Goal: Transaction & Acquisition: Purchase product/service

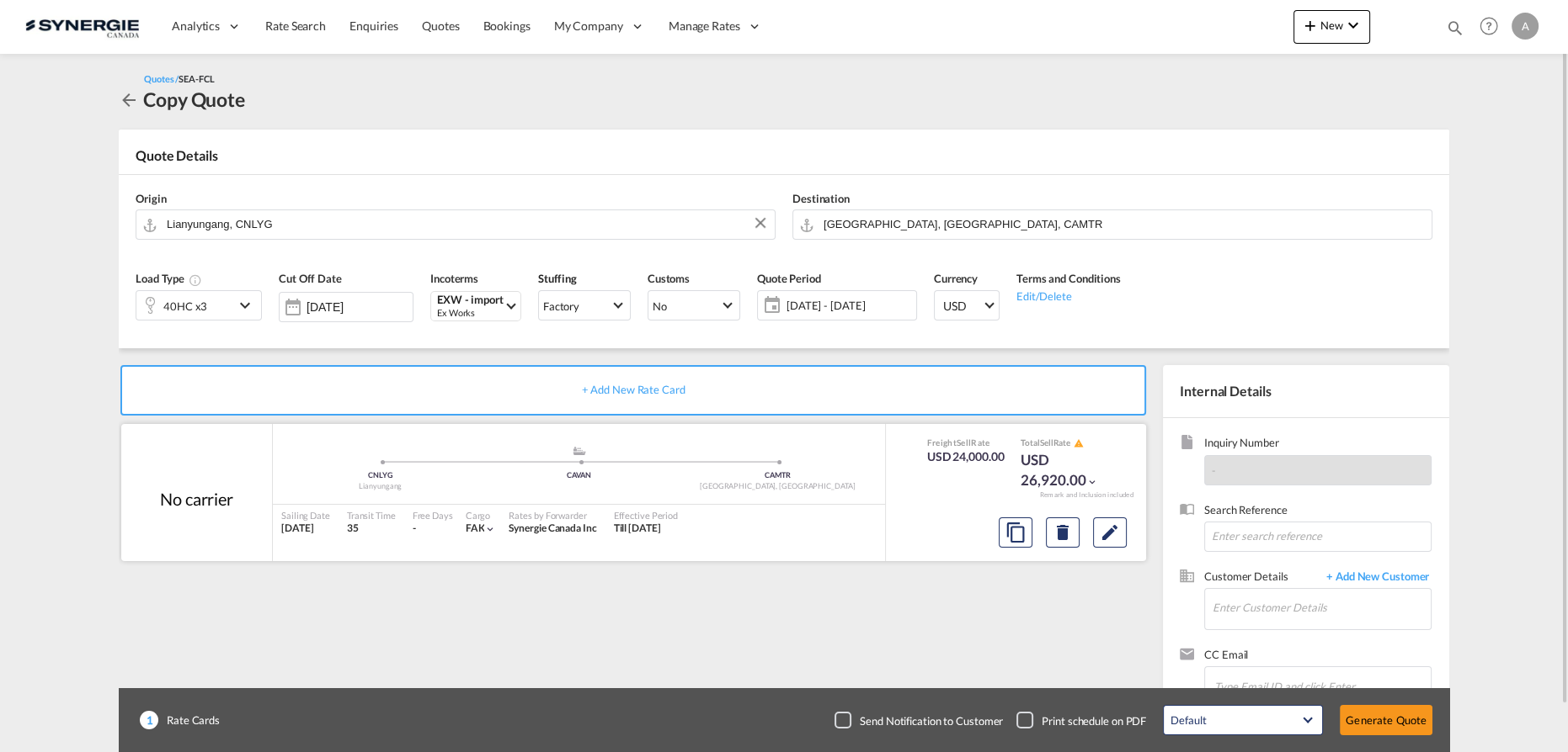
scroll to position [49, 0]
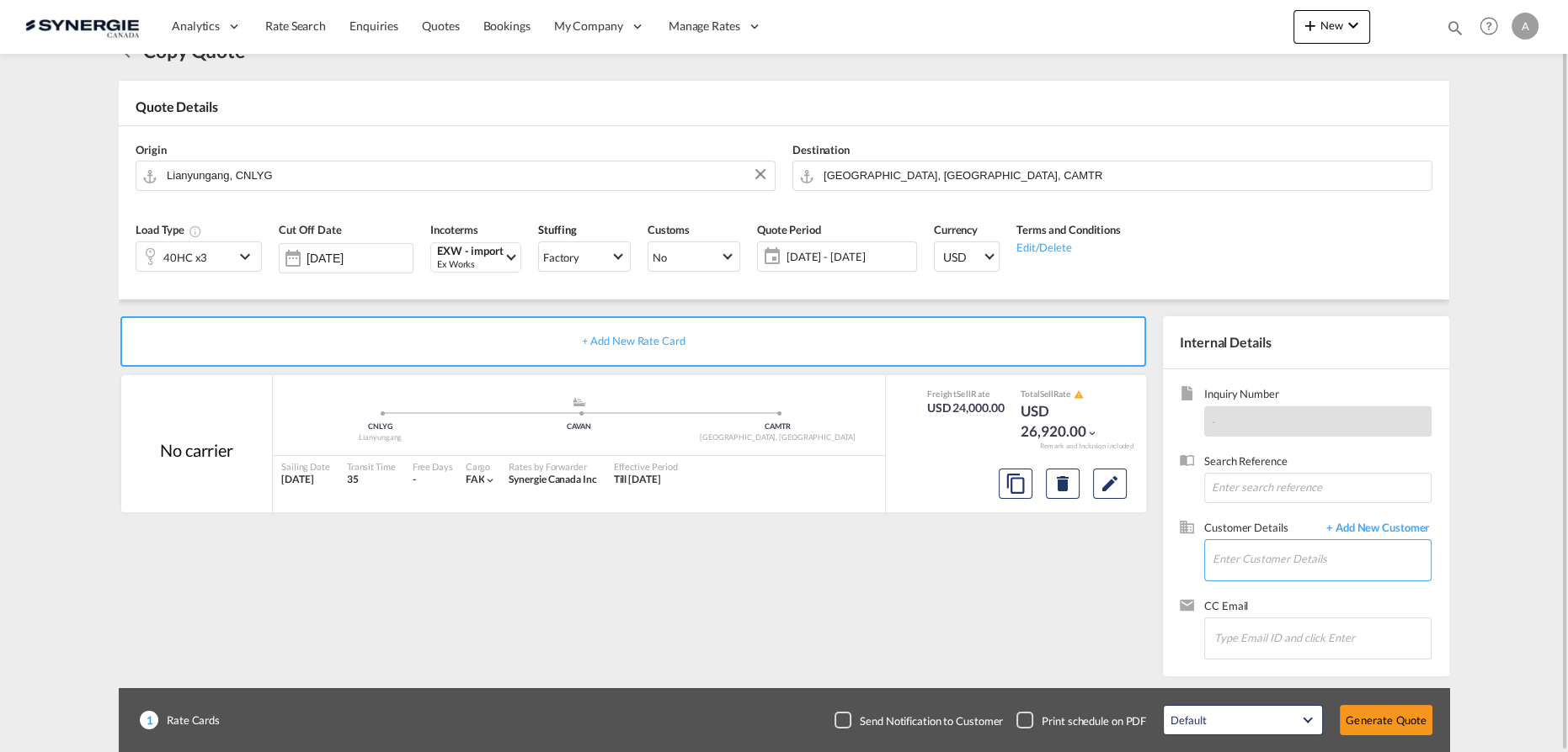
click at [1244, 550] on input "Enter Customer Details" at bounding box center [1321, 559] width 218 height 38
click at [837, 259] on span "[DATE] - [DATE]" at bounding box center [849, 257] width 125 height 15
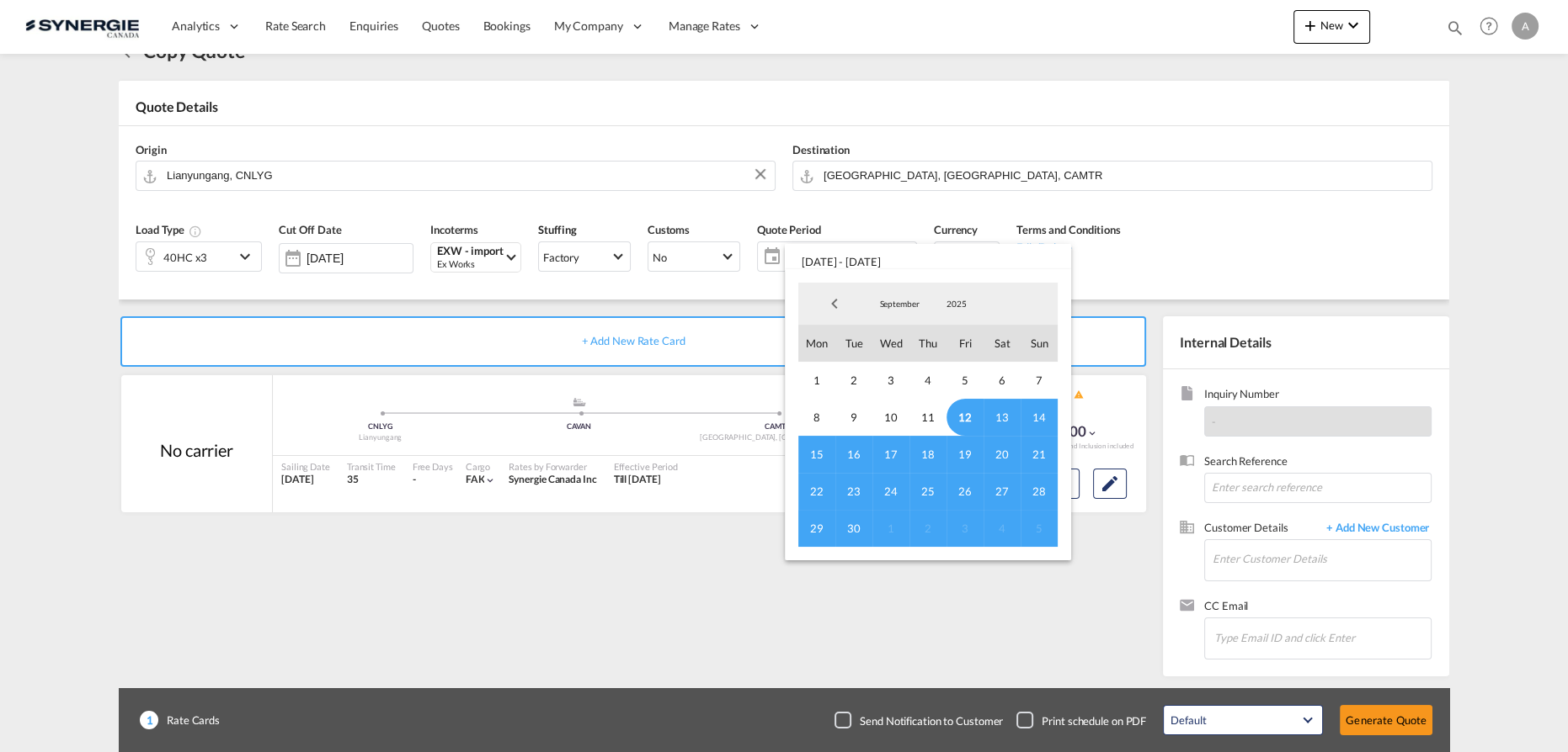
click at [964, 414] on span "12" at bounding box center [964, 417] width 37 height 37
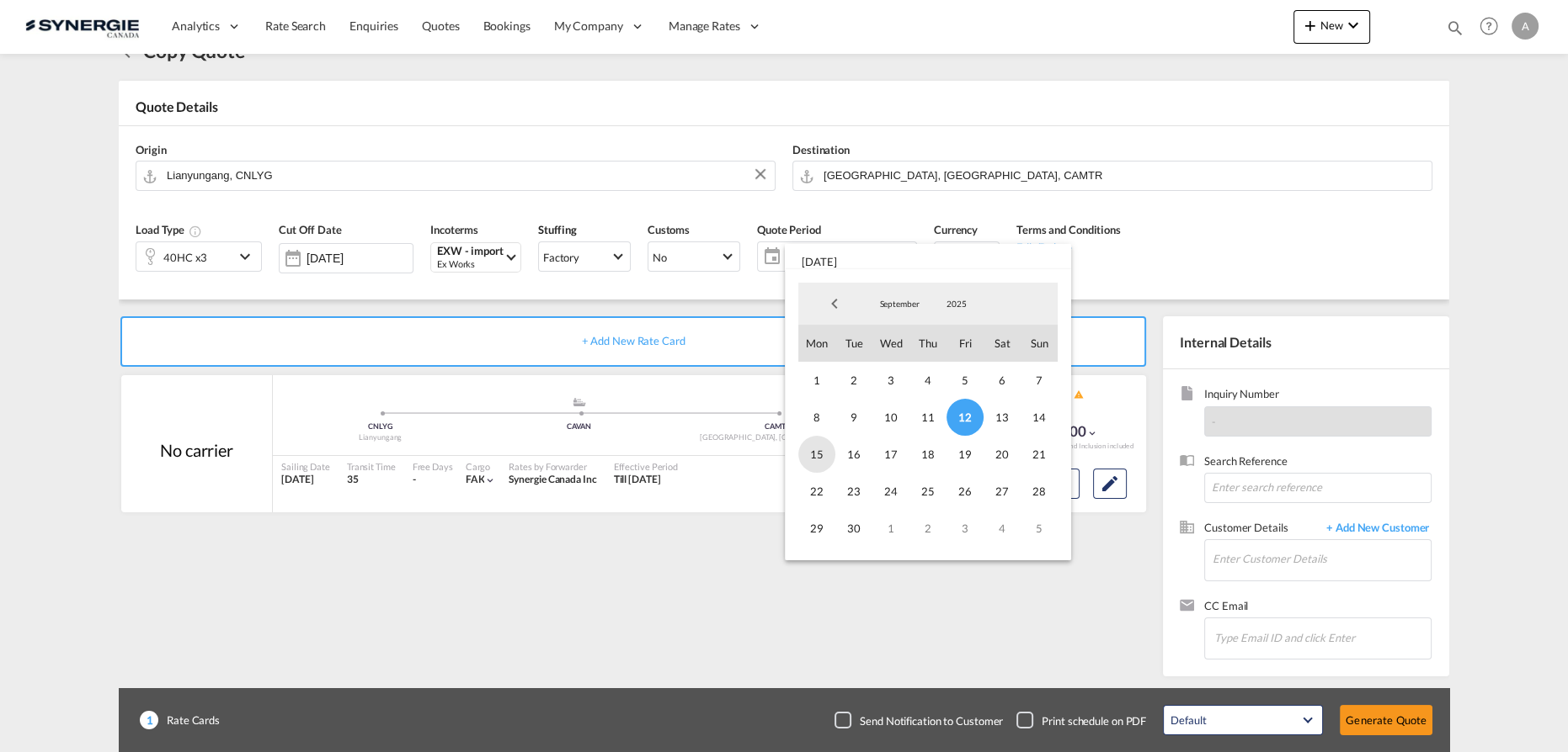
click at [815, 455] on span "15" at bounding box center [816, 454] width 37 height 37
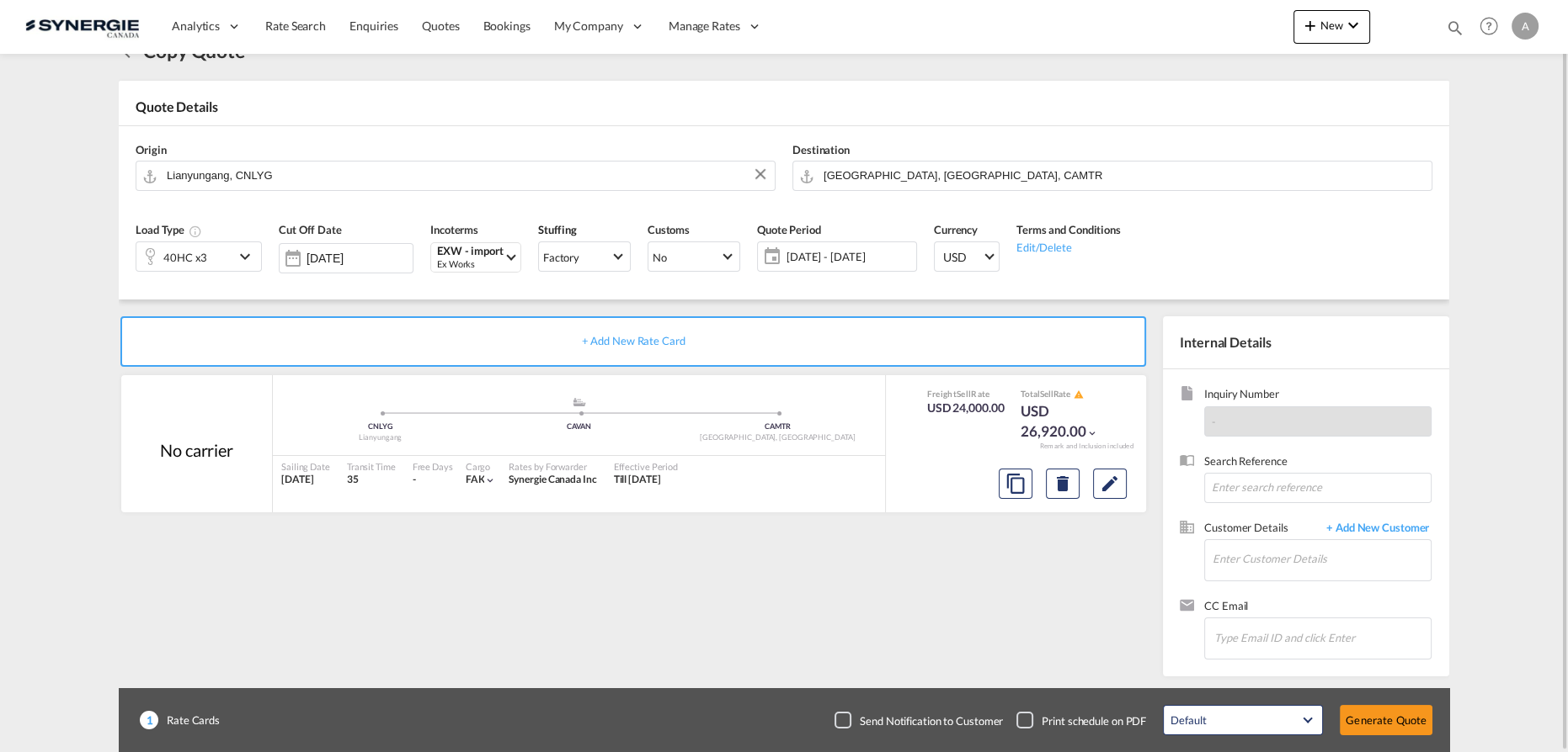
click at [846, 257] on span "12 - 15 Sep 2025" at bounding box center [849, 257] width 125 height 15
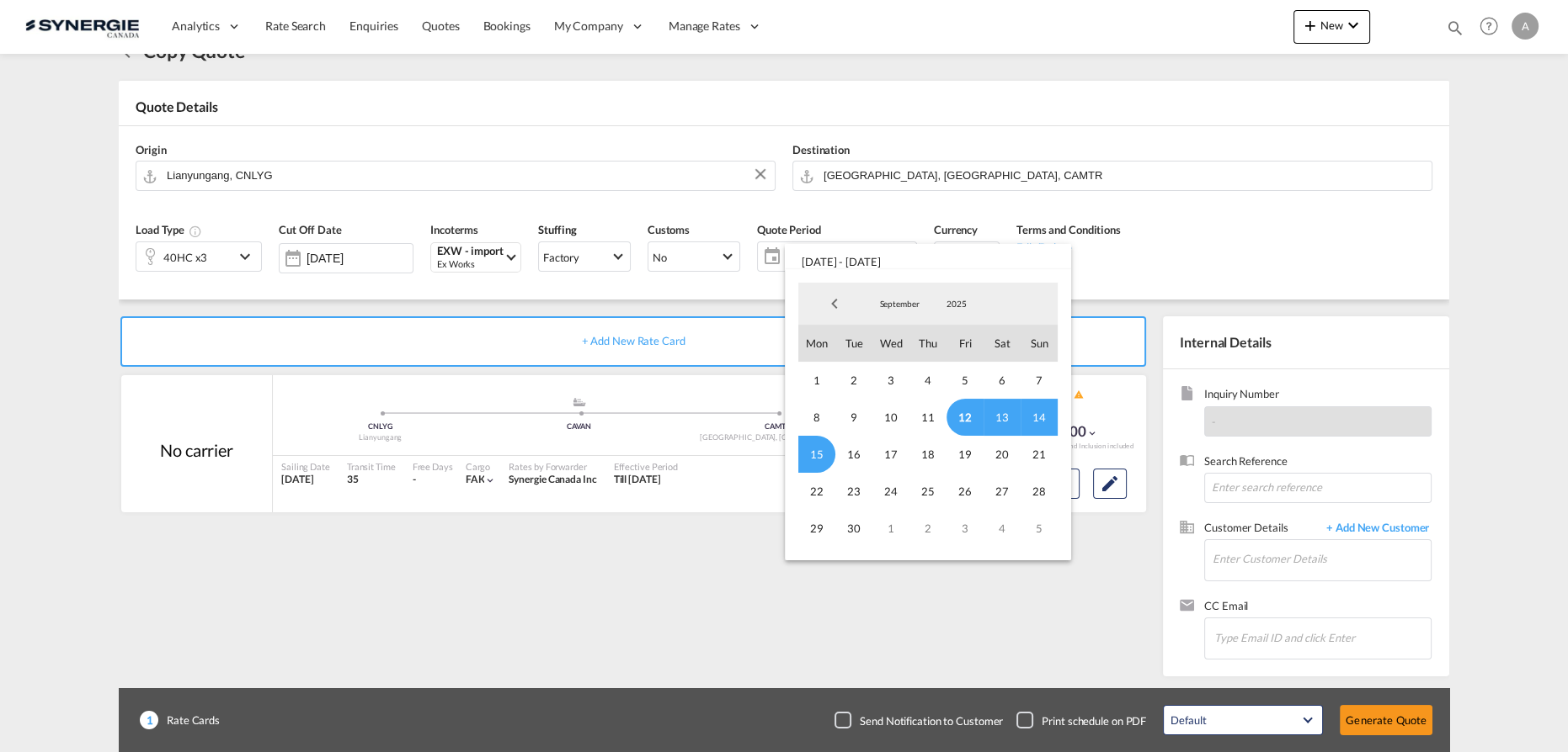
click at [812, 453] on span "15" at bounding box center [816, 454] width 37 height 37
click at [849, 531] on span "30" at bounding box center [853, 528] width 37 height 37
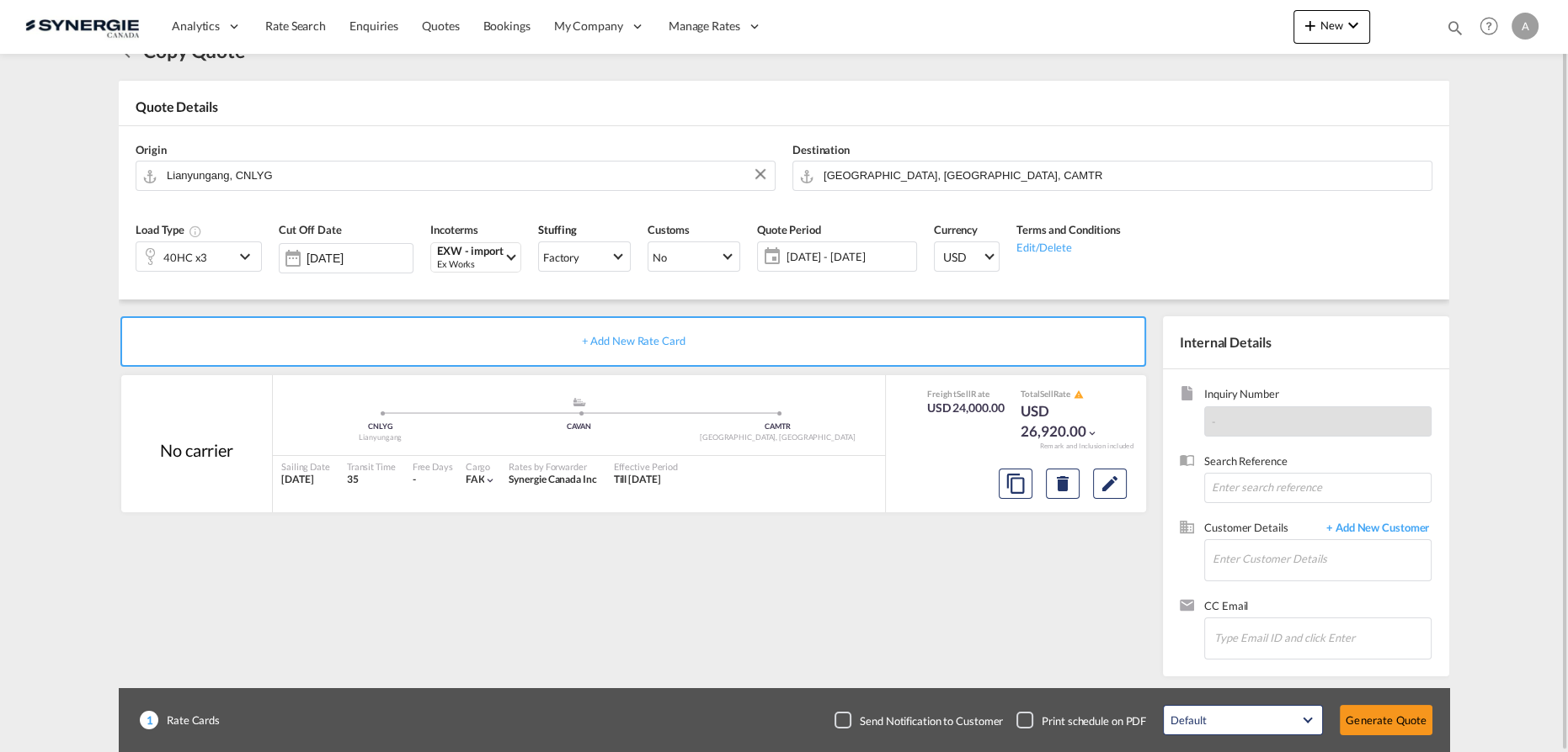
click at [213, 257] on div "40HC x3" at bounding box center [185, 257] width 97 height 29
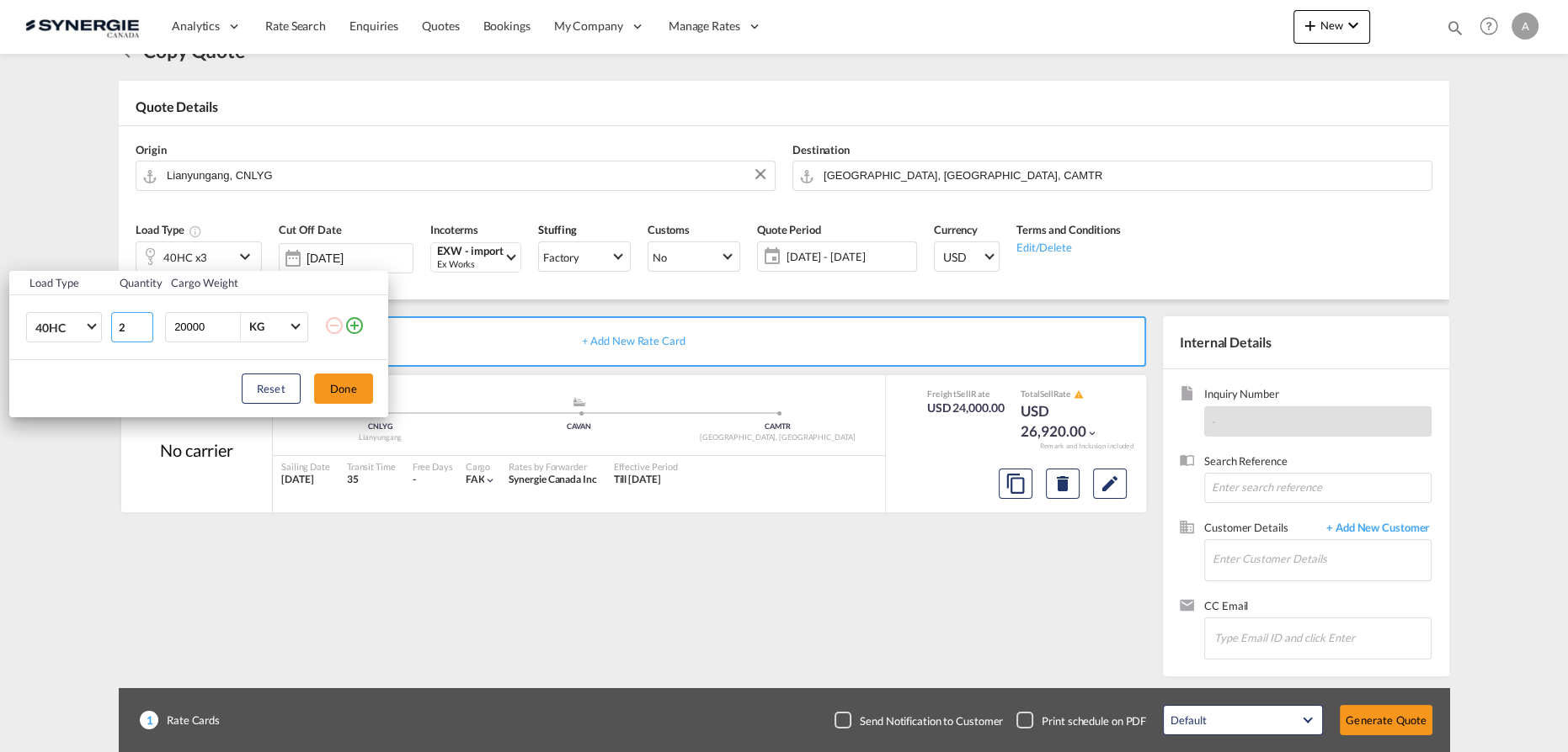
click at [142, 331] on input "2" at bounding box center [131, 327] width 42 height 31
type input "1"
click at [142, 331] on input "1" at bounding box center [131, 327] width 42 height 31
click at [328, 393] on button "Done" at bounding box center [343, 389] width 59 height 31
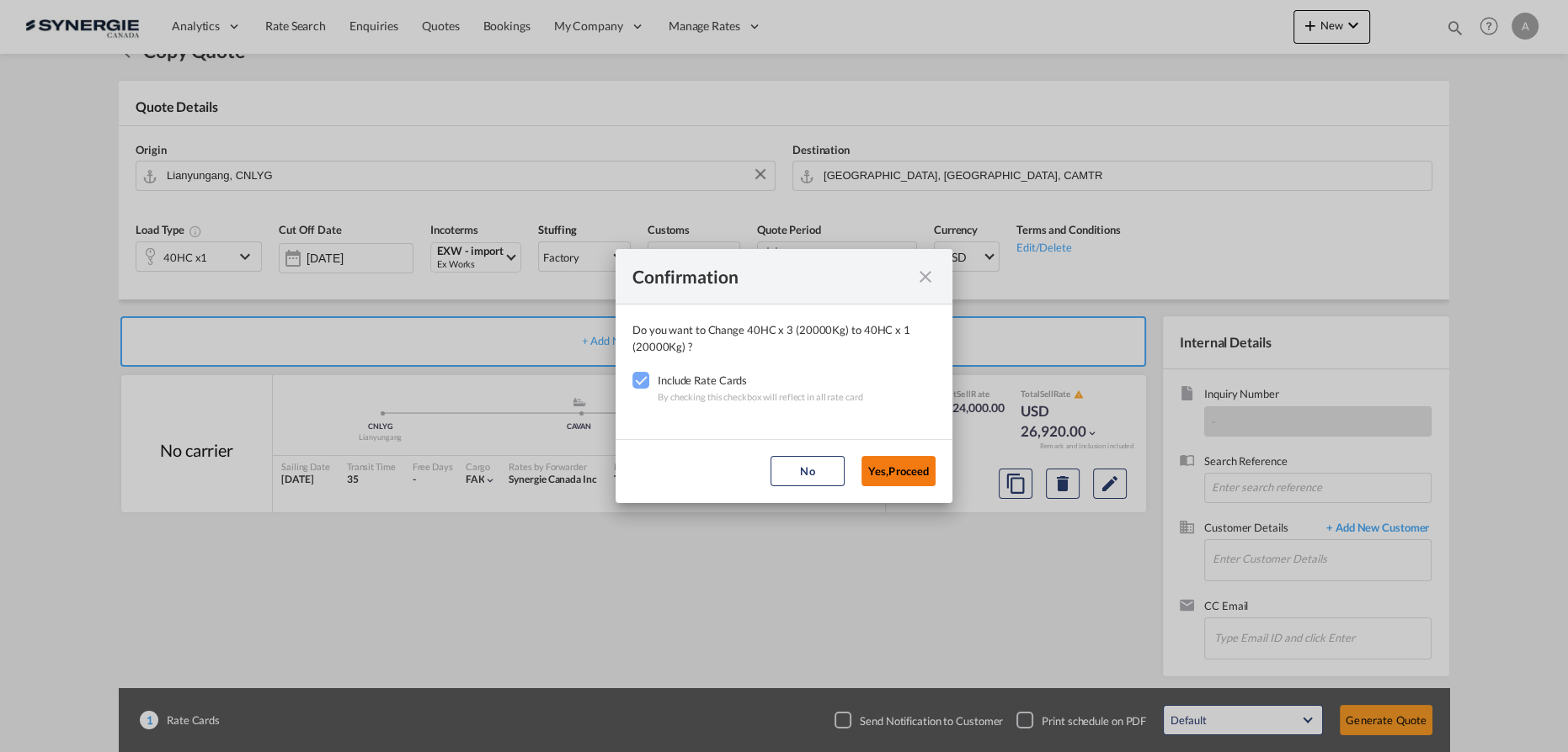
click at [880, 477] on button "Yes,Proceed" at bounding box center [898, 471] width 74 height 31
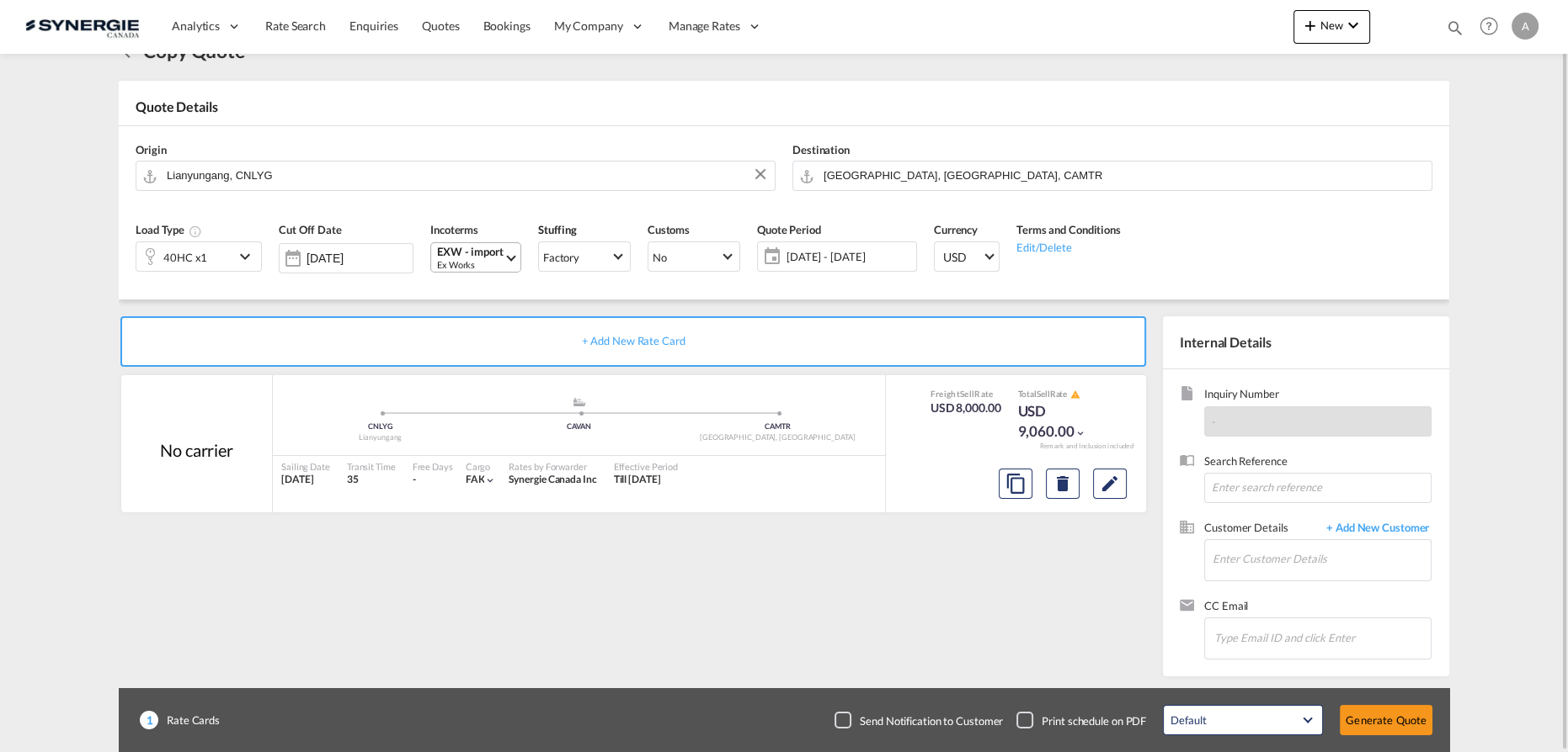
click at [462, 264] on div "Ex Works" at bounding box center [470, 264] width 67 height 13
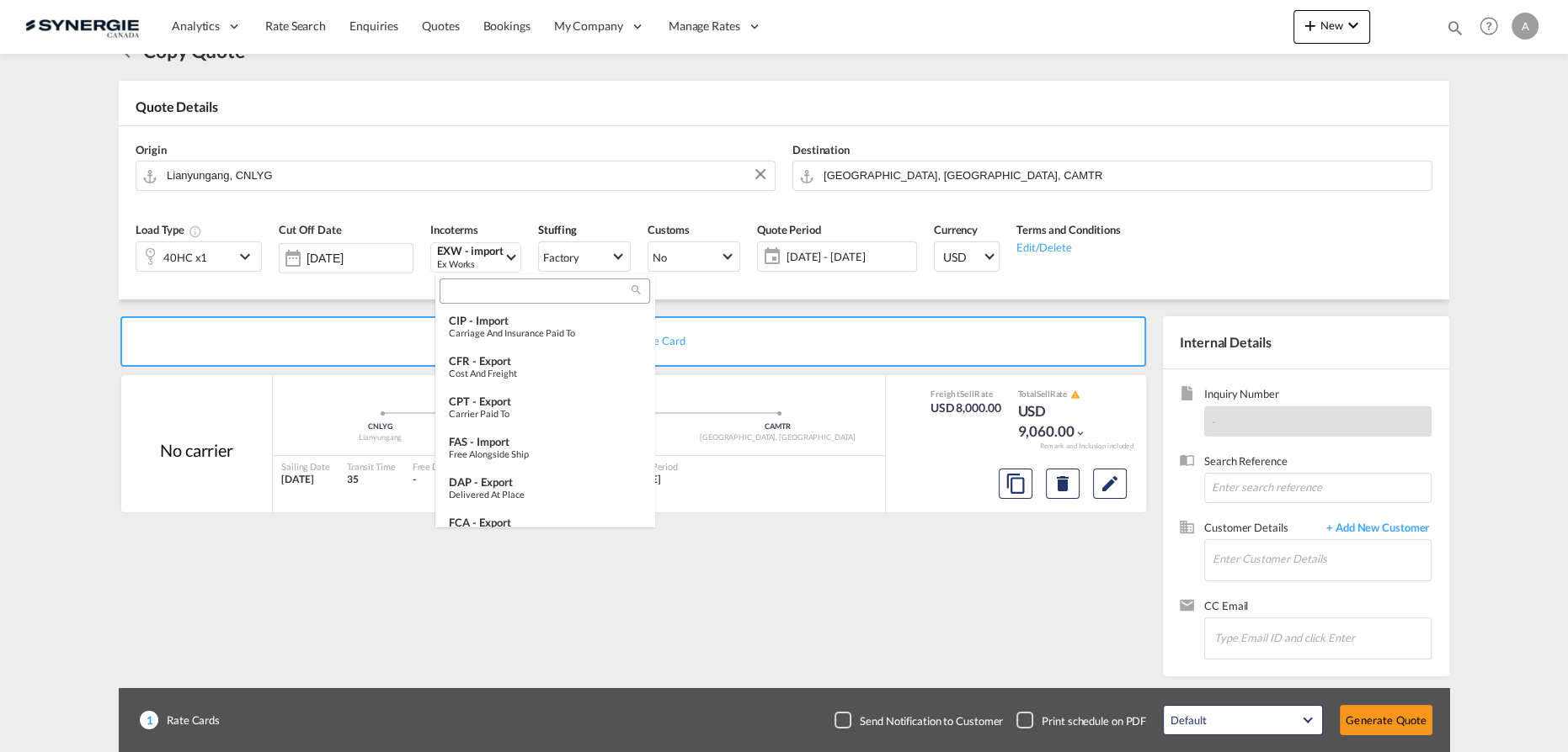
scroll to position [574, 0]
click at [545, 287] on input "search" at bounding box center [537, 292] width 187 height 15
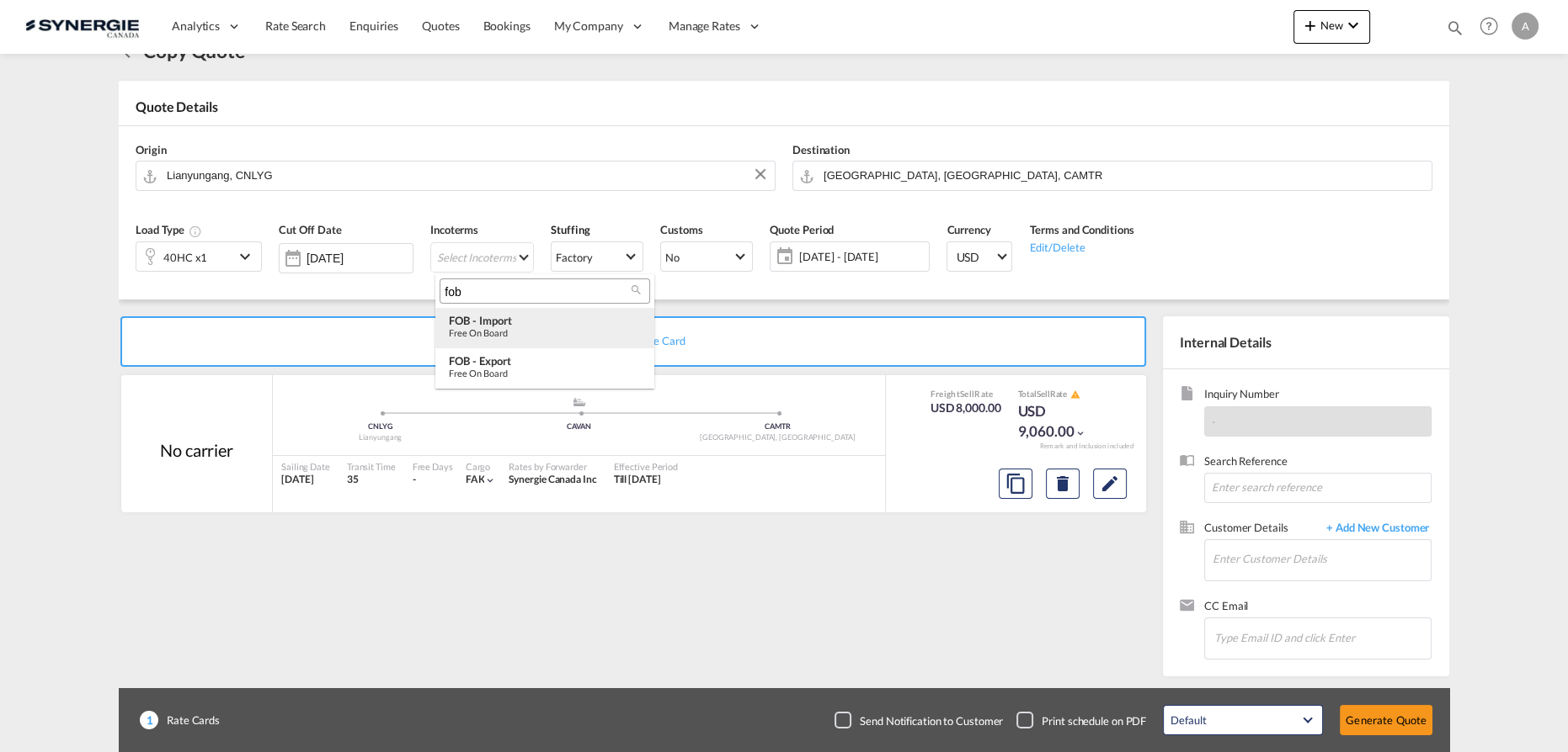
type input "fob"
click at [482, 324] on div "FOB - import" at bounding box center [544, 321] width 192 height 14
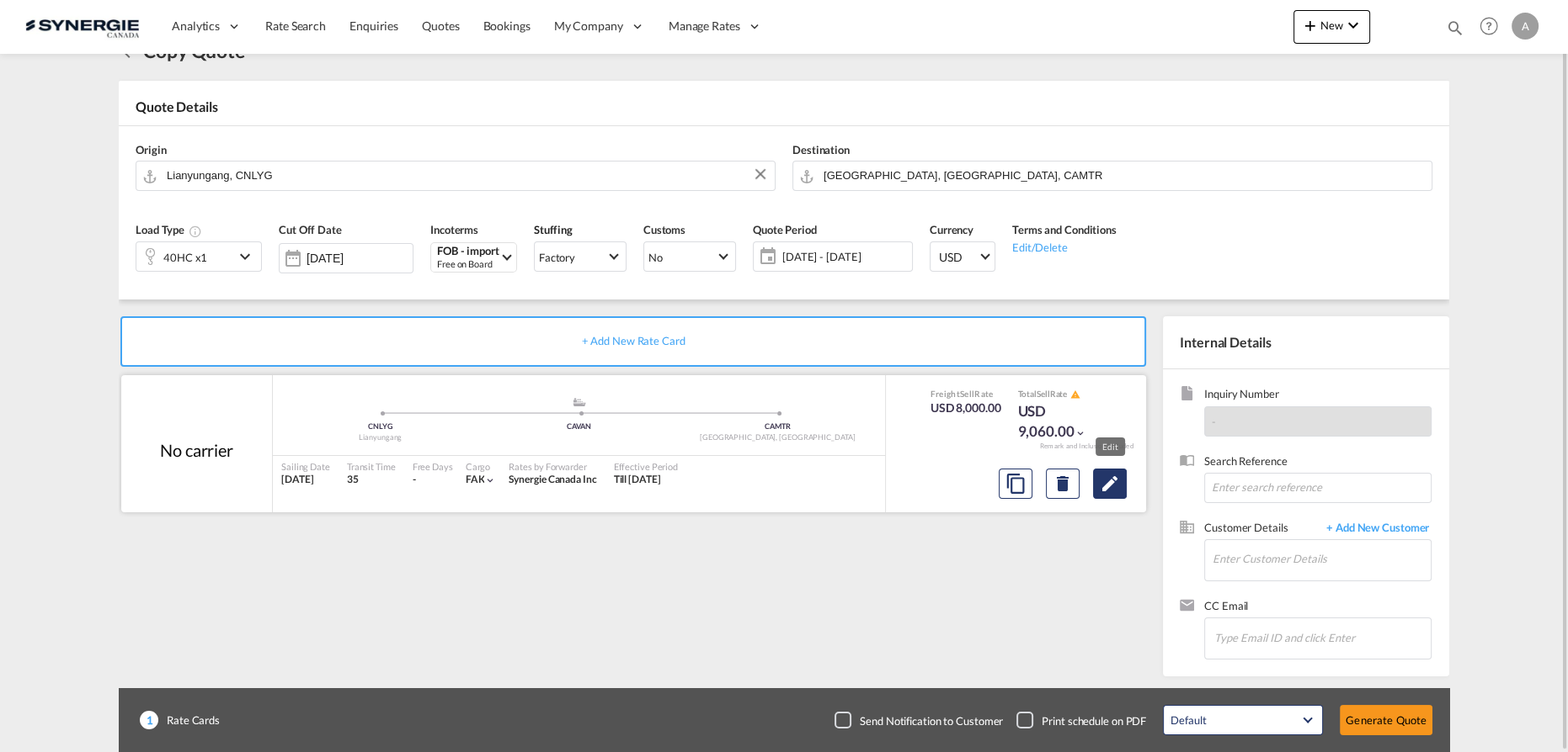
click at [1114, 485] on md-icon "Edit" at bounding box center [1110, 484] width 20 height 20
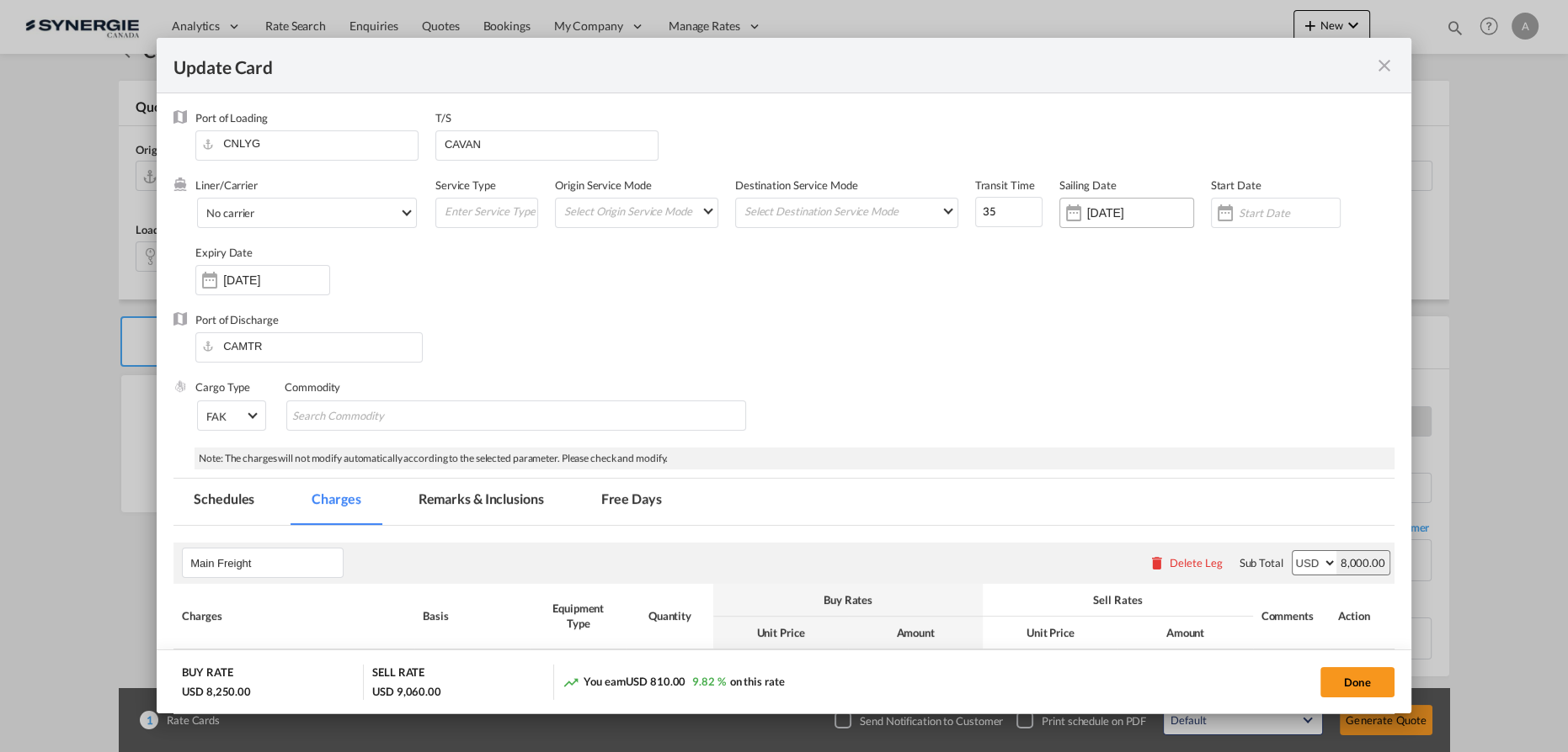
click at [1130, 208] on input "13 Jun 2025" at bounding box center [1140, 213] width 106 height 14
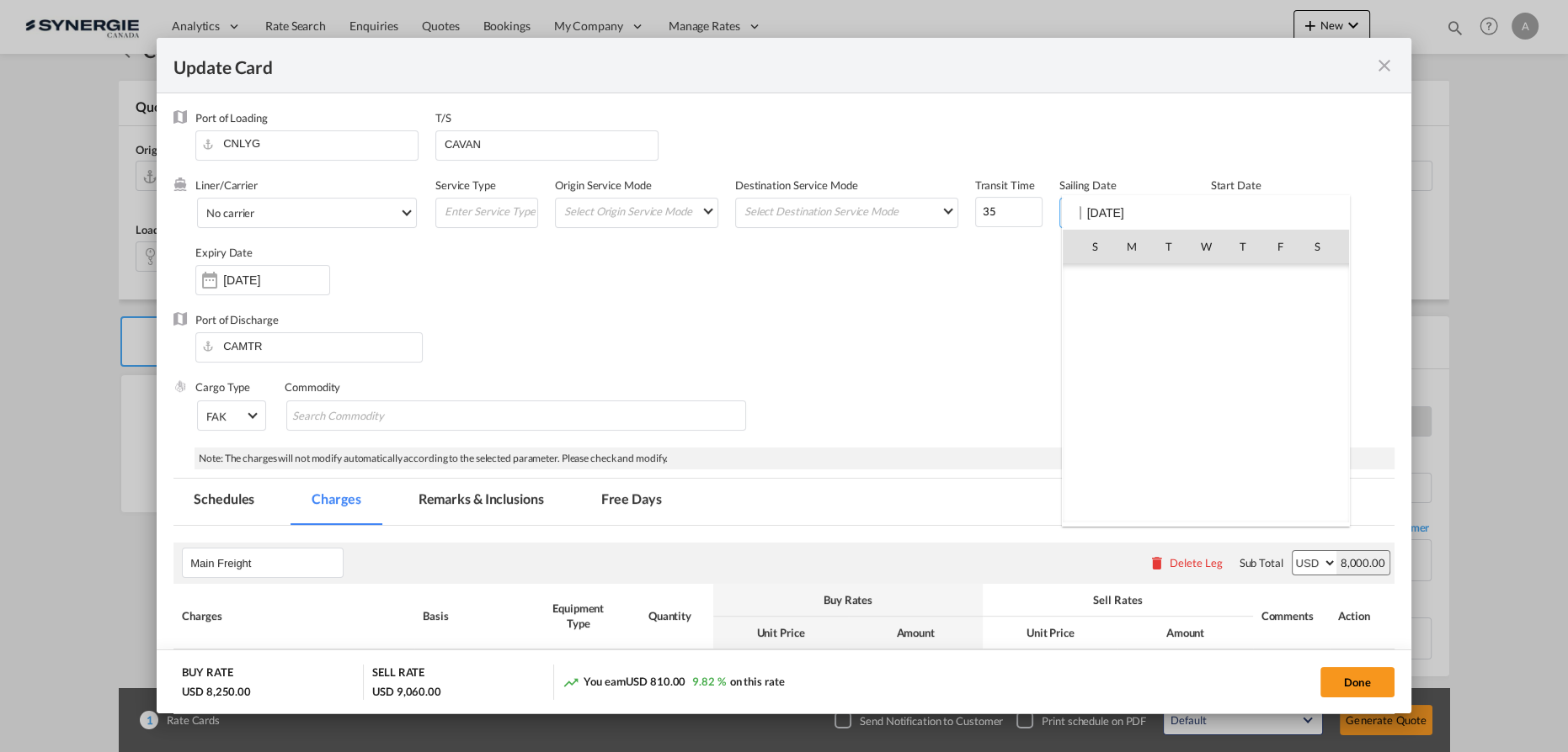
scroll to position [389134, 0]
select select "per container"
select select "per B/L"
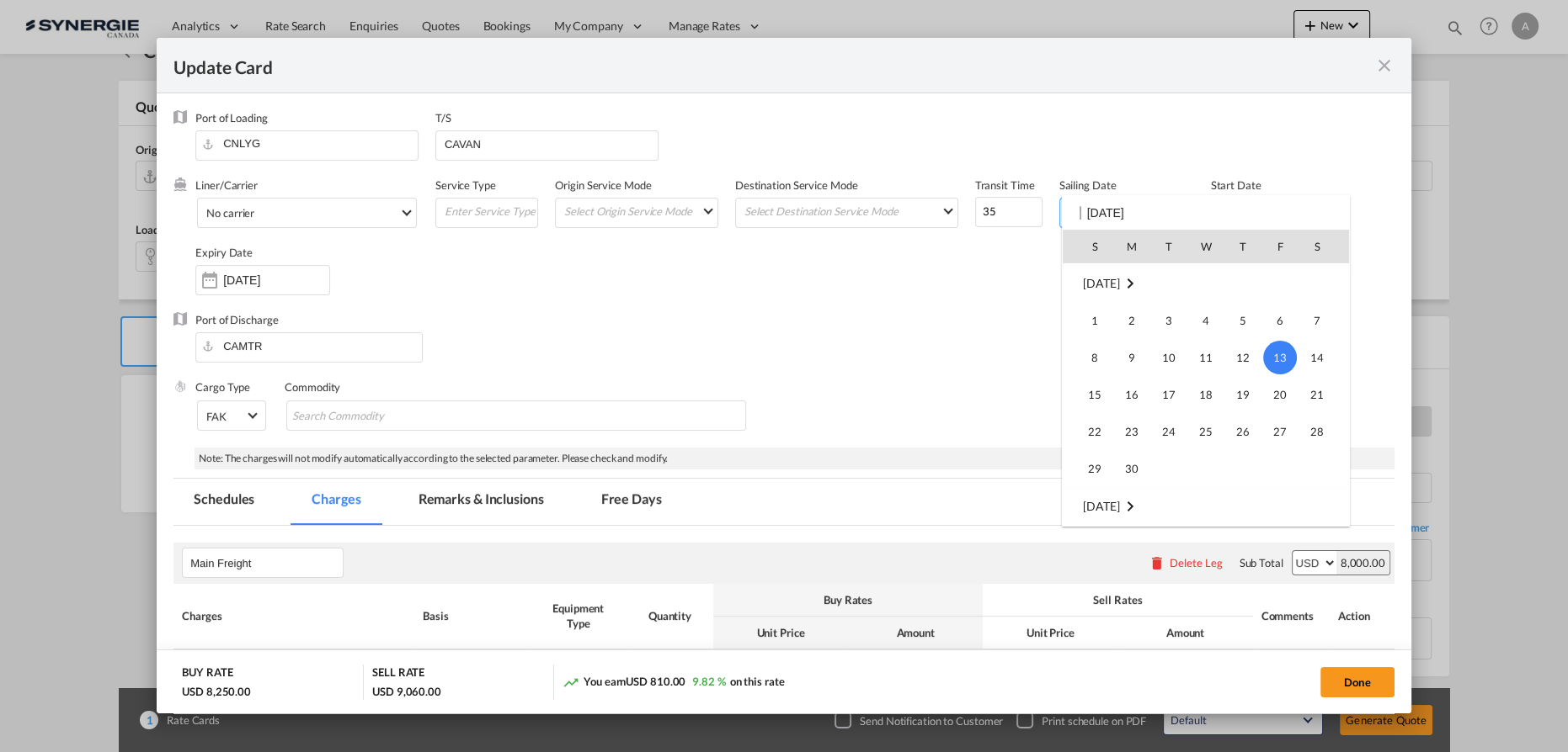
select select "per B/L"
select select "per shipment"
click at [1002, 249] on div at bounding box center [784, 376] width 1568 height 752
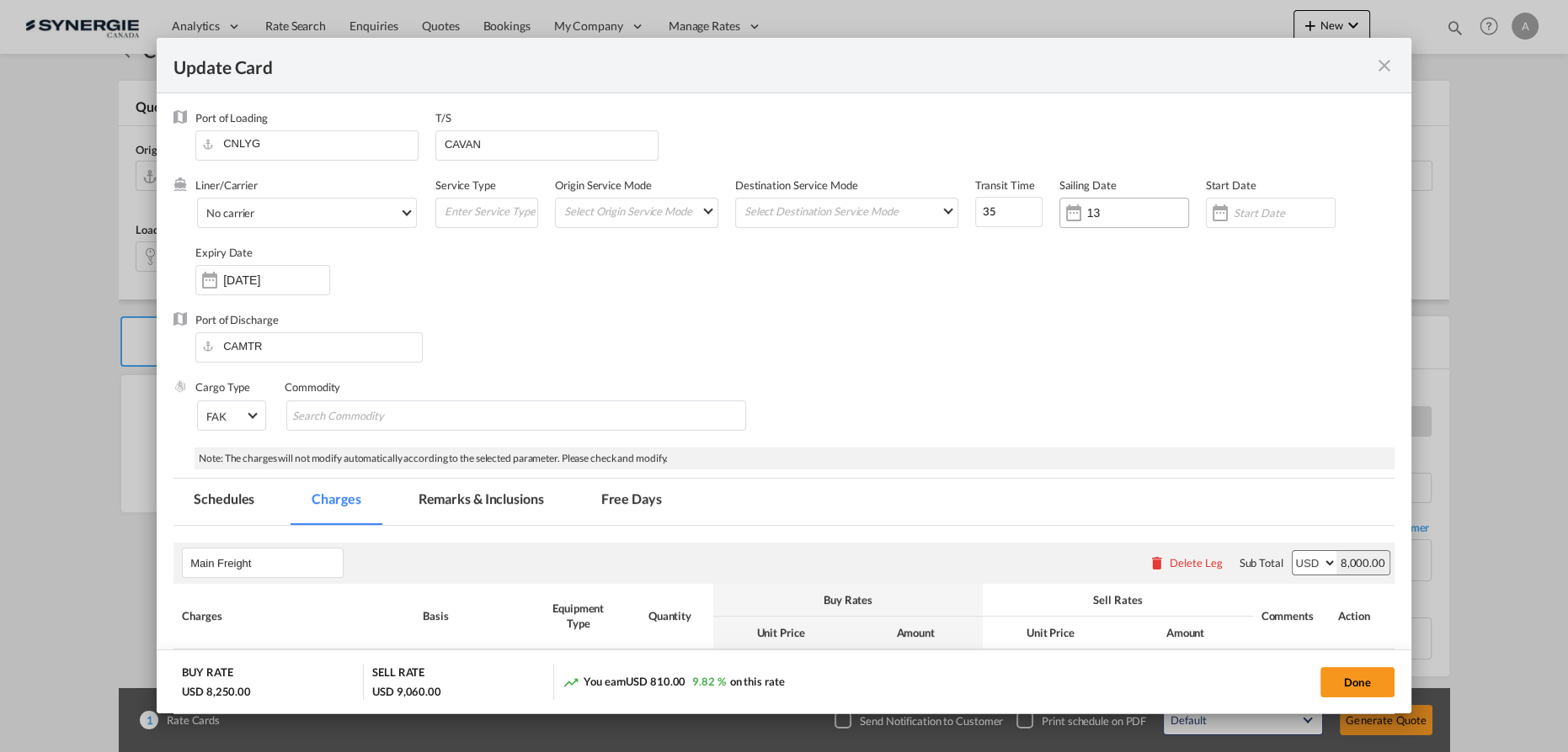
type input "1"
click at [1234, 213] on input "Update CardPort of ..." at bounding box center [1284, 213] width 101 height 14
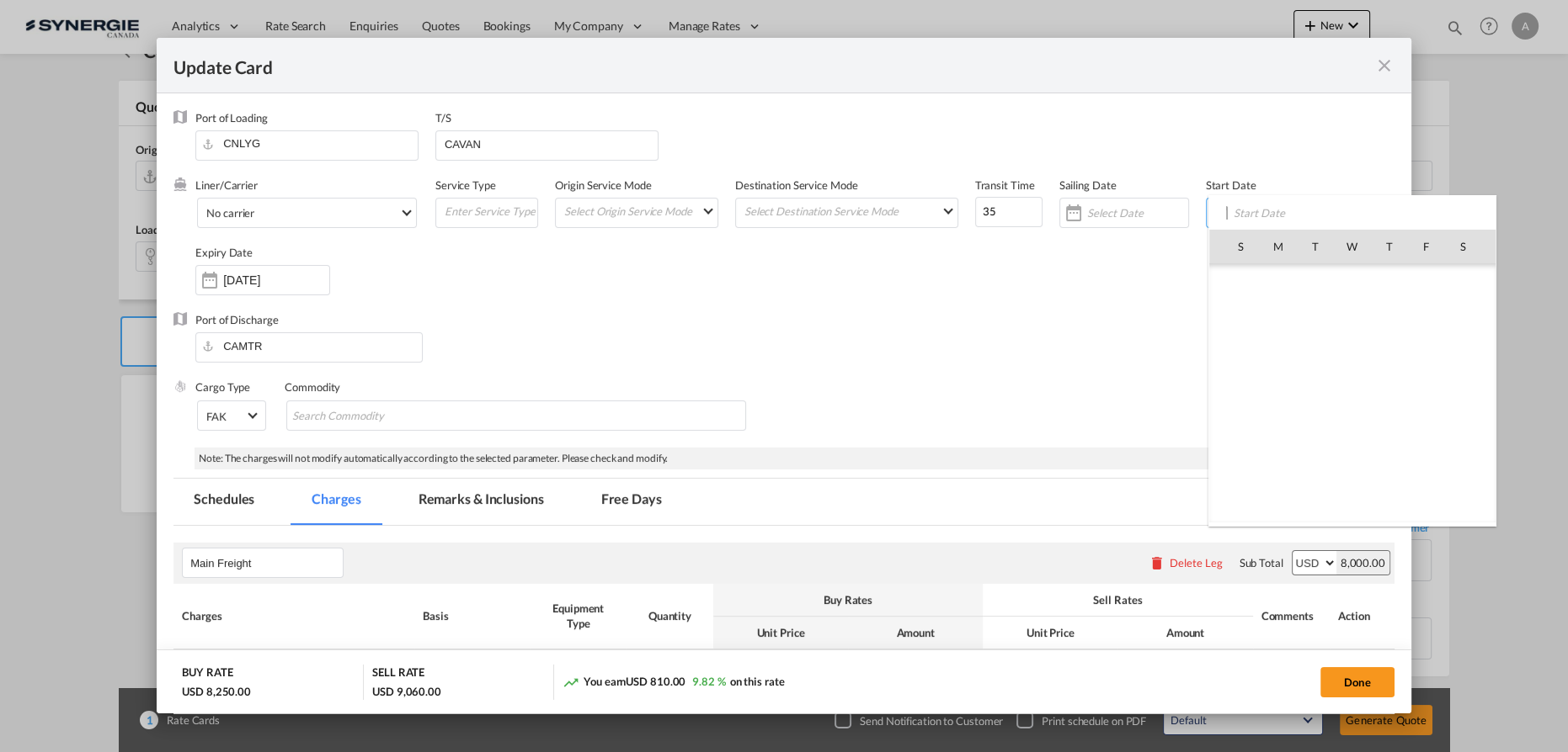
scroll to position [389805, 0]
click at [1262, 394] on span "15" at bounding box center [1278, 393] width 33 height 33
type input "15 Sep 2025"
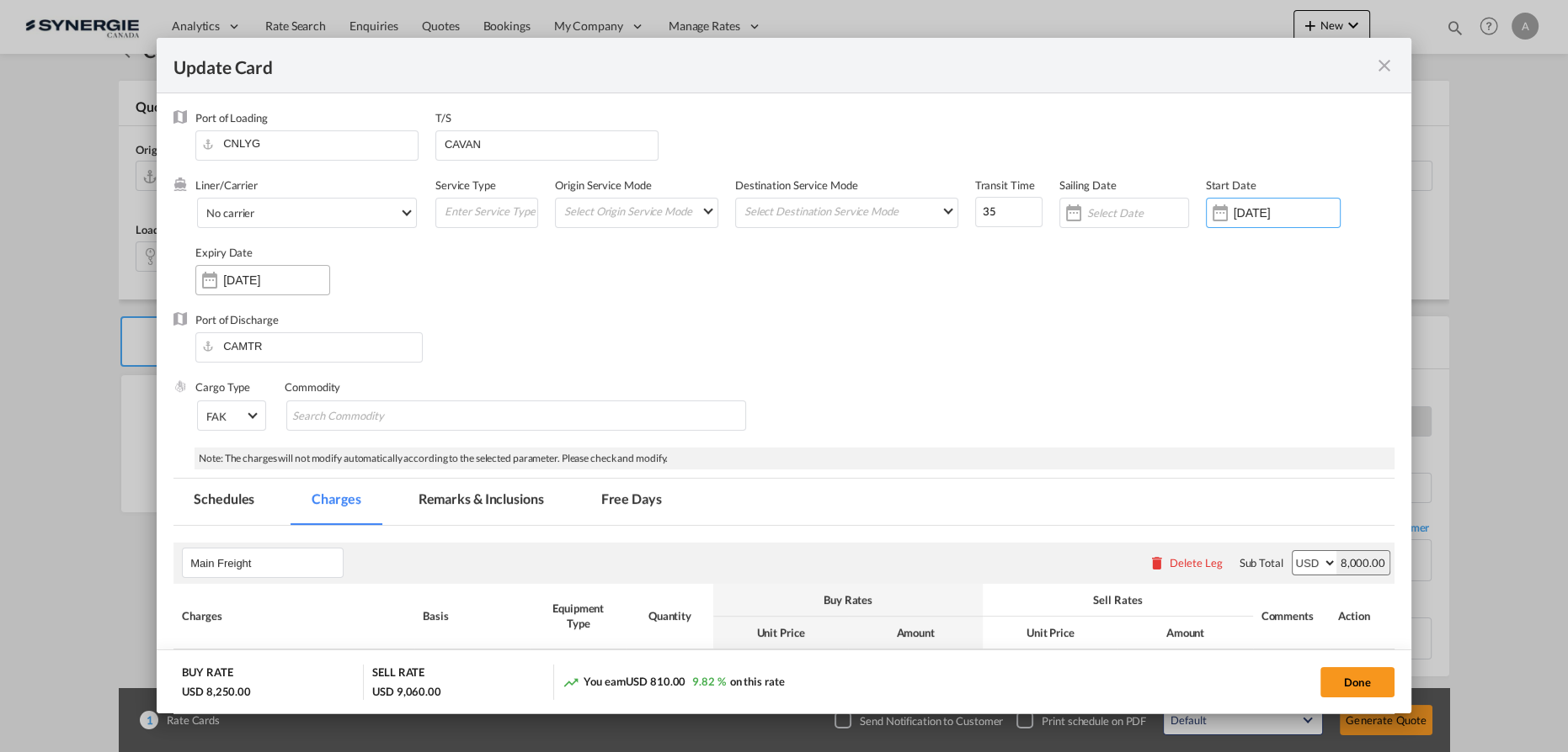
click at [287, 288] on div "[DATE]" at bounding box center [263, 281] width 135 height 31
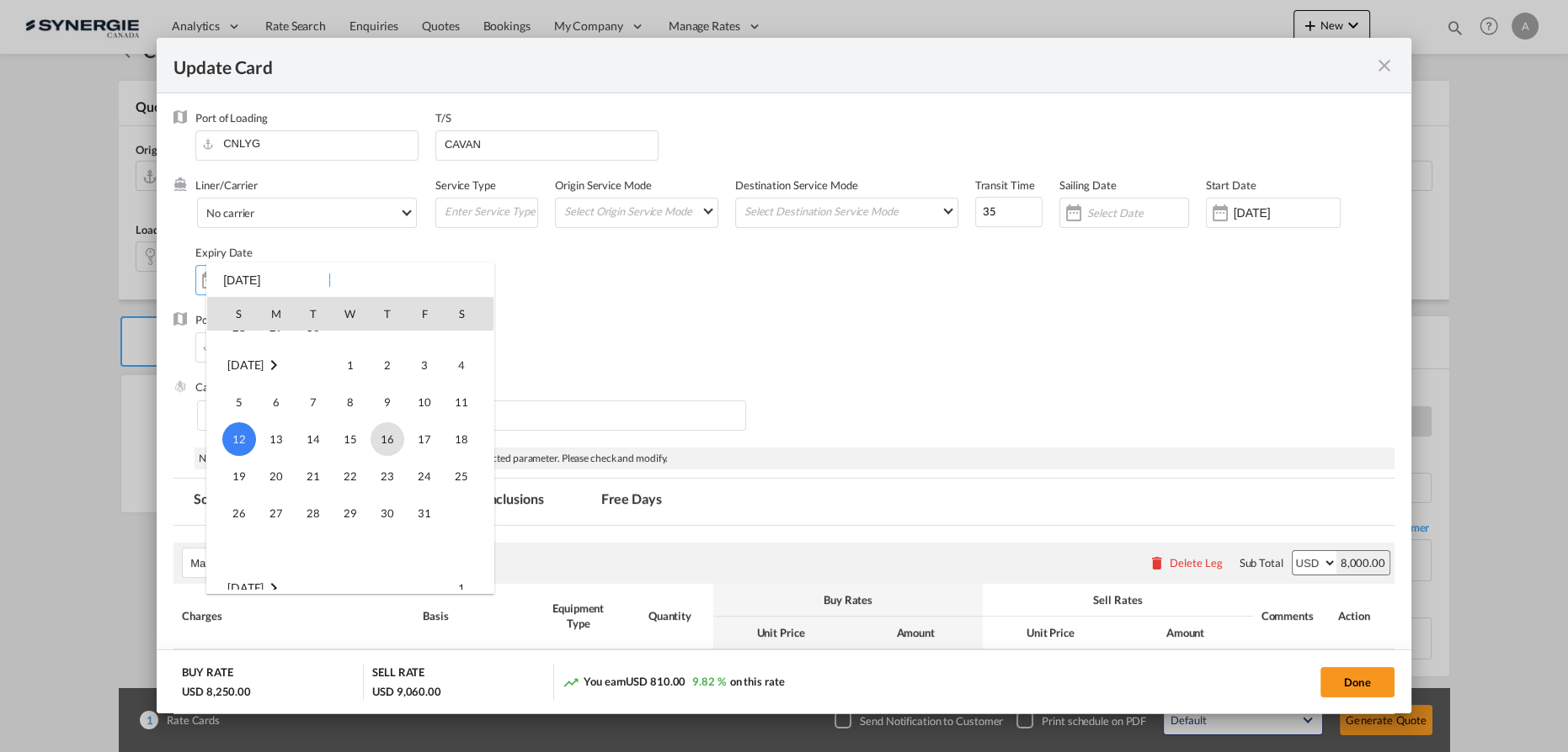
scroll to position [146, 0]
click at [314, 401] on span "30" at bounding box center [312, 389] width 33 height 33
type input "30 Sep 2025"
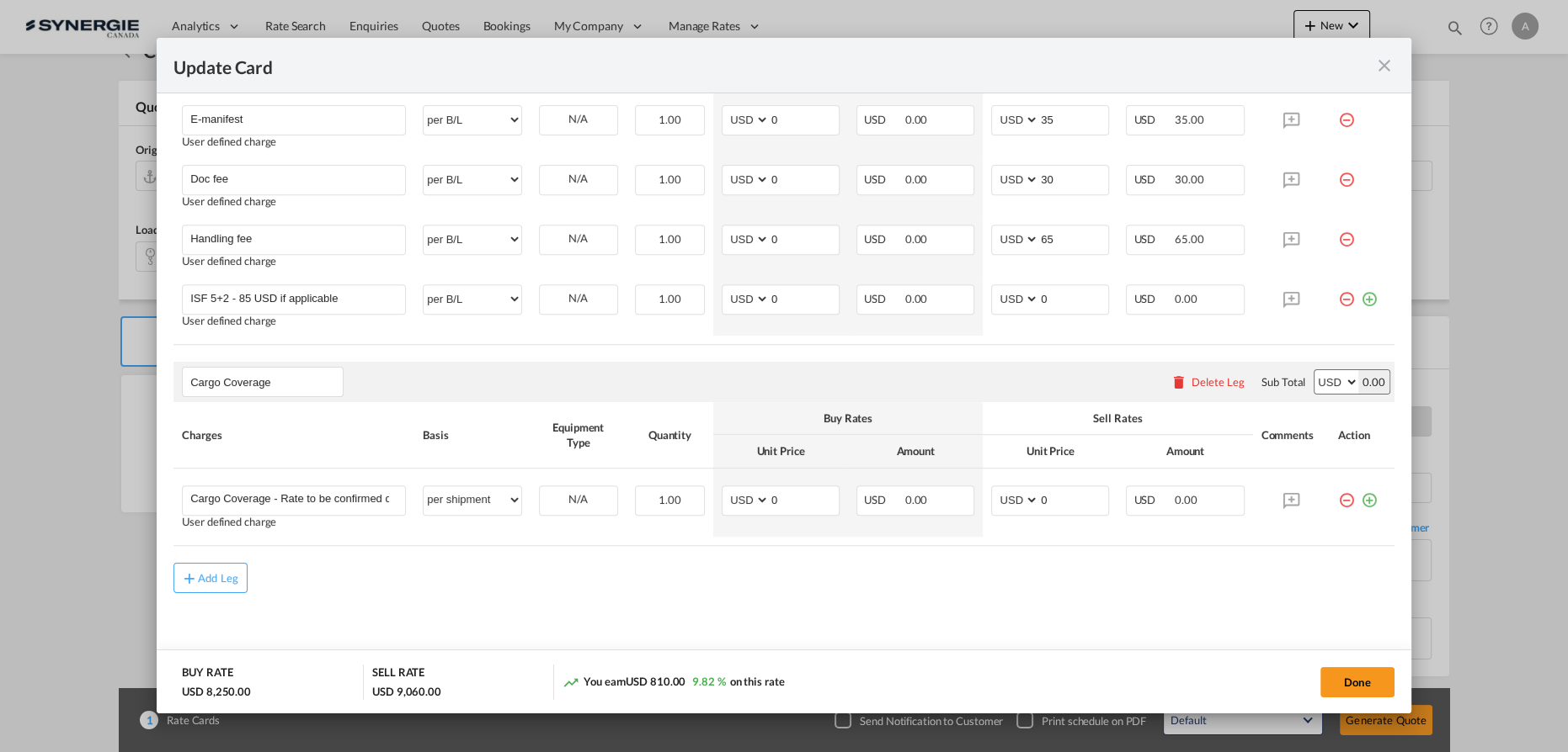
scroll to position [1000, 0]
drag, startPoint x: 1343, startPoint y: 681, endPoint x: 230, endPoint y: 412, distance: 1145.0
click at [1343, 680] on button "Done" at bounding box center [1357, 683] width 74 height 31
type input "14 Sep 2025"
type input "29 Sep 2025"
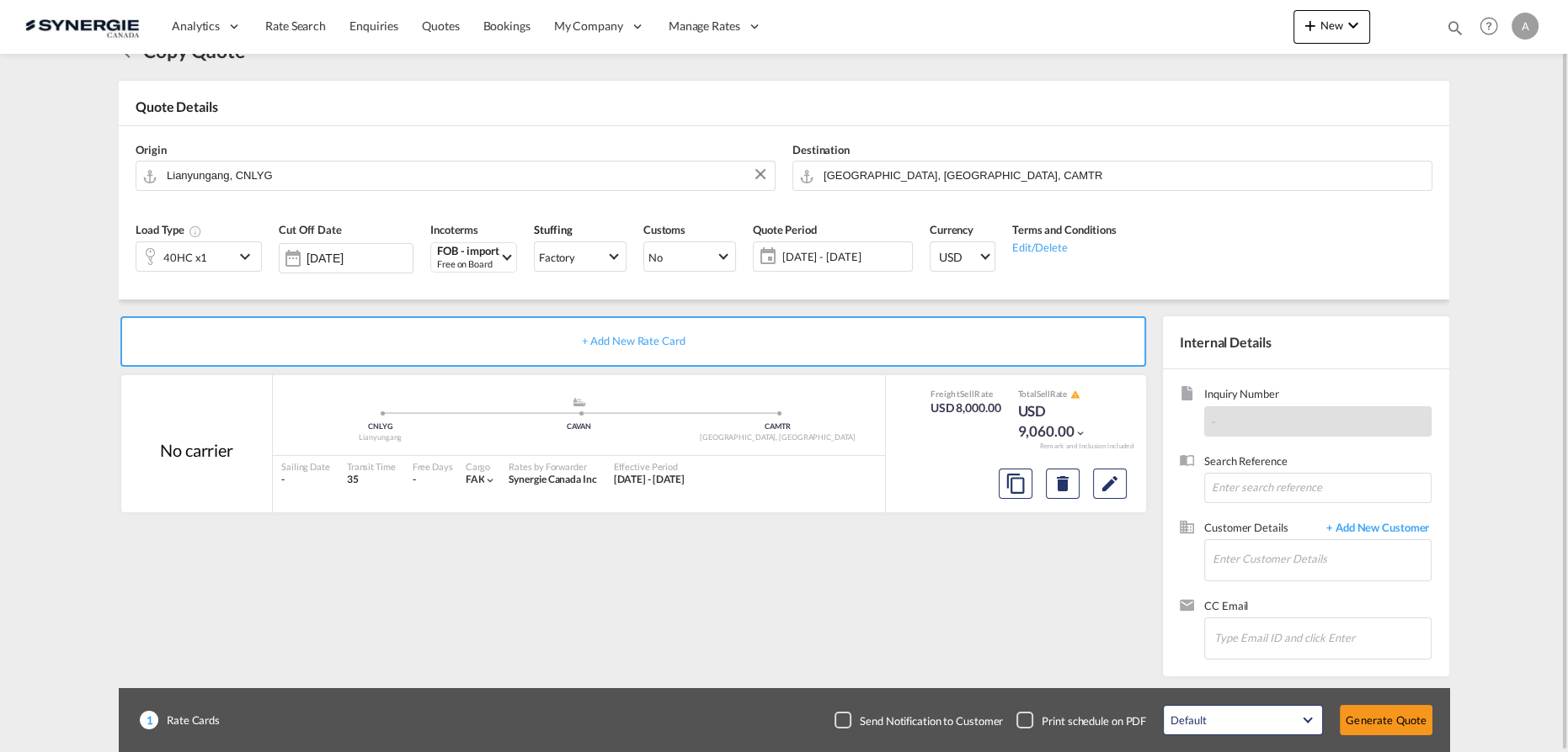
click at [183, 238] on md-input-container "40HC x1" at bounding box center [199, 254] width 126 height 33
click at [195, 257] on div "40HC x1" at bounding box center [184, 257] width 44 height 24
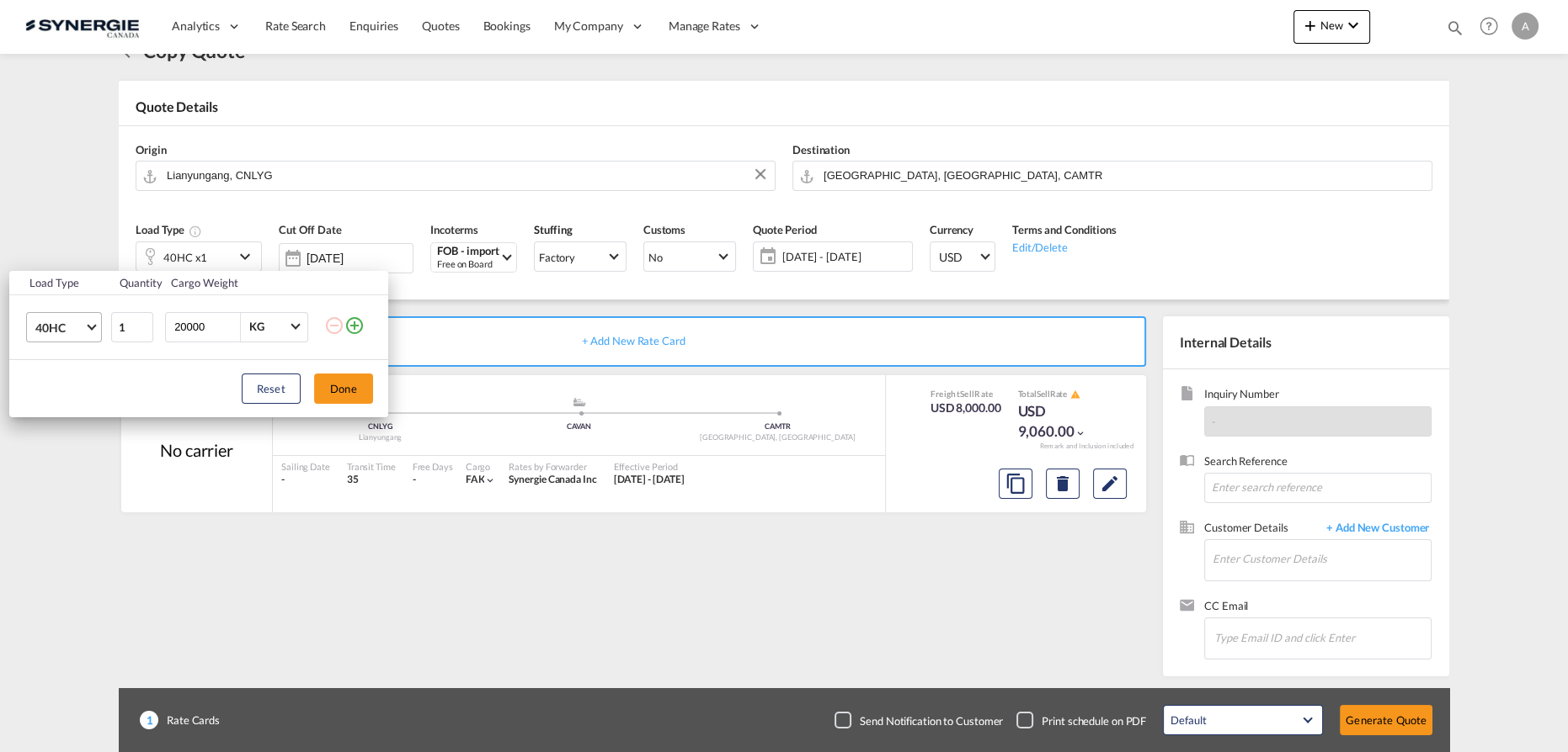
click at [69, 327] on span "40HC" at bounding box center [59, 328] width 49 height 17
click at [58, 249] on div "20GP" at bounding box center [49, 246] width 30 height 17
click at [342, 385] on button "Done" at bounding box center [343, 389] width 59 height 31
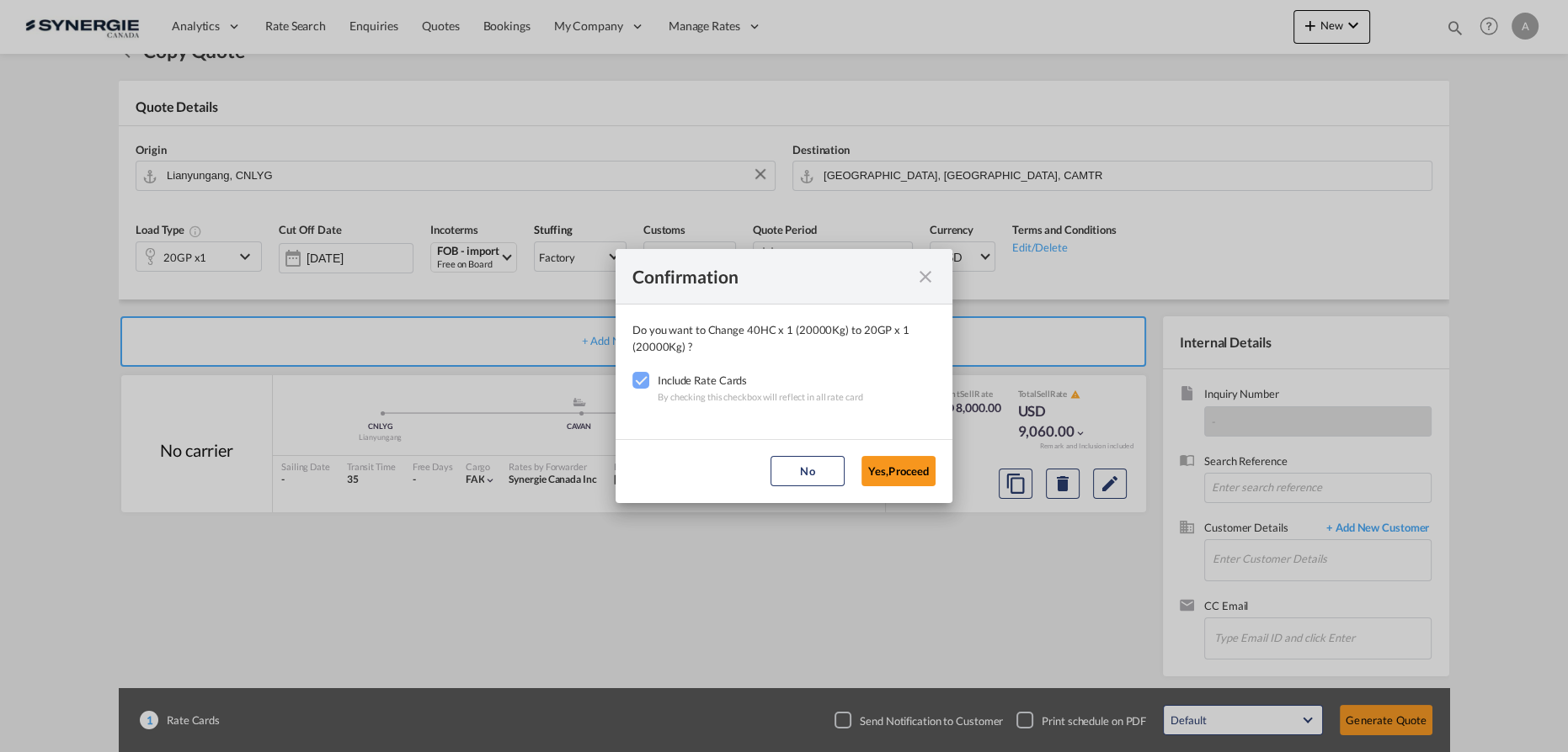
click at [904, 483] on button "Yes,Proceed" at bounding box center [898, 471] width 74 height 31
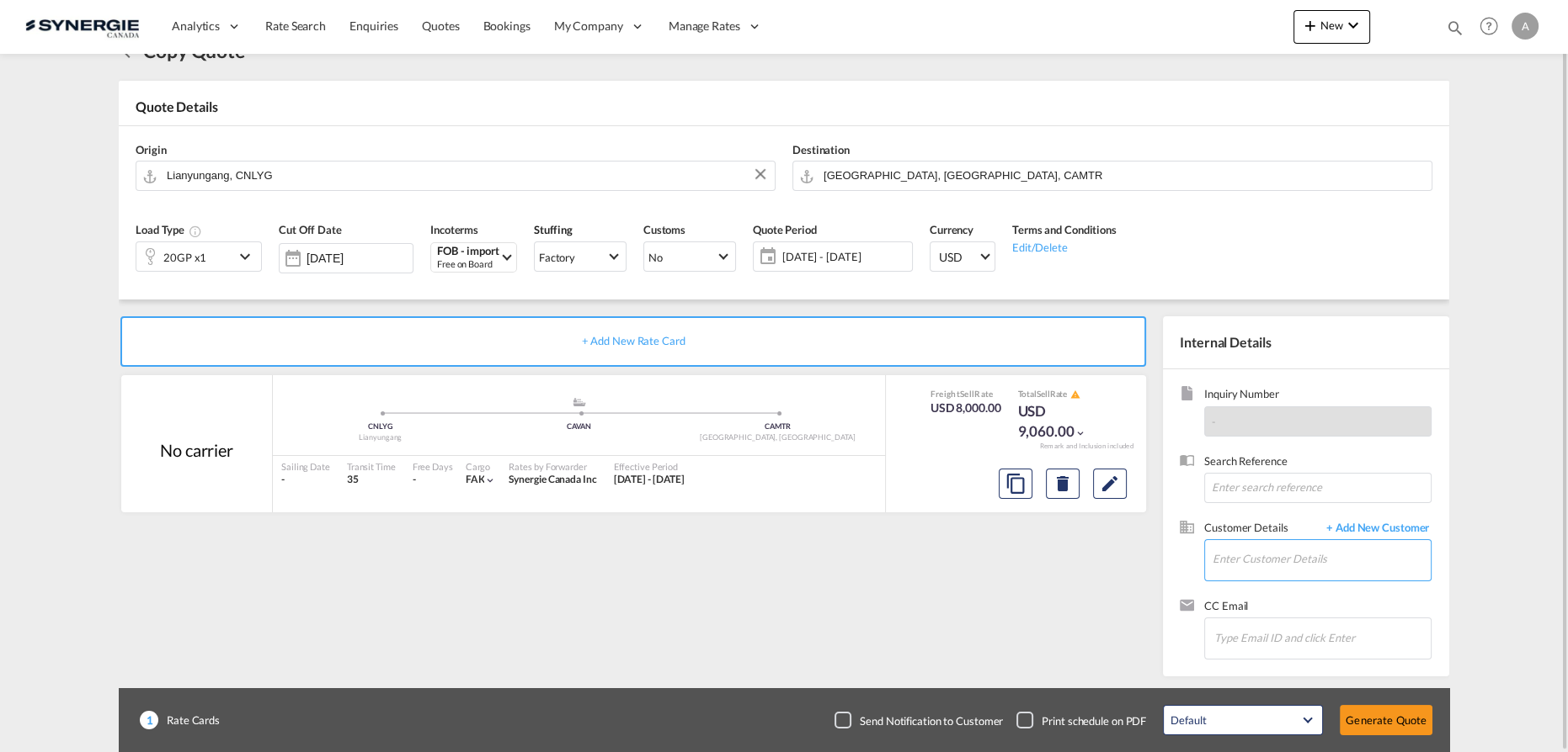
click at [1286, 557] on input "Enter Customer Details" at bounding box center [1321, 559] width 218 height 38
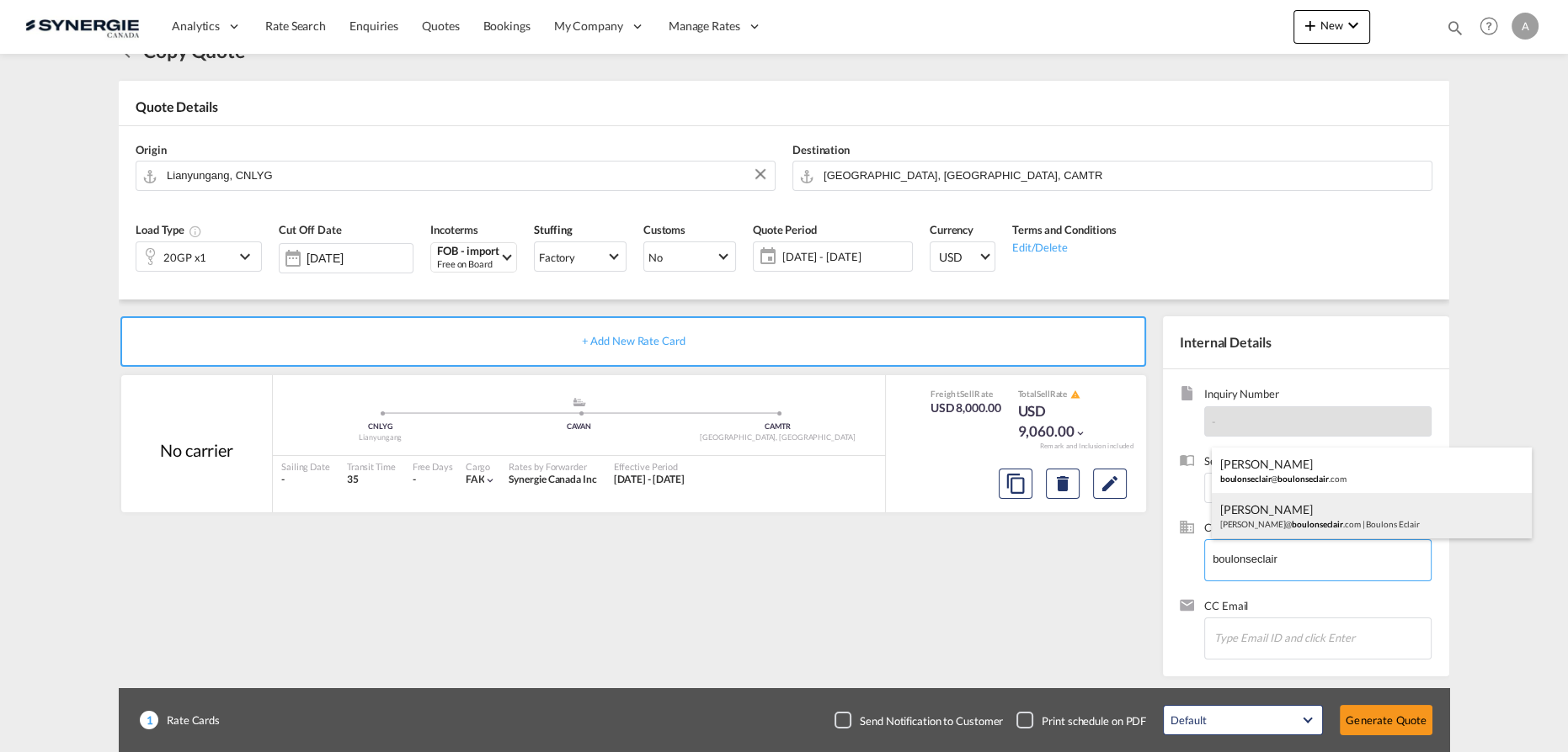
click at [1277, 518] on div "Nicolas Desjardins nicolas@ boulonseclair .com | Boulons Eclair" at bounding box center [1371, 515] width 320 height 45
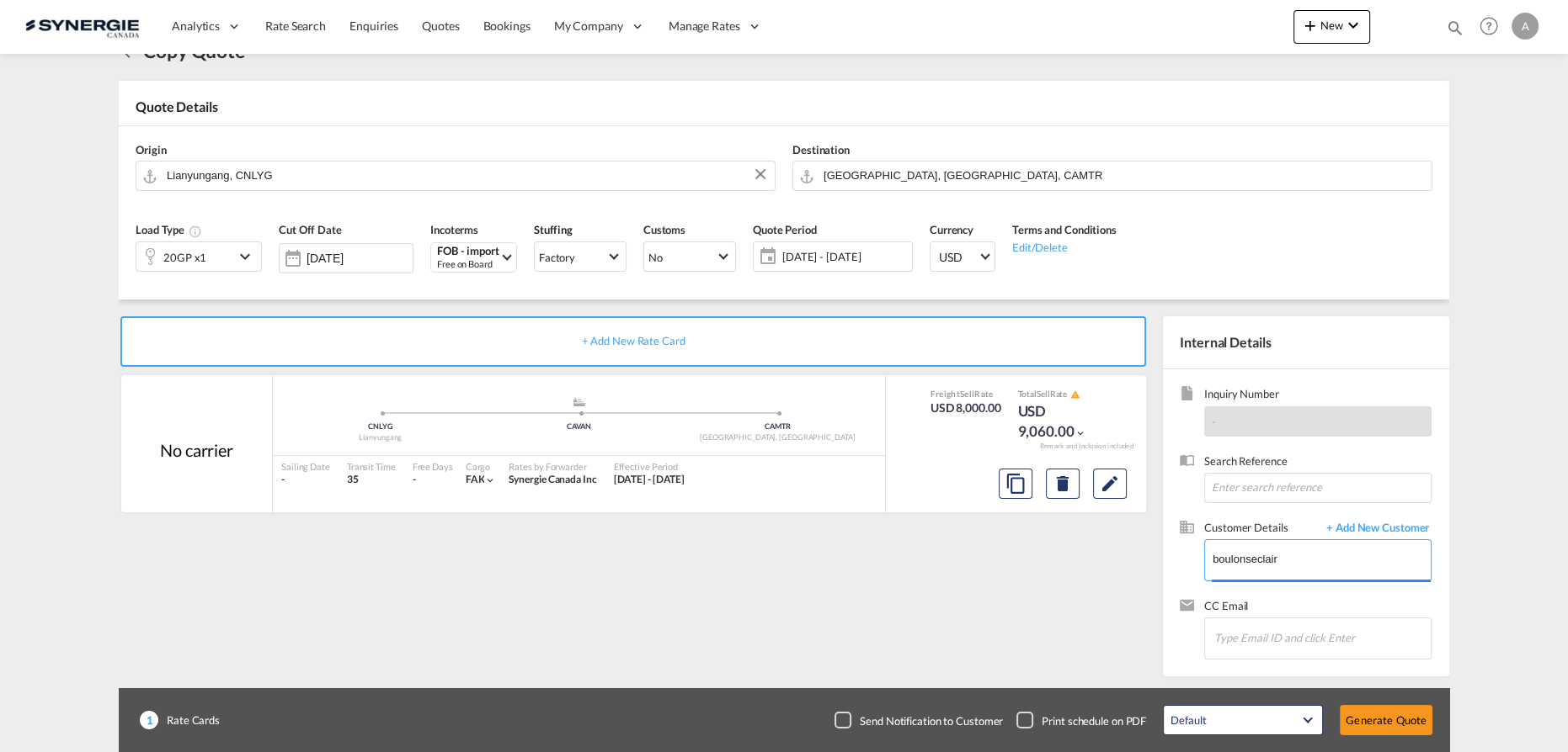
type input "Boulons Eclair, Nicolas Desjardins, nicolas@boulonseclair.com"
click at [1379, 726] on button "Generate Quote" at bounding box center [1385, 720] width 93 height 31
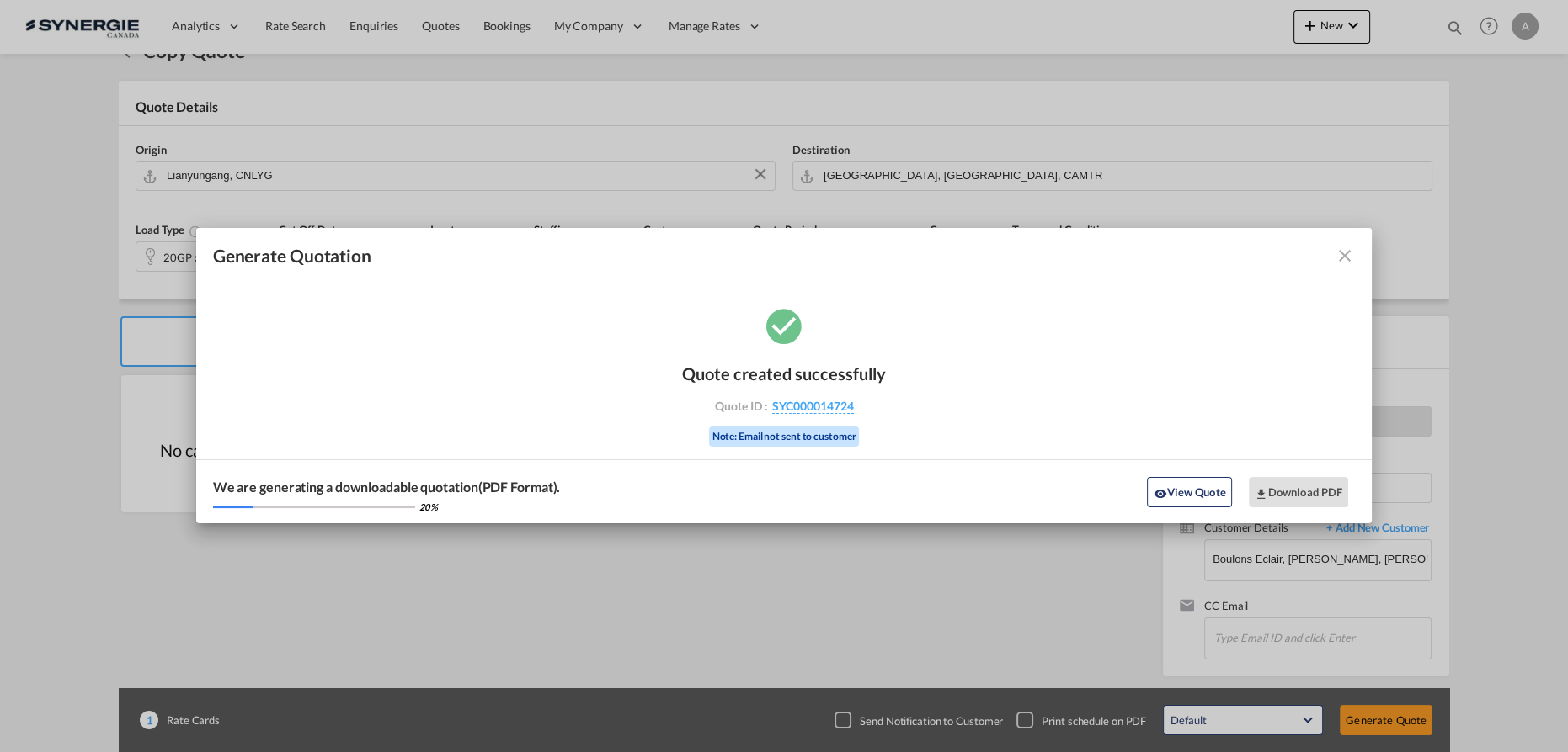
drag, startPoint x: 1195, startPoint y: 493, endPoint x: 1203, endPoint y: 491, distance: 8.2
click at [1195, 493] on button "View Quote" at bounding box center [1188, 493] width 84 height 31
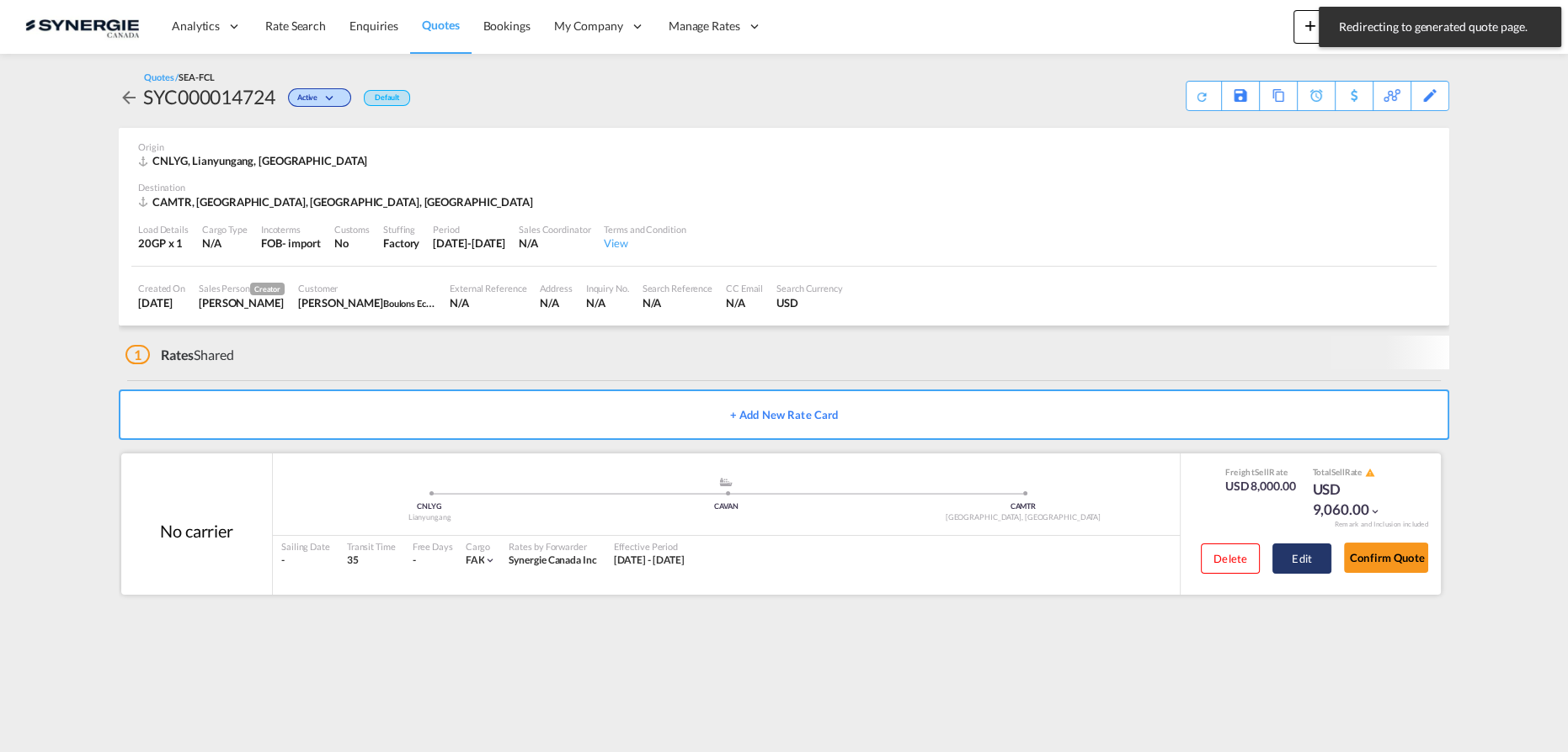
click at [1295, 550] on button "Edit" at bounding box center [1301, 559] width 59 height 31
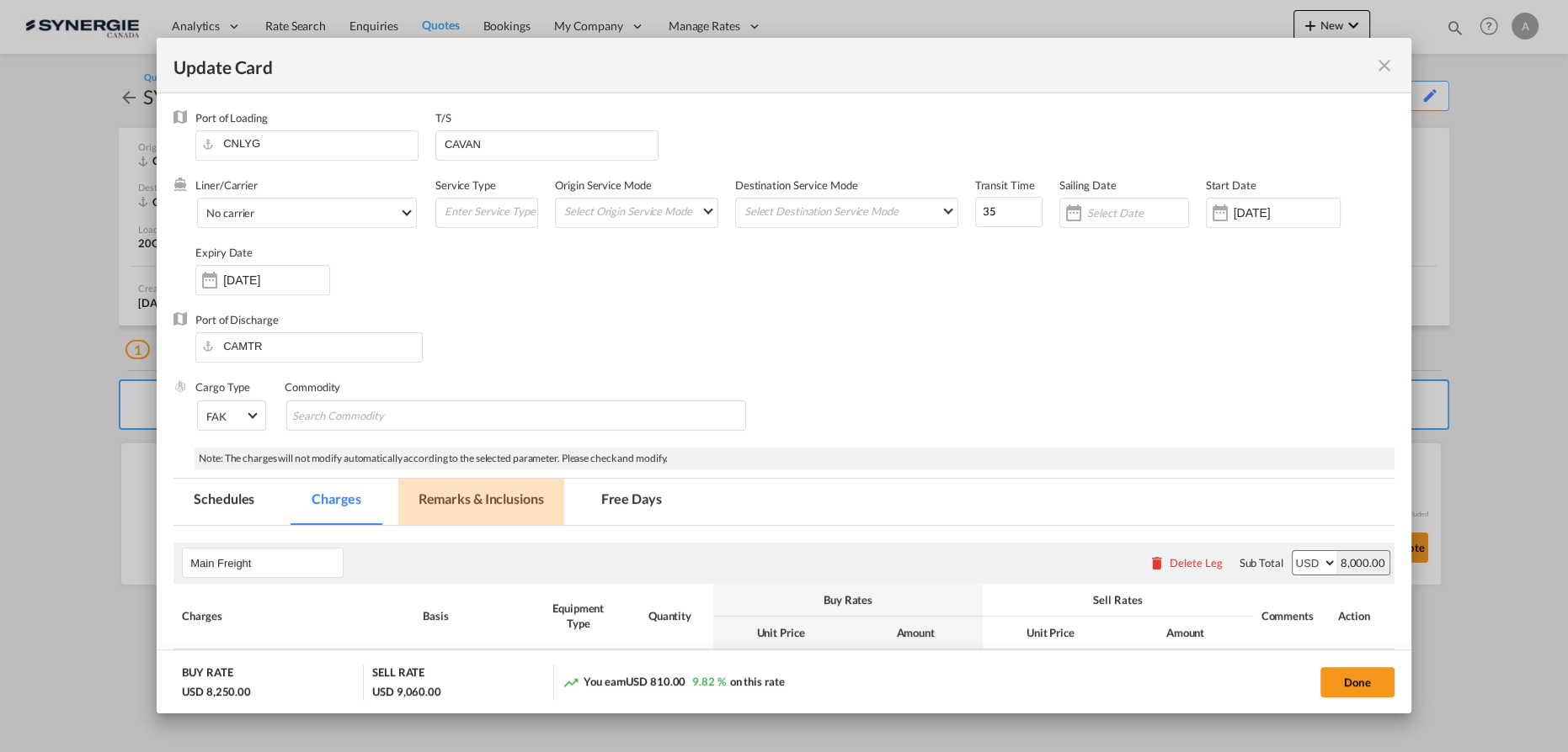
click at [462, 480] on md-tab-item "Remarks & Inclusions" at bounding box center [481, 502] width 166 height 46
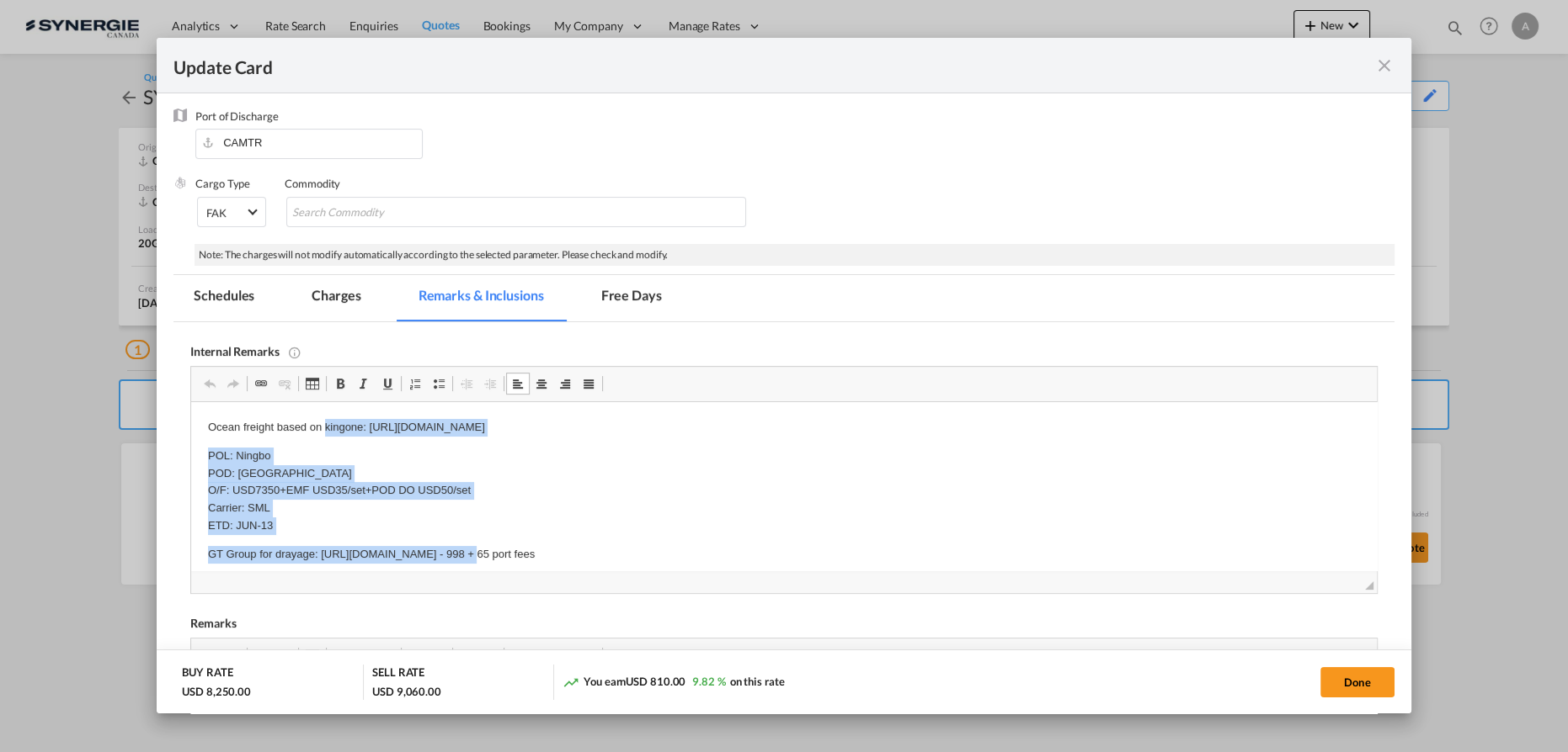
scroll to position [9, 0]
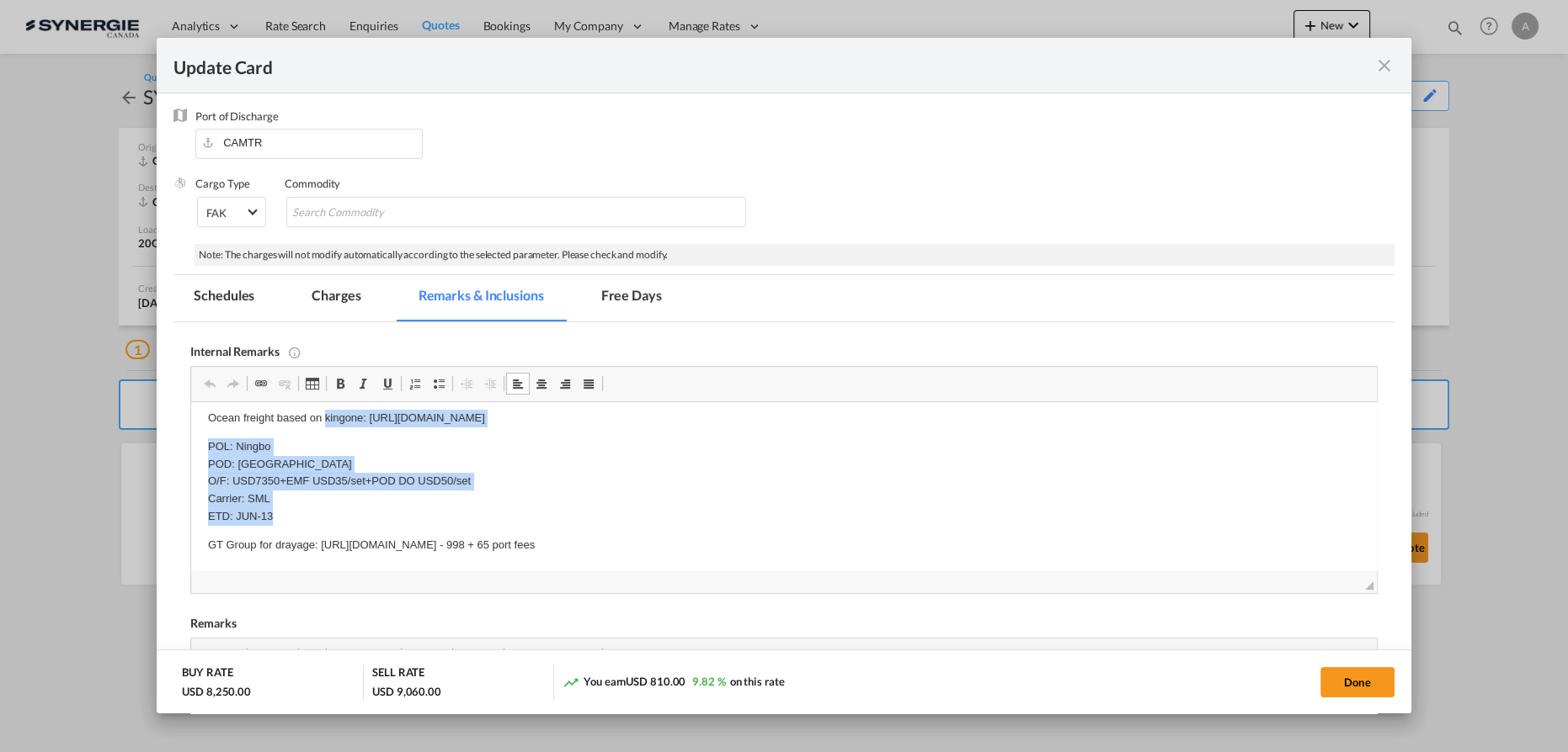
drag, startPoint x: 325, startPoint y: 425, endPoint x: 843, endPoint y: 512, distance: 525.3
click at [843, 512] on body "Ocean freight based on kingone: https://app.frontapp.com/open/cnv_pm3mfpr?key=n…" at bounding box center [784, 483] width 1152 height 145
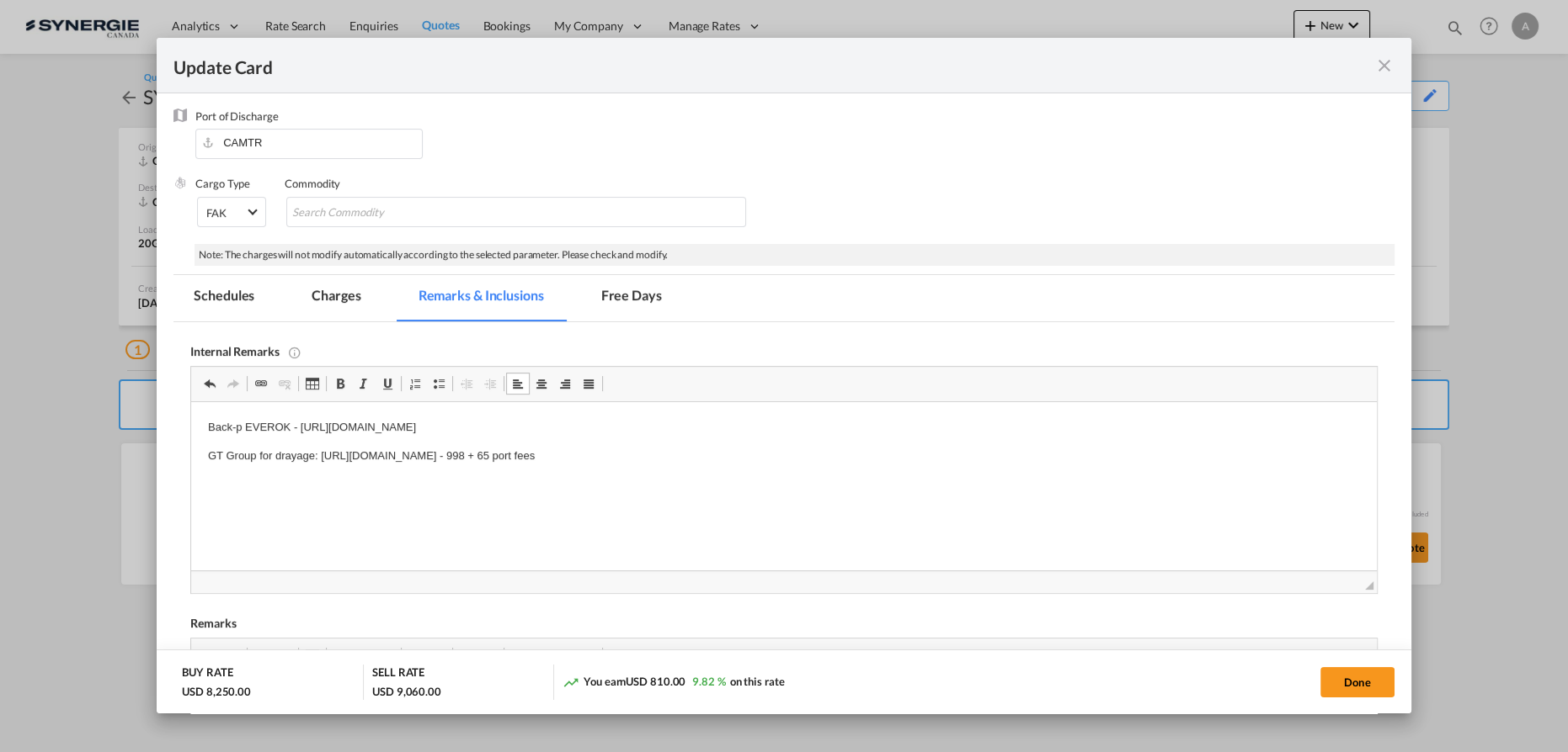
click at [240, 424] on p "Back-p EVEROK - https://app.frontapp.com/open/cnv_qdqiplb?key=IJkx9eaL9oyyT8Y1n…" at bounding box center [784, 428] width 1152 height 18
click at [286, 459] on p "GT Group for drayage: https://app.frontapp.com/open/cnv_pmb21hr?key=9oXn8RZZic8…" at bounding box center [784, 456] width 1152 height 18
click at [892, 472] on html "Back-up EVEROK - https://app.frontapp.com/open/cnv_qdqiplb?key=IJkx9eaL9oyyT8Y1…" at bounding box center [784, 443] width 1186 height 80
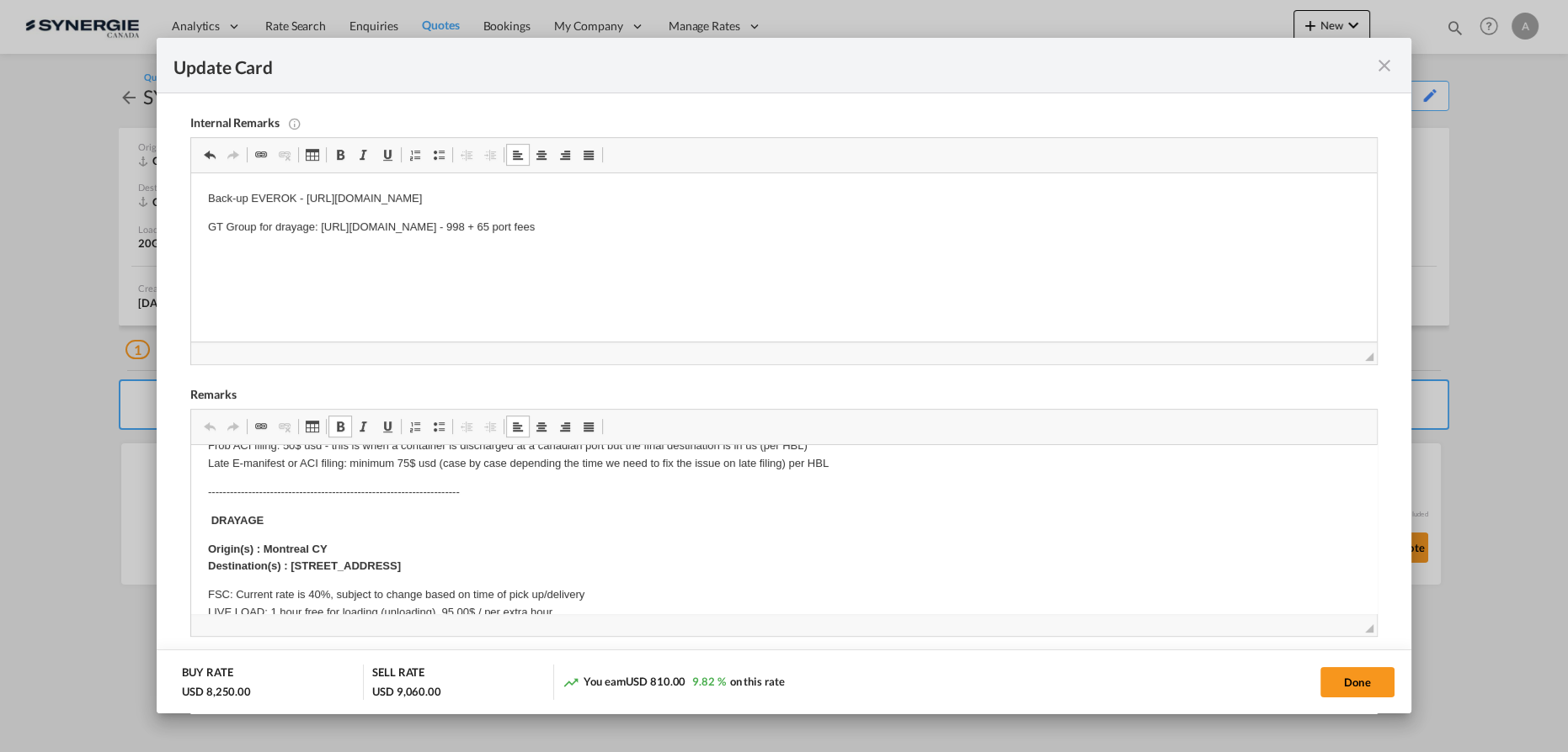
scroll to position [153, 0]
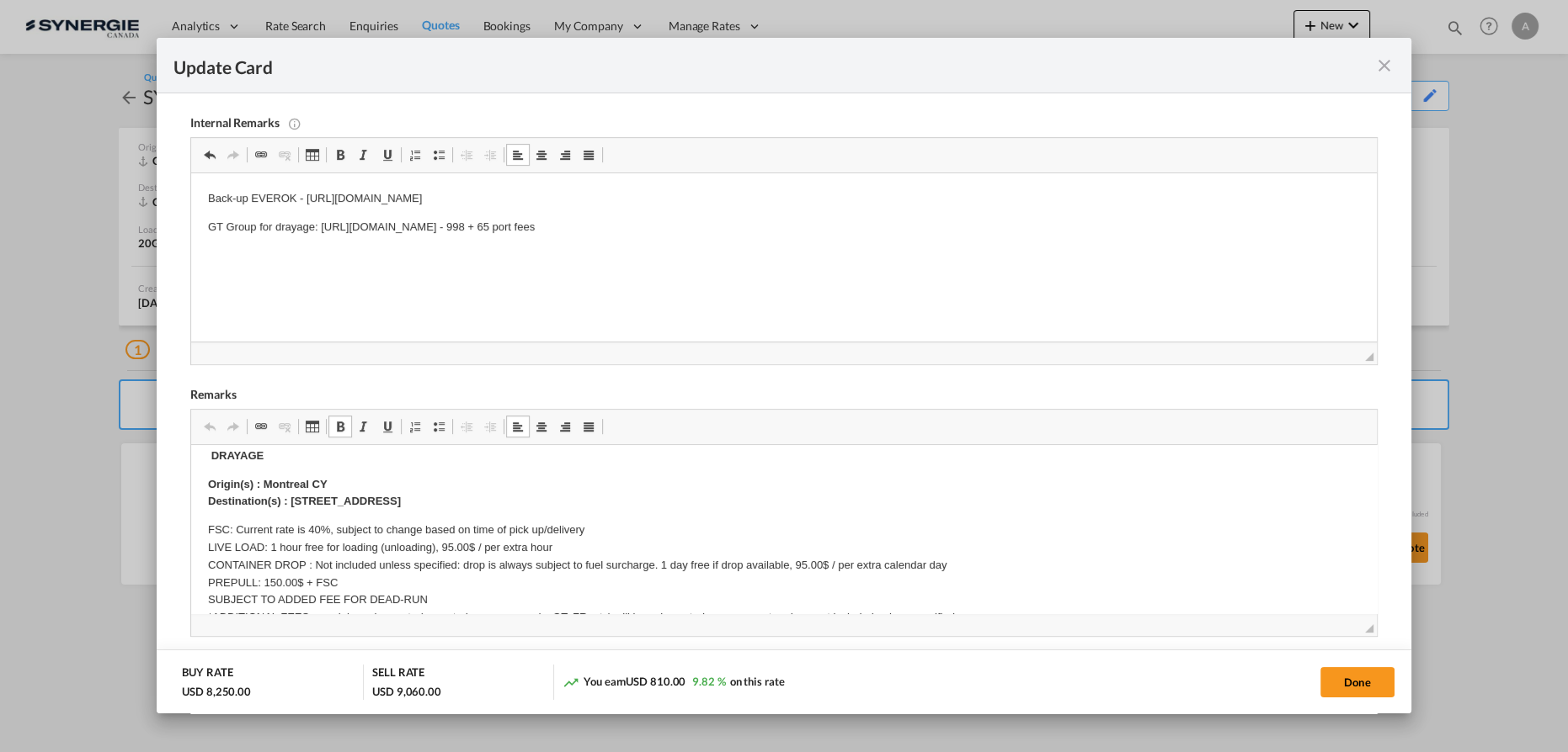
click at [564, 503] on p "Origin(s) : Montreal CY Destination(s) : 260 Chemin Industriel, Gatineau, QC, J…" at bounding box center [784, 494] width 1152 height 35
drag, startPoint x: 548, startPoint y: 500, endPoint x: 303, endPoint y: 508, distance: 245.1
click at [303, 508] on p "Origin(s) : Montreal CY Destination(s) : 260 Chemin Industriel, Gatineau, QC, J…" at bounding box center [784, 494] width 1152 height 35
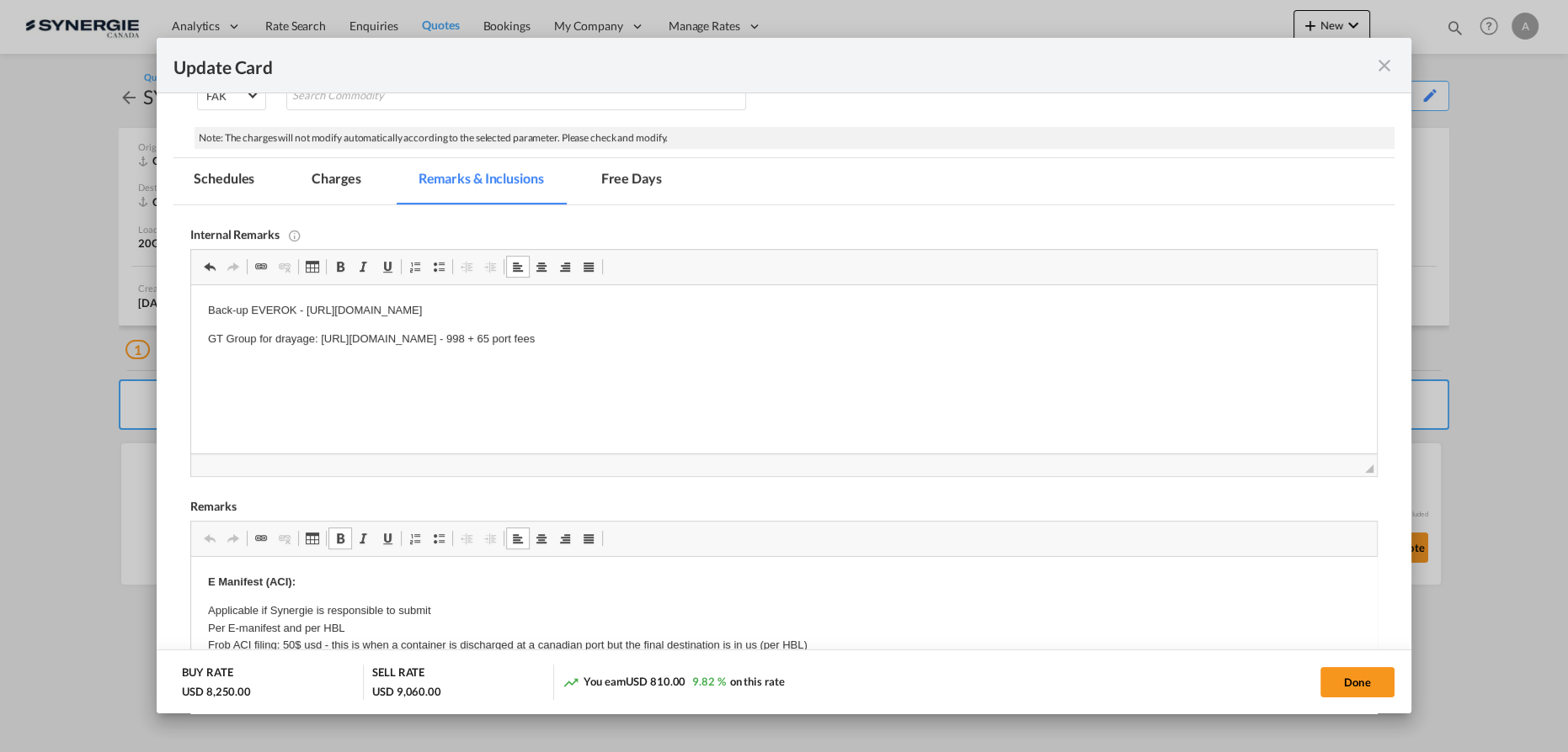
scroll to position [281, 0]
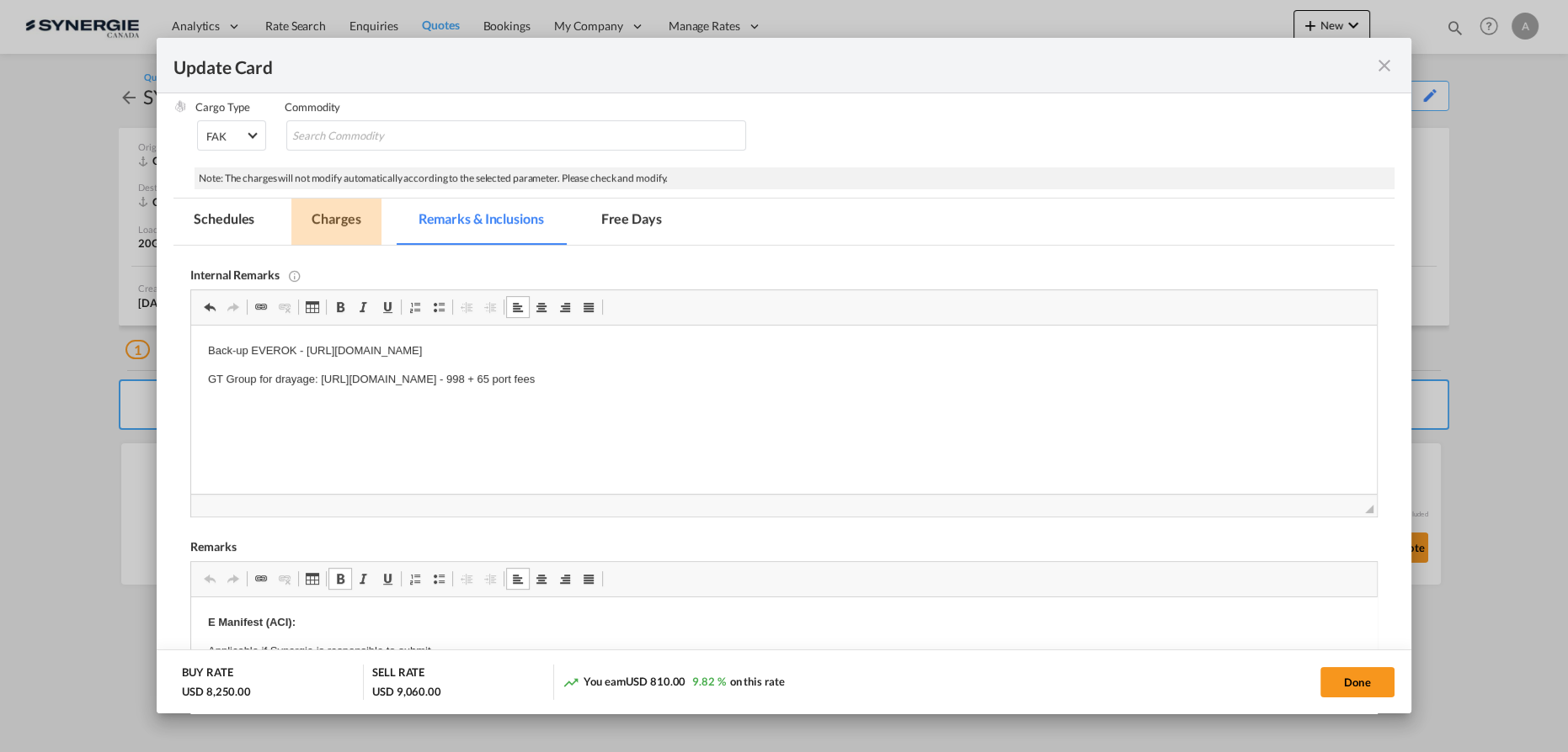
click at [368, 222] on md-tab-item "Charges" at bounding box center [335, 222] width 90 height 46
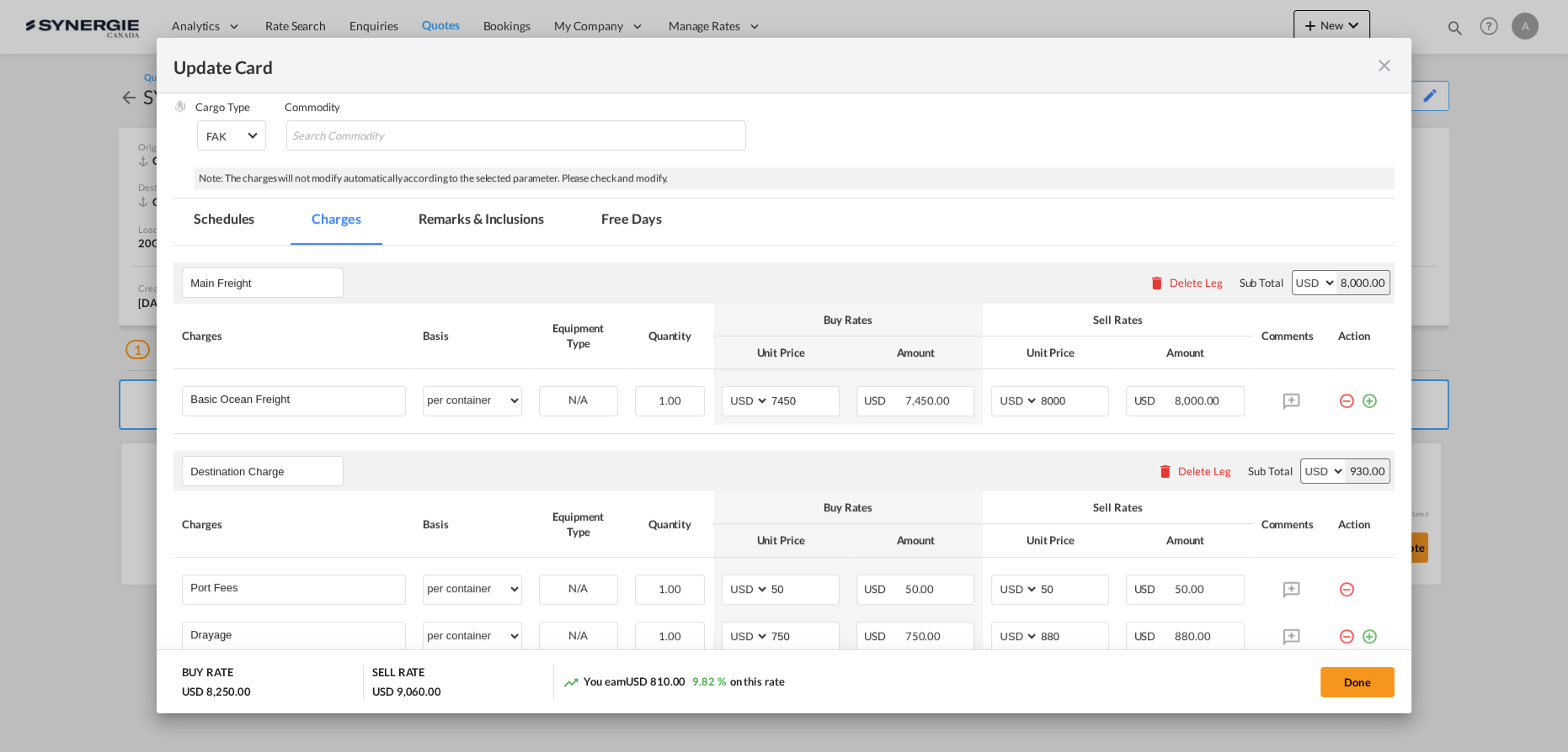
scroll to position [432, 0]
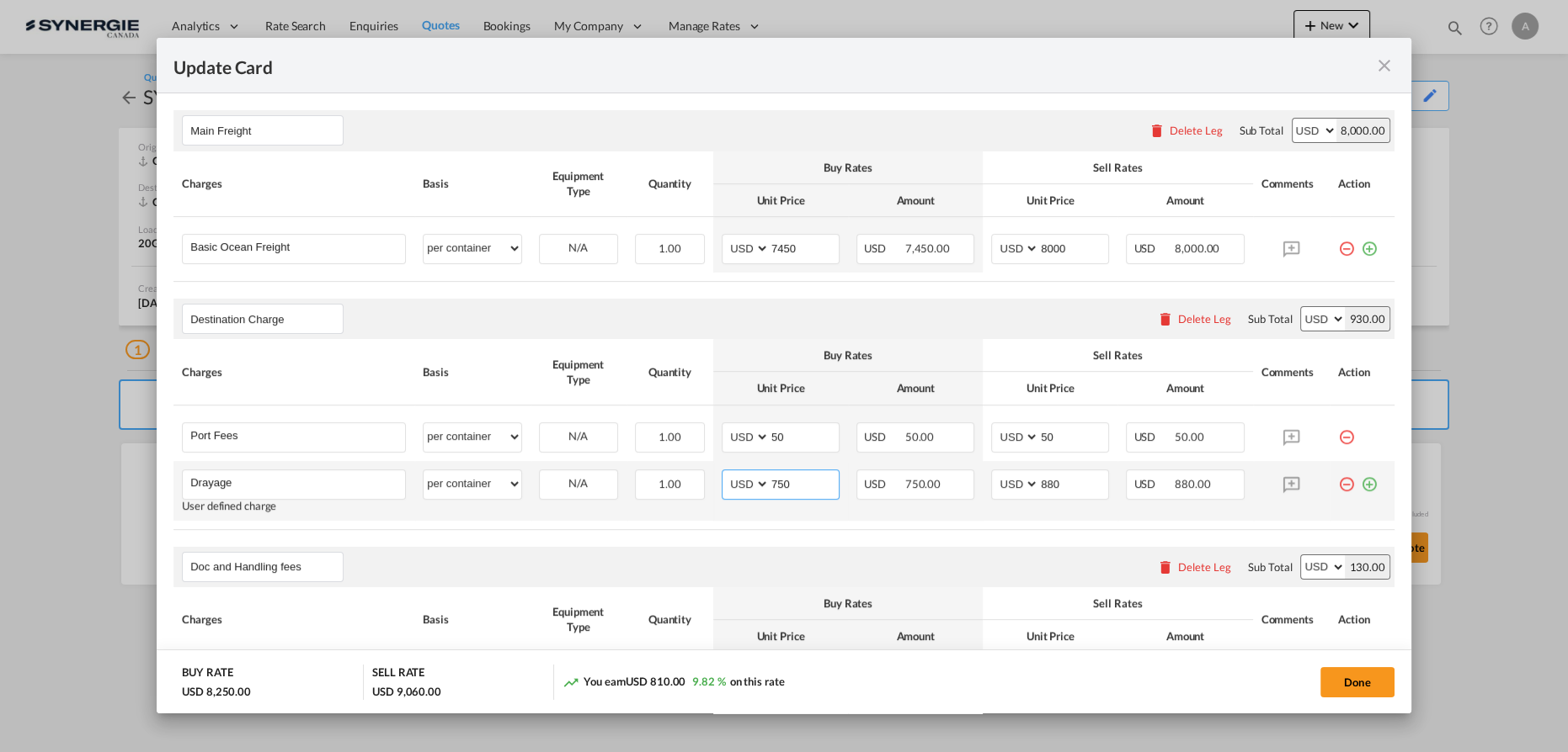
click at [793, 484] on input "750" at bounding box center [804, 483] width 69 height 26
drag, startPoint x: 793, startPoint y: 484, endPoint x: 671, endPoint y: 486, distance: 122.0
click at [688, 488] on tr "Drayage Please Enter User Defined Charges Cannot Be Published User defined char…" at bounding box center [783, 491] width 1221 height 60
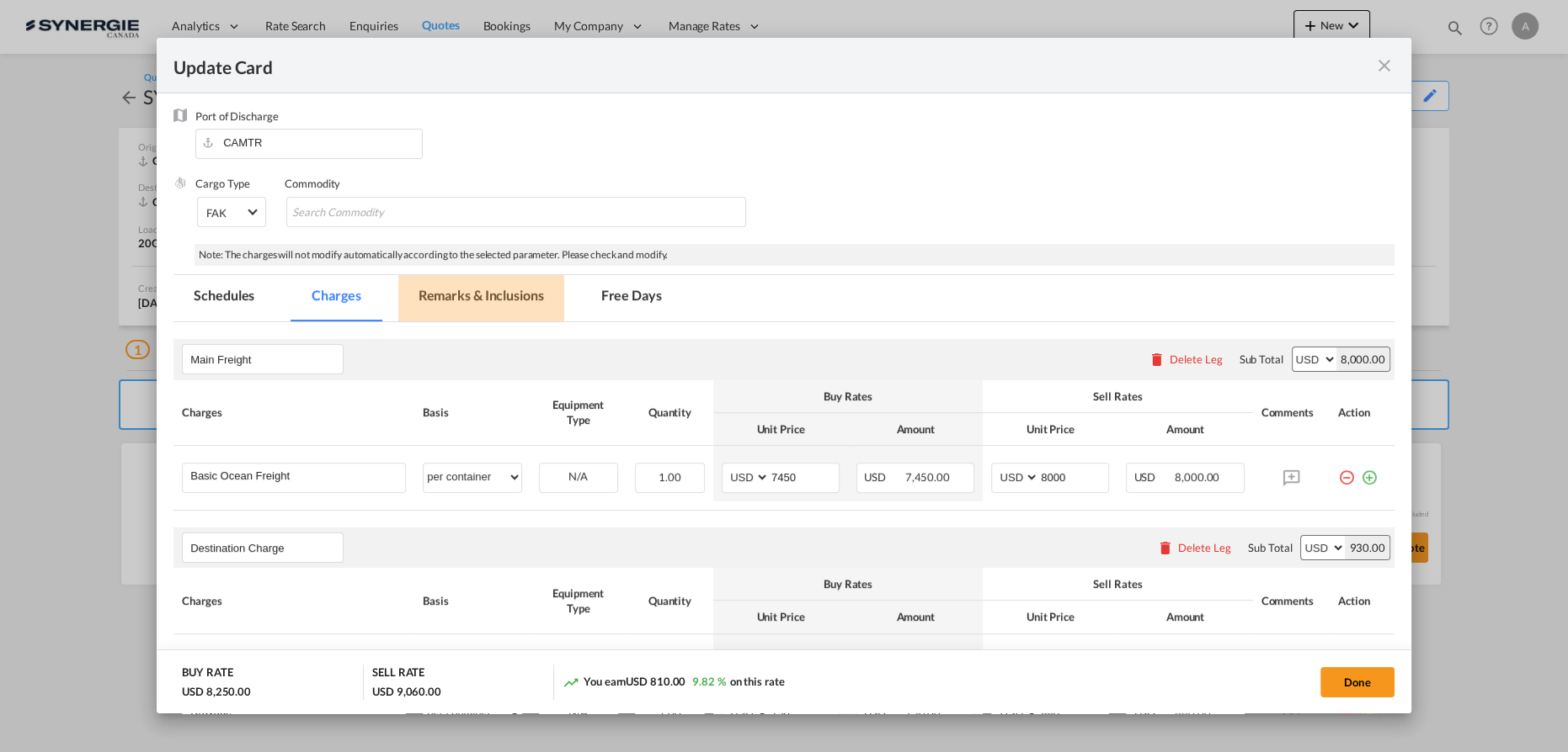
click at [453, 304] on md-tab-item "Remarks & Inclusions" at bounding box center [481, 298] width 166 height 46
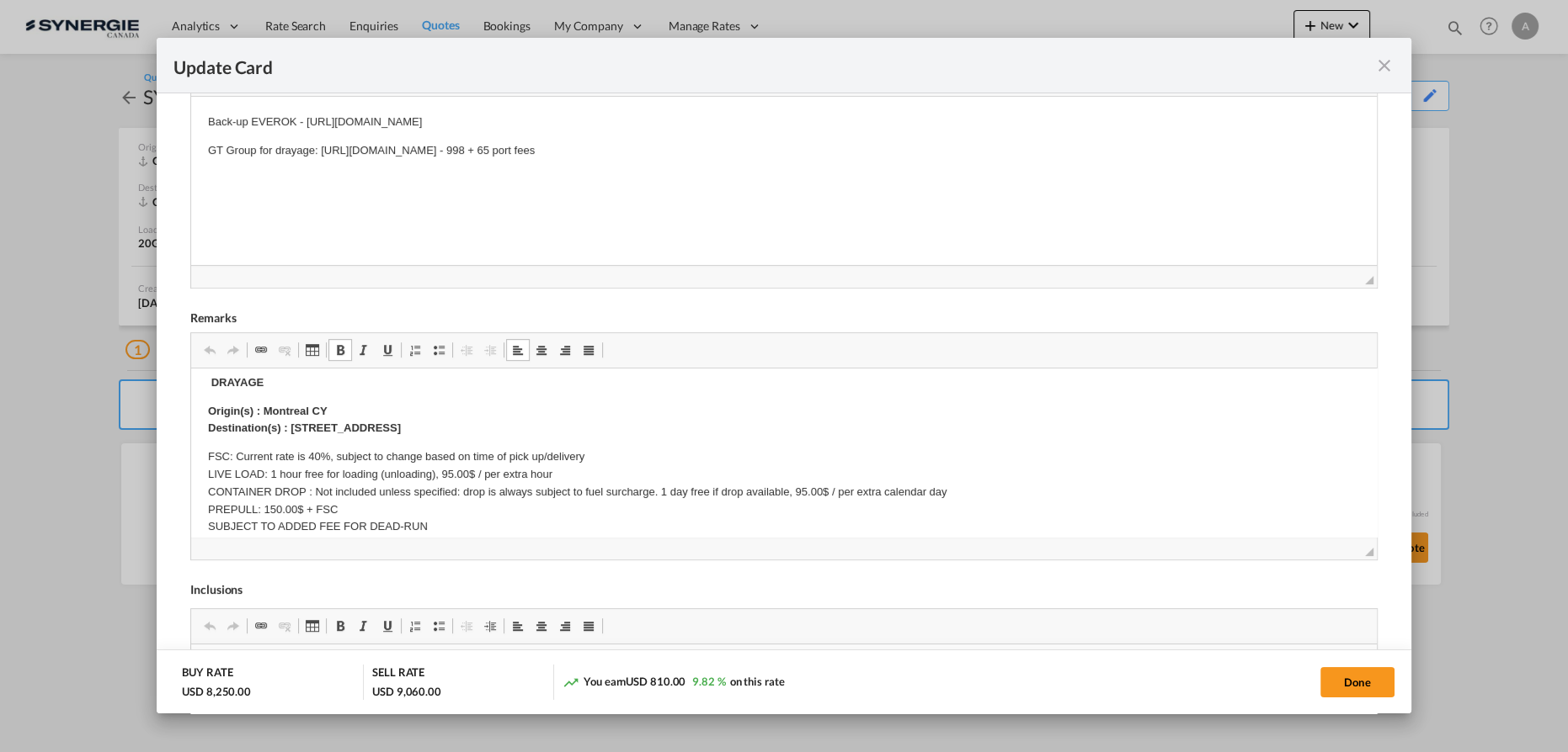
scroll to position [153, 0]
click at [541, 424] on p "Origin(s) : Montreal CY Destination(s) : 260 Chemin Industriel, Gatineau, QC, J…" at bounding box center [784, 417] width 1152 height 35
drag, startPoint x: 542, startPoint y: 424, endPoint x: 289, endPoint y: 429, distance: 253.0
click at [289, 429] on p "Origin(s) : Montreal CY Destination(s) : 260 Chemin Industriel, Gatineau, QC, J…" at bounding box center [784, 417] width 1152 height 35
copy strong "Destination(s) :"
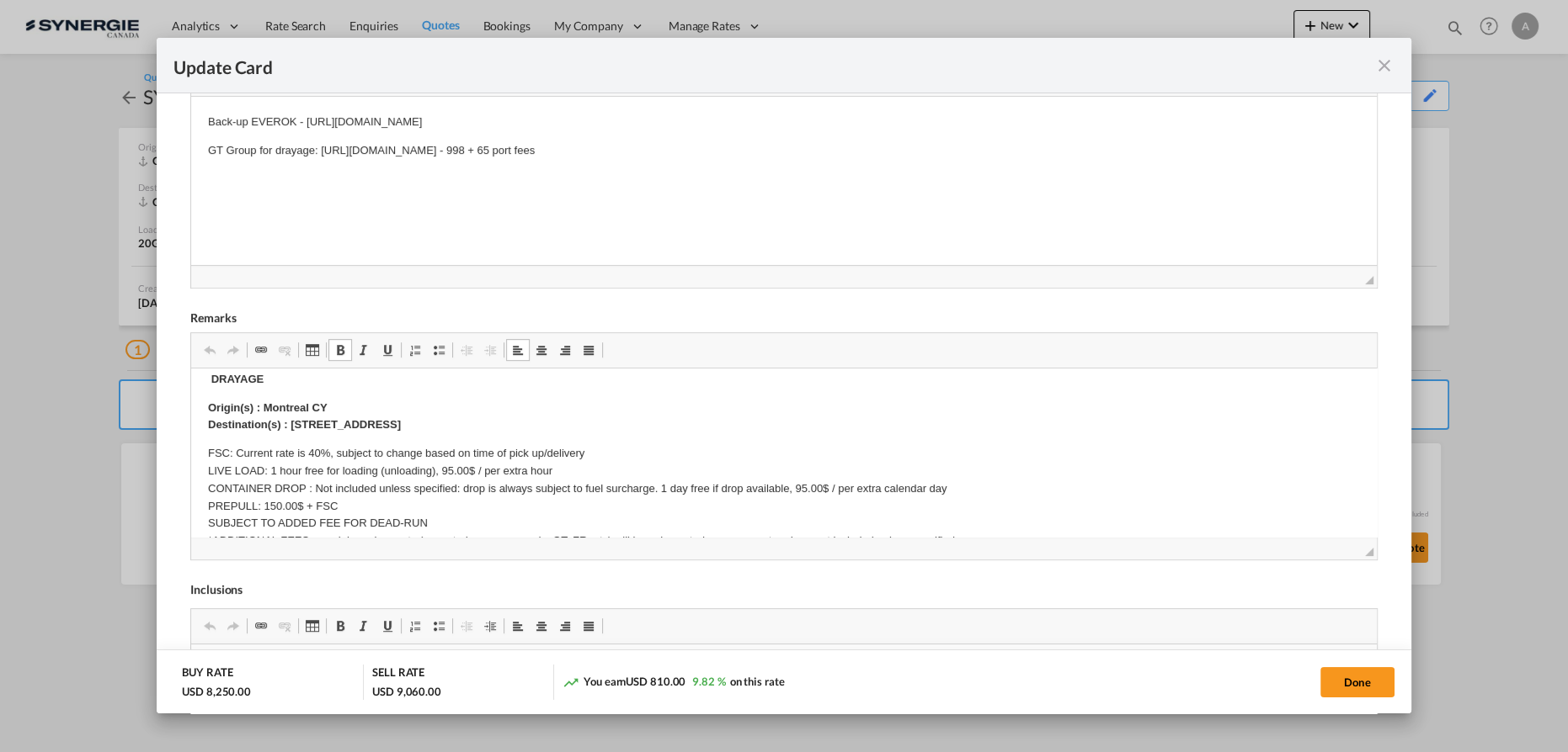
scroll to position [0, 0]
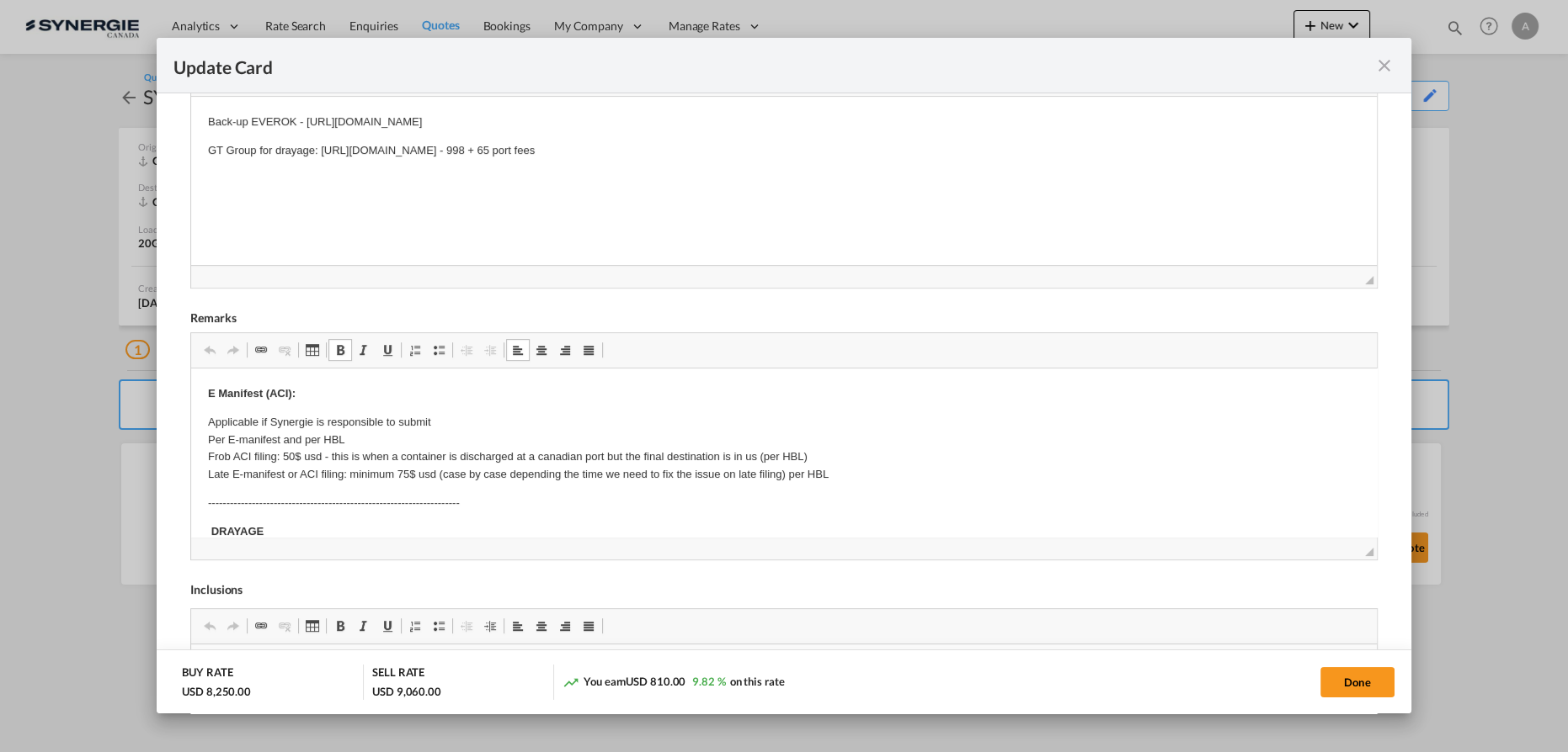
click at [885, 145] on p "GT Group for drayage: https://app.frontapp.com/open/cnv_pmb21hr?key=9oXn8RZZic8…" at bounding box center [784, 151] width 1152 height 18
drag, startPoint x: 878, startPoint y: 148, endPoint x: 197, endPoint y: 154, distance: 681.0
click at [197, 154] on html "Back-up EVEROK - https://app.frontapp.com/open/cnv_qdqiplb?key=IJkx9eaL9oyyT8Y1…" at bounding box center [784, 137] width 1186 height 80
click at [1339, 683] on button "Done" at bounding box center [1357, 683] width 74 height 31
type input "14 Sep 2025"
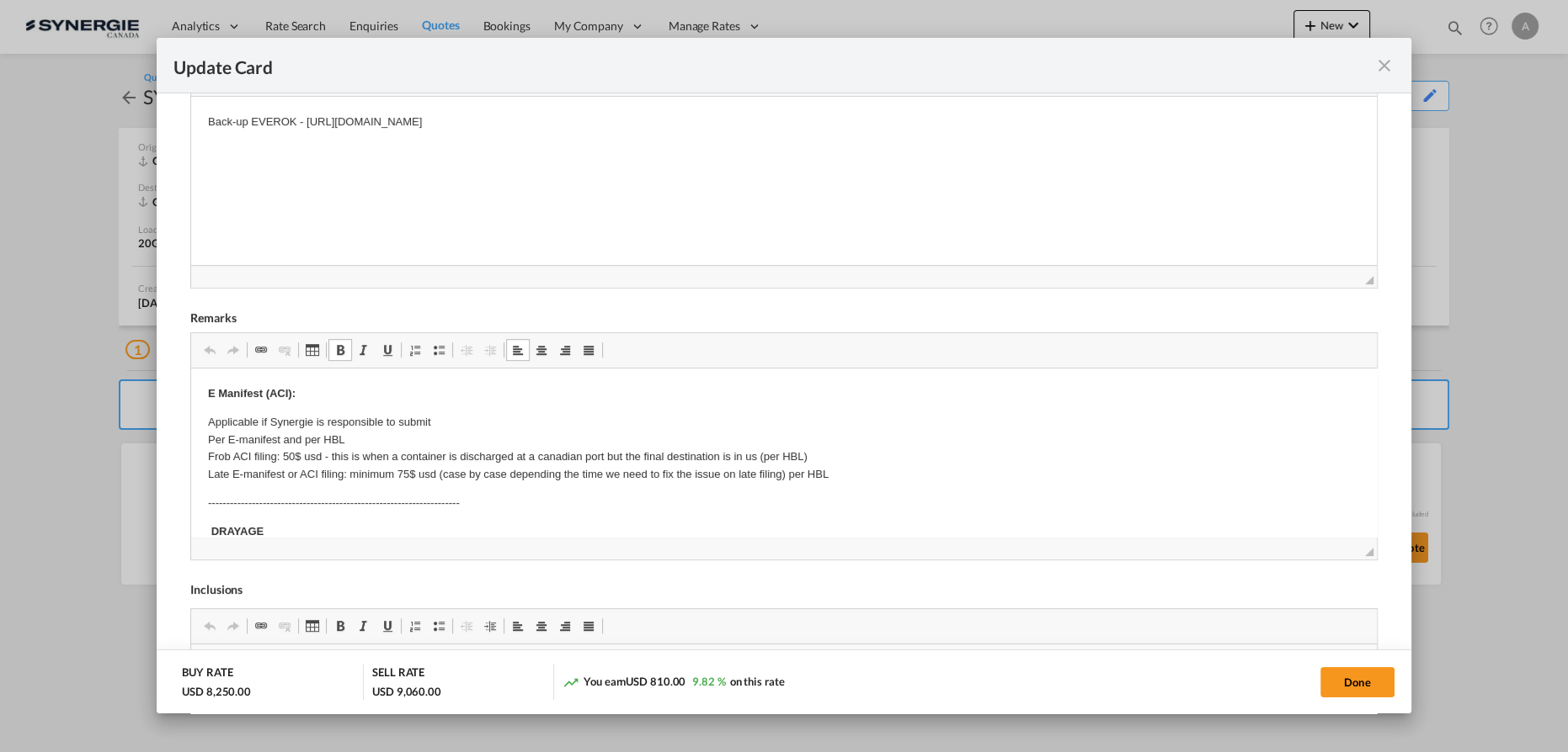
type input "[DATE]"
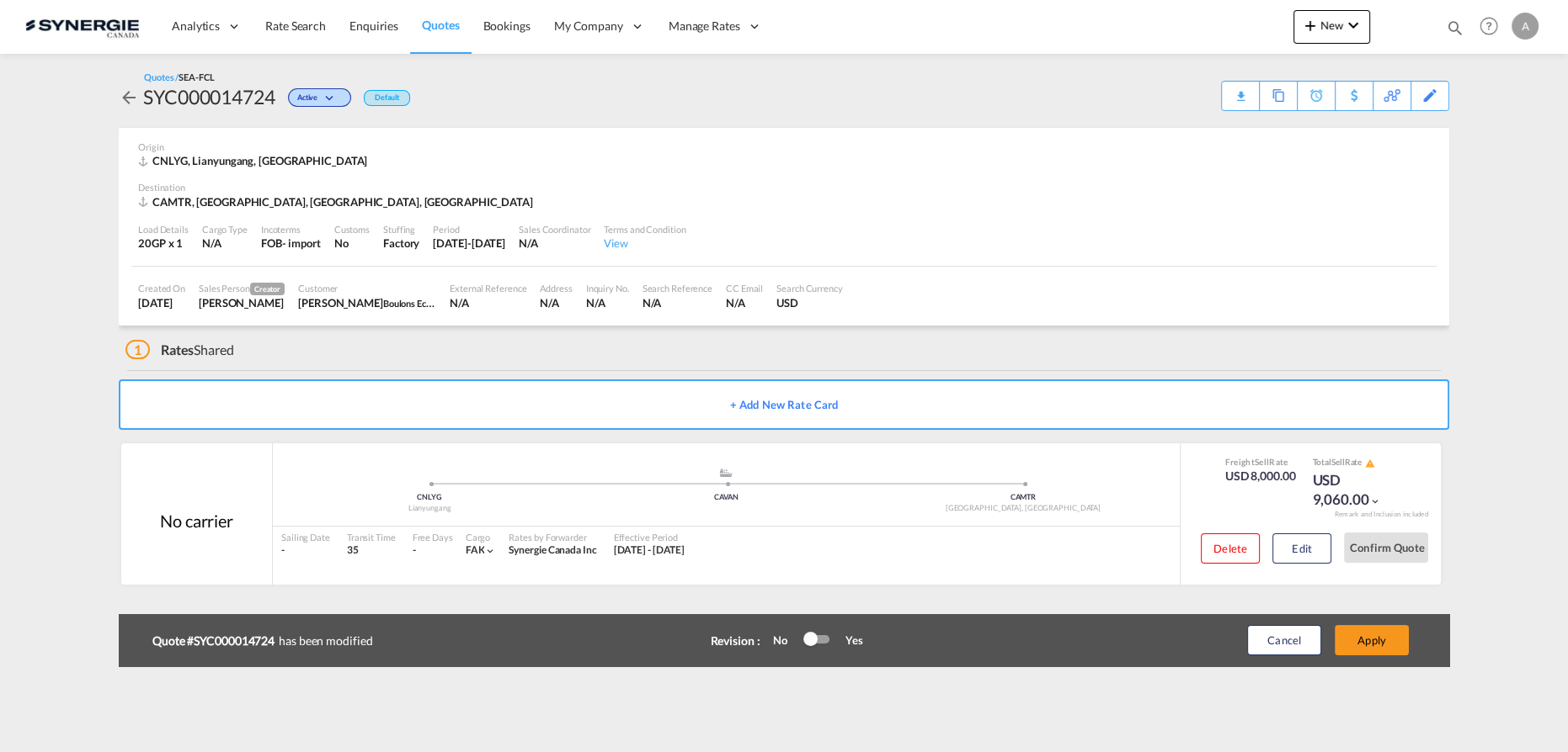
scroll to position [204, 0]
click at [1349, 635] on button "Apply" at bounding box center [1371, 640] width 74 height 31
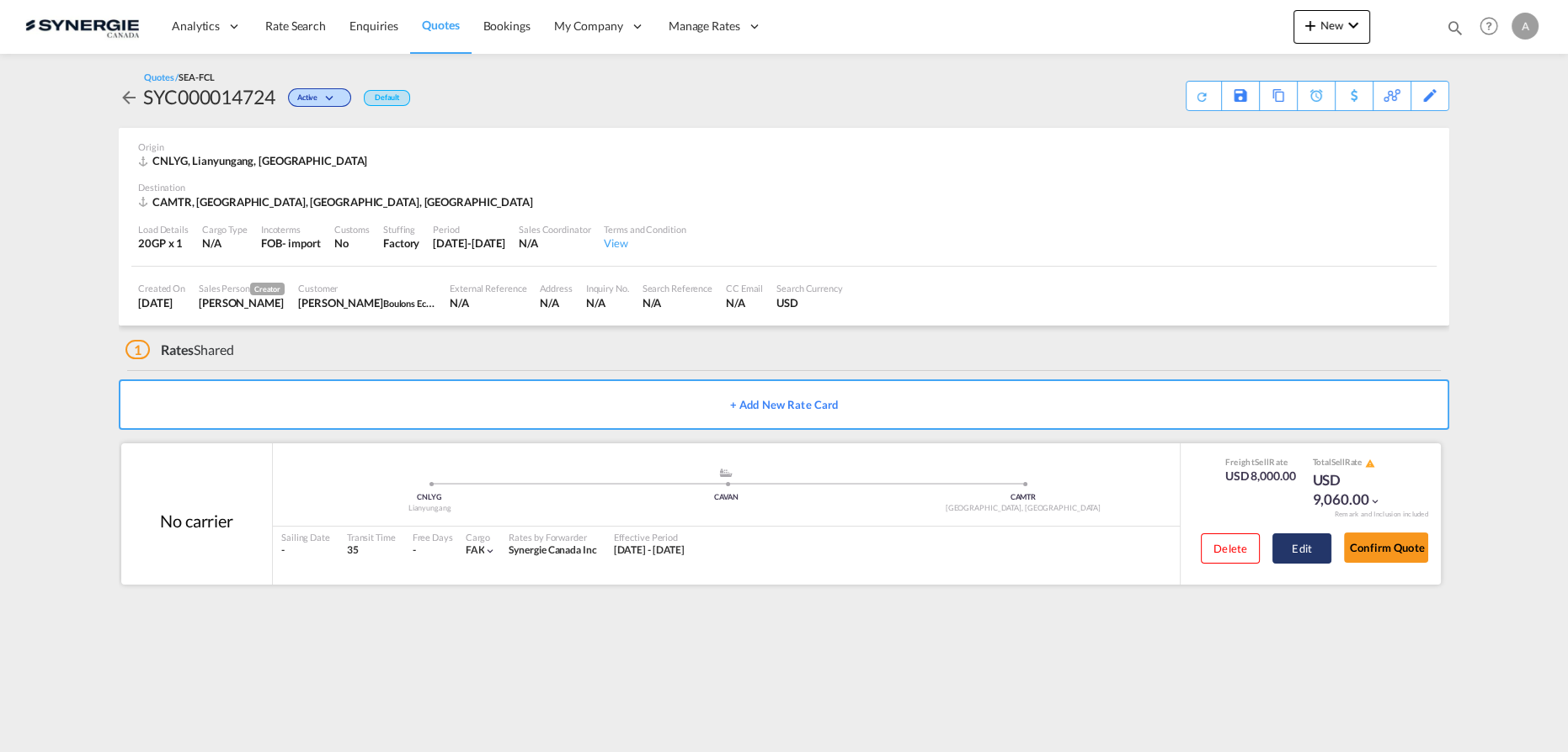
click at [1292, 549] on button "Edit" at bounding box center [1301, 549] width 59 height 31
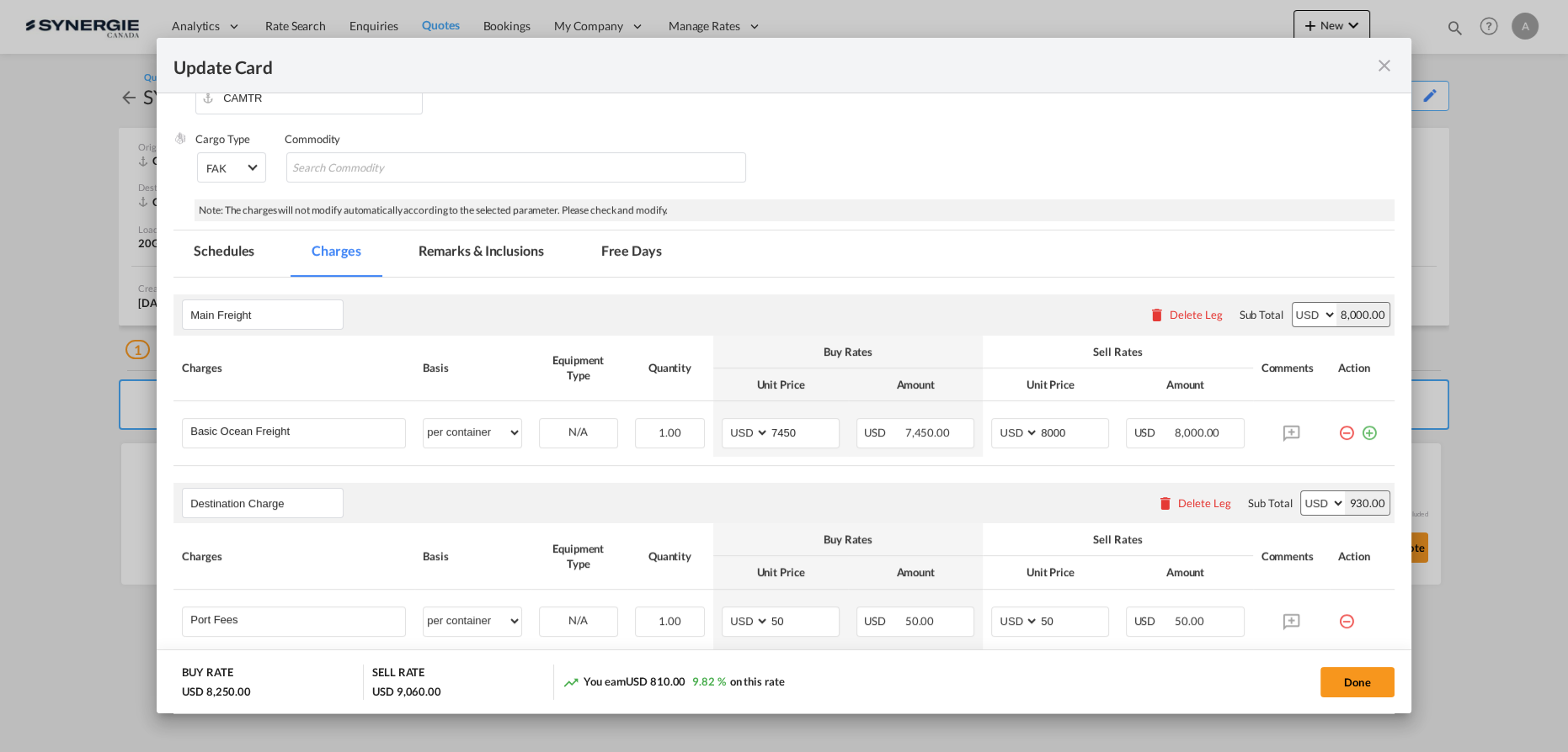
scroll to position [305, 0]
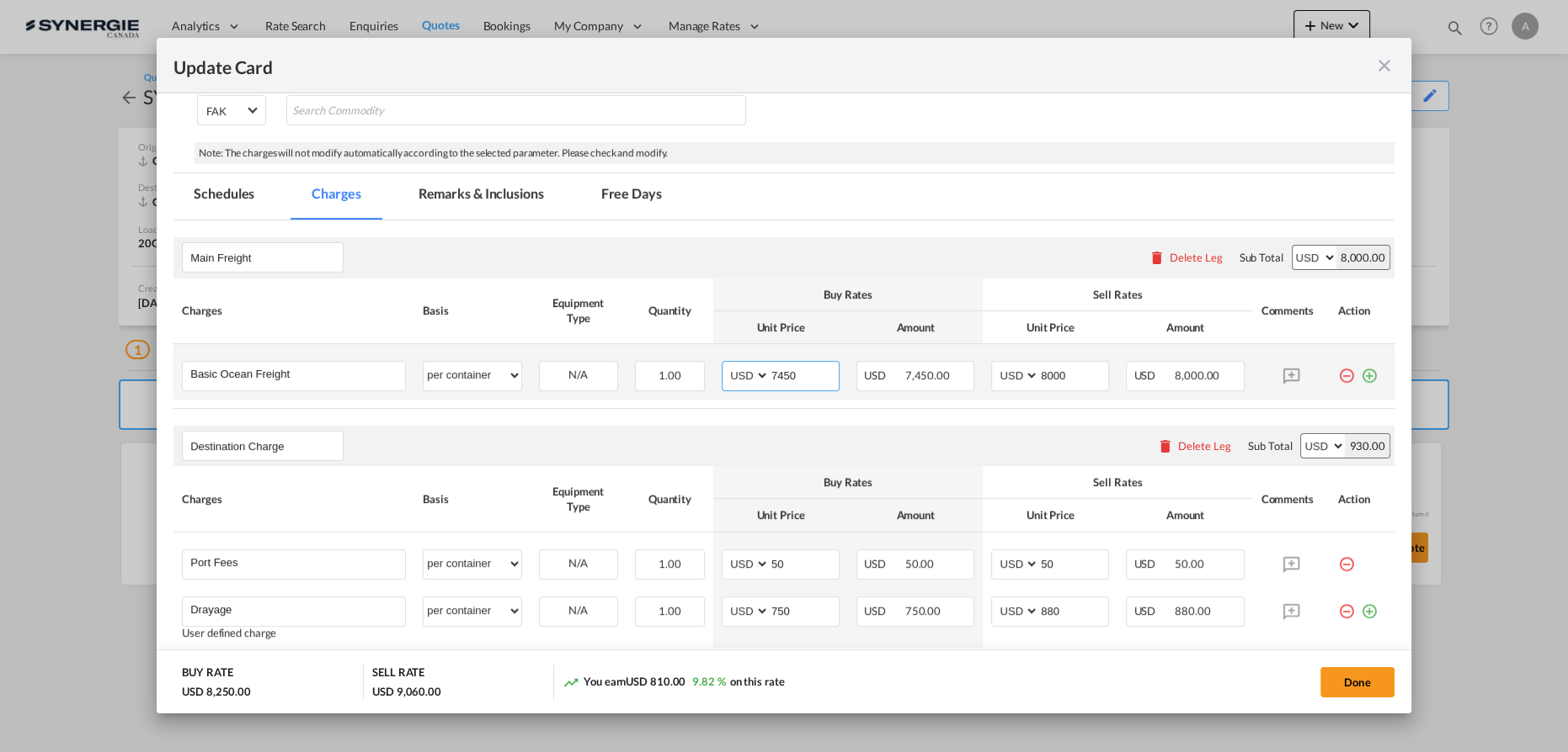
click at [799, 375] on input "7450" at bounding box center [804, 374] width 69 height 26
drag, startPoint x: 799, startPoint y: 375, endPoint x: 662, endPoint y: 367, distance: 137.2
click at [665, 368] on tr "Basic Ocean Freight Please Enter User Defined Charges Cannot Be Published per e…" at bounding box center [783, 372] width 1221 height 55
type input "4883"
click at [1039, 373] on input "8000" at bounding box center [1073, 374] width 69 height 26
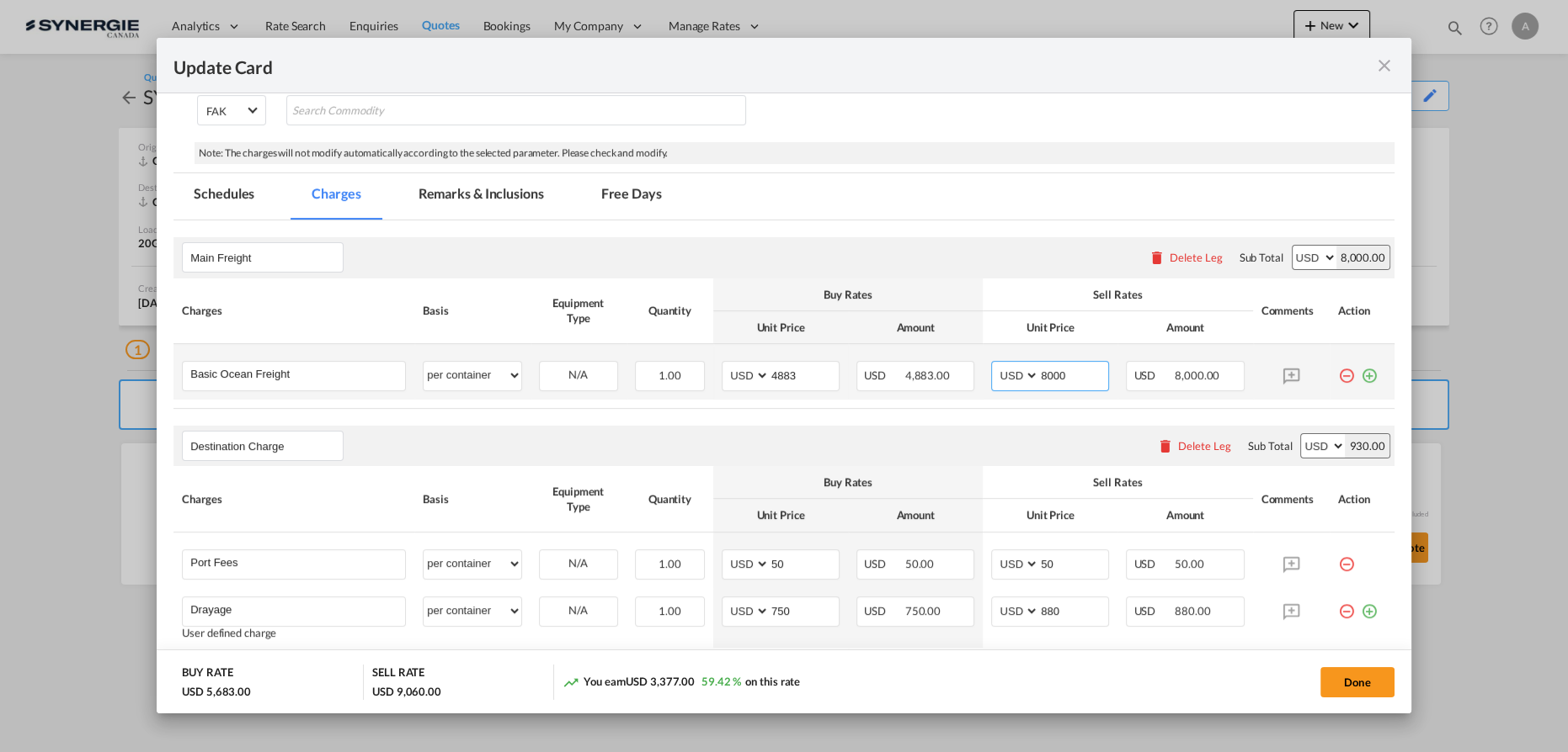
click at [1039, 373] on input "8000" at bounding box center [1073, 374] width 69 height 26
type input "5285"
select select "per container"
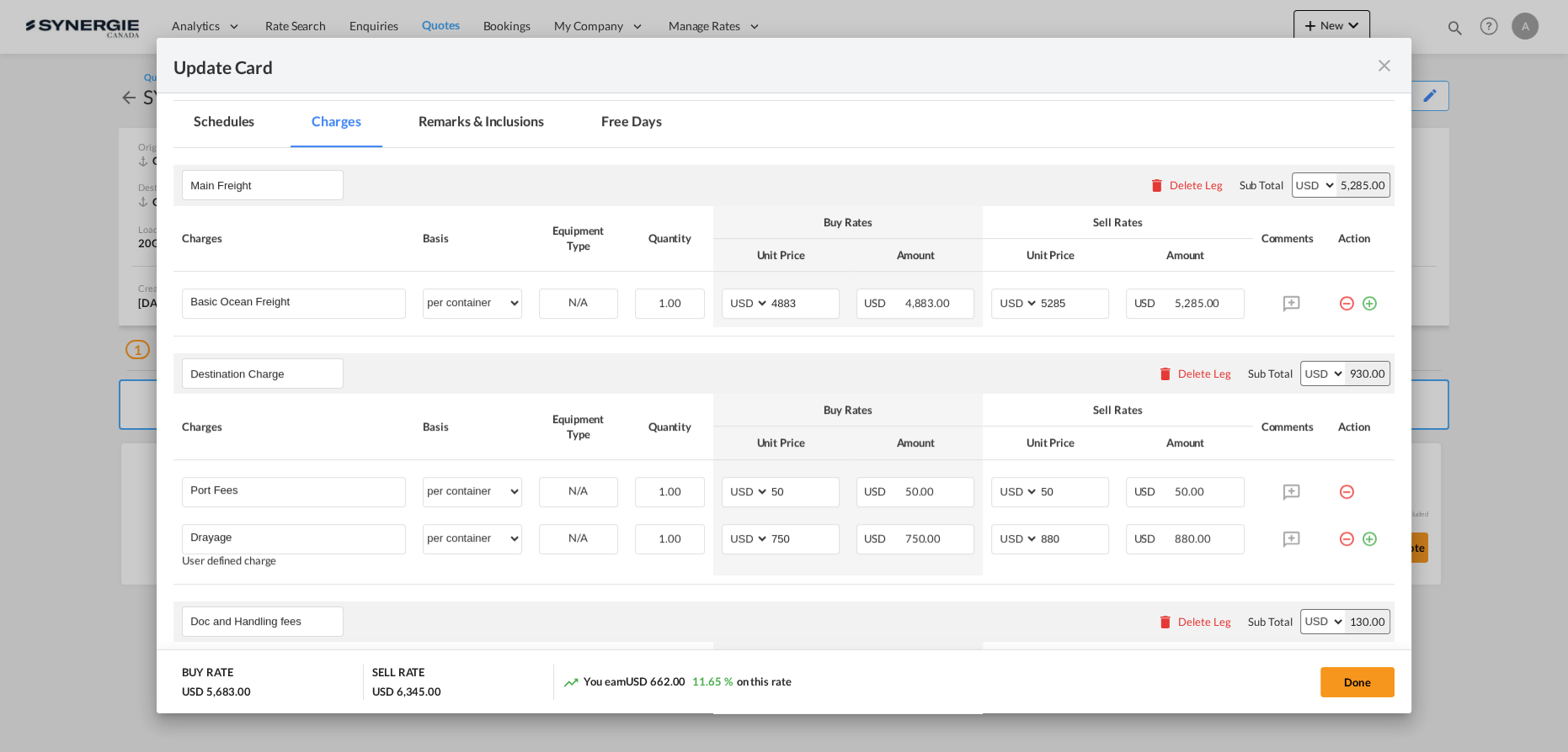
scroll to position [388, 0]
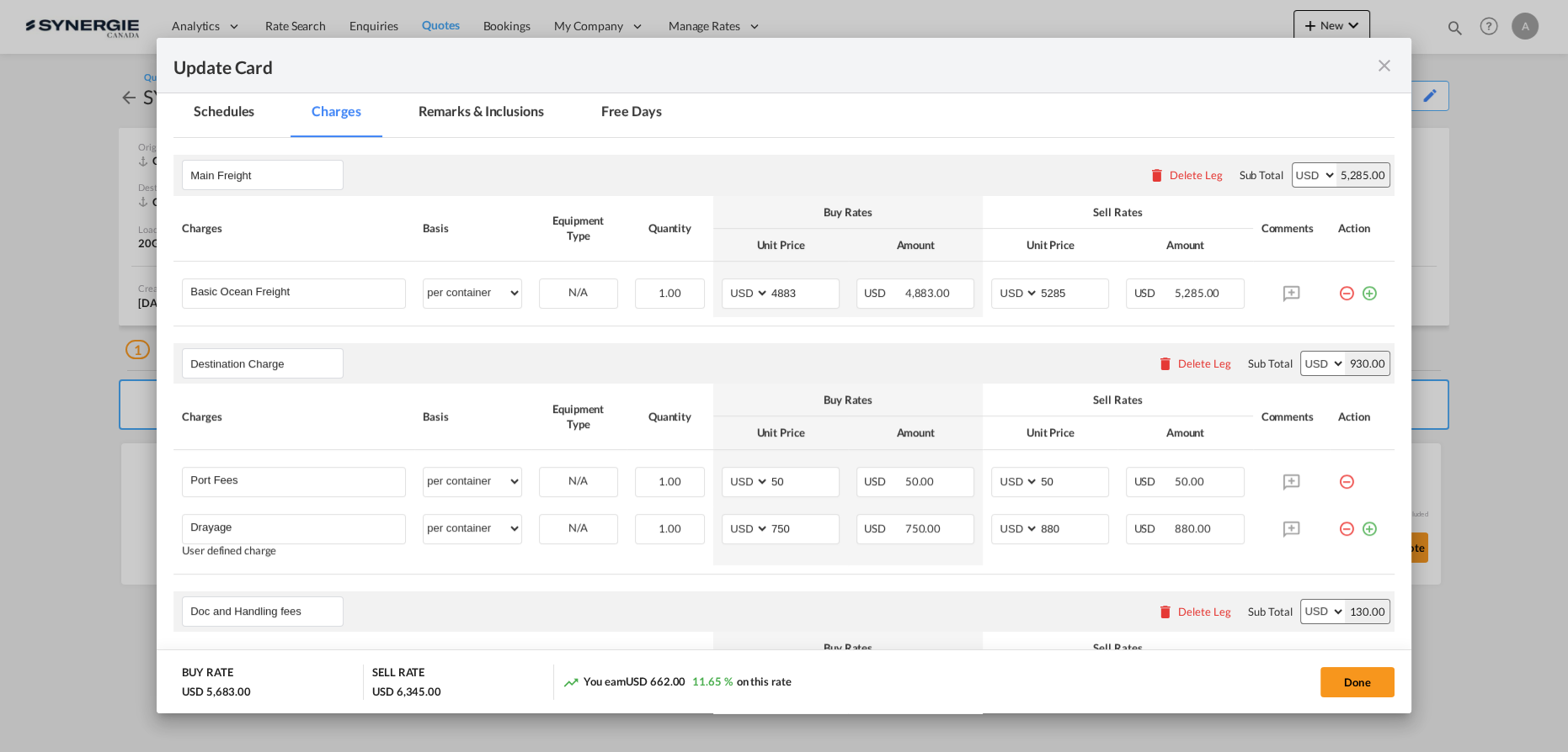
click at [640, 338] on rate-modification "Main Freight Please enter leg name Leg Name Already Exists Delete Leg Sub Total…" at bounding box center [783, 670] width 1221 height 1064
click at [1336, 685] on button "Done" at bounding box center [1357, 683] width 74 height 31
type input "14 Sep 2025"
type input "[DATE]"
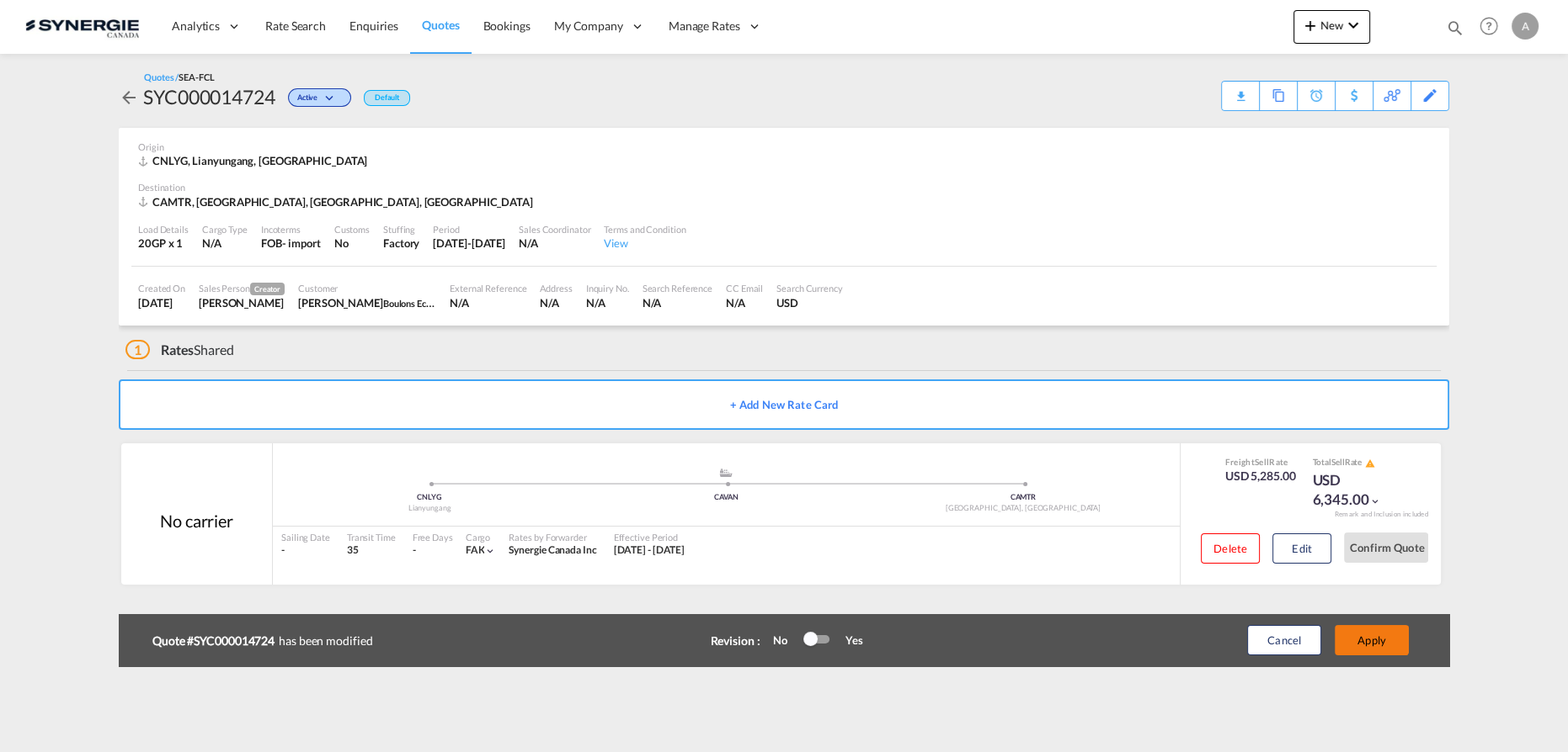
click at [1375, 645] on button "Apply" at bounding box center [1371, 640] width 74 height 31
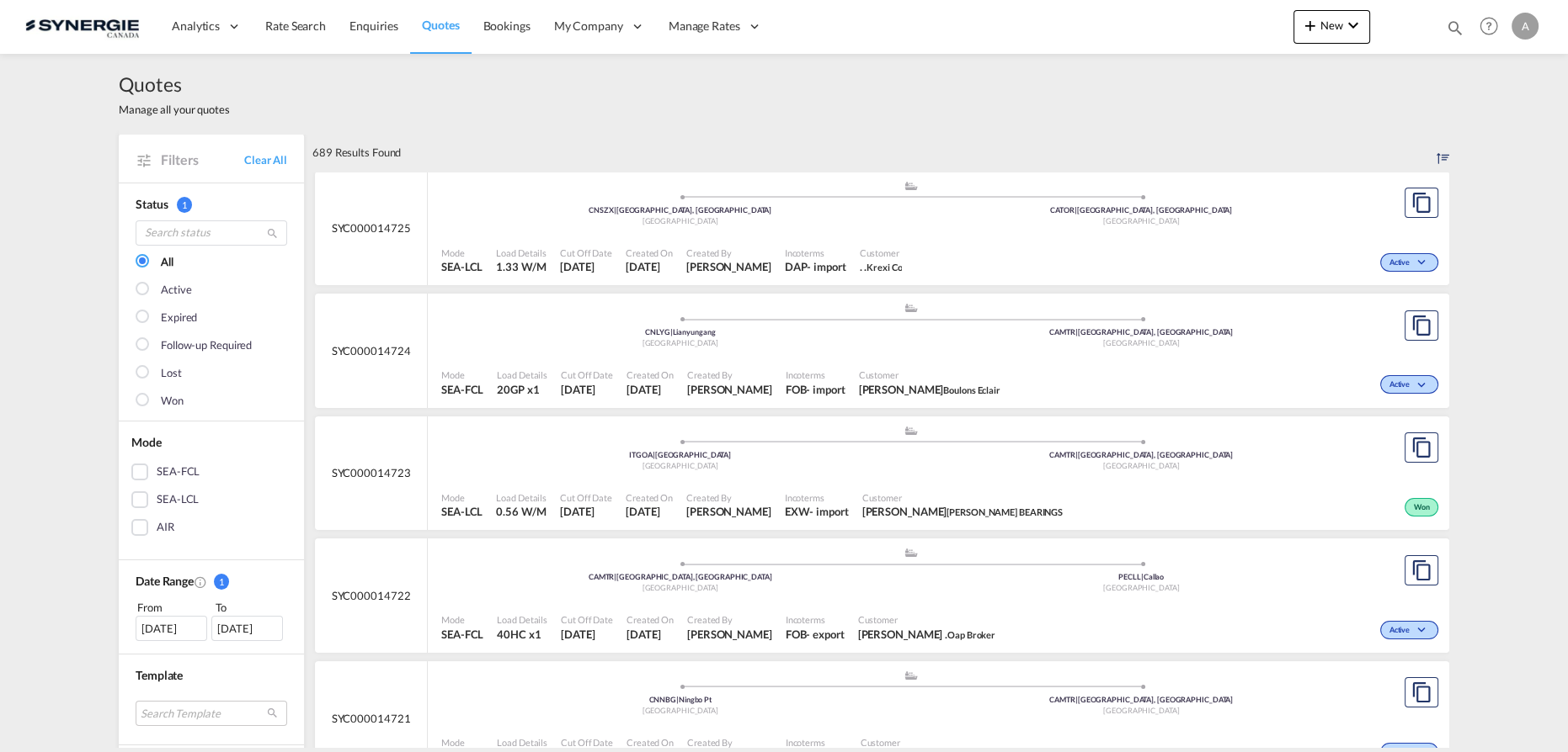
click at [1457, 26] on md-icon "icon-magnify" at bounding box center [1455, 28] width 19 height 19
click at [1182, 29] on select "Bookings Quotes Enquiries" at bounding box center [1187, 28] width 80 height 31
select select "Quotes"
click at [1147, 13] on select "Bookings Quotes Enquiries" at bounding box center [1187, 28] width 80 height 31
click at [1272, 33] on input at bounding box center [1328, 27] width 210 height 30
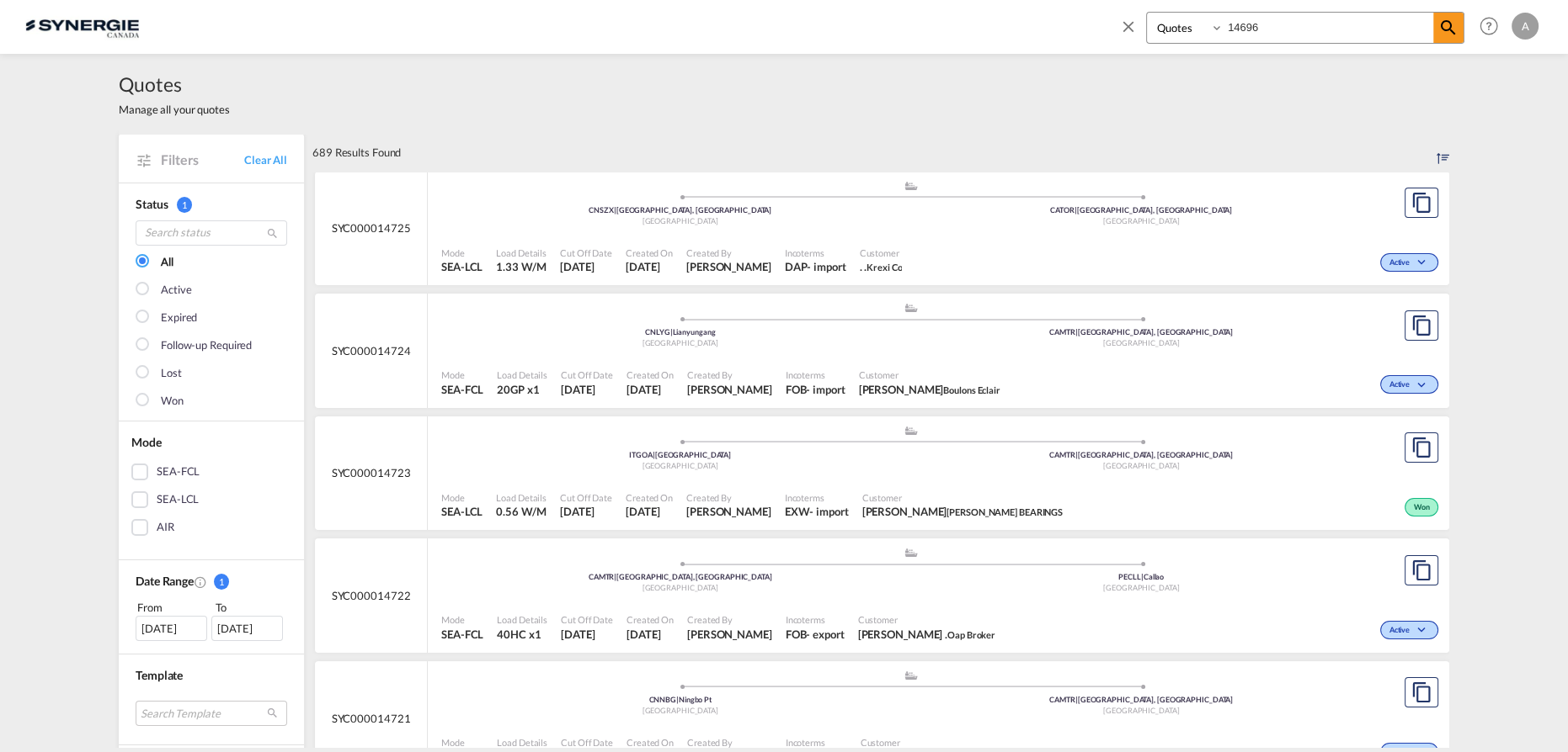
type input "14696"
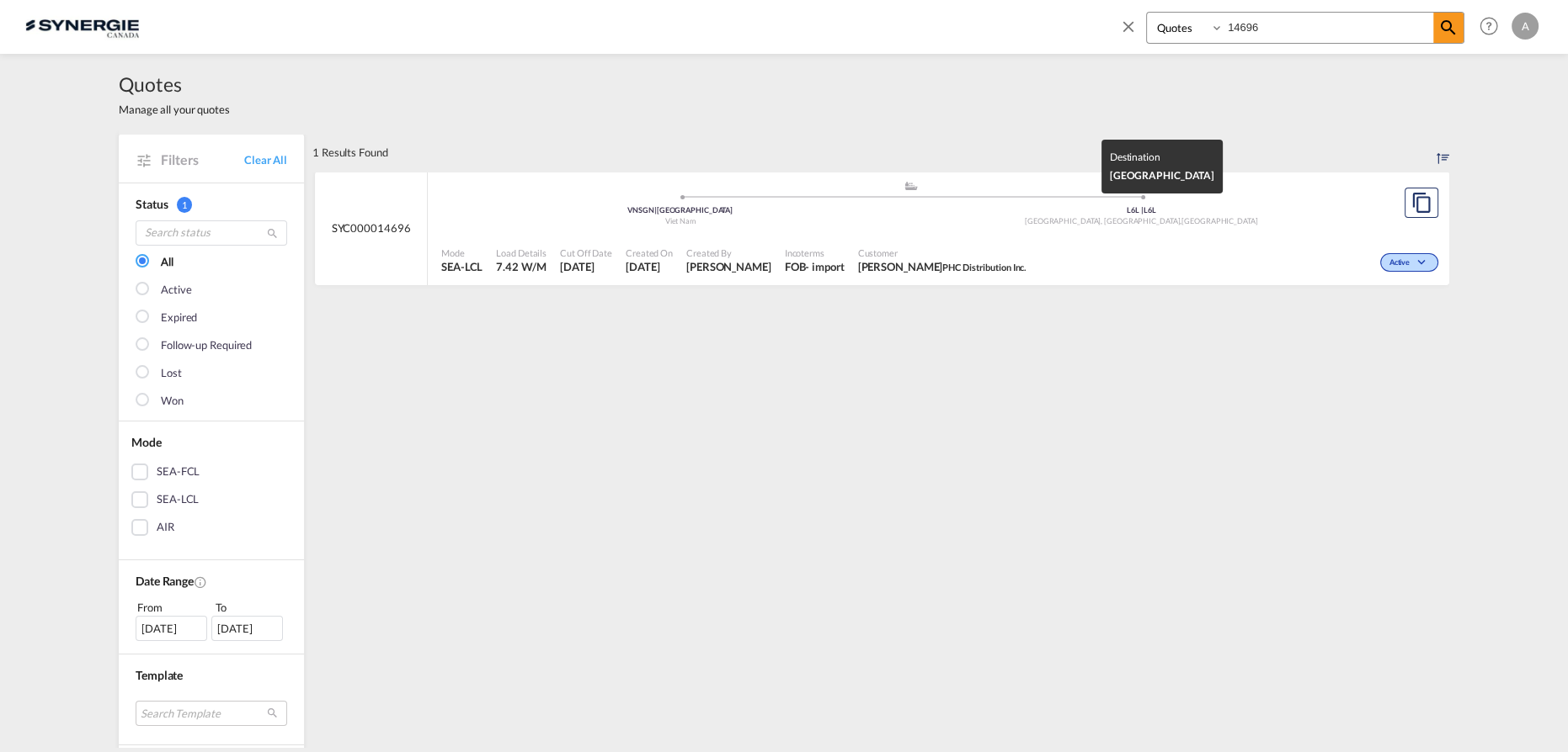
click at [1065, 219] on div "Oakville, ON , Canada" at bounding box center [1141, 222] width 462 height 11
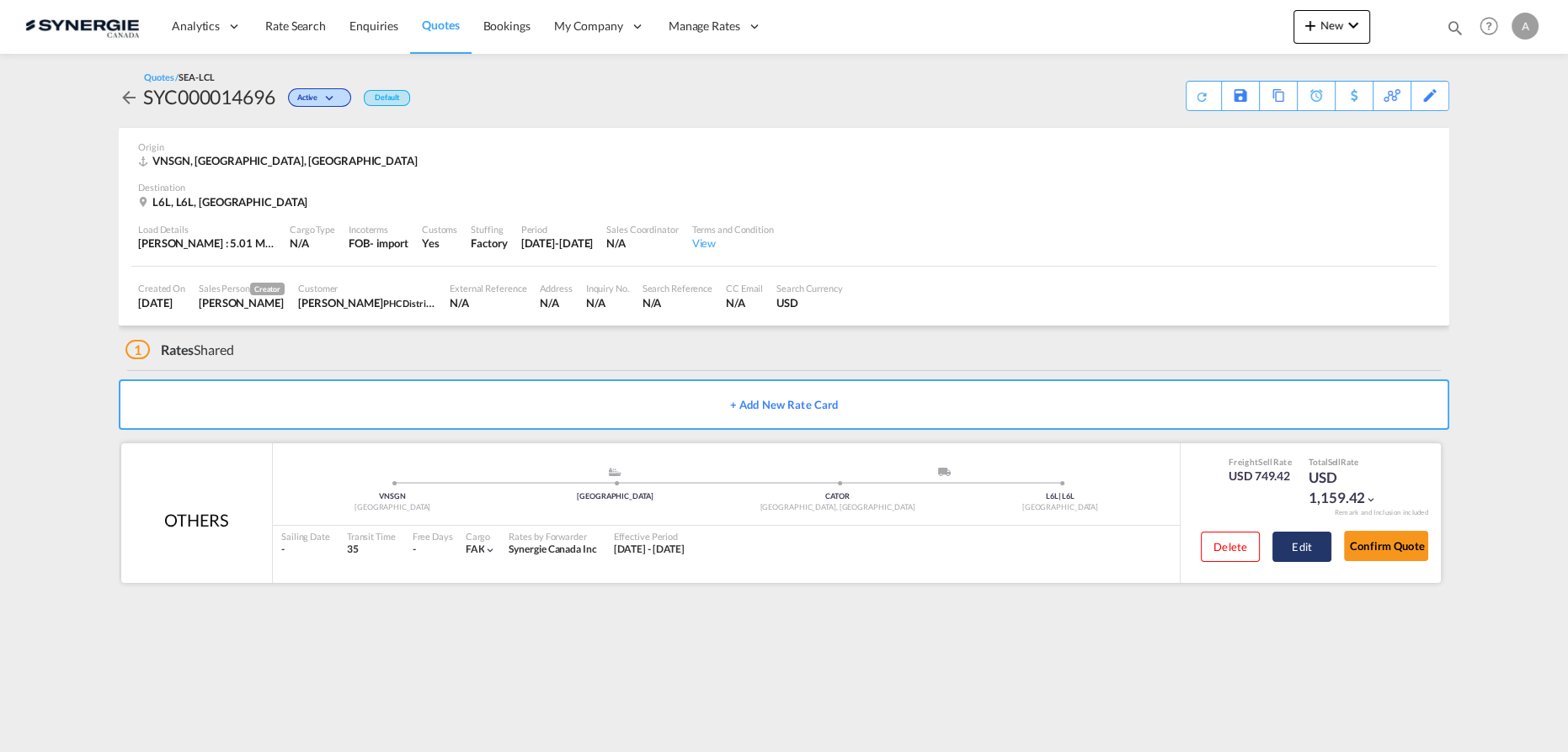
click at [1298, 552] on button "Edit" at bounding box center [1301, 547] width 59 height 31
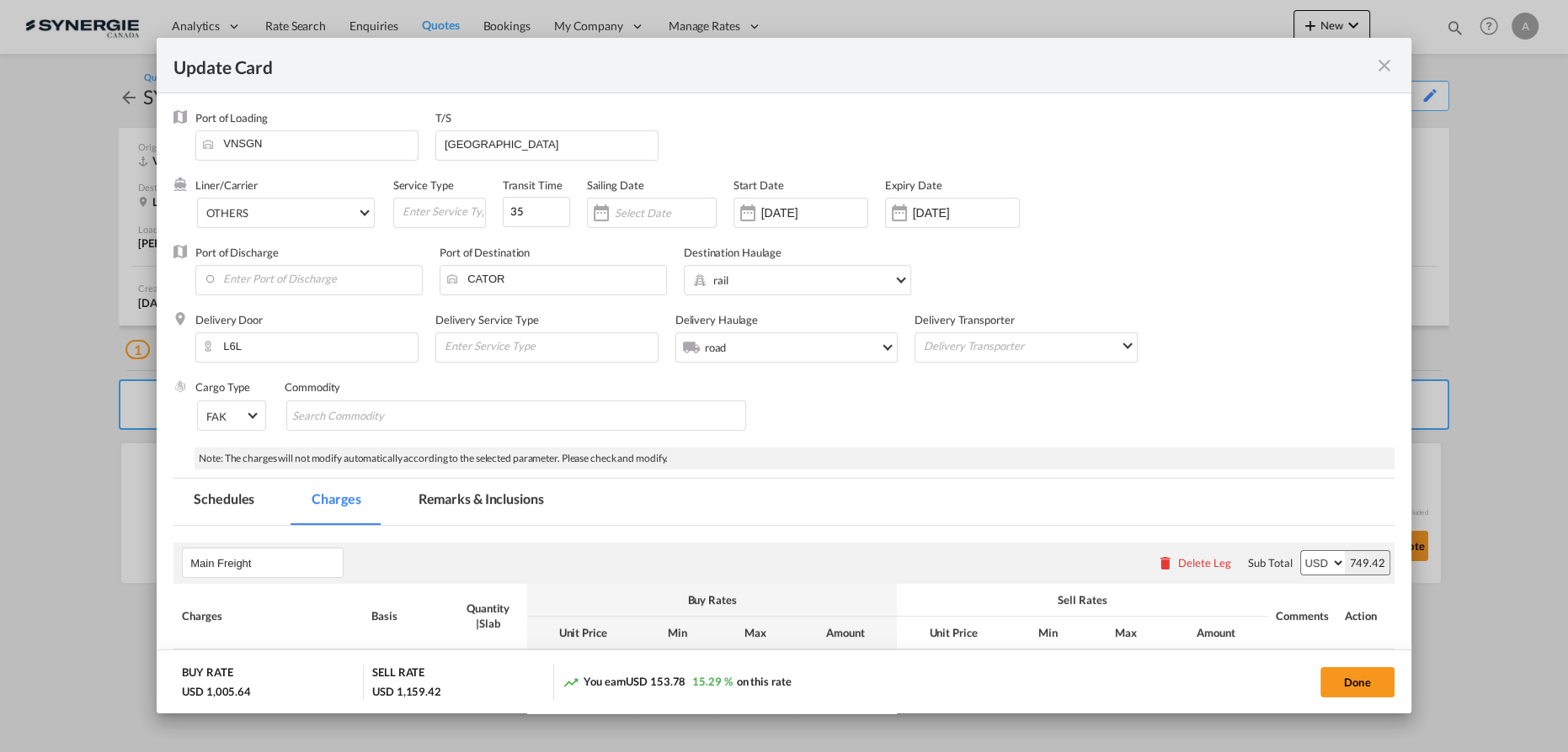
scroll to position [228, 0]
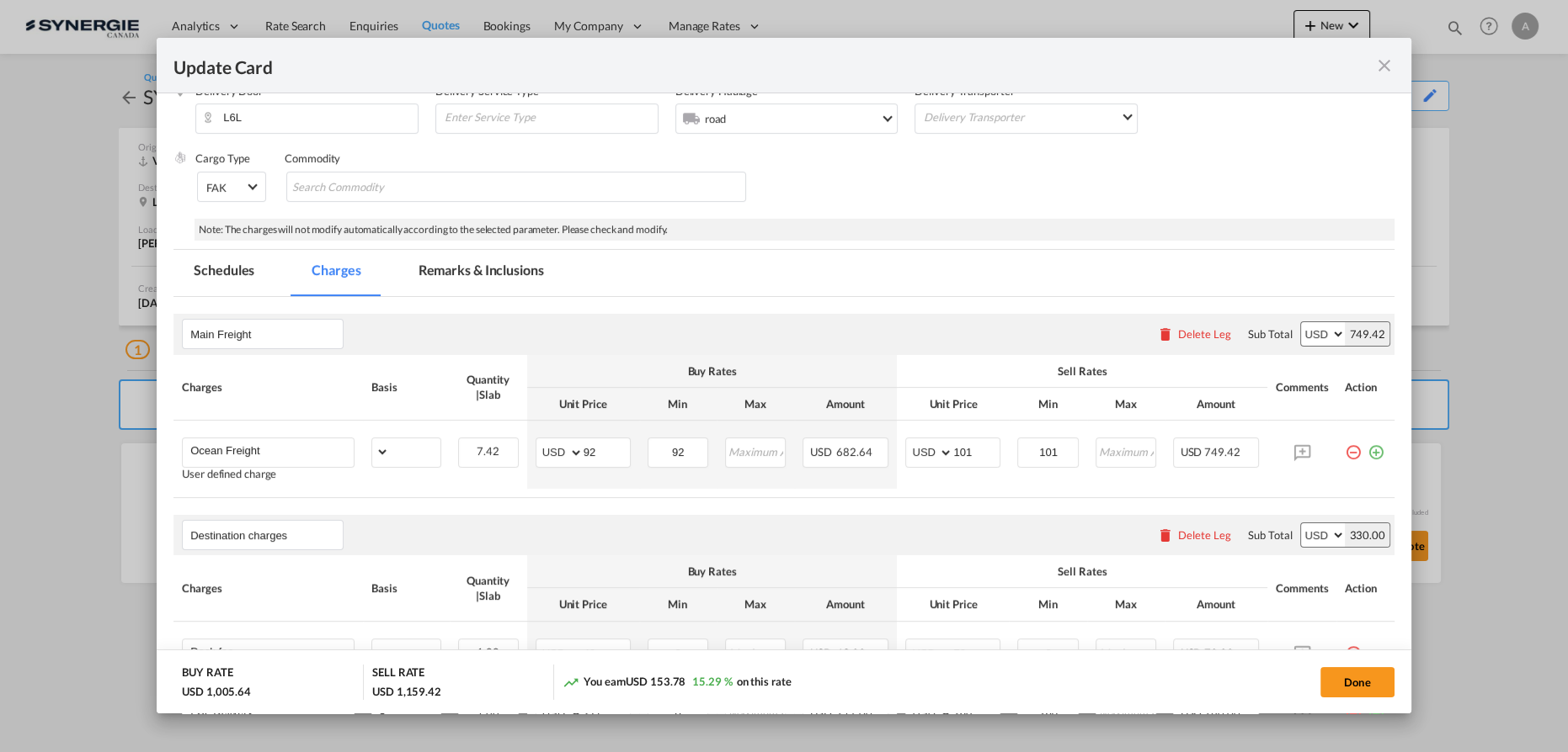
select select "per_w/m"
select select "flat"
select select "per_bl"
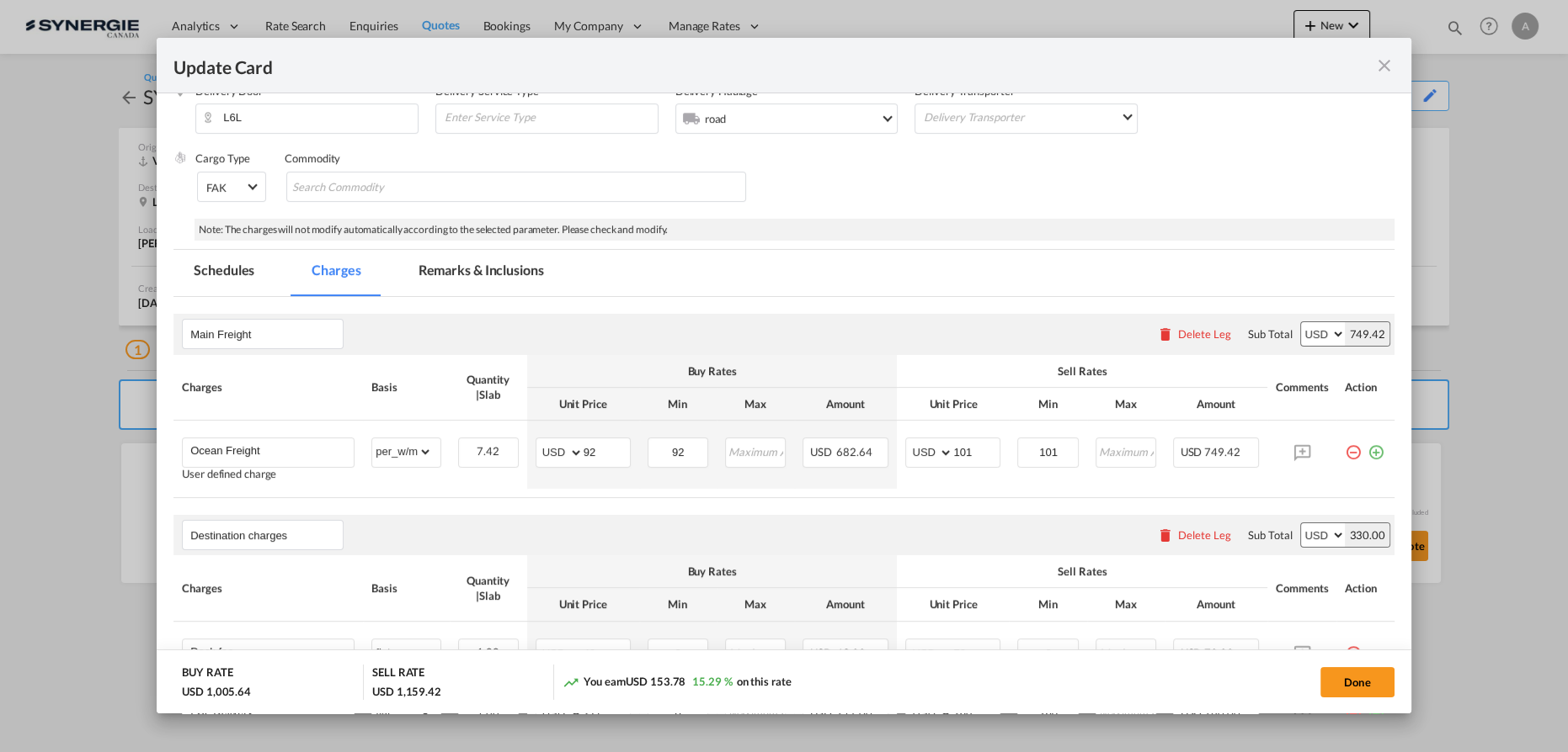
click at [493, 280] on md-tab-item "Remarks & Inclusions" at bounding box center [481, 273] width 166 height 46
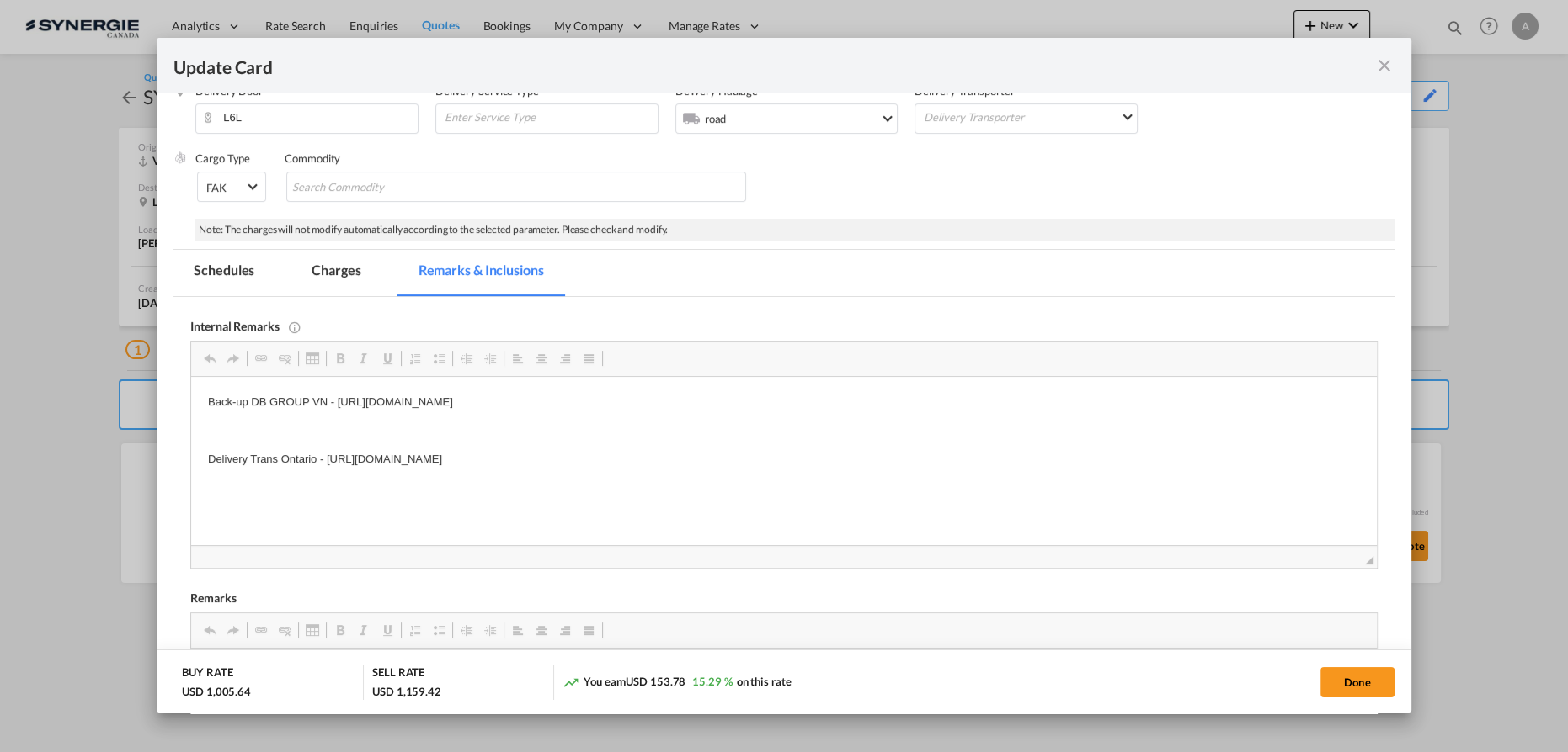
scroll to position [0, 0]
click at [352, 276] on md-tab-item "Charges" at bounding box center [335, 273] width 90 height 46
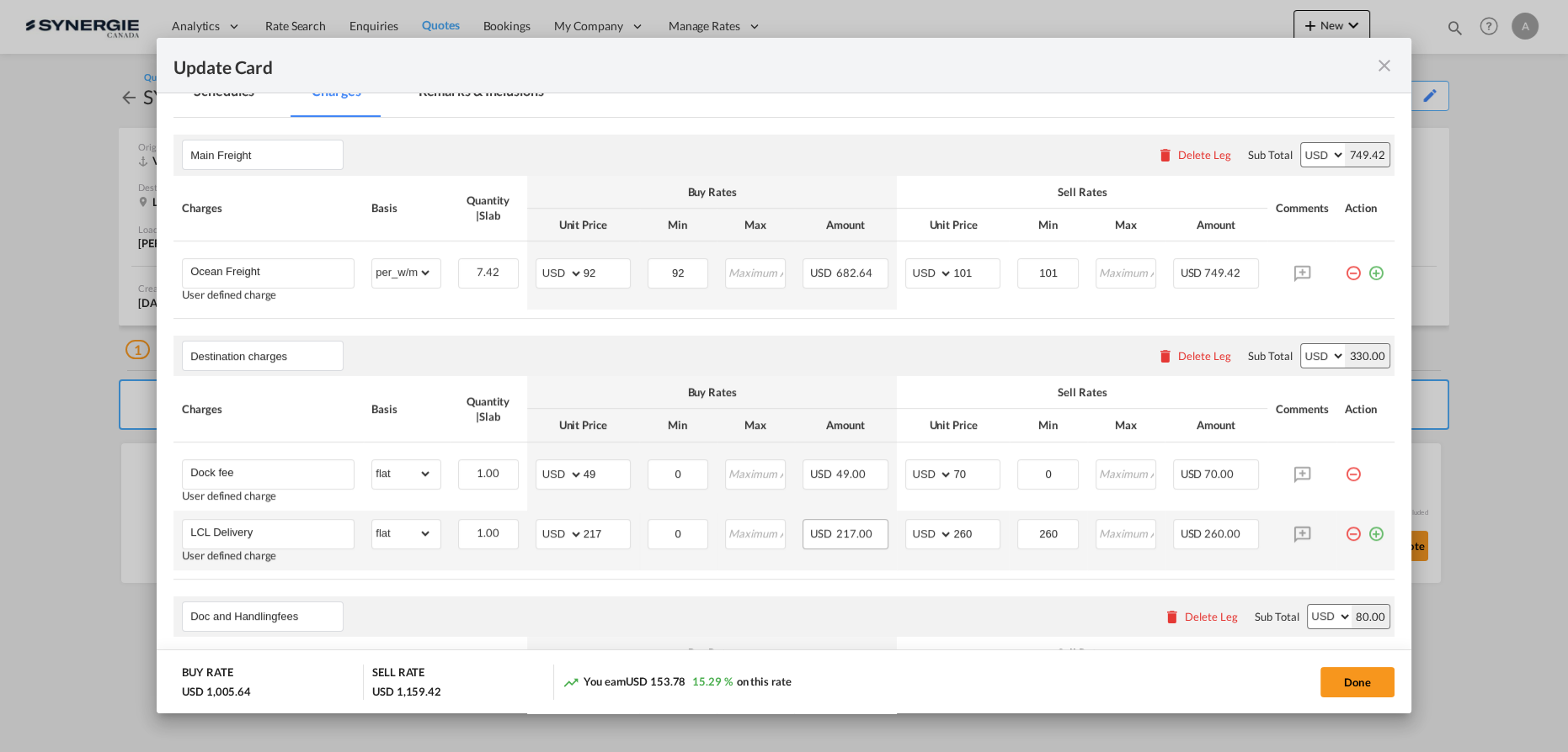
scroll to position [382, 0]
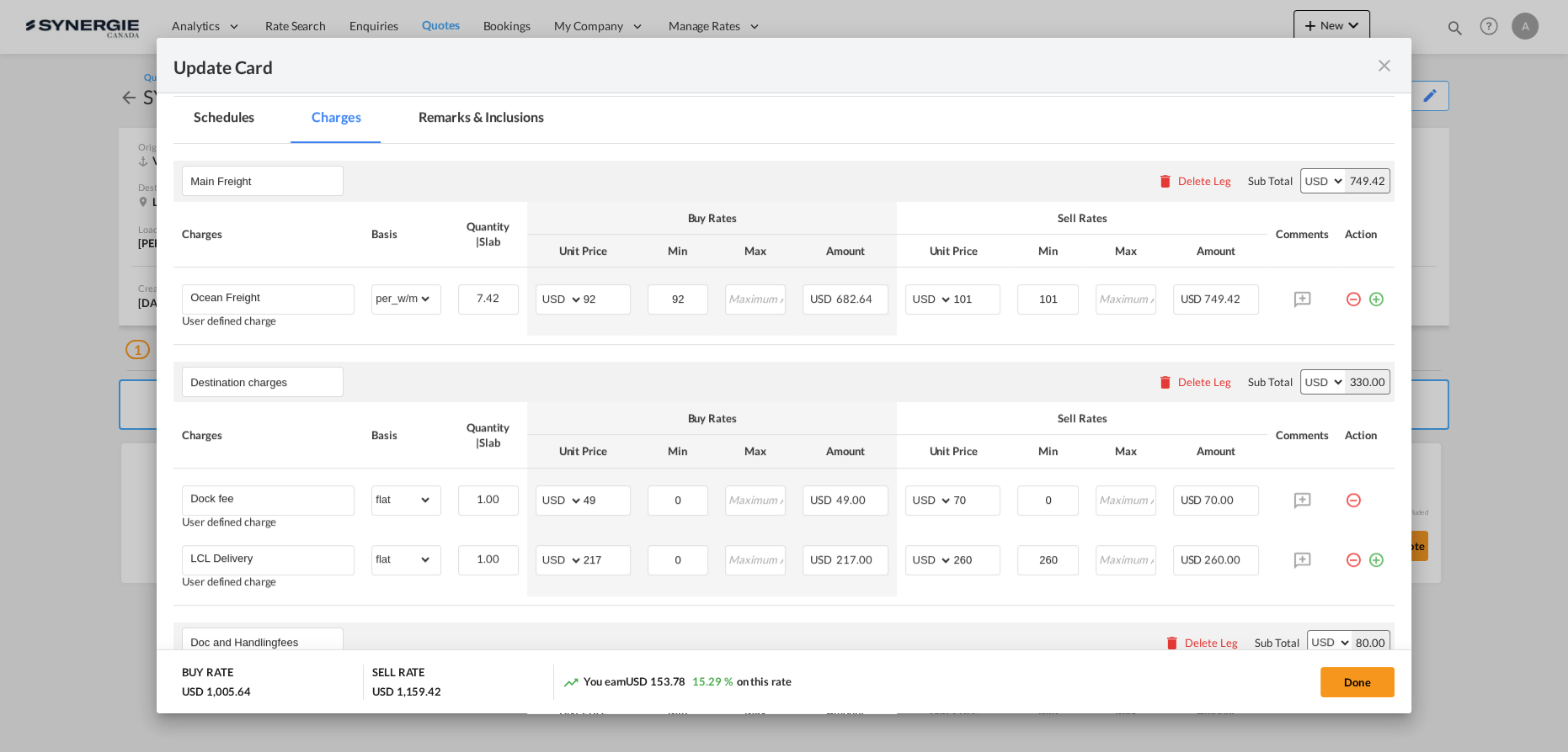
click at [513, 116] on md-tab-item "Remarks & Inclusions" at bounding box center [481, 120] width 166 height 46
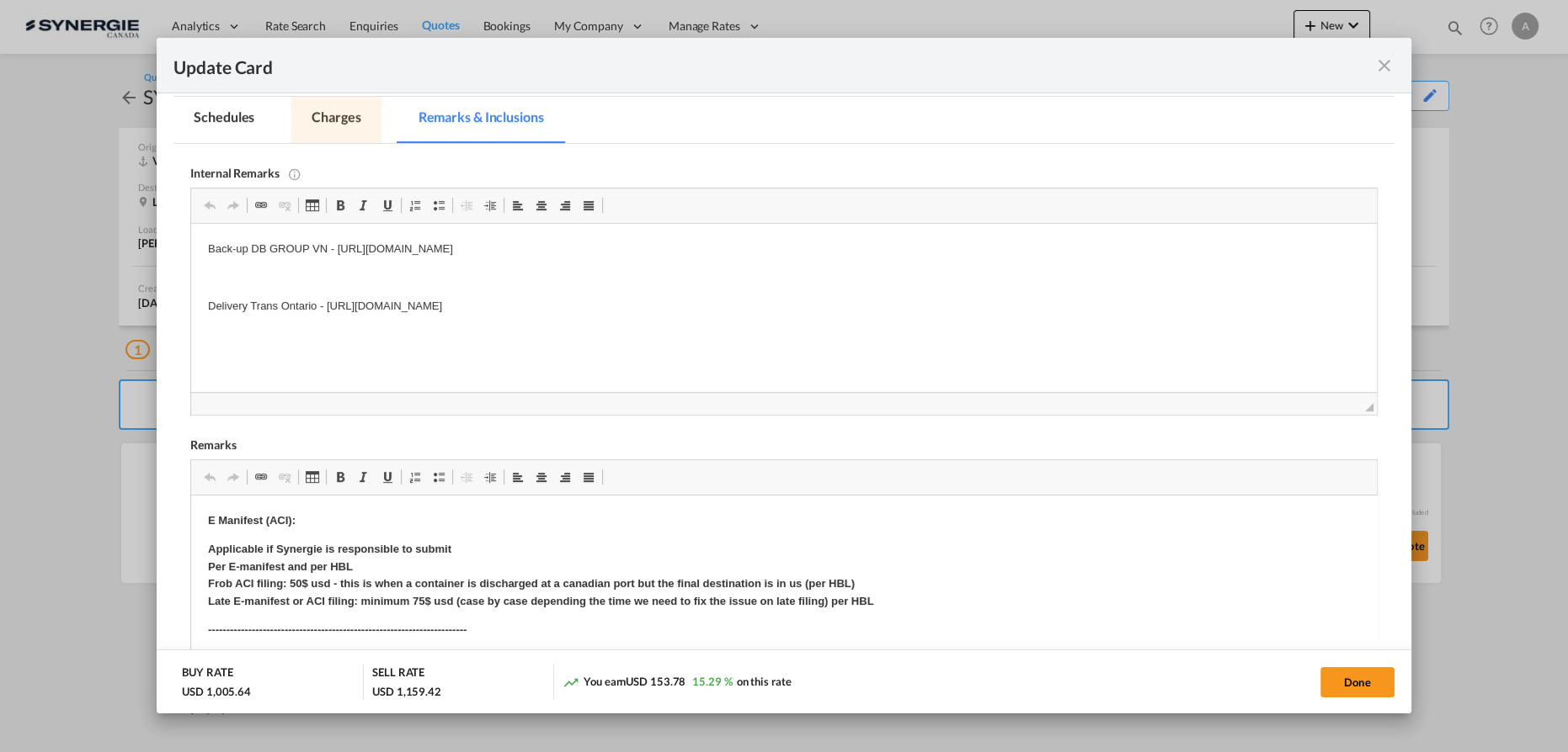
click at [344, 128] on md-tab-item "Charges" at bounding box center [335, 120] width 90 height 46
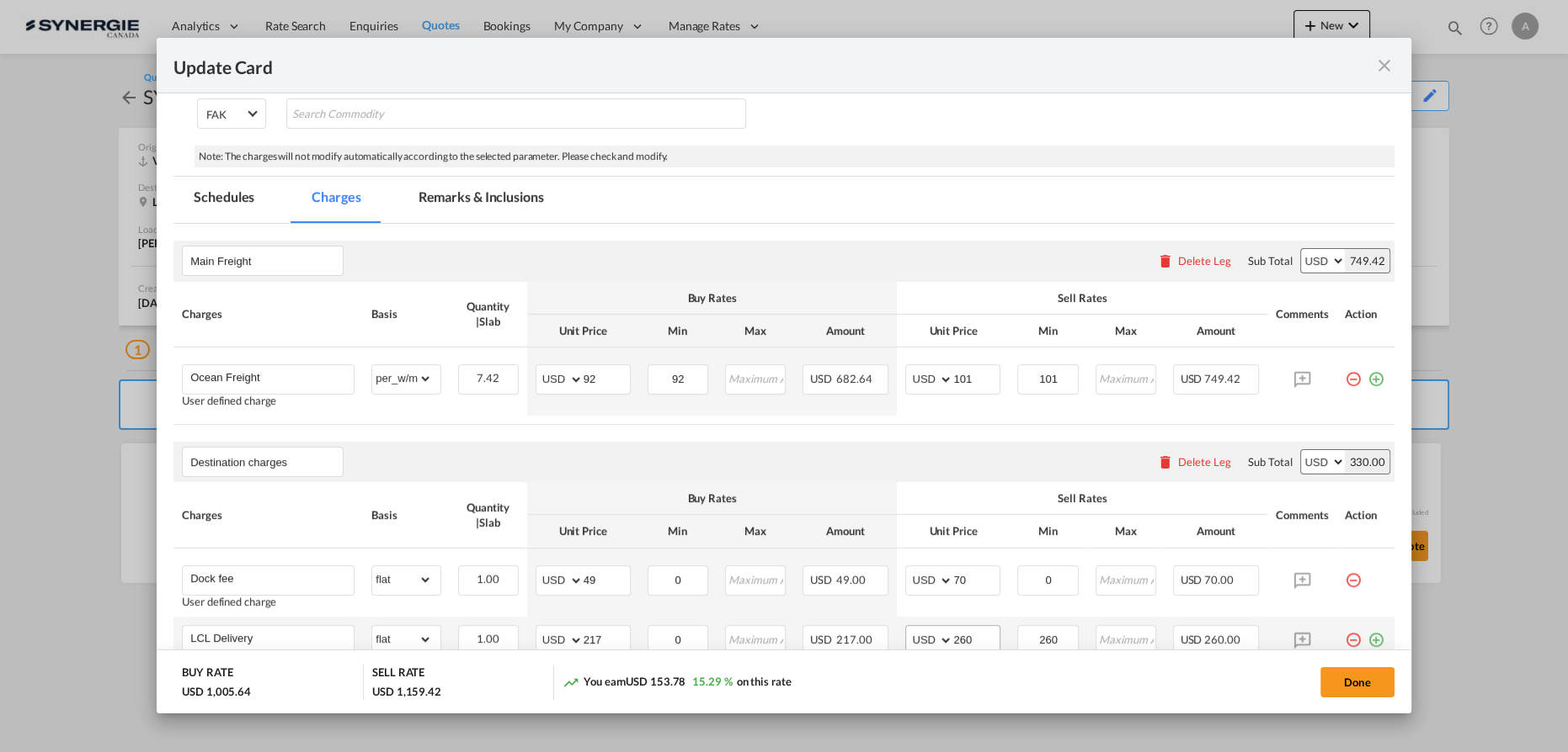
scroll to position [404, 0]
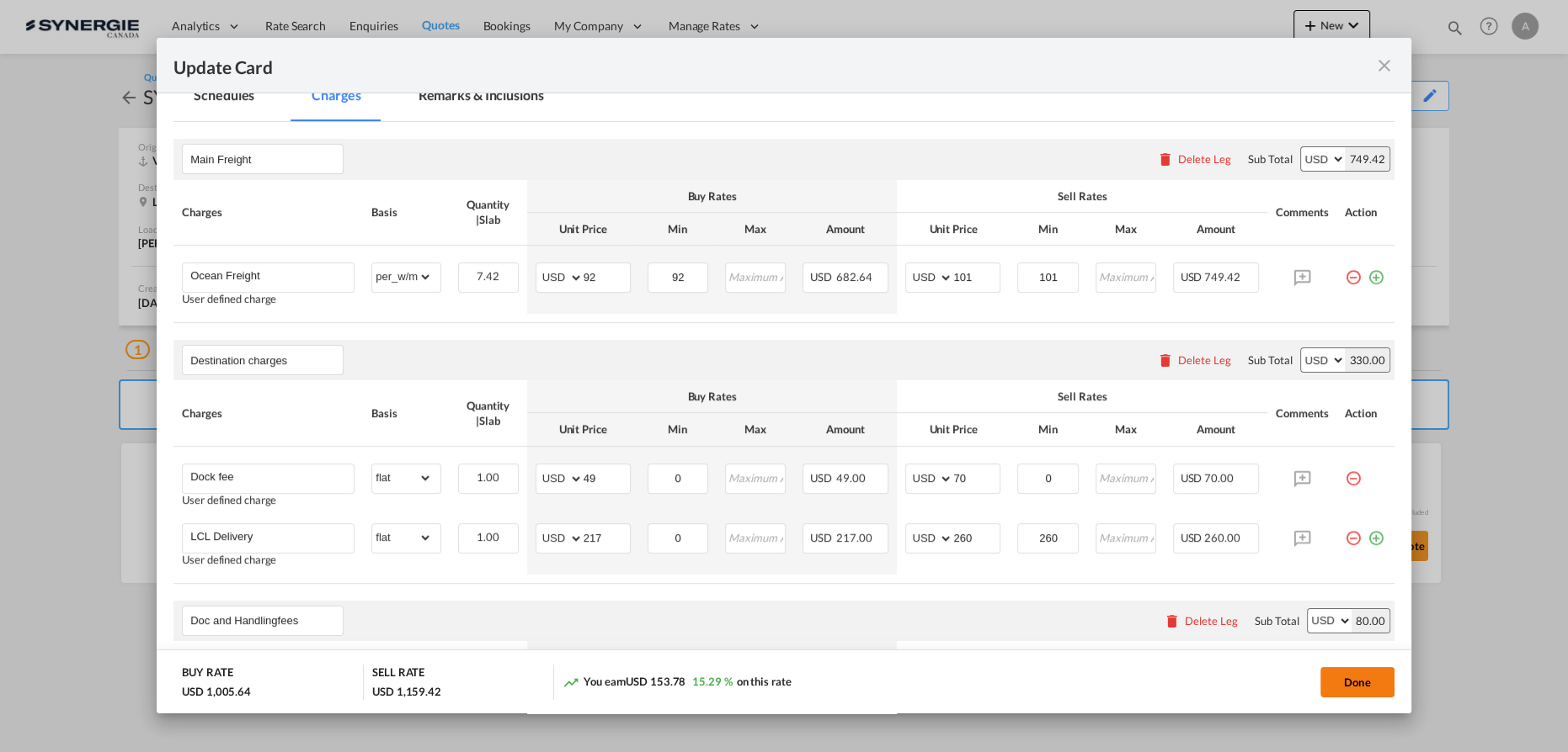
click at [1370, 679] on button "Done" at bounding box center [1357, 683] width 74 height 31
type input "09 Sep 2025"
type input "13 Sep 2025"
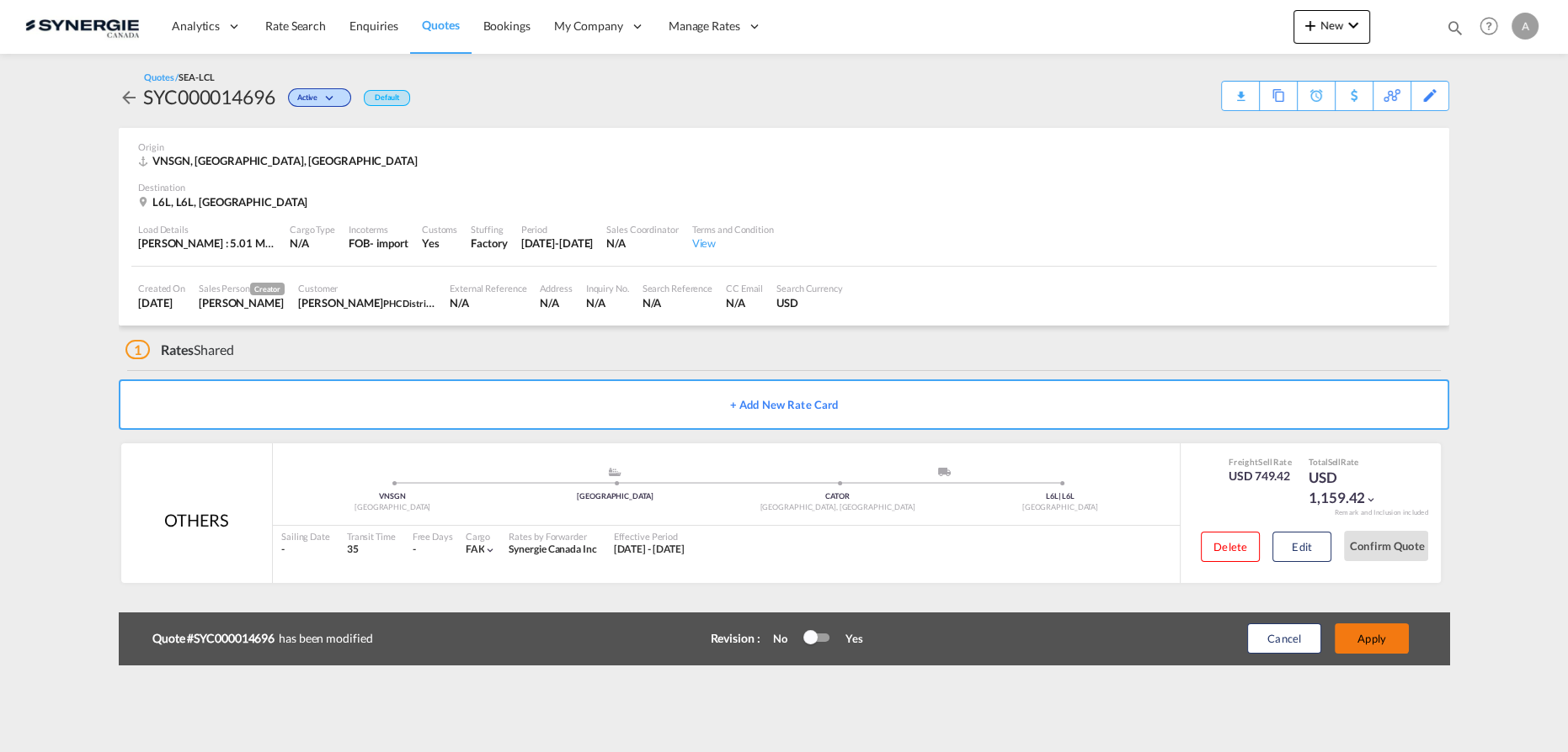
click at [1350, 630] on button "Apply" at bounding box center [1371, 639] width 74 height 31
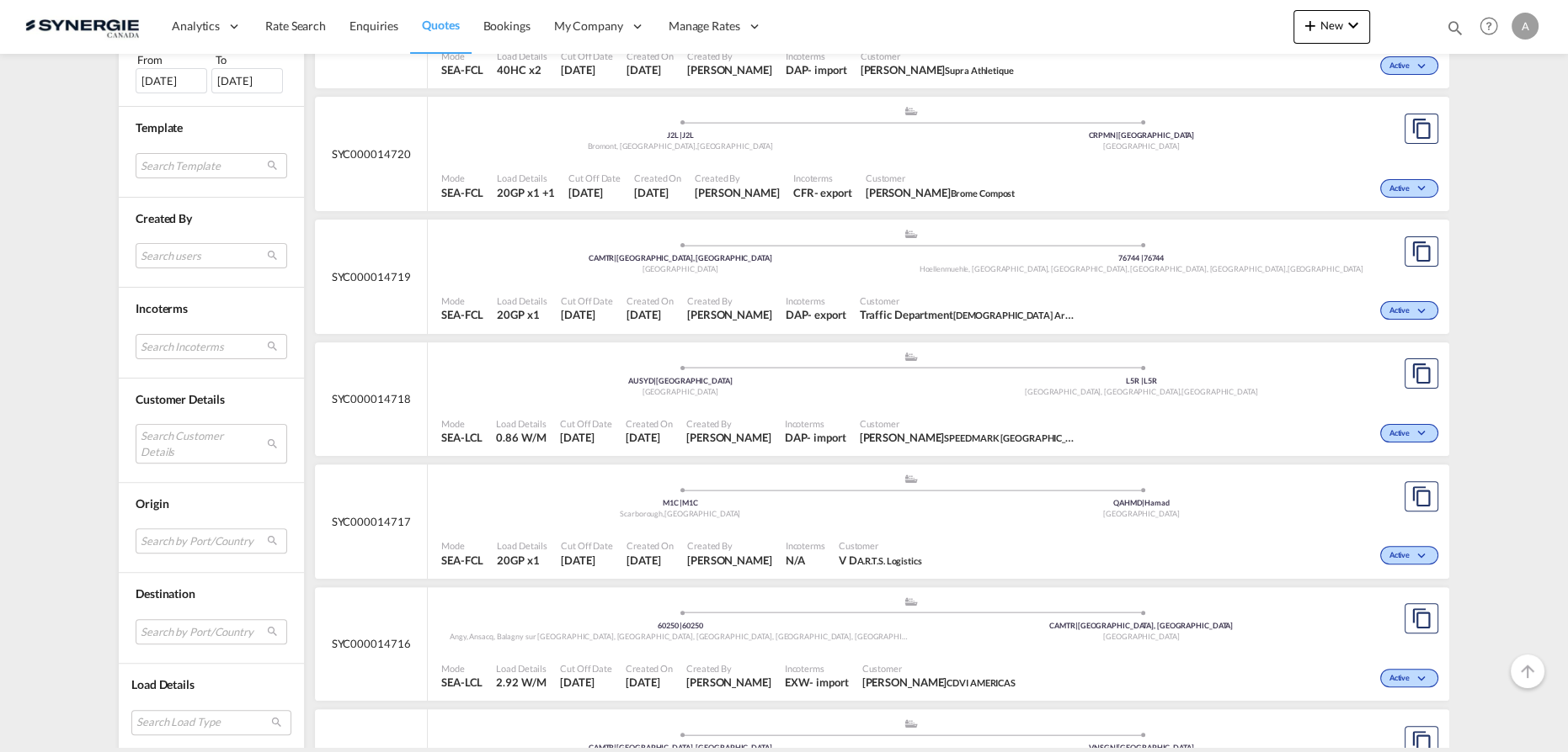
scroll to position [688, 0]
drag, startPoint x: 148, startPoint y: 425, endPoint x: 154, endPoint y: 419, distance: 8.5
click at [148, 425] on md-select "Search Customer Details user name user carlos . carlosa@oapbrokers.com | oap br…" at bounding box center [212, 443] width 152 height 38
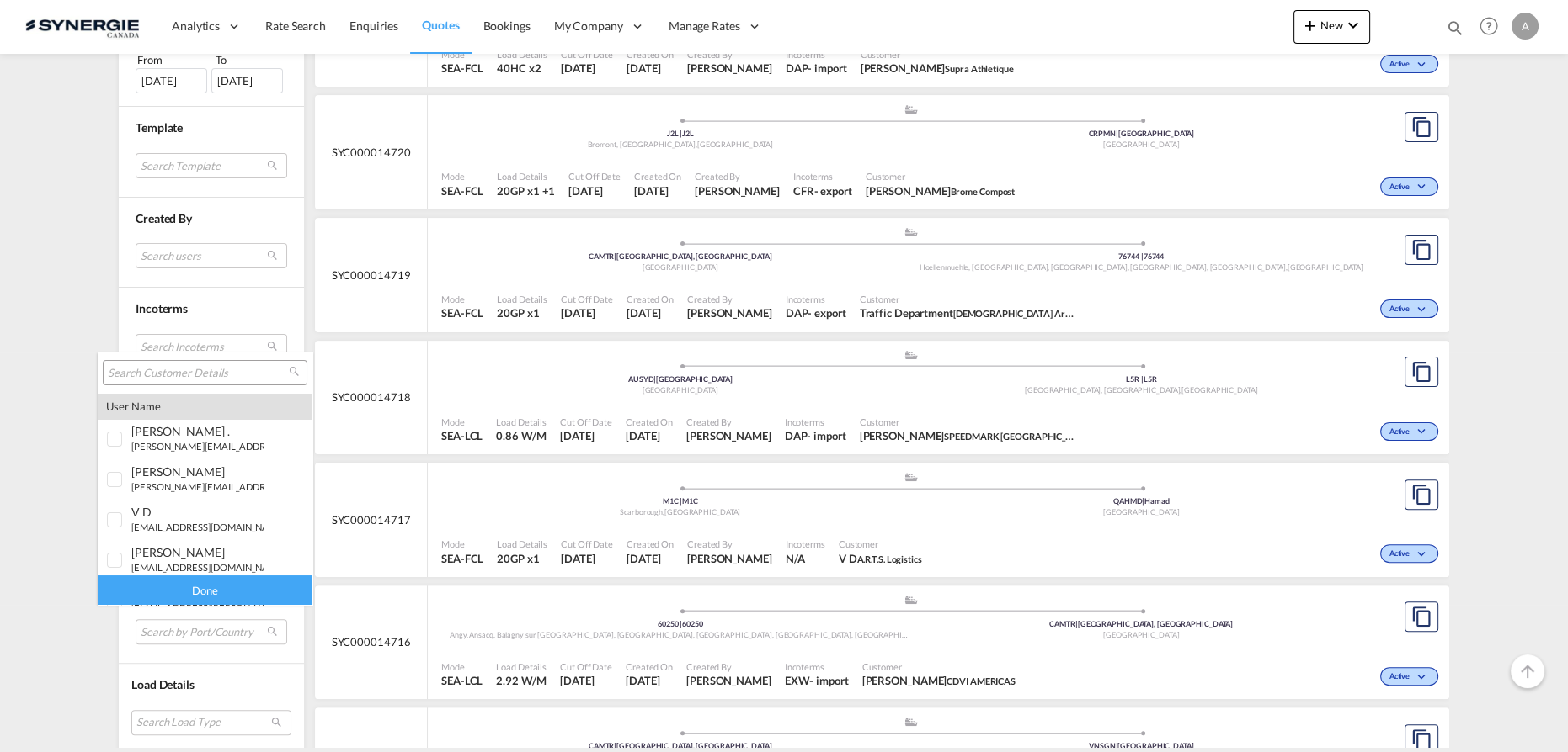
click at [177, 365] on div at bounding box center [205, 373] width 205 height 26
click at [175, 372] on input "search" at bounding box center [198, 373] width 181 height 15
type input "teknion"
drag, startPoint x: 123, startPoint y: 437, endPoint x: 121, endPoint y: 474, distance: 37.1
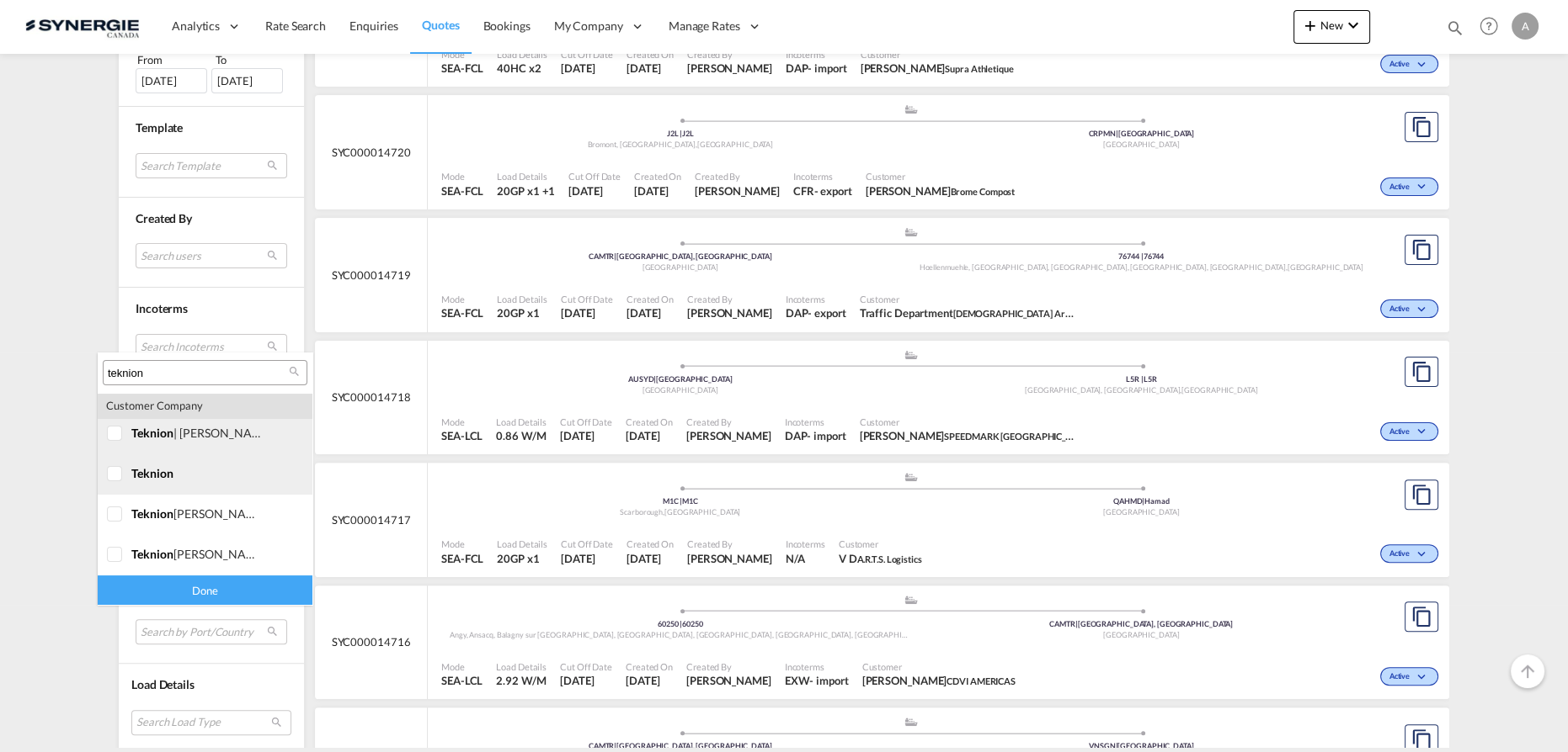
click at [123, 439] on div at bounding box center [115, 434] width 17 height 17
click at [117, 483] on div at bounding box center [115, 475] width 17 height 17
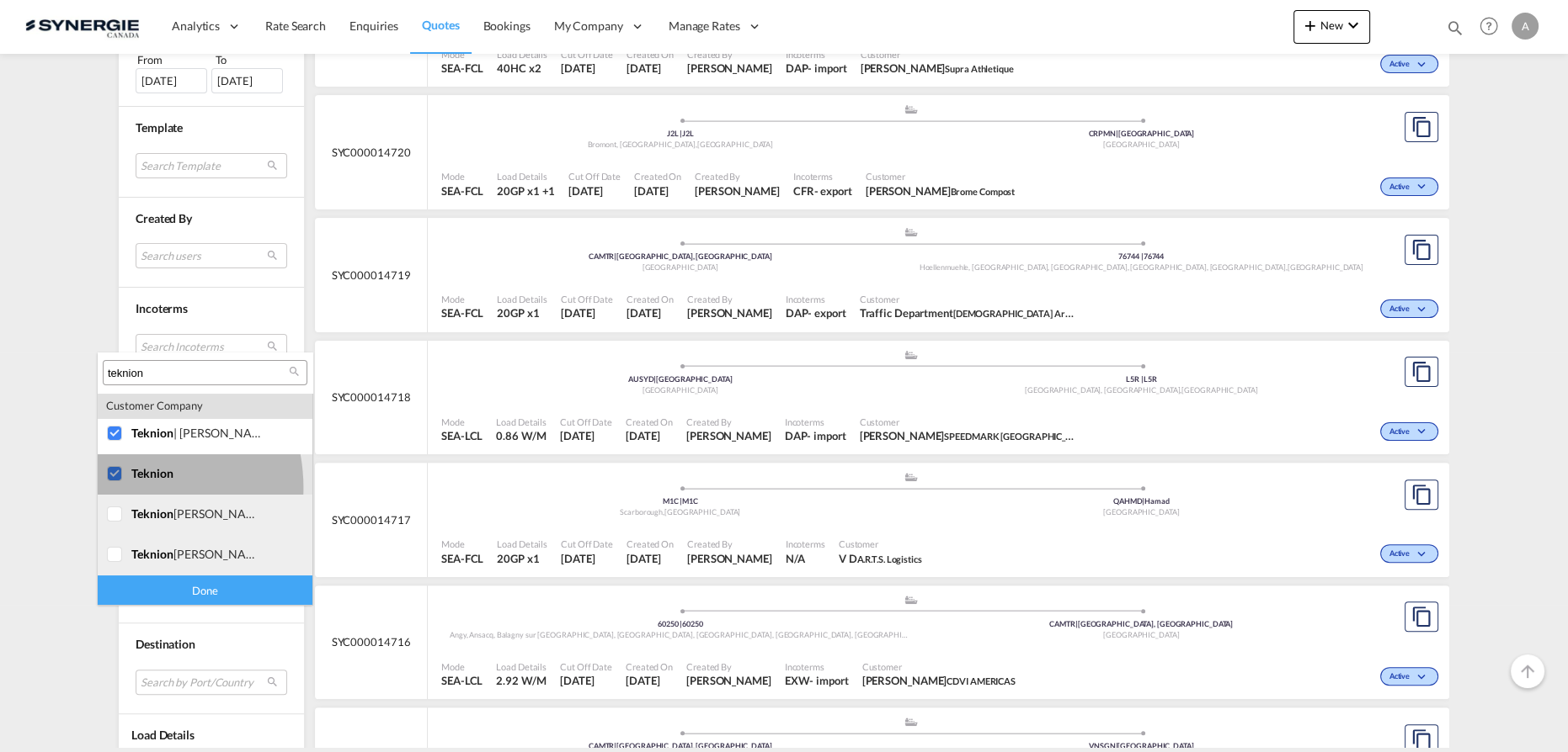
click at [118, 524] on div at bounding box center [115, 515] width 17 height 17
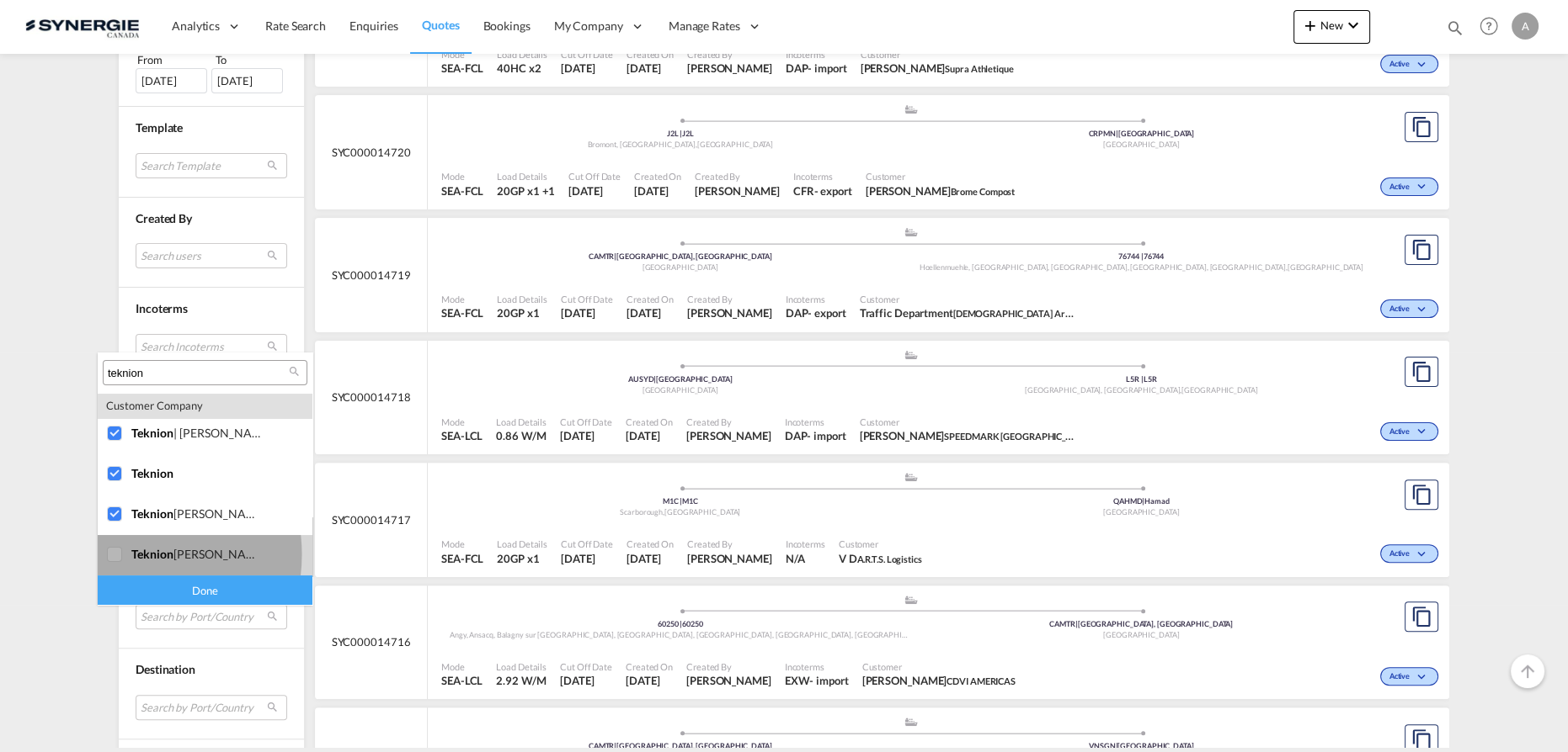
drag, startPoint x: 125, startPoint y: 554, endPoint x: 190, endPoint y: 596, distance: 77.4
click at [124, 554] on div at bounding box center [115, 556] width 17 height 17
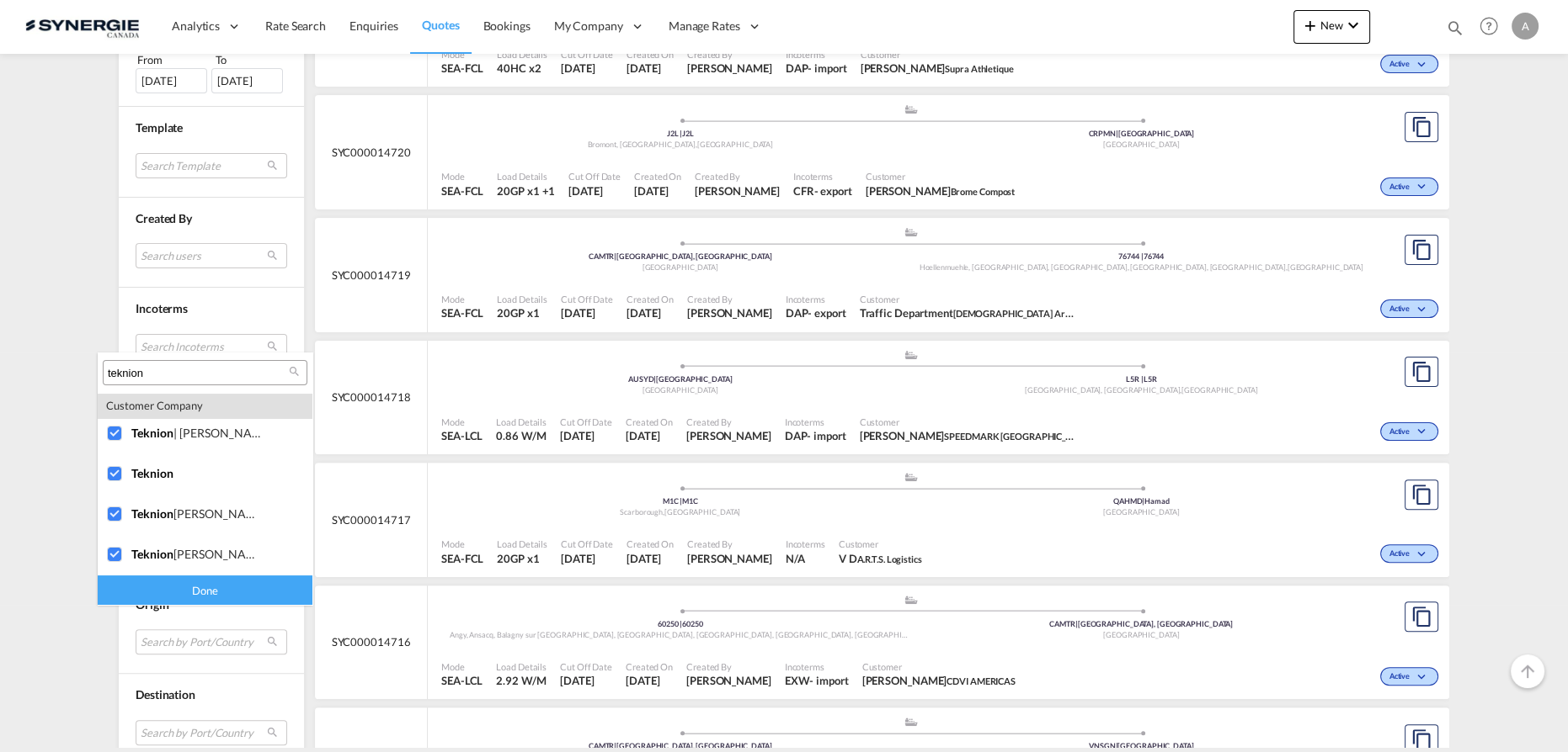
click at [190, 593] on div "Done" at bounding box center [205, 590] width 215 height 30
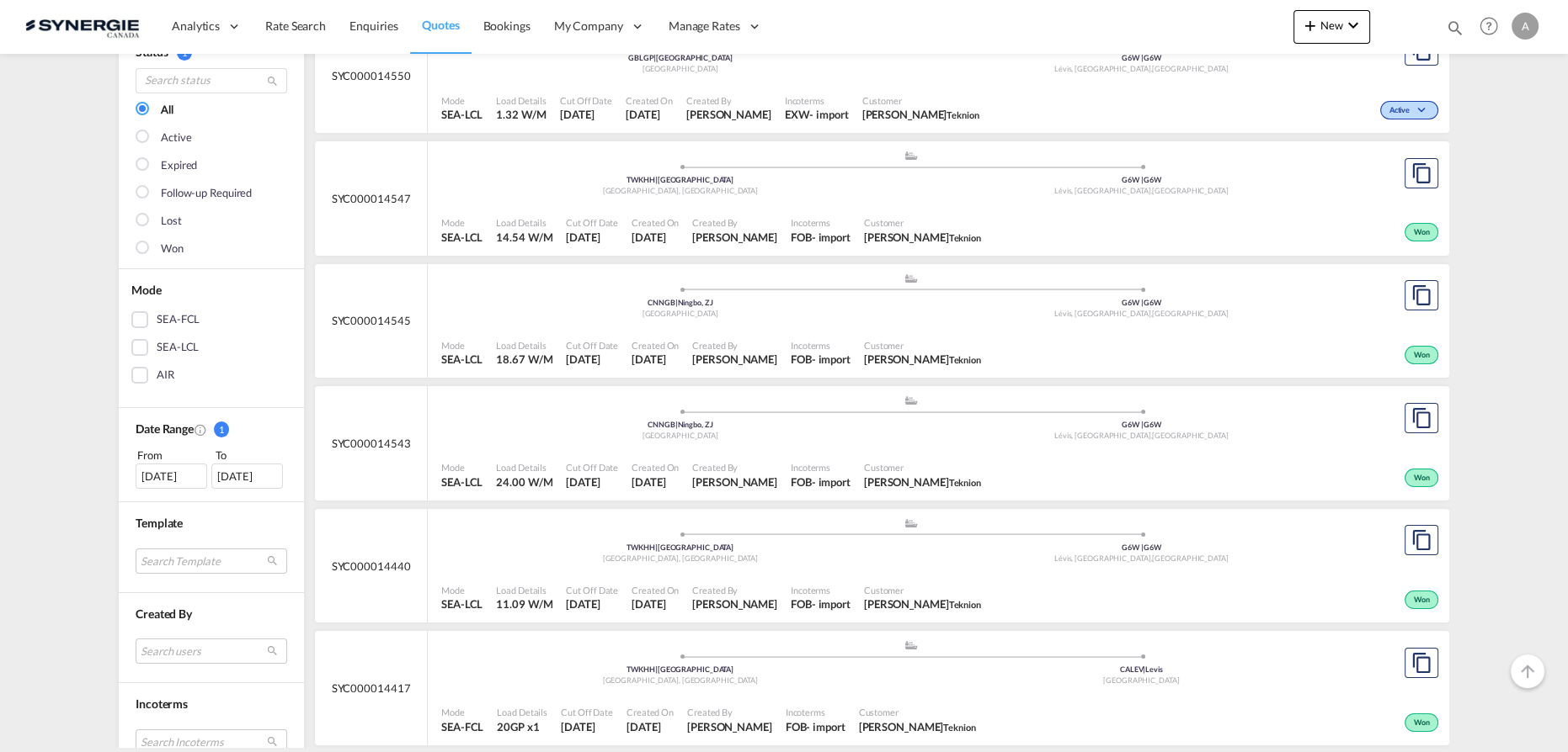
scroll to position [228, 0]
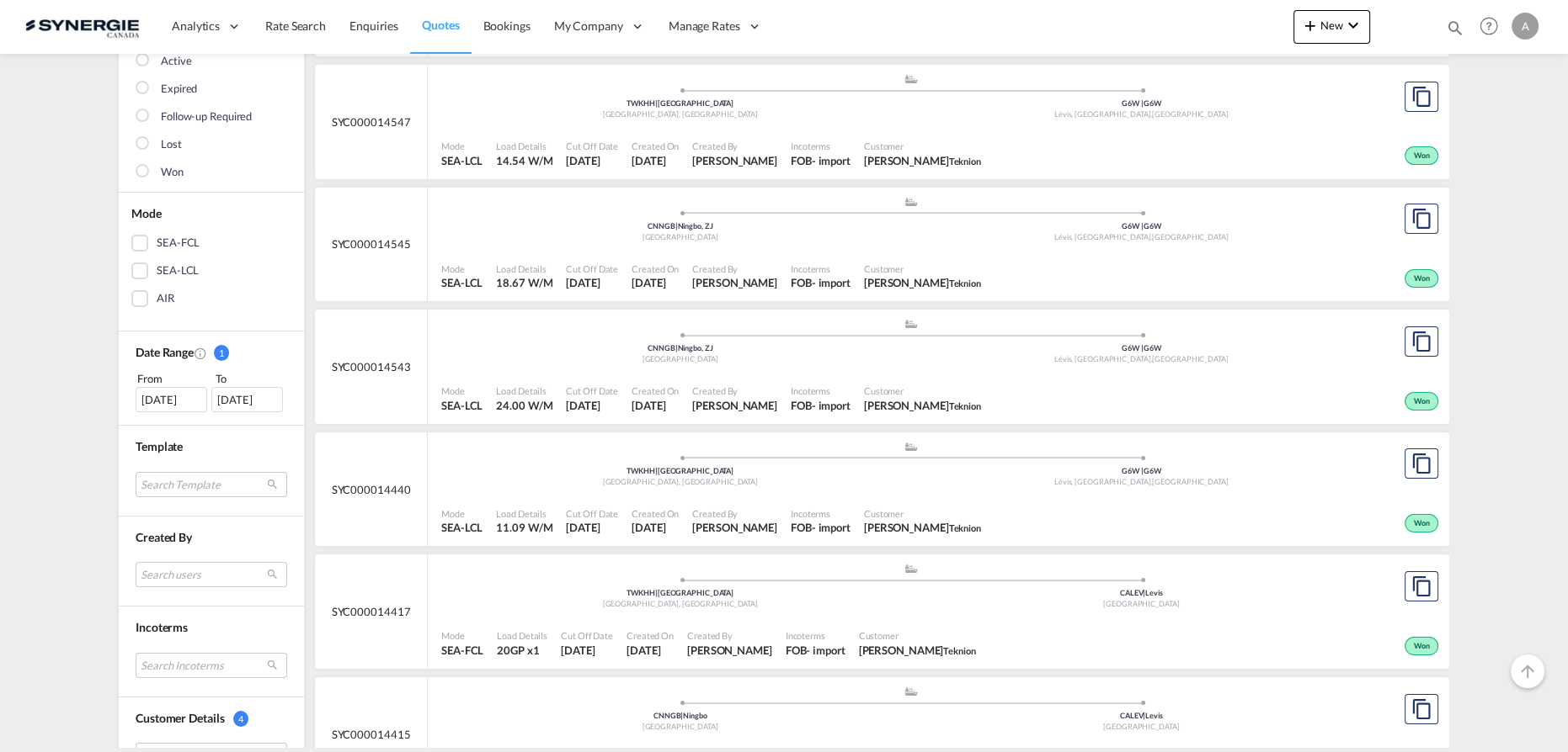
click at [874, 241] on div ".a{fill:#aaa8ad;} .a{fill:#aaa8ad;} CNNGB | Ningbo, ZJ China G6W | G6W Lévis, Q…" at bounding box center [910, 221] width 938 height 50
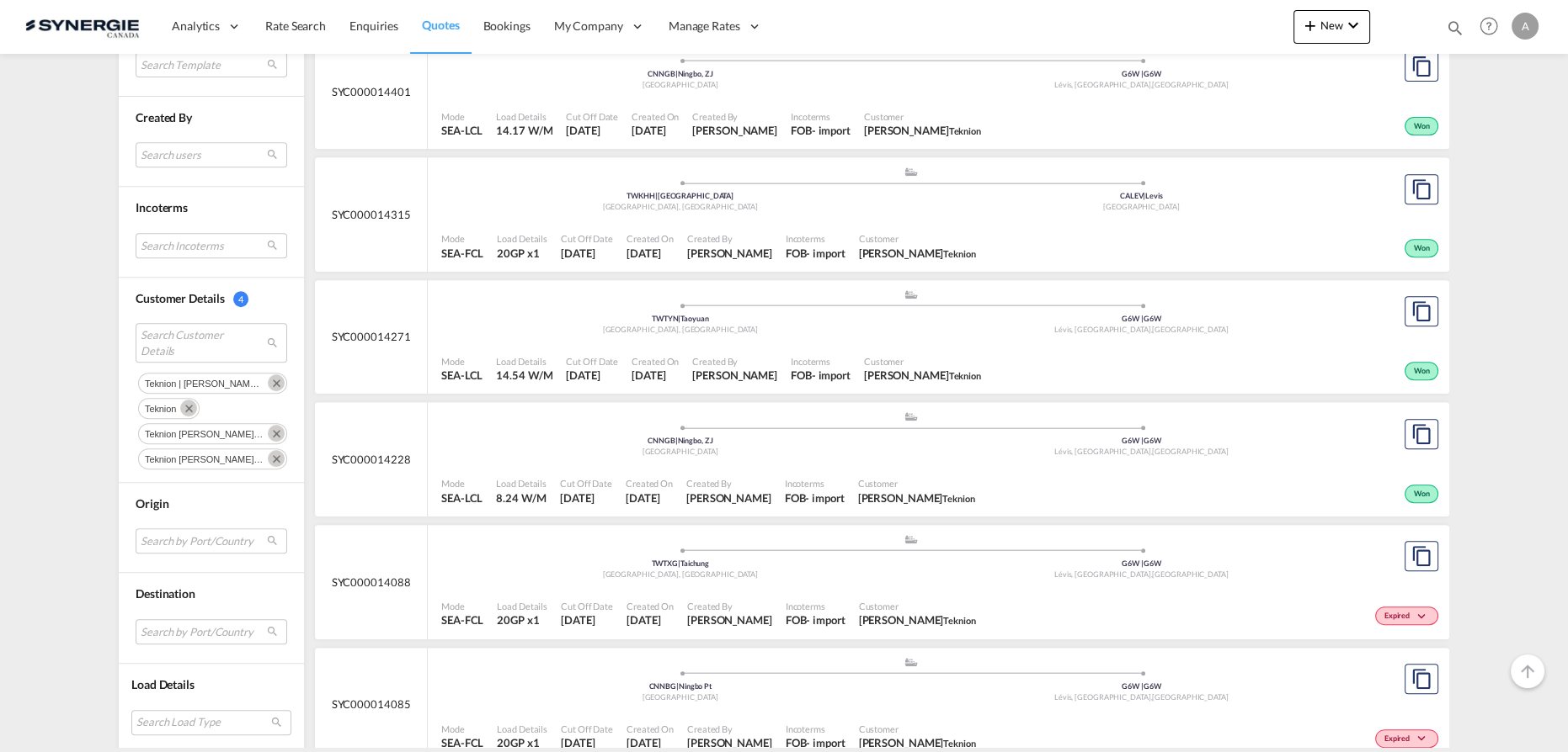
scroll to position [1017, 0]
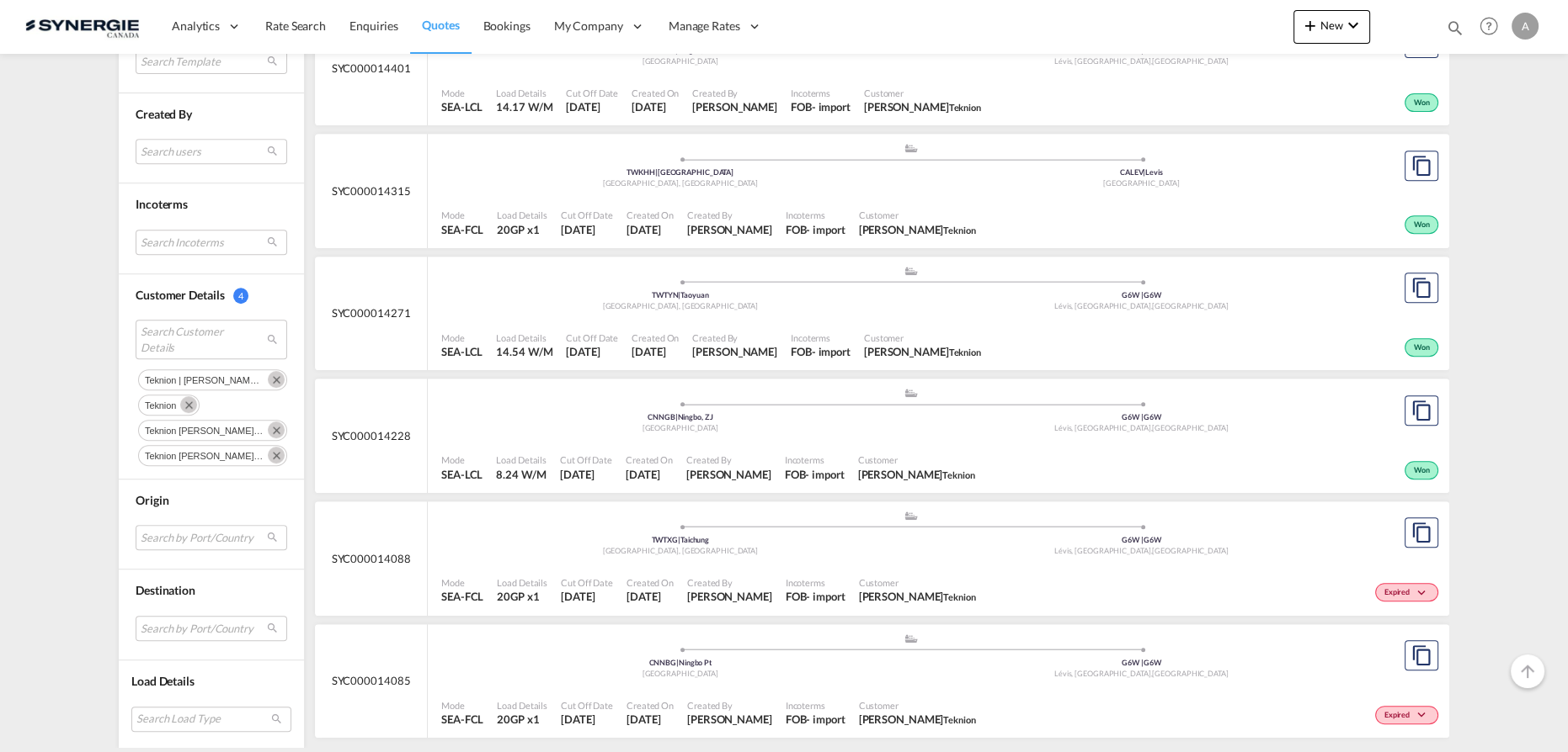
click at [1449, 26] on md-icon "icon-magnify" at bounding box center [1455, 28] width 19 height 19
click at [1181, 37] on select "Bookings Quotes Enquiries" at bounding box center [1187, 28] width 80 height 31
select select "Quotes"
click at [1147, 13] on select "Bookings Quotes Enquiries" at bounding box center [1187, 28] width 80 height 31
click at [1283, 31] on input at bounding box center [1328, 27] width 210 height 30
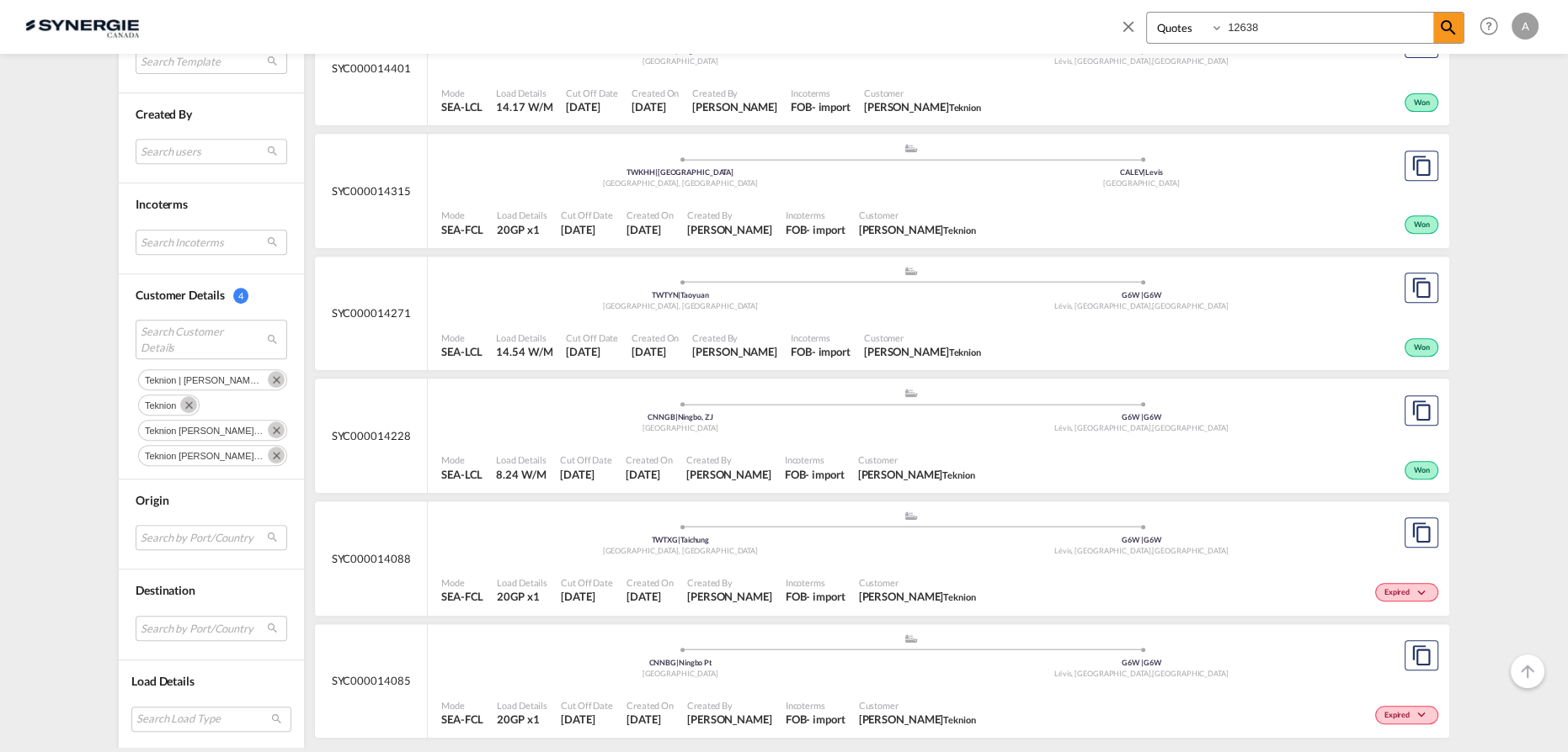
type input "12638"
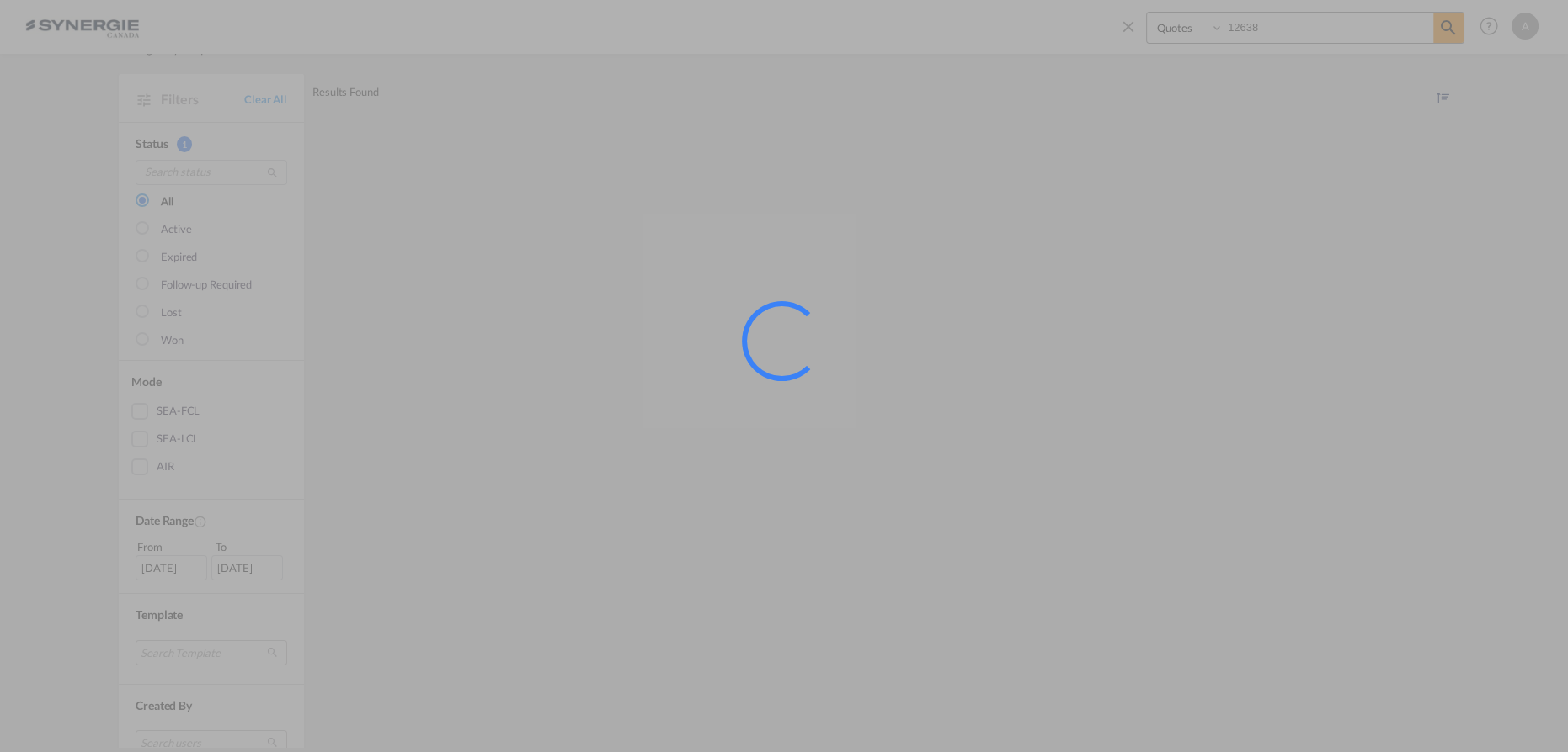
scroll to position [0, 0]
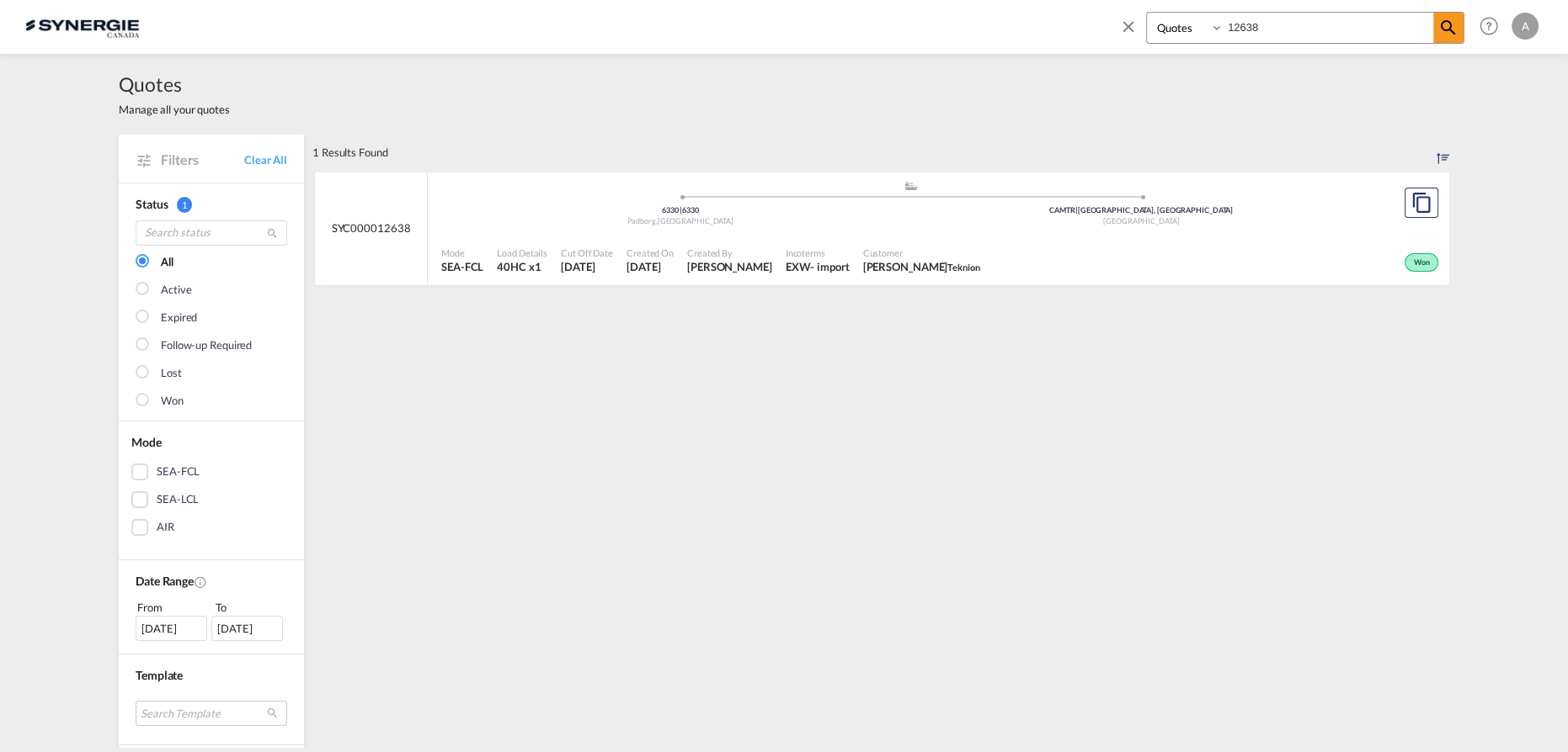
click at [1019, 233] on div ".a{fill:#aaa8ad;} .a{fill:#aaa8ad;} 6330 | 6330 Padborg , Denmark CAMTR | Montr…" at bounding box center [910, 207] width 938 height 55
drag, startPoint x: 1295, startPoint y: 31, endPoint x: 1179, endPoint y: 17, distance: 116.8
click at [1182, 17] on div "Bookings Quotes Enquiries 12638" at bounding box center [1304, 28] width 318 height 32
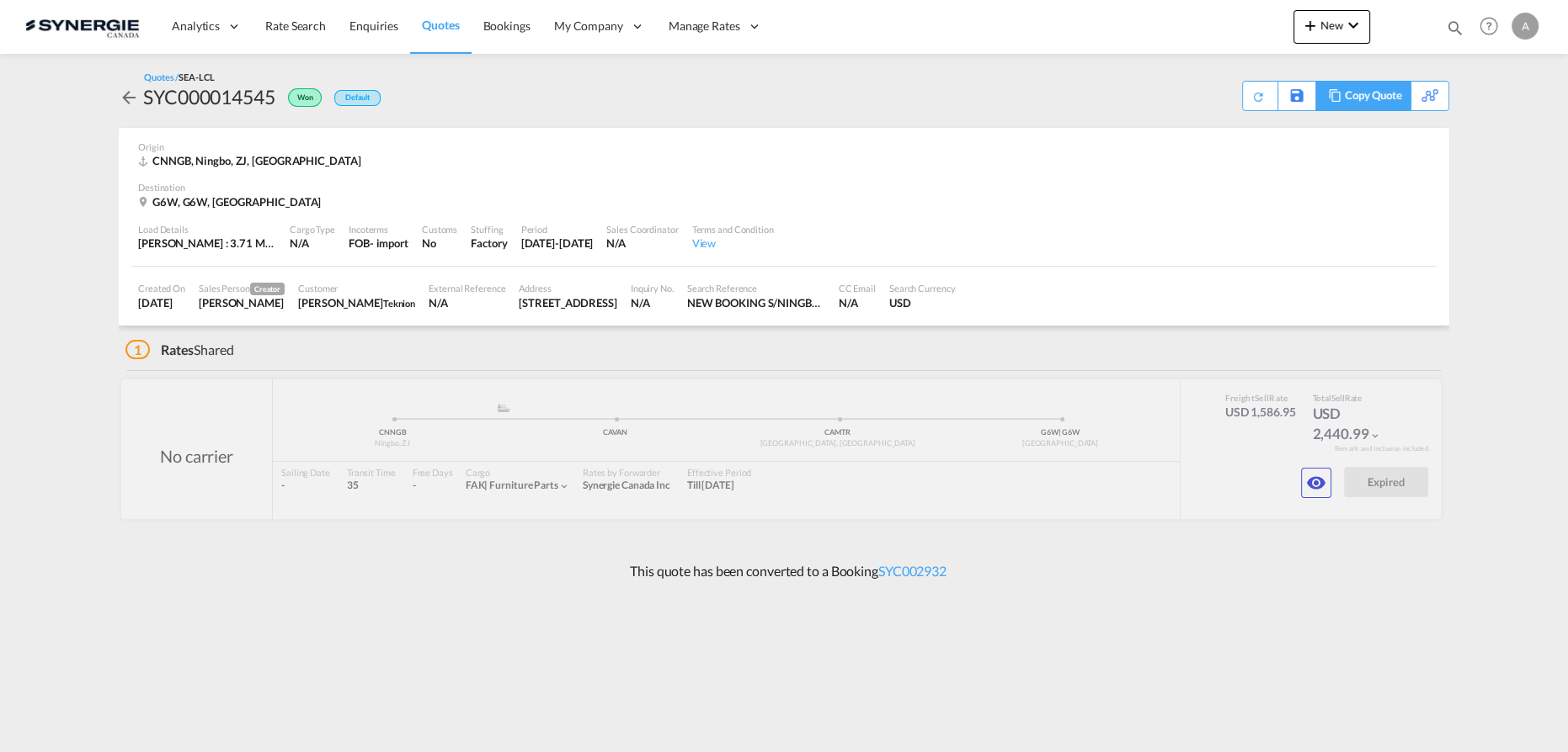
click at [1388, 102] on div "Copy Quote" at bounding box center [1373, 96] width 57 height 29
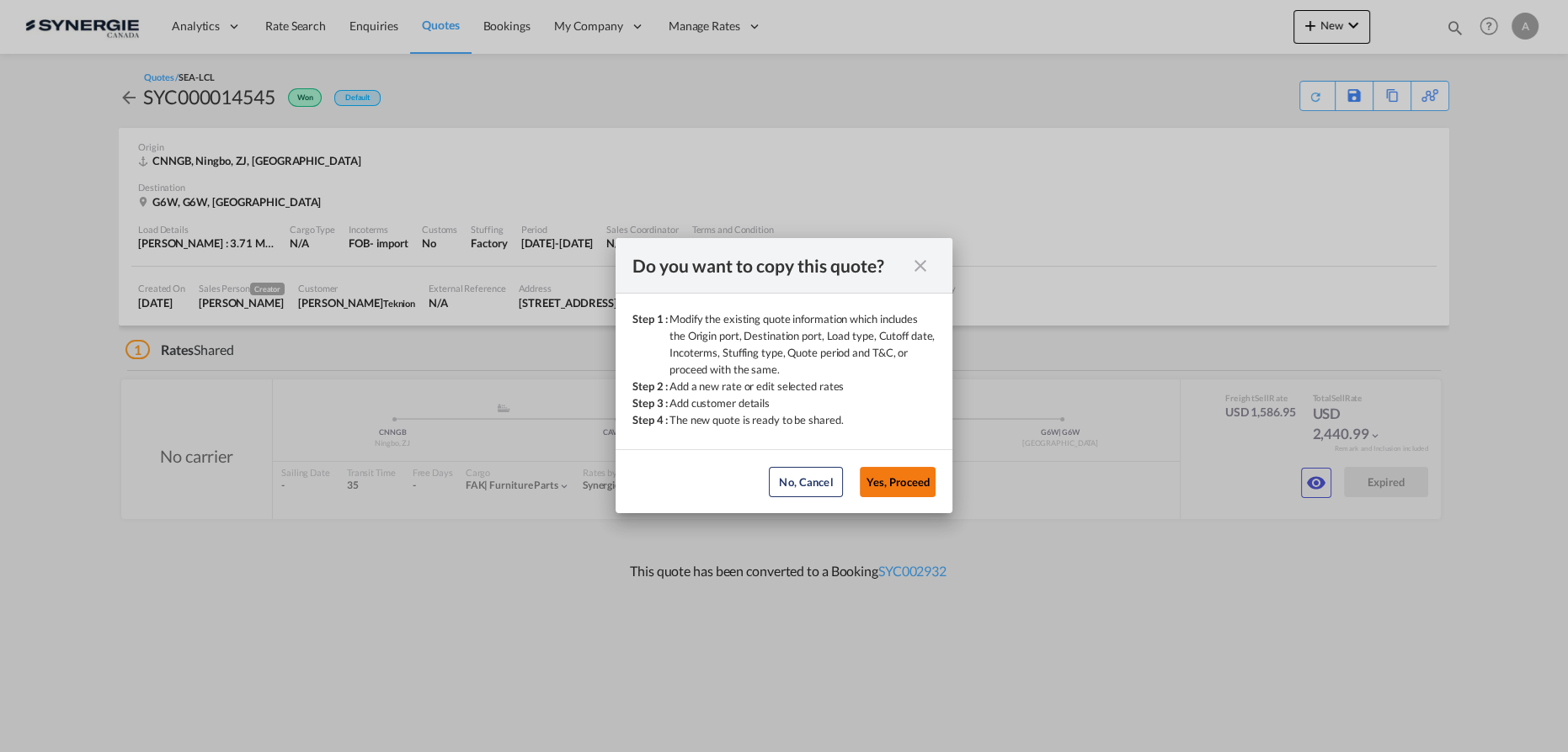
click at [904, 478] on button "Yes, Proceed" at bounding box center [897, 483] width 76 height 31
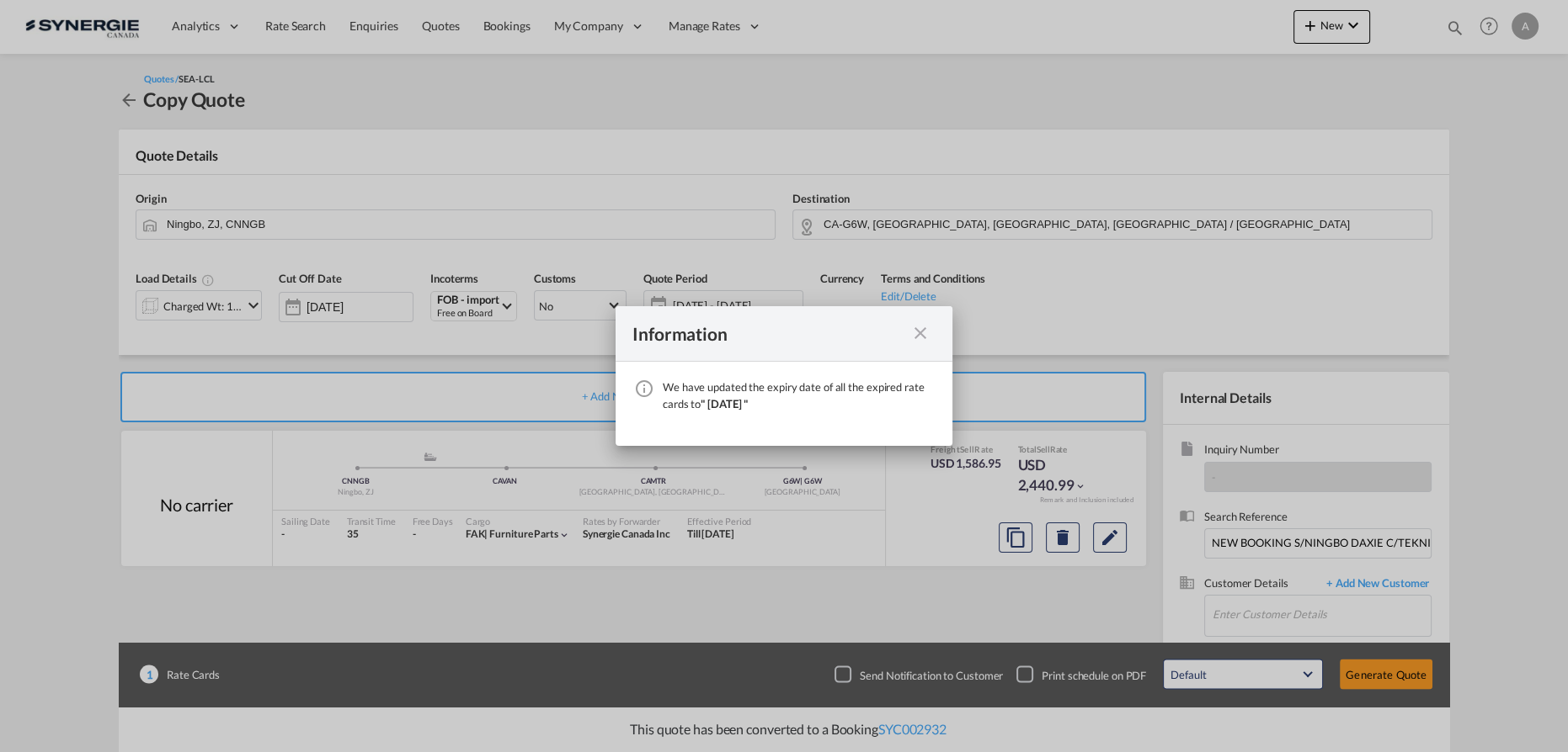
click at [926, 332] on md-icon "icon-close fg-AAA8AD cursor" at bounding box center [920, 333] width 20 height 20
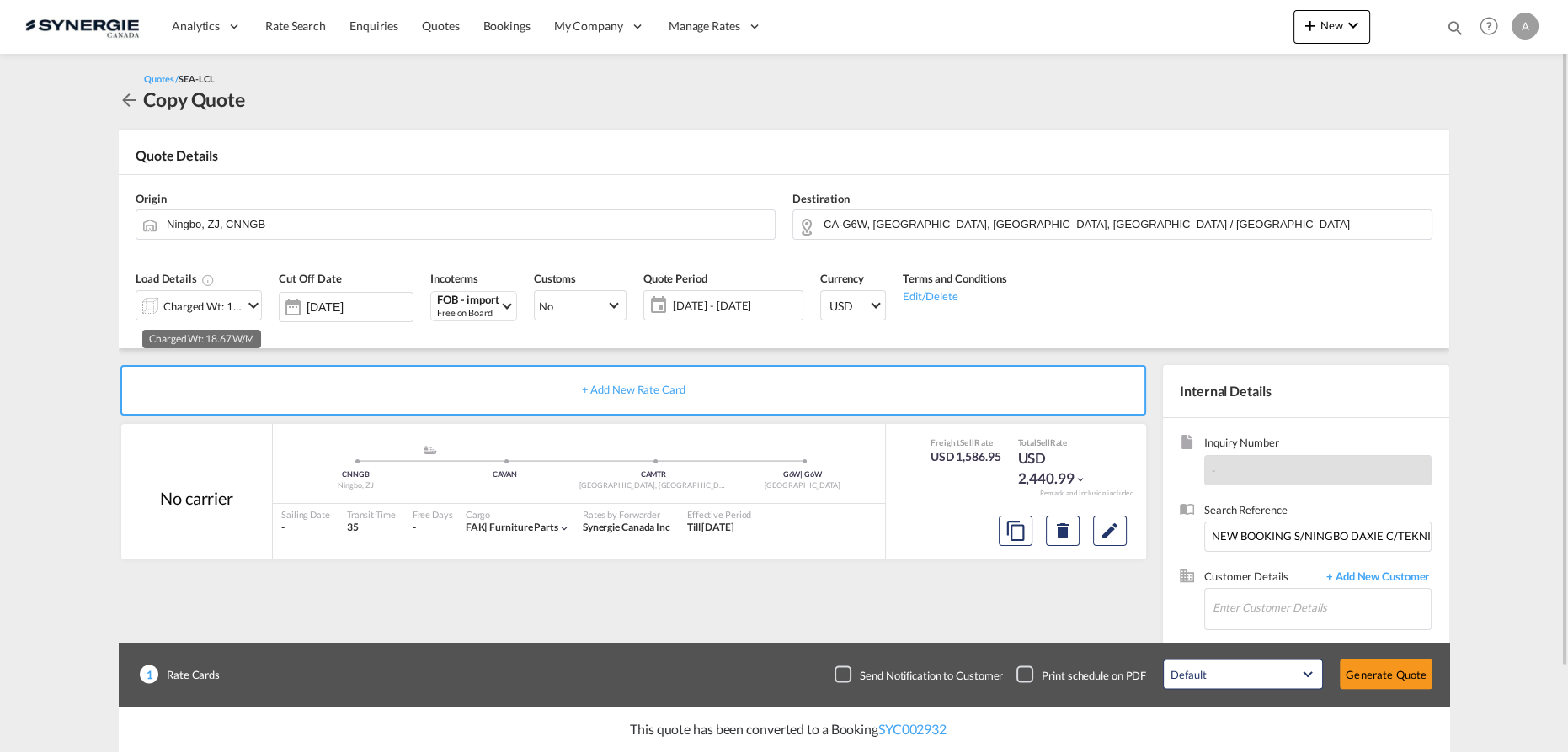
click at [233, 299] on div "Charged Wt: 18.67 W/M" at bounding box center [202, 306] width 79 height 24
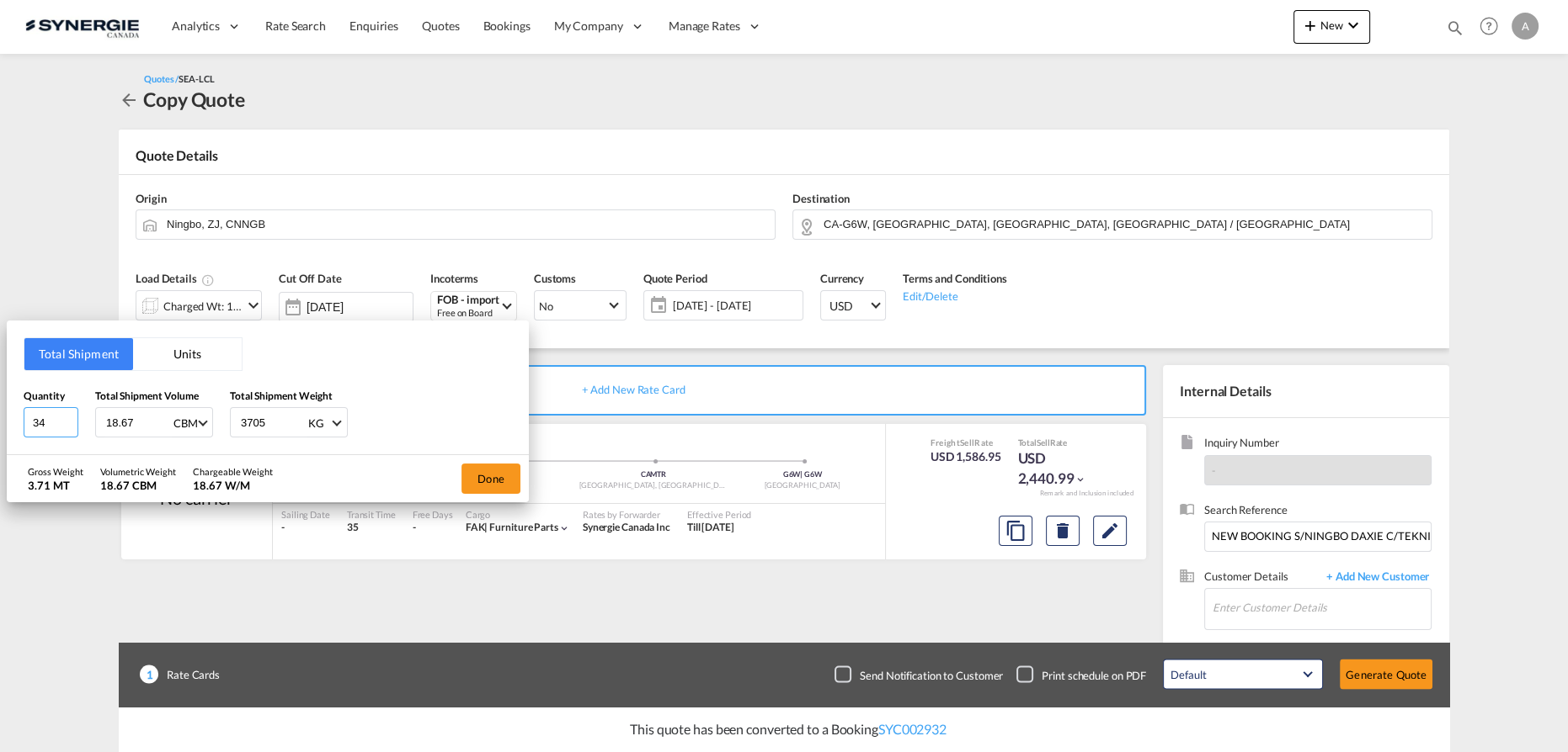
drag, startPoint x: 1, startPoint y: 408, endPoint x: -35, endPoint y: 403, distance: 36.3
click at [0, 403] on html "Analytics Reports Dashboard Rate Search Enquiries Quotes" at bounding box center [784, 376] width 1568 height 752
type input "458"
type input "17.5"
type input "6817.03"
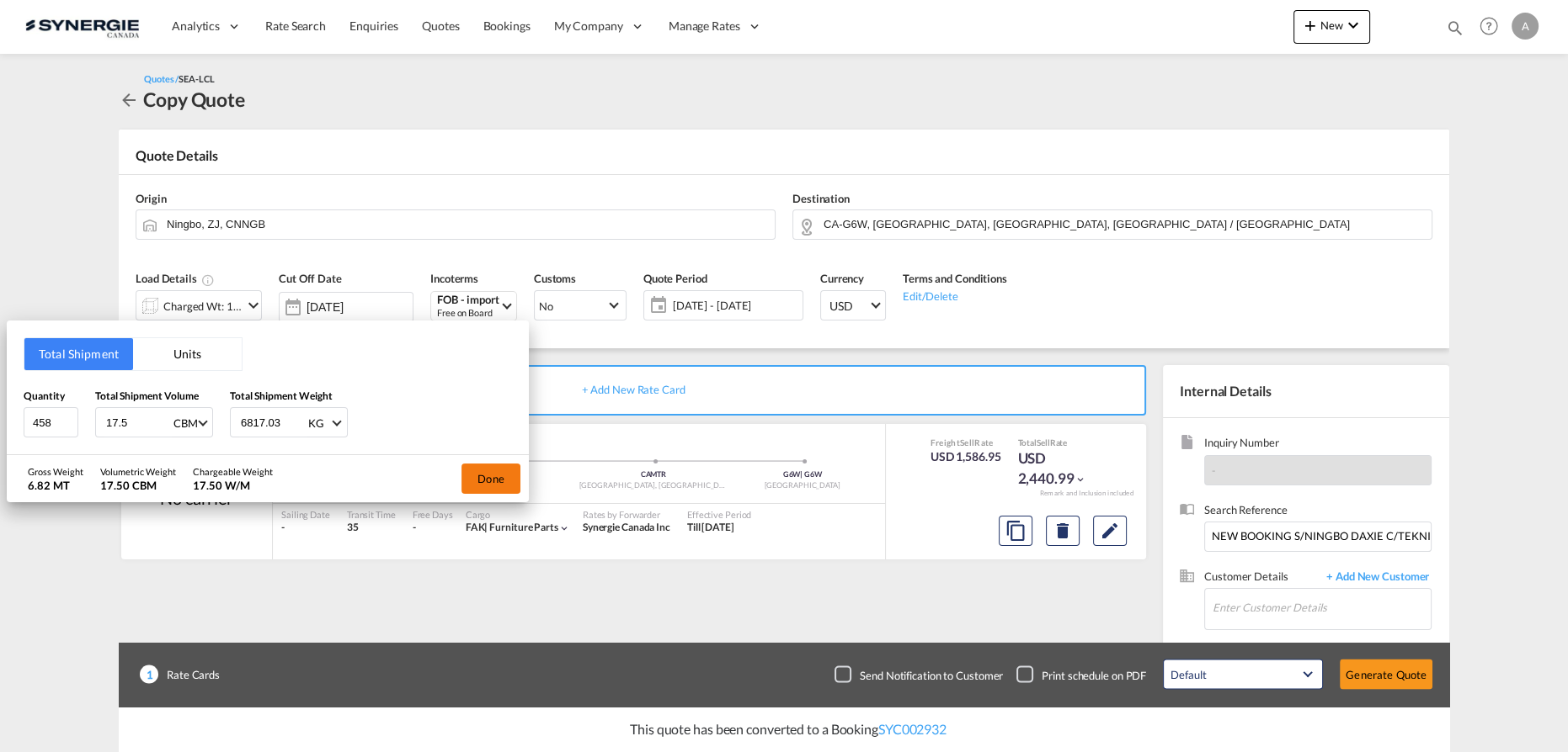
click at [510, 486] on button "Done" at bounding box center [491, 479] width 59 height 31
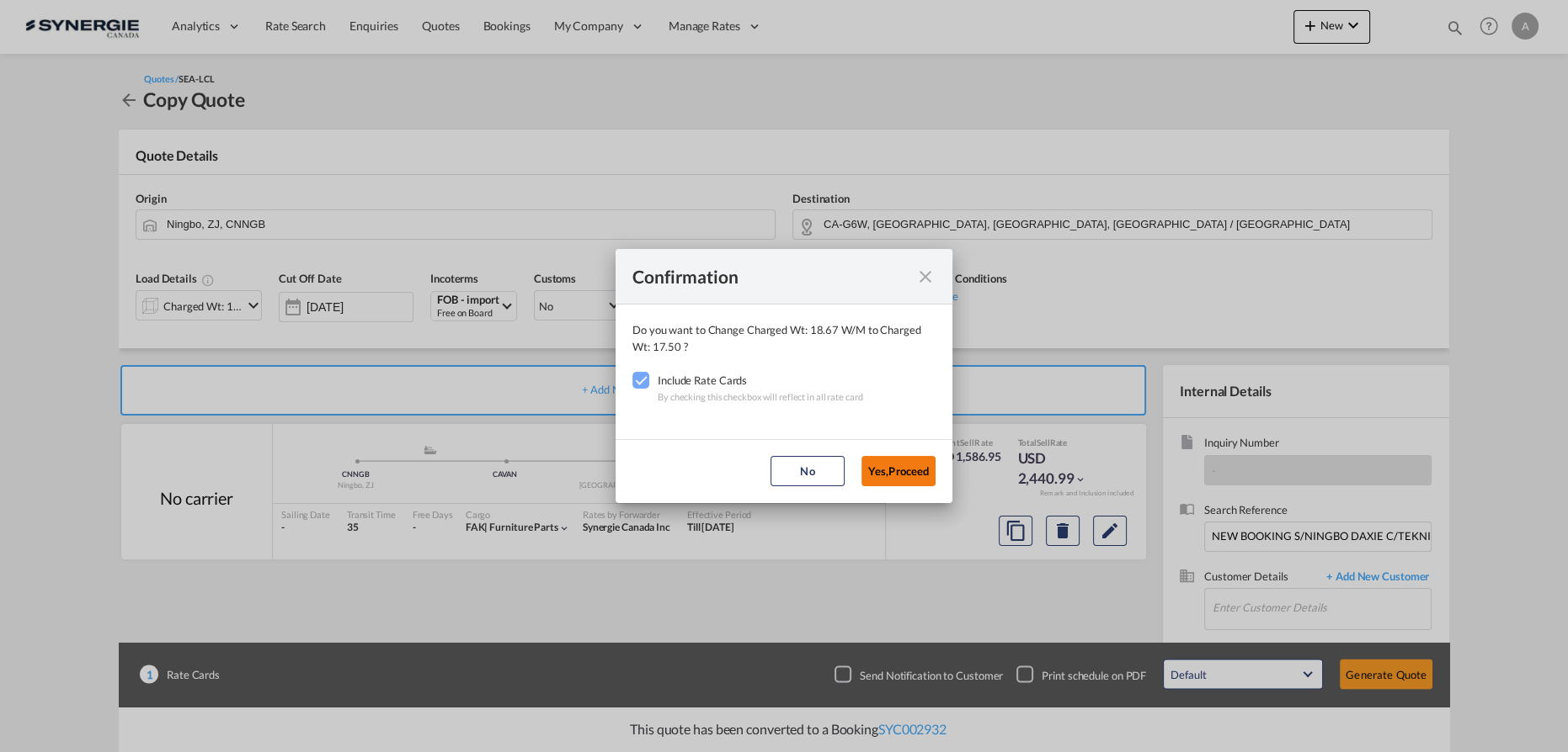
click at [900, 466] on button "Yes,Proceed" at bounding box center [898, 471] width 74 height 31
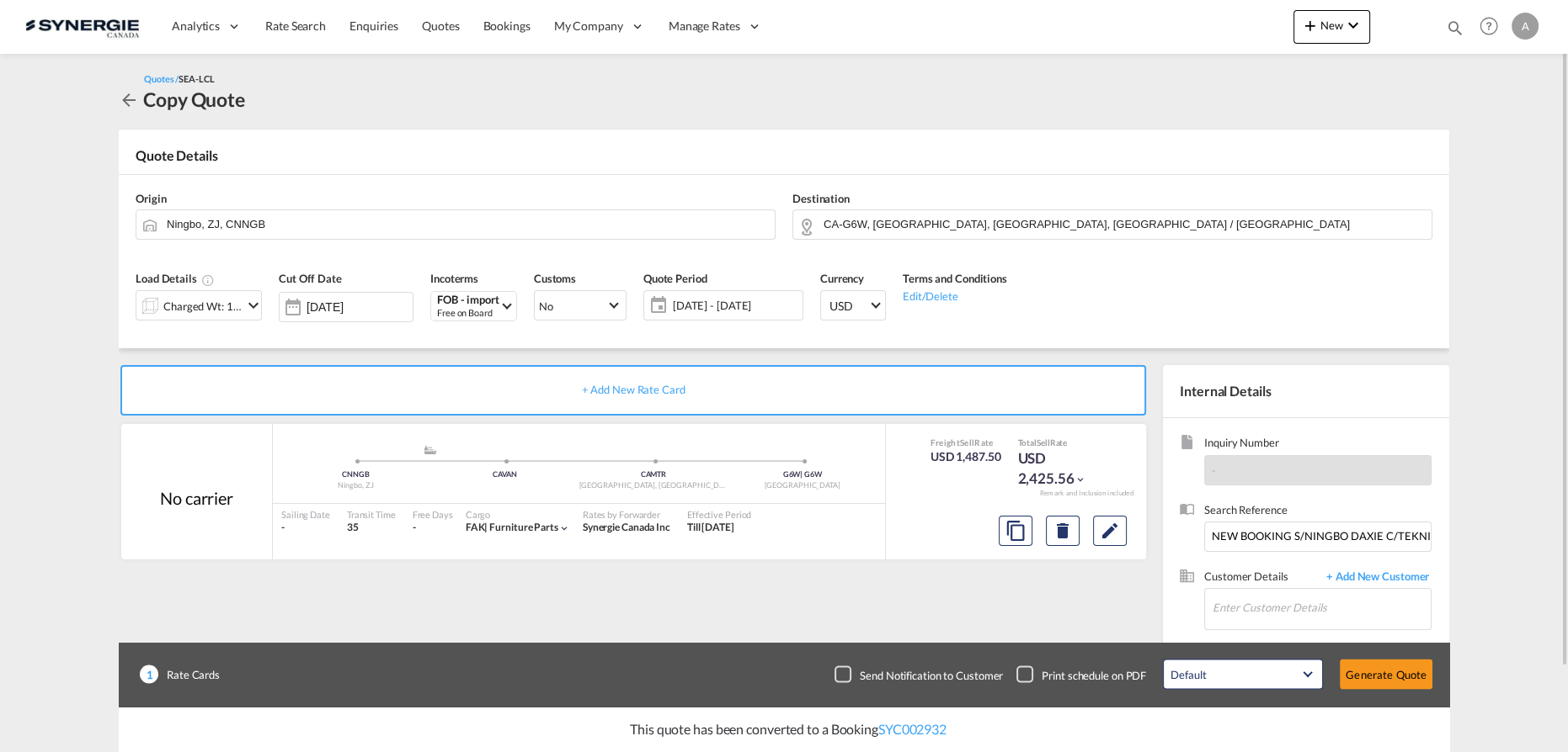
click at [767, 302] on span "[DATE] - [DATE]" at bounding box center [735, 305] width 125 height 15
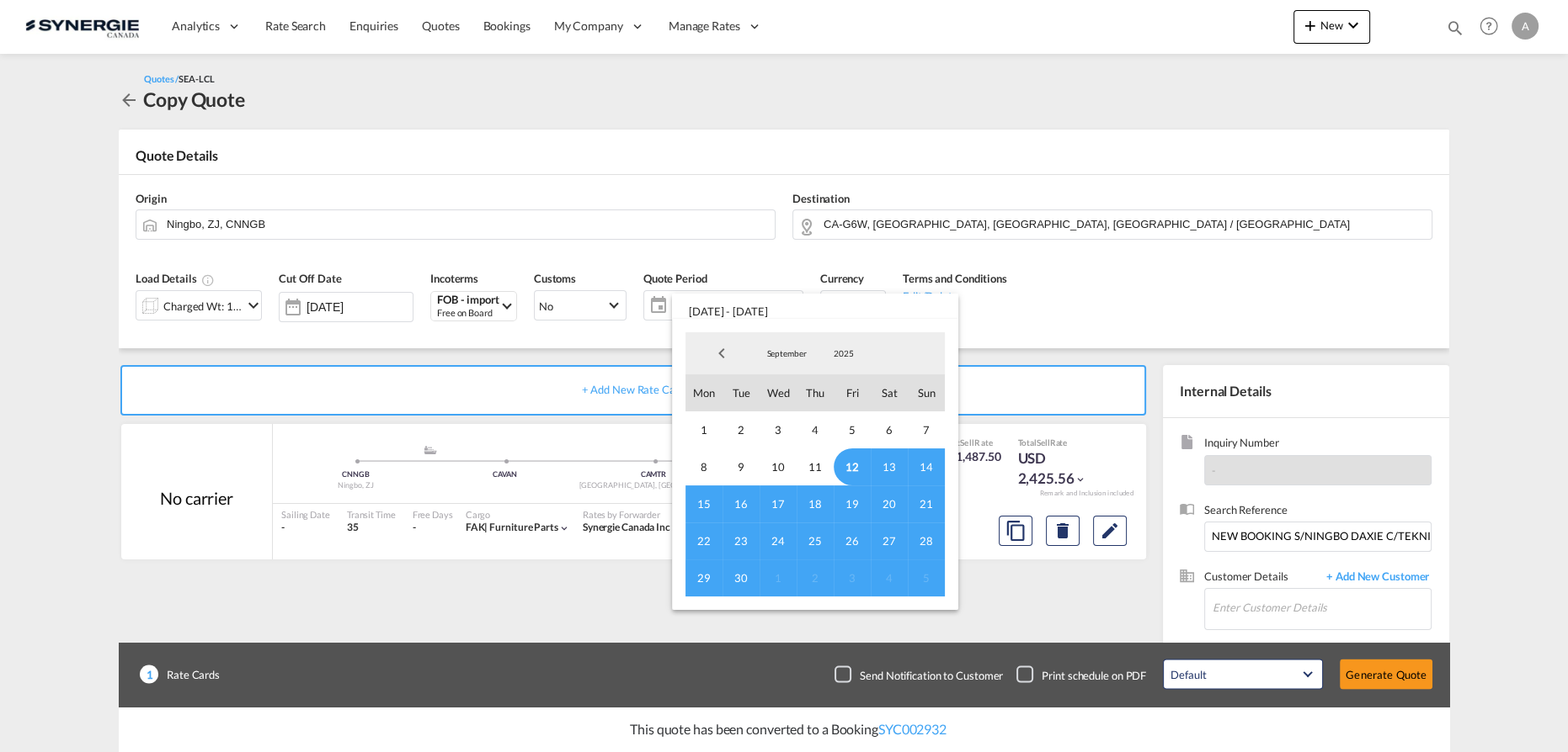
drag, startPoint x: 849, startPoint y: 461, endPoint x: 817, endPoint y: 498, distance: 48.9
click at [849, 462] on span "12" at bounding box center [851, 466] width 37 height 37
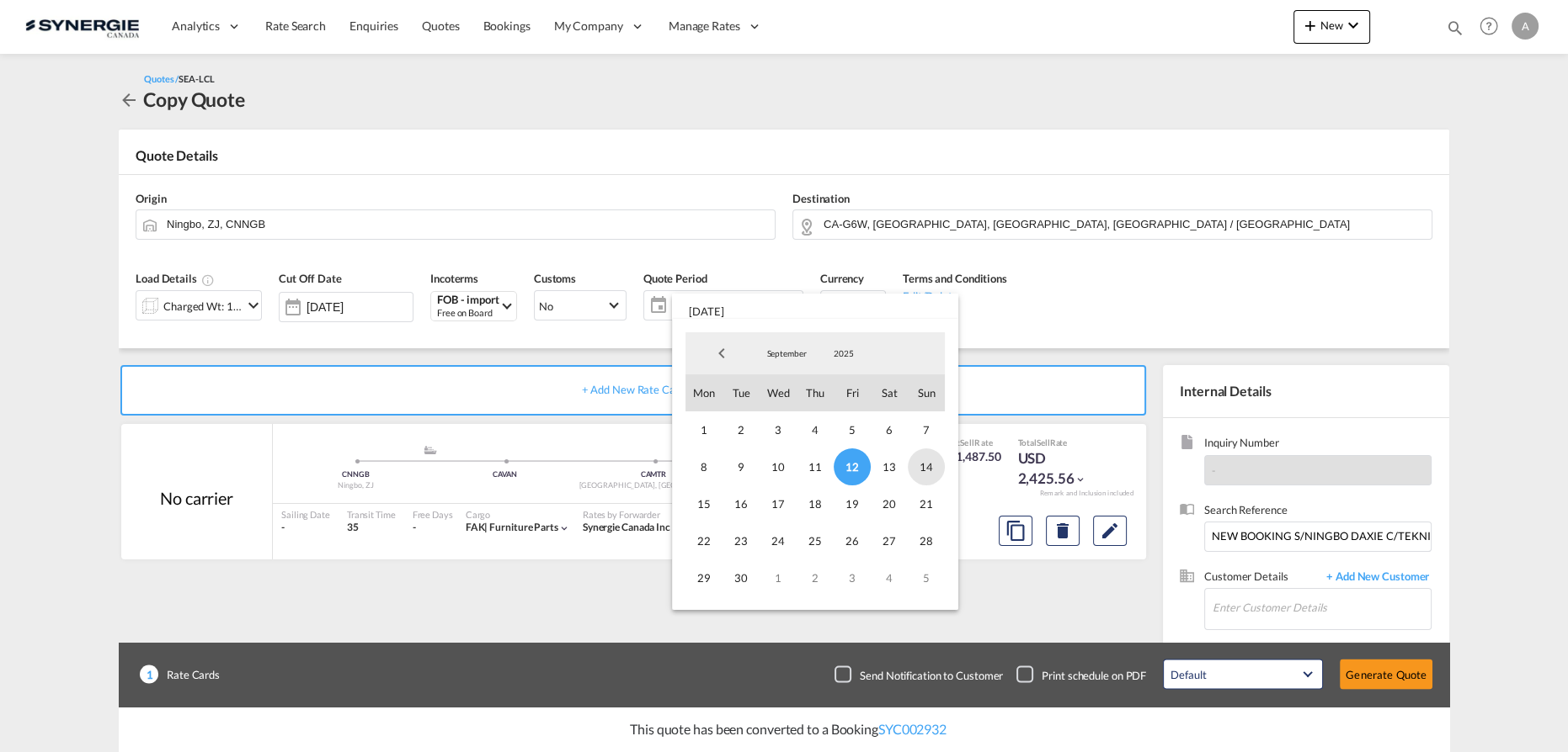
click at [923, 466] on span "14" at bounding box center [926, 466] width 37 height 37
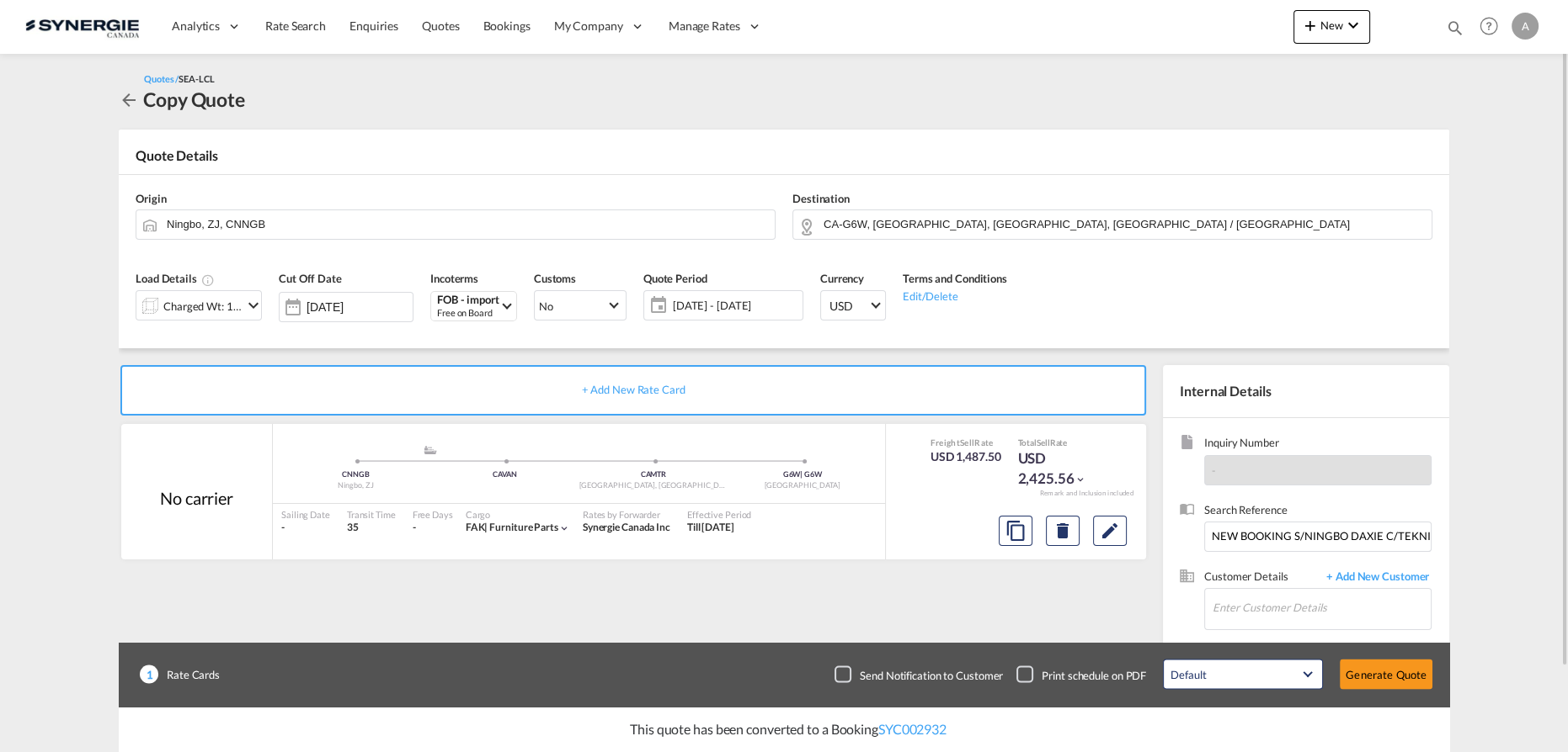
click at [735, 314] on span "[DATE] - [DATE]" at bounding box center [735, 305] width 134 height 24
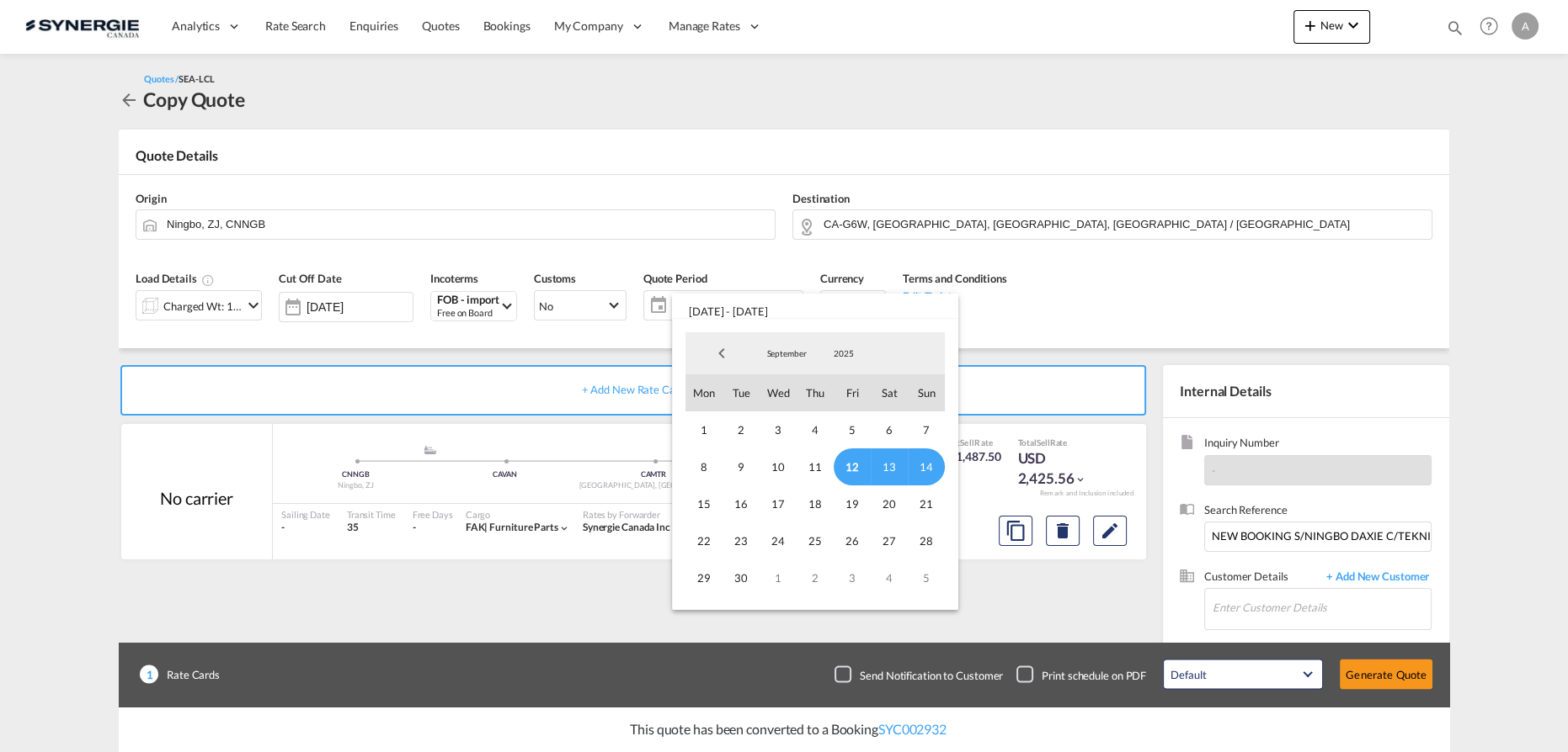
click at [853, 467] on span "12" at bounding box center [851, 466] width 37 height 37
click at [700, 545] on span "22" at bounding box center [703, 541] width 37 height 37
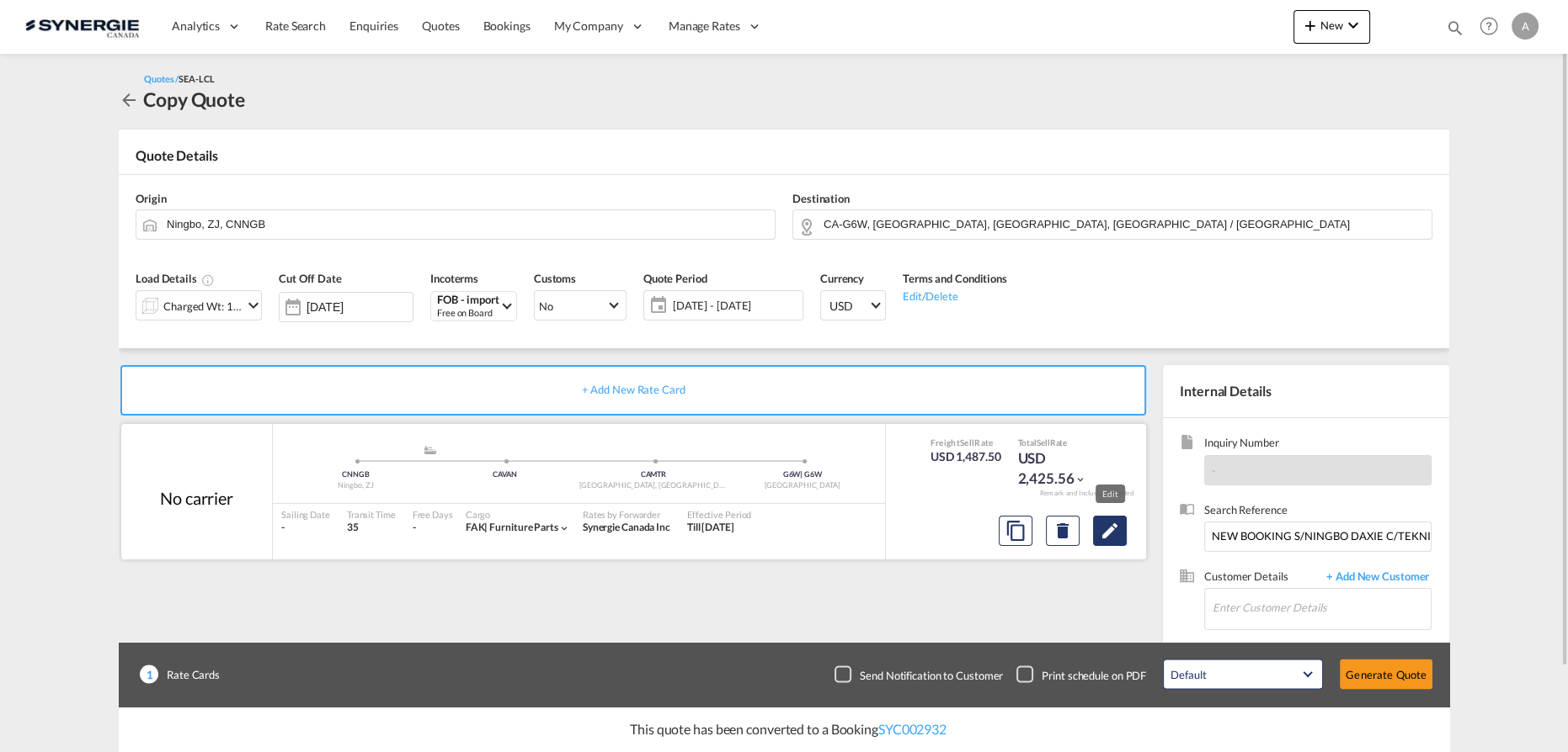
click at [1118, 529] on md-icon "Edit" at bounding box center [1110, 531] width 20 height 20
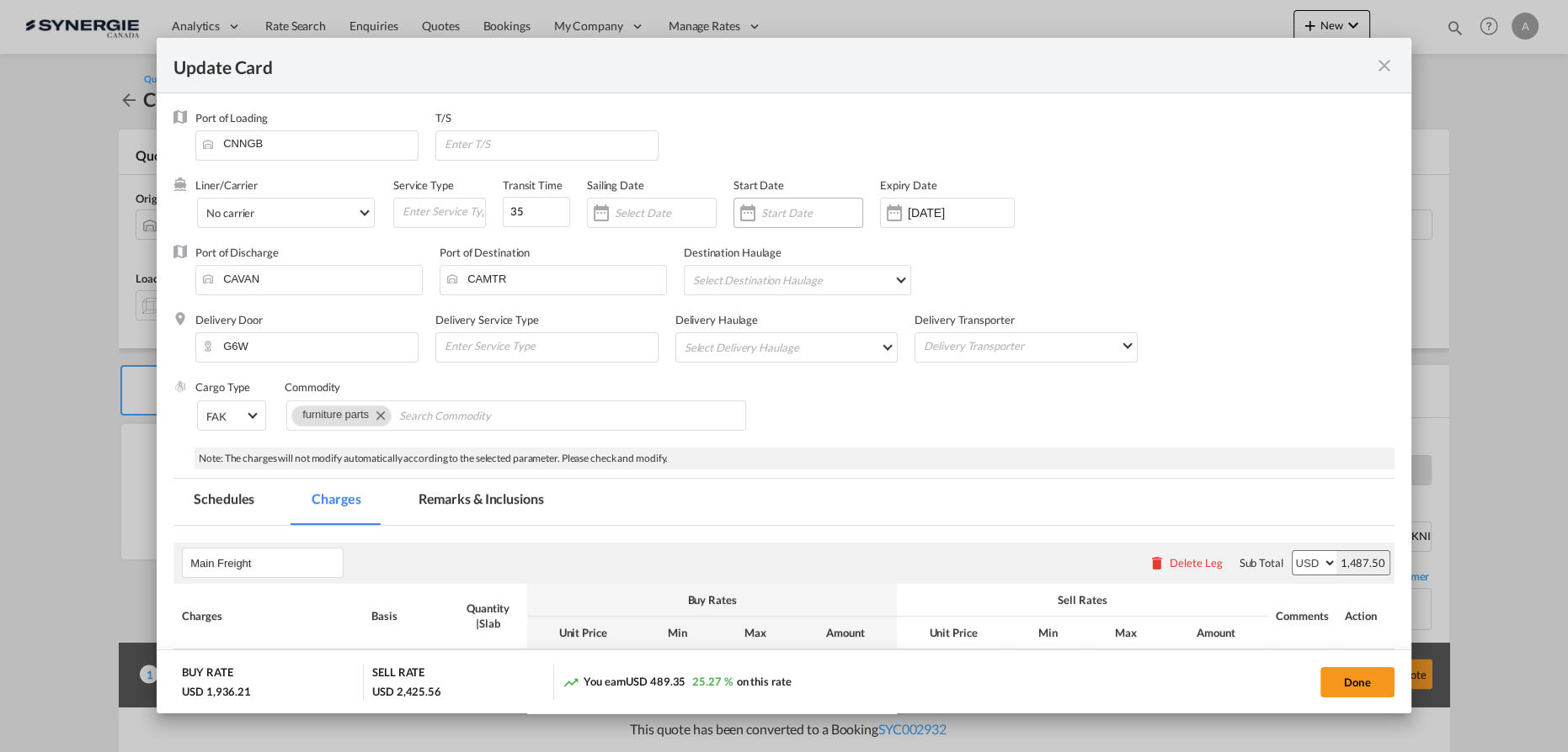
click at [781, 210] on input "Update CardPort of ..." at bounding box center [811, 213] width 101 height 14
select select "per_w/m"
select select "per_hbl"
select select "per_bl"
select select "per_kg"
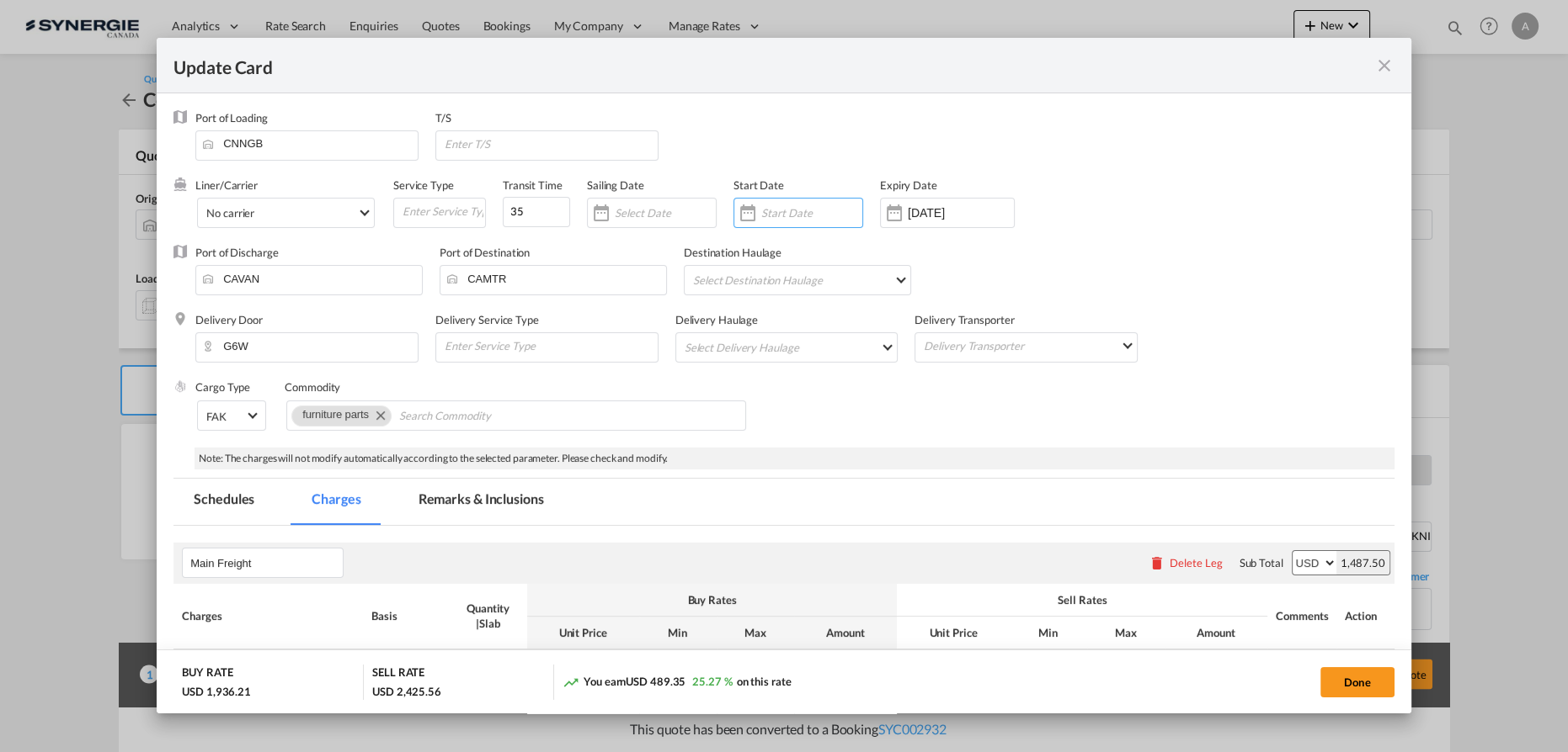
select select "flat"
select select "per_bl"
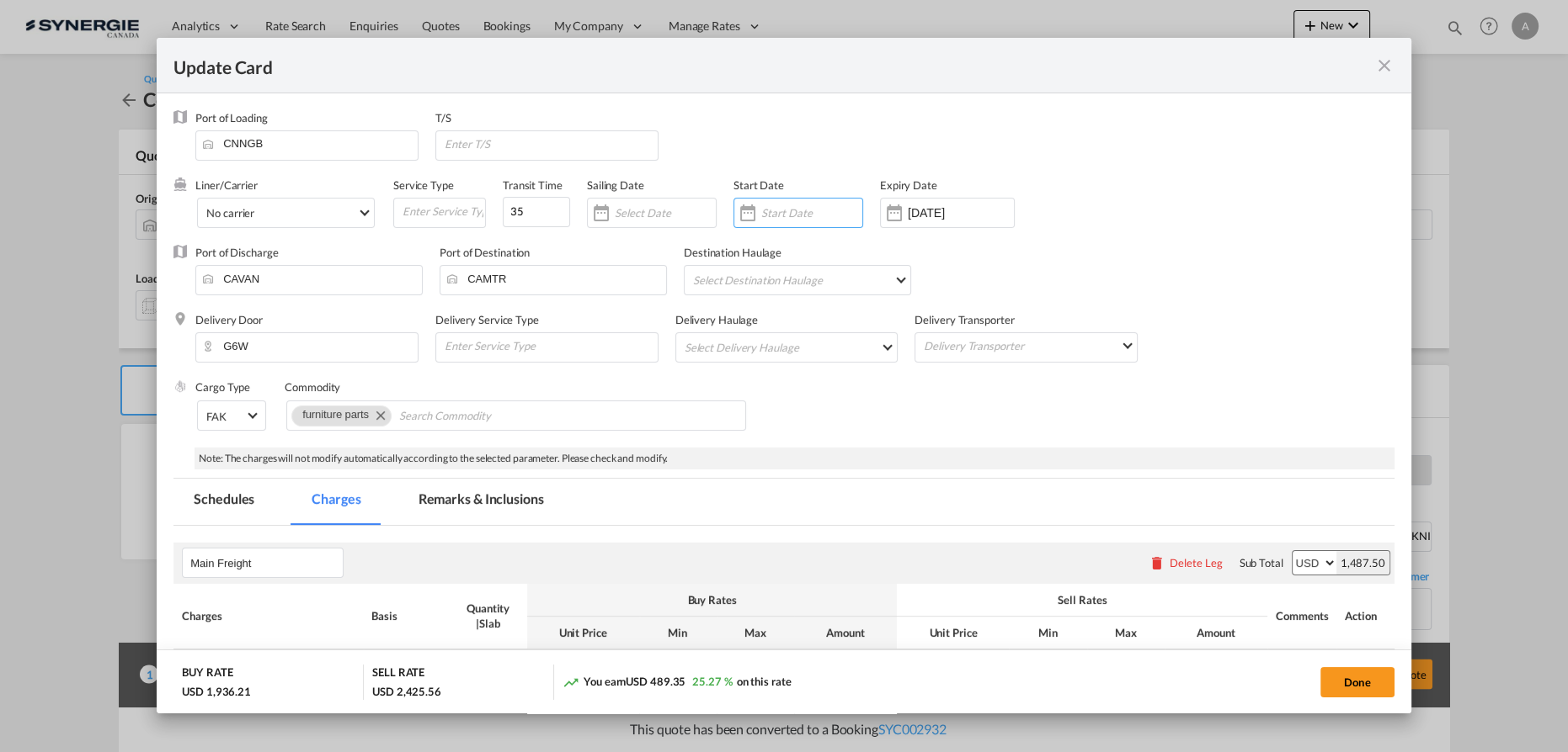
select select "per_shipment"
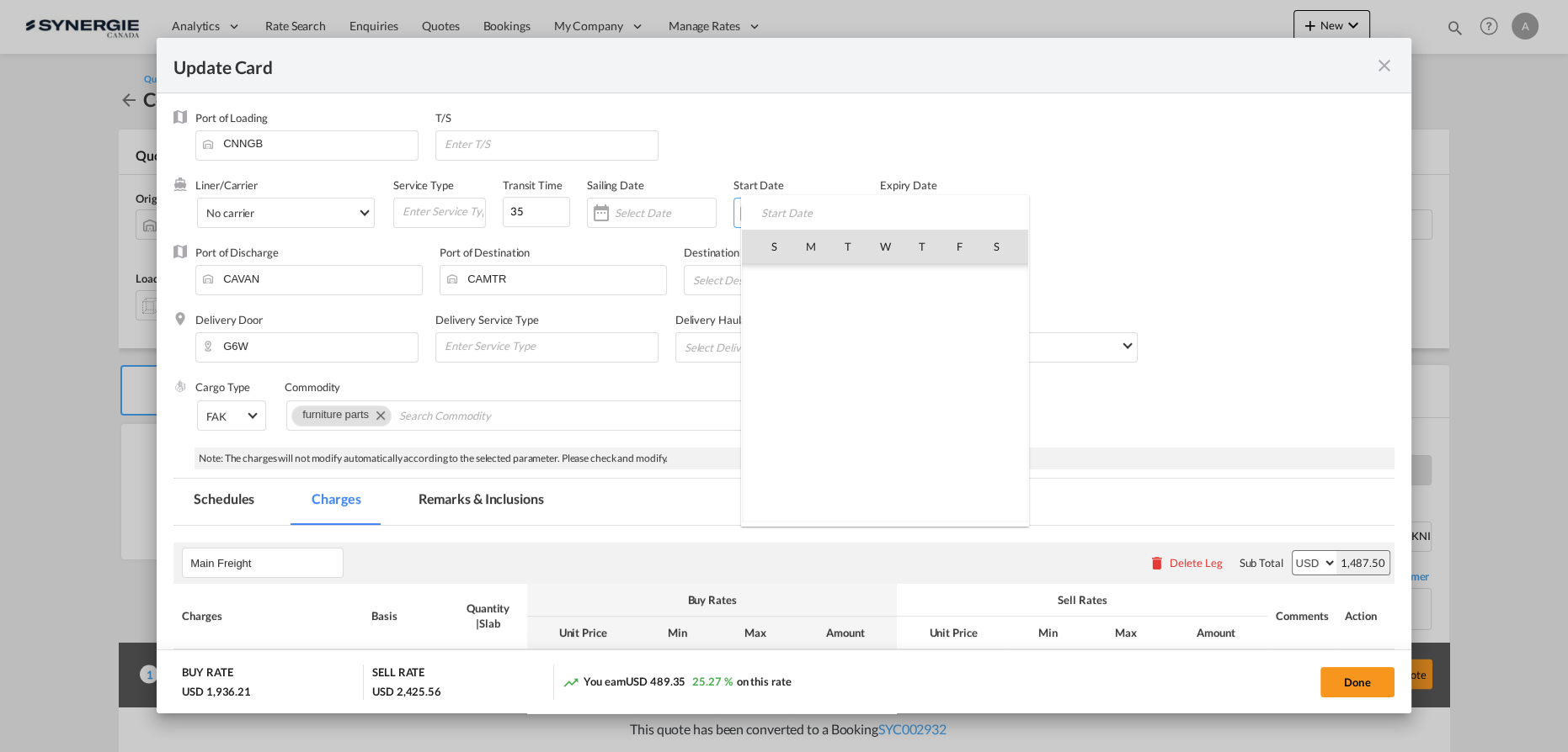
scroll to position [389805, 0]
click at [946, 352] on span "12" at bounding box center [958, 356] width 35 height 35
type input "[DATE]"
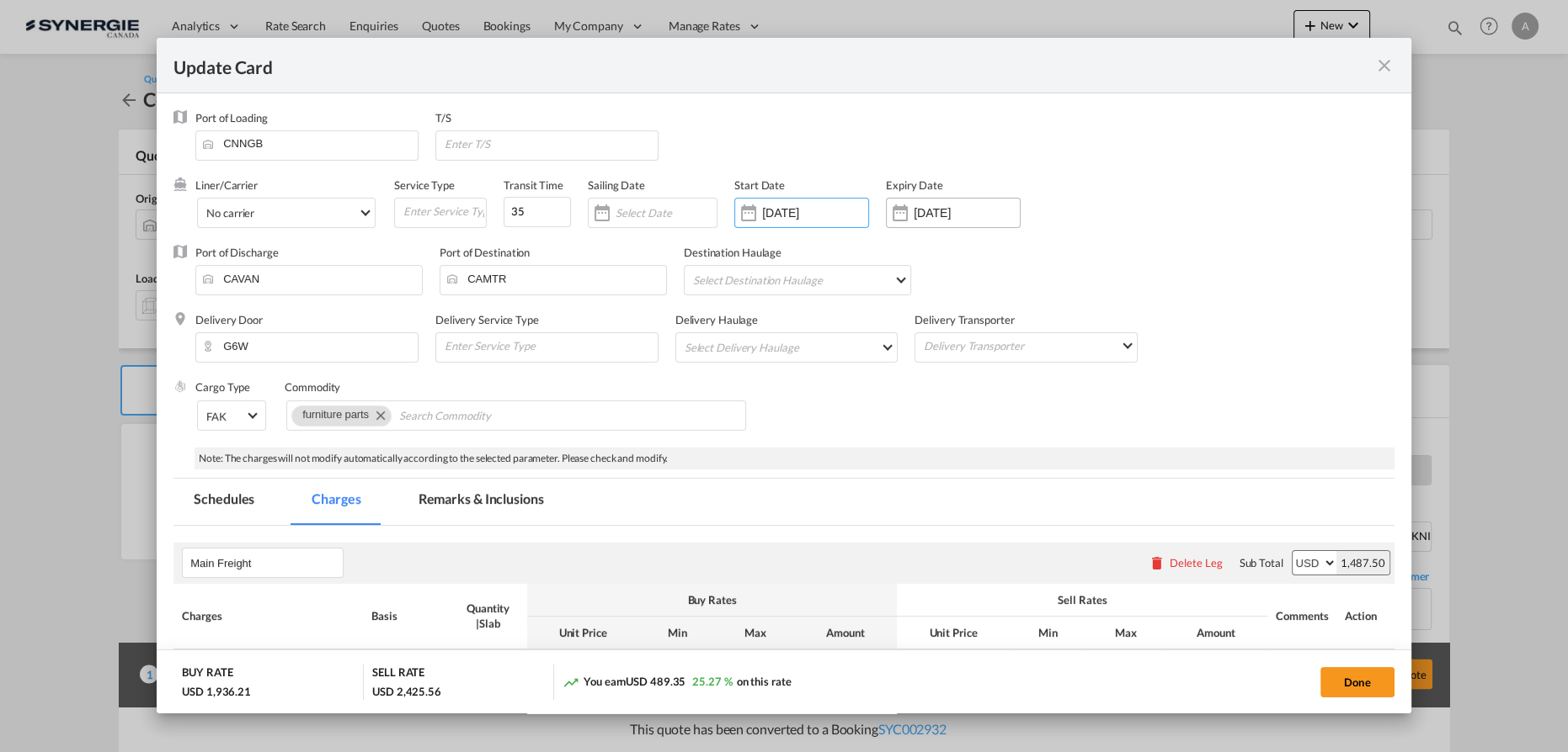
click at [938, 215] on input "[DATE]" at bounding box center [967, 213] width 106 height 14
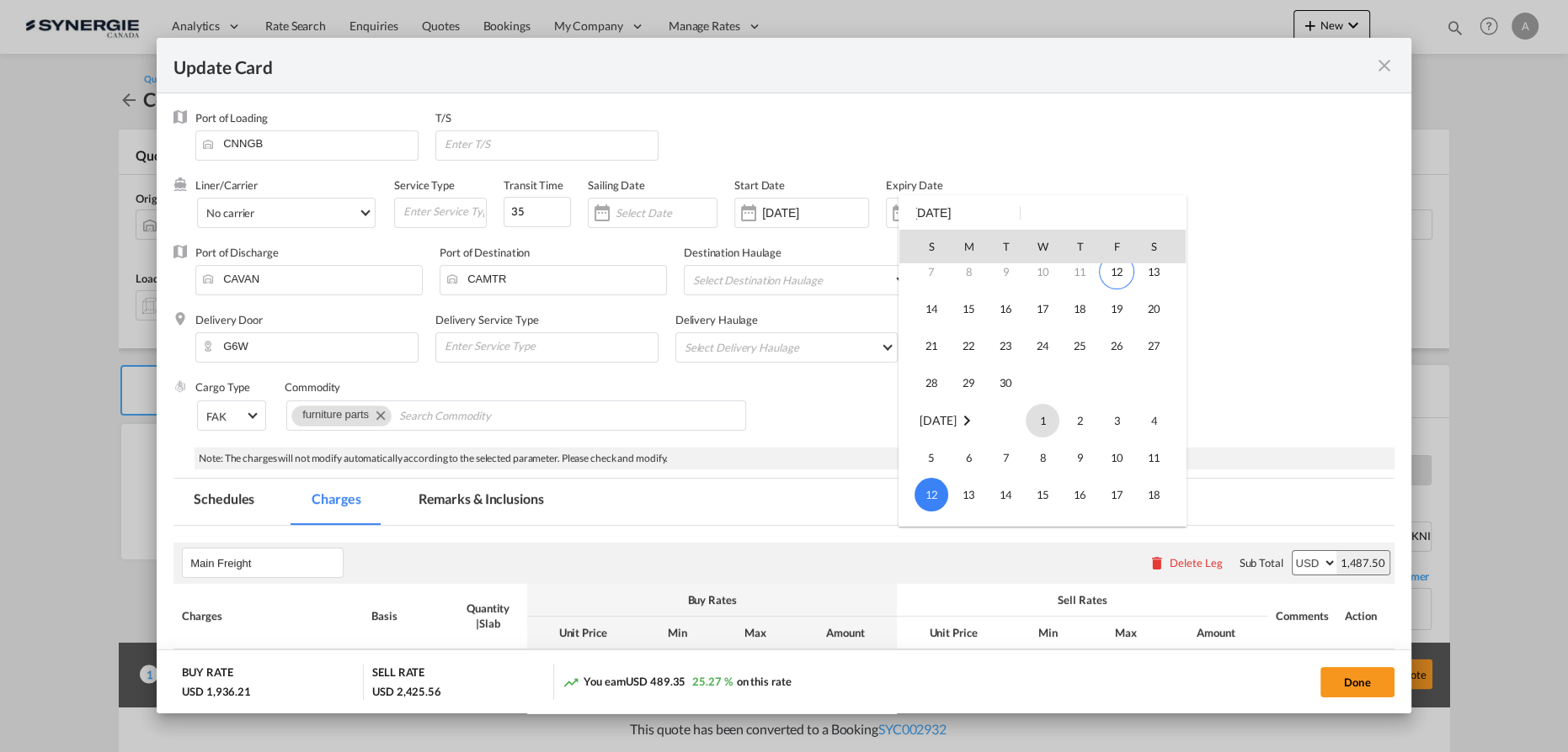
scroll to position [0, 0]
click at [967, 426] on span "22" at bounding box center [967, 431] width 33 height 33
type input "[DATE]"
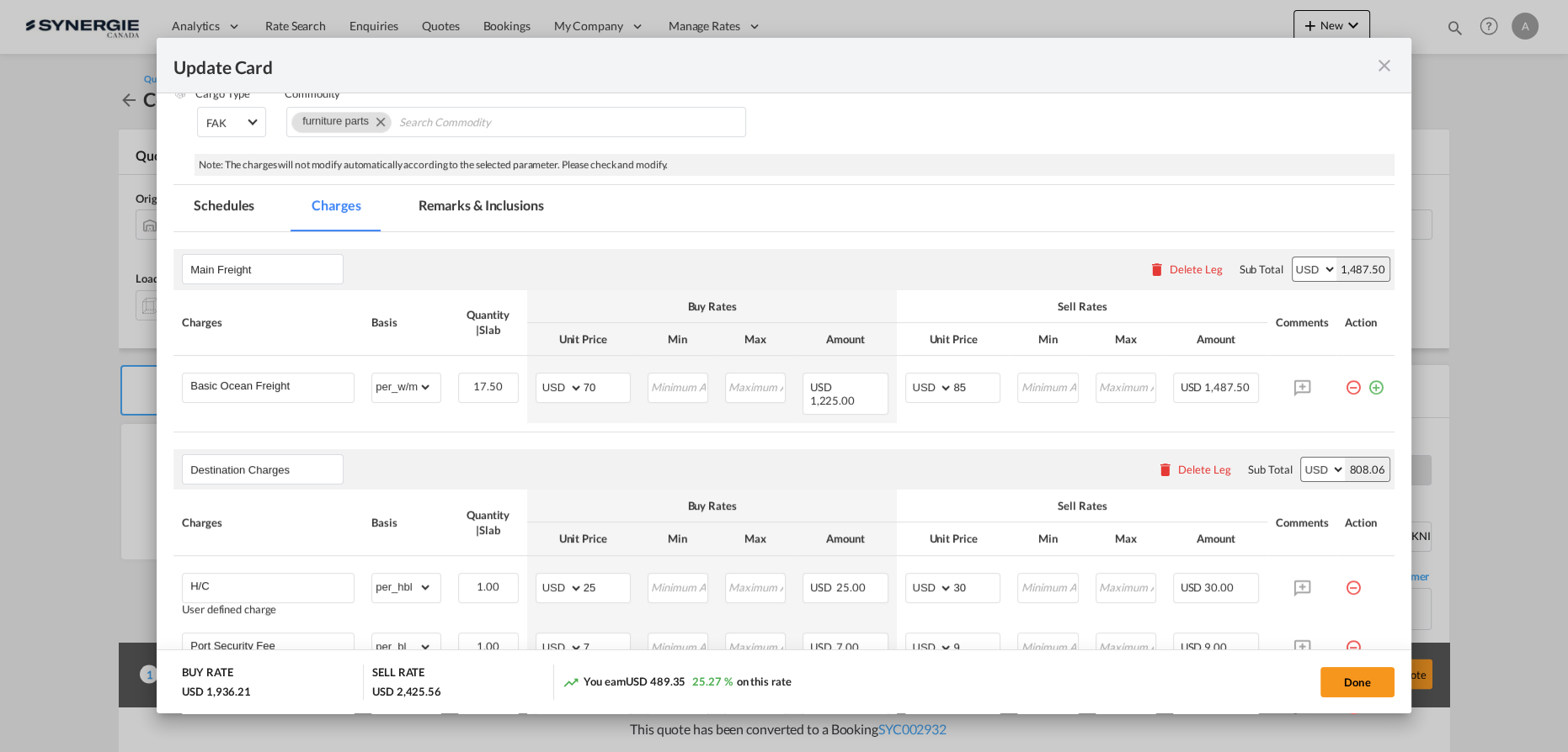
scroll to position [382, 0]
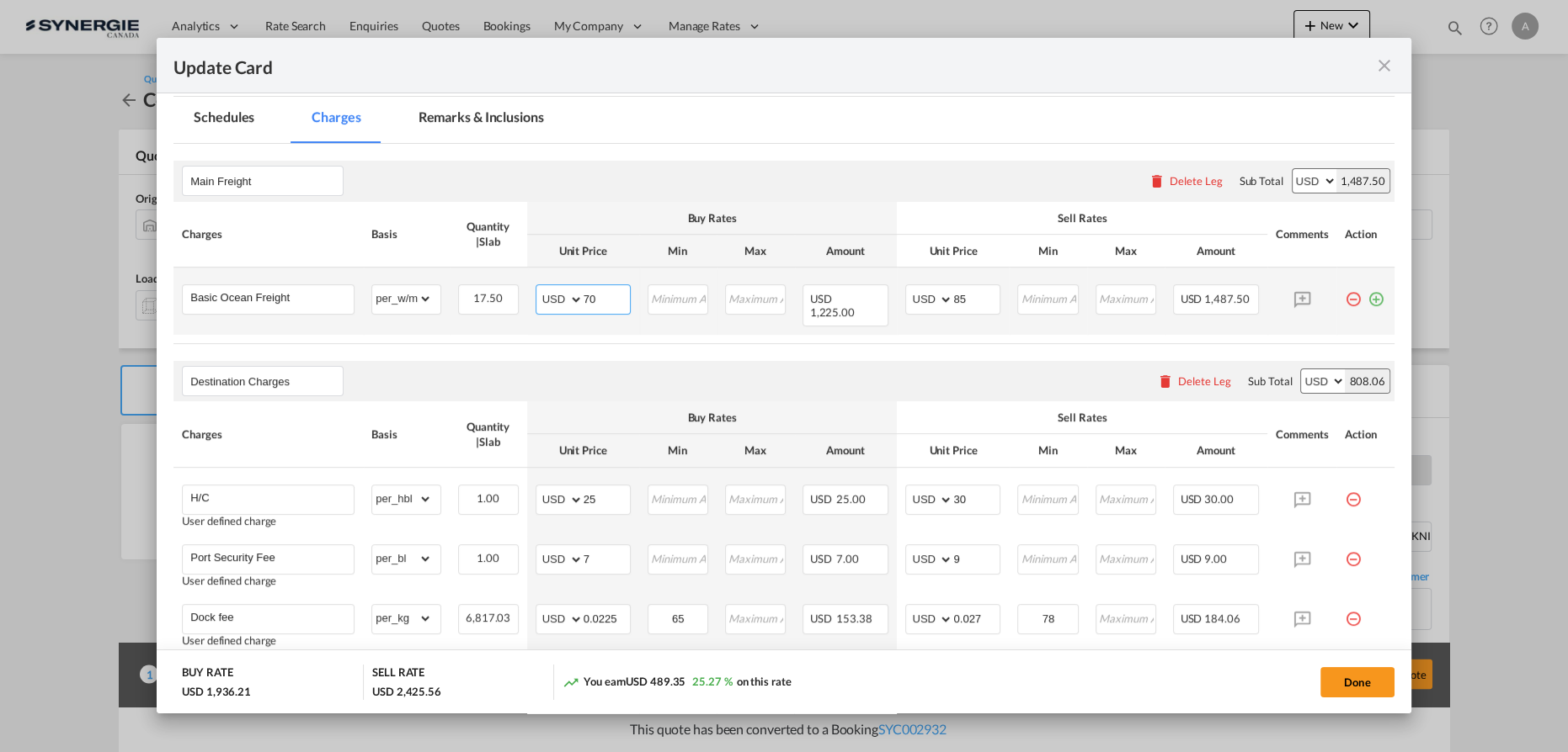
drag, startPoint x: 597, startPoint y: 298, endPoint x: 523, endPoint y: 306, distance: 74.4
click at [527, 306] on td "AED AFN ALL AMD ANG AOA ARS AUD AWG AZN BAM BBD BDT BGN BHD BIF BMD BND [PERSON…" at bounding box center [583, 301] width 112 height 67
type input "69"
click at [953, 298] on input "85" at bounding box center [976, 298] width 46 height 26
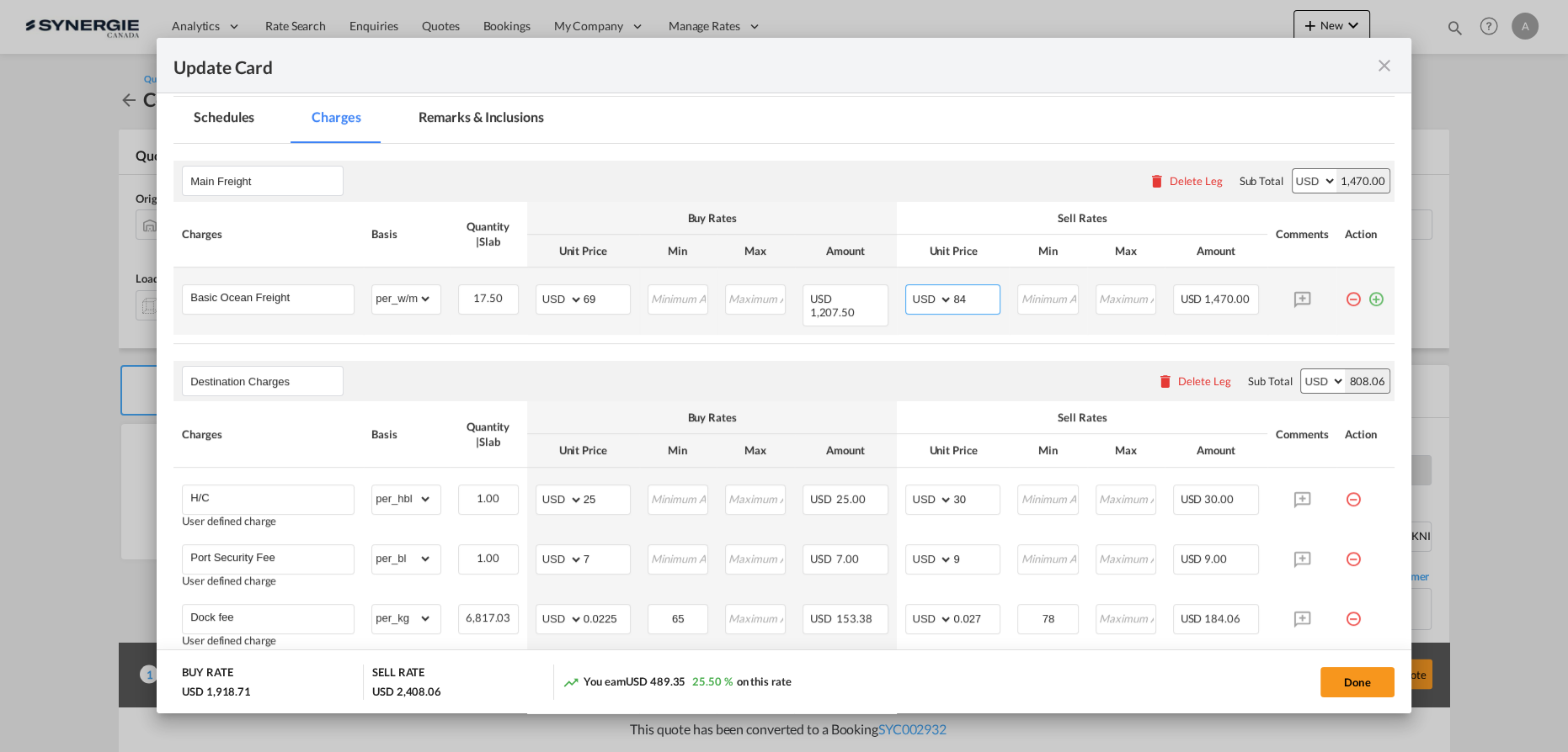
type input "84"
drag, startPoint x: 454, startPoint y: 124, endPoint x: 1526, endPoint y: 242, distance: 1078.5
click at [454, 124] on md-tab-item "Remarks & Inclusions" at bounding box center [481, 120] width 166 height 46
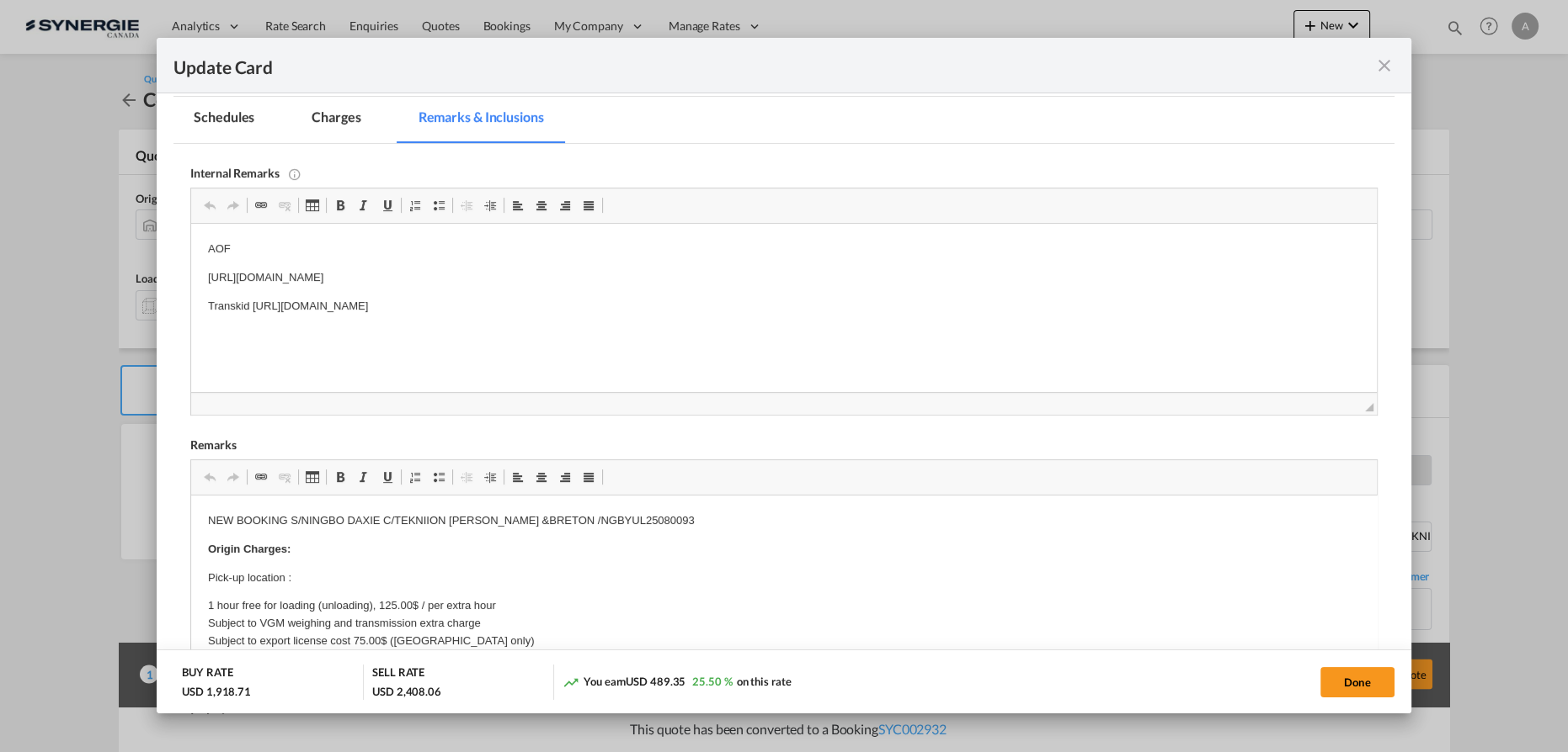
scroll to position [0, 0]
drag, startPoint x: 270, startPoint y: 266, endPoint x: 768, endPoint y: 281, distance: 498.2
click at [768, 281] on html "AOF [URL][DOMAIN_NAME] Transkid [URL][DOMAIN_NAME]" at bounding box center [784, 292] width 1186 height 136
click at [770, 301] on p "Transkid [URL][DOMAIN_NAME]" at bounding box center [784, 306] width 1152 height 18
drag, startPoint x: 744, startPoint y: 305, endPoint x: 253, endPoint y: 311, distance: 491.0
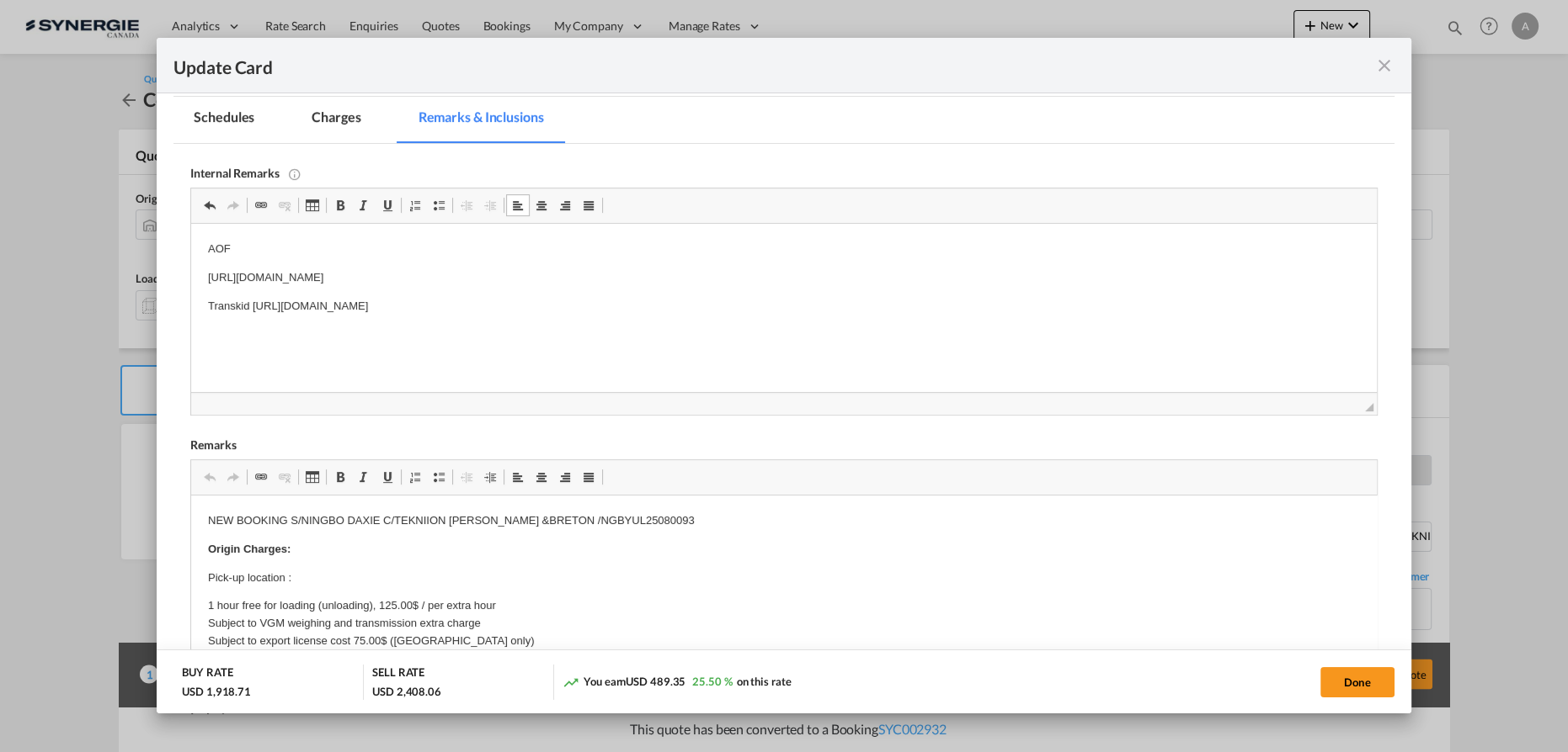
click at [253, 311] on p "Transkid [URL][DOMAIN_NAME]" at bounding box center [784, 306] width 1152 height 18
copy p "[URL][DOMAIN_NAME]"
drag, startPoint x: 291, startPoint y: 516, endPoint x: 682, endPoint y: 506, distance: 391.1
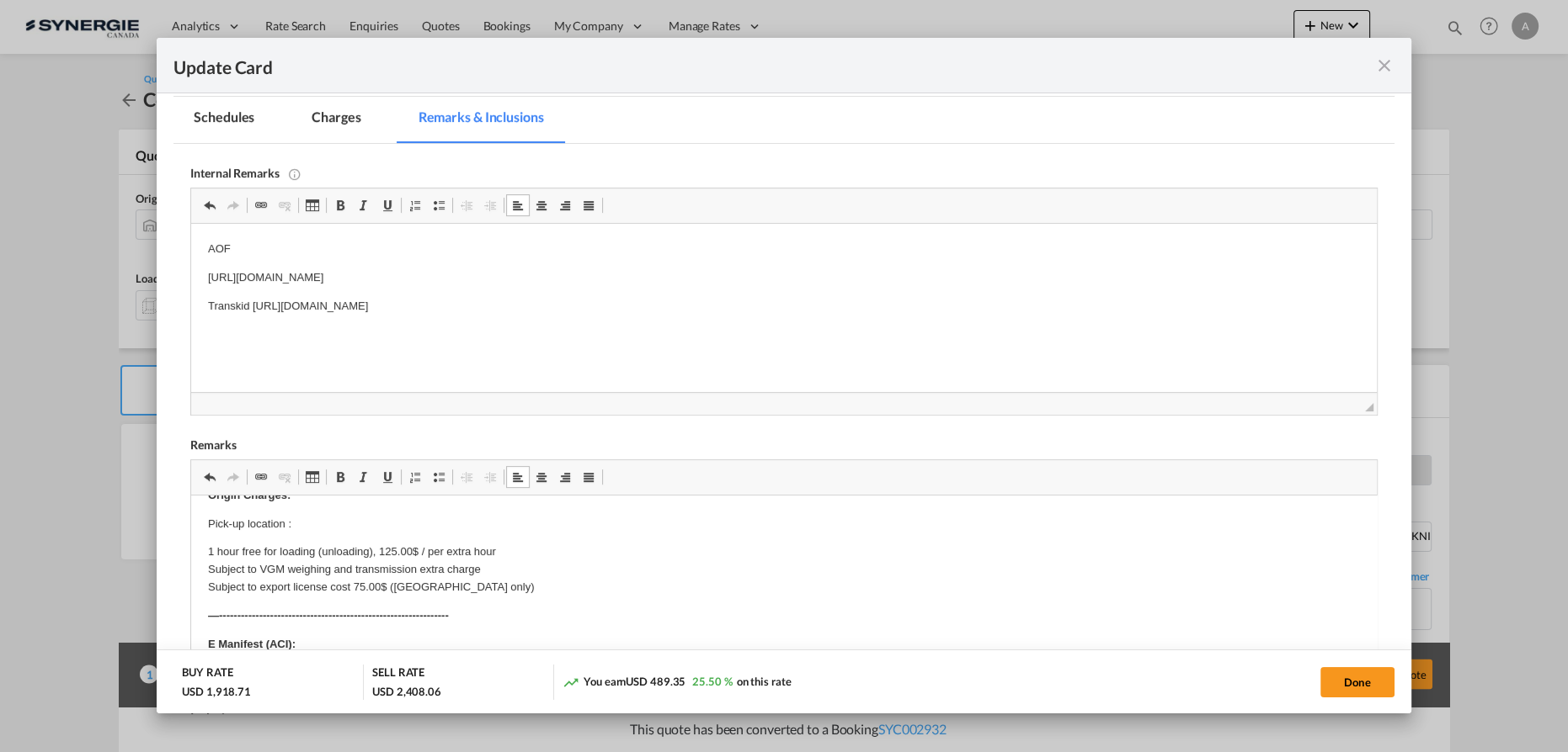
scroll to position [76, 0]
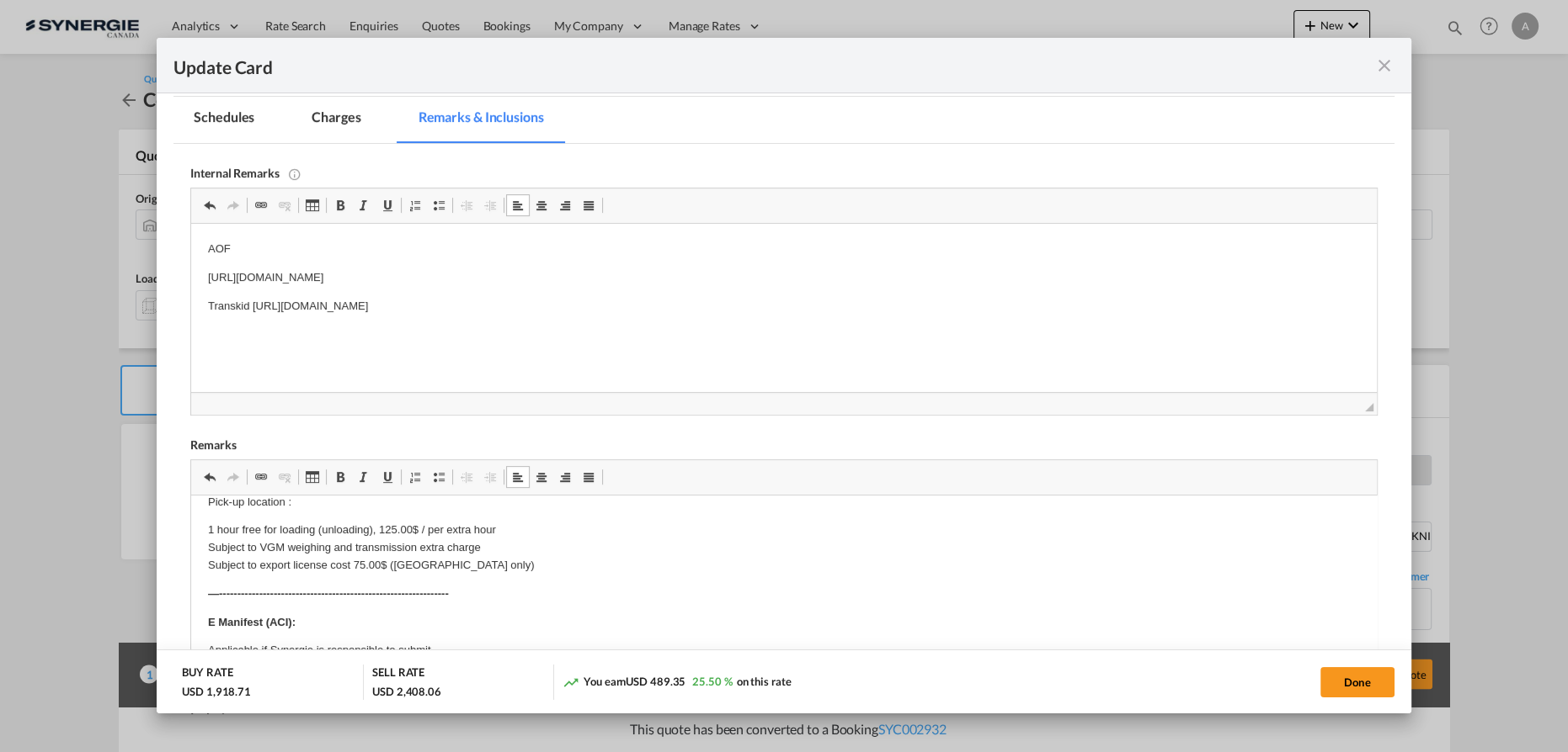
click at [247, 558] on p "1 hour free for loading (unloading), 125.00$ / per extra hour Subject to VGM we…" at bounding box center [784, 547] width 1152 height 52
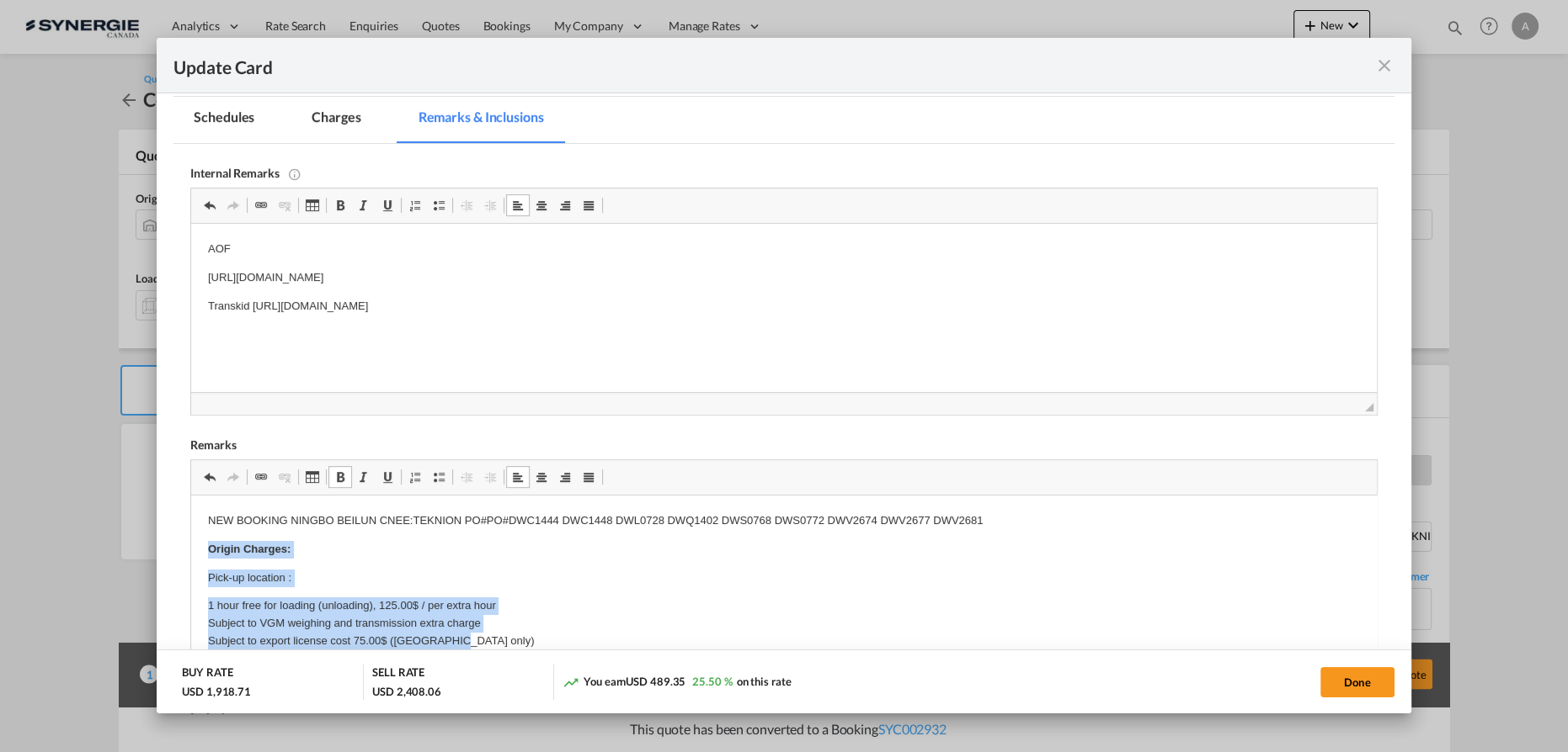
drag, startPoint x: 205, startPoint y: 550, endPoint x: 499, endPoint y: 639, distance: 307.2
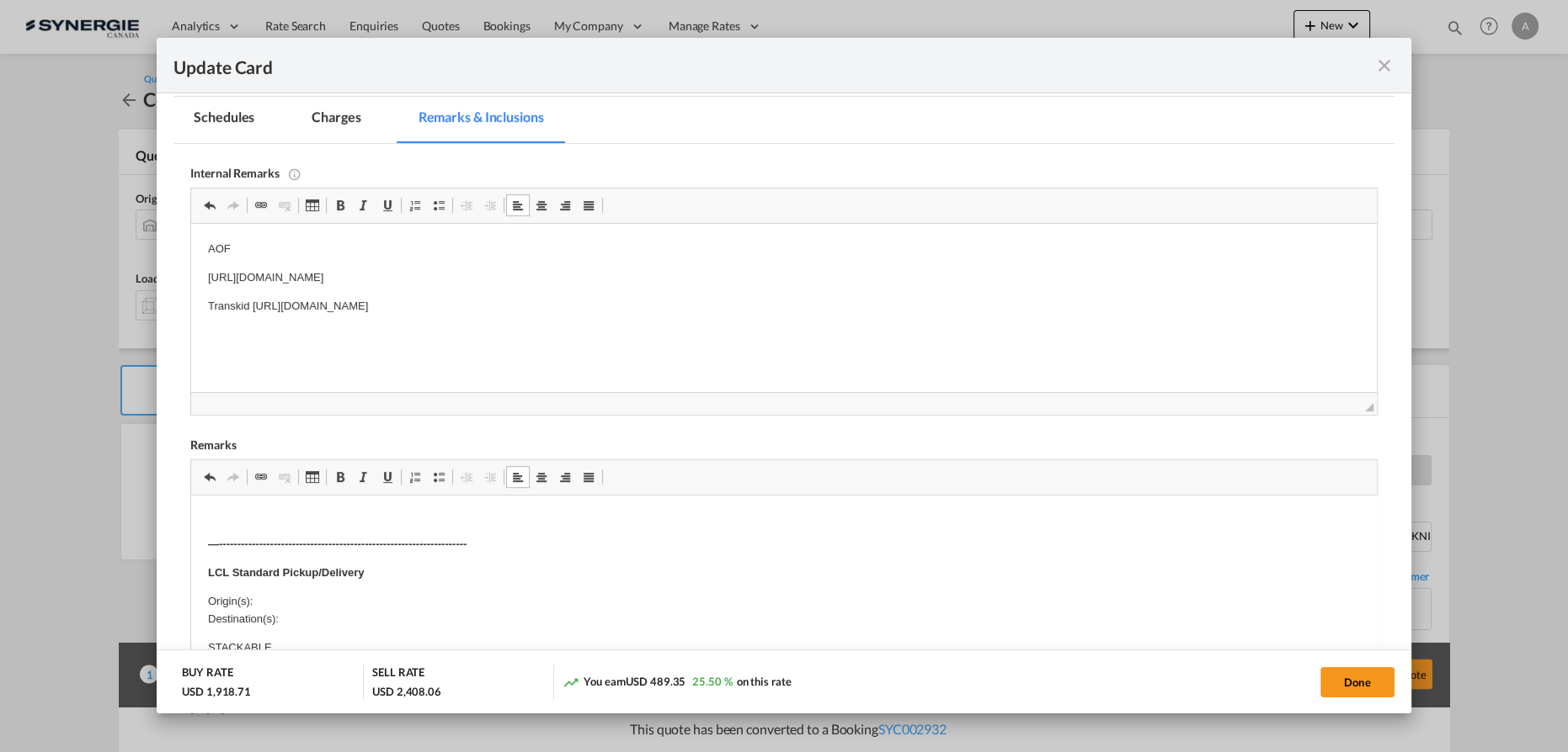
scroll to position [305, 0]
drag, startPoint x: 209, startPoint y: 538, endPoint x: 564, endPoint y: 533, distance: 355.0
click at [564, 533] on p "—--------------------------------------------------------------------" at bounding box center [784, 541] width 1152 height 18
click at [314, 572] on p "Origin(s): Destination(s):" at bounding box center [784, 578] width 1152 height 35
click at [328, 591] on p "Origin(s): MONTREAL CFS, QC Destination(s):" at bounding box center [784, 578] width 1152 height 35
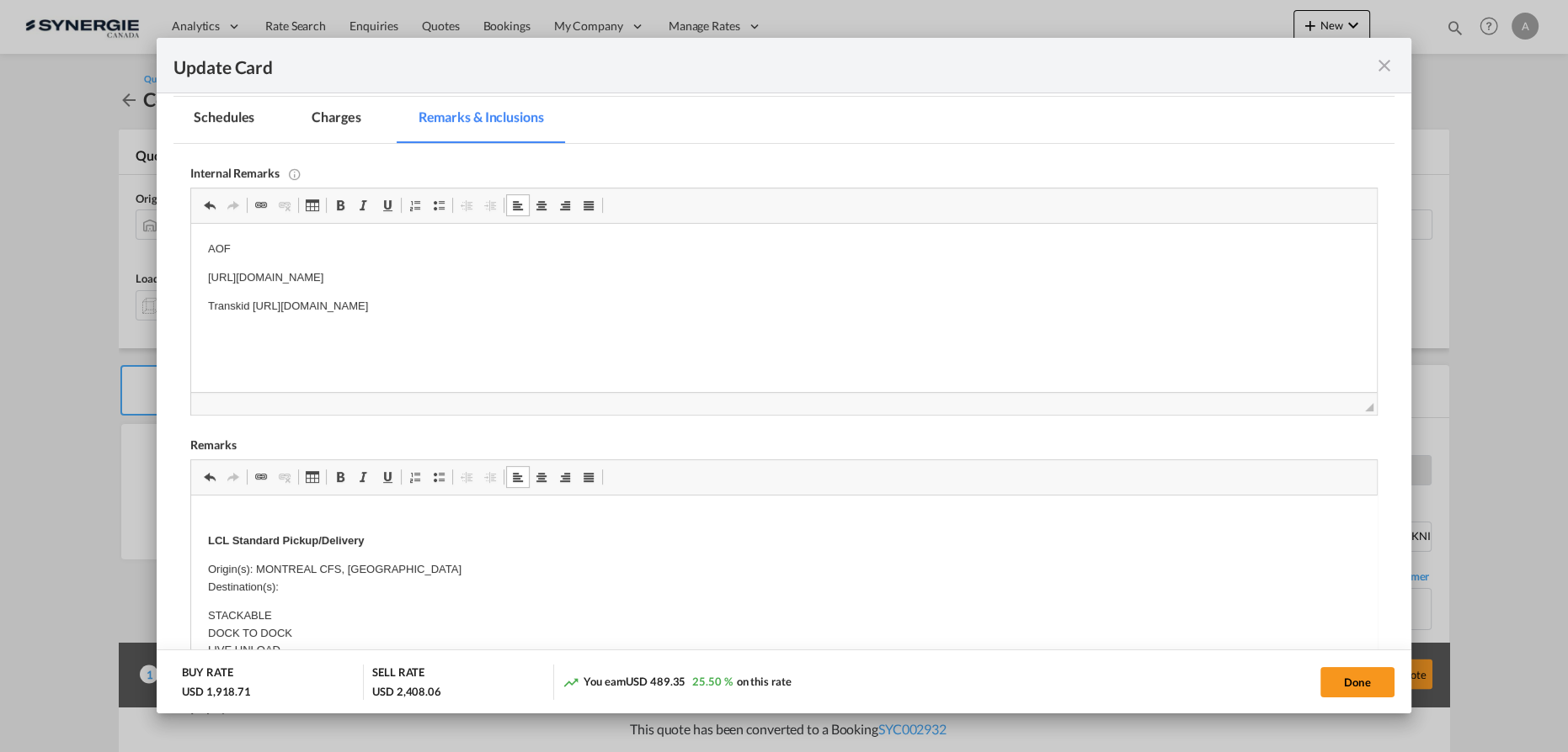
click at [359, 590] on body "NEW BOOKING NINGBO BEILUN CNEE:TEKNION PO#PO#DWC1444 DWC1448 DWL0728 DWQ1402 DW…" at bounding box center [784, 645] width 1152 height 876
click at [351, 586] on p "Origin(s): MONTREAL CFS, QC Destination(s):" at bounding box center [784, 578] width 1152 height 35
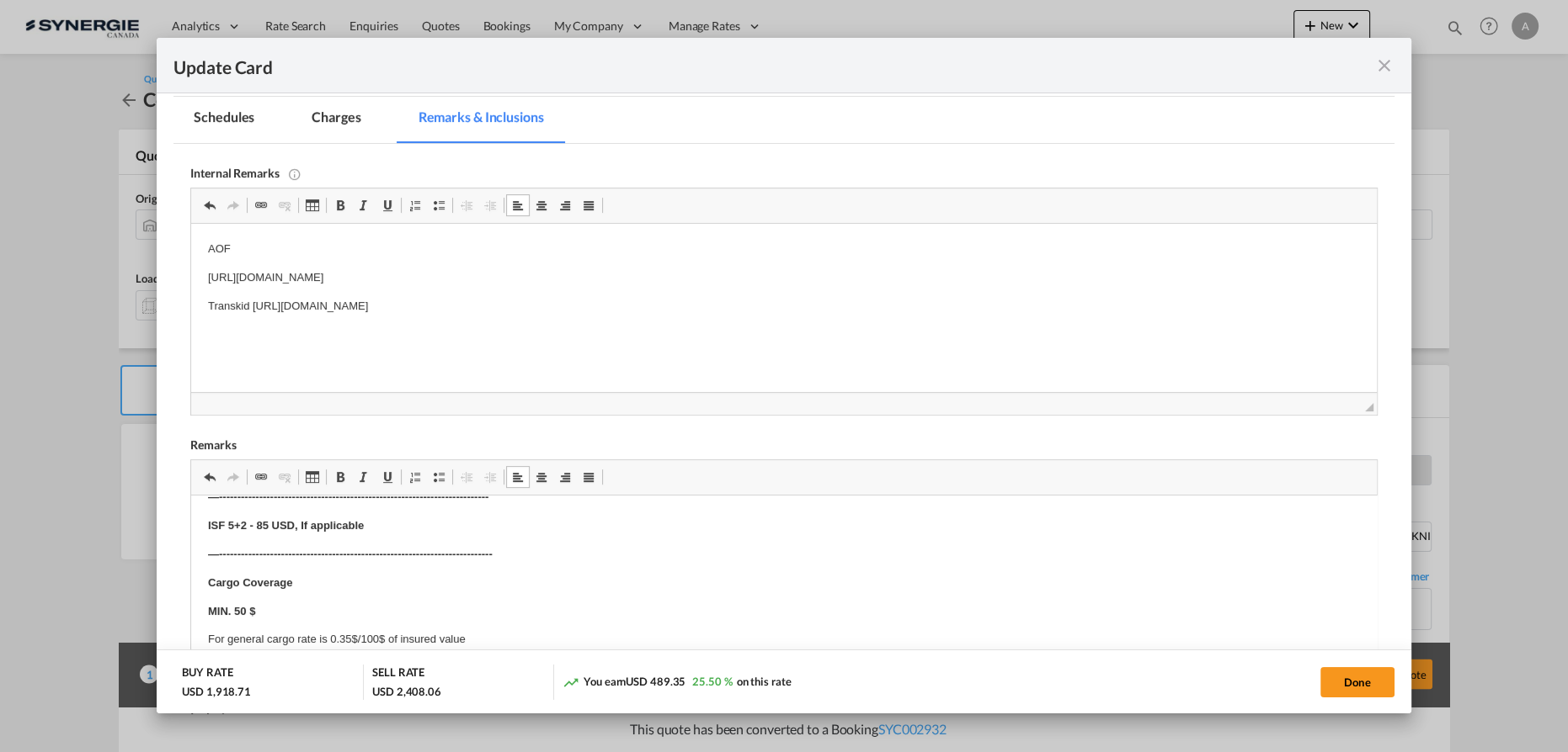
click at [1340, 686] on button "Done" at bounding box center [1357, 683] width 74 height 31
type input "[DATE]"
type input "21 Sep 2025"
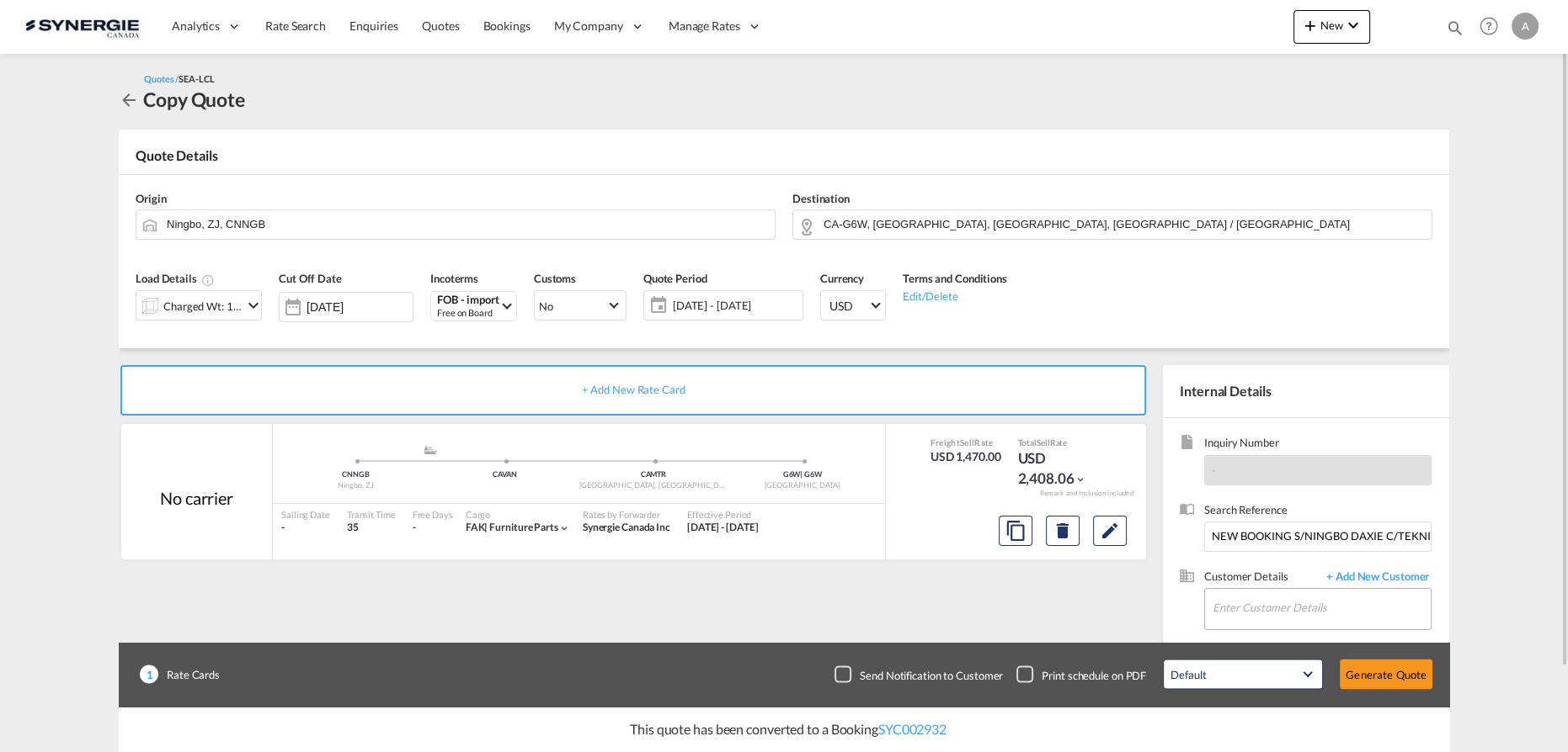
scroll to position [76, 0]
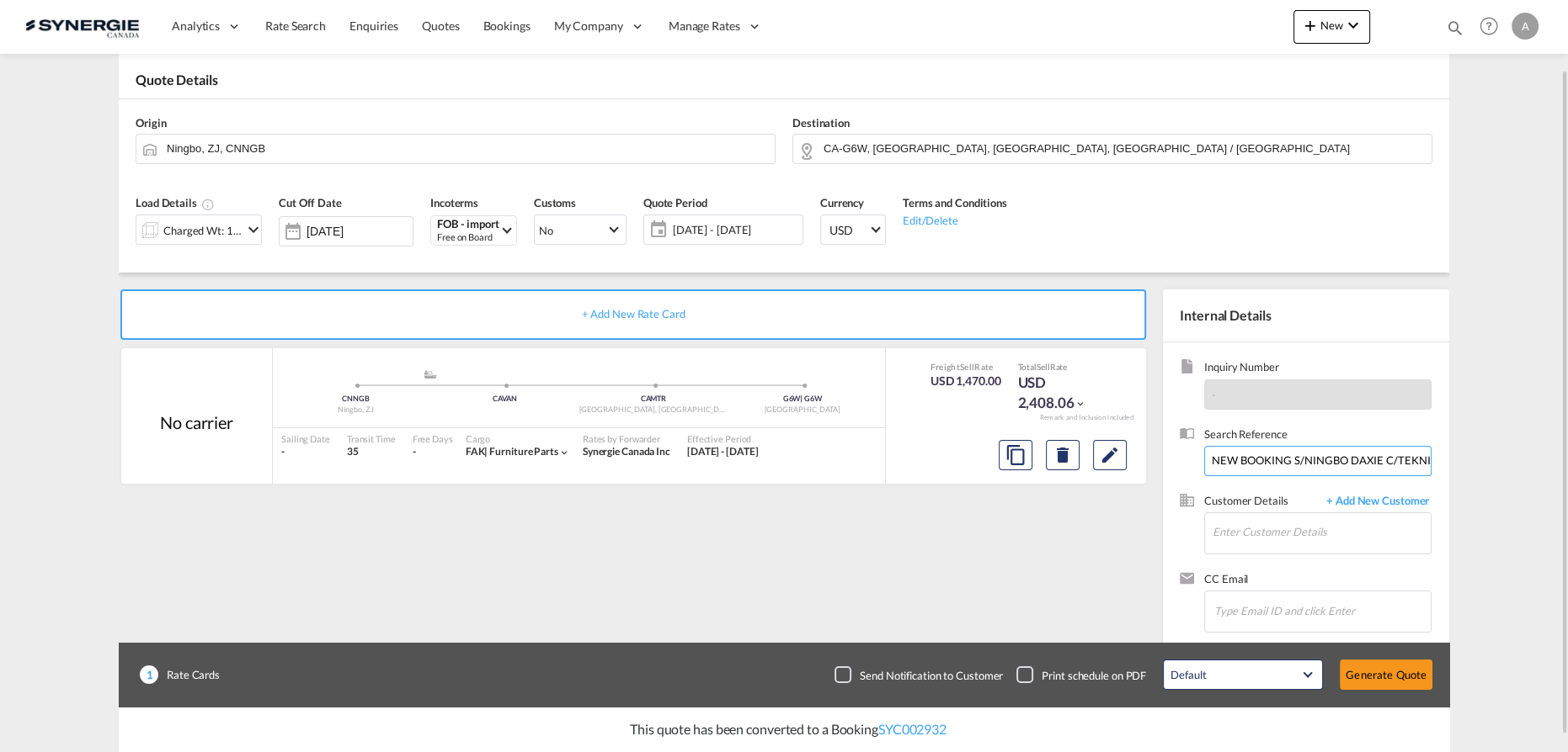
click at [1260, 457] on input "NEW BOOKING S/NINGBO DAXIE C/TEKNIION ROY &BRETON /NGBYUL25080093" at bounding box center [1317, 461] width 227 height 31
click at [1279, 534] on input "Enter Customer Details" at bounding box center [1321, 532] width 218 height 38
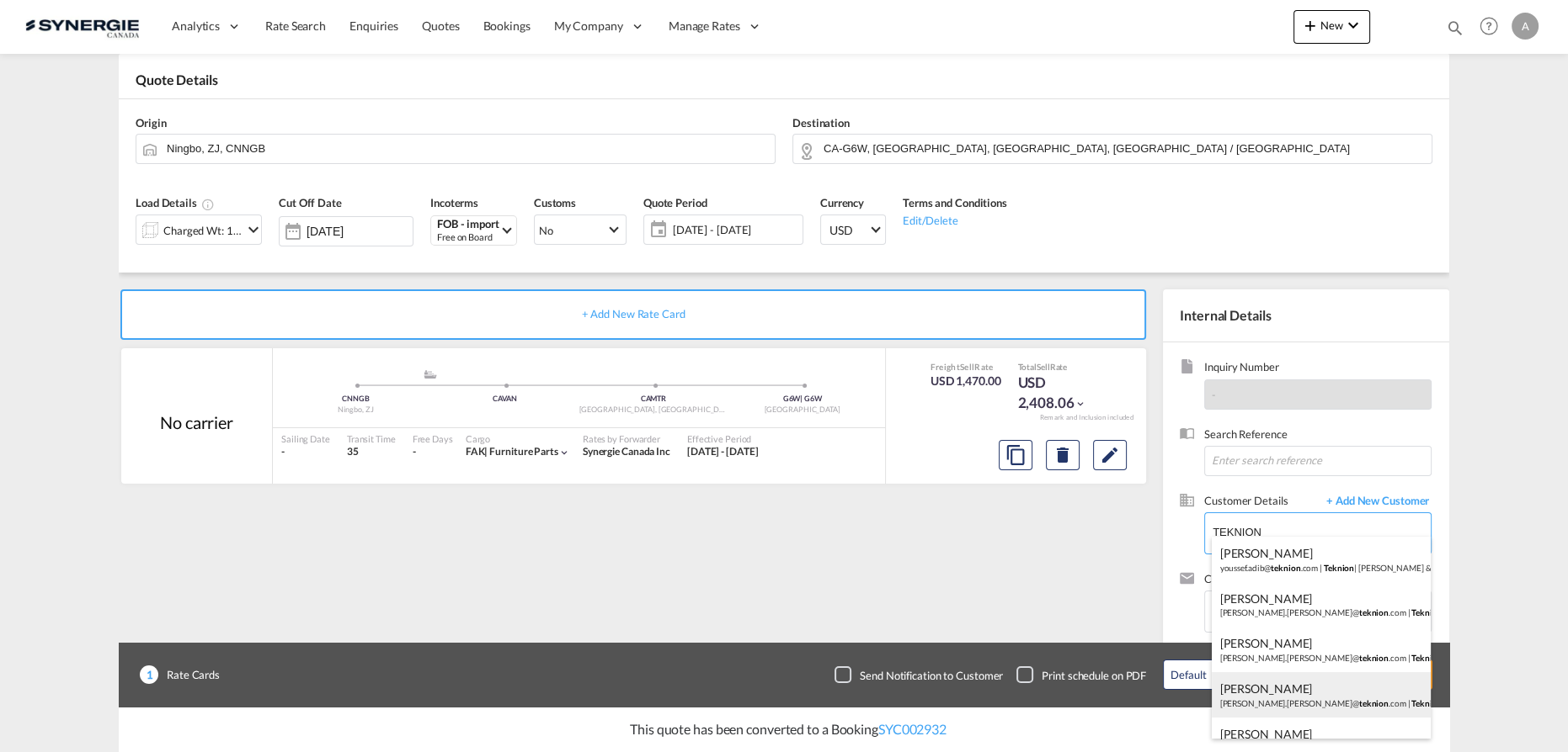
click at [1293, 683] on div "[PERSON_NAME] [PERSON_NAME].[PERSON_NAME]@ teknion .com | Teknion" at bounding box center [1321, 695] width 220 height 45
type input "Teknion, [PERSON_NAME] Thibault, [EMAIL_ADDRESS][PERSON_NAME][DOMAIN_NAME]"
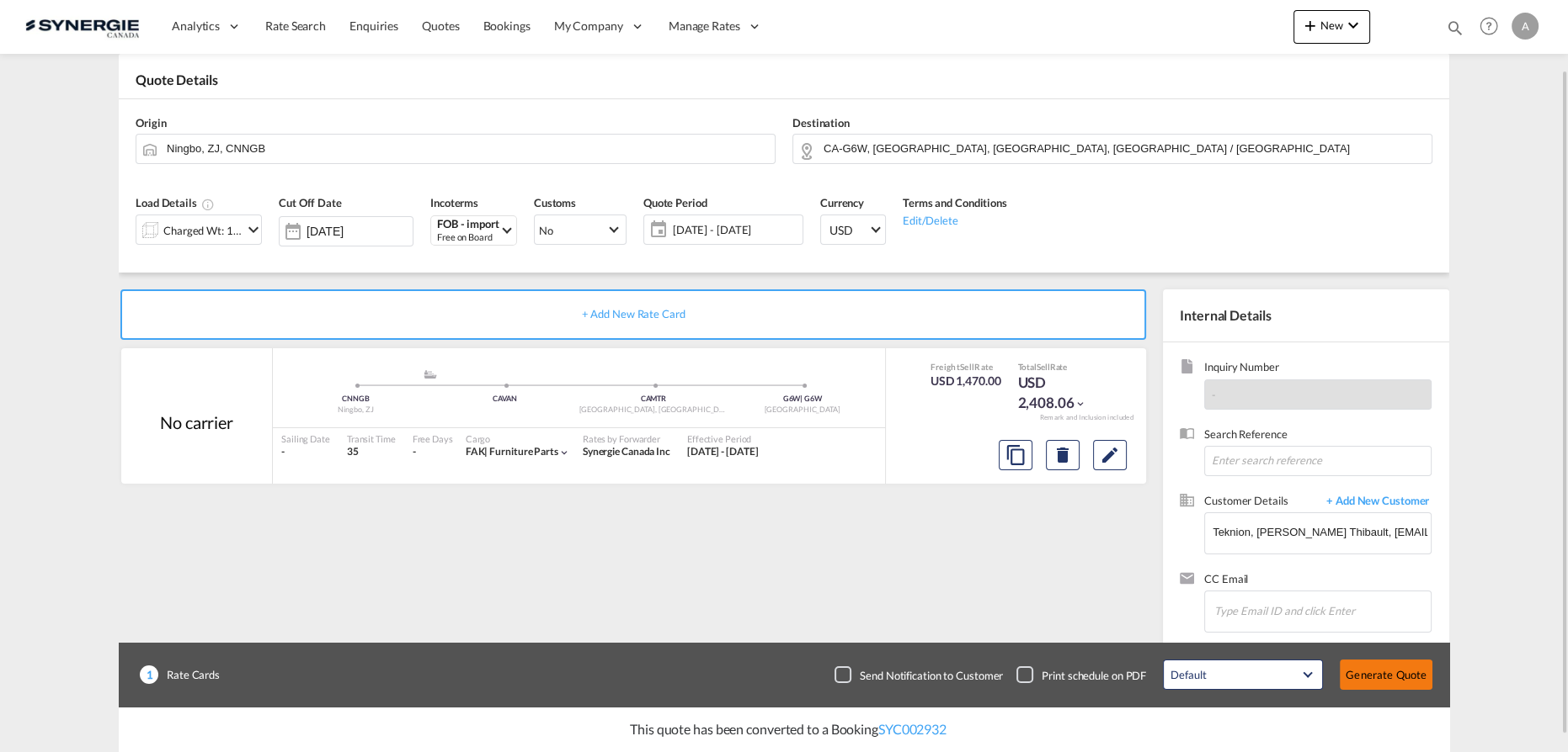
click at [1409, 678] on button "Generate Quote" at bounding box center [1385, 675] width 93 height 31
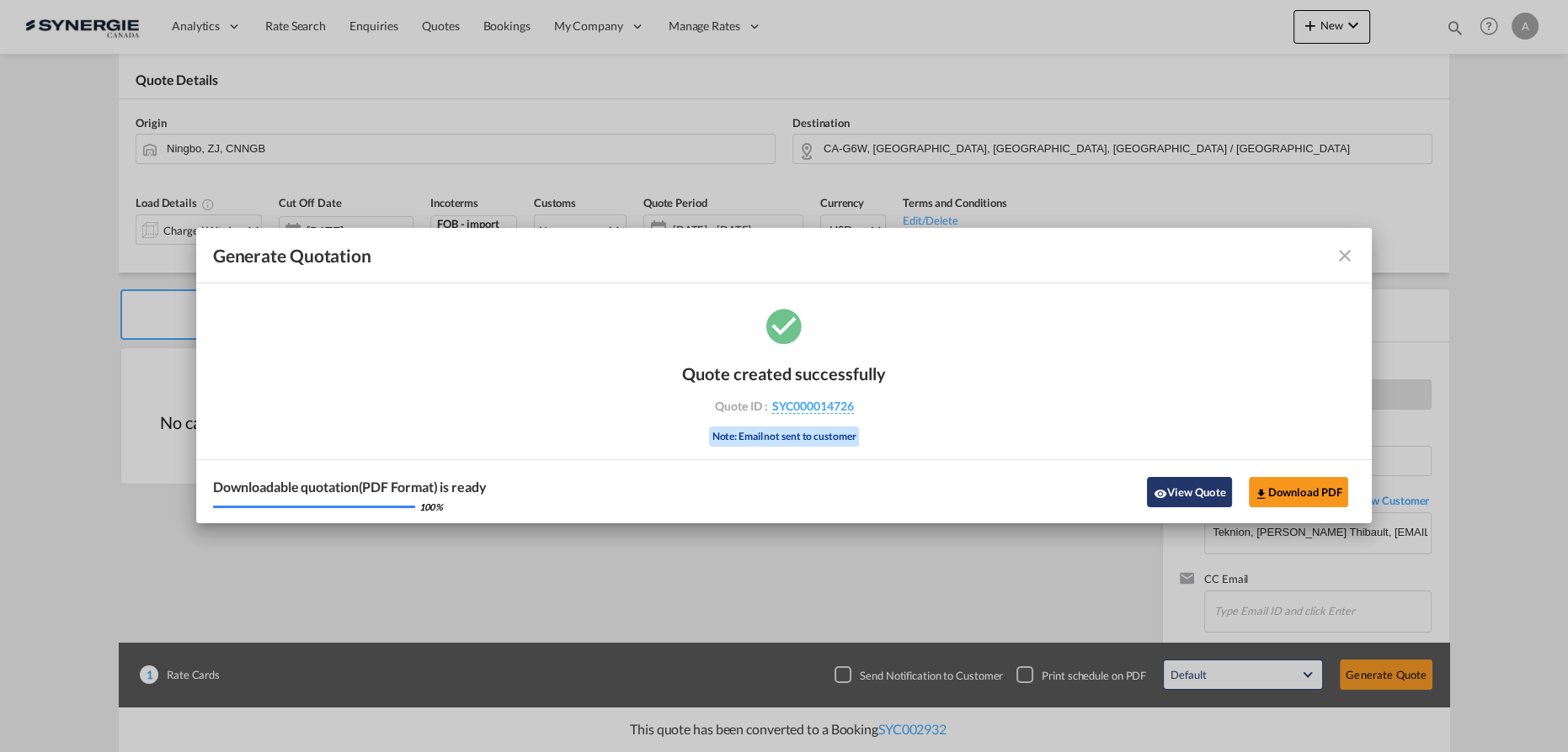
drag, startPoint x: 1182, startPoint y: 490, endPoint x: 1509, endPoint y: 338, distance: 360.6
click at [1182, 490] on button "View Quote" at bounding box center [1188, 493] width 84 height 31
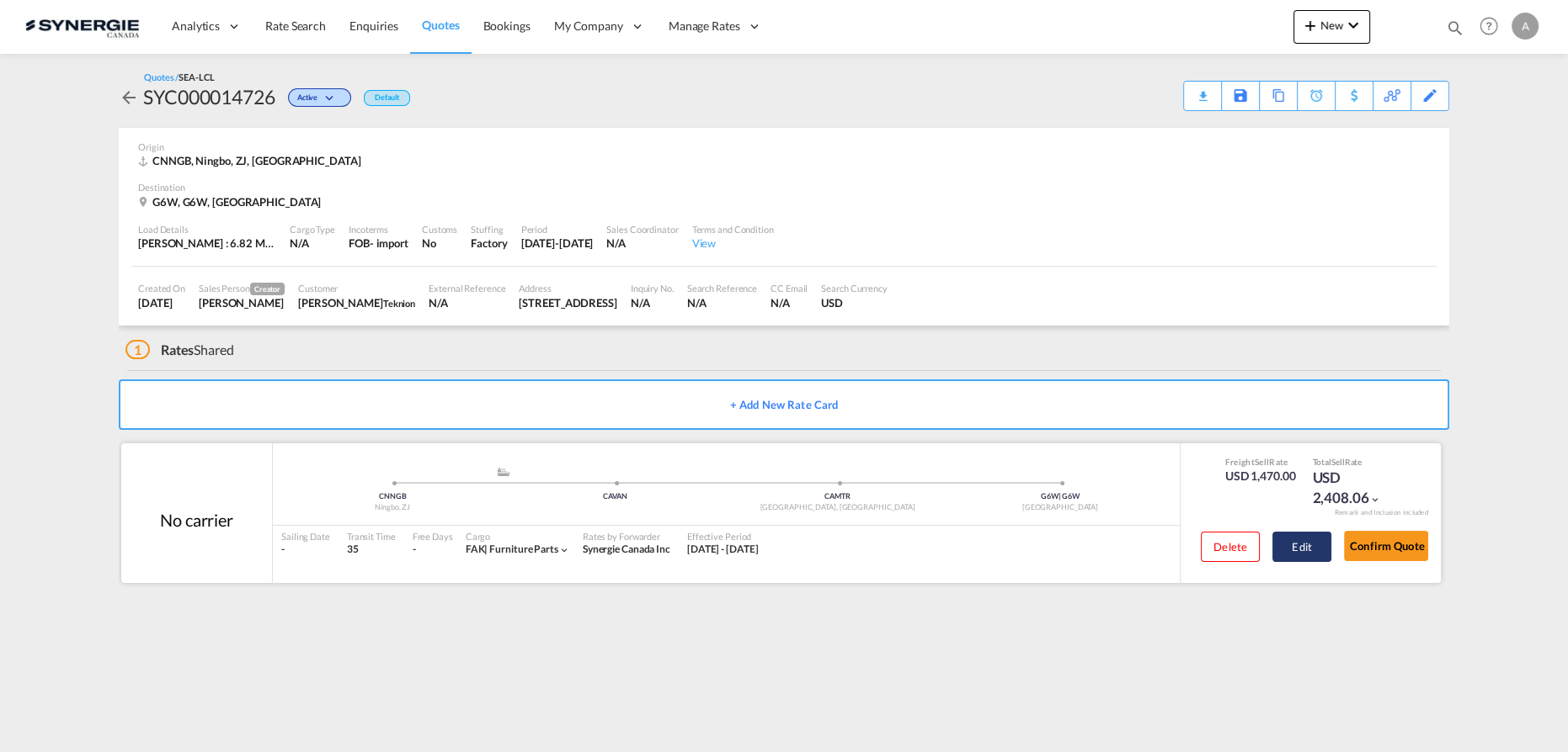
click at [1308, 551] on button "Edit" at bounding box center [1301, 547] width 59 height 31
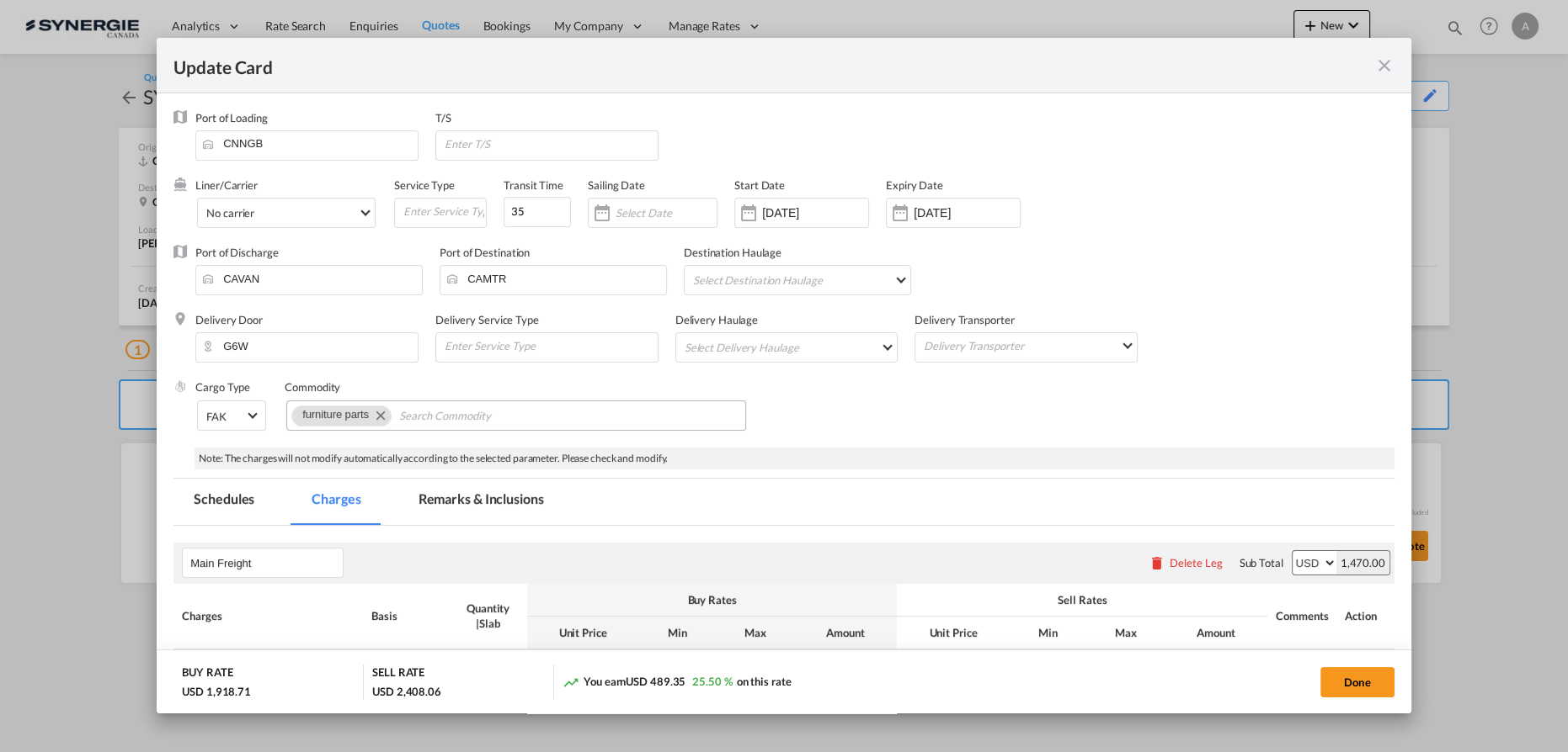
drag, startPoint x: 450, startPoint y: 501, endPoint x: 491, endPoint y: 411, distance: 98.9
click at [450, 501] on md-tab-item "Remarks & Inclusions" at bounding box center [481, 502] width 166 height 46
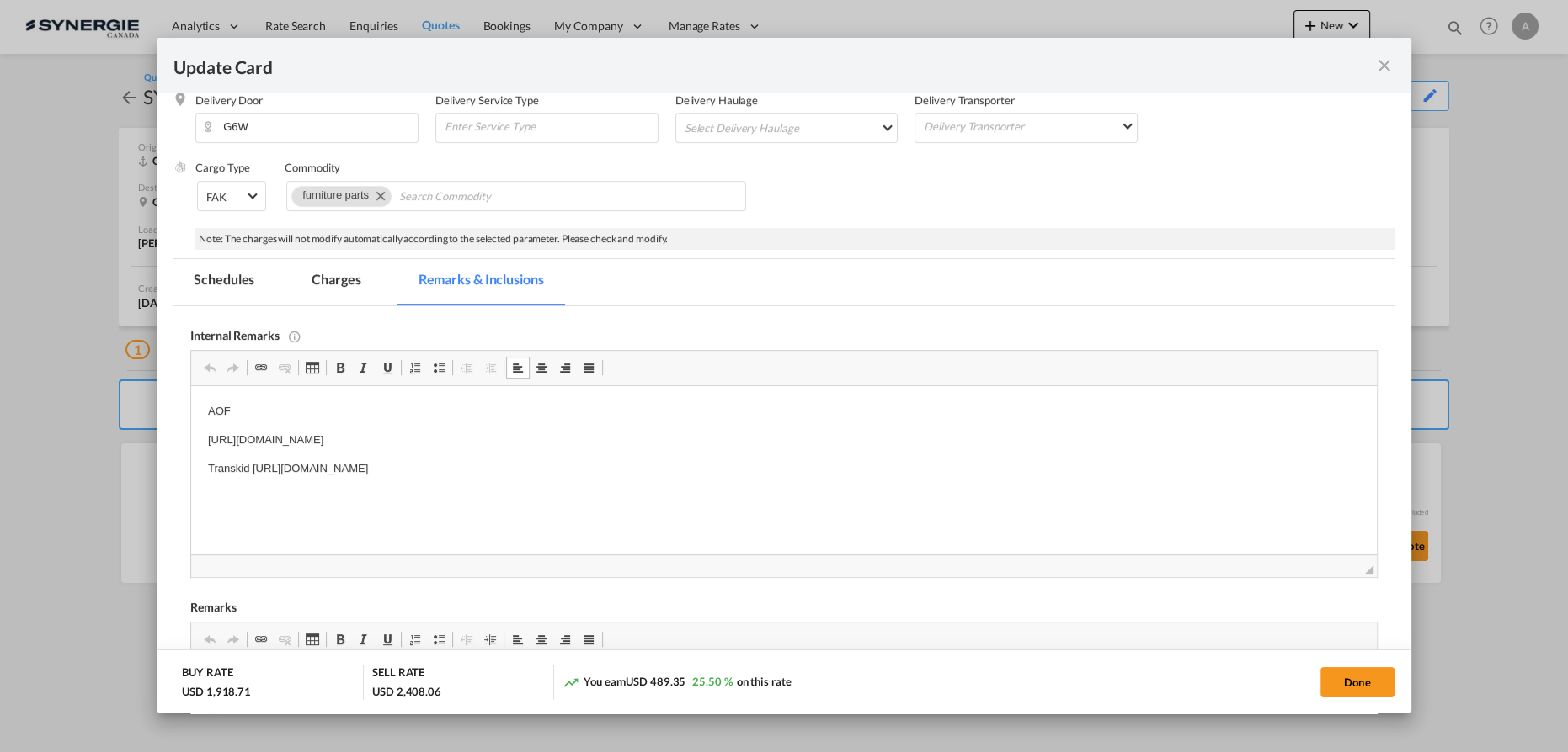
drag, startPoint x: 289, startPoint y: 476, endPoint x: 320, endPoint y: 473, distance: 31.1
click at [290, 476] on p "Transkid https://app.frontapp.com/open/msg_1hfxxp3j?key=WVFy8uJh4eiwFNiwzZkBiNN…" at bounding box center [784, 469] width 1152 height 18
click at [699, 477] on body "AOF https://app.frontapp.com/open/cnv_qdv1w0f?key=9ohIyhpeNJp7vXxWv-ccQevXdxB8D…" at bounding box center [784, 454] width 1152 height 102
drag, startPoint x: 710, startPoint y: 471, endPoint x: 253, endPoint y: 464, distance: 457.1
click at [253, 464] on p "Transkid https://app.frontapp.com/open/msg_1hfxxp3j?key=WVFy8uJh4eiwFNiwzZkBiNN…" at bounding box center [784, 469] width 1152 height 18
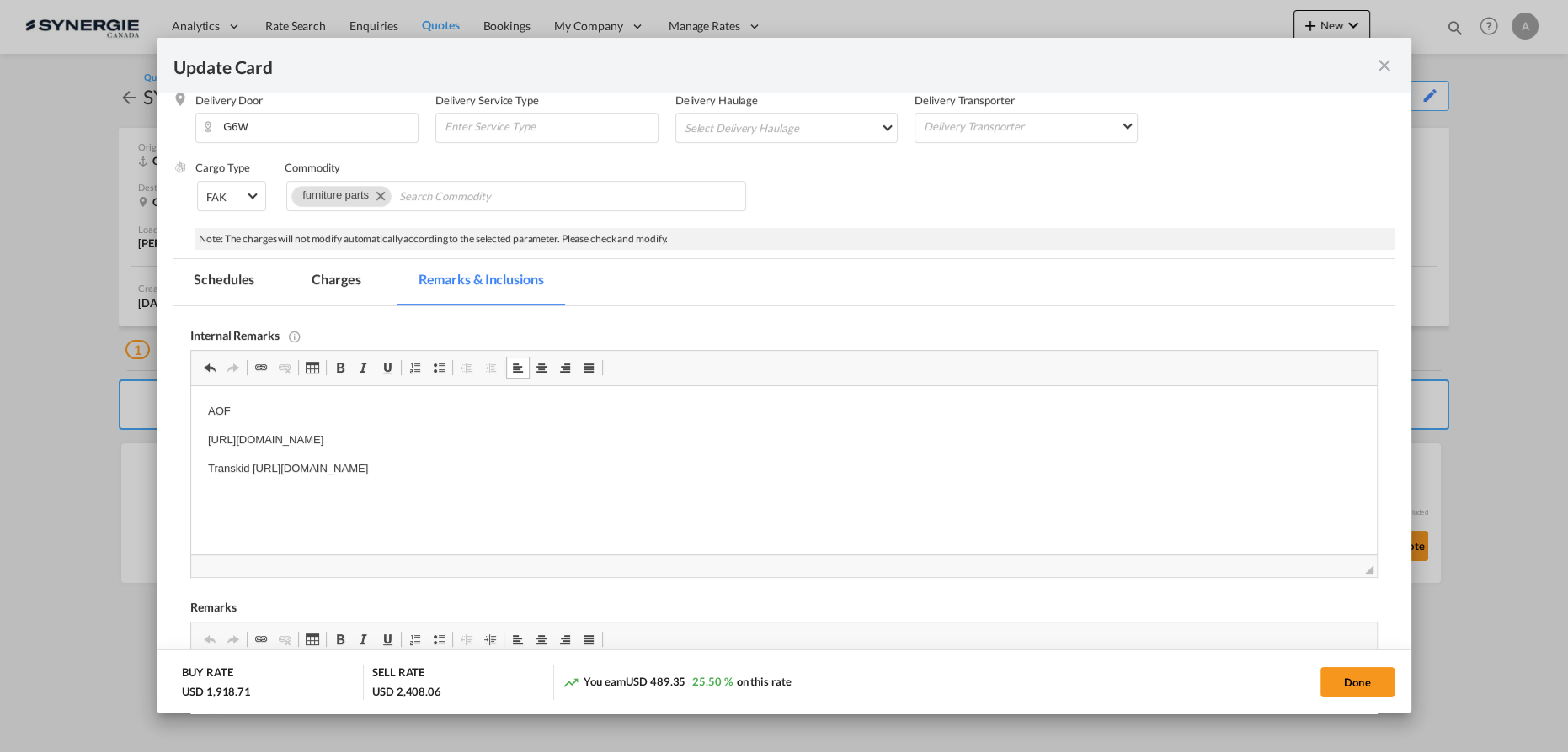
drag, startPoint x: 339, startPoint y: 285, endPoint x: 357, endPoint y: 318, distance: 37.6
click at [339, 285] on md-tab-item "Charges" at bounding box center [335, 282] width 90 height 46
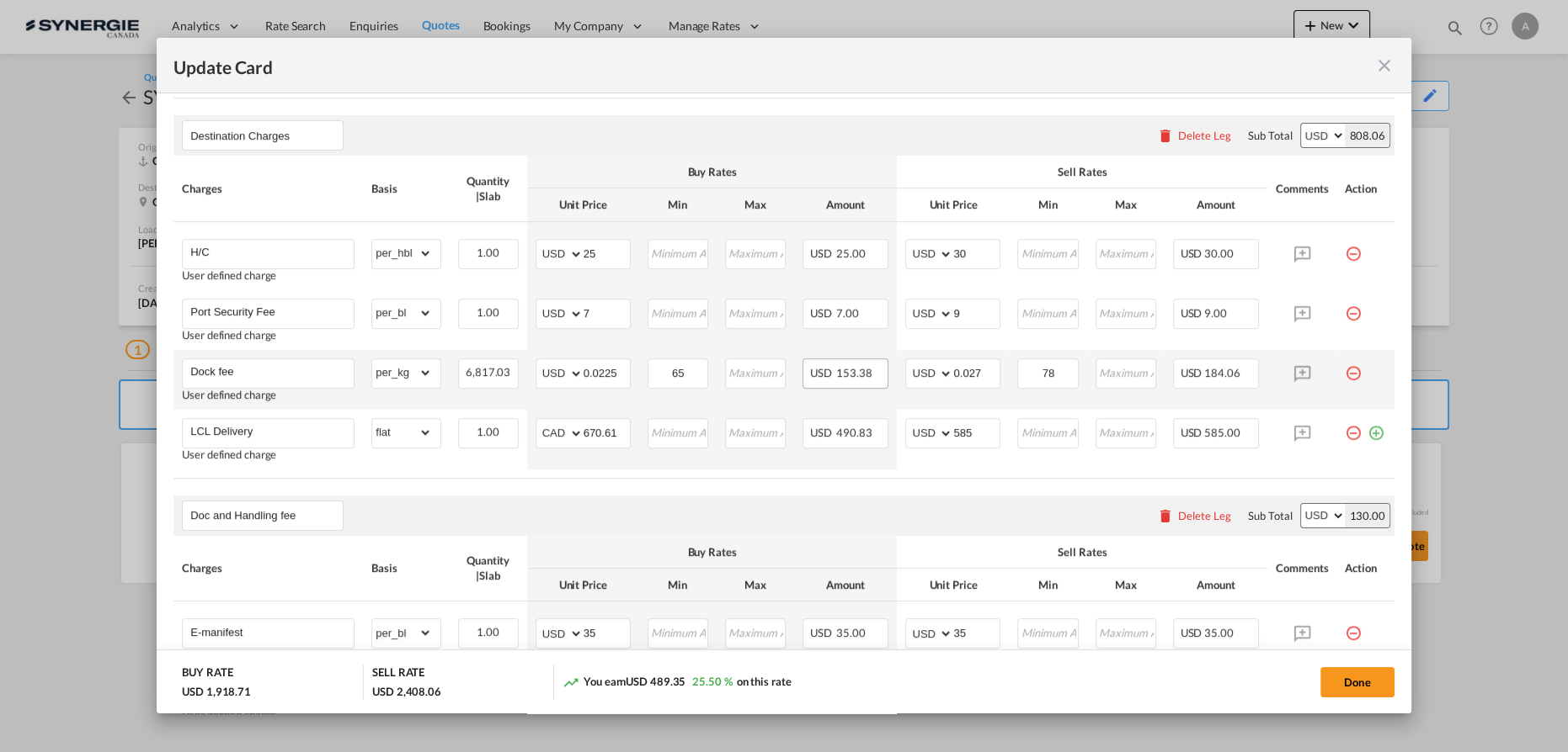
scroll to position [603, 0]
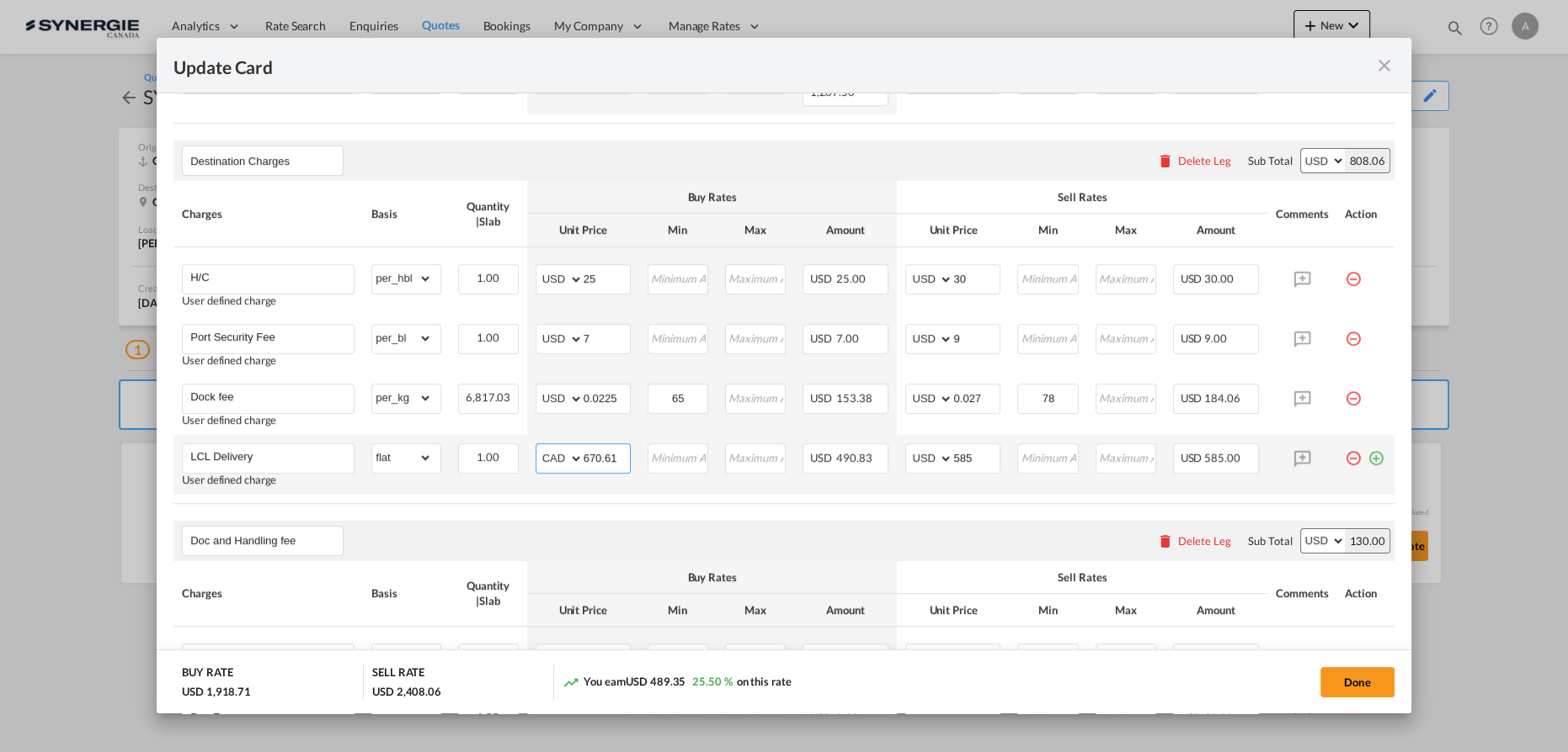
click at [584, 444] on input "670.61" at bounding box center [607, 457] width 46 height 26
type input "700"
type input "600"
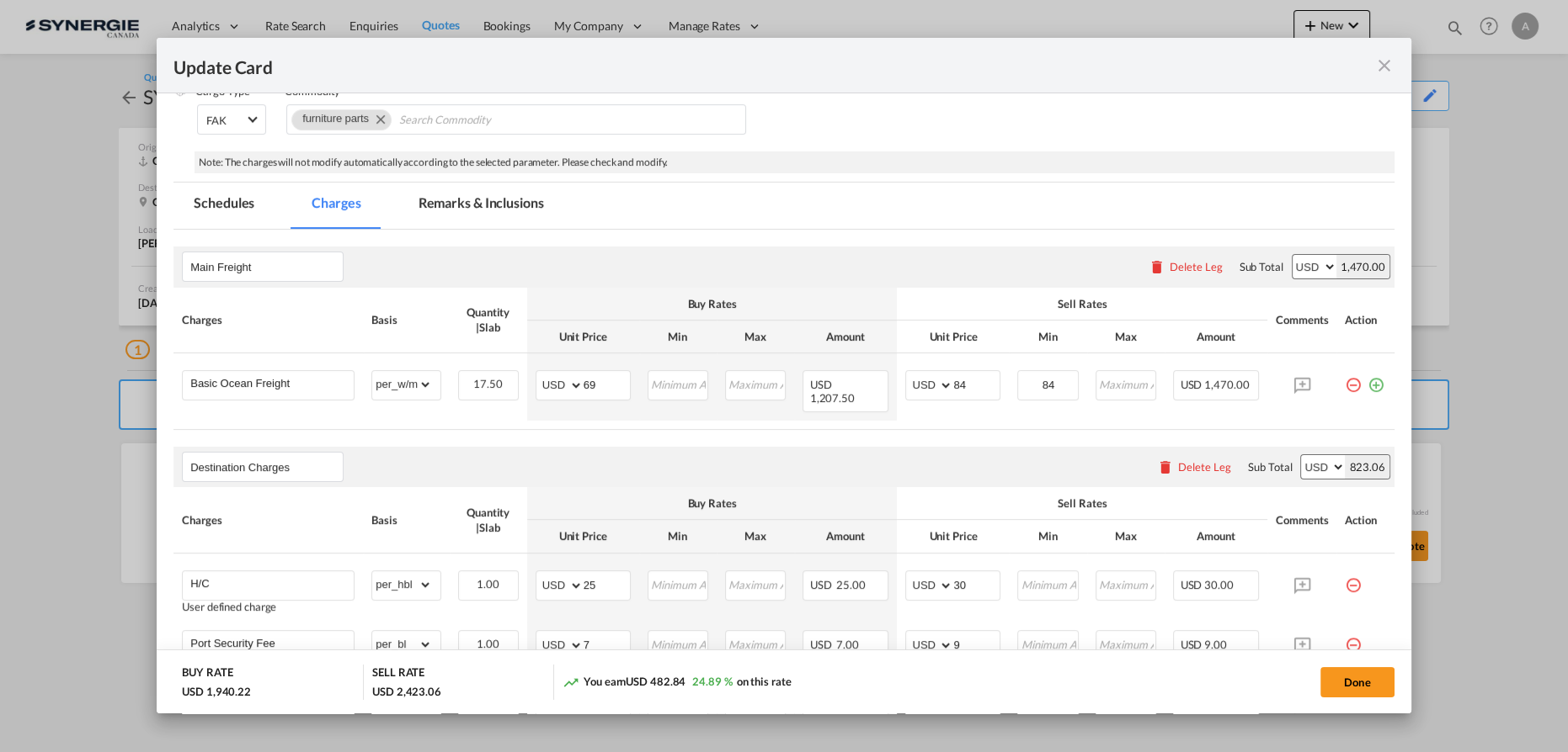
scroll to position [220, 0]
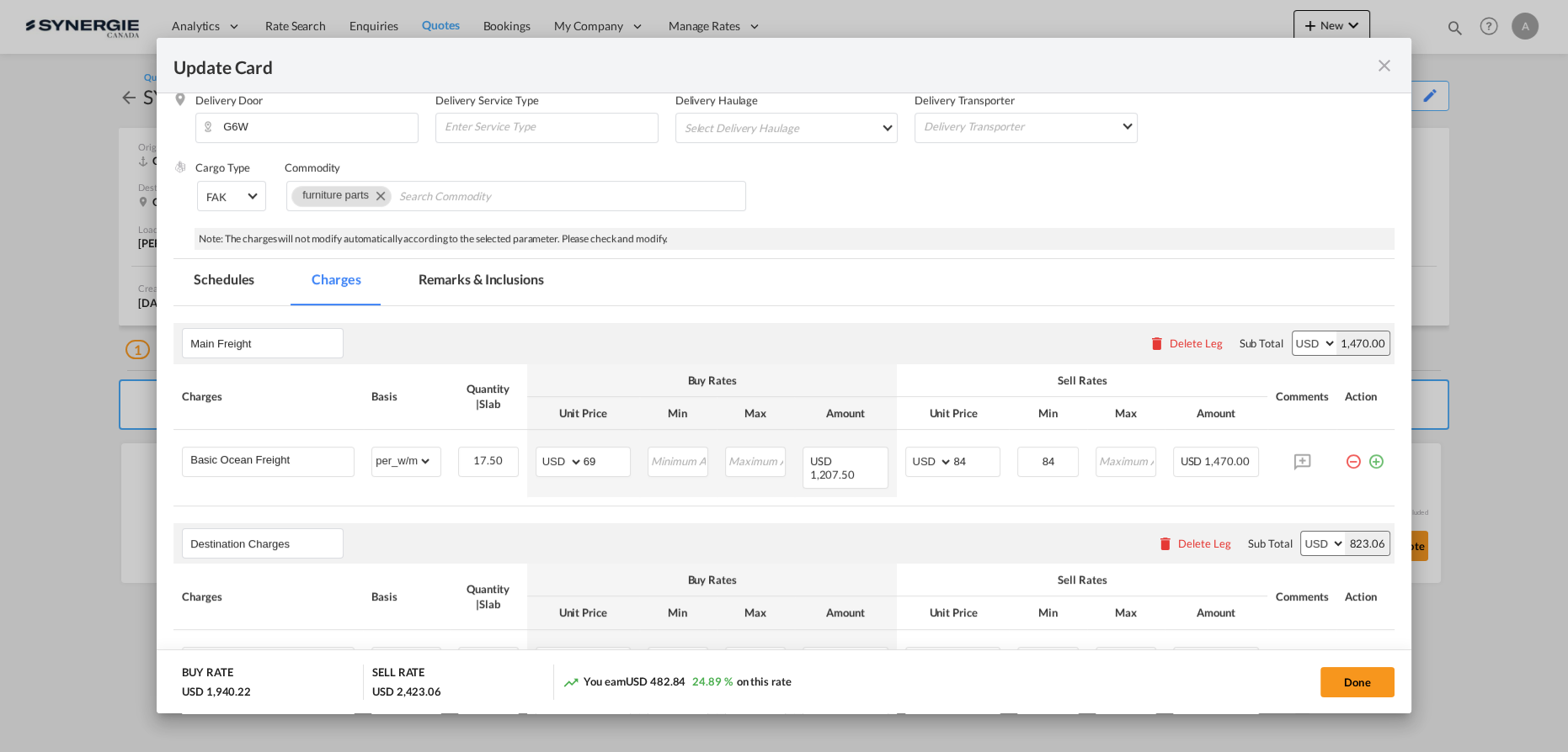
click at [1349, 683] on button "Done" at bounding box center [1357, 683] width 74 height 31
type input "[DATE]"
type input "21 Sep 2025"
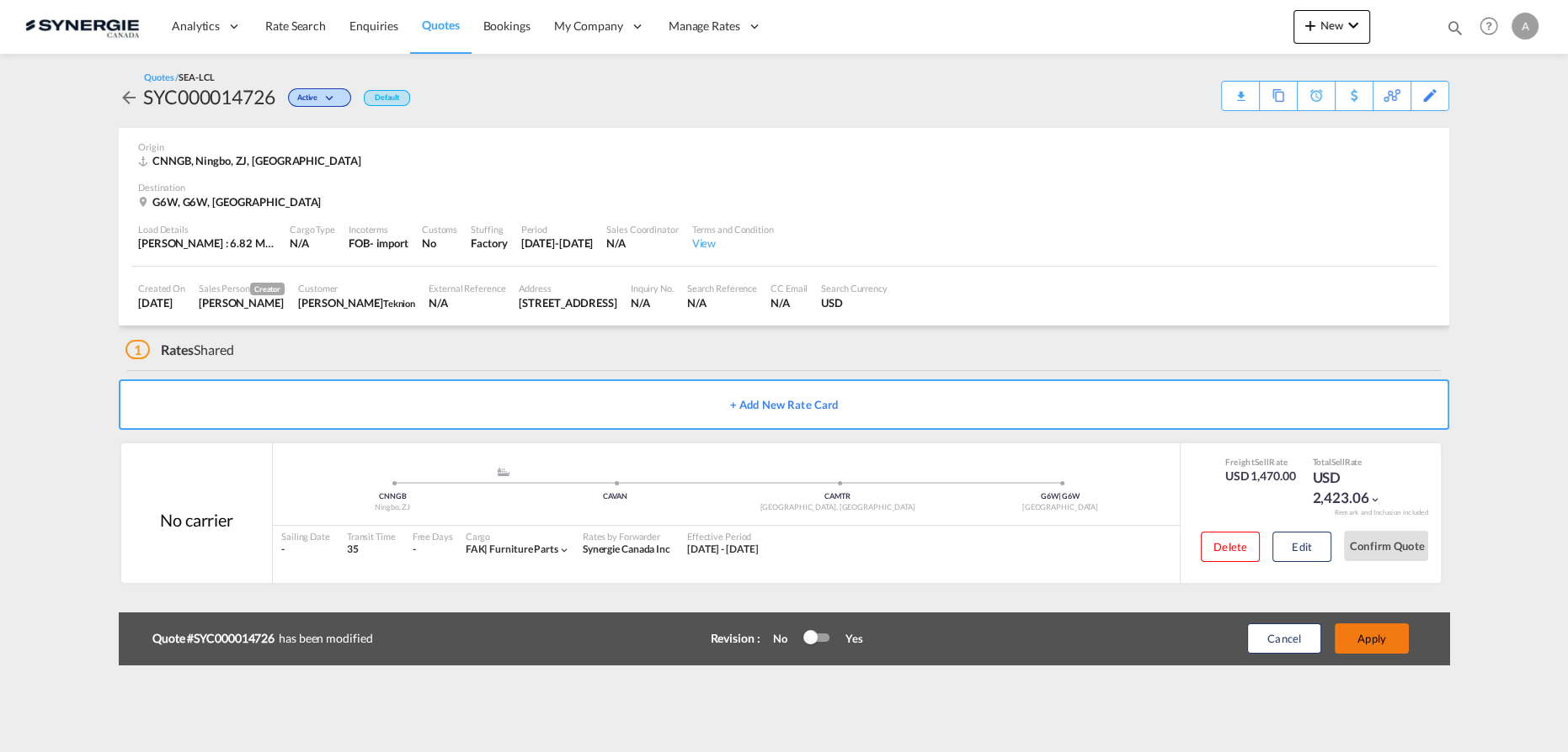
click at [1383, 641] on button "Apply" at bounding box center [1371, 639] width 74 height 31
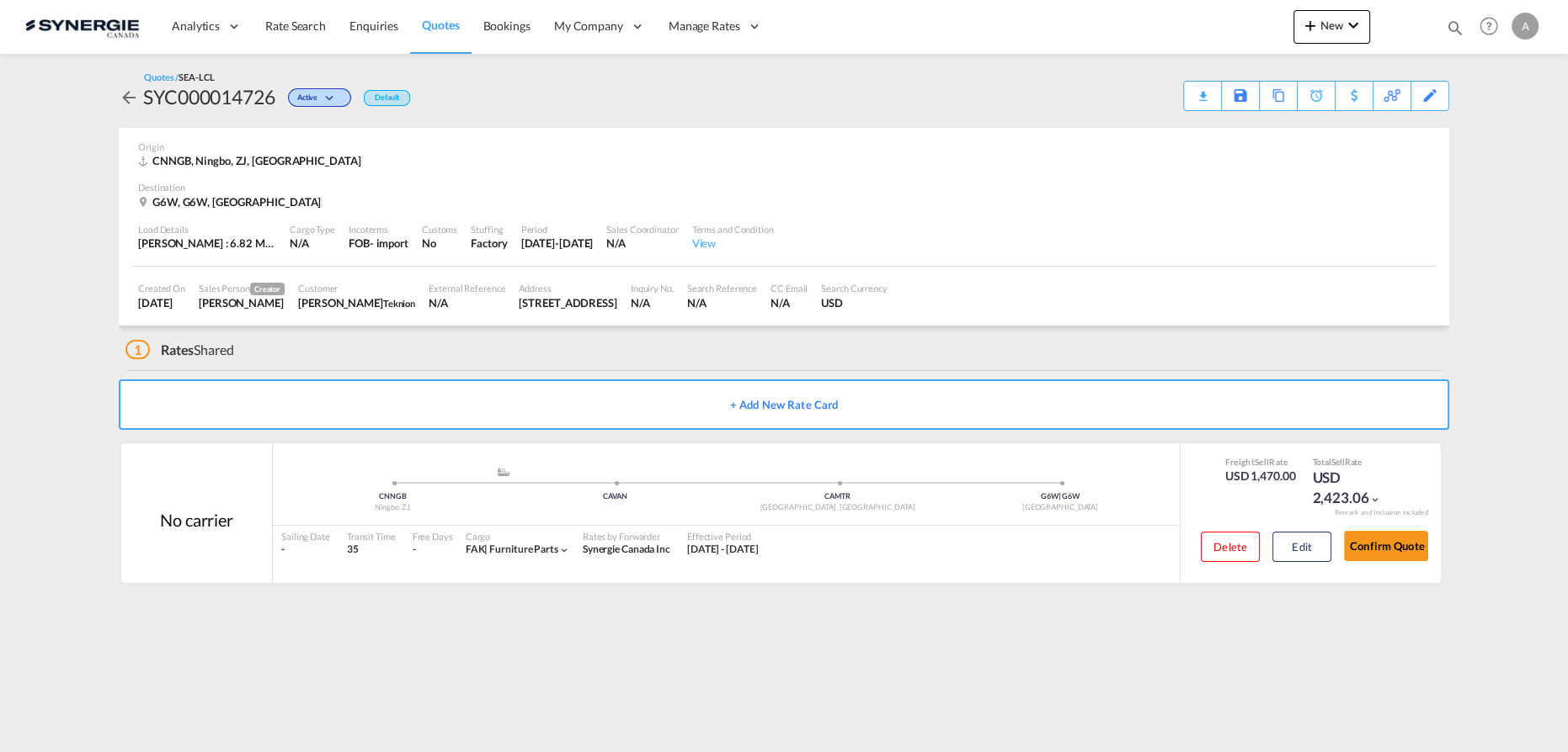
click at [1183, 98] on div "Quotes / SEA-LCL SYC000014726 Active Default Download Quote Save As Template Co…" at bounding box center [783, 90] width 1330 height 40
click at [1194, 102] on div "Download Quote" at bounding box center [1170, 95] width 86 height 27
click at [1297, 547] on button "Edit" at bounding box center [1301, 547] width 59 height 31
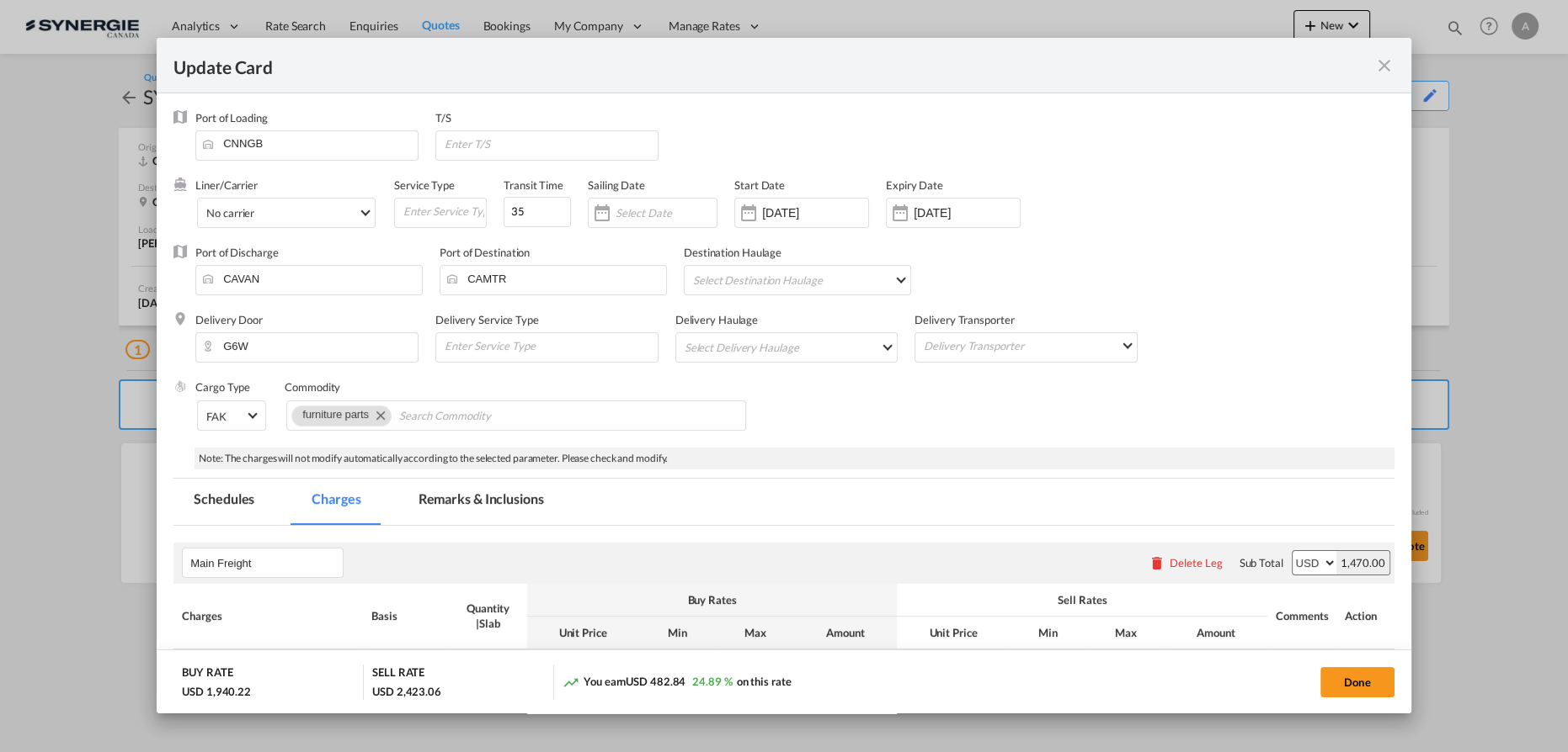
click at [1379, 67] on md-icon "icon-close fg-AAA8AD m-0 pointer" at bounding box center [1385, 66] width 20 height 20
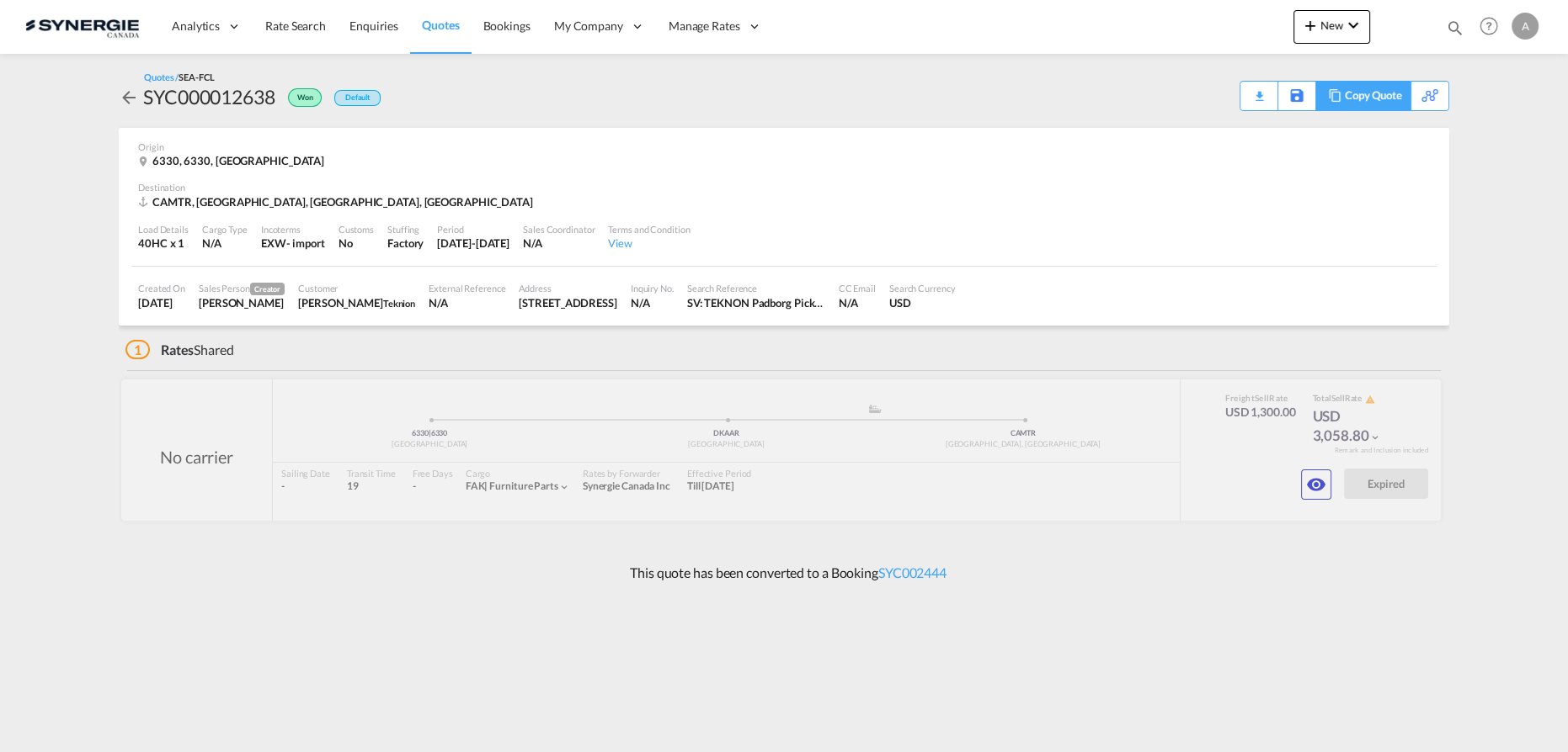
click at [1387, 100] on div "Copy Quote" at bounding box center [1373, 96] width 57 height 29
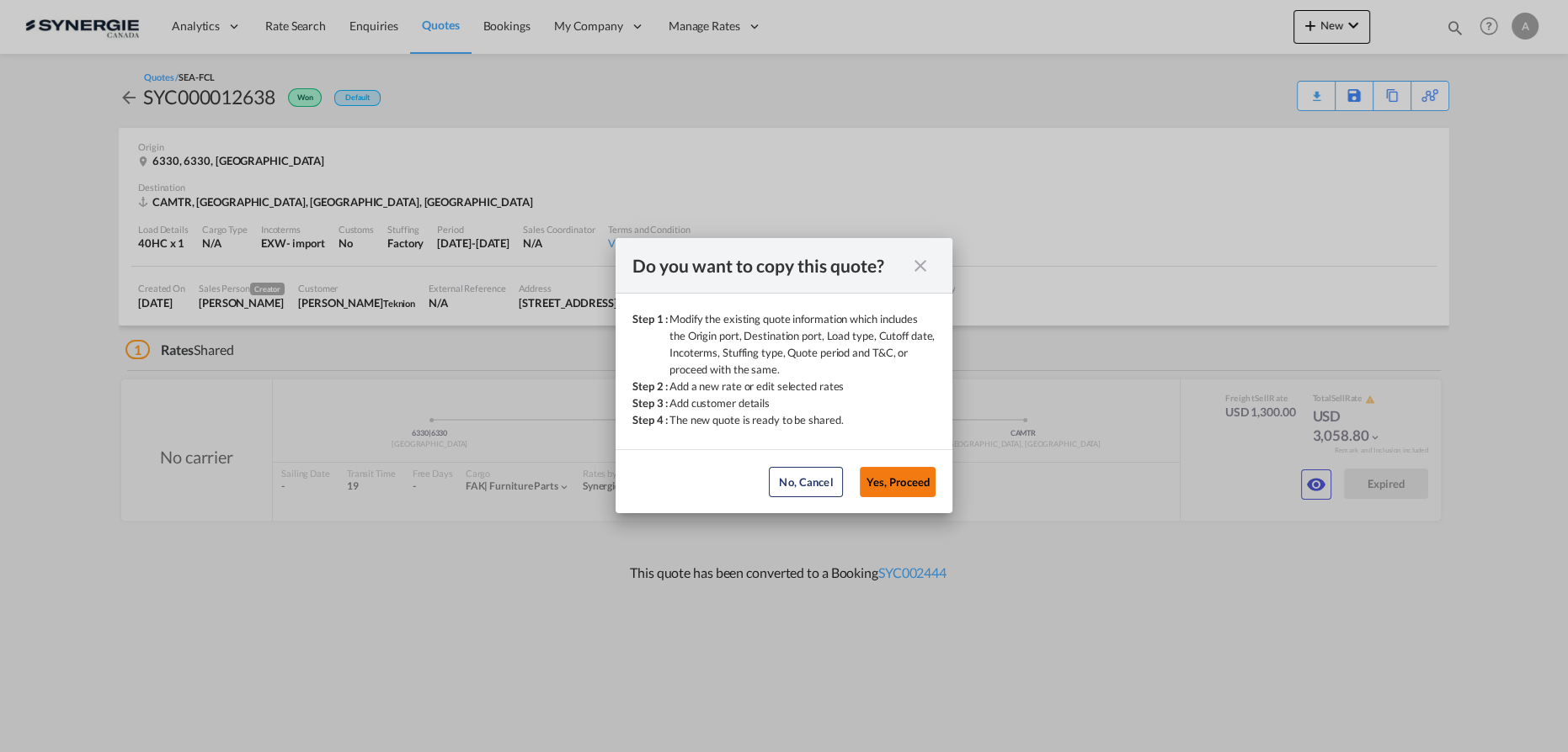
click at [889, 488] on button "Yes, Proceed" at bounding box center [897, 483] width 76 height 31
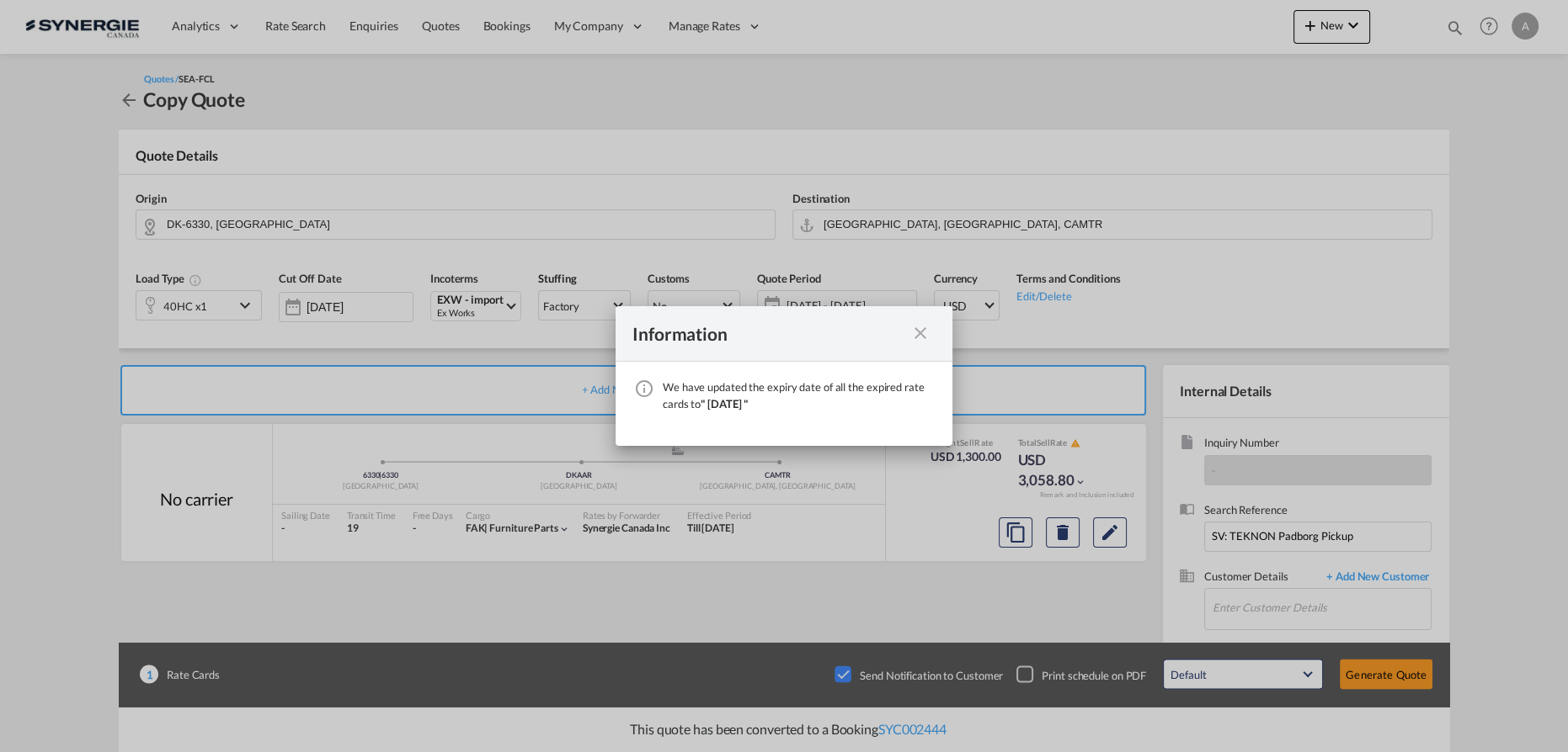
click at [915, 339] on md-icon "icon-close fg-AAA8AD cursor" at bounding box center [920, 333] width 20 height 20
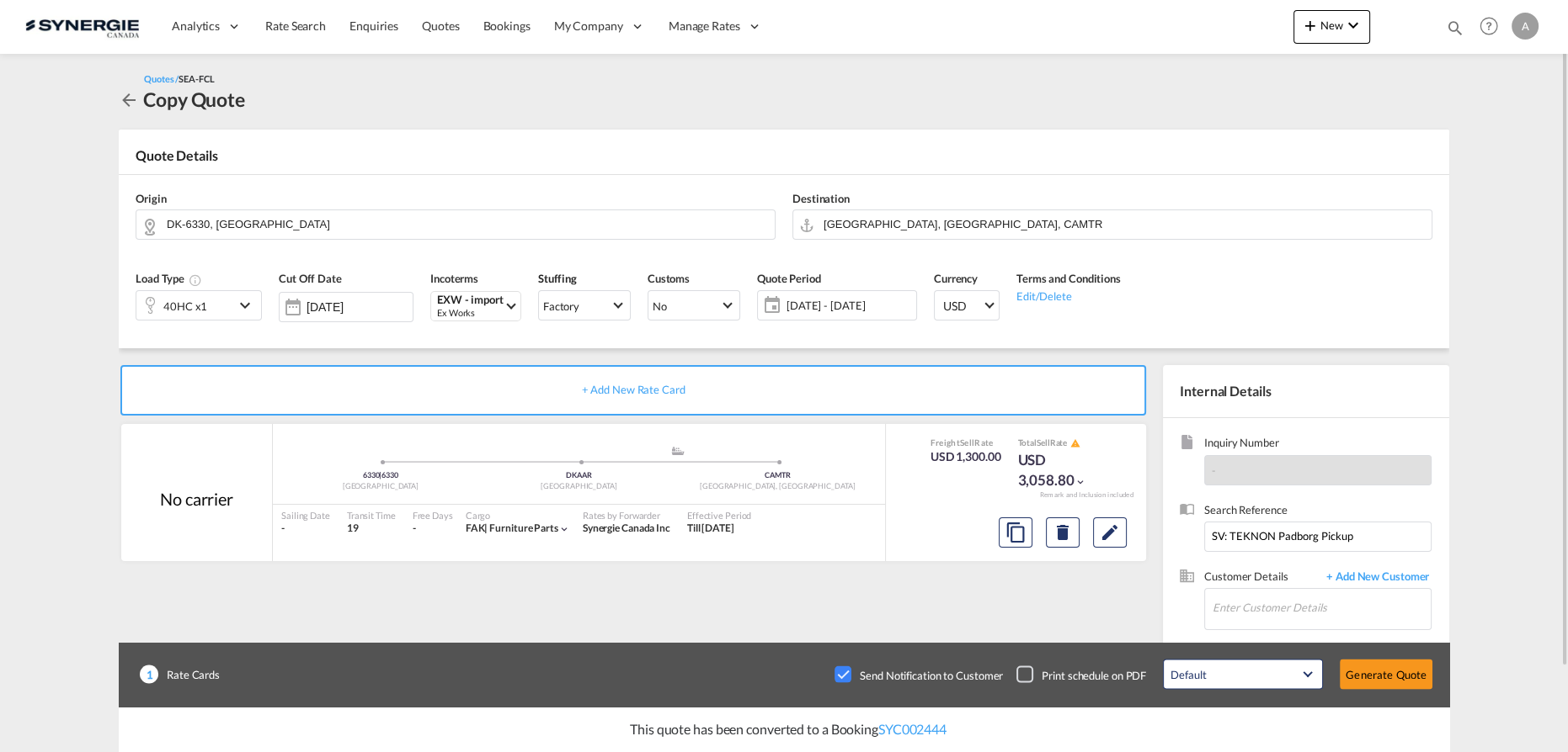
drag, startPoint x: 842, startPoint y: 677, endPoint x: 883, endPoint y: 632, distance: 60.9
click at [842, 677] on div "Checkbox No Ink" at bounding box center [843, 675] width 17 height 17
click at [835, 305] on span "[DATE] - [DATE]" at bounding box center [849, 305] width 125 height 15
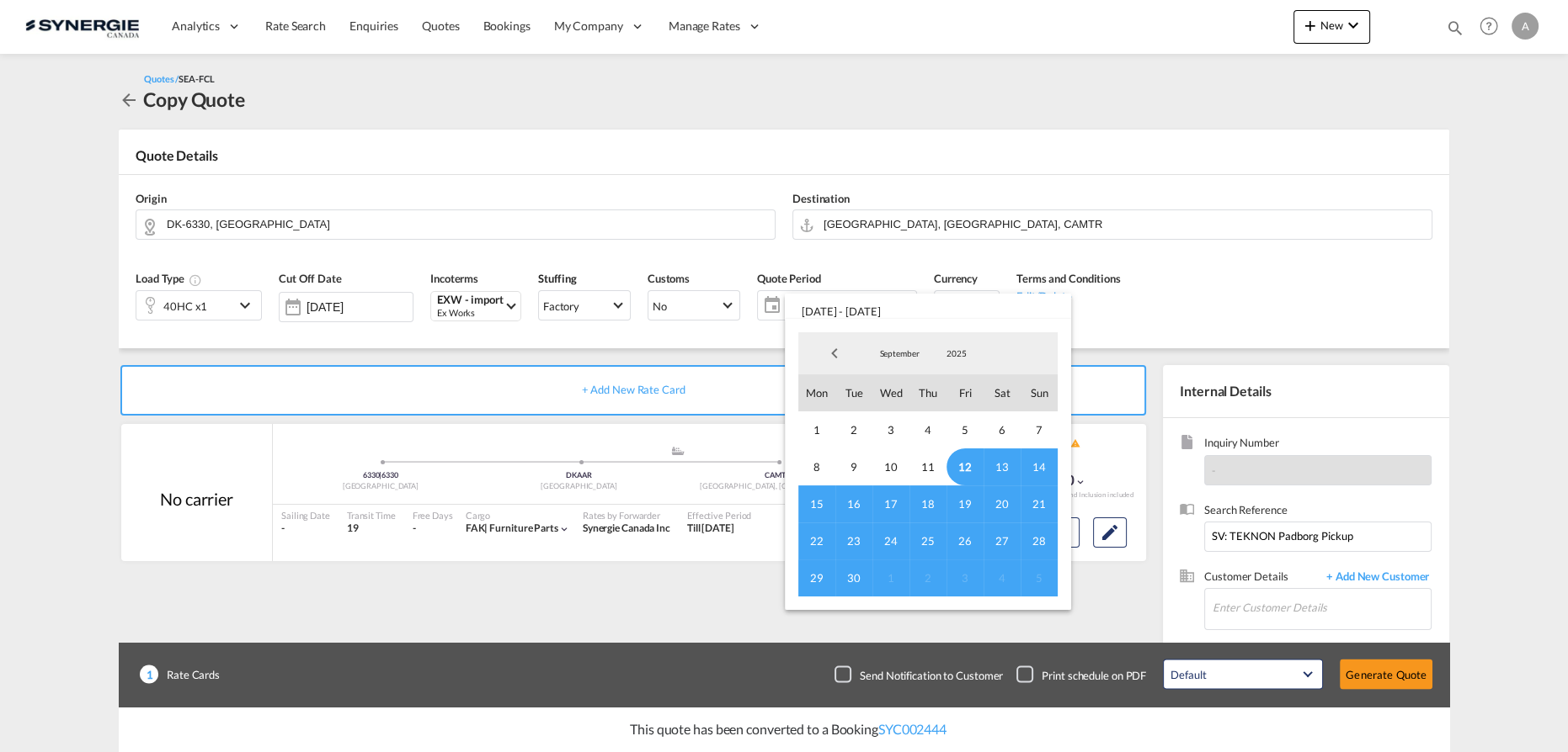
click at [968, 474] on span "12" at bounding box center [964, 466] width 37 height 37
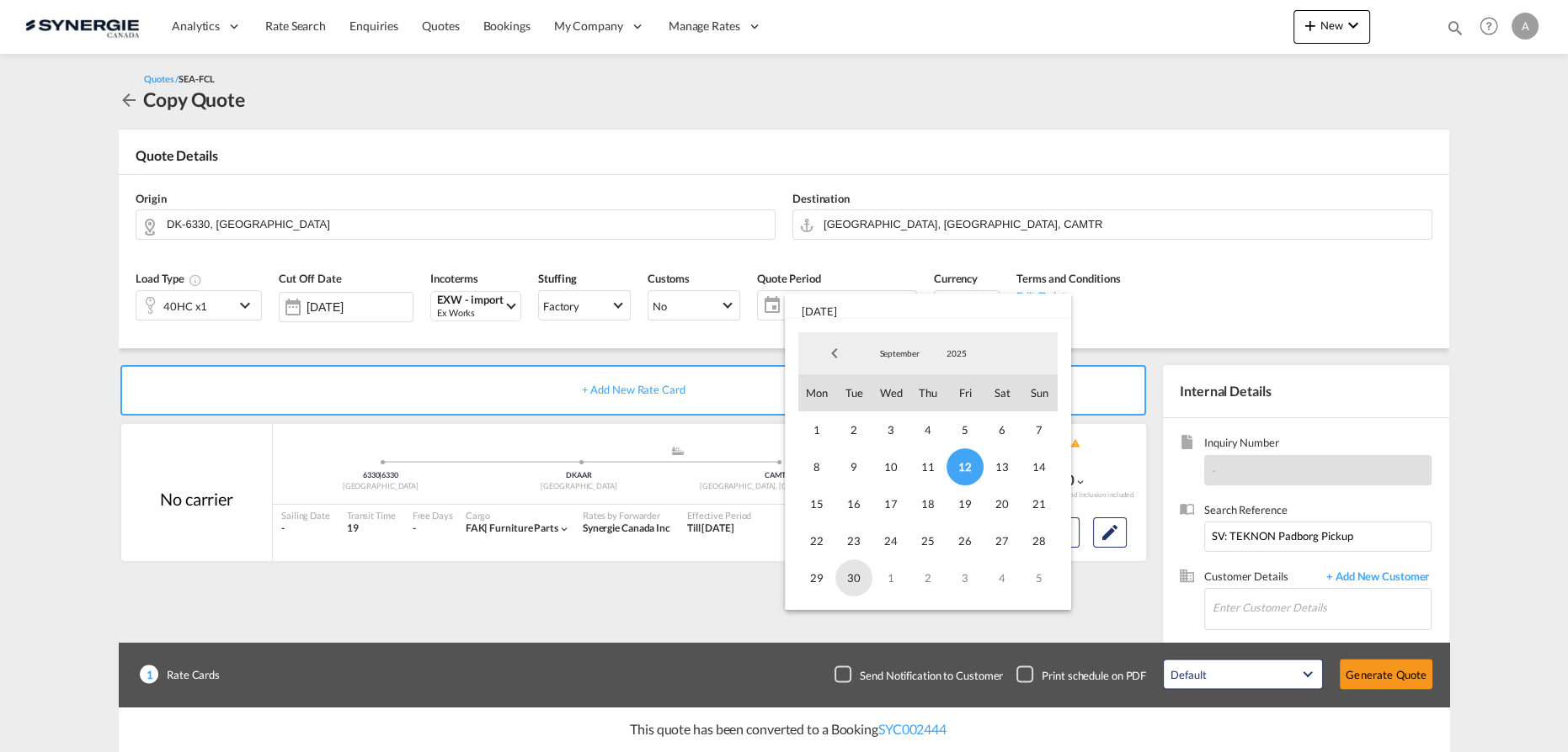
click at [848, 576] on span "30" at bounding box center [853, 577] width 37 height 37
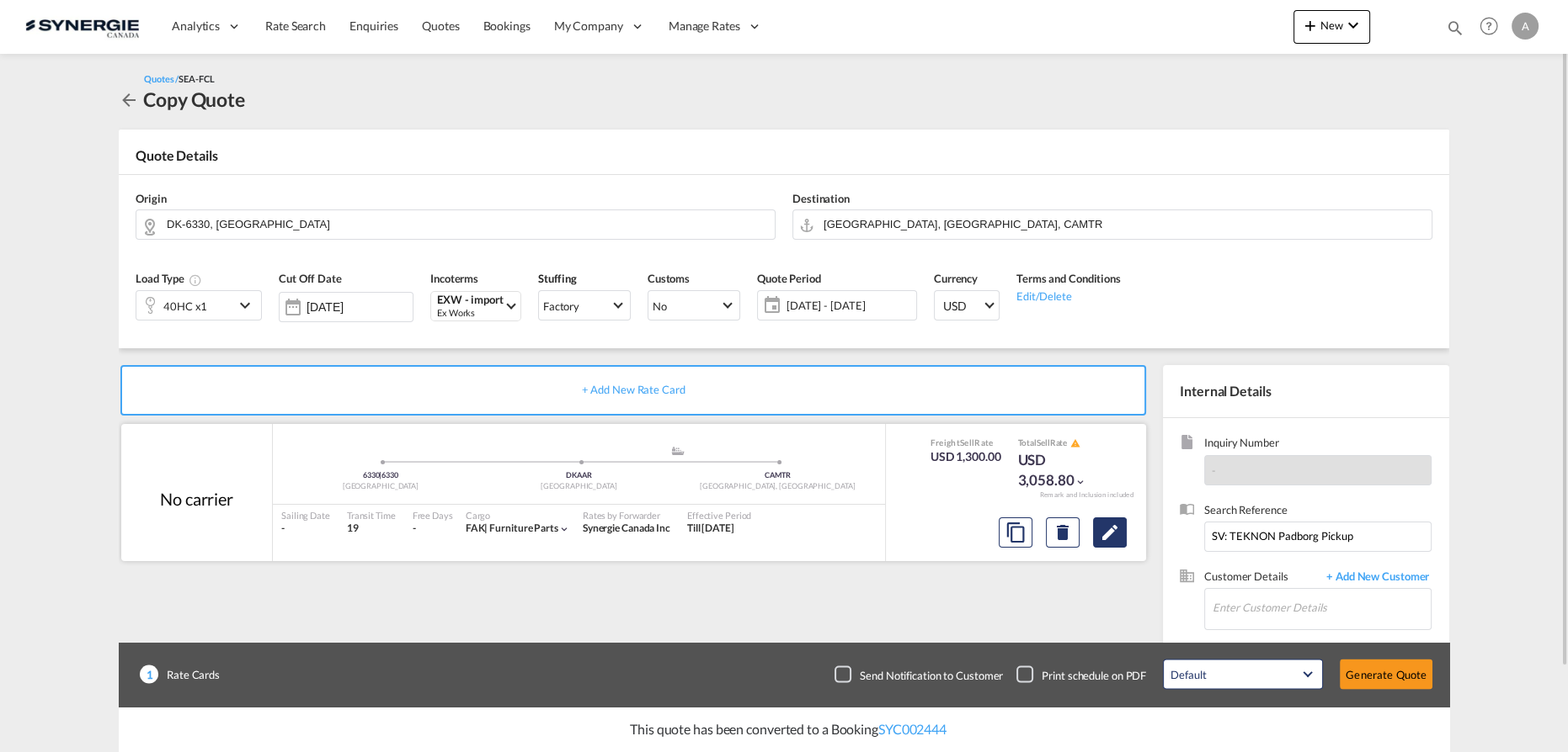
click at [1112, 535] on md-icon "Edit" at bounding box center [1110, 533] width 20 height 20
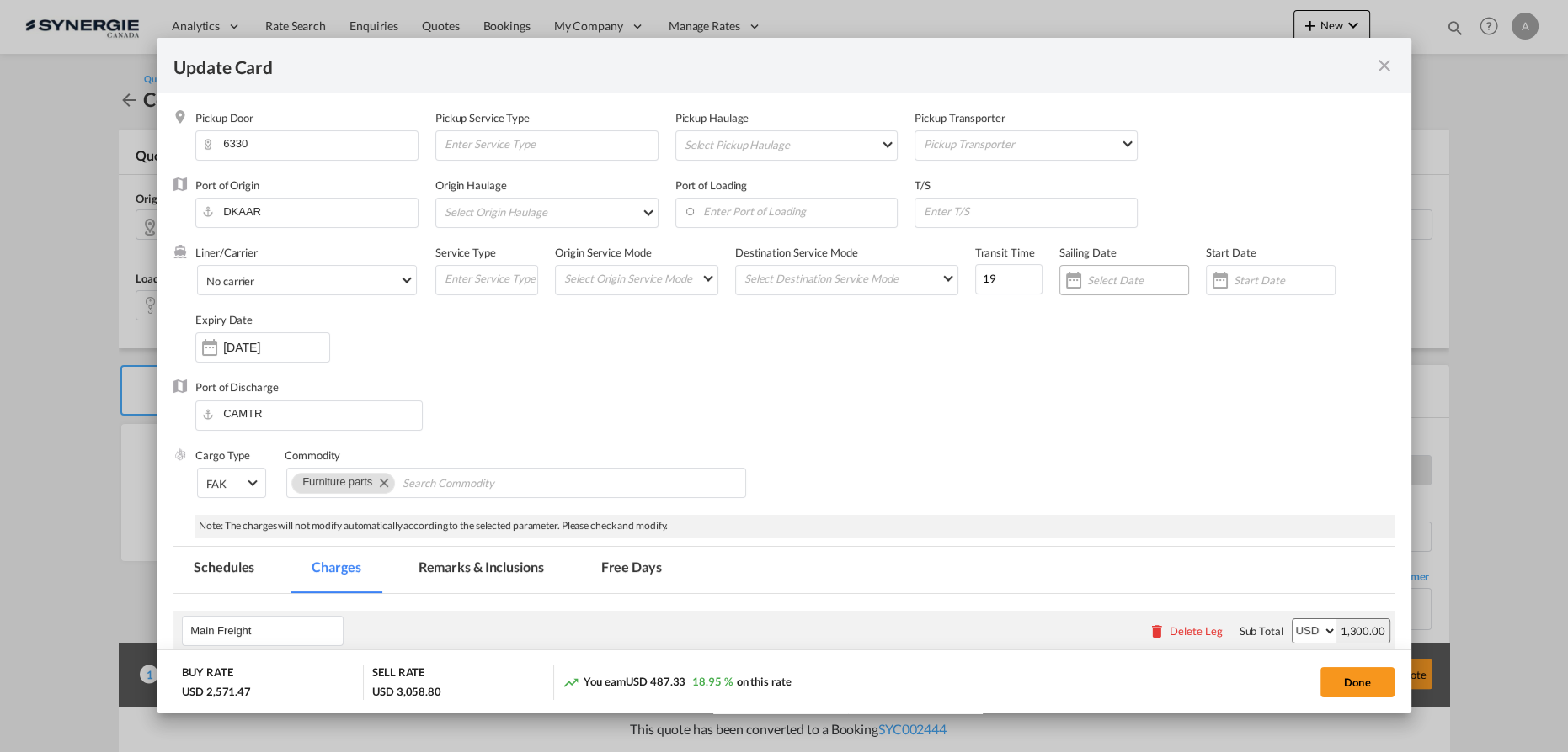
select select "per container"
select select "per B/L"
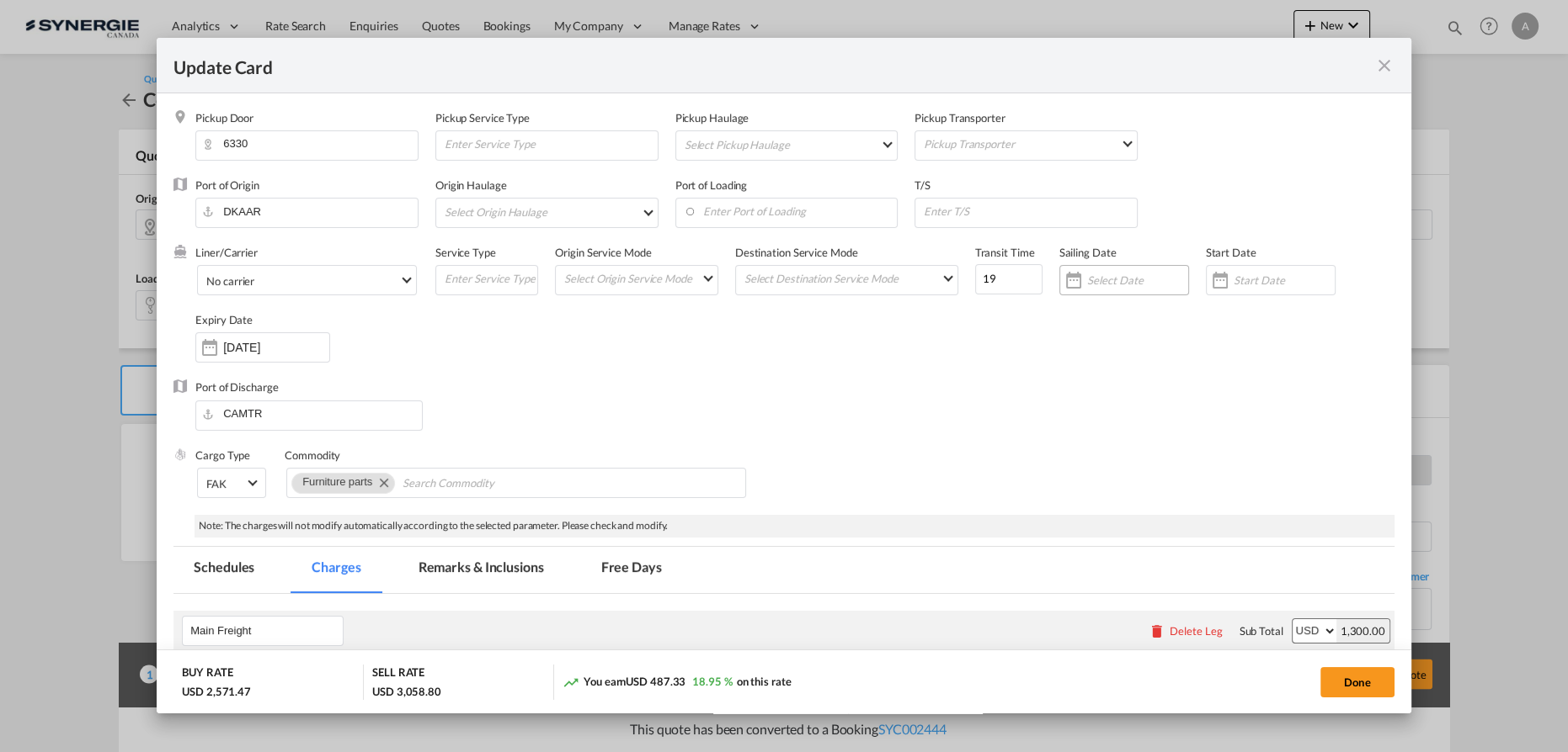
select select "per B/L"
select select "per shipment"
click at [1254, 279] on input "Update Card Pickup ..." at bounding box center [1284, 281] width 101 height 14
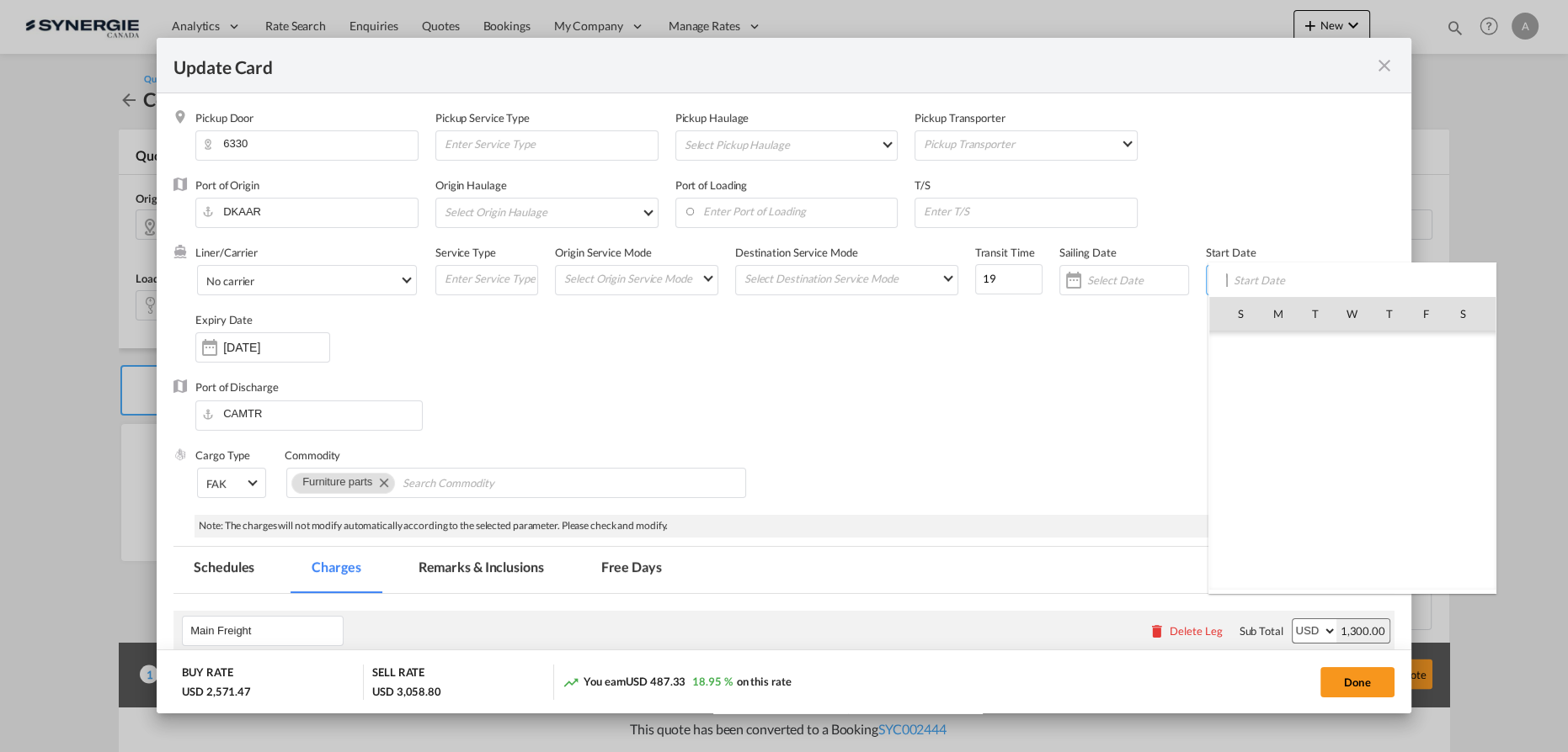
scroll to position [389805, 0]
click at [1419, 424] on span "12" at bounding box center [1426, 424] width 35 height 35
type input "[DATE]"
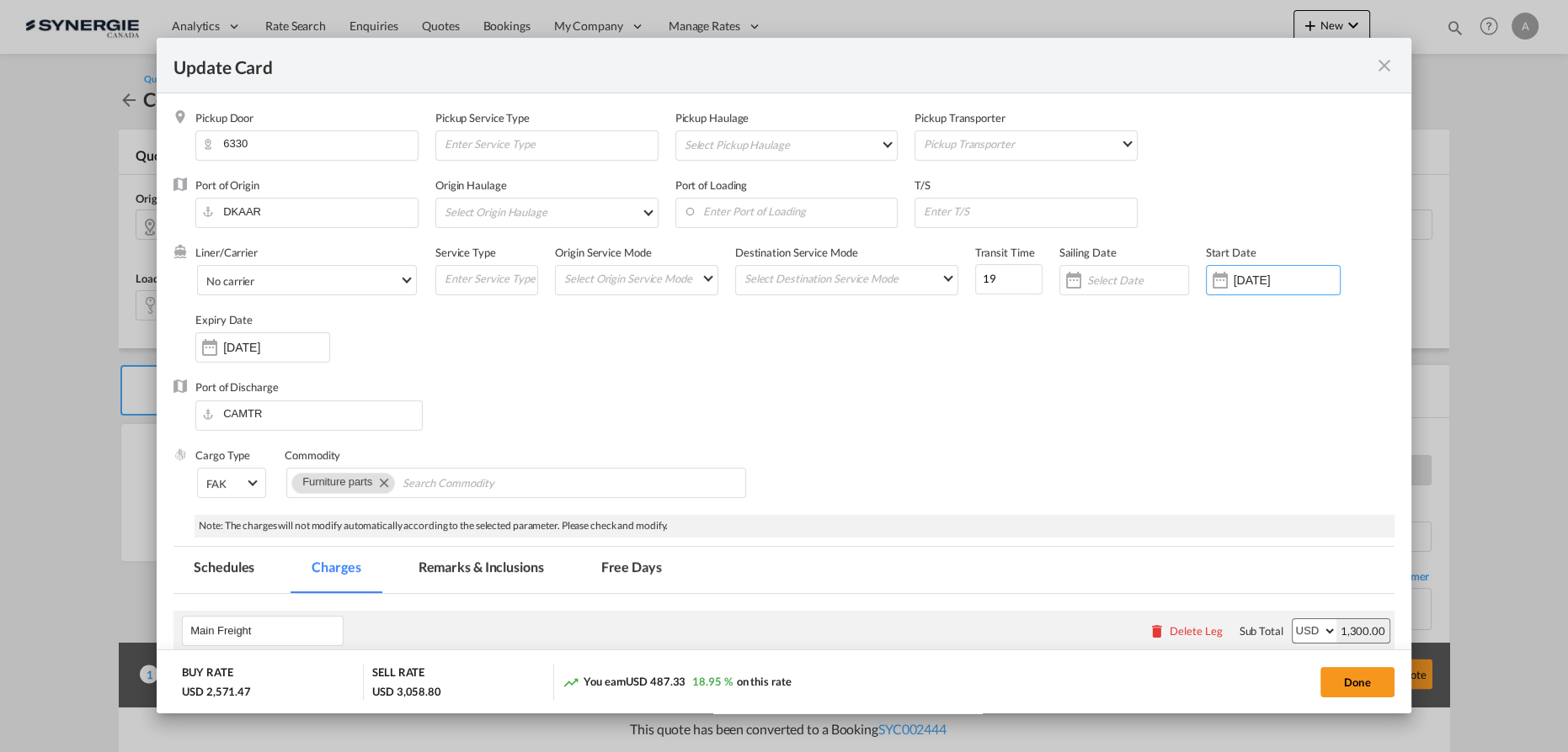
click at [237, 355] on input "[DATE]" at bounding box center [276, 348] width 106 height 14
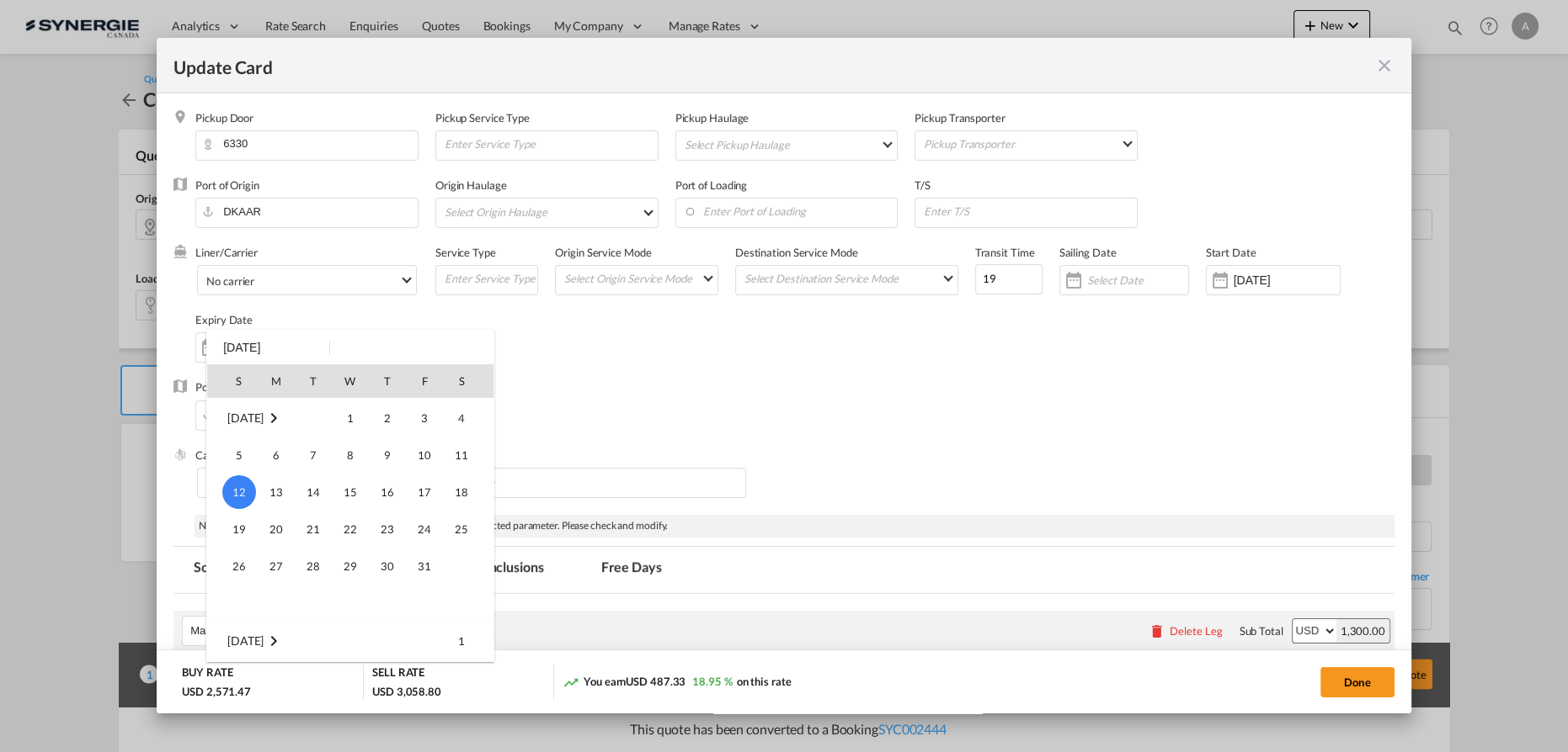
scroll to position [69, 0]
click at [319, 533] on span "30" at bounding box center [312, 533] width 33 height 33
type input "[DATE]"
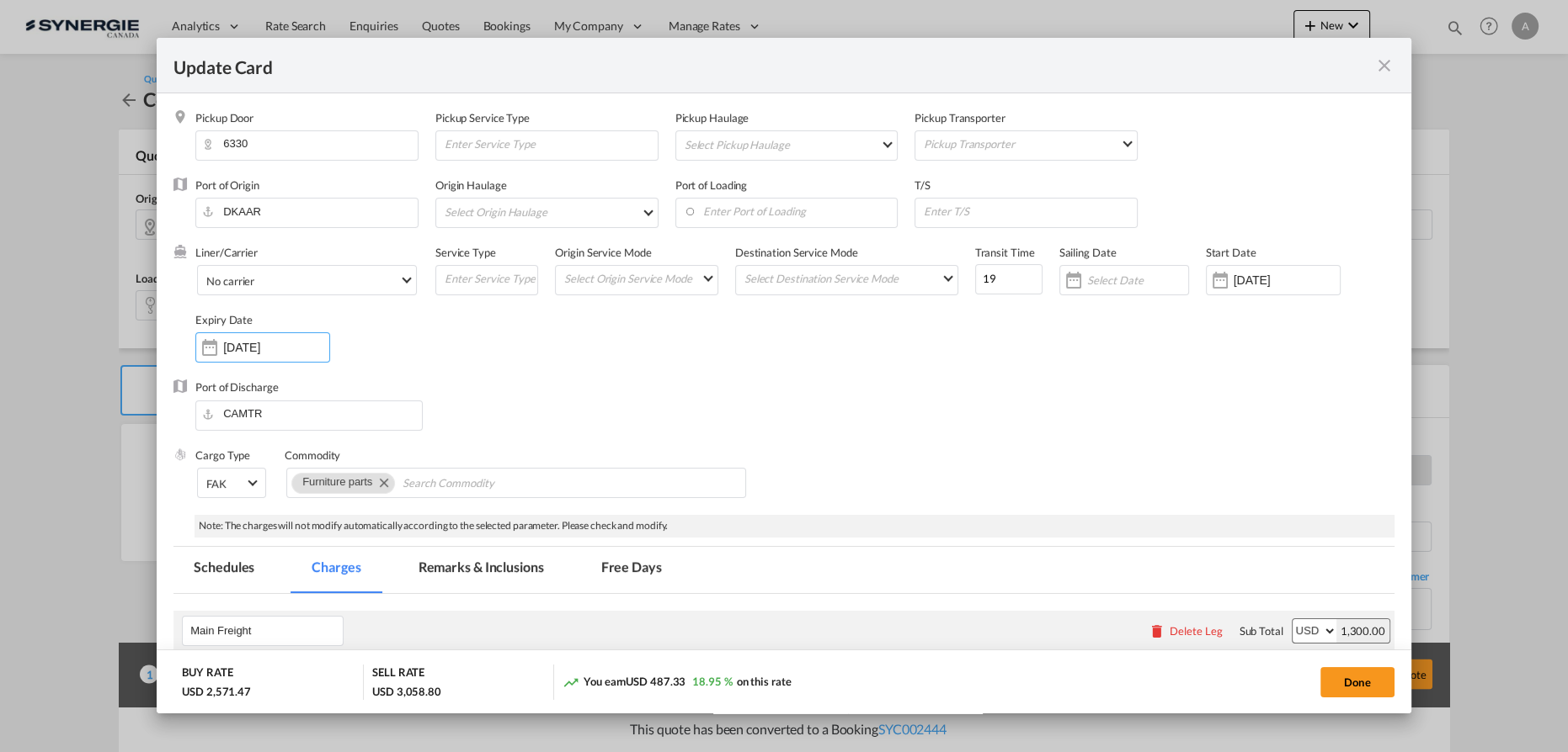
click at [963, 434] on div "Port of Discharge CAMTR" at bounding box center [783, 413] width 1221 height 67
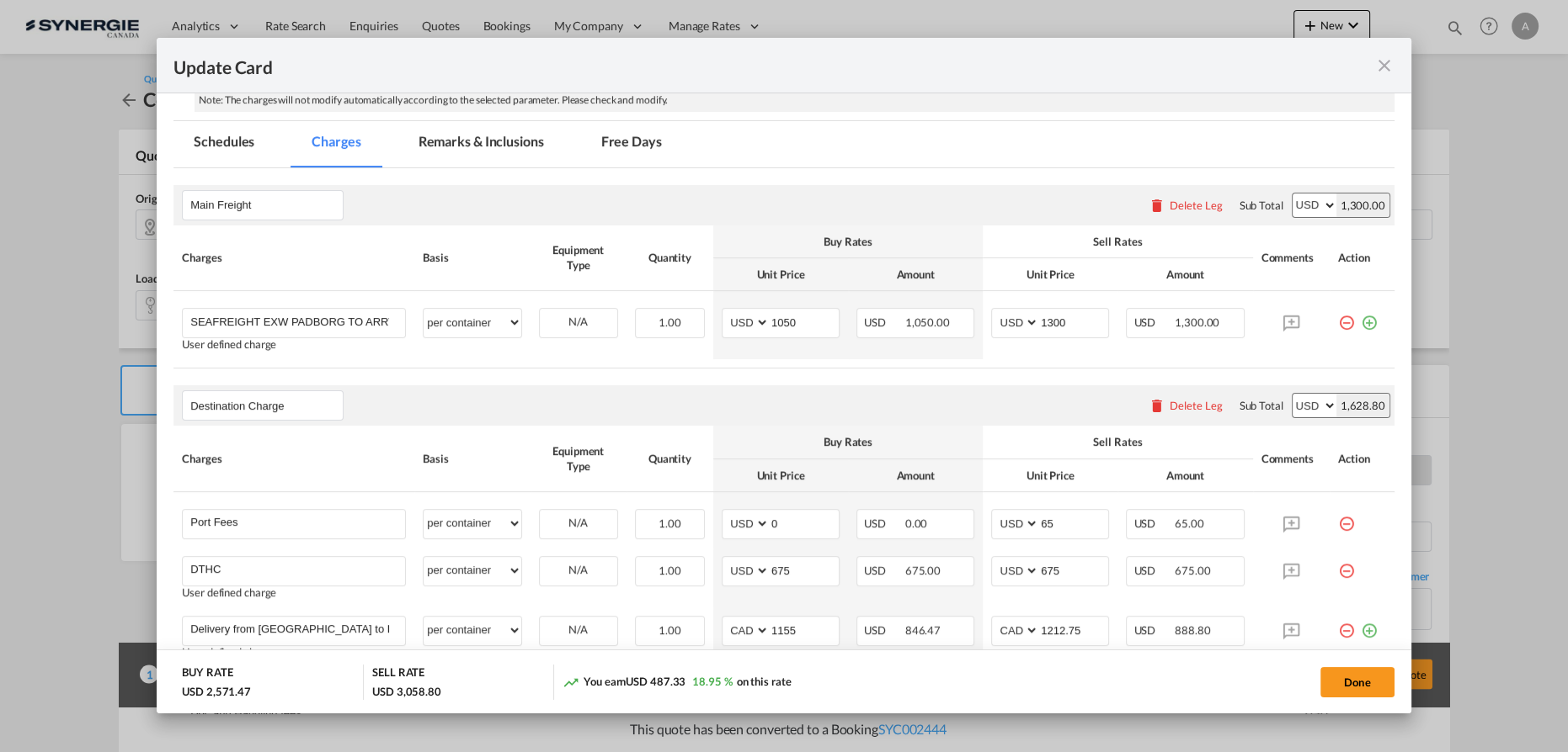
scroll to position [535, 0]
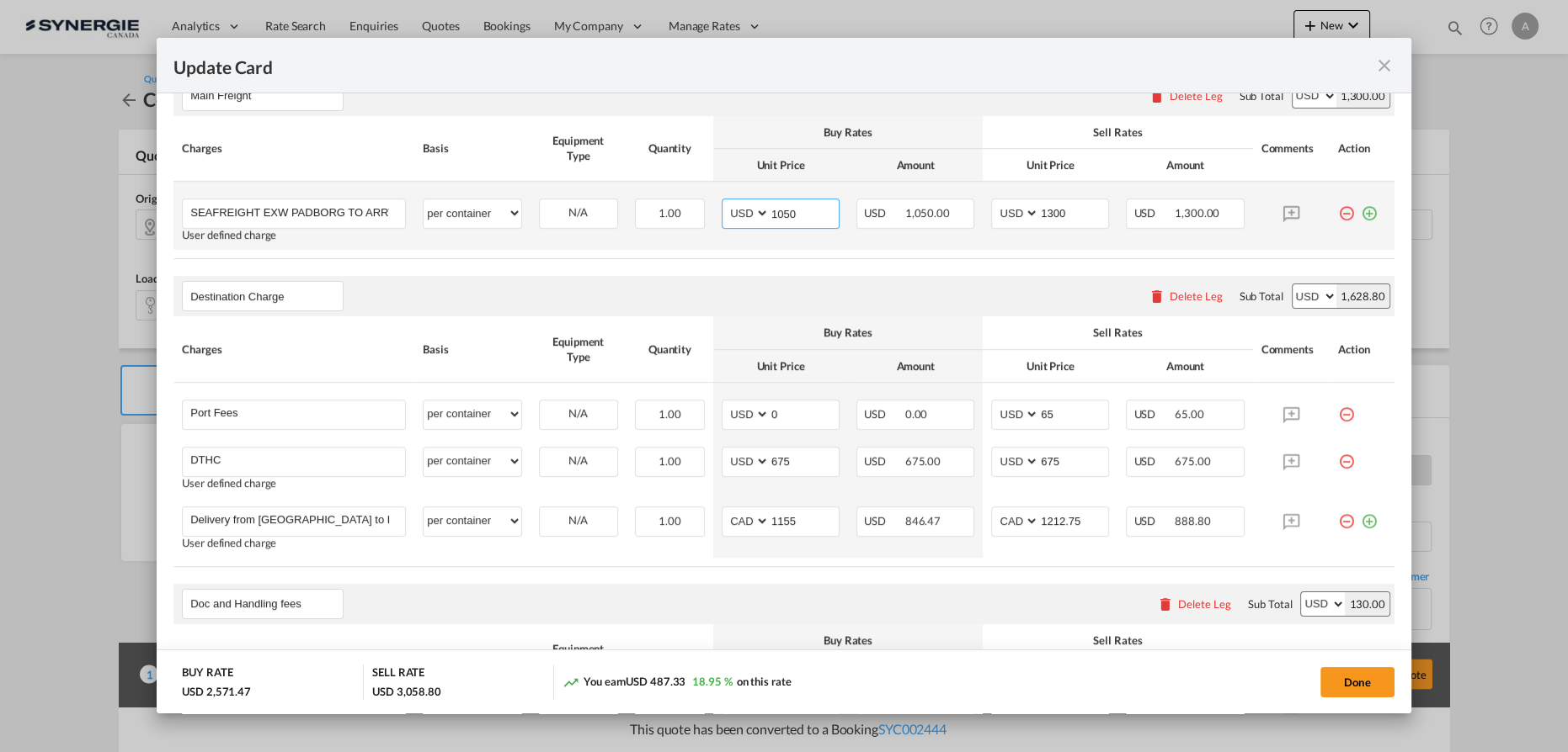
drag, startPoint x: 796, startPoint y: 211, endPoint x: 752, endPoint y: 216, distance: 44.3
click at [751, 216] on md-input-container "AED AFN ALL AMD ANG AOA ARS AUD AWG AZN BAM BBD BDT BGN BHD BIF BMD BND BOB BRL…" at bounding box center [781, 214] width 118 height 31
type input "1500"
select select "per container"
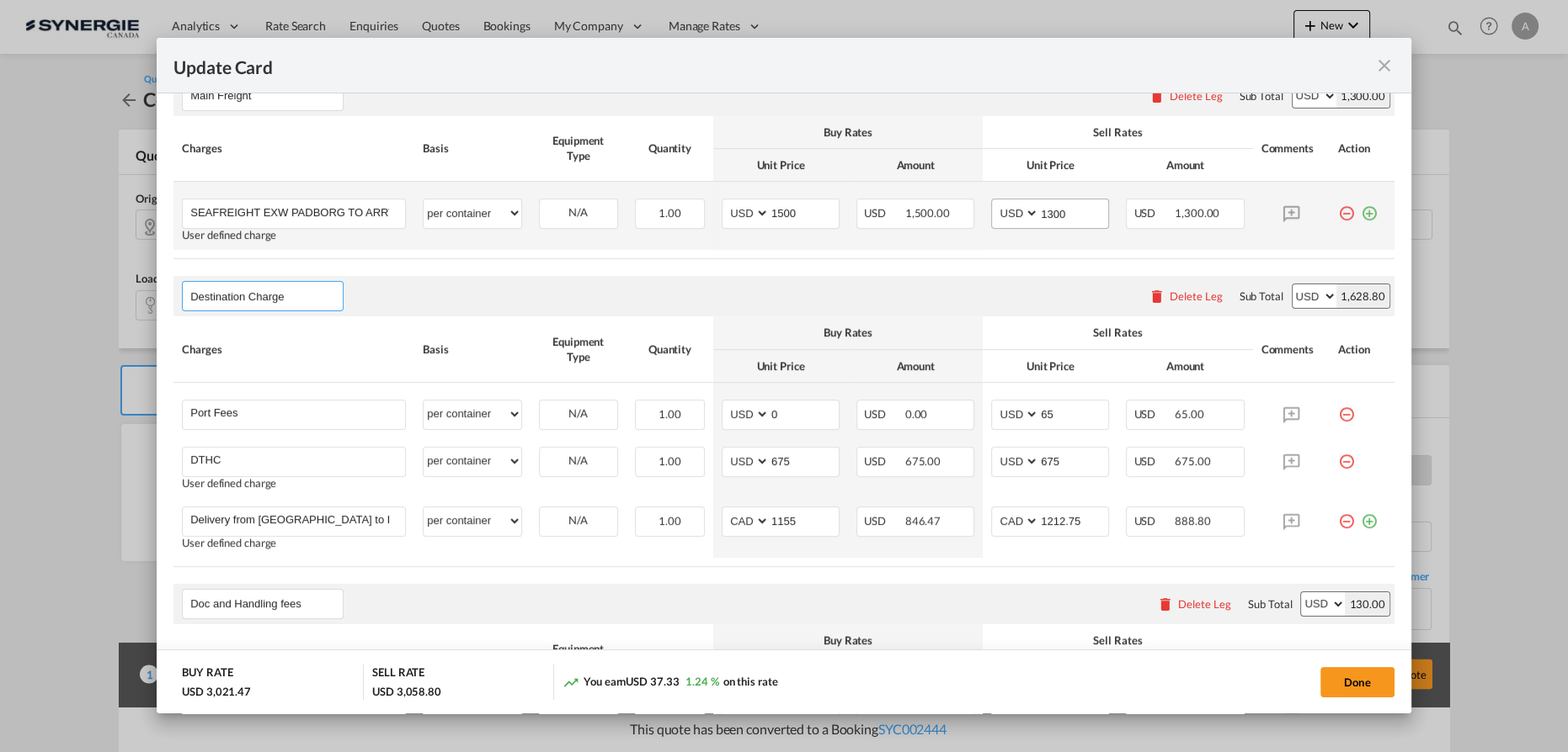
select select "per container"
click at [1044, 211] on input "1300" at bounding box center [1073, 212] width 69 height 26
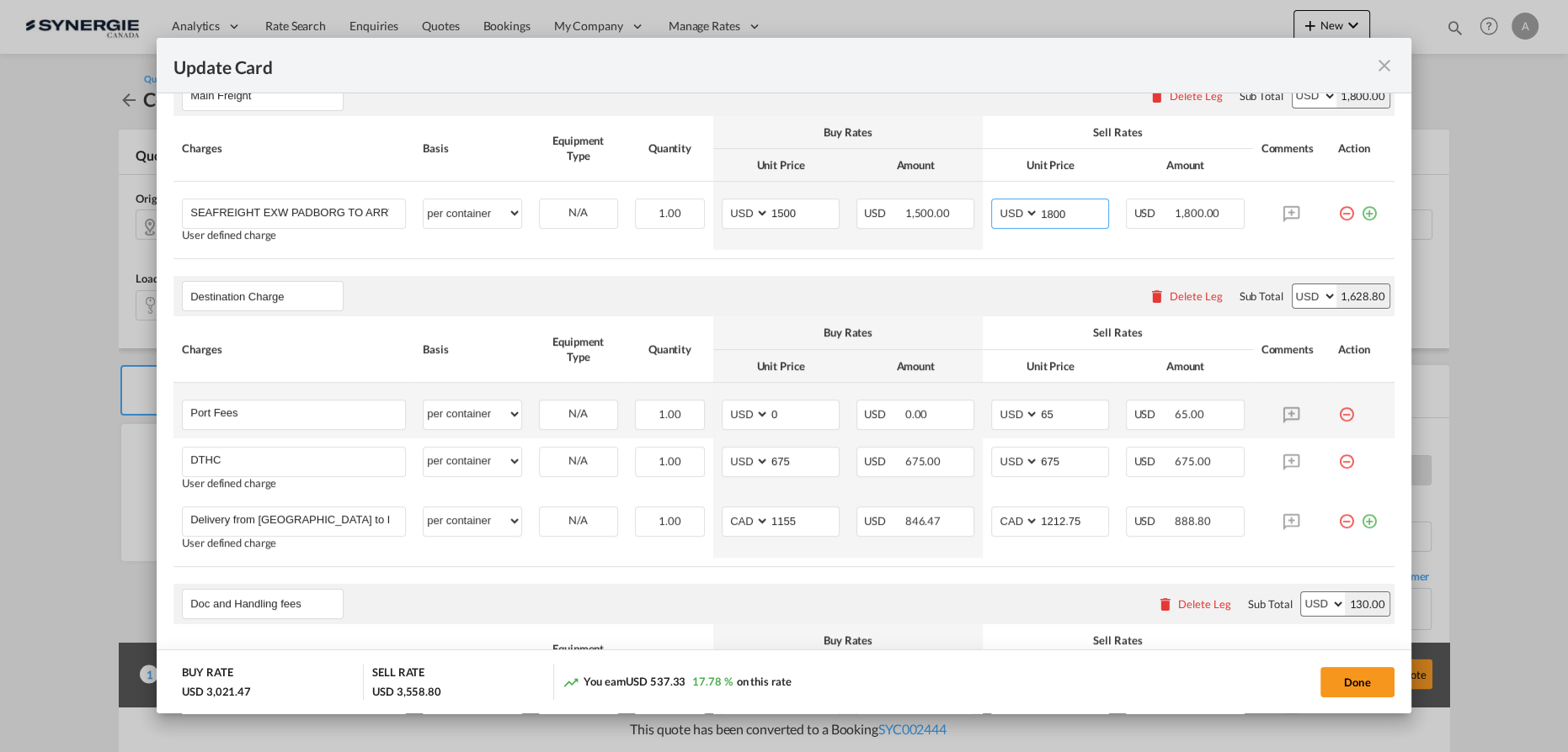
scroll to position [612, 0]
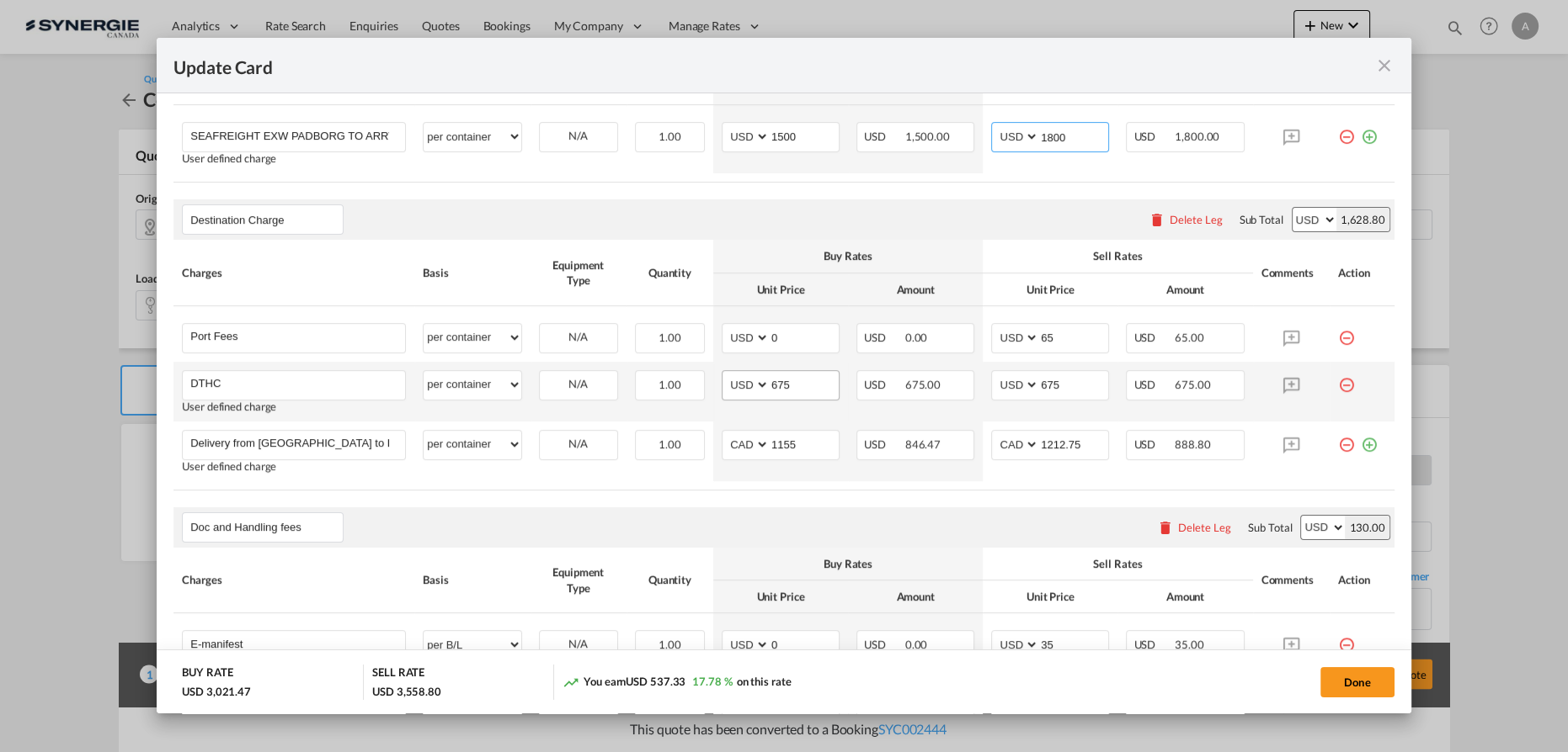
type input "1800"
drag, startPoint x: 816, startPoint y: 386, endPoint x: 715, endPoint y: 383, distance: 101.0
click at [722, 383] on md-input-container "AED AFN ALL AMD ANG AOA ARS AUD AWG AZN BAM BBD BDT BGN BHD BIF BMD BND BOB BRL…" at bounding box center [781, 385] width 118 height 31
drag, startPoint x: 776, startPoint y: 342, endPoint x: 717, endPoint y: 338, distance: 59.1
click at [728, 342] on md-input-container "AED AFN ALL AMD ANG AOA ARS AUD AWG AZN BAM BBD BDT BGN BHD BIF BMD BND BOB BRL…" at bounding box center [781, 338] width 118 height 31
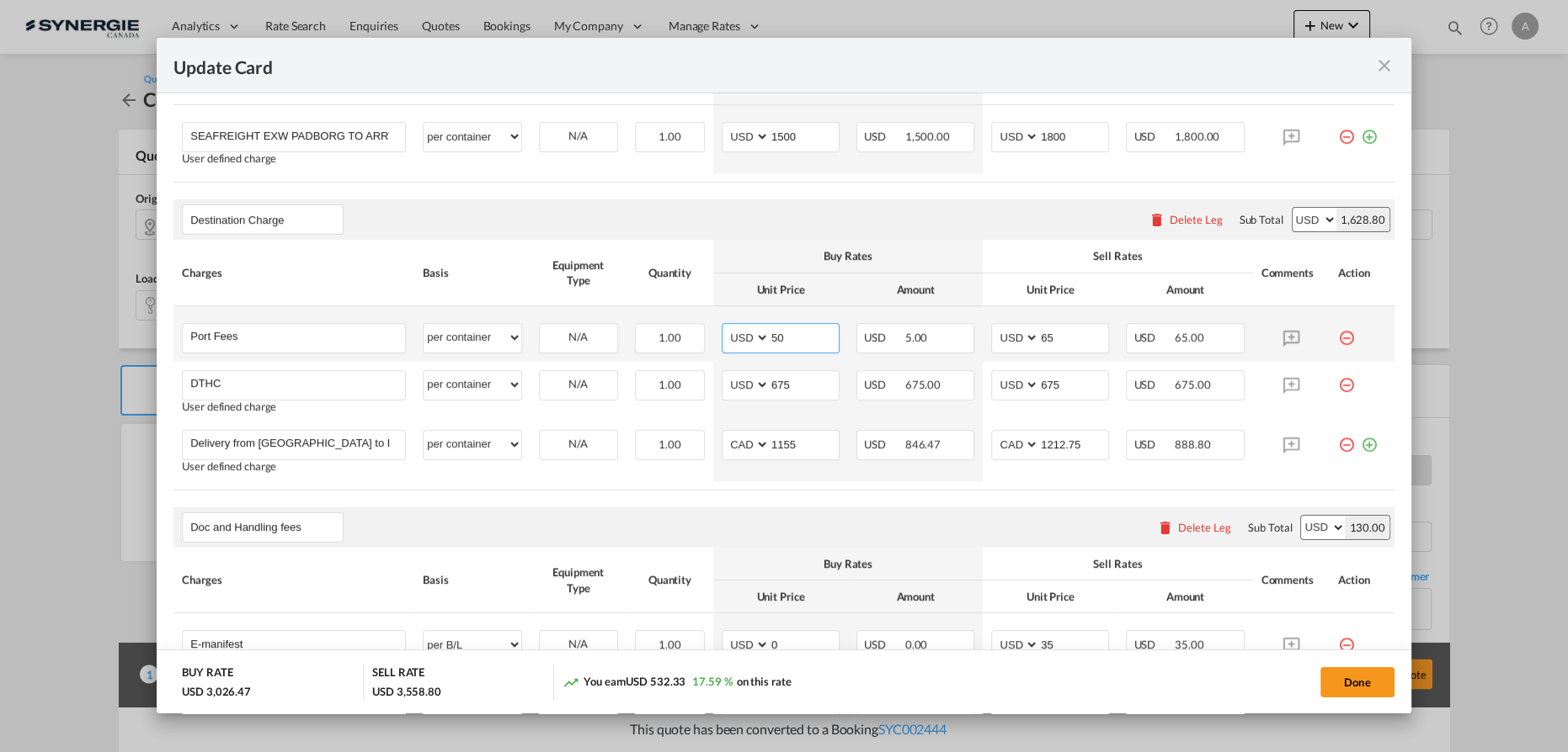
type input "50"
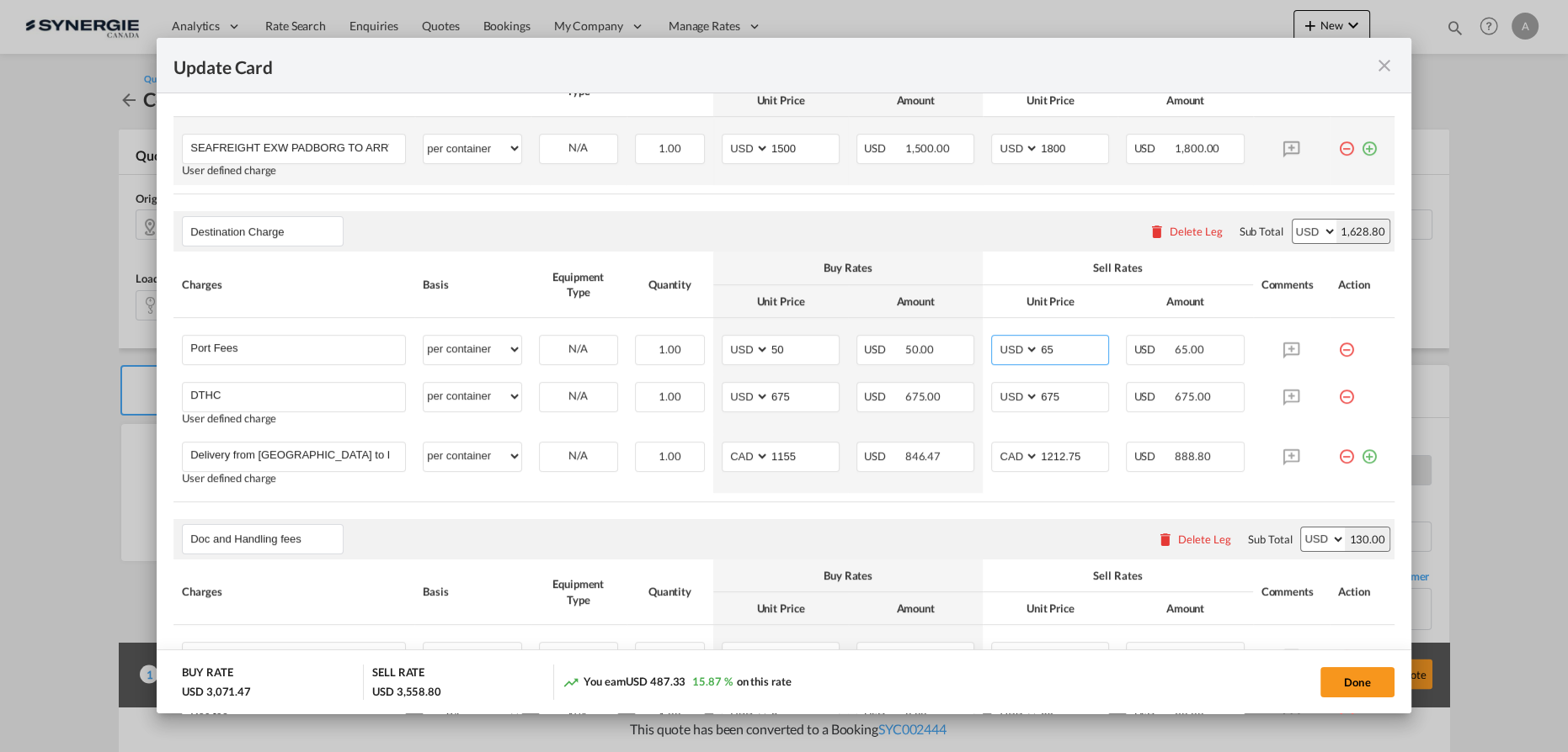
scroll to position [451, 0]
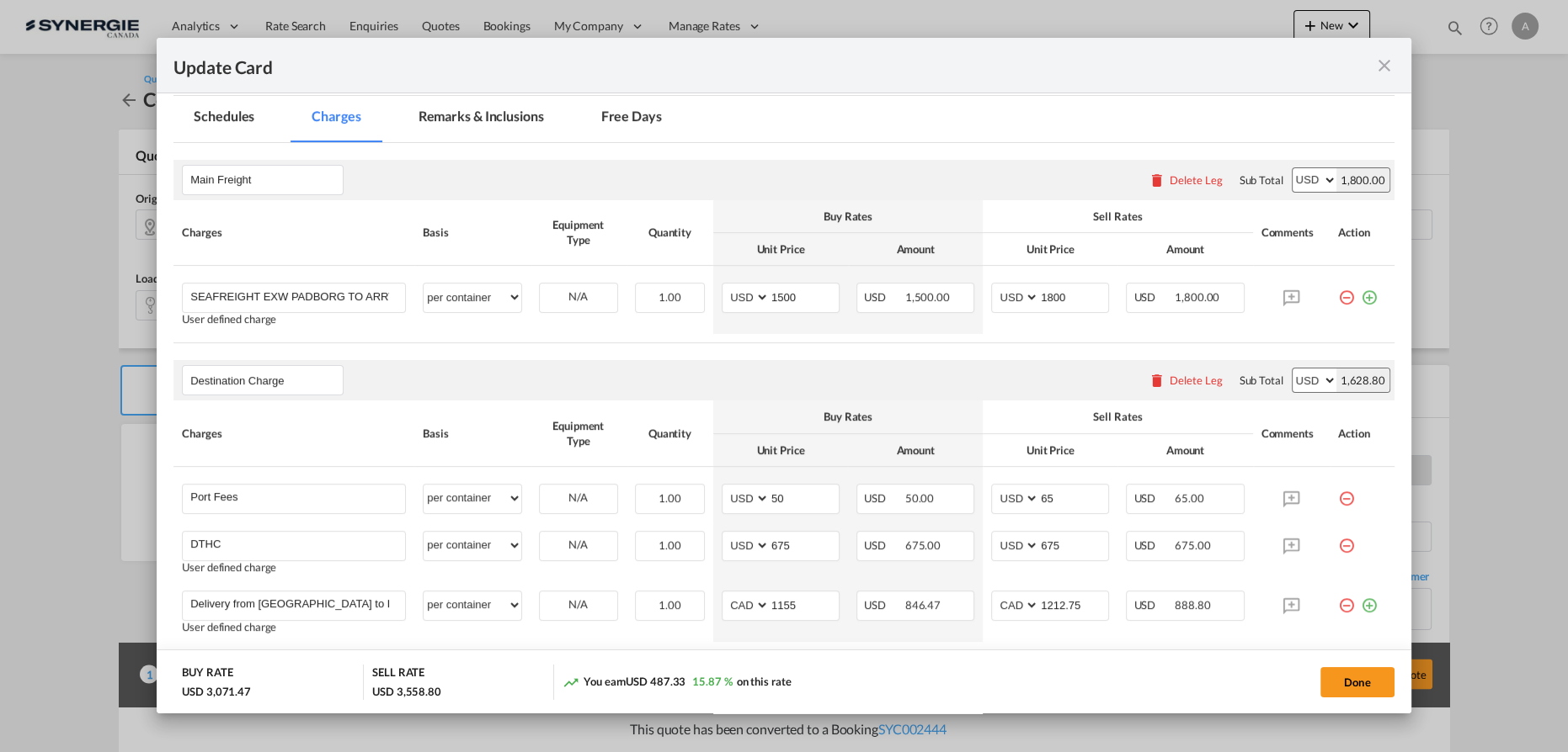
click at [472, 121] on md-tab-item "Remarks & Inclusions" at bounding box center [481, 119] width 166 height 46
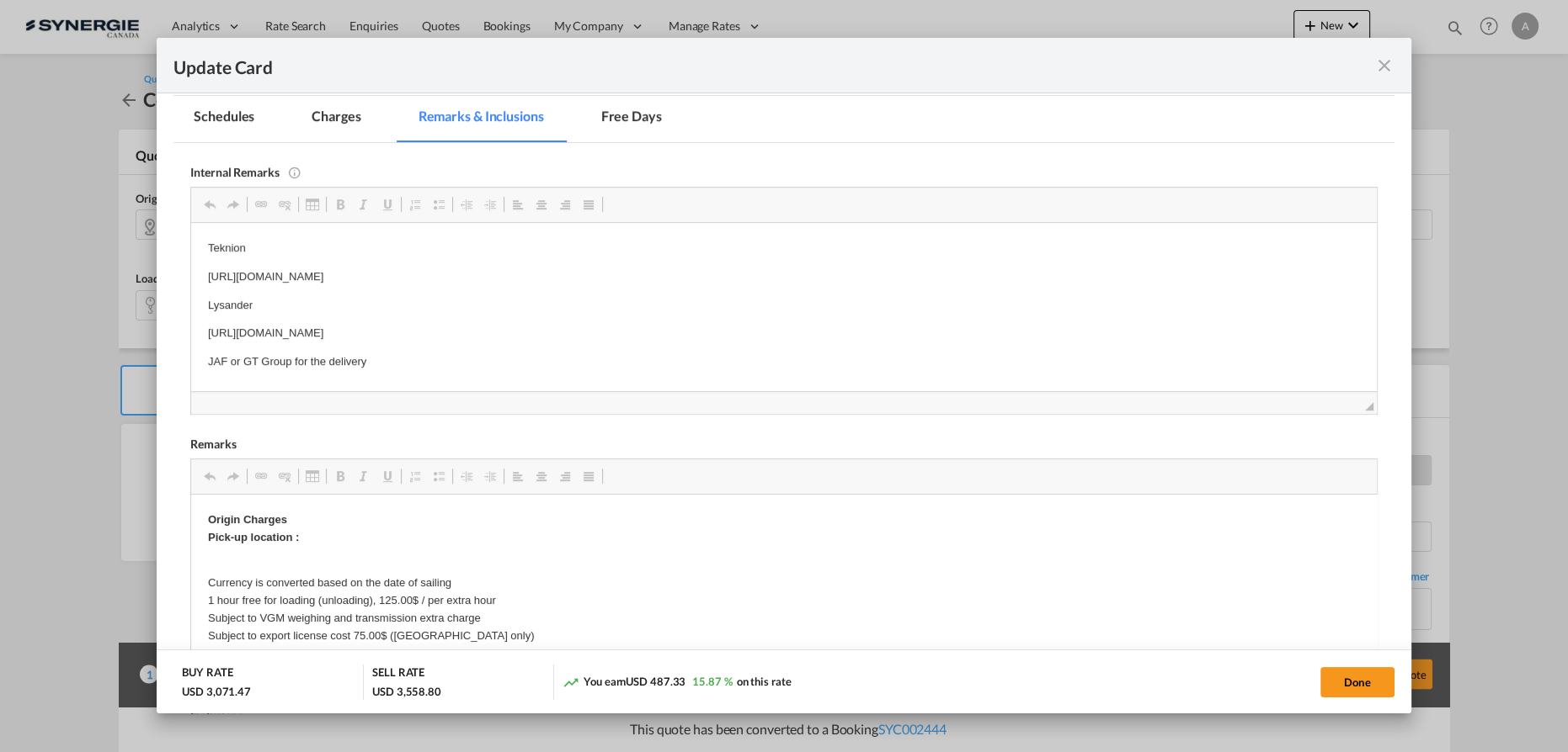
scroll to position [0, 0]
drag, startPoint x: 198, startPoint y: 334, endPoint x: 765, endPoint y: 335, distance: 567.0
click at [765, 335] on html "Teknion https://app.frontapp.com/open/msg_1fu5setr?key=kdhXpoSMq_dHE3uaMMJ1sLcO…" at bounding box center [784, 304] width 1186 height 165
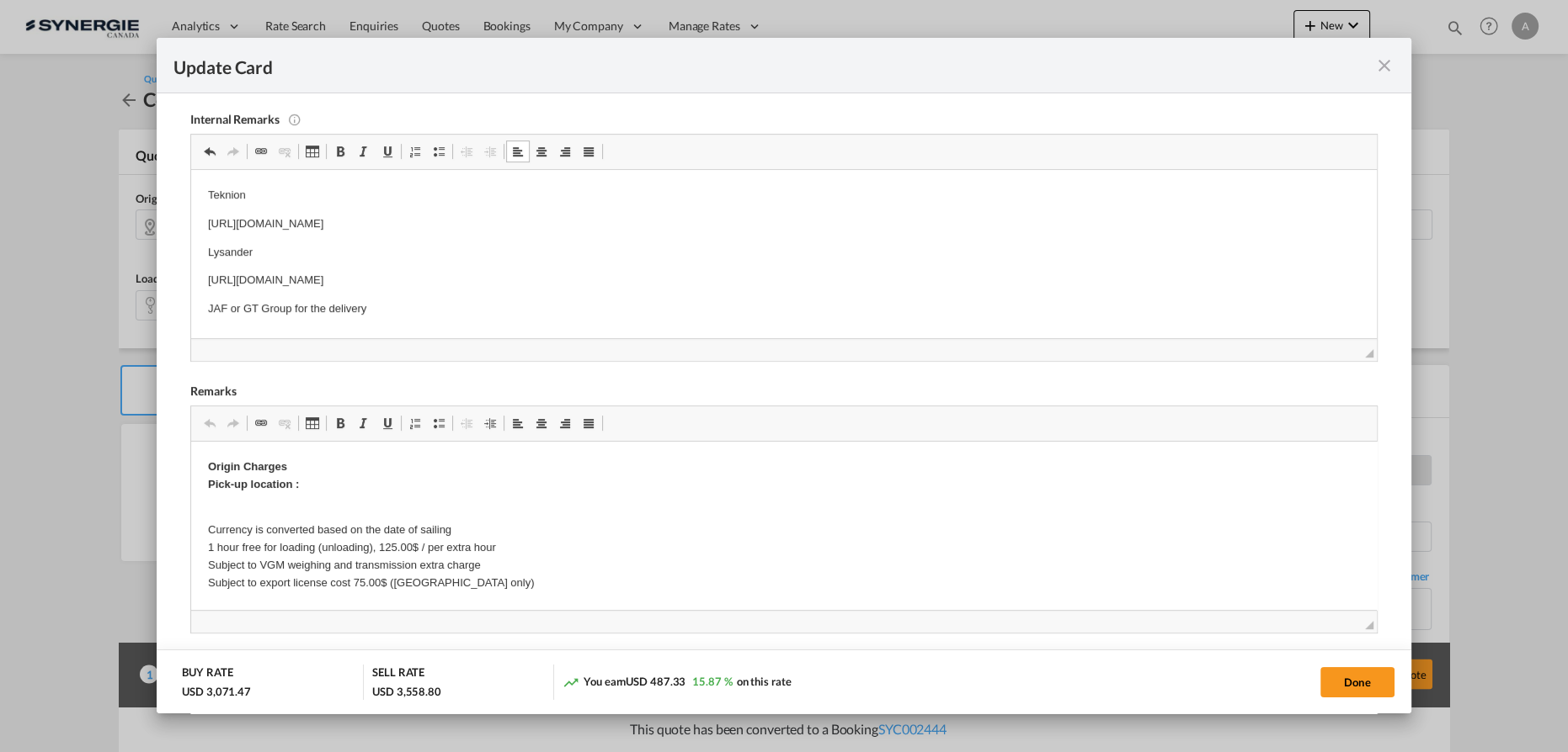
scroll to position [528, 0]
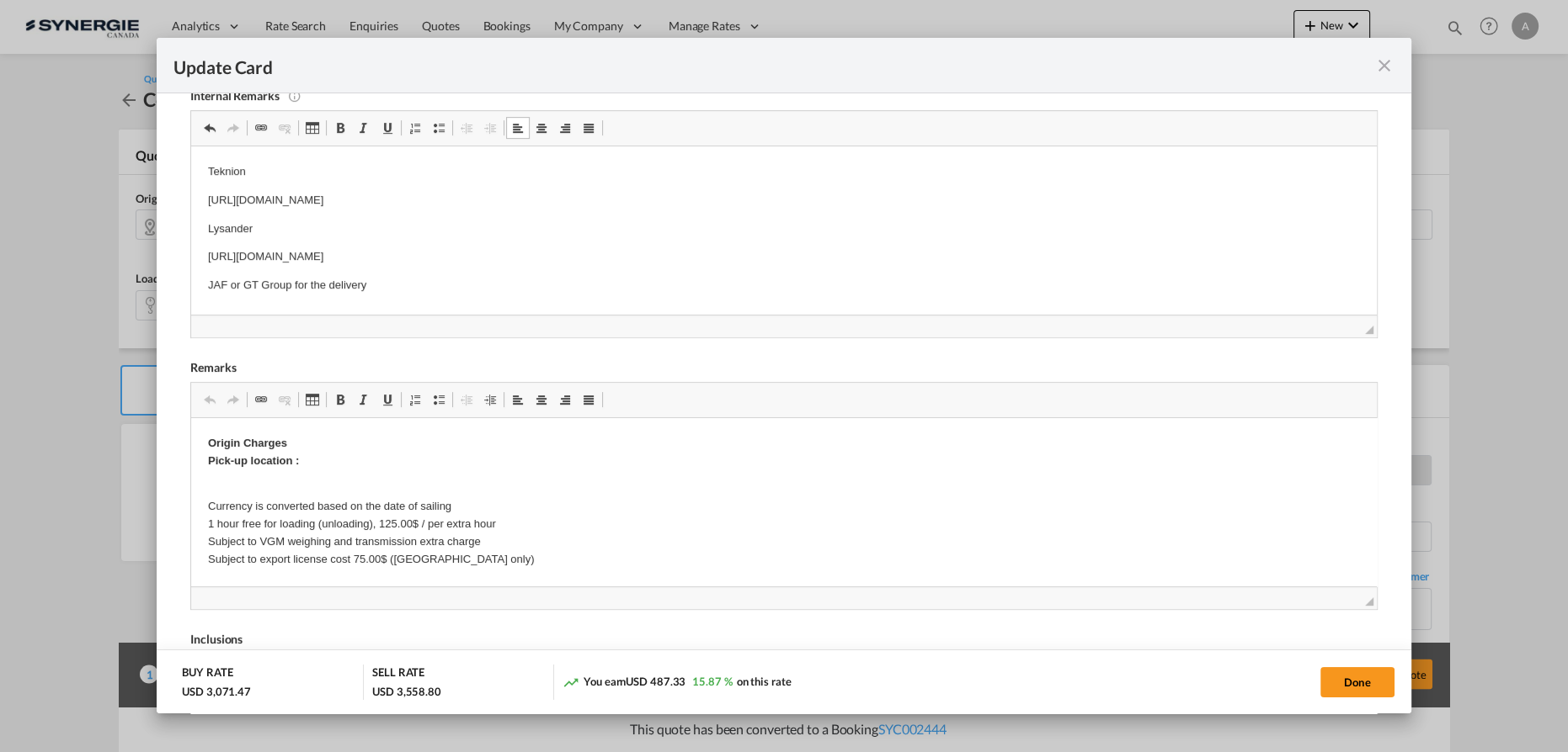
drag, startPoint x: 446, startPoint y: 292, endPoint x: 437, endPoint y: 294, distance: 9.2
click at [445, 292] on p "JAF or GT Group for the delivery" at bounding box center [784, 285] width 1152 height 18
drag, startPoint x: 380, startPoint y: 292, endPoint x: 303, endPoint y: 432, distance: 159.8
click at [191, 288] on html "Teknion https://app.frontapp.com/open/msg_1fu5setr?key=kdhXpoSMq_dHE3uaMMJ1sLcO…" at bounding box center [784, 228] width 1186 height 165
click at [387, 458] on p "Origin Charges Pick-up location :" at bounding box center [784, 451] width 1152 height 35
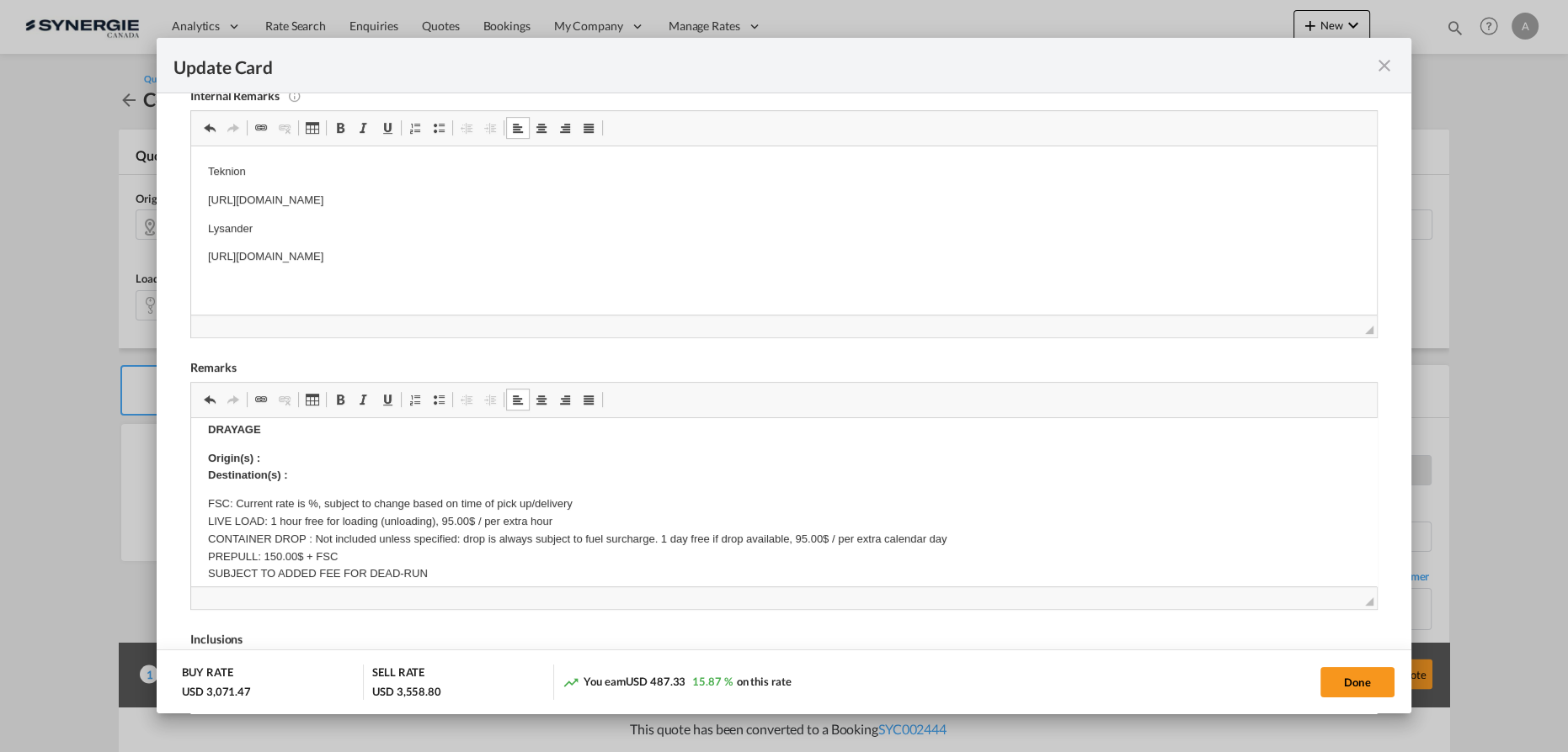
scroll to position [459, 0]
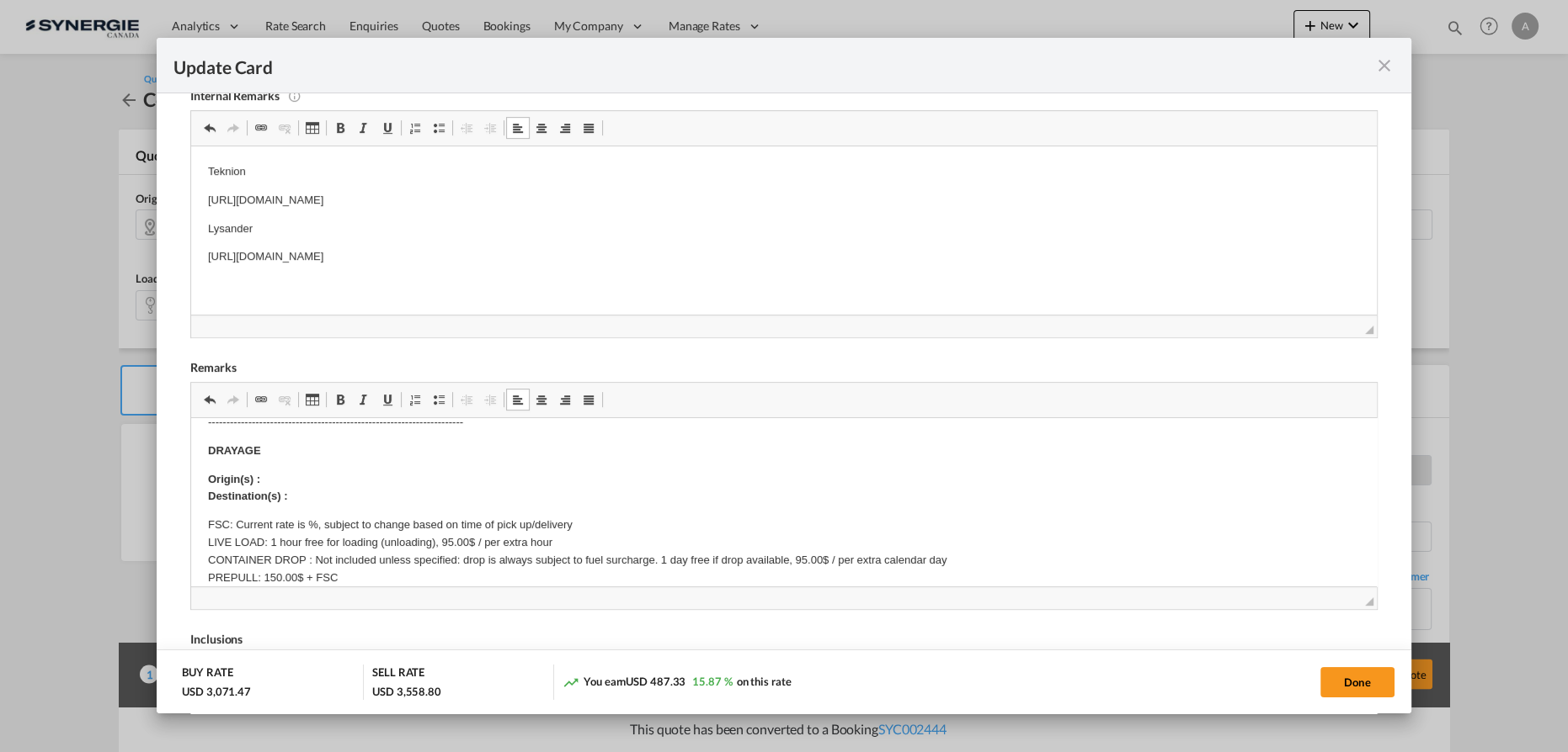
click at [332, 472] on p "Origin(s) : Destination(s) :" at bounding box center [784, 488] width 1152 height 35
click at [321, 492] on p "Origin(s) : MONTREAL PORT, QC Destination(s) :" at bounding box center [784, 488] width 1152 height 35
click at [305, 497] on p "Origin(s) : MONTREAL PORT, QC Destination(s) :" at bounding box center [784, 488] width 1152 height 35
click at [391, 495] on p "Origin(s) : MONTREAL PORT, QC Destination(s) :" at bounding box center [784, 488] width 1152 height 35
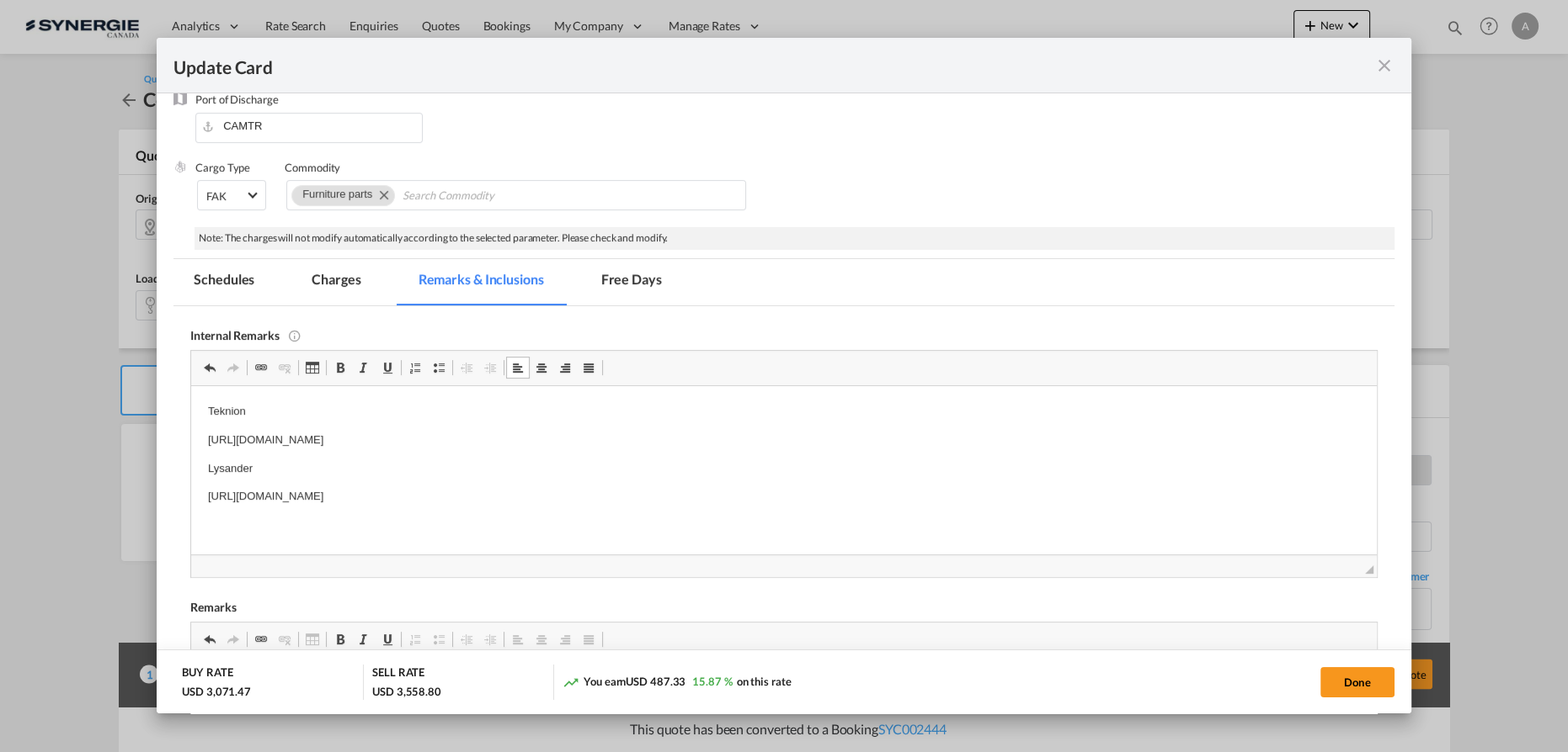
scroll to position [223, 0]
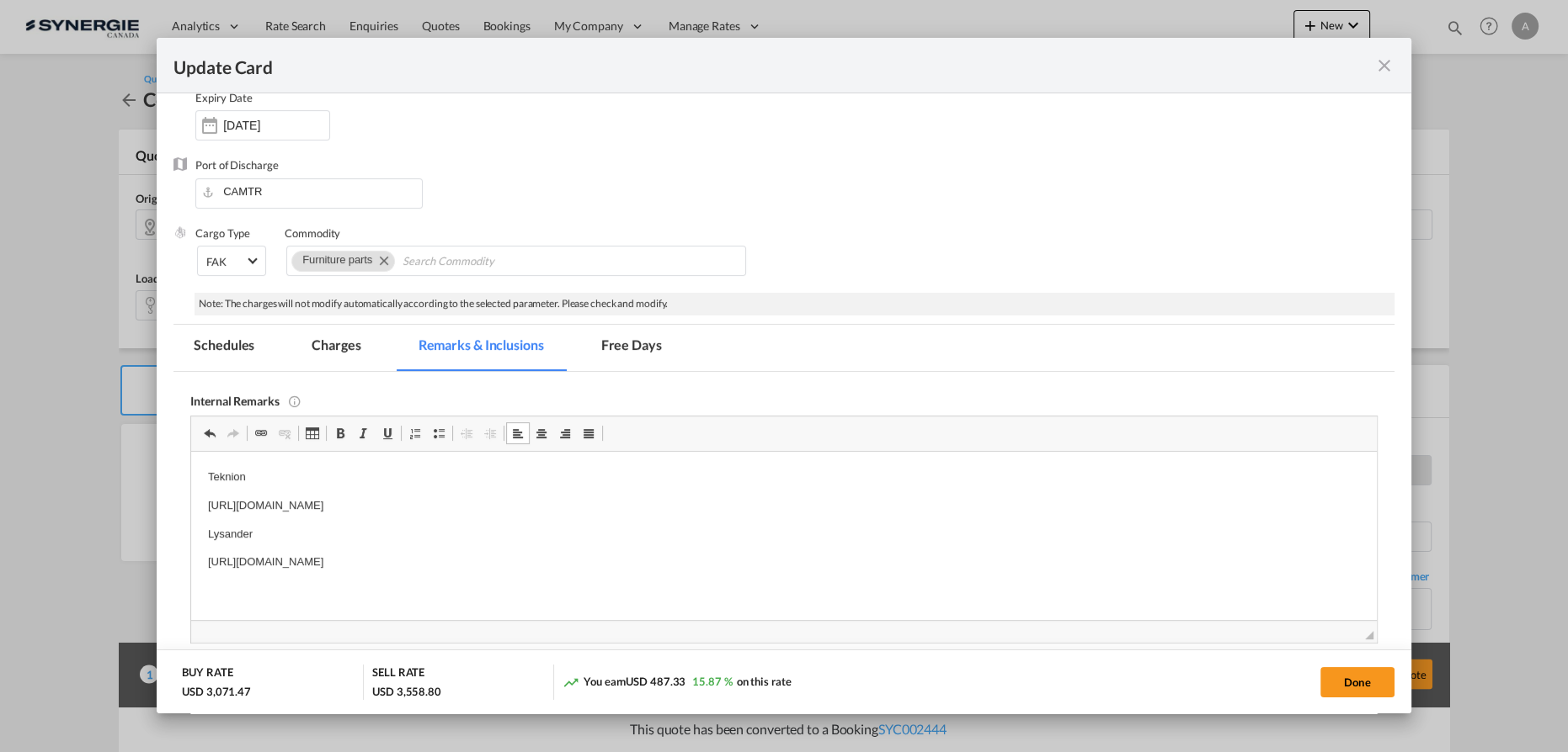
click at [327, 350] on md-tab-item "Charges" at bounding box center [335, 348] width 90 height 46
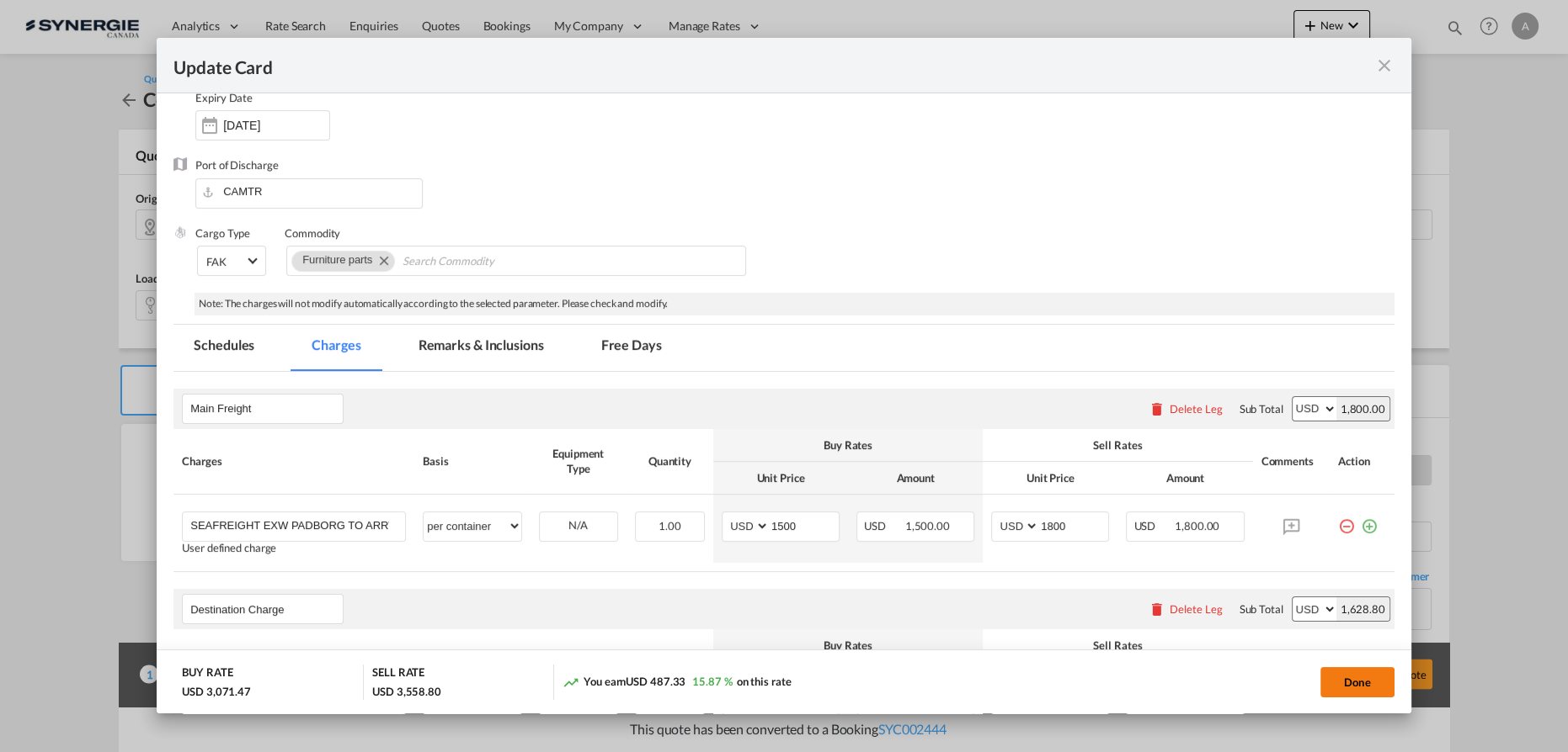
click at [1349, 686] on button "Done" at bounding box center [1357, 683] width 74 height 31
type input "[DATE]"
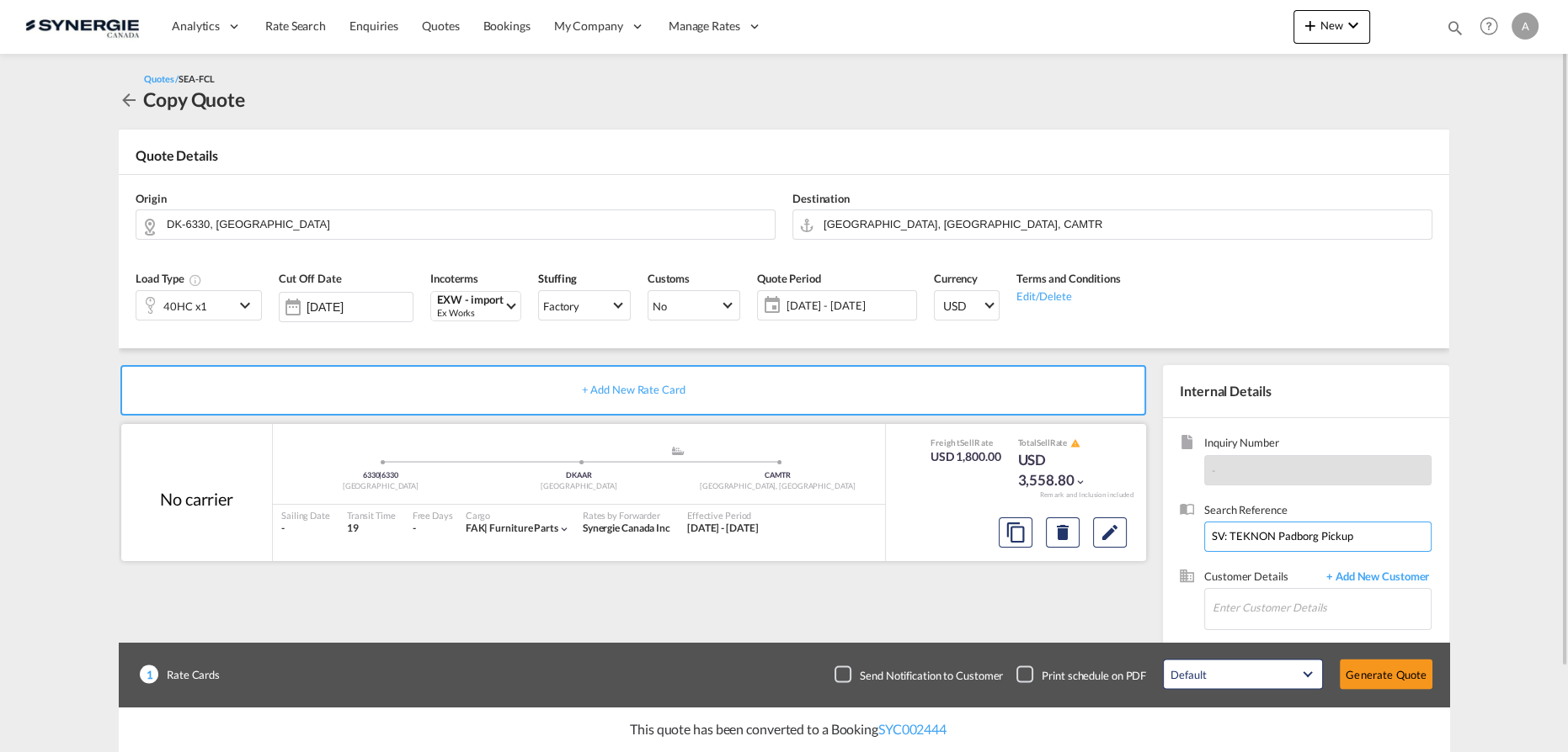
drag, startPoint x: 1353, startPoint y: 538, endPoint x: 579, endPoint y: 547, distance: 774.1
click at [729, 553] on div "+ Add New Rate Card No carrier added by you 6330 | 6330 Denmark .a{fill:#aaa8ad…" at bounding box center [783, 537] width 1330 height 377
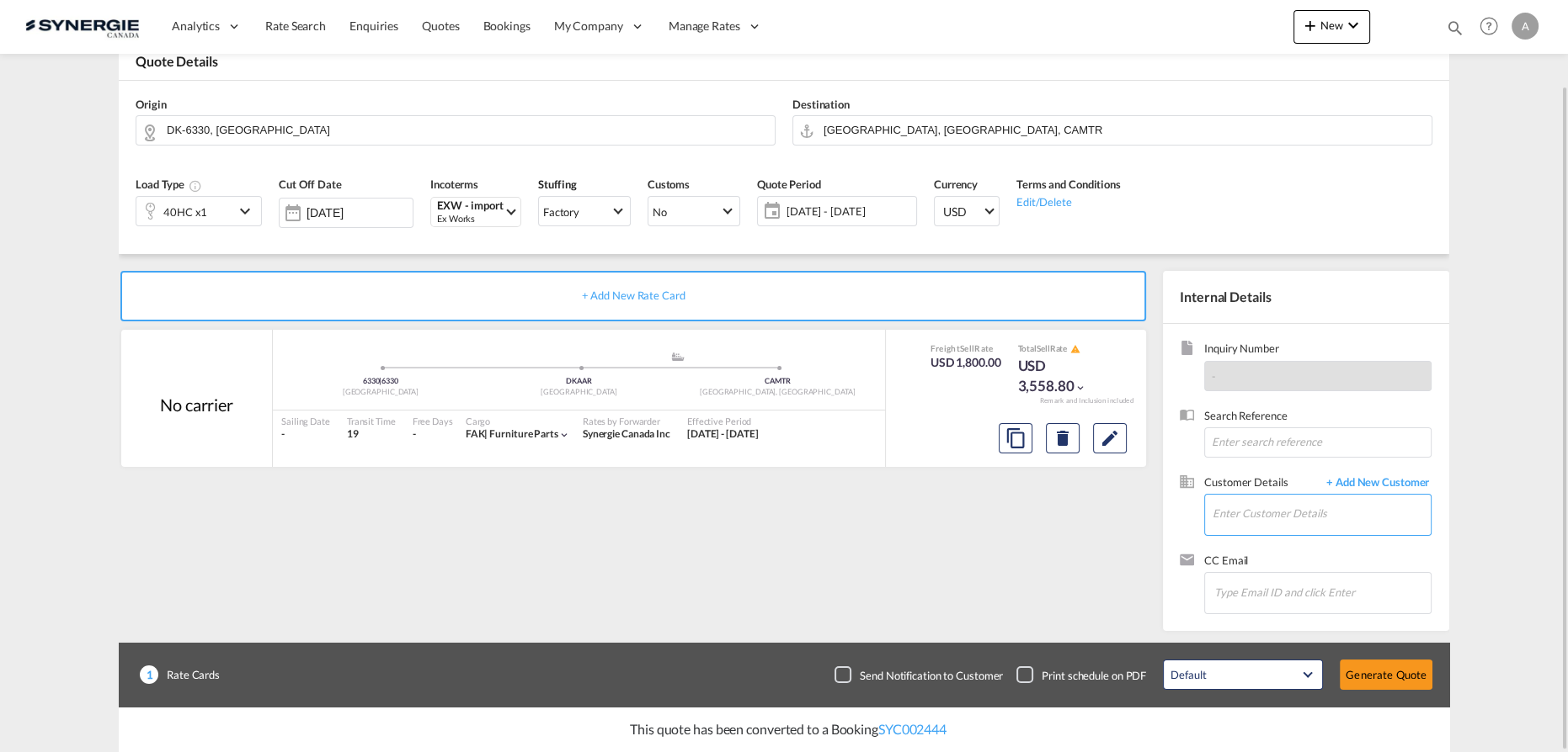
click at [1255, 520] on input "Enter Customer Details" at bounding box center [1321, 513] width 218 height 38
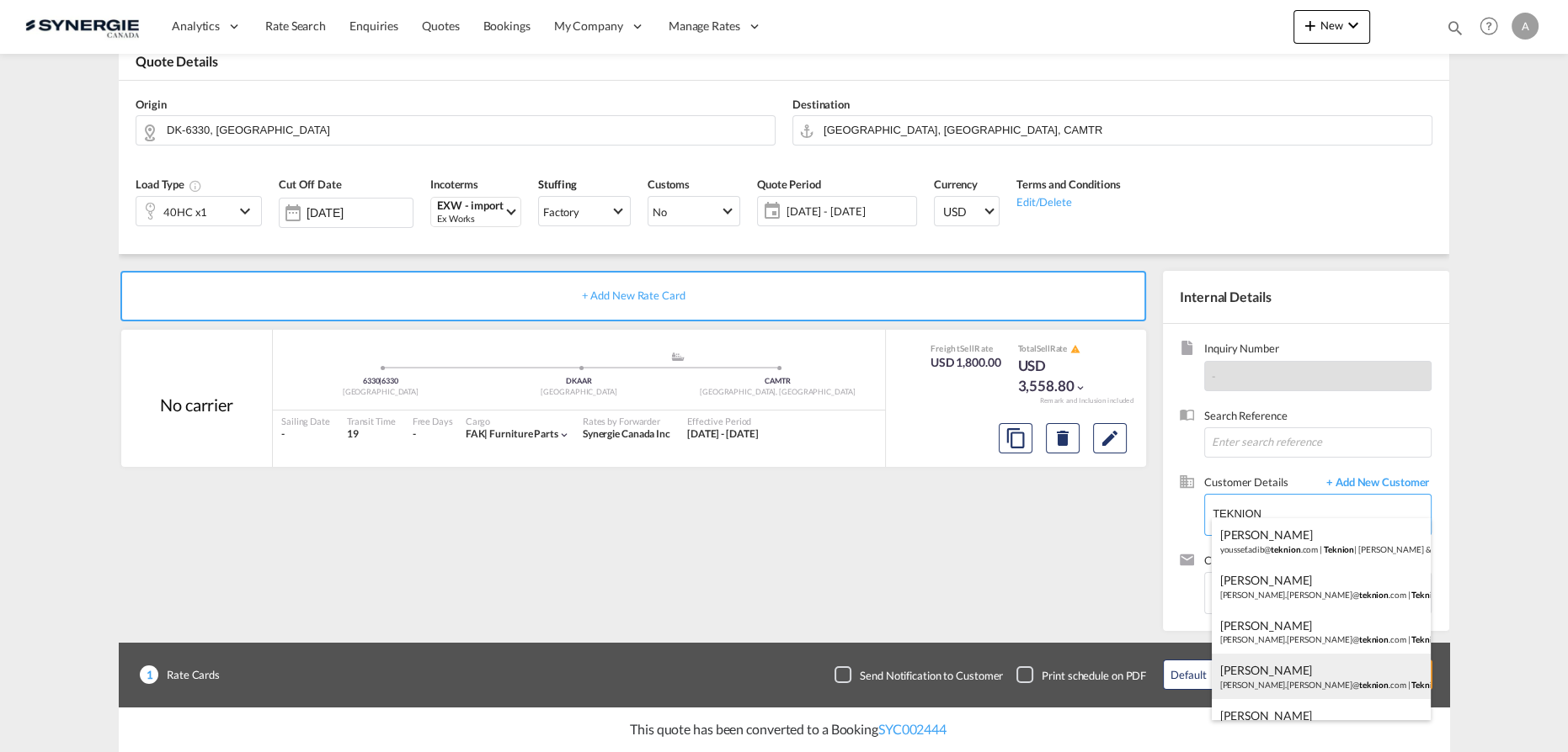
click at [1281, 665] on div "Charles-Olivier Thibault charles-olivier.thibault@ teknion .com | Teknion" at bounding box center [1321, 676] width 220 height 45
type input "Teknion, Charles-Olivier Thibault, charles-olivier.thibault@teknion.com"
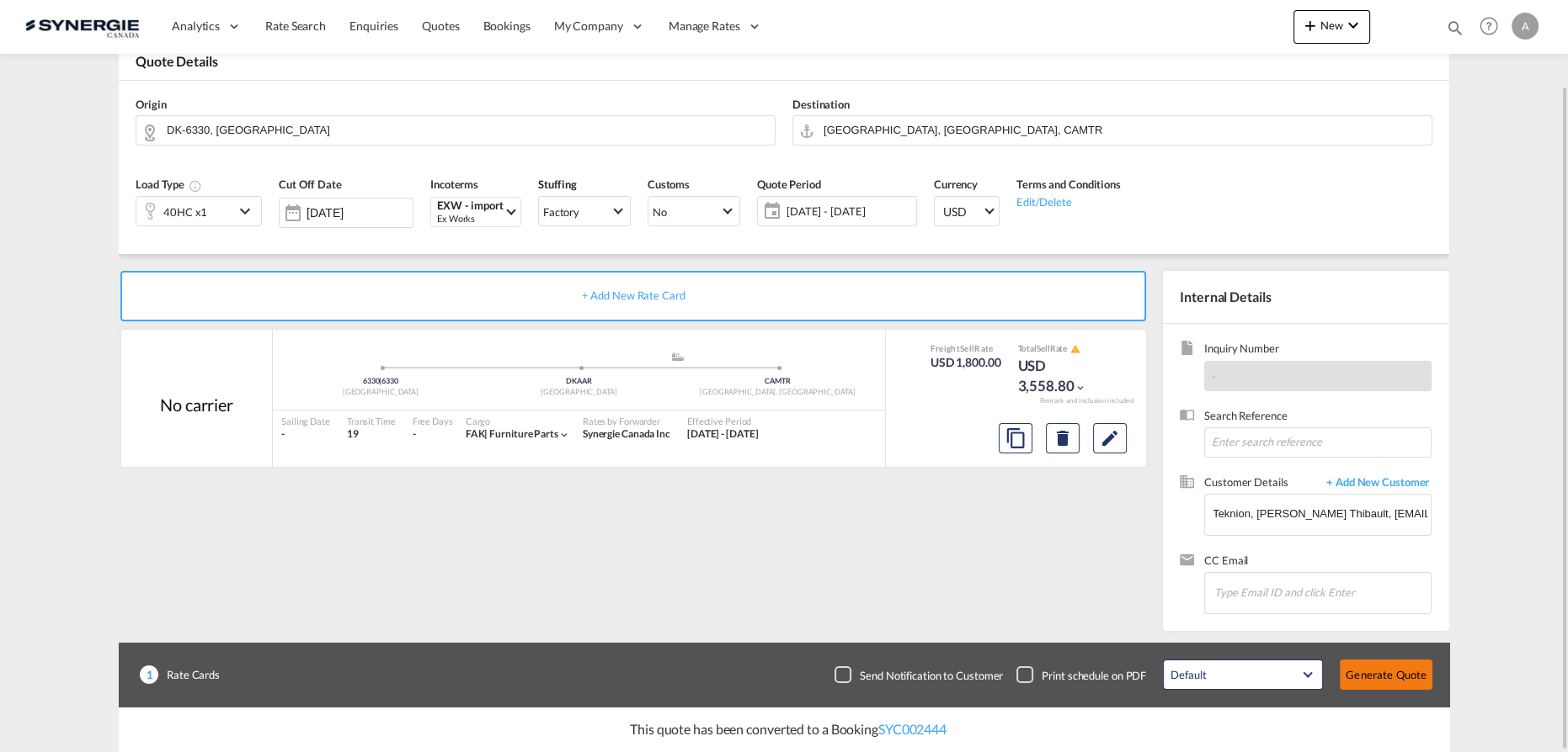
click at [1406, 674] on button "Generate Quote" at bounding box center [1385, 675] width 93 height 31
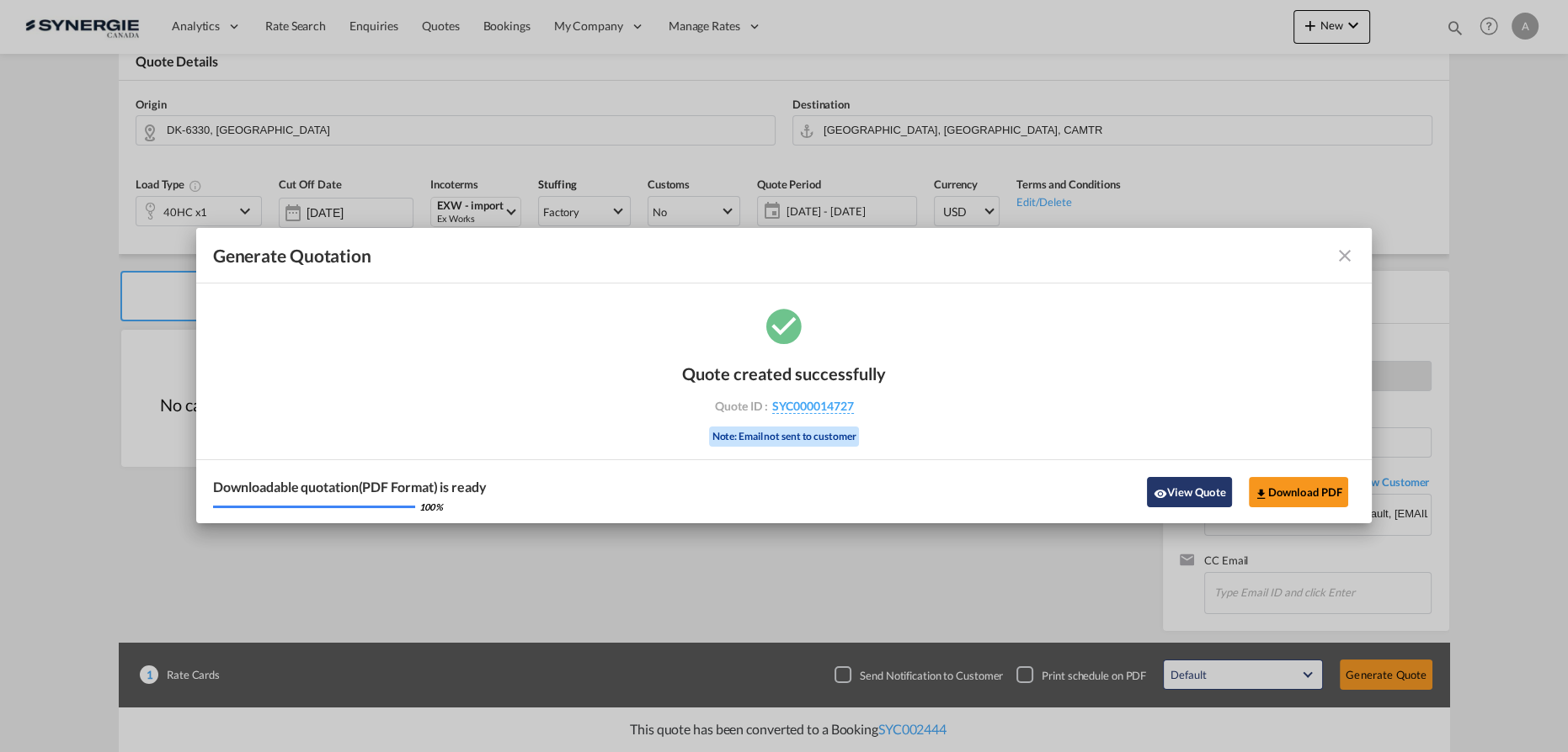
drag, startPoint x: 1190, startPoint y: 489, endPoint x: 1096, endPoint y: 72, distance: 427.5
click at [1190, 488] on button "View Quote" at bounding box center [1188, 493] width 84 height 31
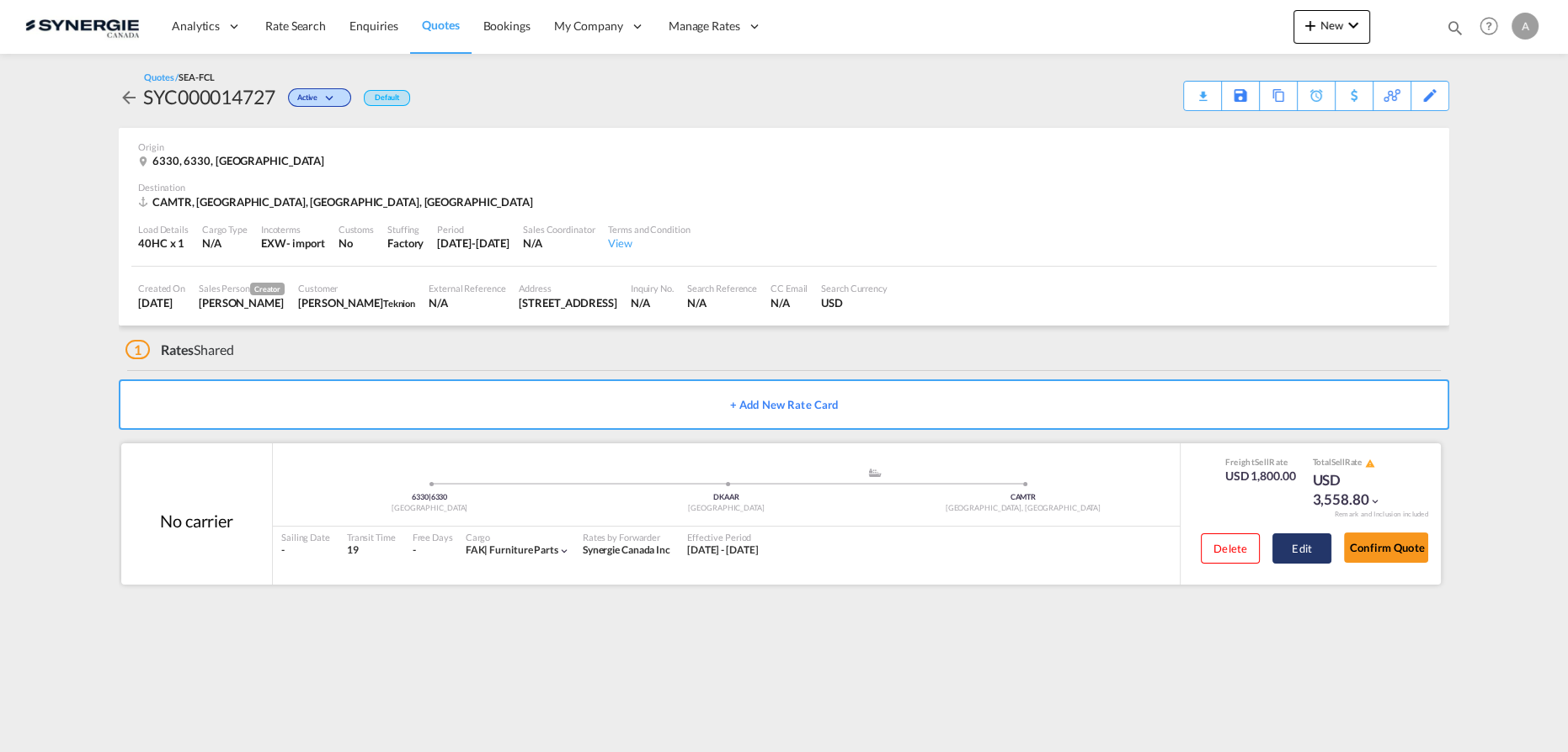
click at [1298, 550] on button "Edit" at bounding box center [1301, 549] width 59 height 31
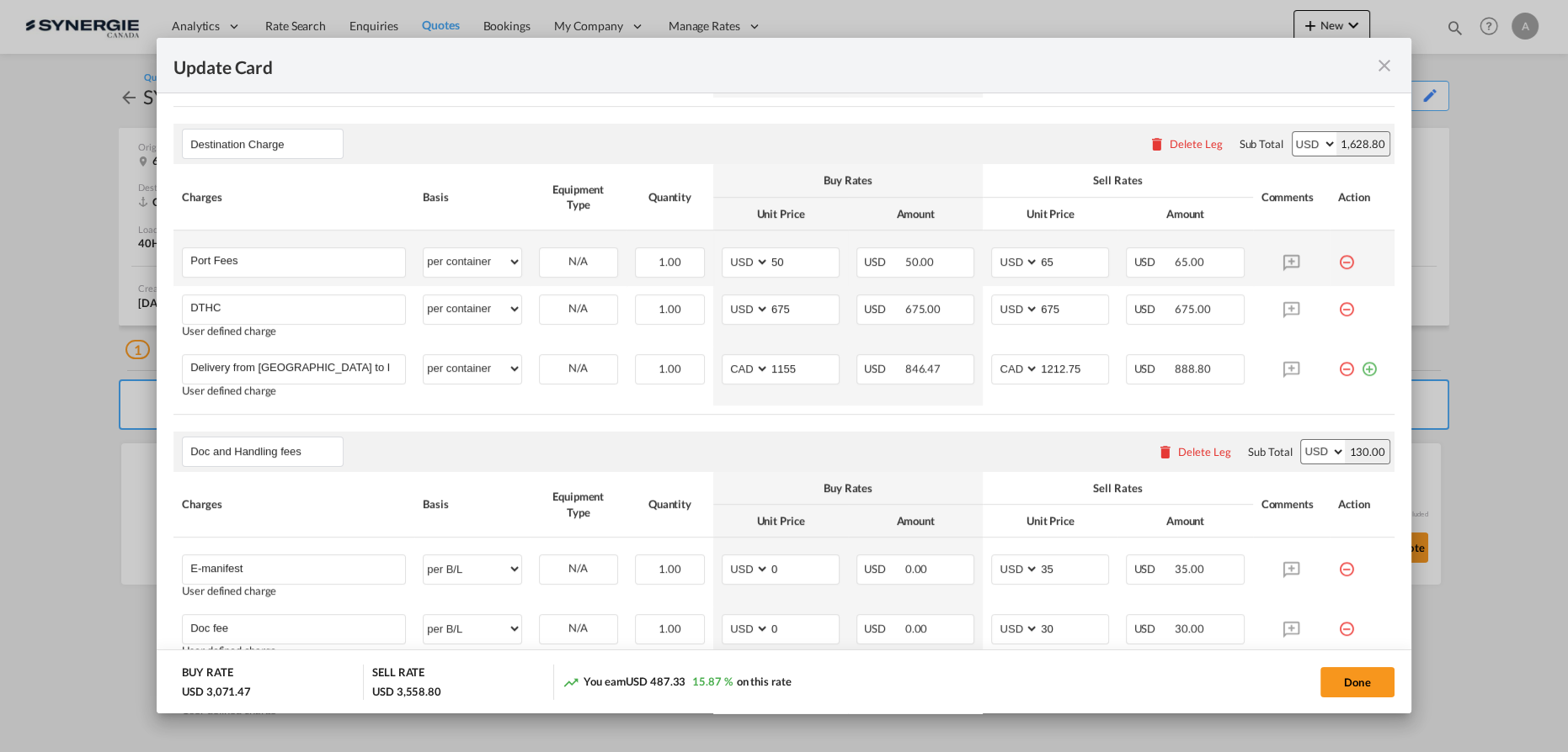
scroll to position [688, 0]
drag, startPoint x: 1071, startPoint y: 366, endPoint x: 914, endPoint y: 372, distance: 157.1
click at [951, 371] on tr "Delivery from Montreal to Levis Please Enter User Defined Charges Cannot Be Pub…" at bounding box center [783, 375] width 1221 height 60
type input "890"
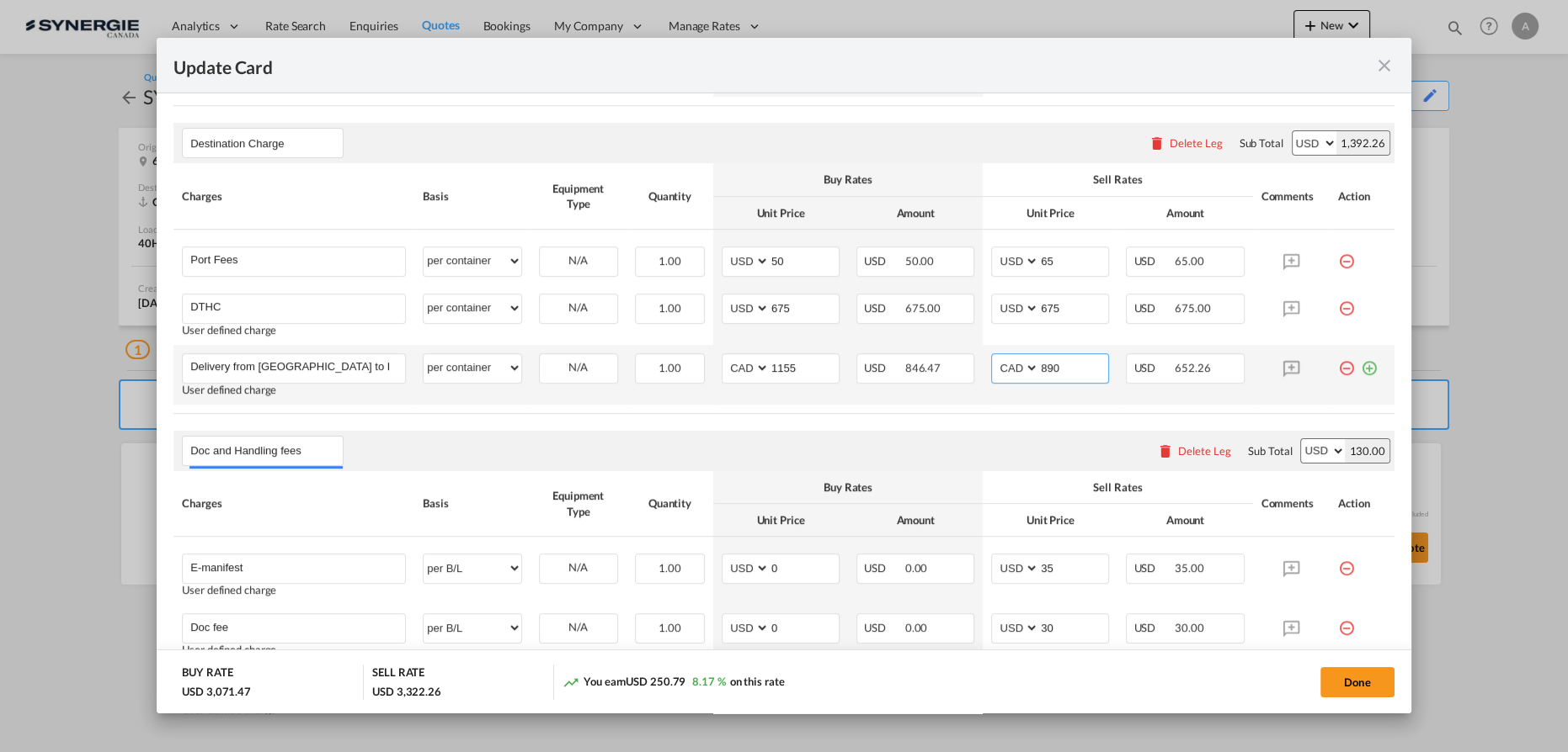
click at [1002, 370] on select "AED AFN ALL AMD ANG AOA ARS AUD AWG AZN BAM BBD BDT BGN BHD BIF BMD BND BOB BRL…" at bounding box center [1016, 367] width 44 height 23
select select "string:USD"
click at [995, 356] on select "AED AFN ALL AMD ANG AOA ARS AUD AWG AZN BAM BBD BDT BGN BHD BIF BMD BND BOB BRL…" at bounding box center [1016, 367] width 44 height 23
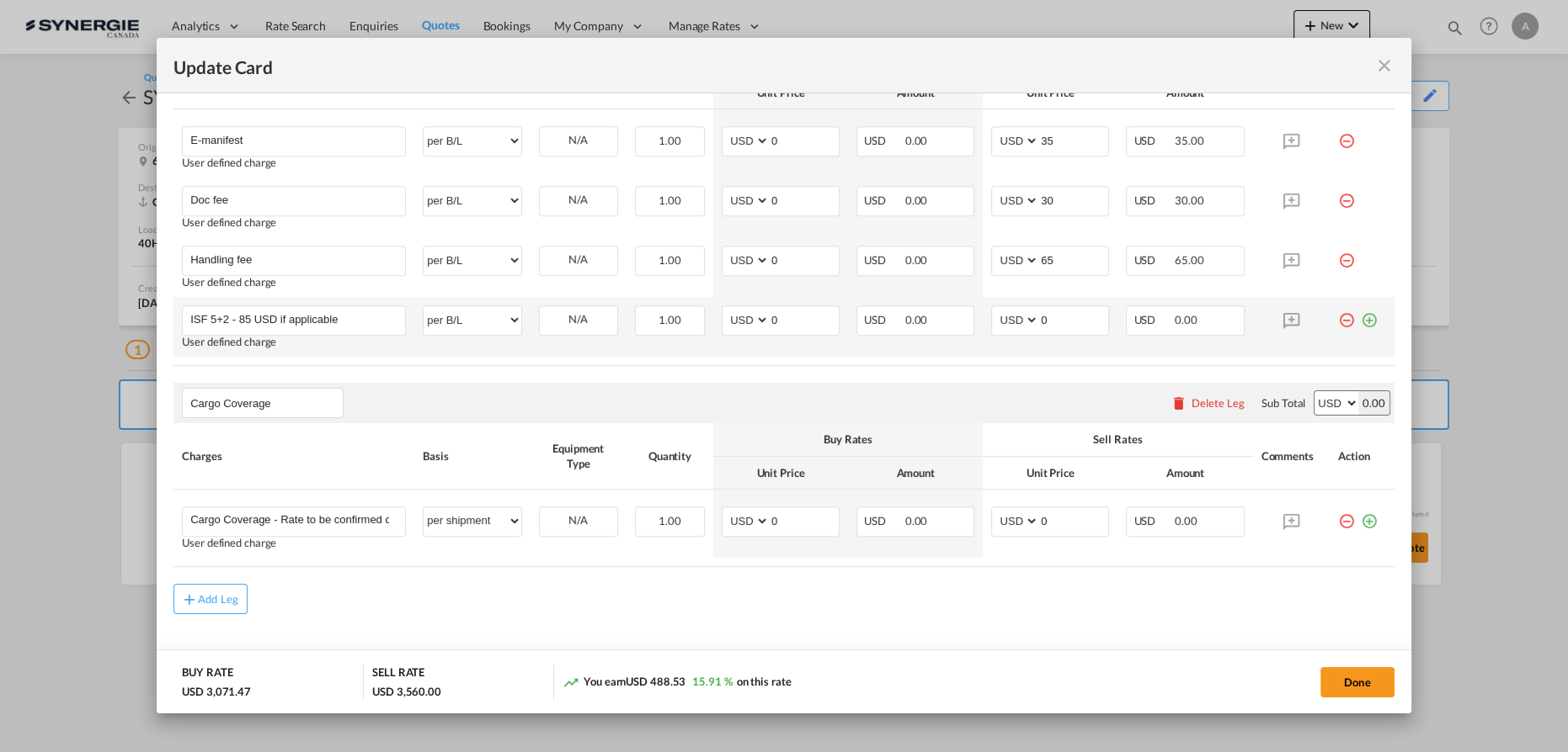
scroll to position [1139, 0]
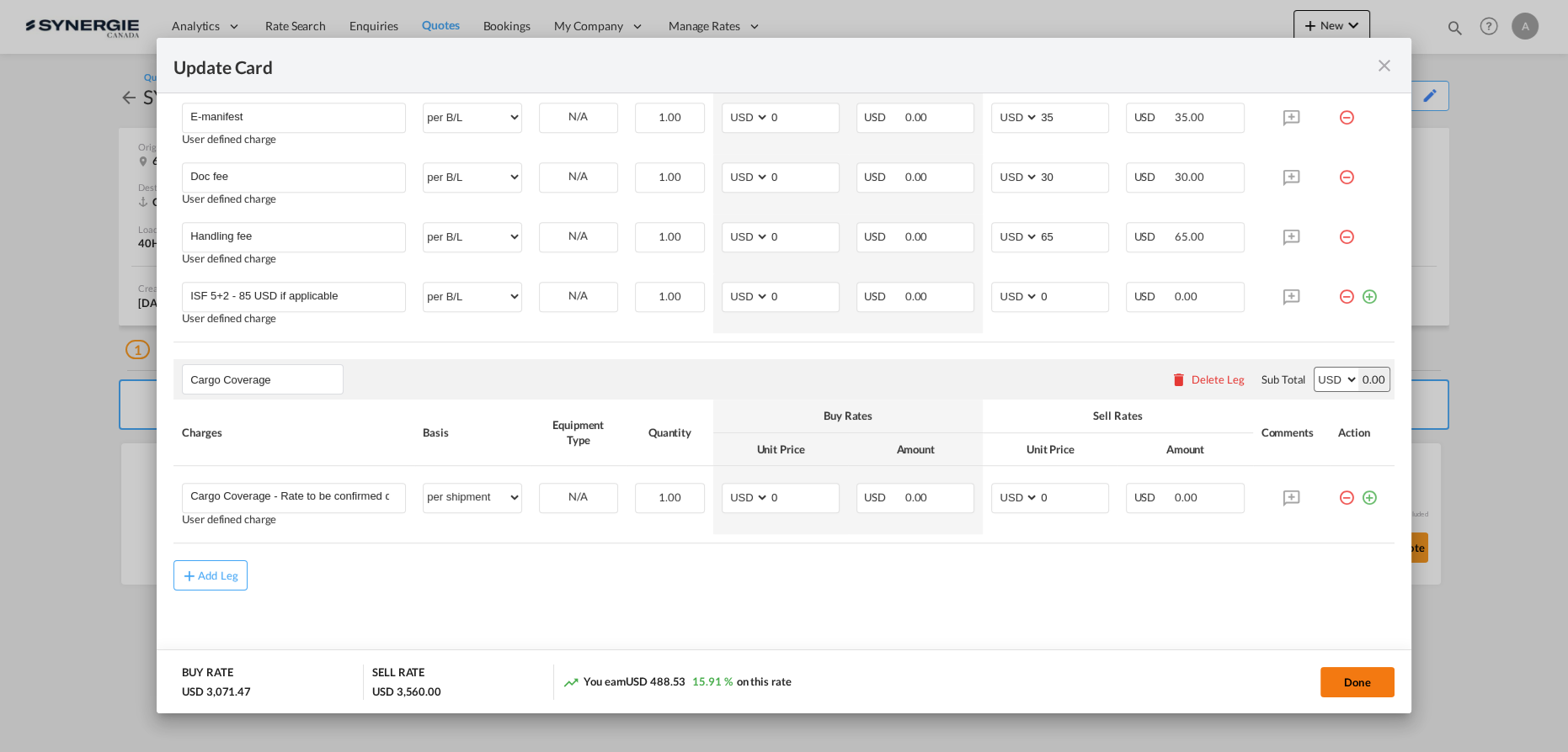
click at [1344, 681] on button "Done" at bounding box center [1357, 683] width 74 height 31
type input "[DATE]"
type input "29 Sep 2025"
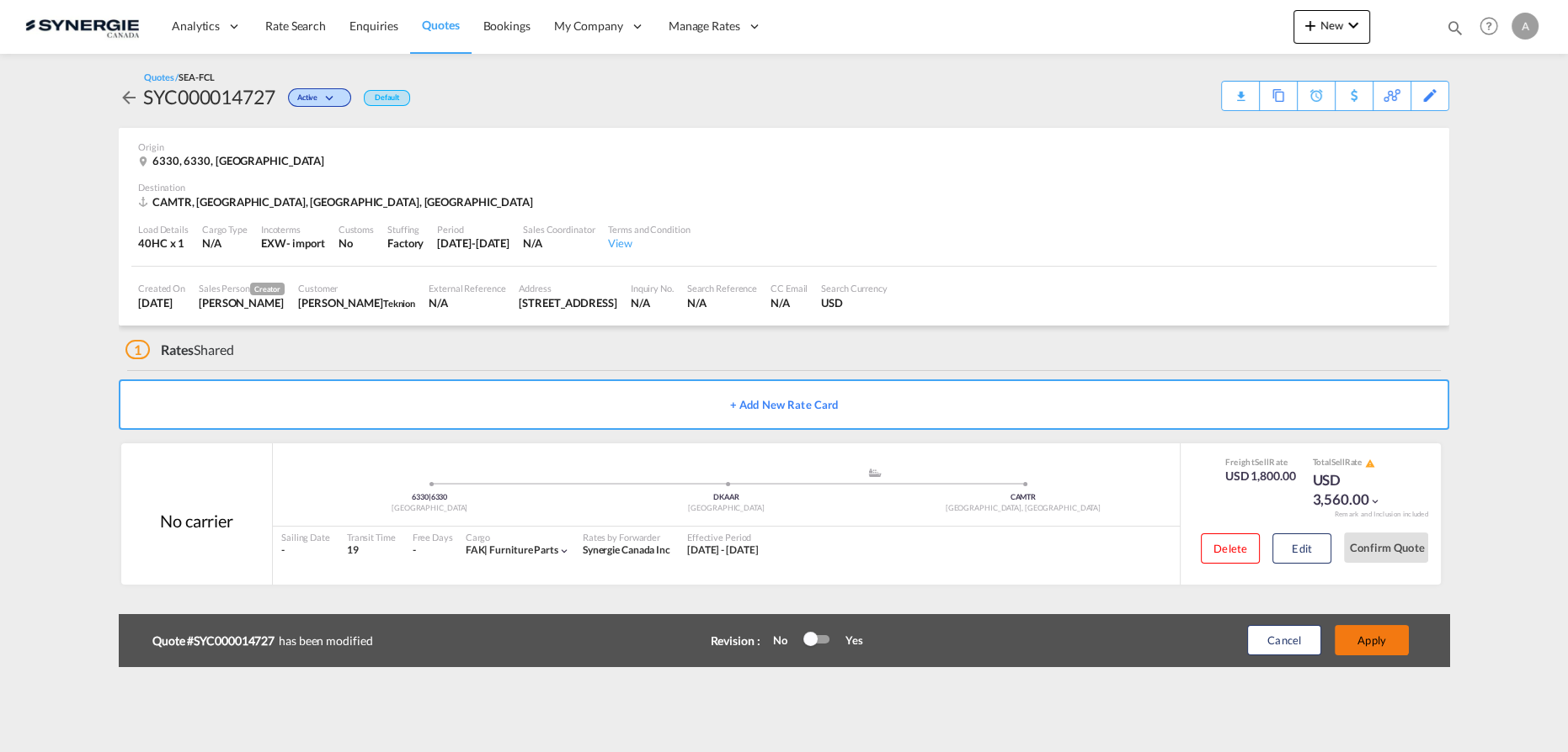
click at [1368, 642] on button "Apply" at bounding box center [1371, 640] width 74 height 31
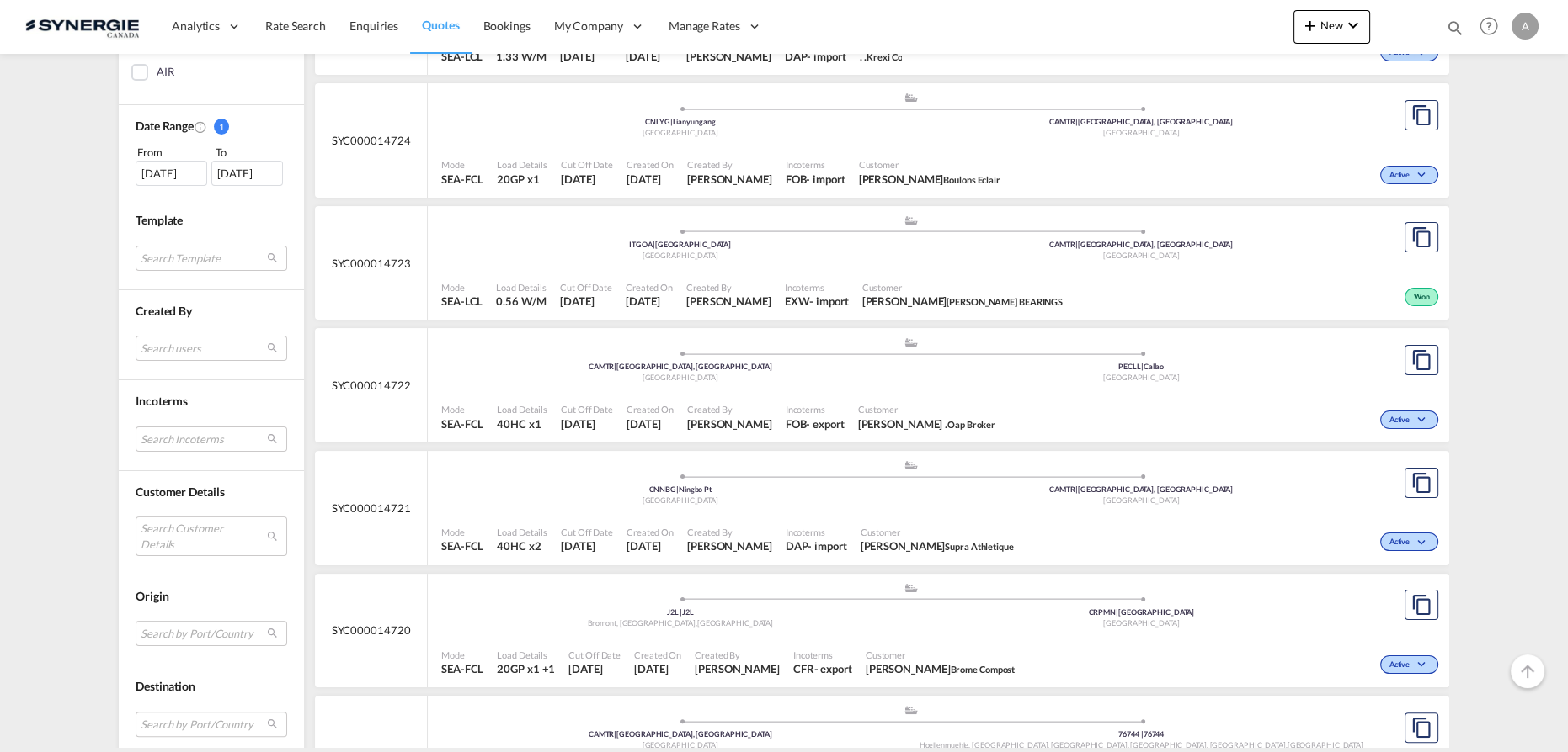
scroll to position [459, 0]
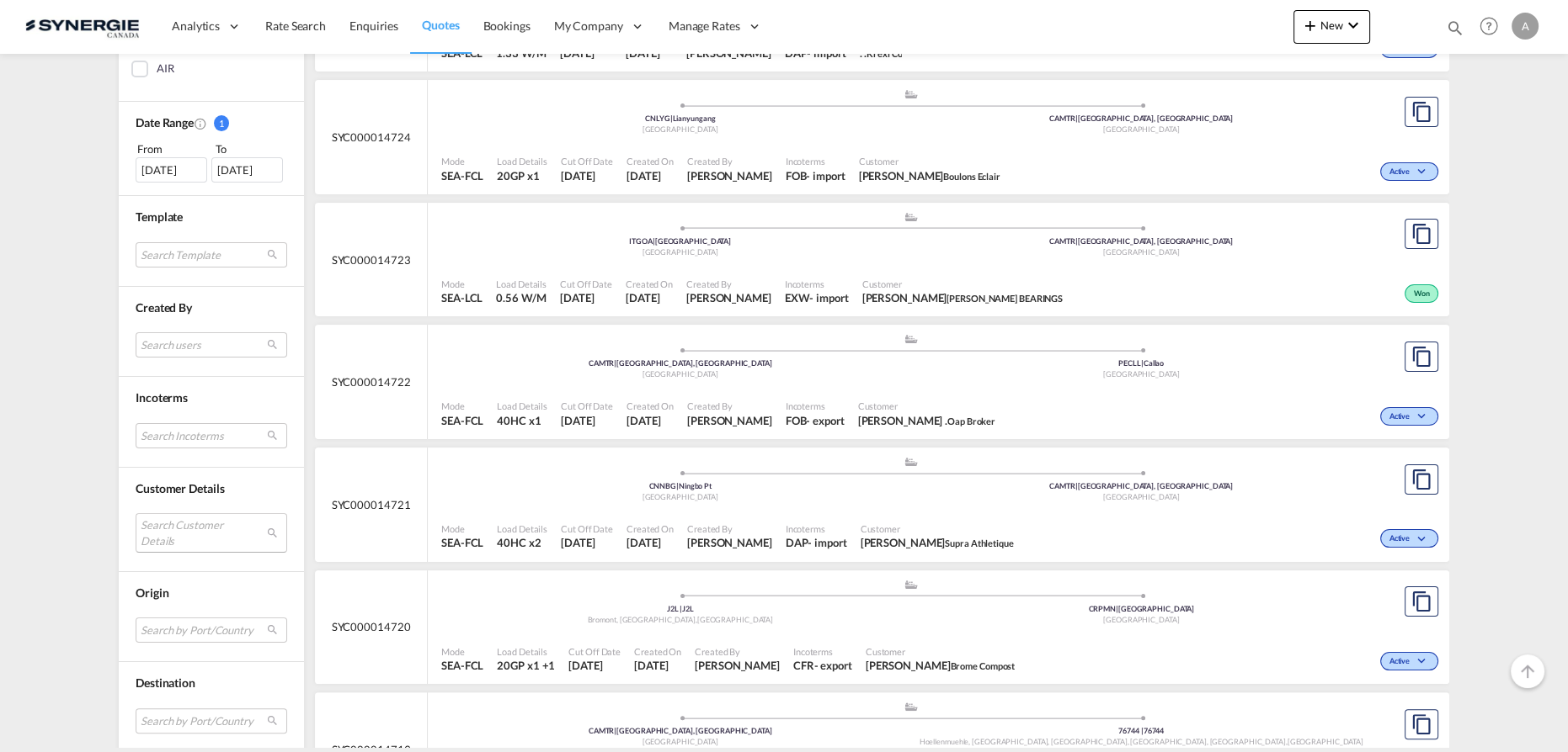
click at [175, 533] on md-select "Search Customer Details user name user [PERSON_NAME] . [PERSON_NAME][EMAIL_ADDR…" at bounding box center [212, 532] width 152 height 38
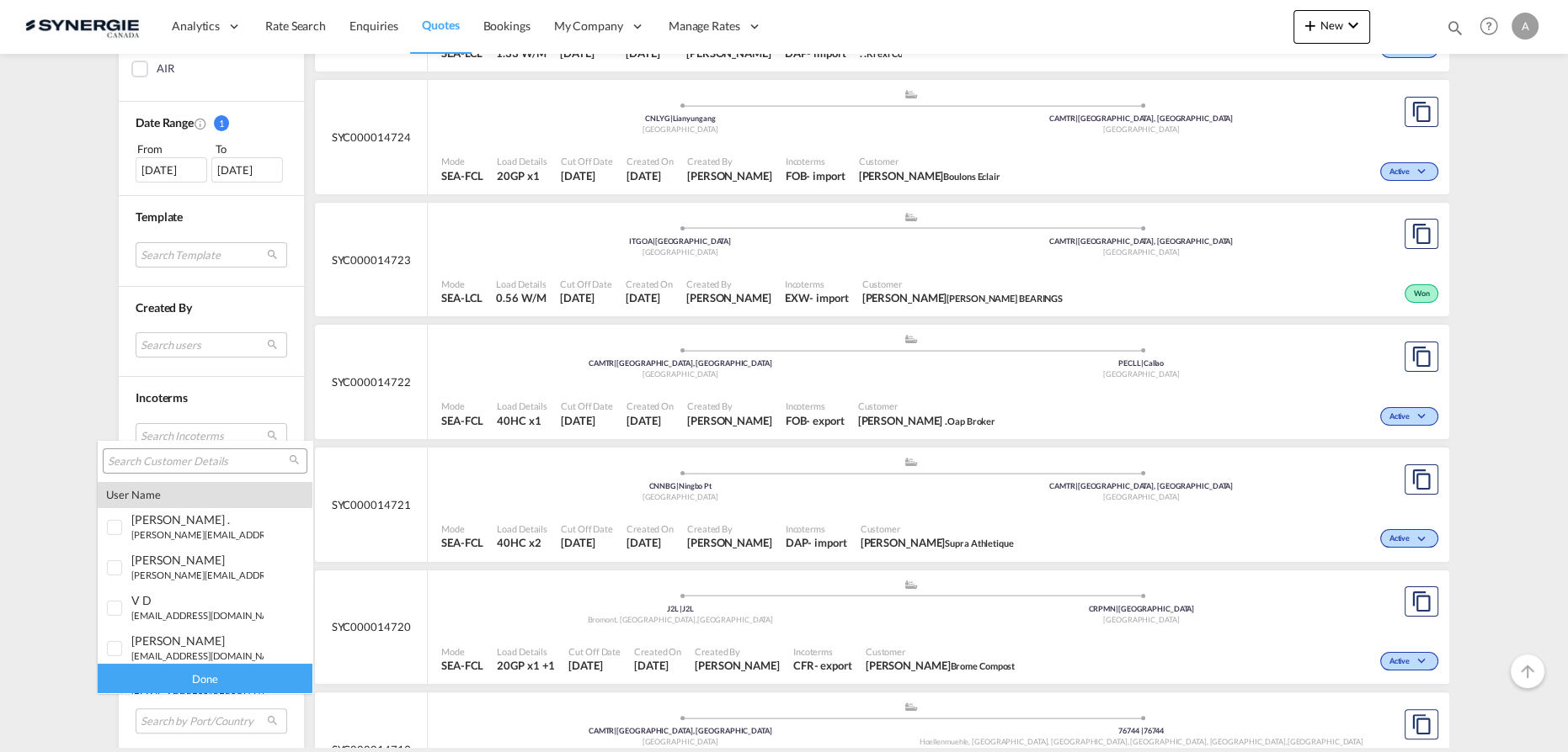
click at [197, 460] on input "search" at bounding box center [198, 462] width 181 height 15
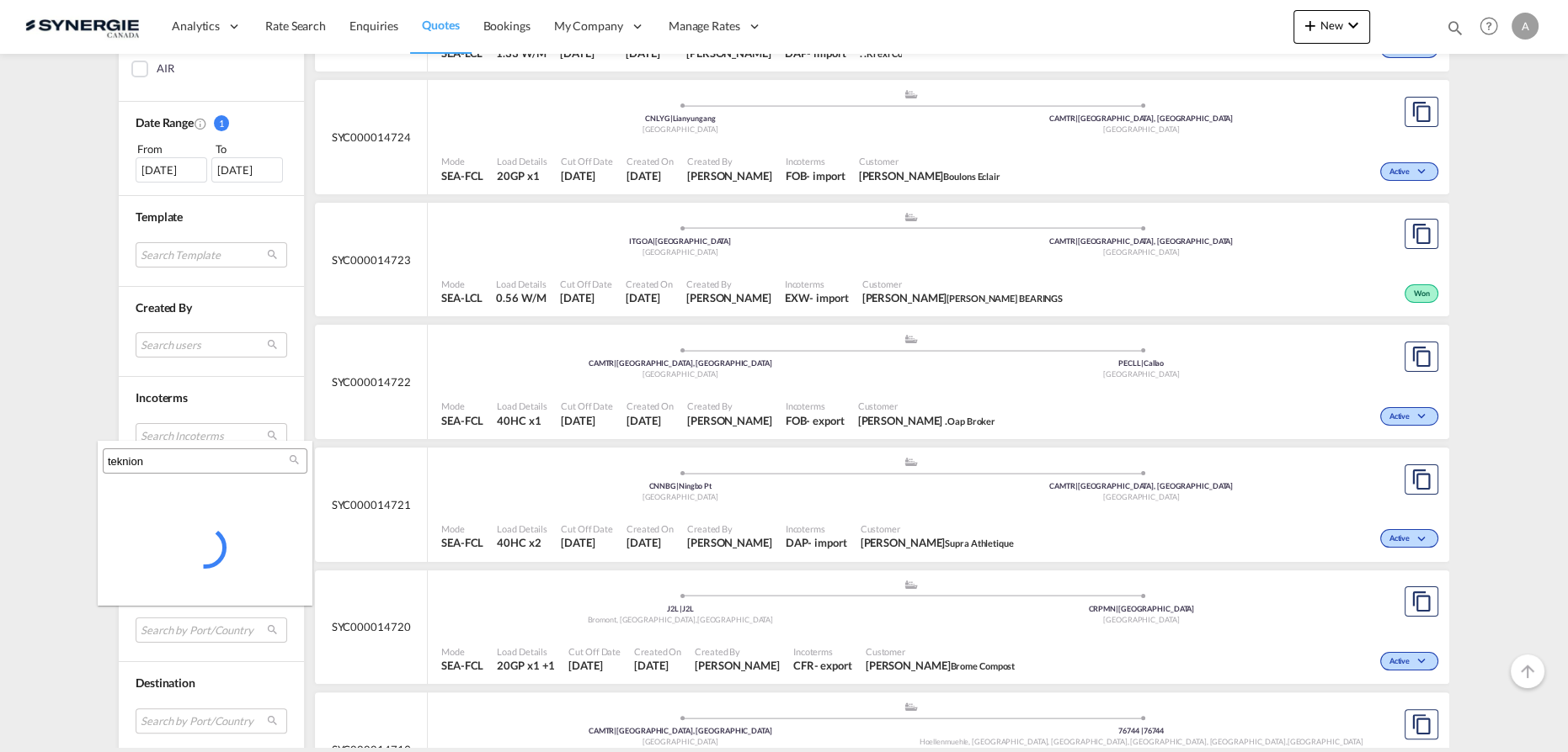
drag, startPoint x: 207, startPoint y: 463, endPoint x: 291, endPoint y: 482, distance: 86.1
click at [293, 485] on md-content "teknion" at bounding box center [205, 523] width 215 height 165
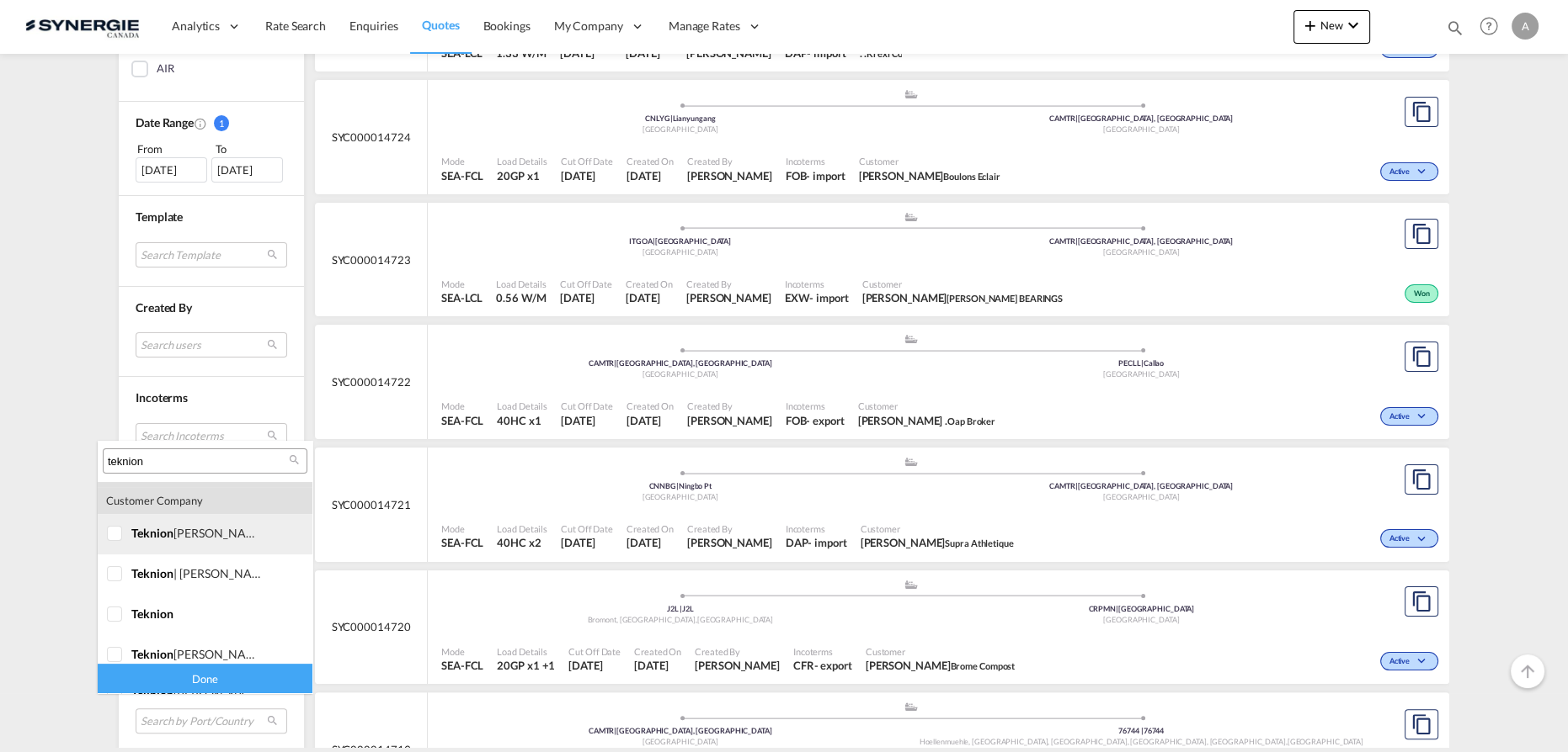
scroll to position [401, 0]
type input "teknion"
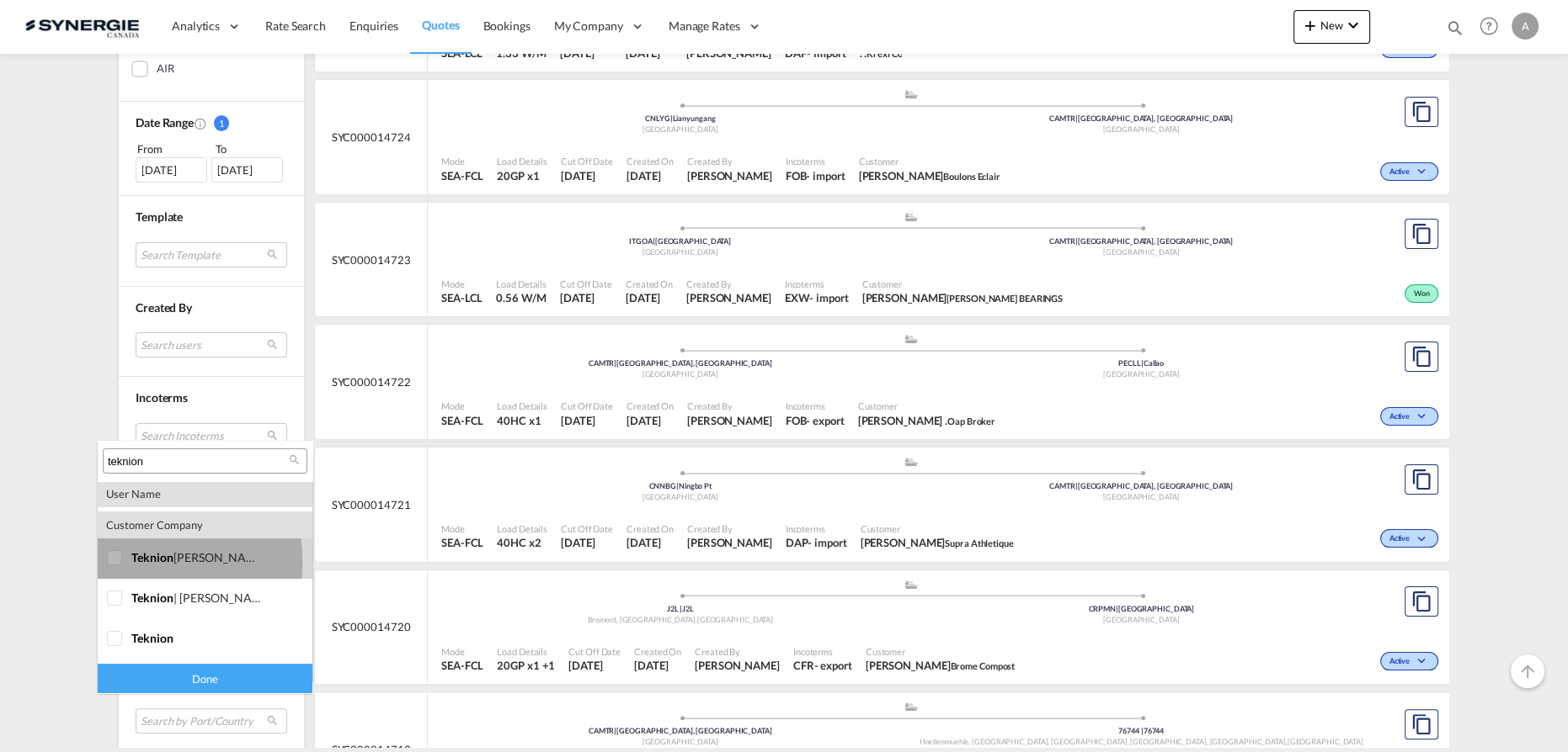
click at [119, 562] on div at bounding box center [115, 558] width 17 height 17
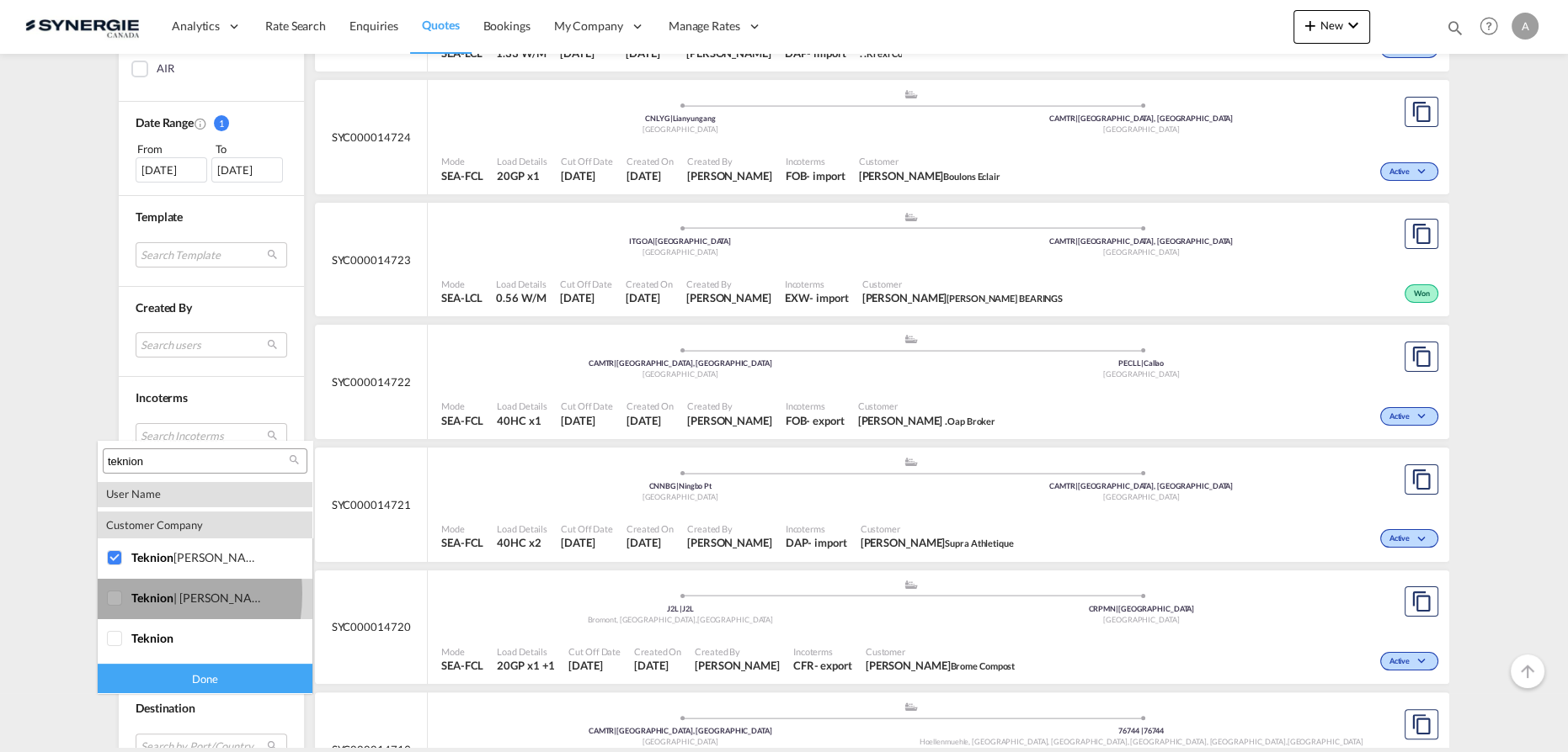
click at [117, 594] on div at bounding box center [115, 599] width 17 height 17
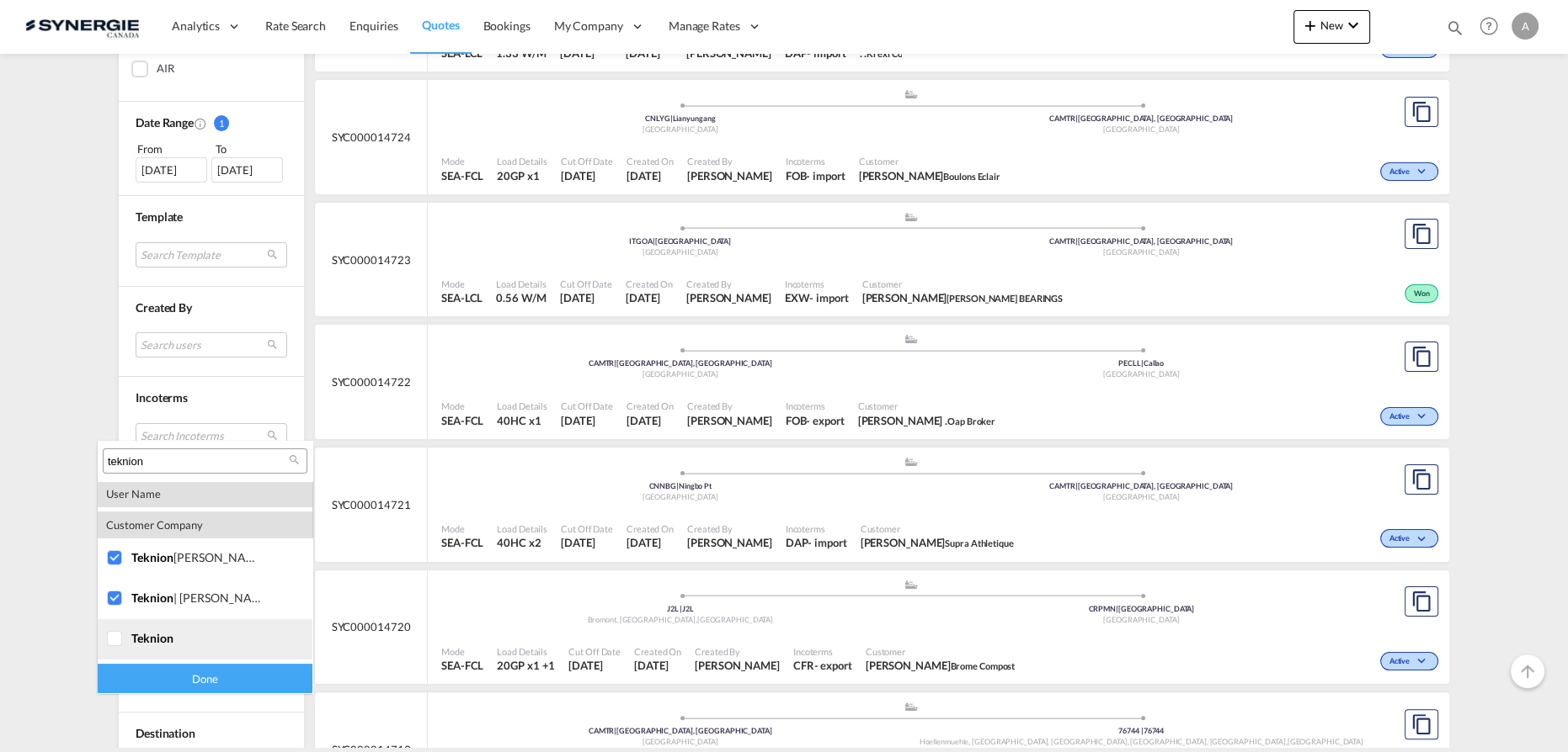
click at [112, 632] on div at bounding box center [115, 639] width 17 height 17
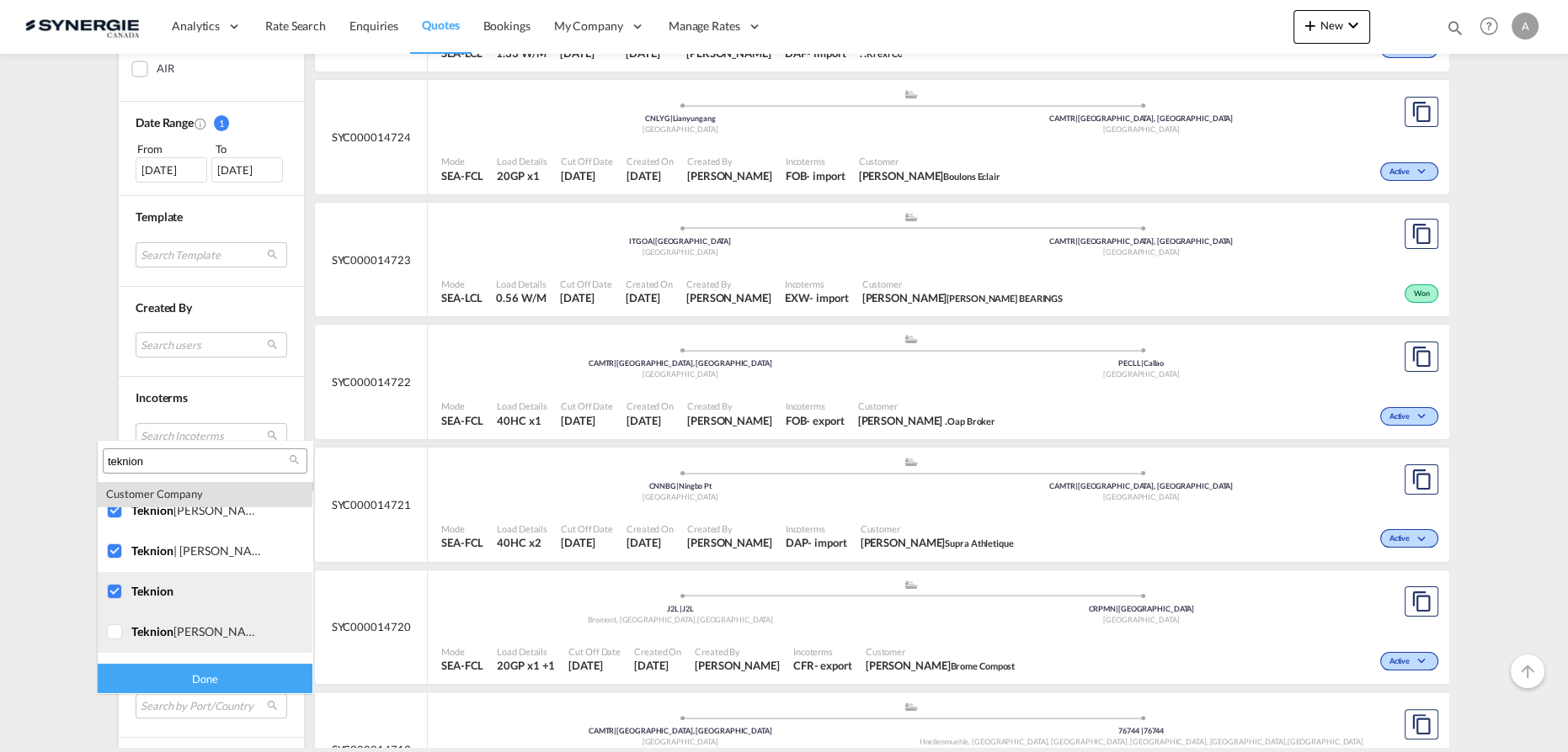
scroll to position [477, 0]
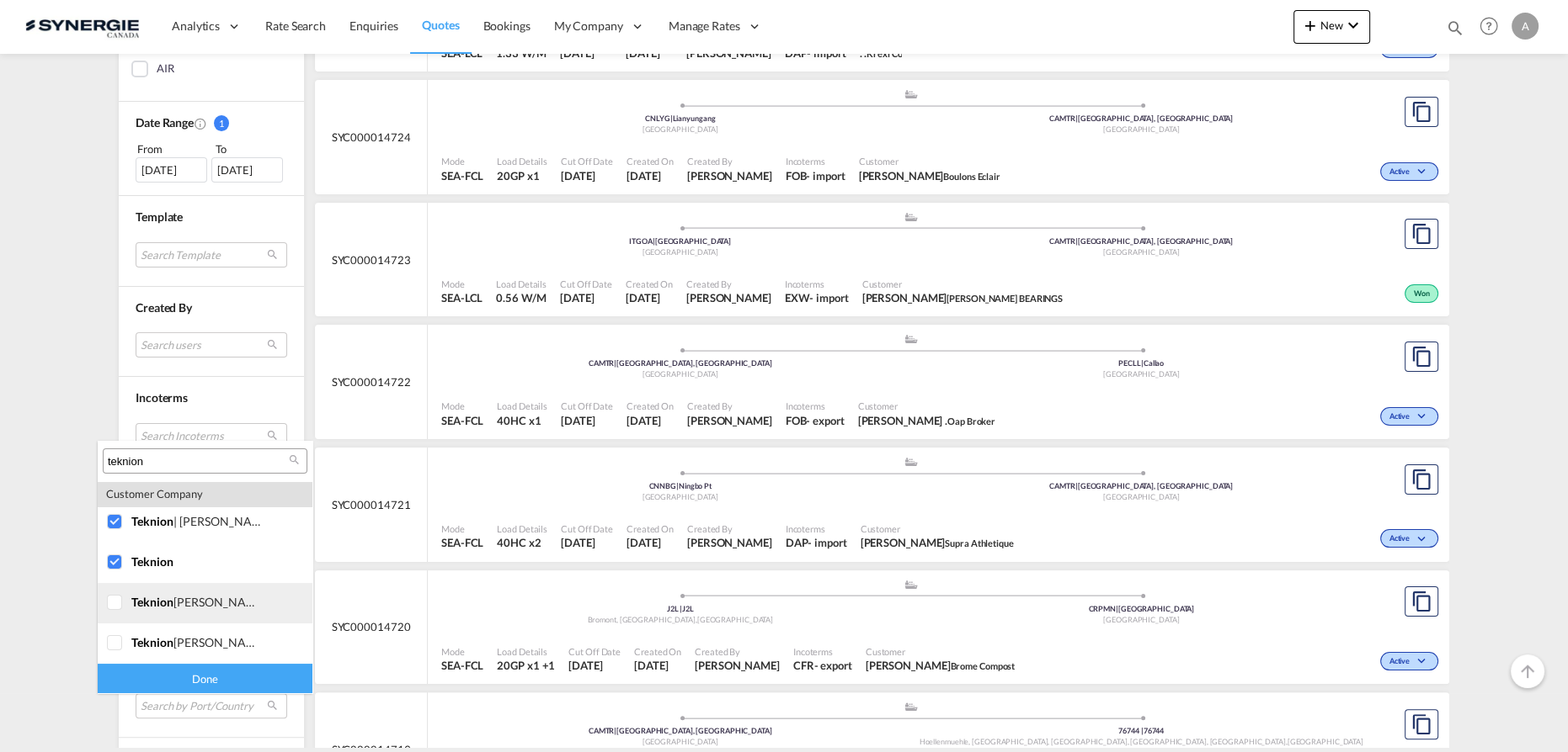
click at [121, 609] on div at bounding box center [115, 604] width 17 height 17
click at [114, 645] on div at bounding box center [115, 644] width 17 height 17
click at [155, 683] on div "Done" at bounding box center [205, 679] width 215 height 30
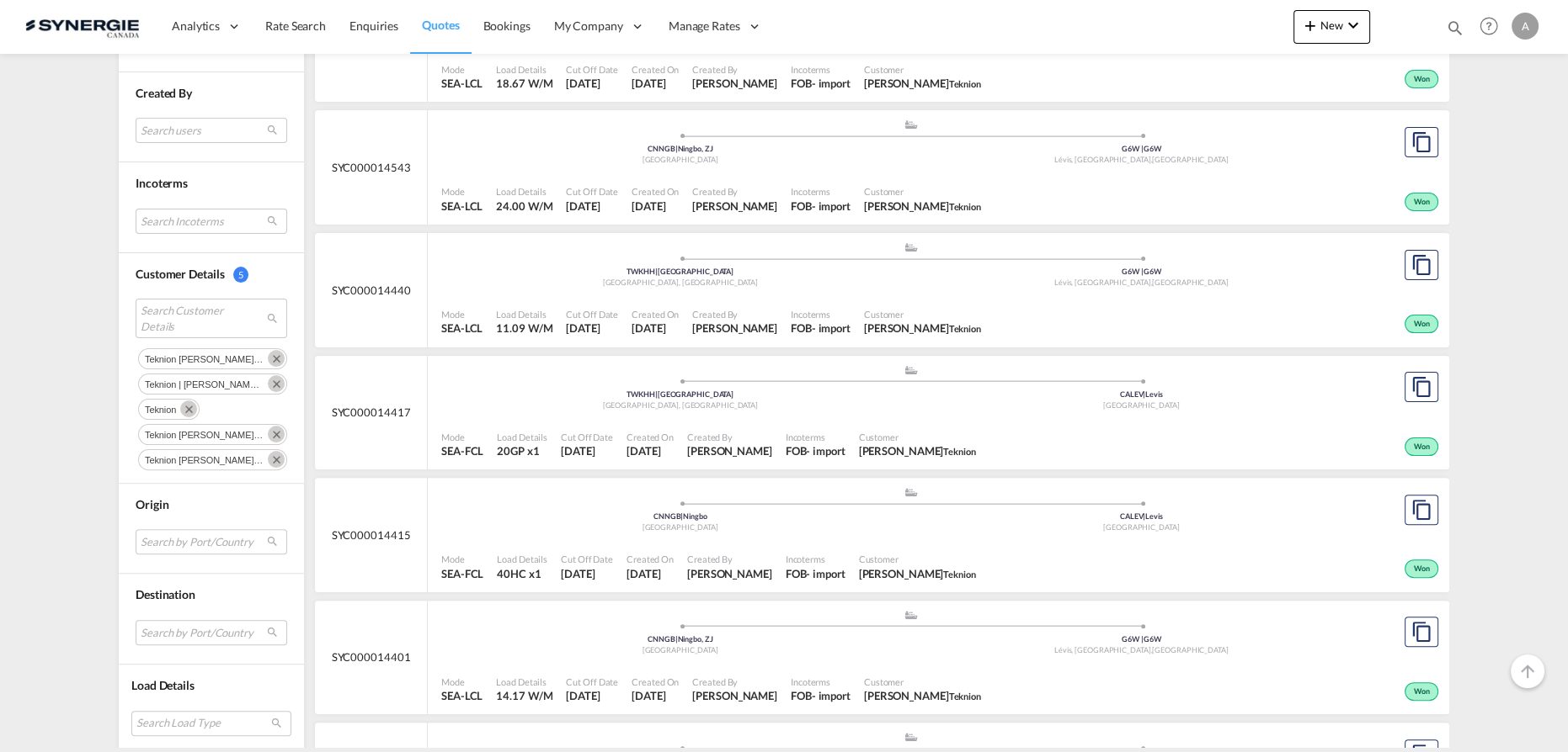
scroll to position [688, 0]
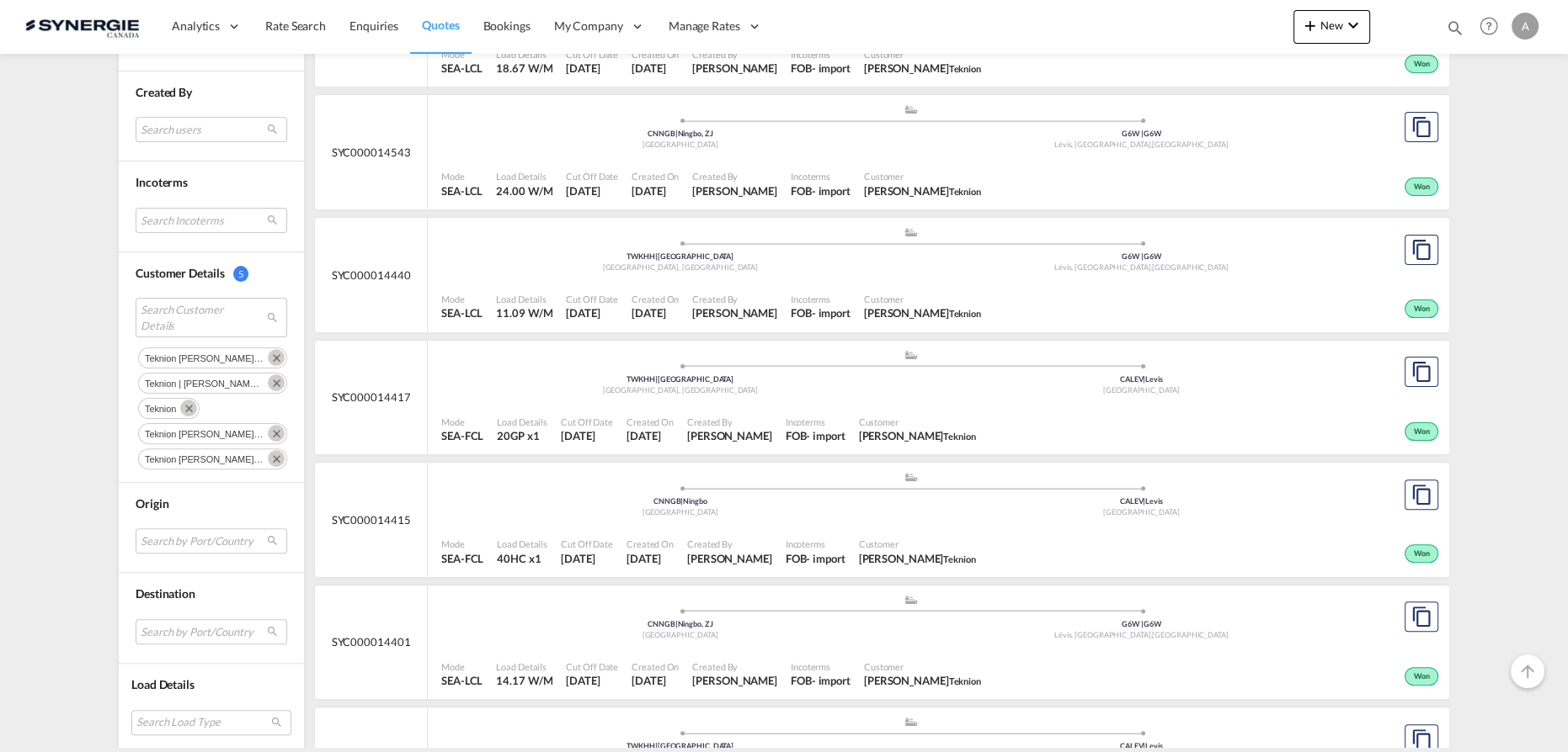
click at [715, 416] on span "Created By" at bounding box center [729, 422] width 85 height 13
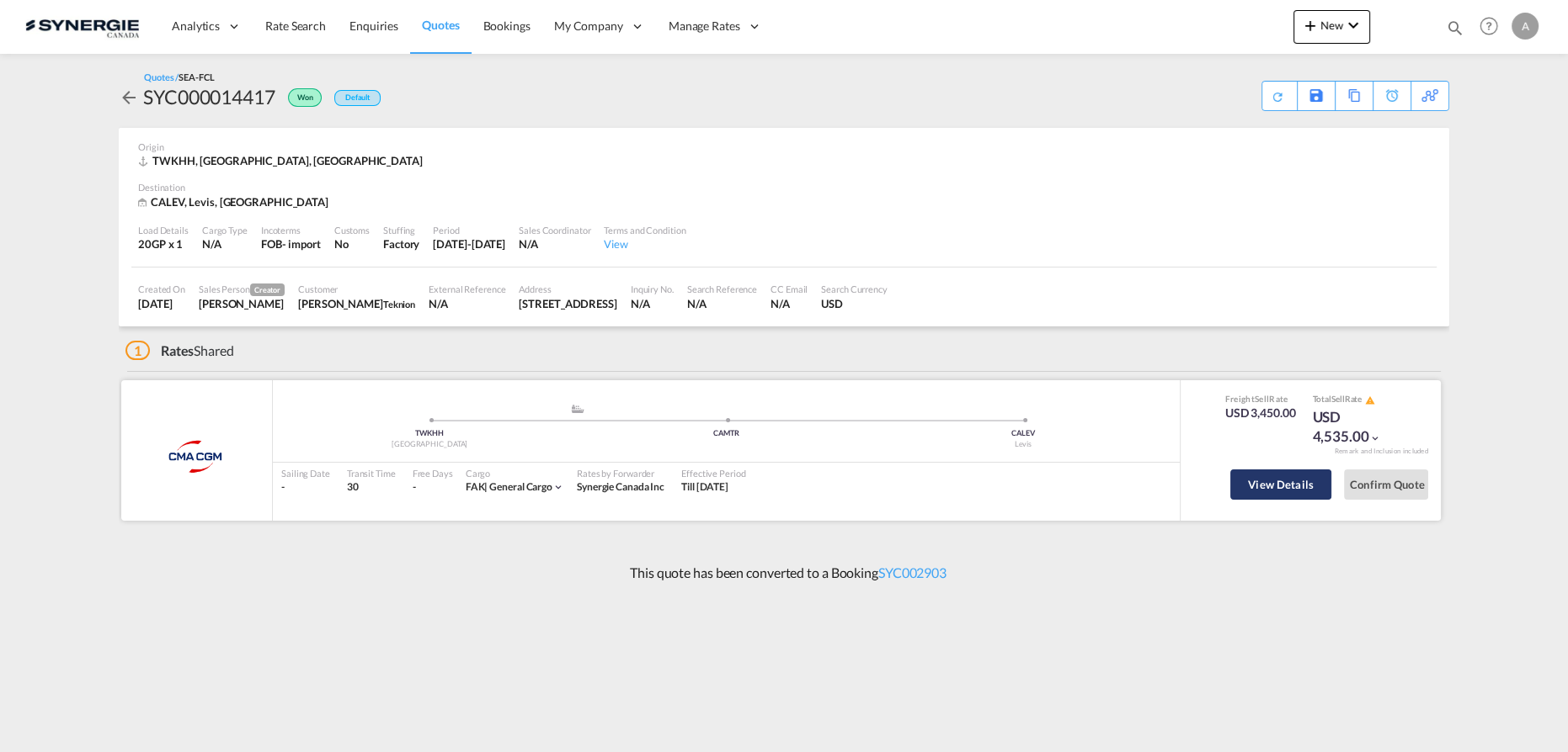
click at [1263, 485] on button "View Details" at bounding box center [1281, 485] width 101 height 31
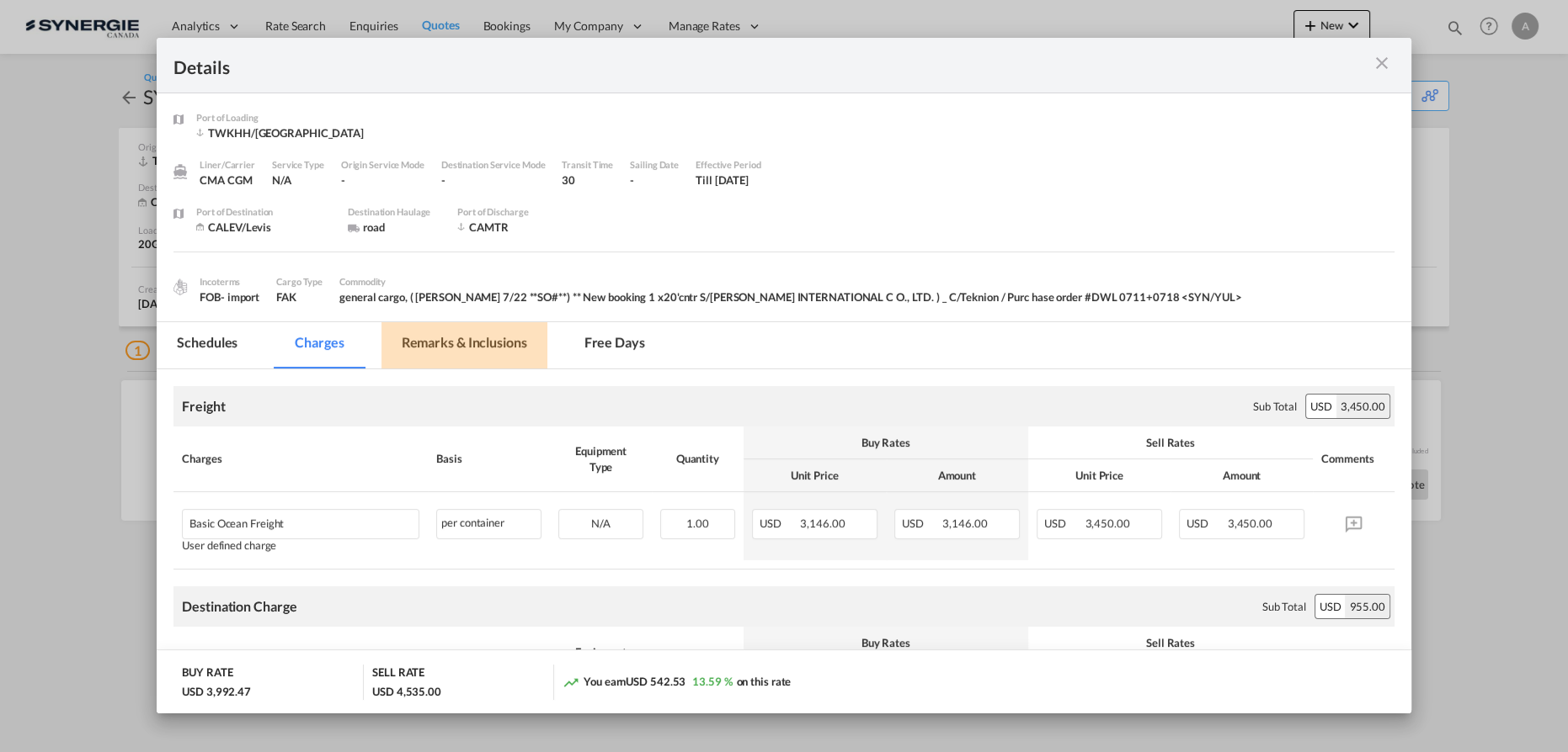
click at [493, 350] on md-tab-item "Remarks & Inclusions" at bounding box center [464, 345] width 166 height 46
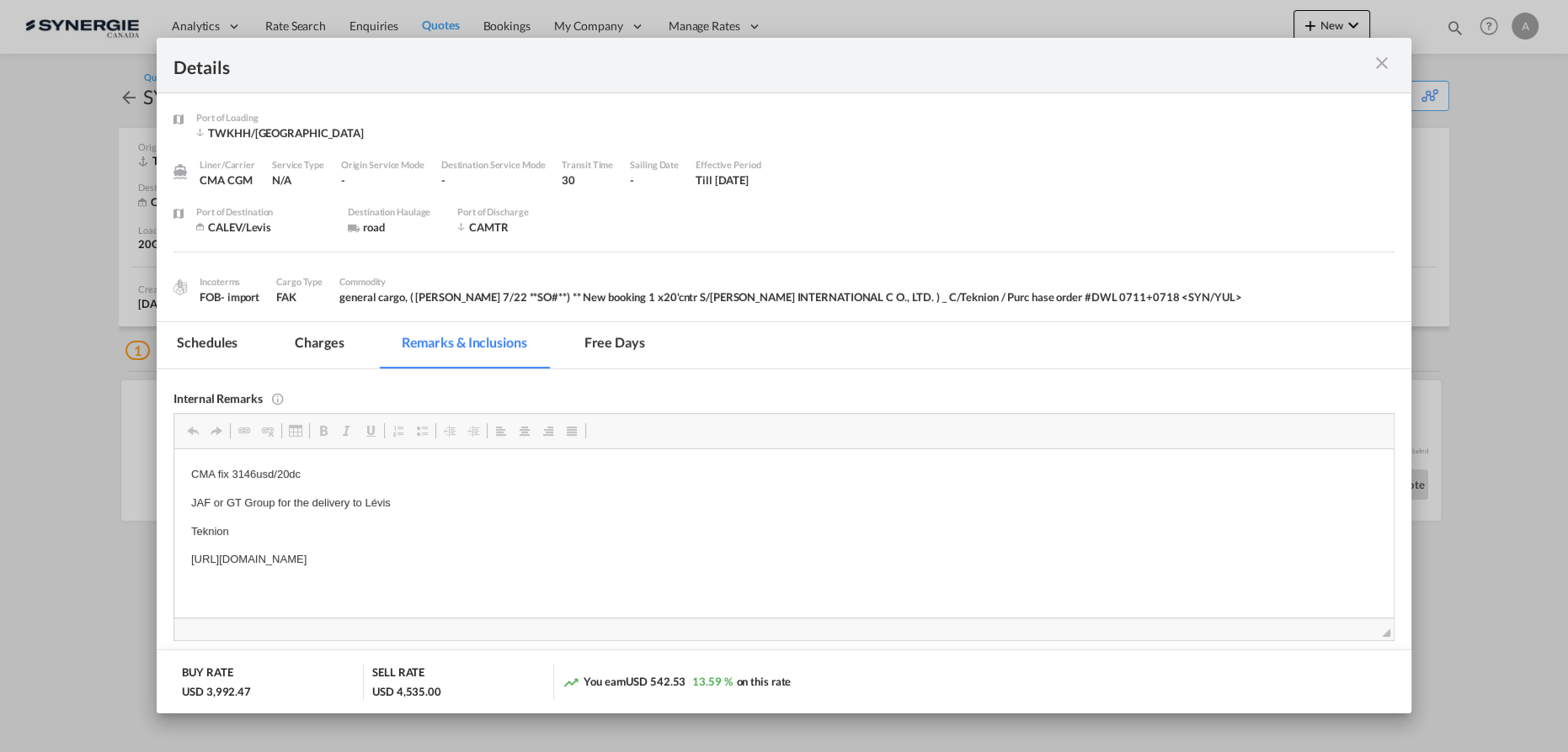
click at [327, 344] on md-tab-item "Charges" at bounding box center [319, 345] width 90 height 46
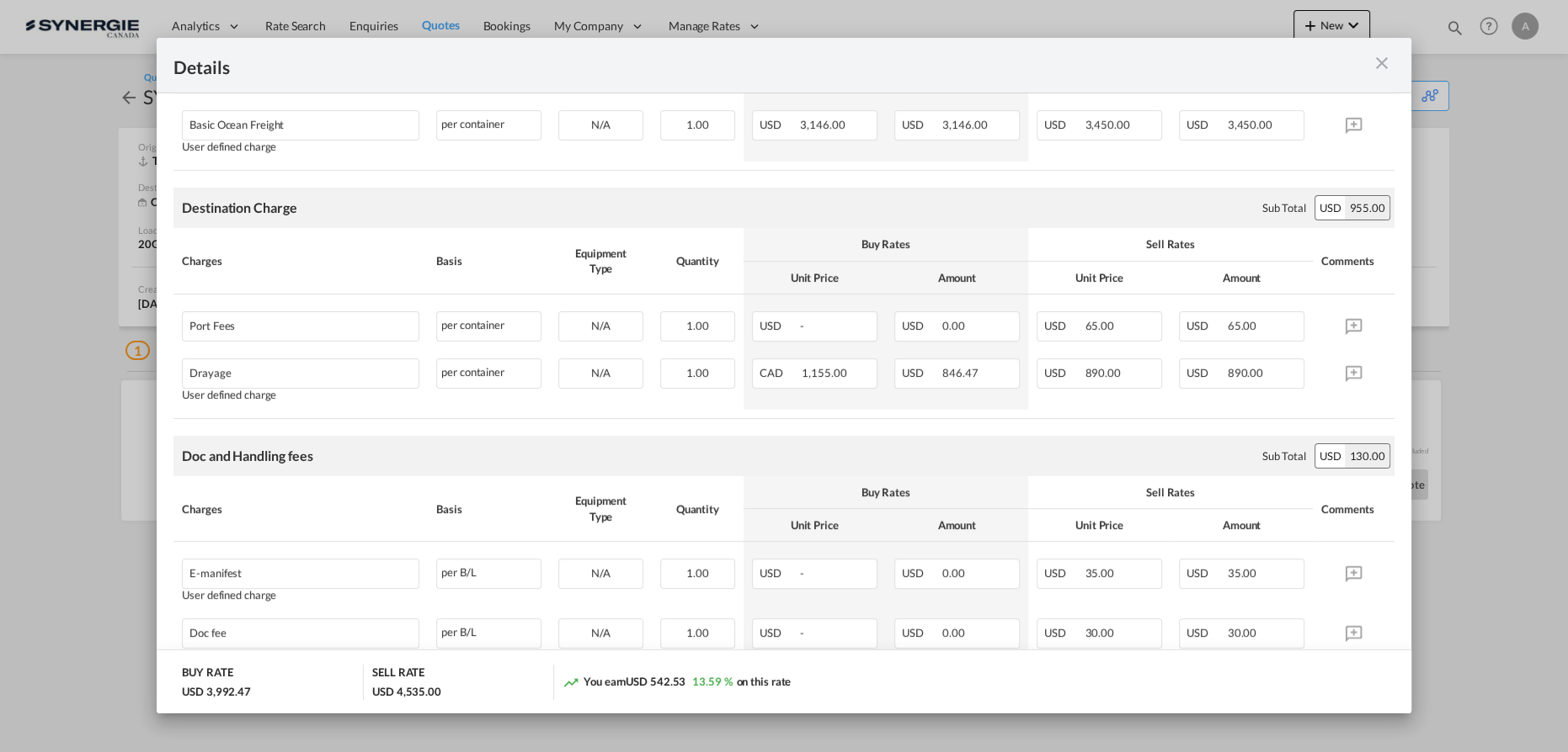
scroll to position [459, 0]
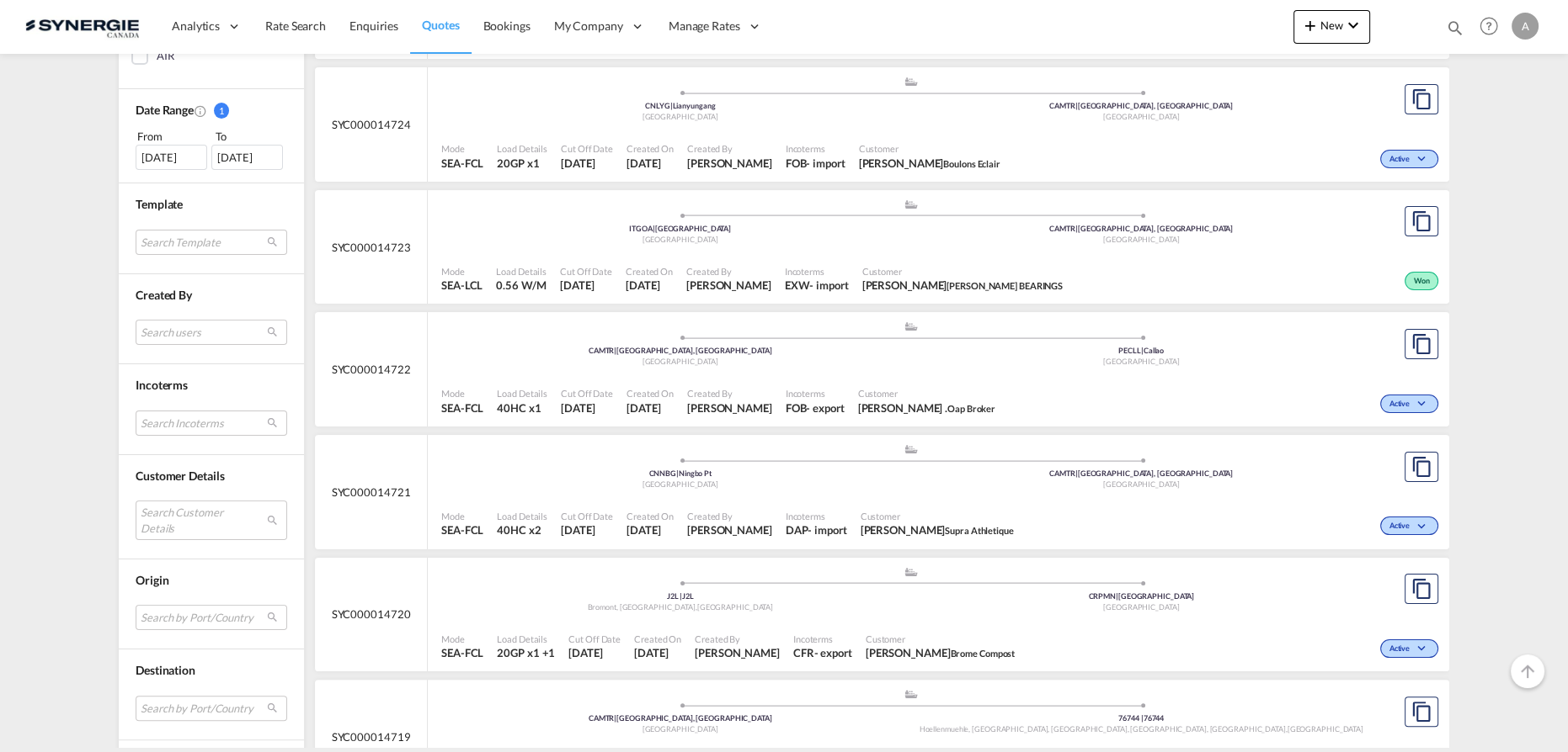
scroll to position [535, 0]
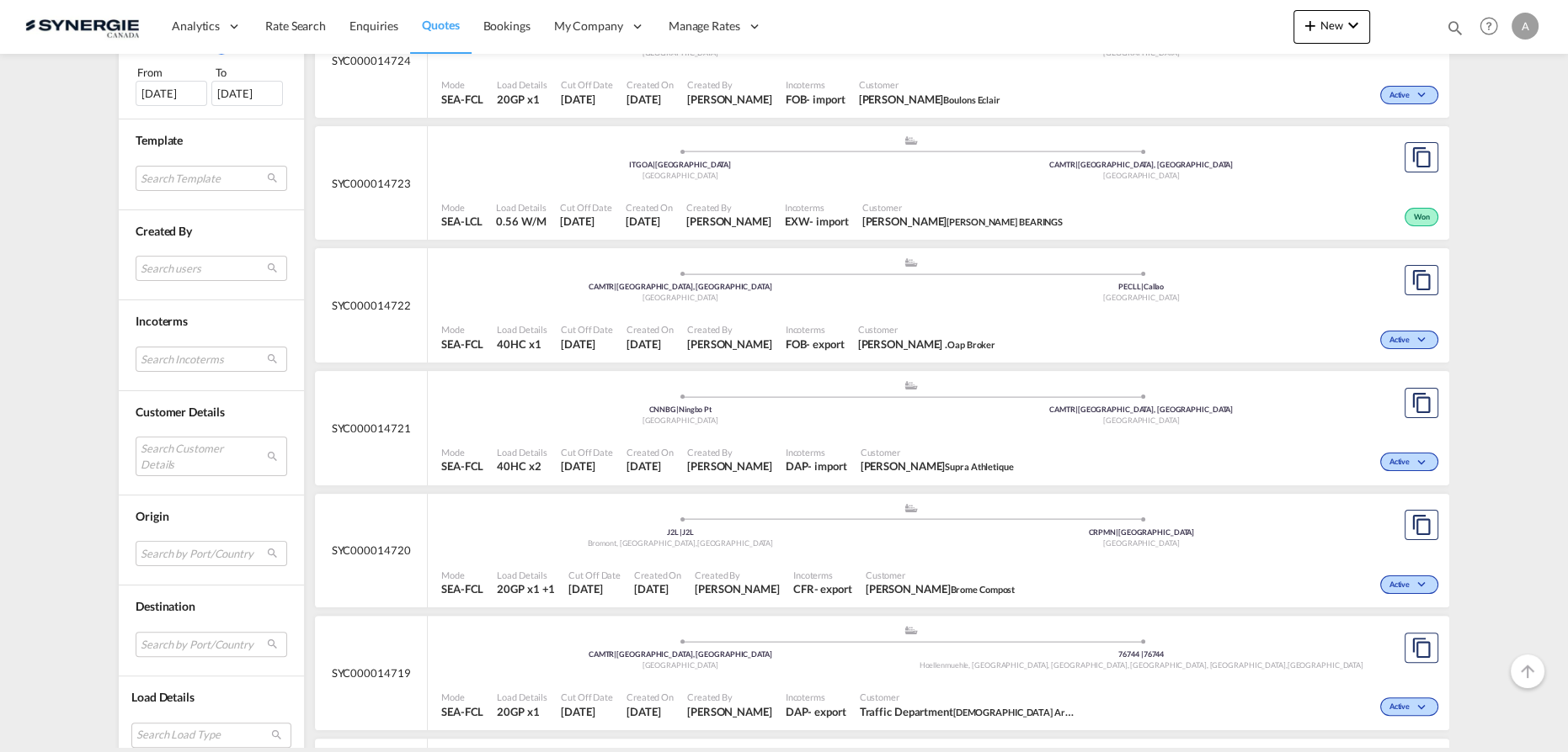
click at [136, 427] on div "Search Customer Details user name user [PERSON_NAME] . [PERSON_NAME][EMAIL_ADDR…" at bounding box center [212, 451] width 152 height 61
click at [184, 454] on md-select "Search Customer Details user name user [PERSON_NAME] . [PERSON_NAME][EMAIL_ADDR…" at bounding box center [212, 455] width 152 height 38
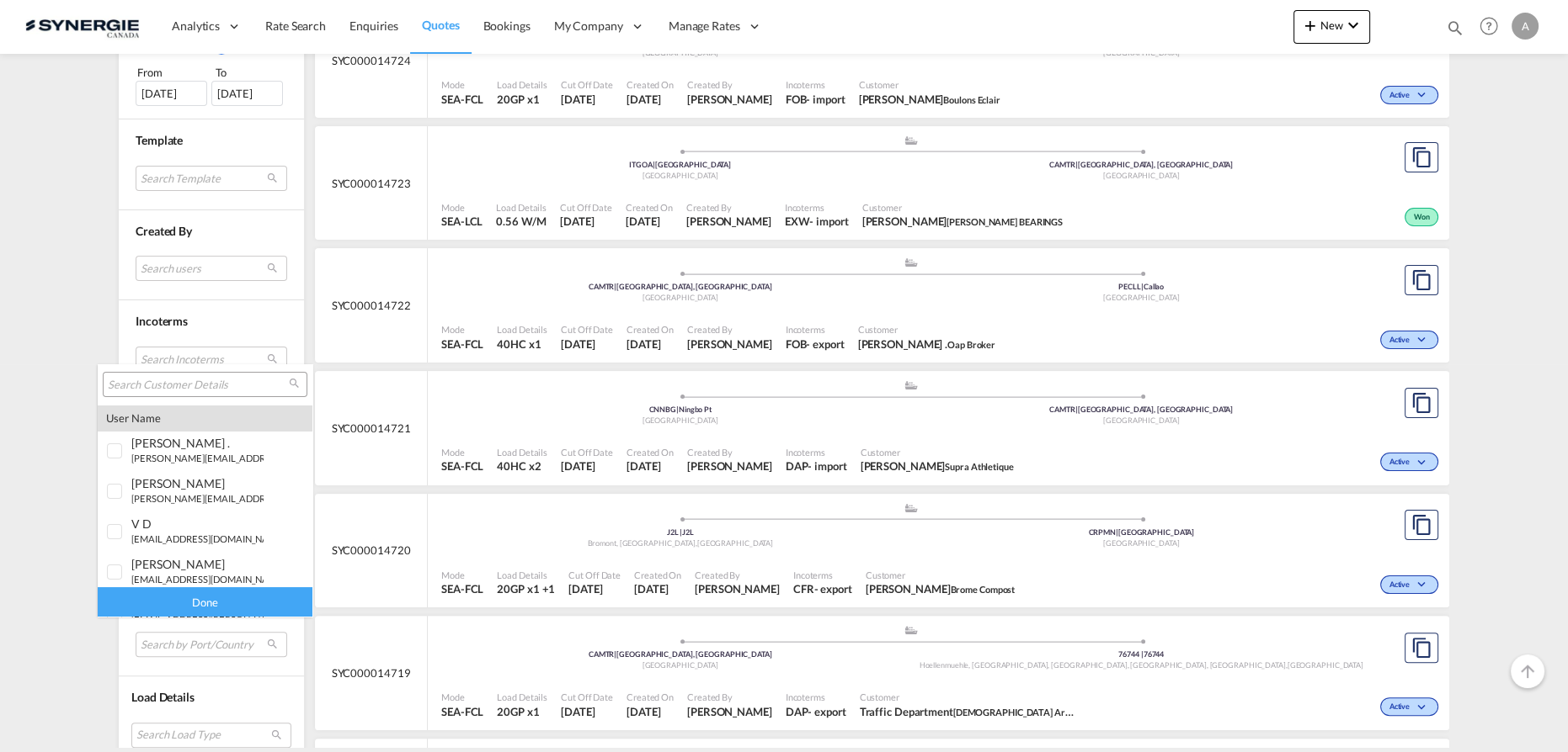
click at [173, 386] on input "search" at bounding box center [198, 385] width 181 height 15
type input "CASCADES"
click at [123, 535] on div at bounding box center [115, 527] width 17 height 17
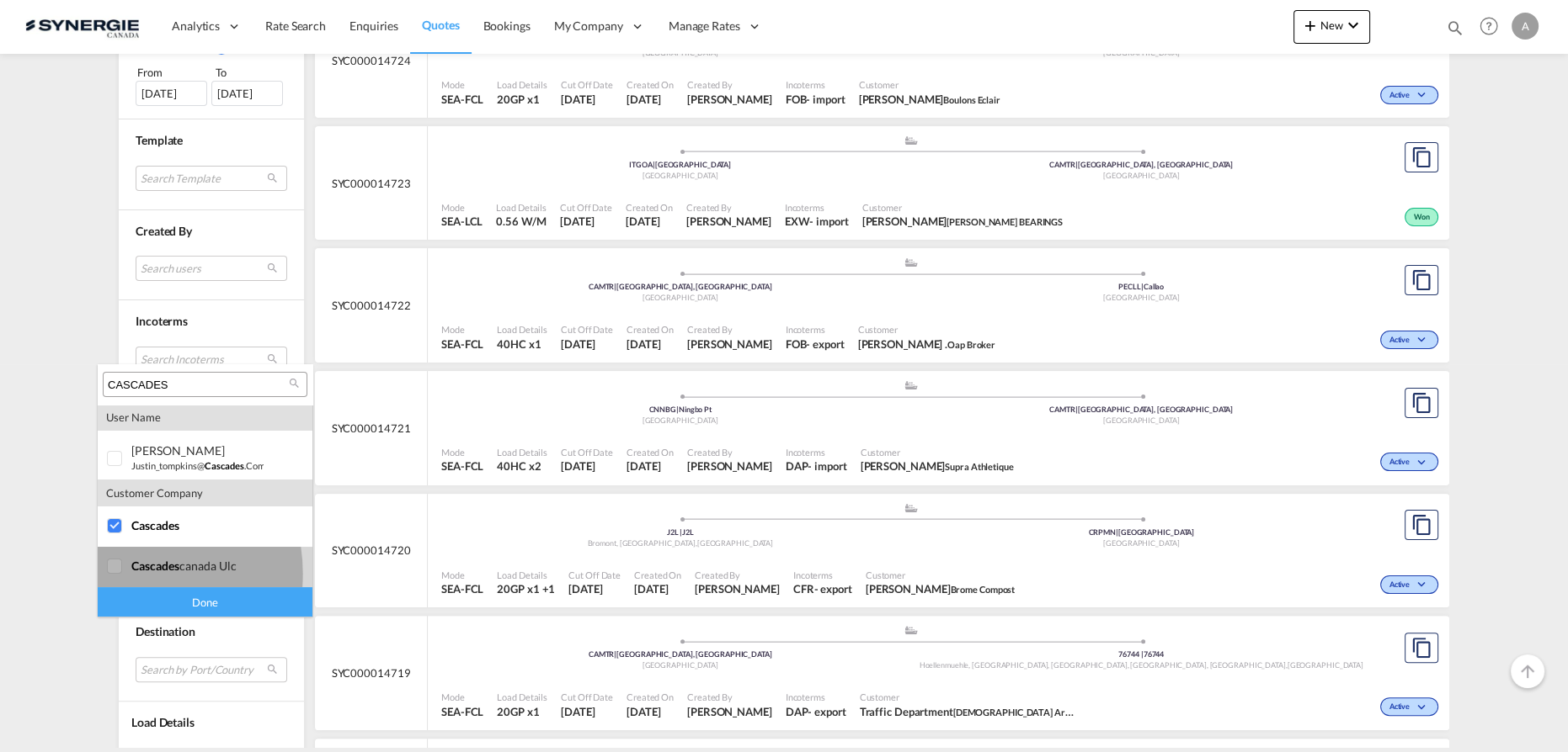
click at [119, 574] on div at bounding box center [115, 567] width 17 height 17
click at [173, 607] on div "Done" at bounding box center [205, 602] width 215 height 30
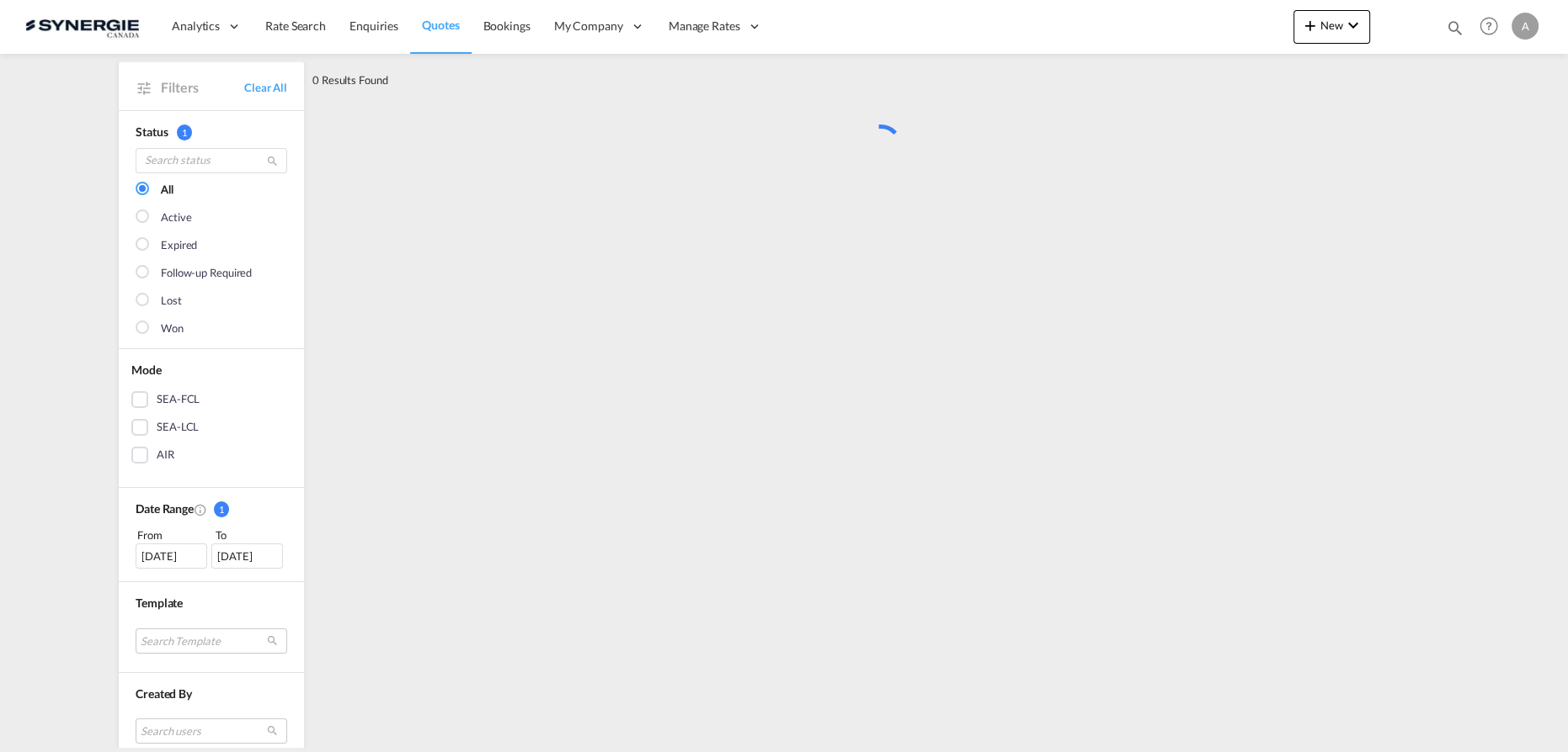
scroll to position [0, 0]
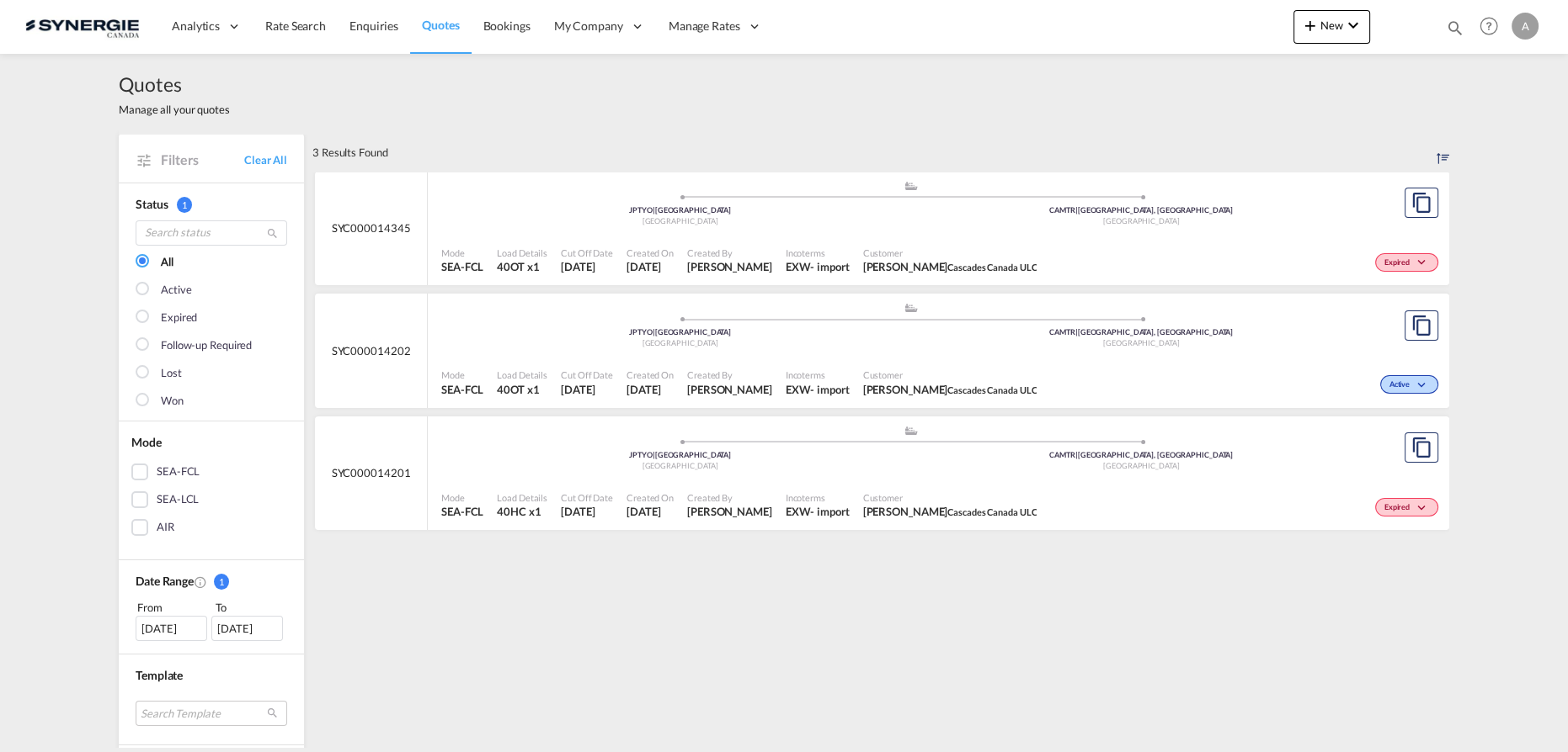
click at [850, 491] on span "Incoterms" at bounding box center [817, 497] width 64 height 13
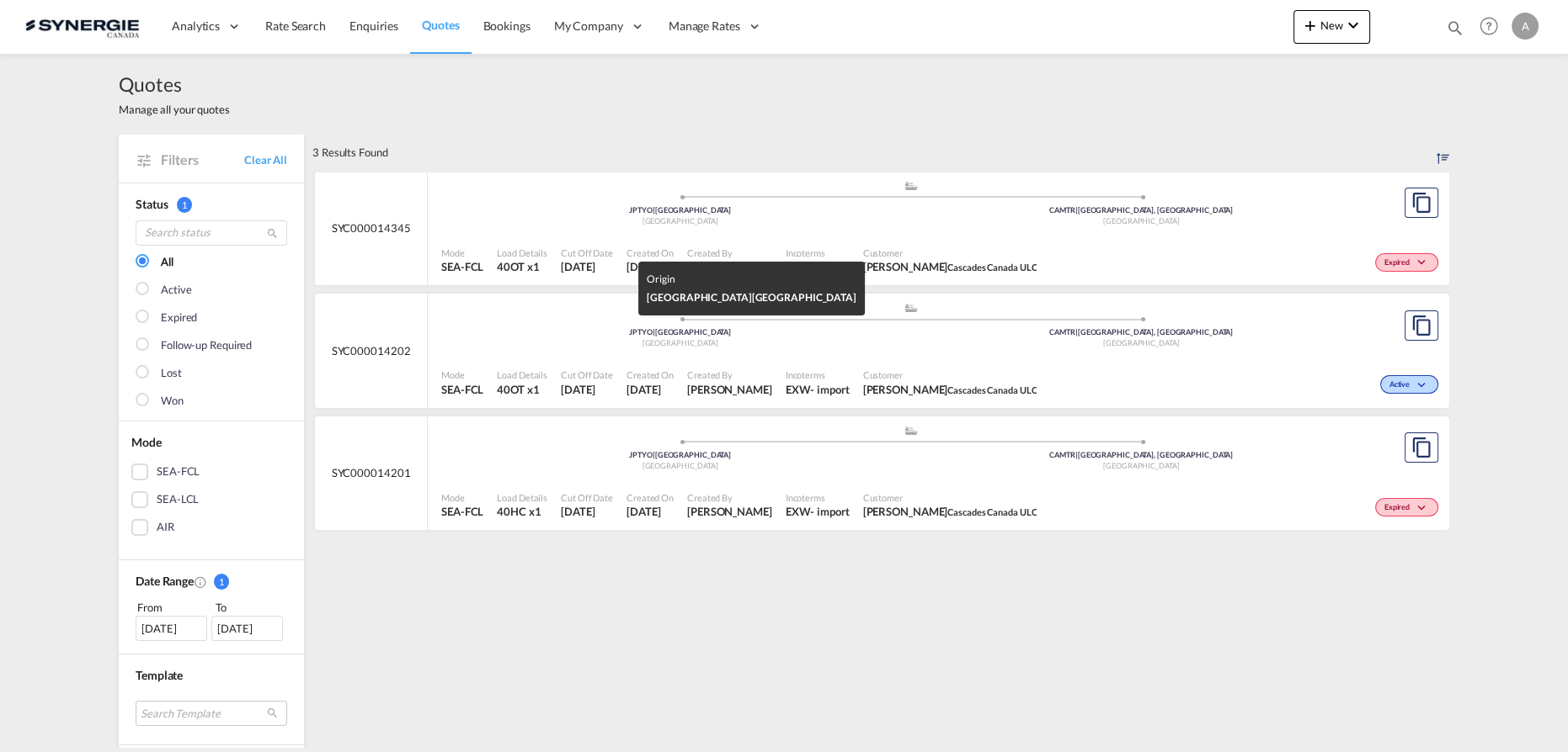
click at [683, 340] on div "Japan" at bounding box center [680, 344] width 462 height 11
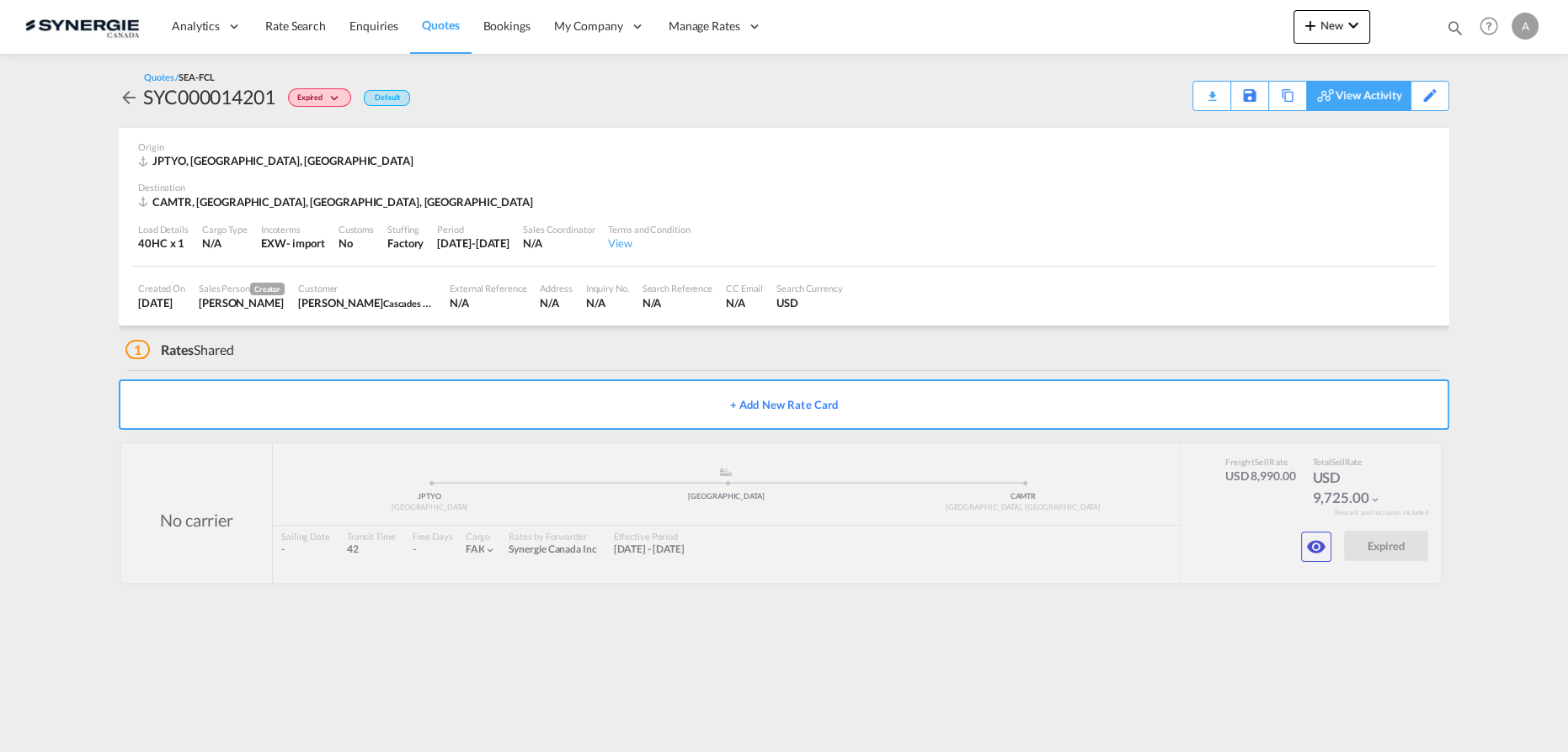
click at [1376, 97] on div "View Activity" at bounding box center [1368, 96] width 67 height 29
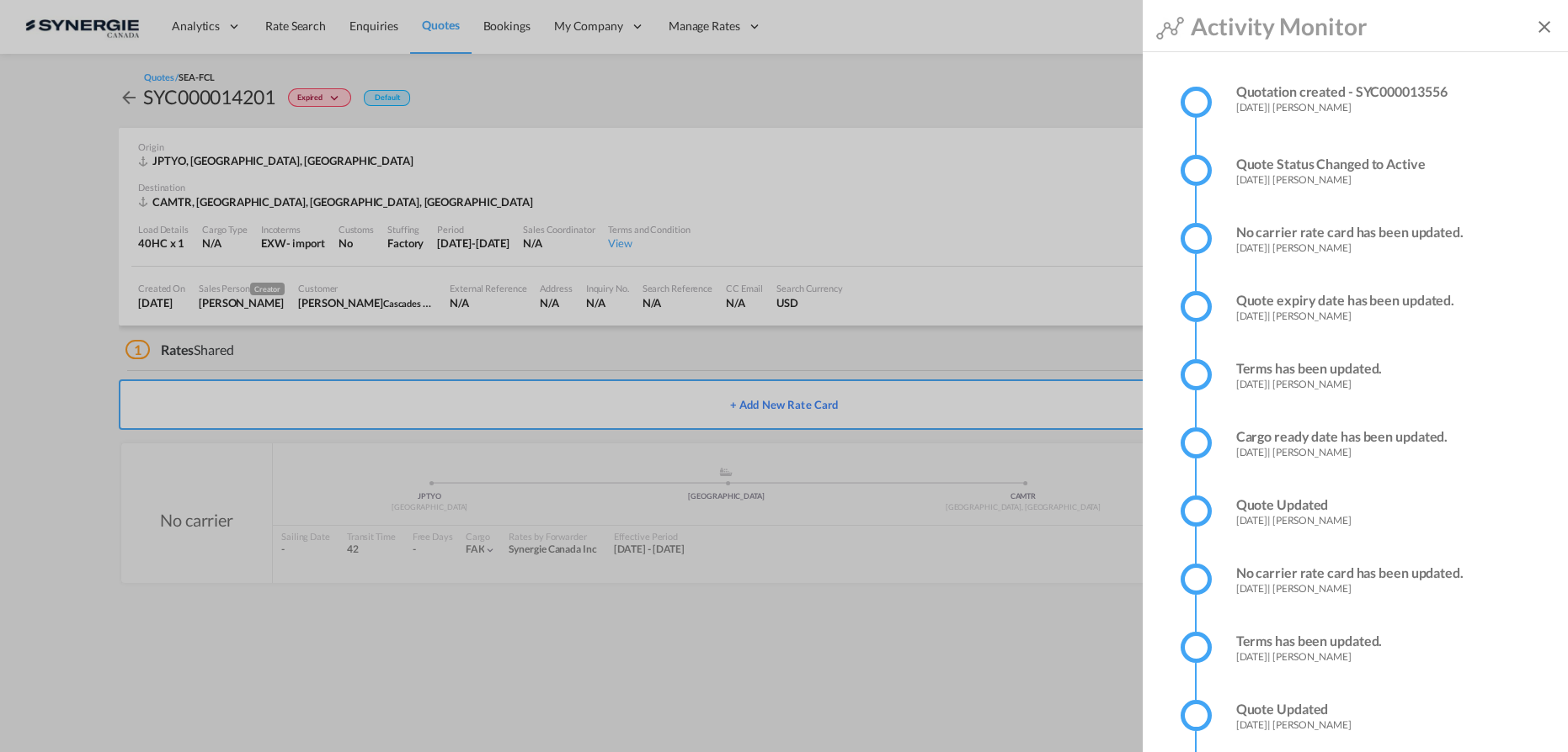
click at [950, 96] on md-backdrop at bounding box center [784, 376] width 1568 height 752
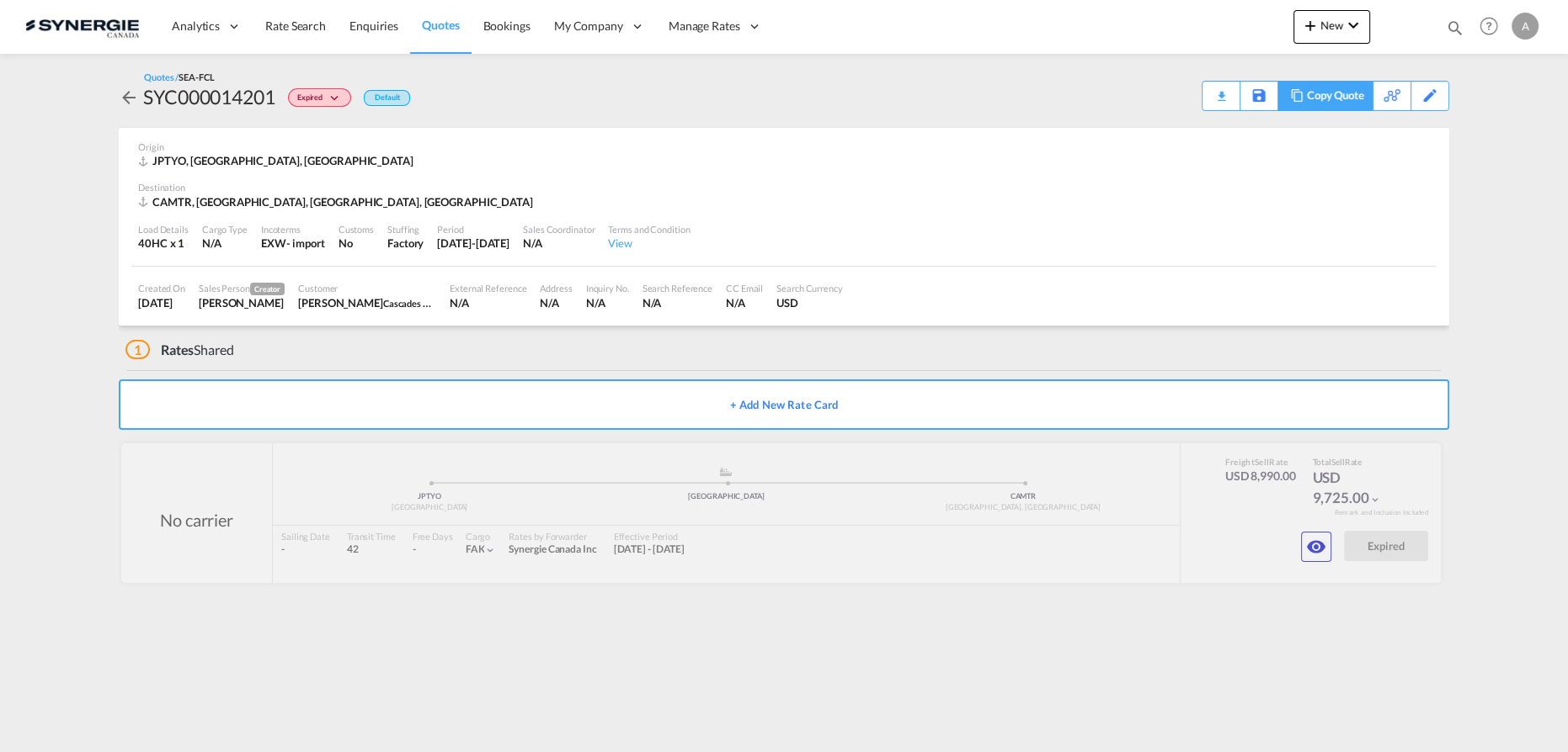
click at [1337, 97] on div "Copy Quote" at bounding box center [1335, 96] width 57 height 29
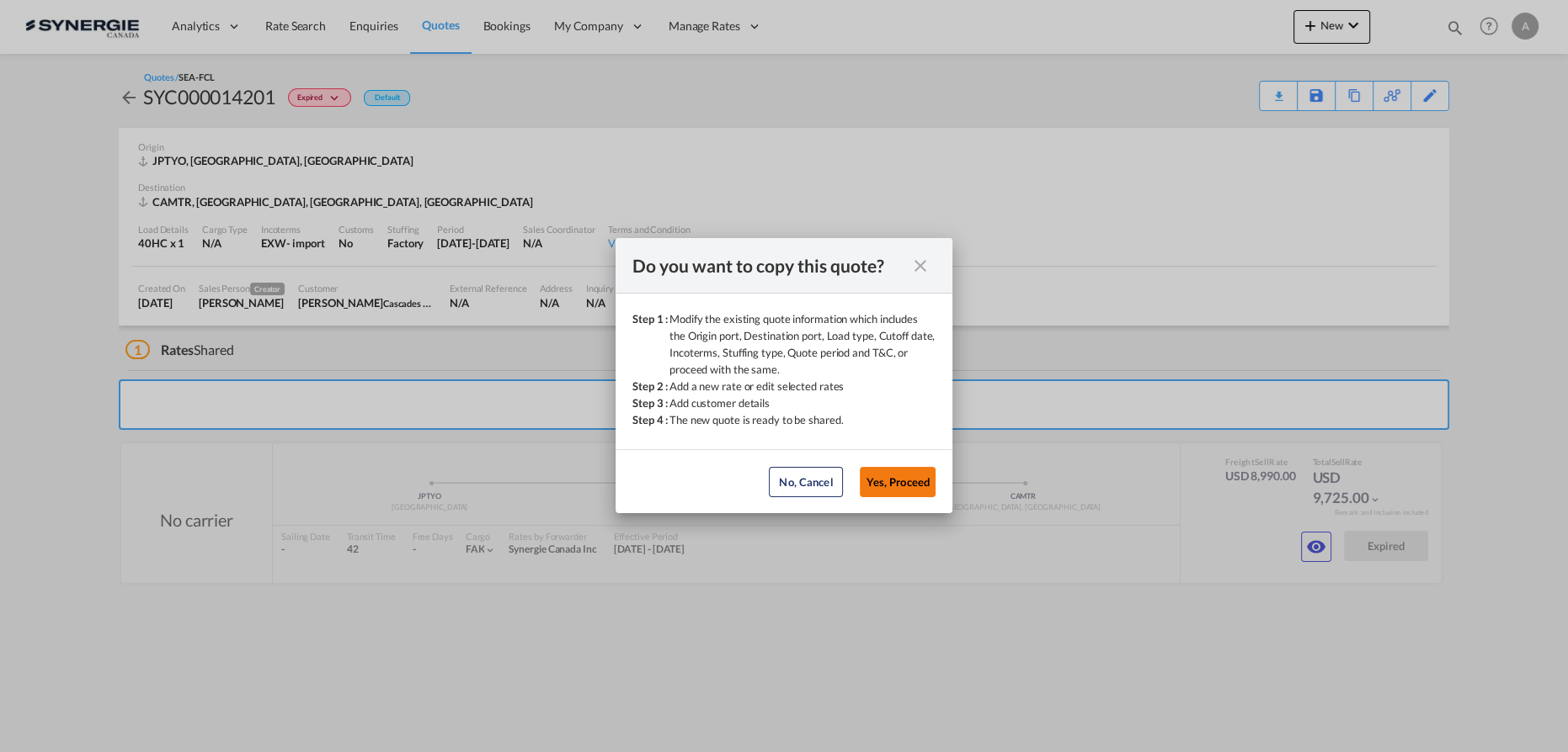
click at [892, 490] on button "Yes, Proceed" at bounding box center [897, 483] width 76 height 31
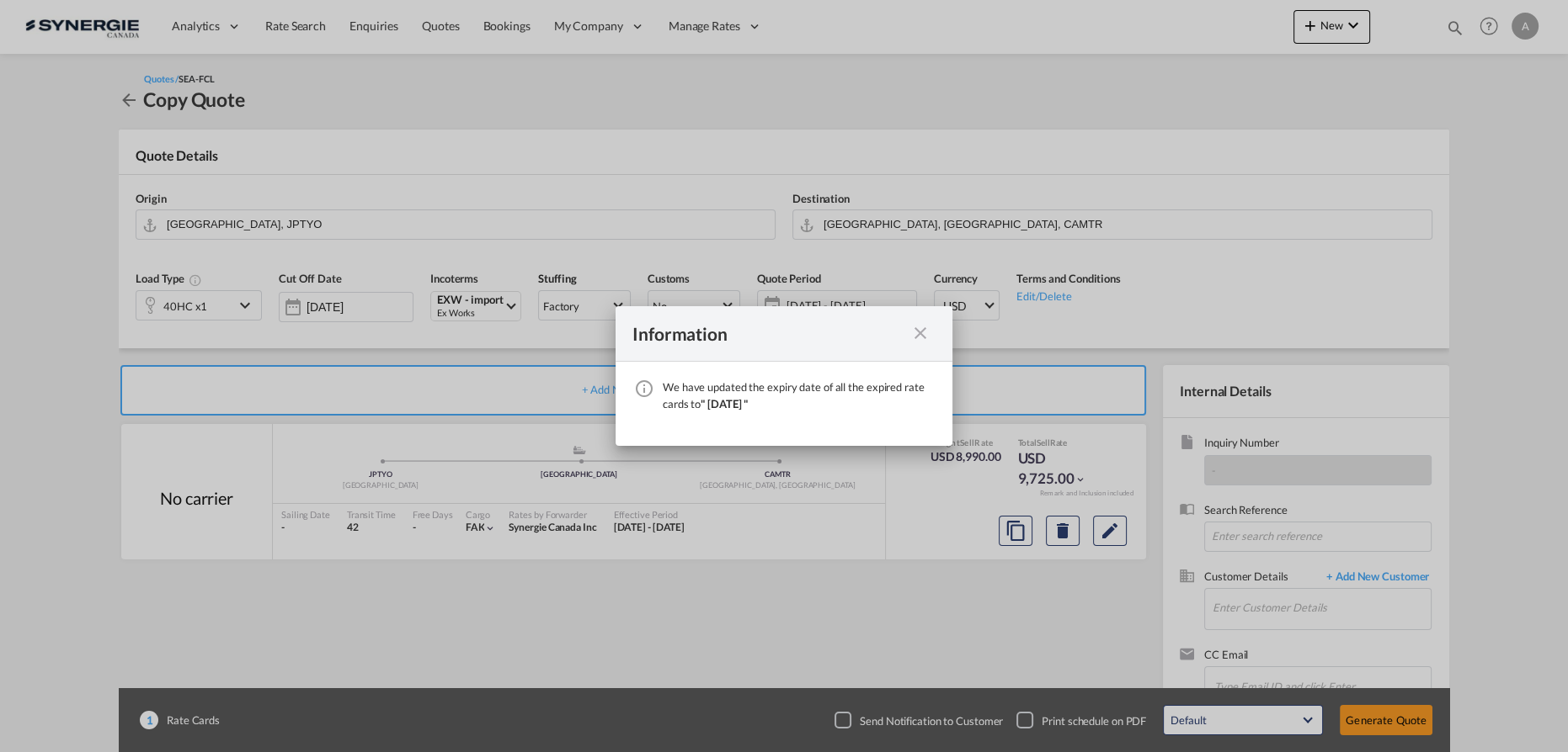
click at [913, 336] on md-icon "icon-close fg-AAA8AD cursor" at bounding box center [920, 333] width 20 height 20
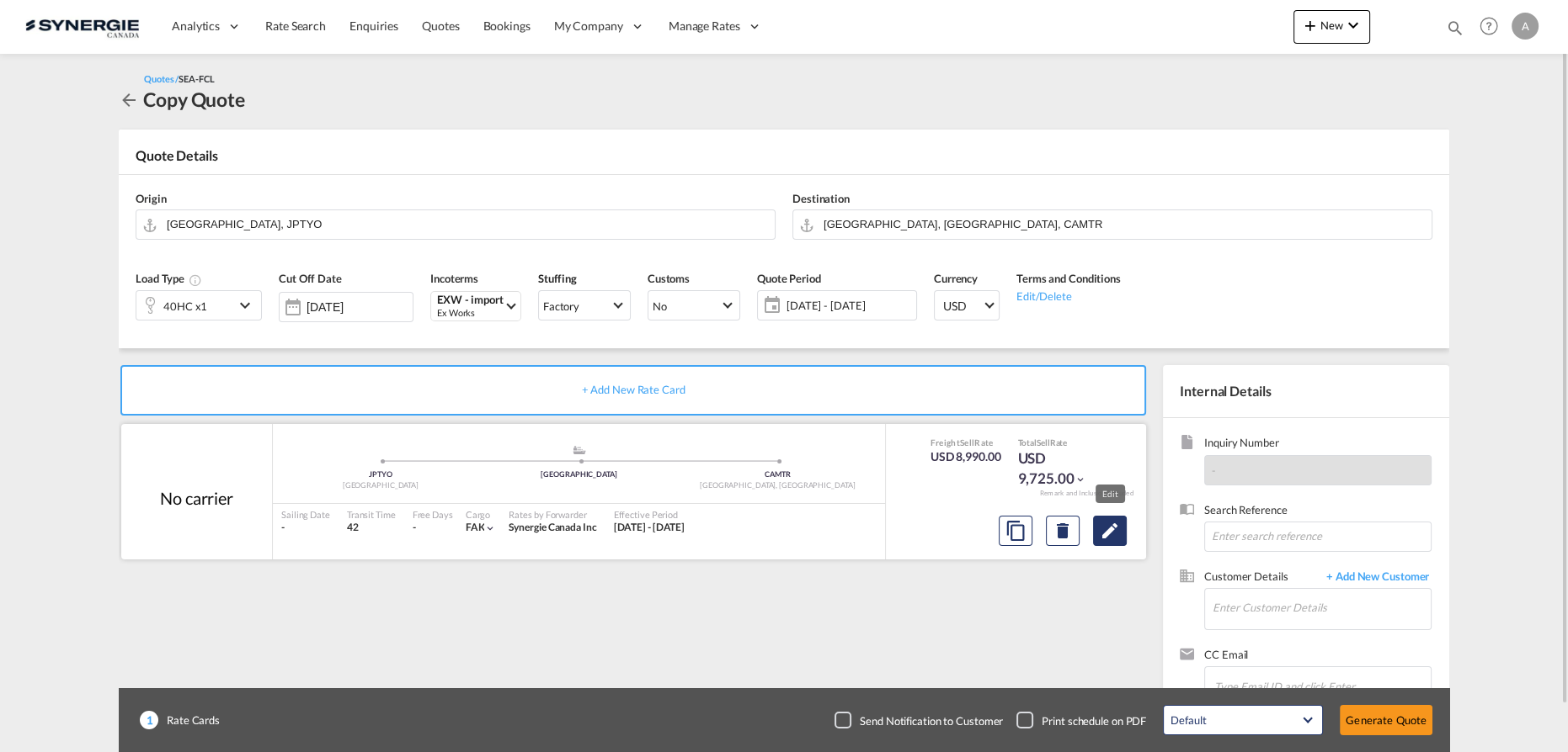
click at [1114, 535] on md-icon "Edit" at bounding box center [1110, 531] width 20 height 20
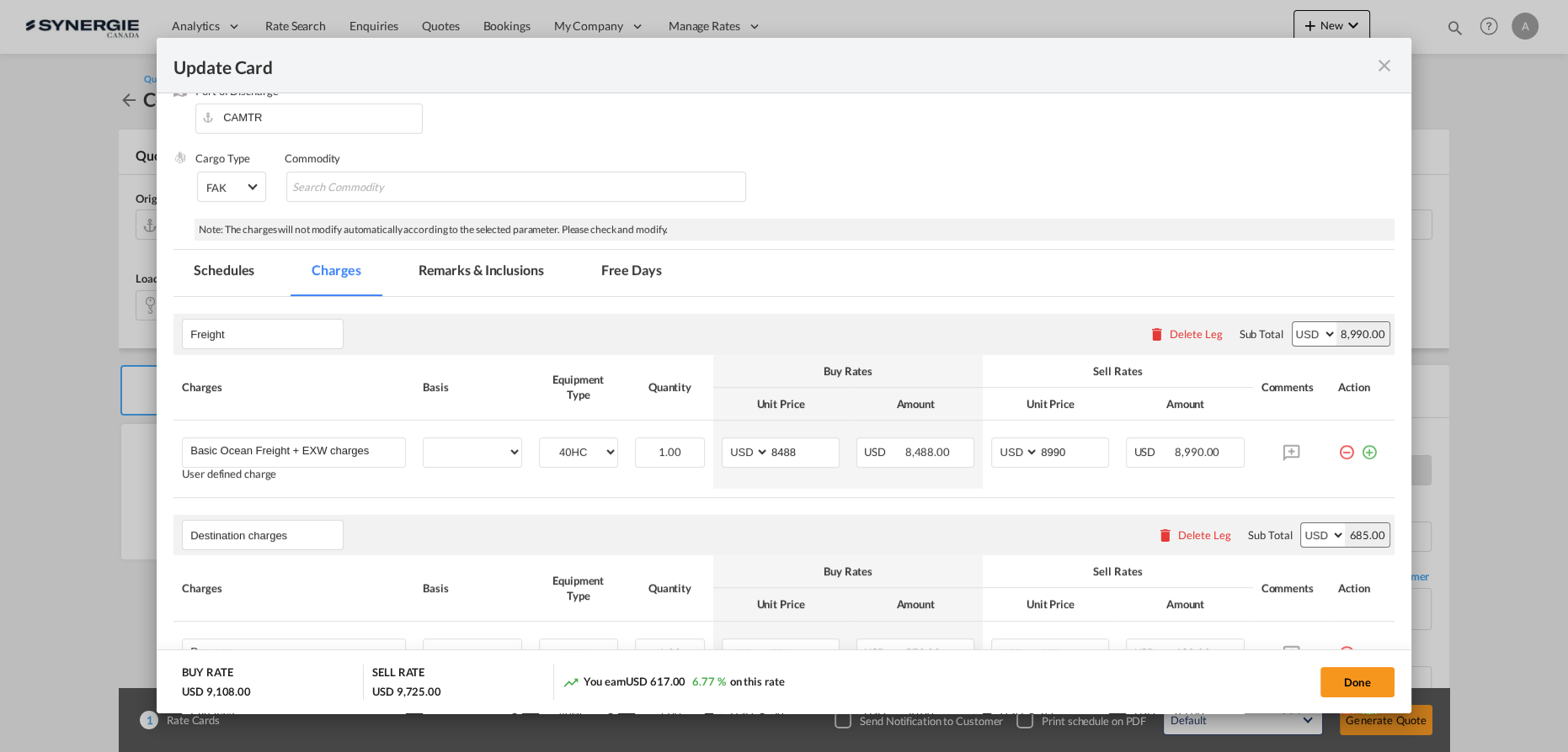
select select "per equipment"
select select "per B/L"
click at [496, 275] on md-tab-item "Remarks & Inclusions" at bounding box center [481, 273] width 166 height 46
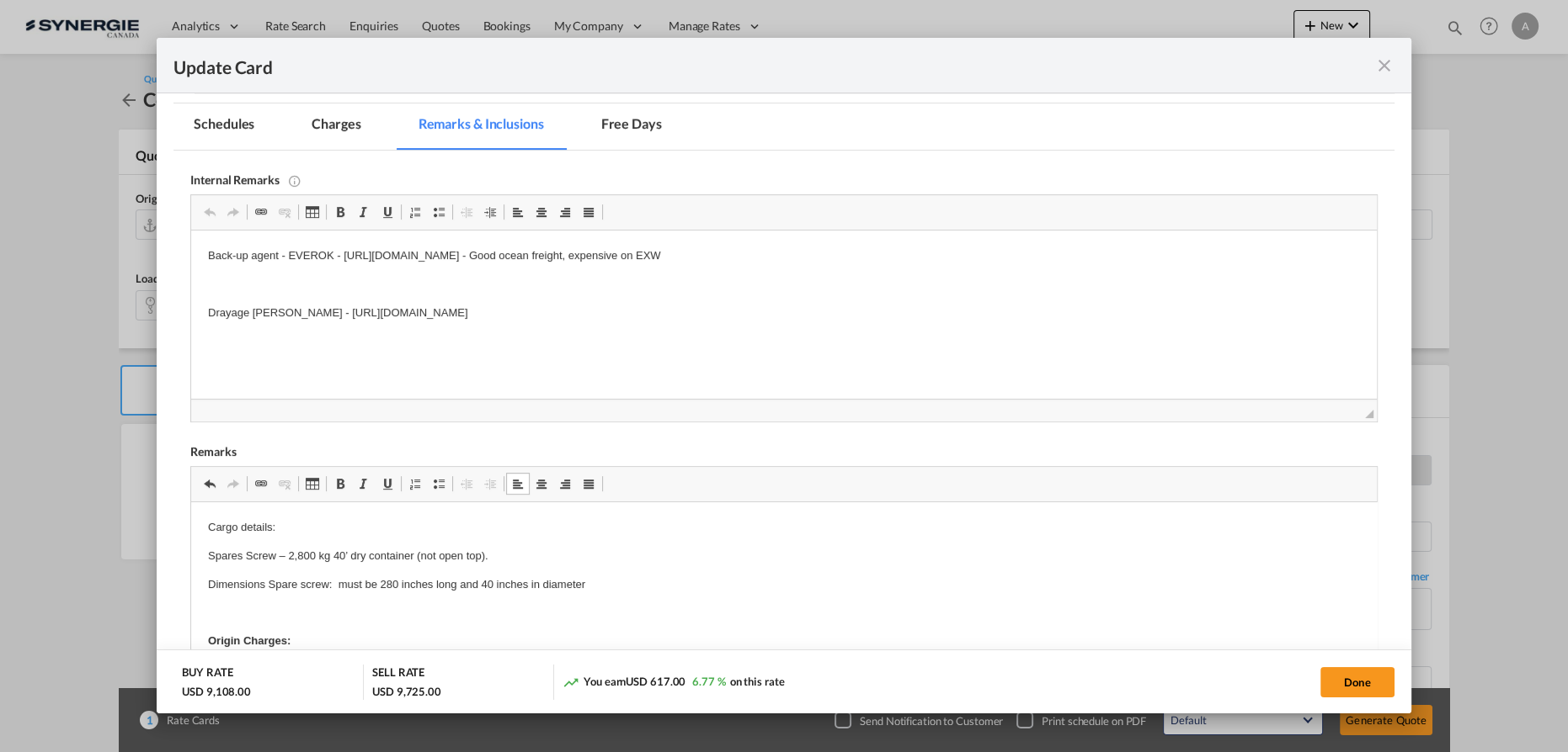
scroll to position [228, 0]
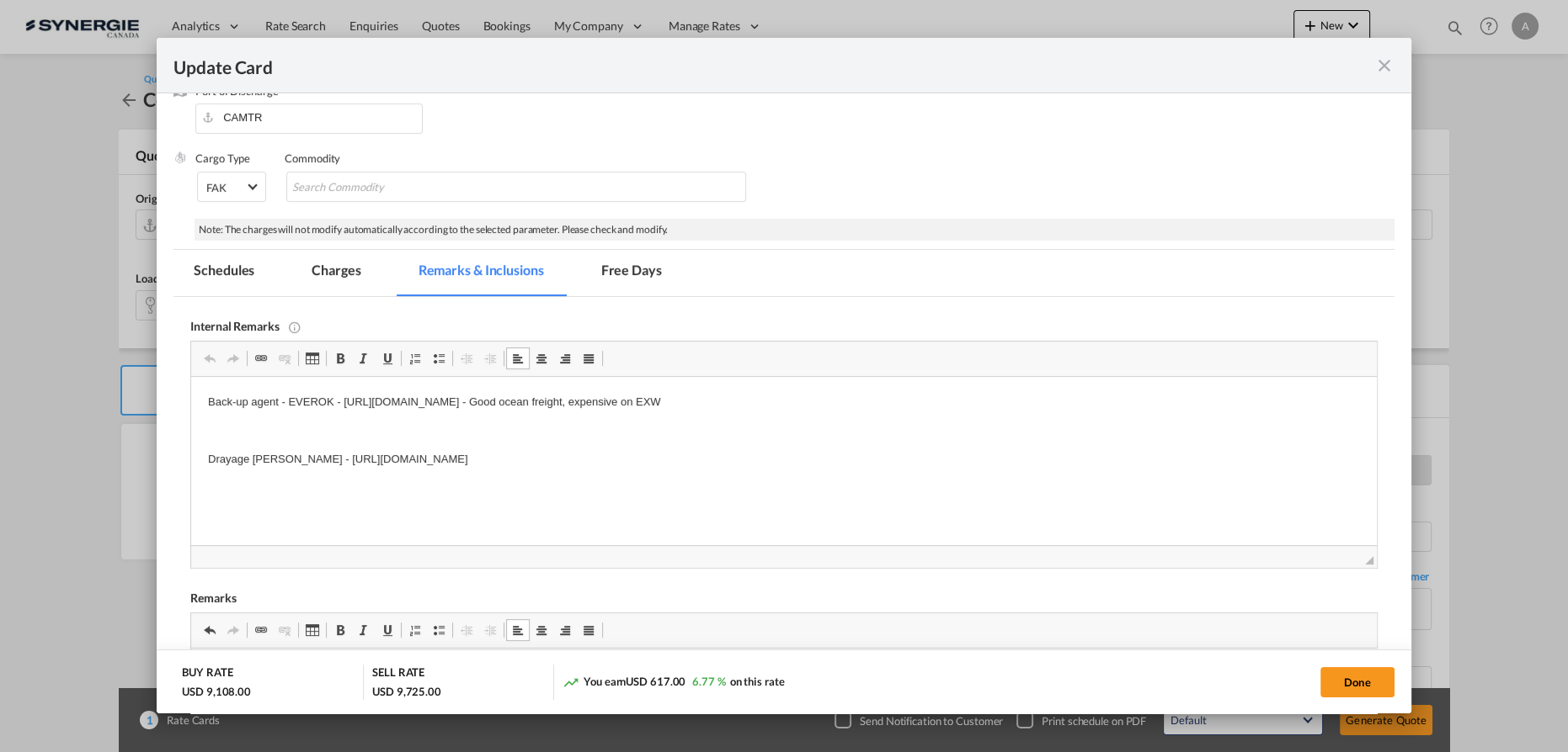
click at [769, 473] on html "Back-up agent - EVEROK - https://app.frontapp.com/open/cnv_pzzdabz?key=Mp8nSG--…" at bounding box center [784, 431] width 1186 height 107
drag, startPoint x: 601, startPoint y: 459, endPoint x: 253, endPoint y: 459, distance: 348.0
click at [255, 459] on p "Drayage LAFRANCE - https://app.frontapp.com/open/cnv_q0oshxr?key=zsD0_Je-w46el0…" at bounding box center [784, 460] width 1152 height 18
click at [346, 272] on md-tab-item "Charges" at bounding box center [335, 273] width 90 height 46
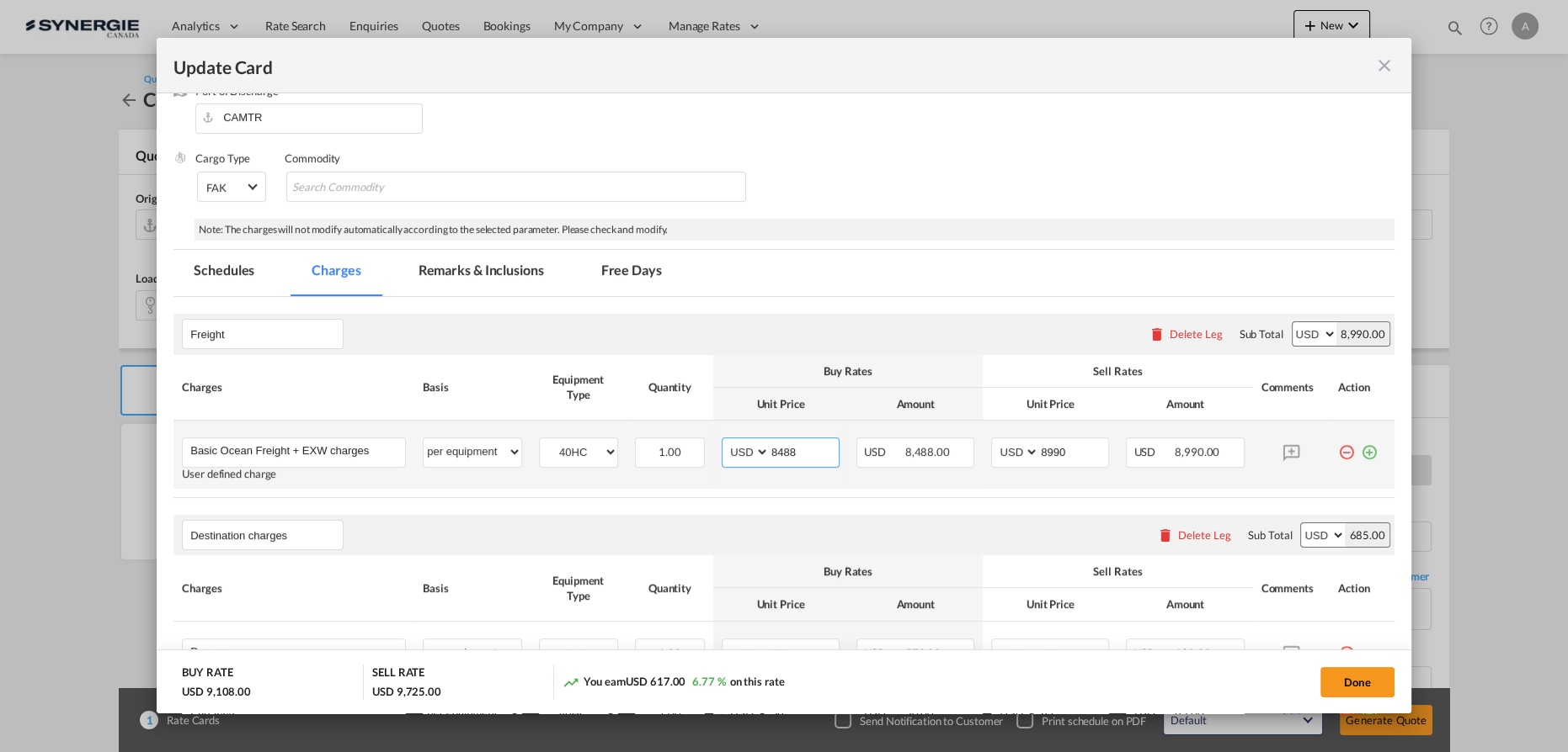
click at [775, 445] on input "8488" at bounding box center [804, 451] width 69 height 26
type input "7348"
type input "7900"
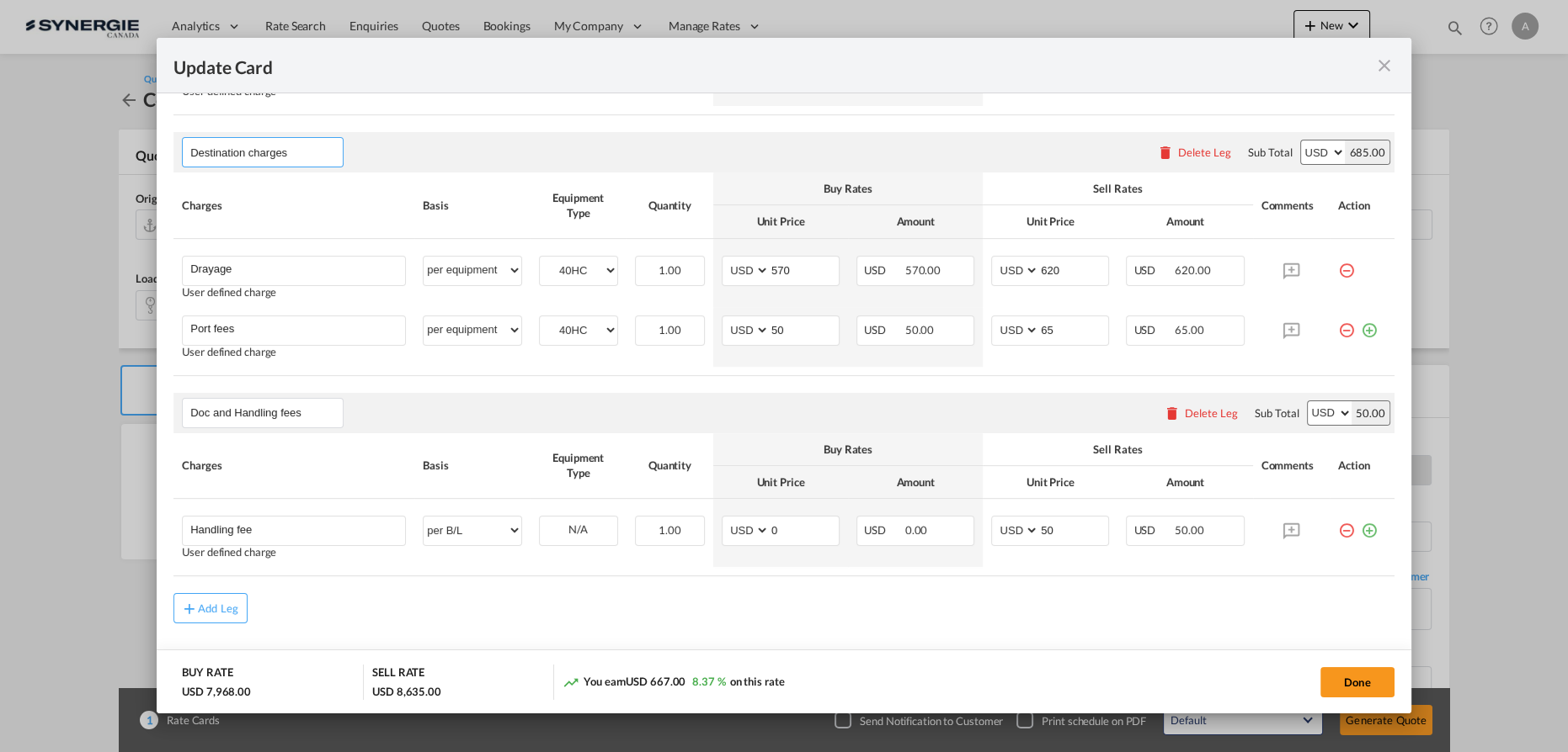
scroll to position [645, 0]
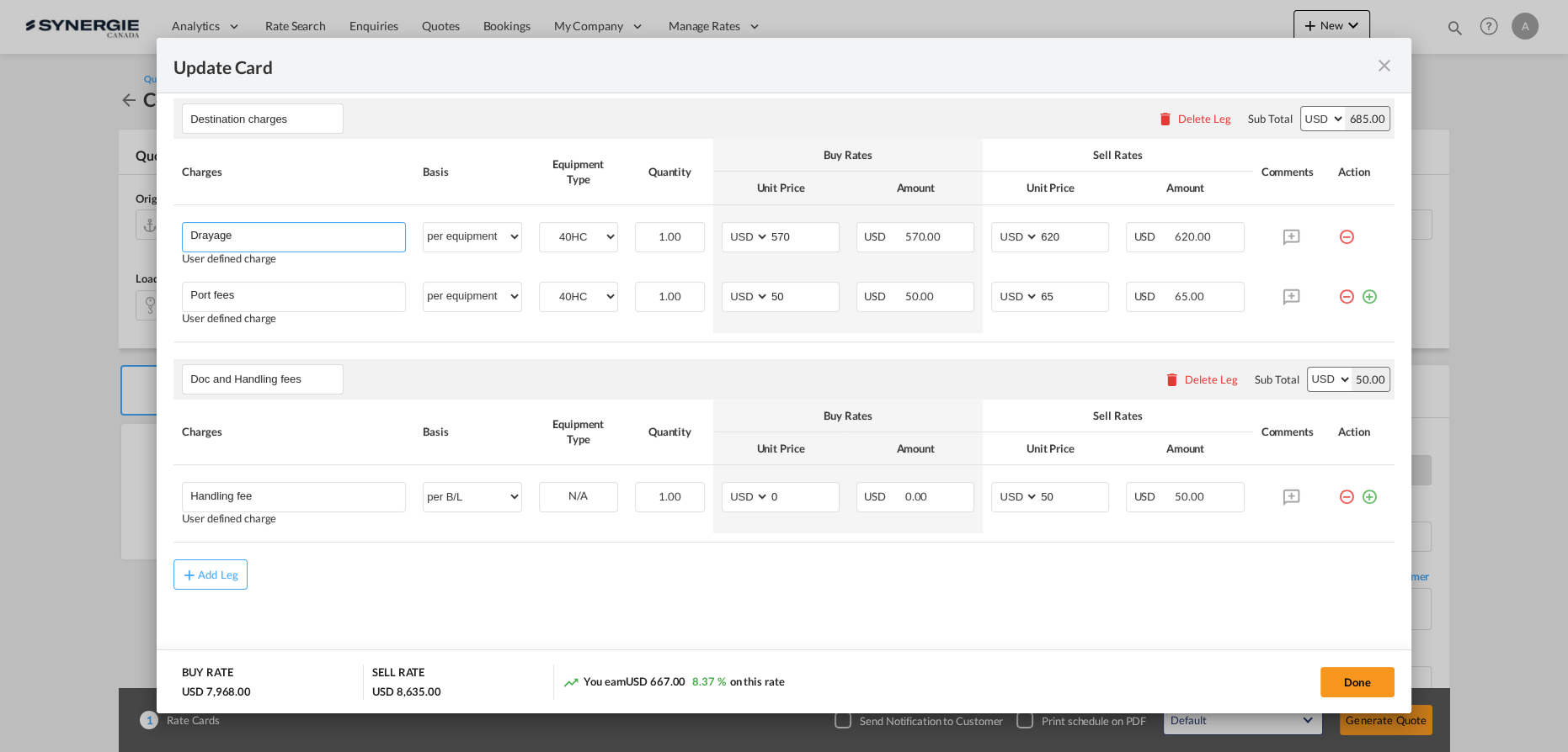
drag, startPoint x: 260, startPoint y: 230, endPoint x: -46, endPoint y: 247, distance: 306.5
click at [0, 247] on html "Analytics Reports Dashboard Rate Search Enquiries Quotes" at bounding box center [784, 376] width 1568 height 752
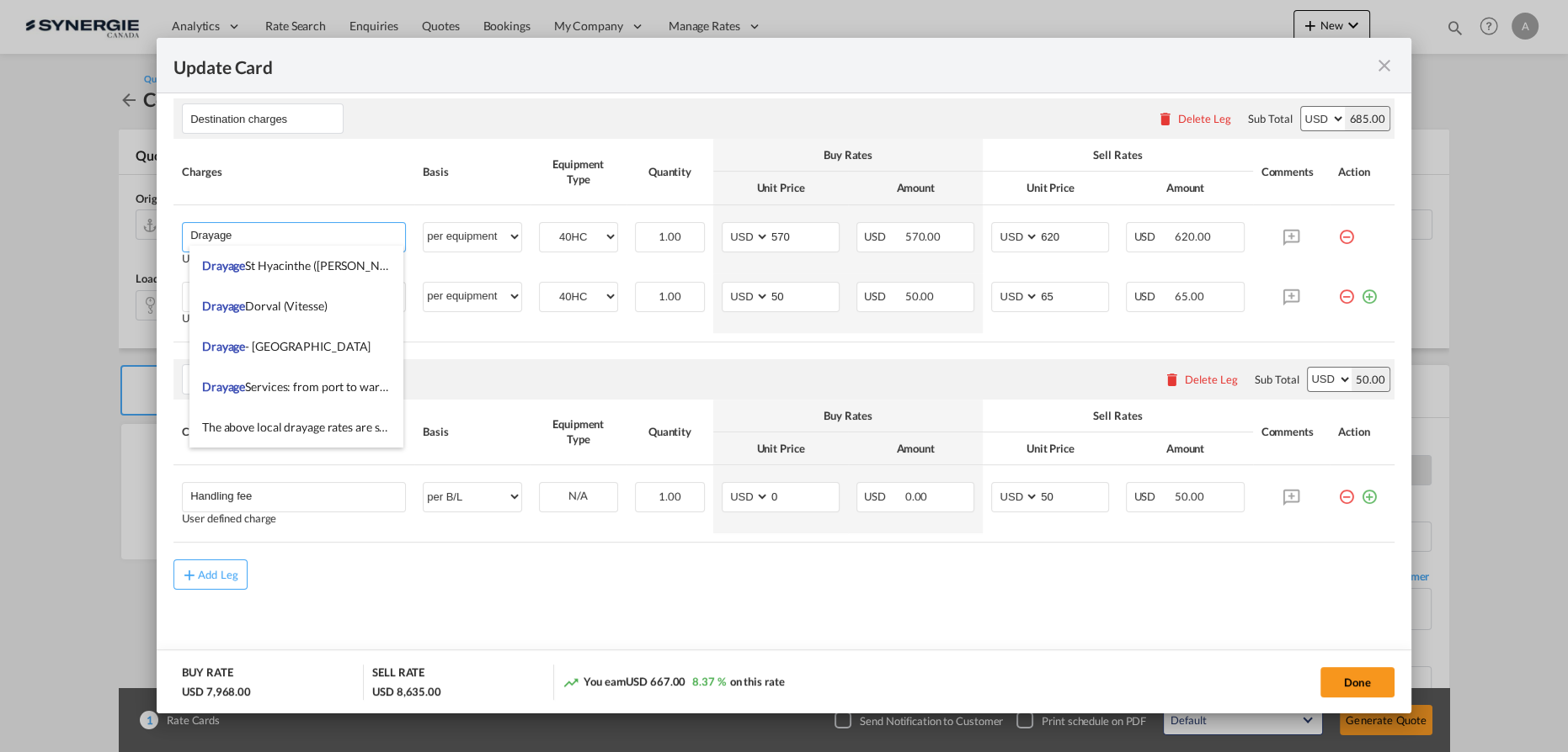
paste input "+ de-stuffing + delivery on flat bed"
type input "Drayage + de-stuffing + delivery on flat bed"
click at [844, 345] on rate-modification "Freight Please enter leg name Leg Name Already Exists Delete Leg Sub Total AED …" at bounding box center [783, 235] width 1221 height 709
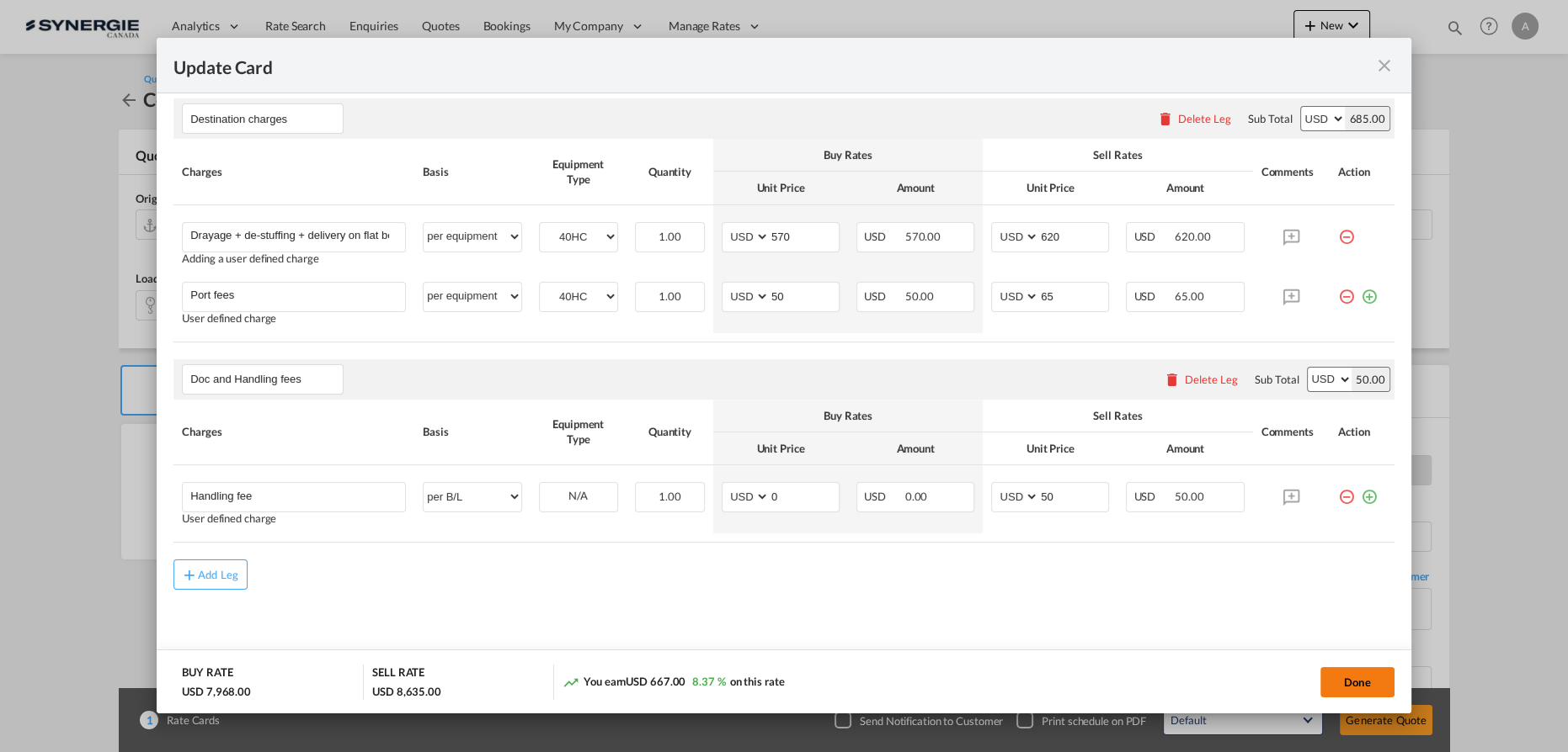
click at [1345, 679] on button "Done" at bounding box center [1357, 683] width 74 height 31
type input "20 Aug 2025"
type input "11 Oct 2025"
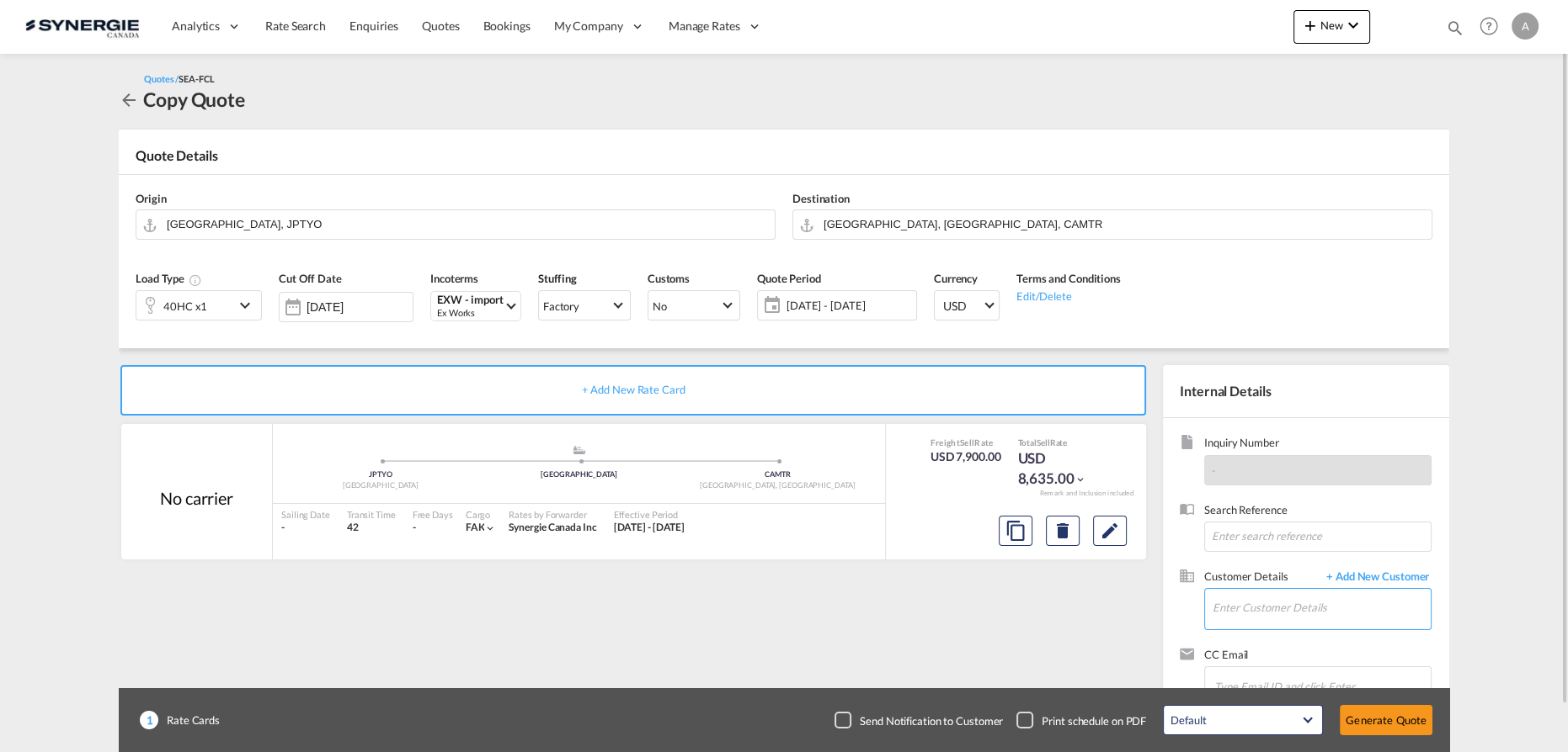
click at [1259, 616] on input "Enter Customer Details" at bounding box center [1321, 608] width 218 height 38
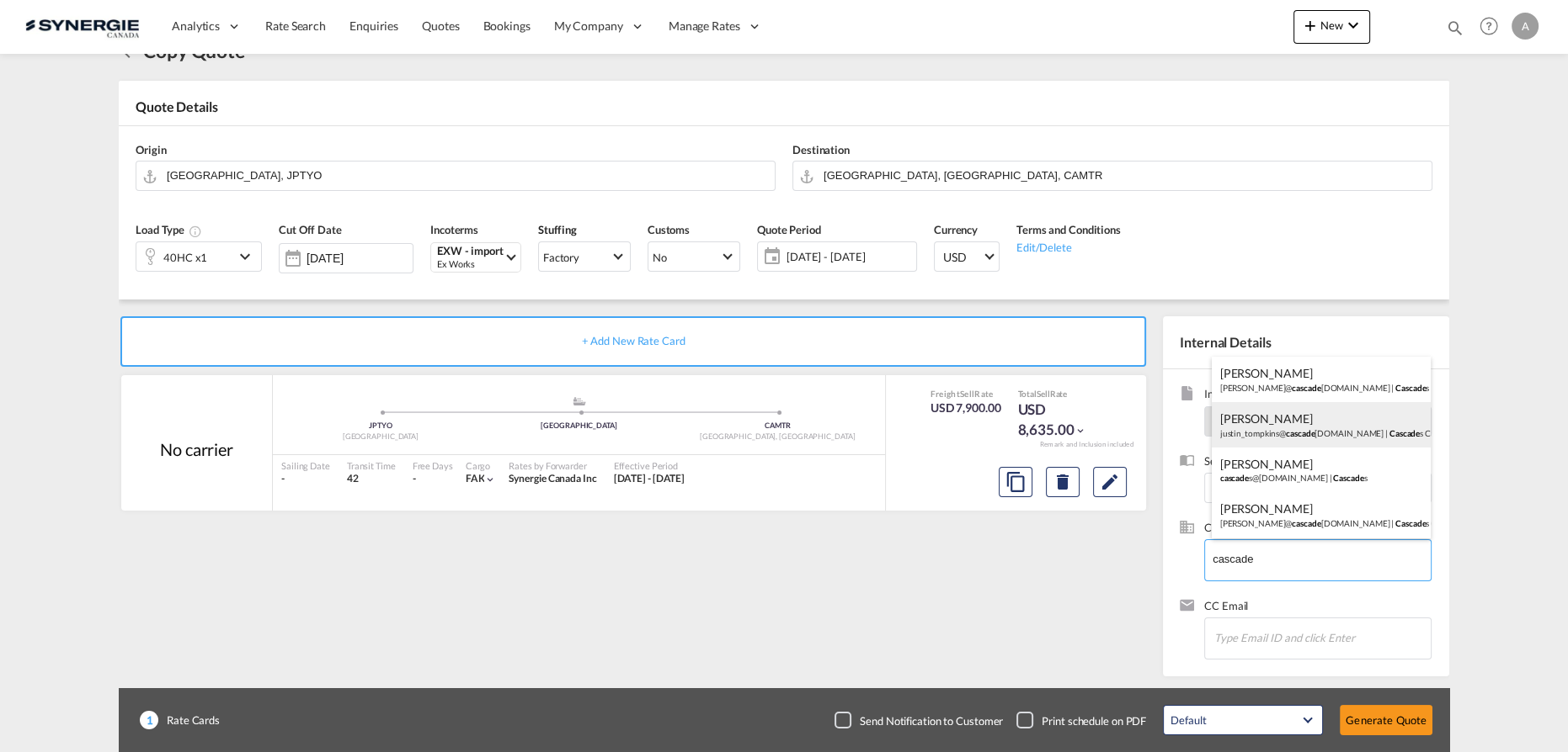
click at [1304, 431] on div "Justin Tompkins justin_tompkins@ cascade s.com | Cascade s Canada ULC" at bounding box center [1321, 425] width 220 height 45
type input "Cascades Canada ULC, Justin Tompkins, justin_tompkins@cascades.com"
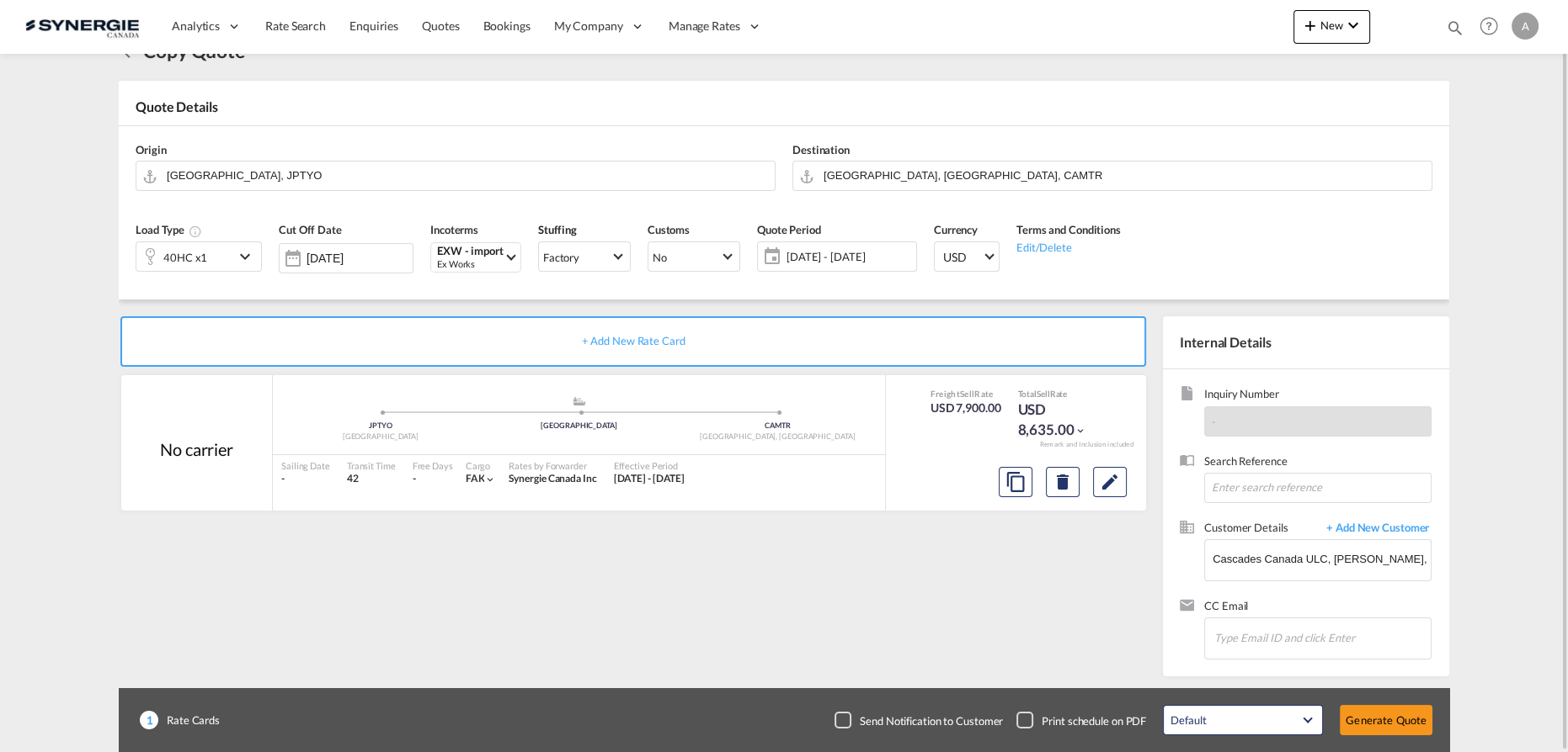
click at [870, 259] on span "12 Sep - 12 Oct 2025" at bounding box center [849, 257] width 125 height 15
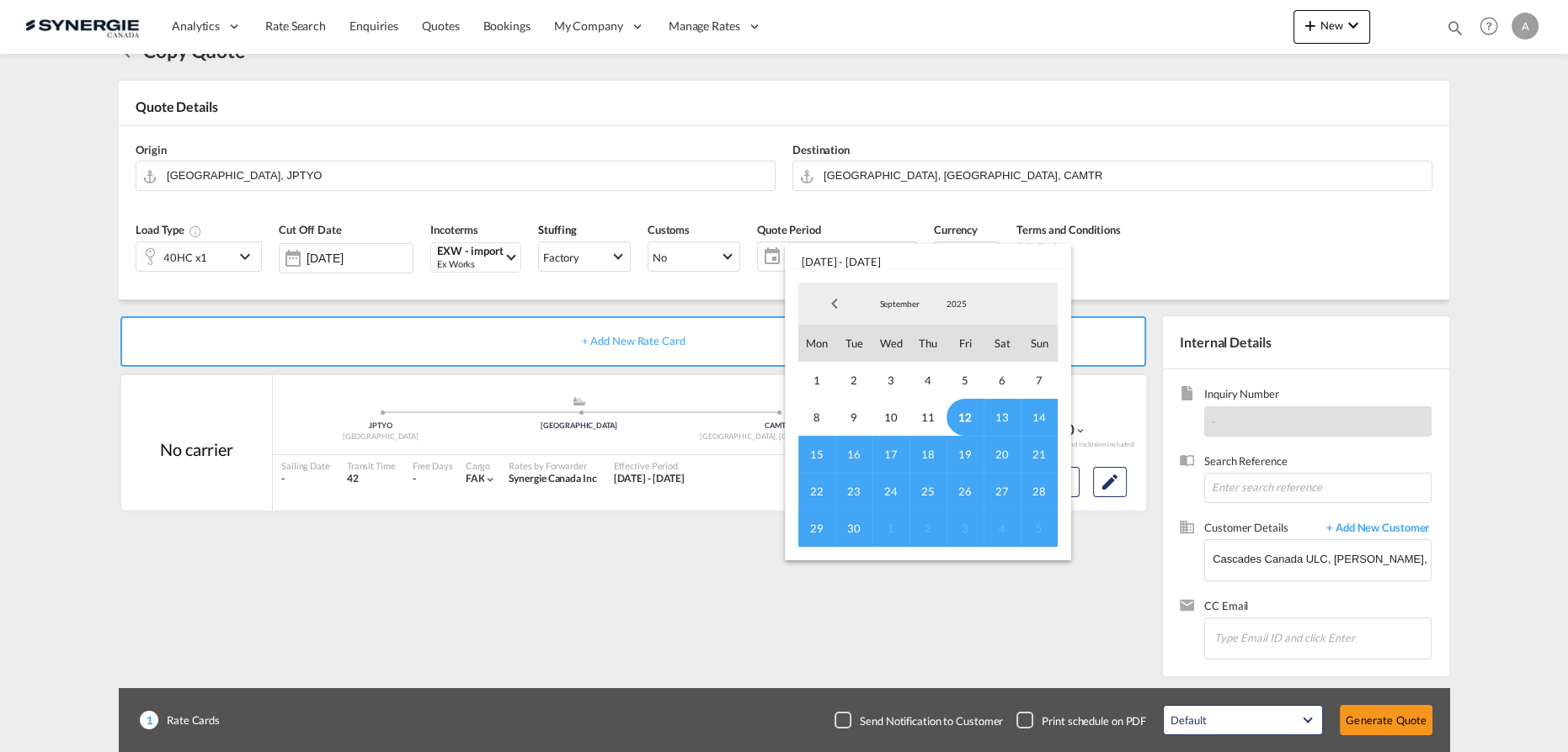
click at [965, 419] on span "12" at bounding box center [964, 417] width 37 height 37
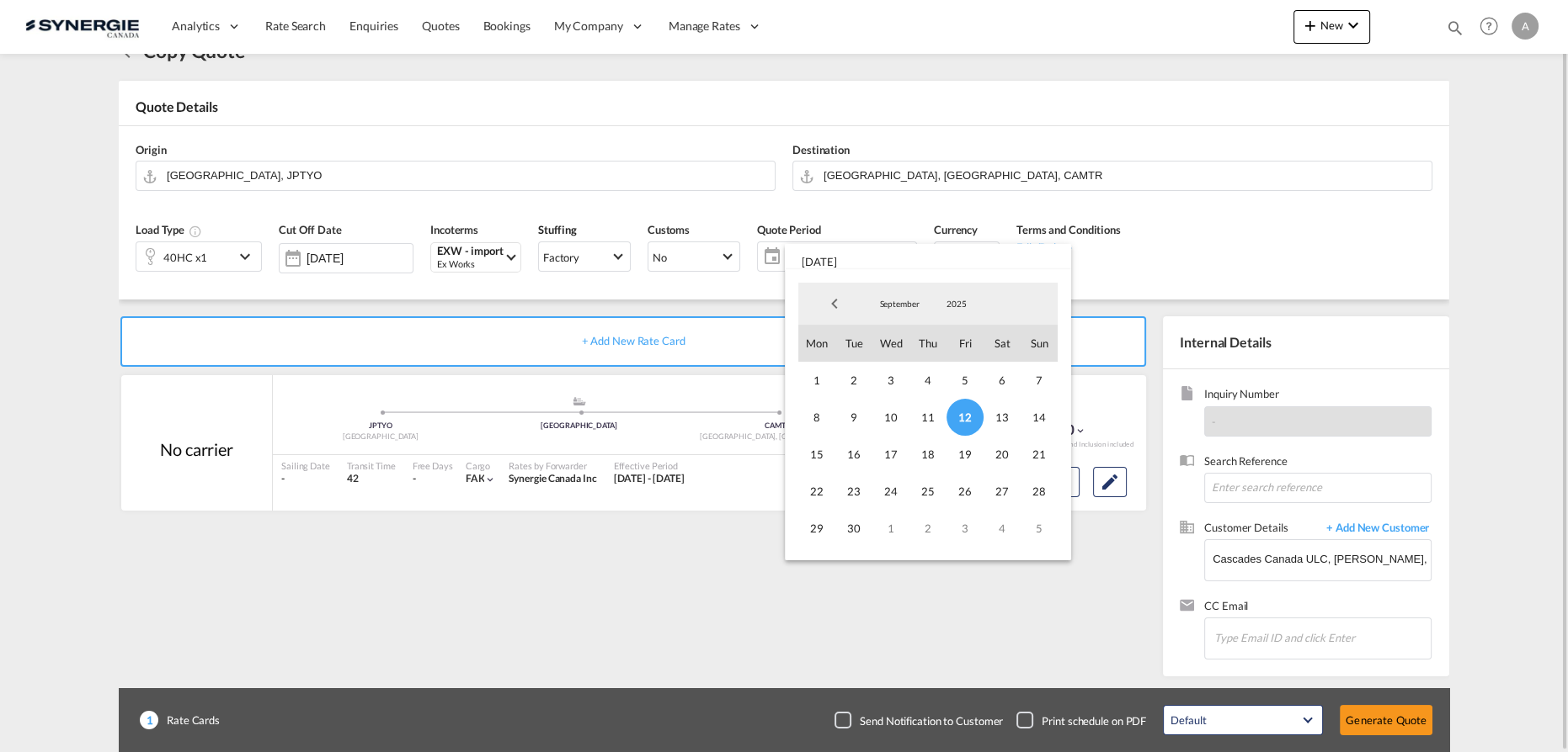
click at [846, 534] on span "30" at bounding box center [853, 528] width 37 height 37
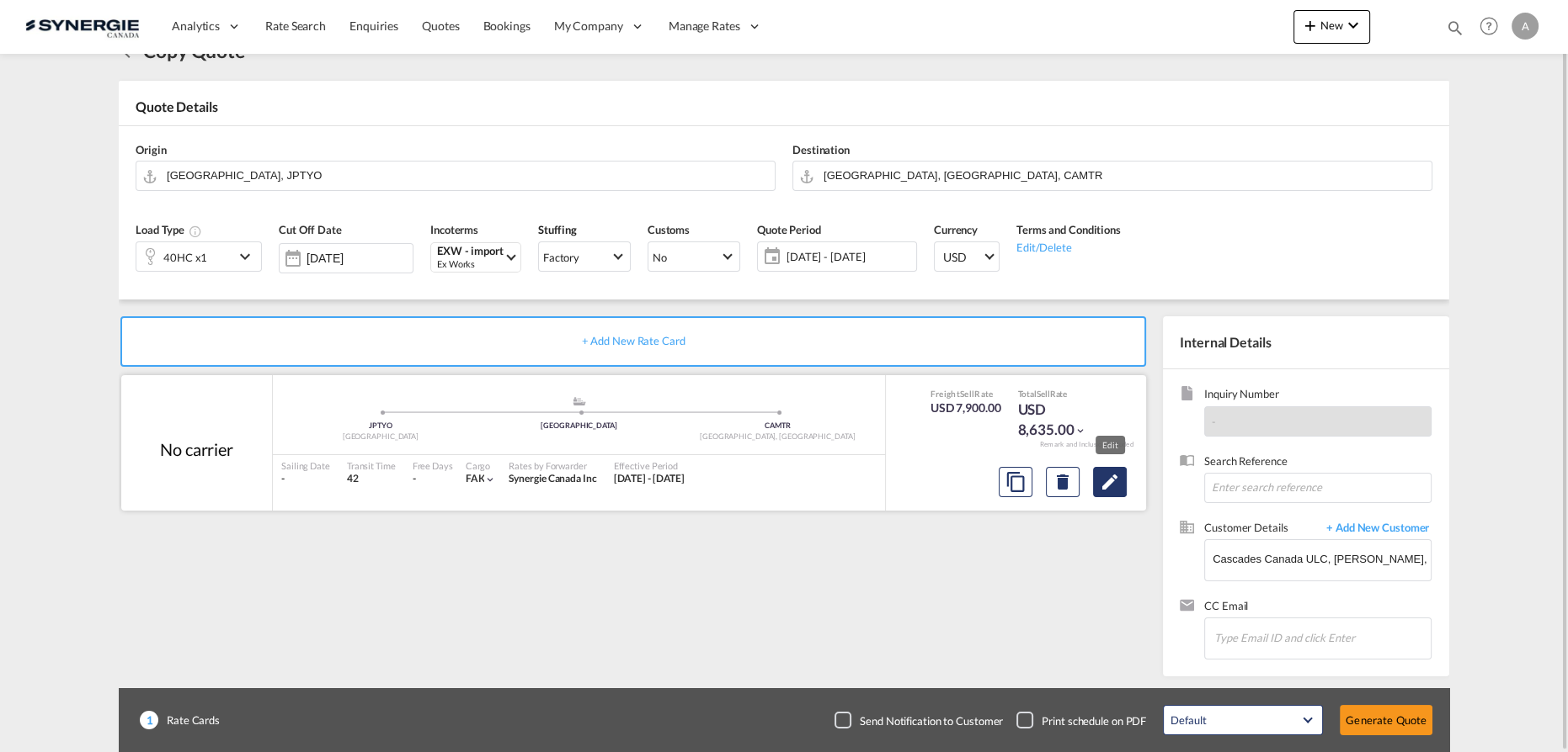
click at [1106, 487] on md-icon "Edit" at bounding box center [1110, 483] width 20 height 20
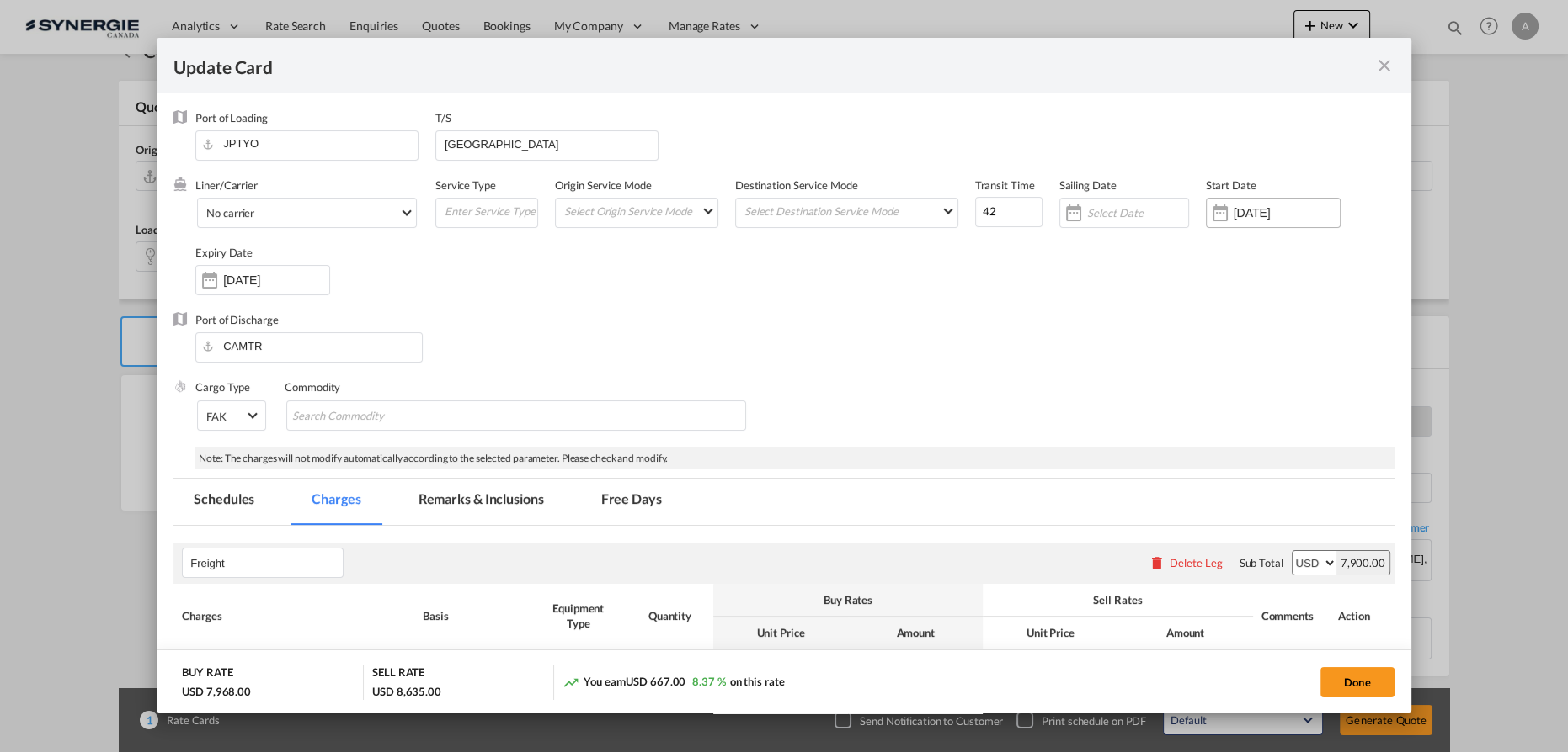
click at [1245, 215] on input "21 Aug 2025" at bounding box center [1286, 213] width 106 height 14
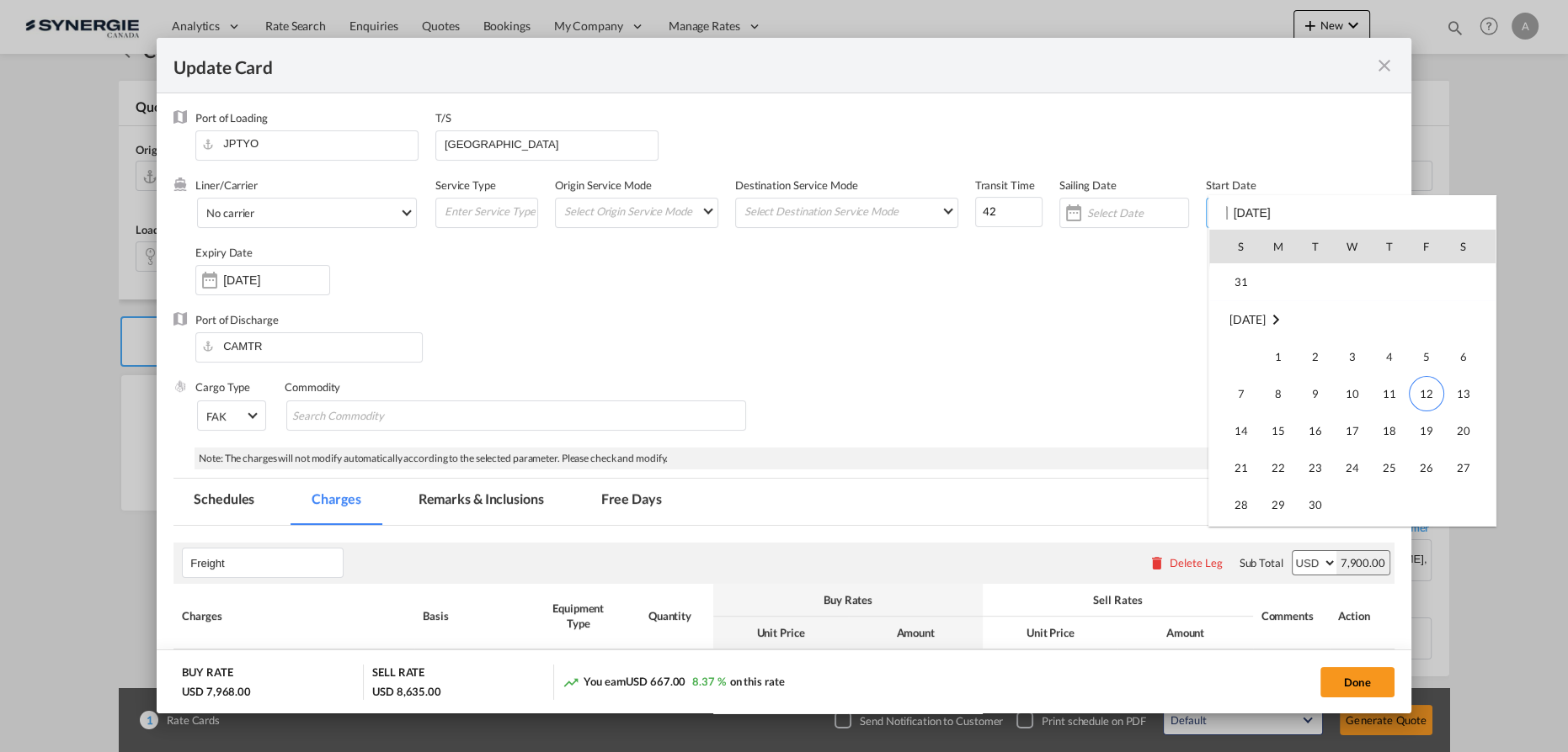
scroll to position [389811, 0]
drag, startPoint x: 1435, startPoint y: 349, endPoint x: 993, endPoint y: 333, distance: 442.3
click at [1435, 350] on span "12" at bounding box center [1426, 350] width 35 height 35
type input "12 Sep 2025"
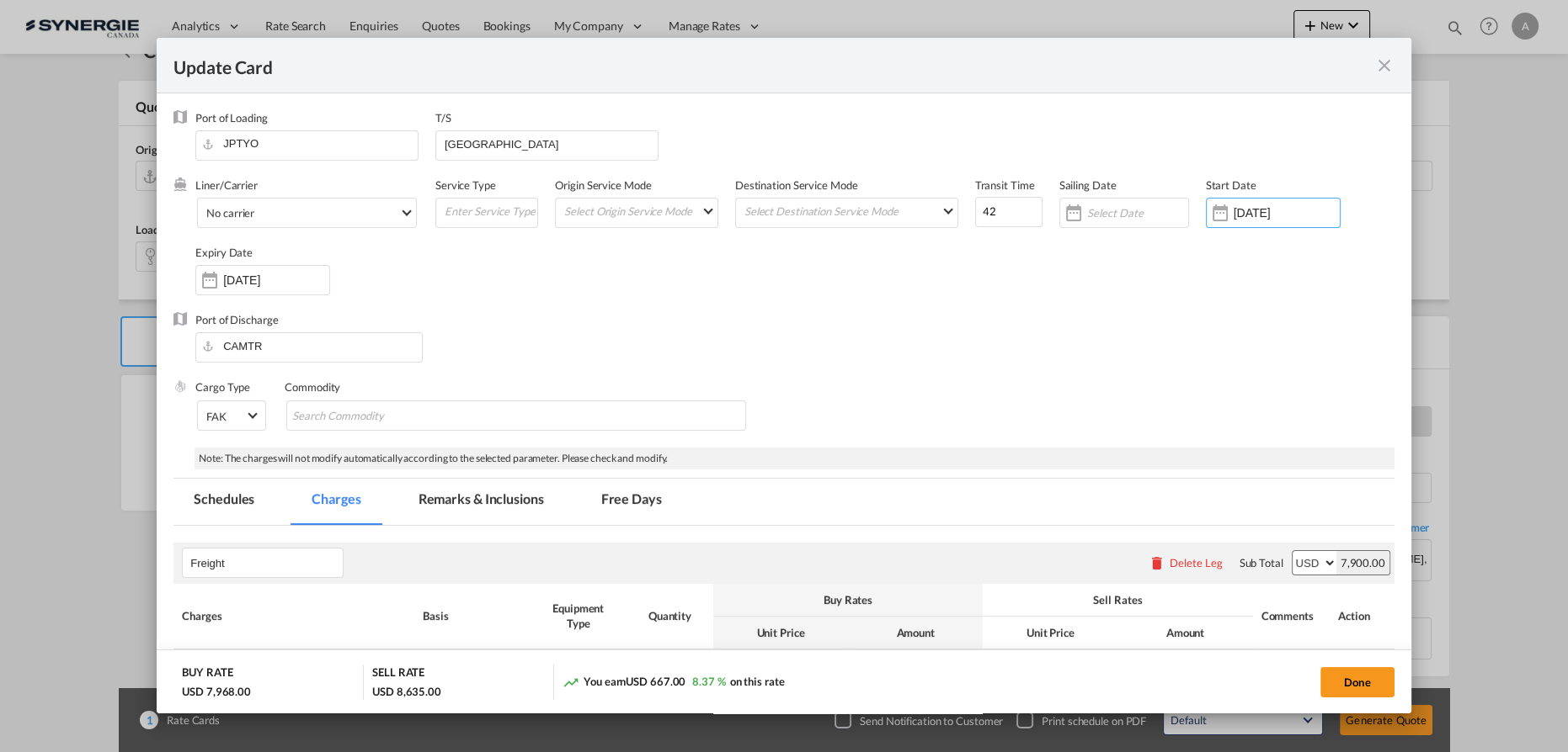
click at [296, 266] on div "12 Oct 2025" at bounding box center [263, 281] width 135 height 31
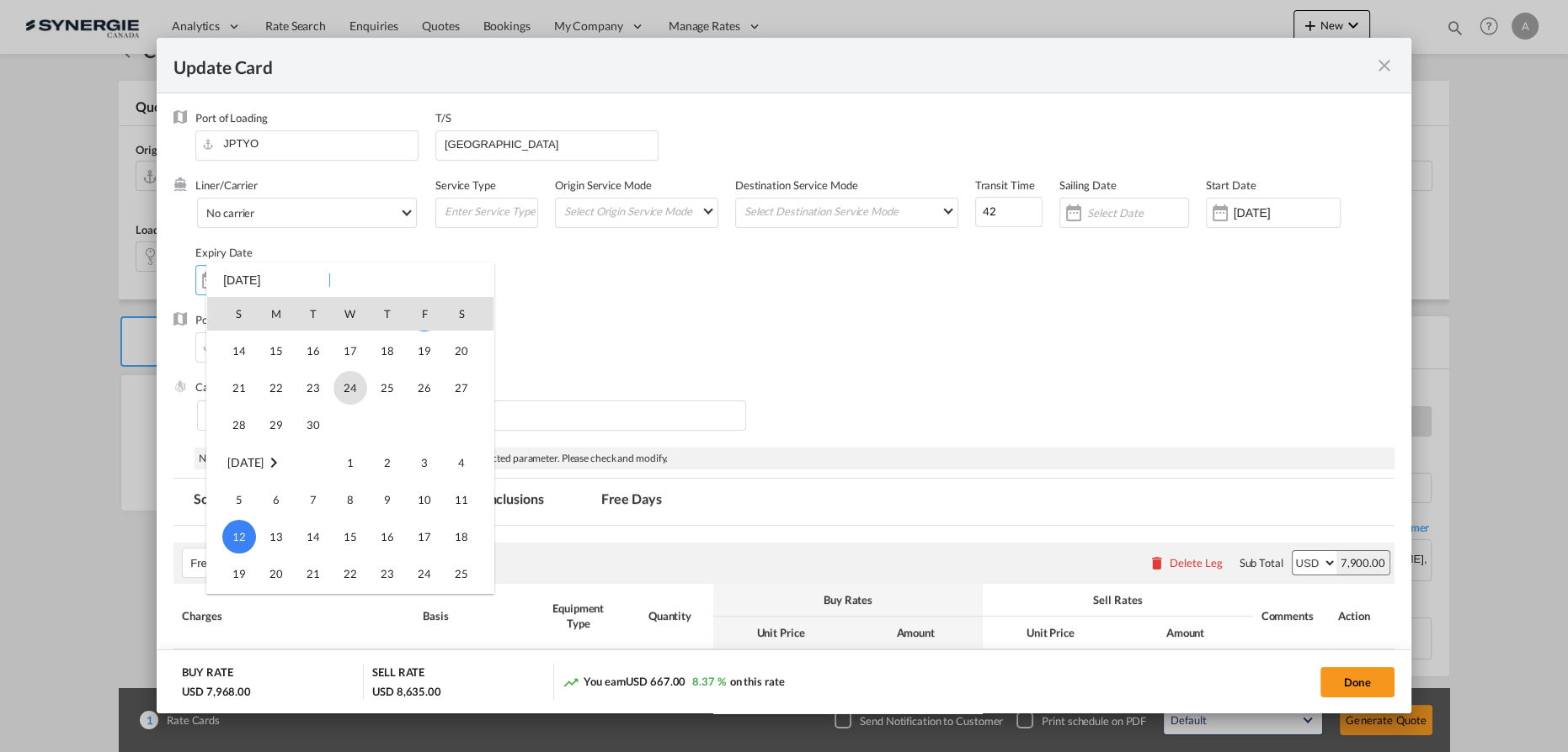
scroll to position [69, 0]
click at [311, 472] on span "30" at bounding box center [312, 466] width 33 height 33
type input "[DATE]"
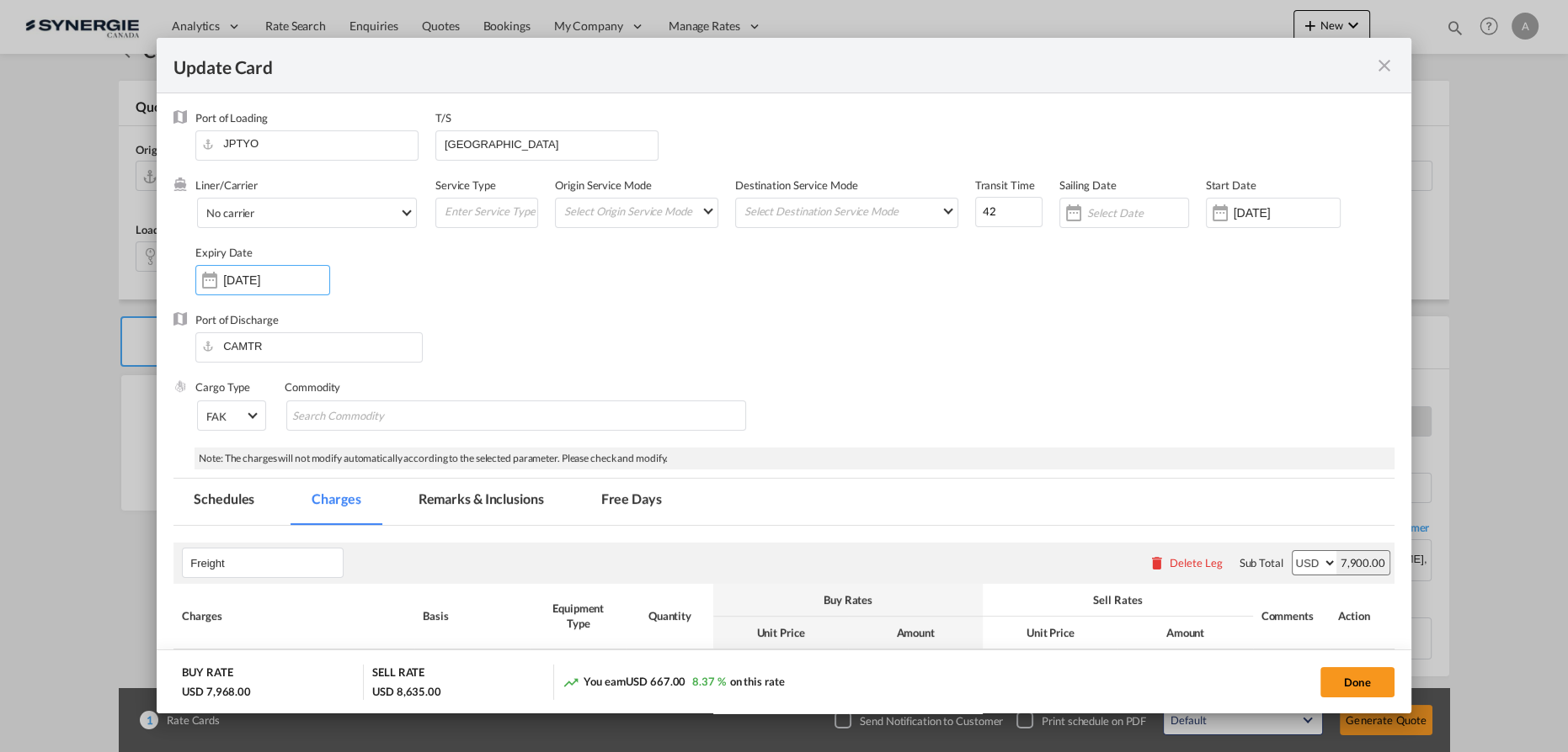
click at [790, 337] on div "Port of Discharge CAMTR" at bounding box center [783, 345] width 1221 height 67
click at [1327, 685] on button "Done" at bounding box center [1357, 683] width 74 height 31
type input "[DATE]"
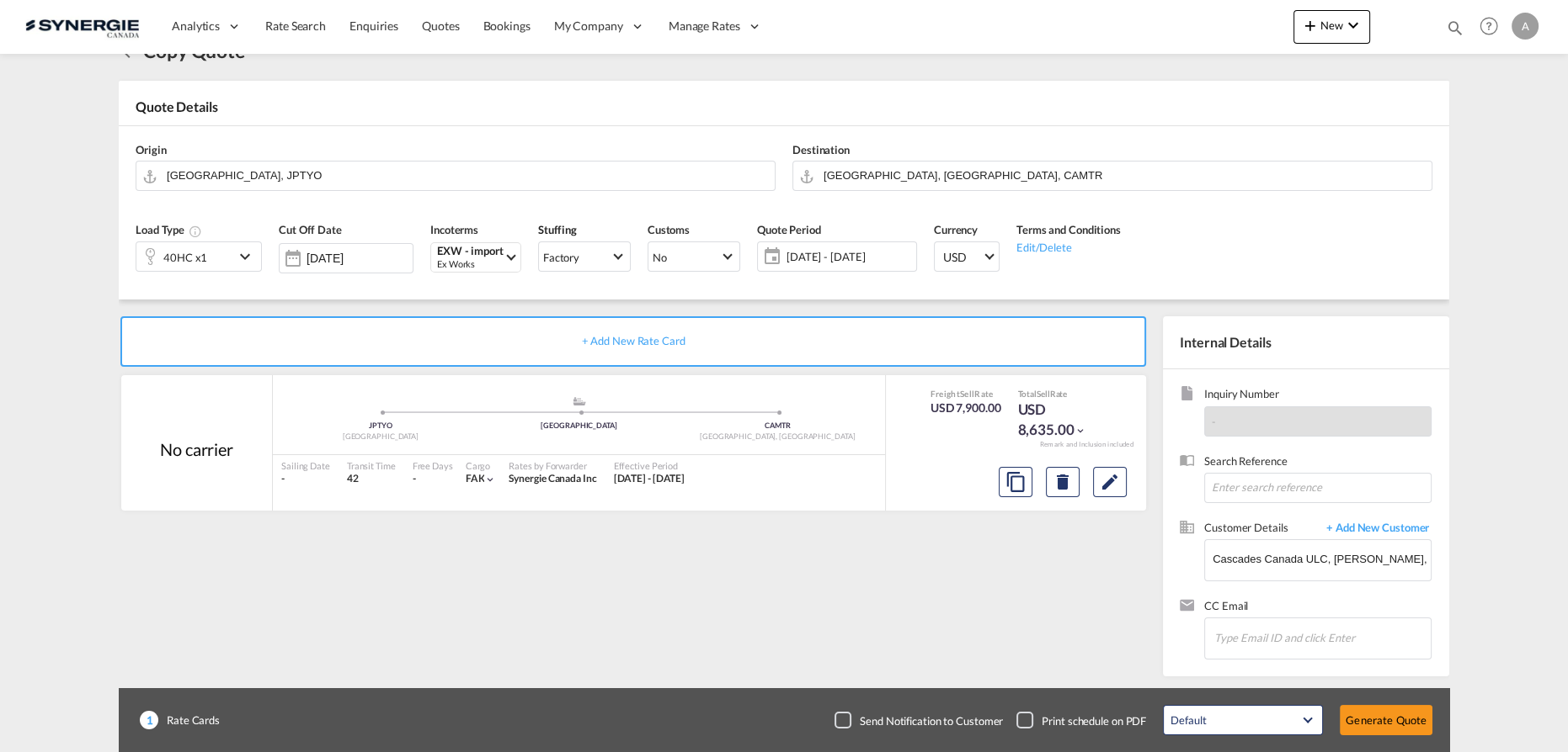
click at [1394, 719] on button "Generate Quote" at bounding box center [1385, 720] width 93 height 31
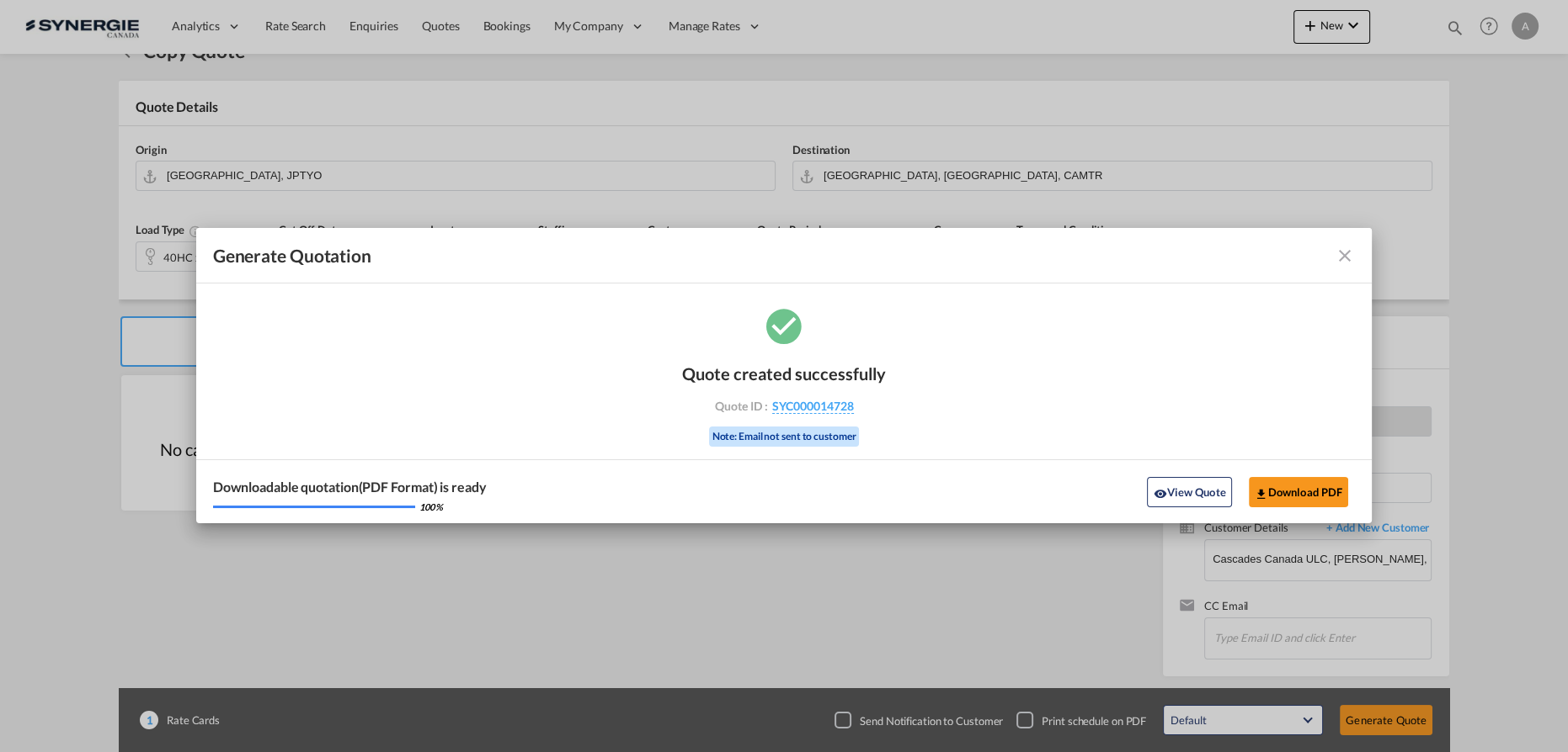
drag, startPoint x: 1182, startPoint y: 490, endPoint x: 1551, endPoint y: 382, distance: 384.5
click at [1182, 490] on button "View Quote" at bounding box center [1188, 493] width 84 height 31
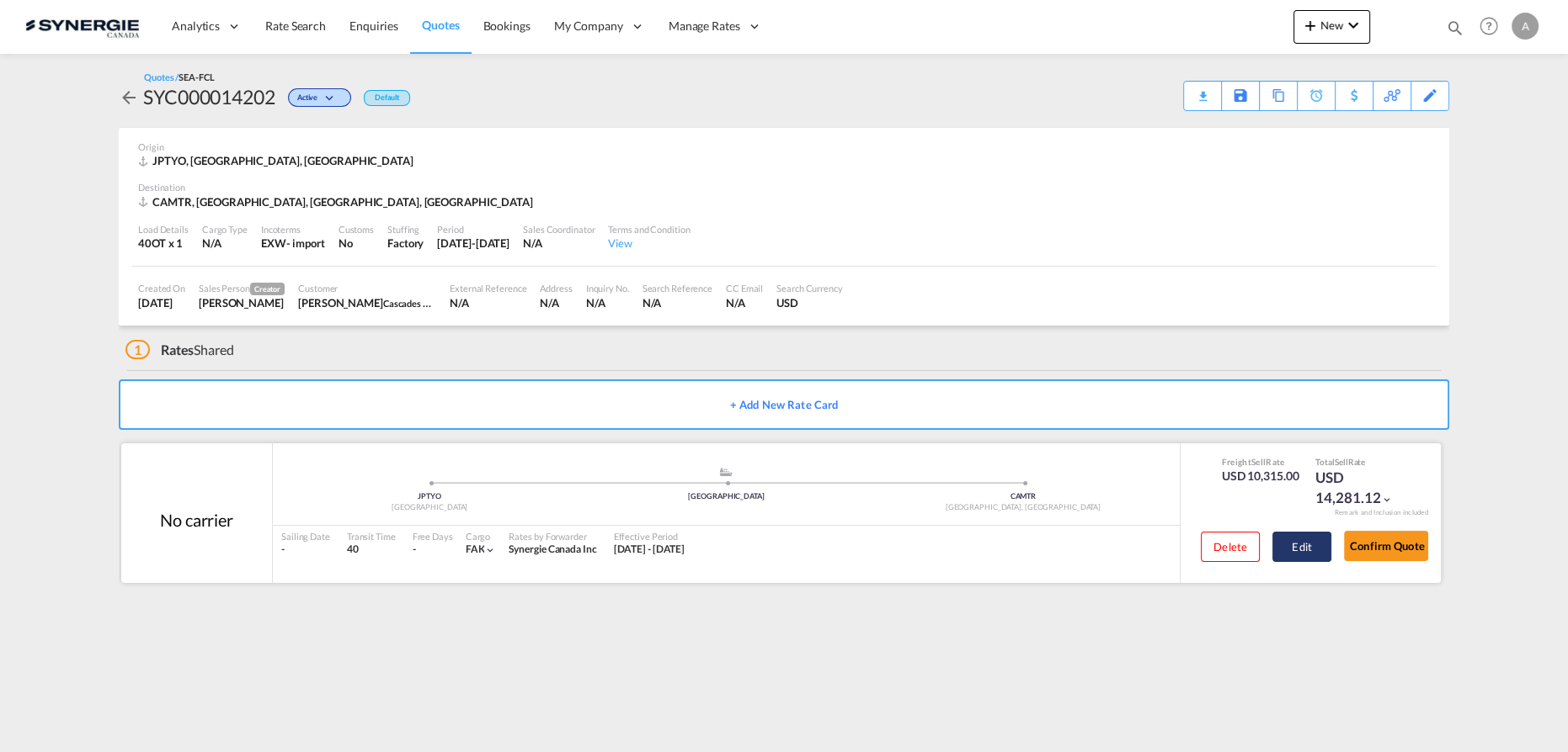
click at [1288, 552] on button "Edit" at bounding box center [1301, 547] width 59 height 31
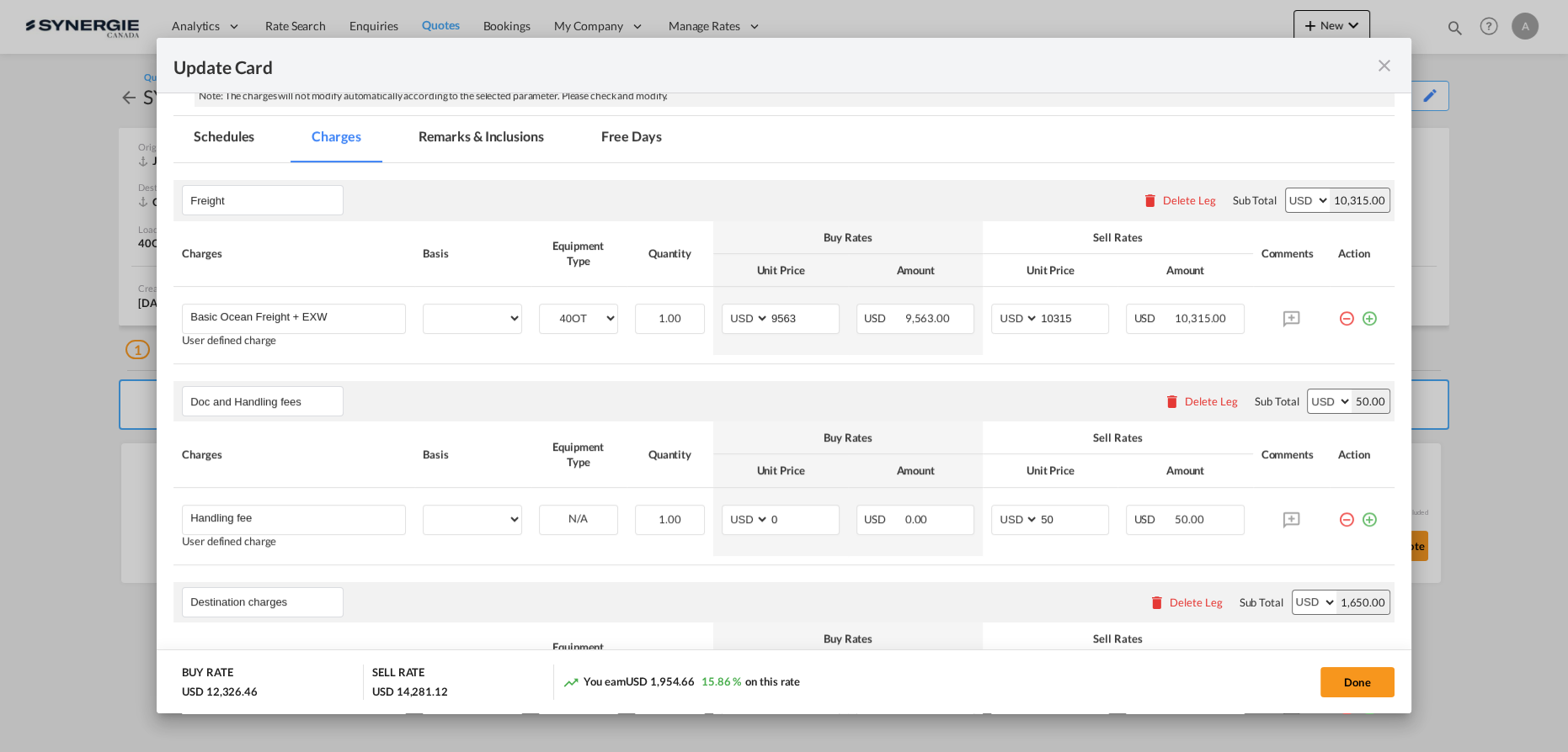
select select "per equipment"
select select "per B/L"
select select "per container"
select select "per shipment"
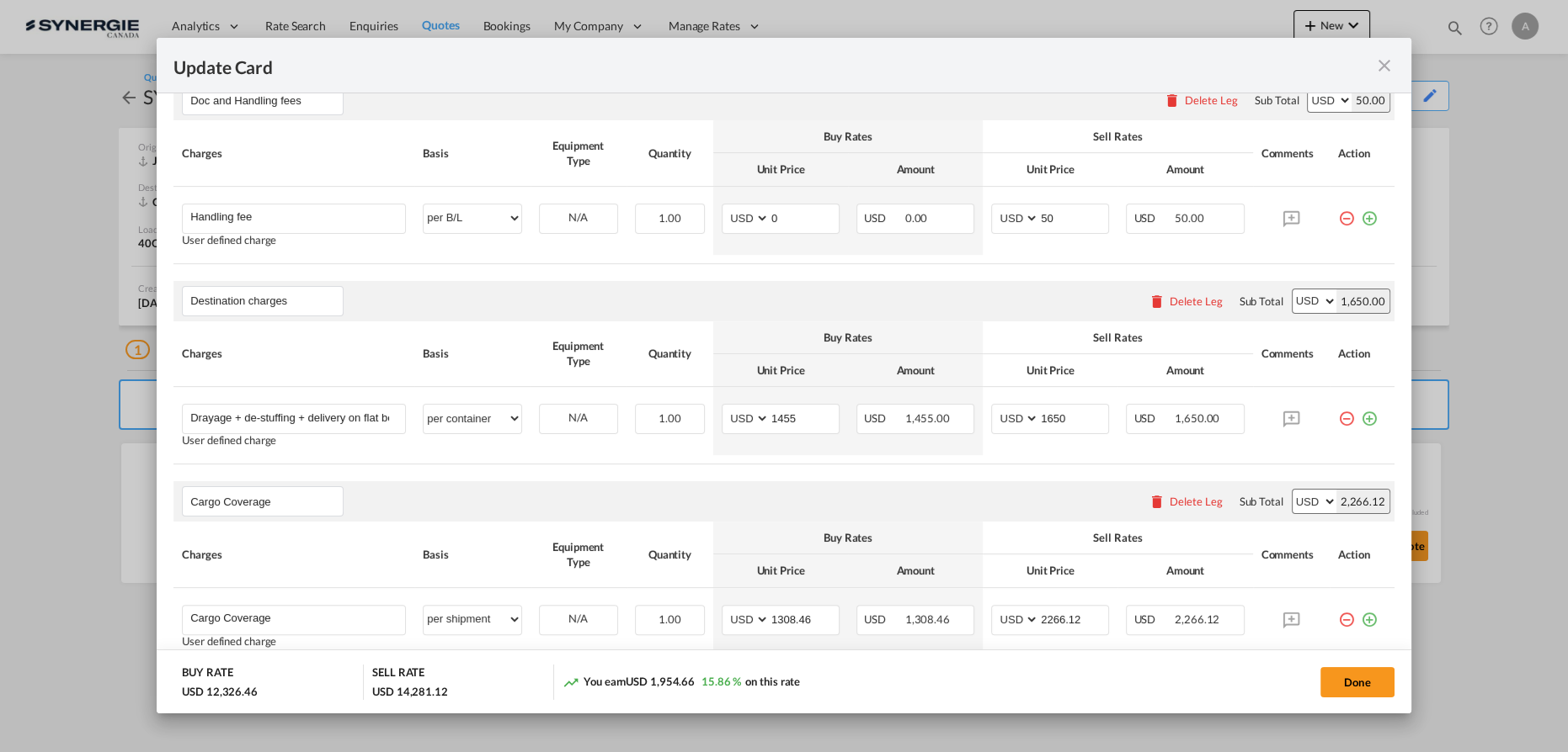
scroll to position [688, 0]
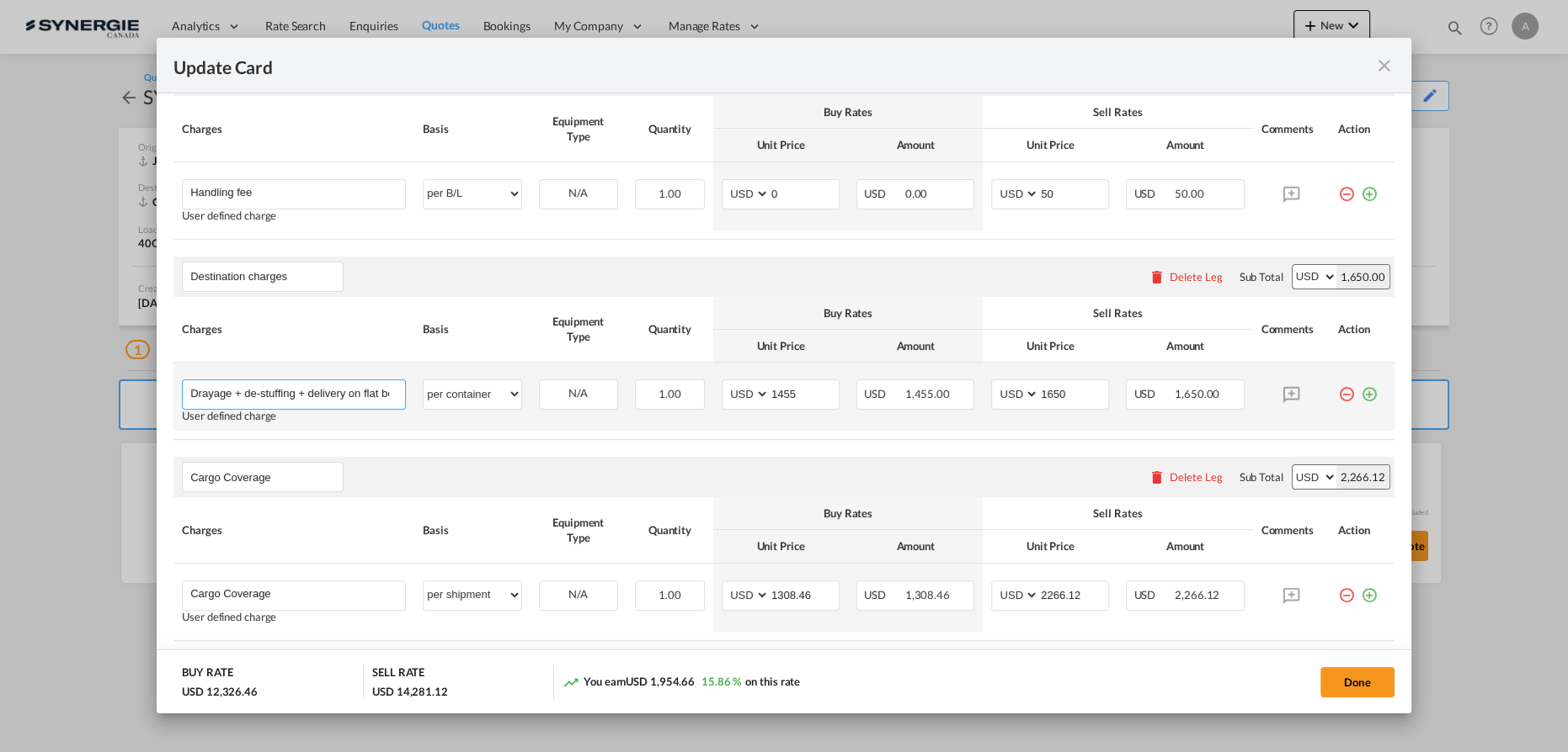
click at [241, 392] on input "Drayage + de-stuffing + delivery on flat bed" at bounding box center [298, 393] width 215 height 26
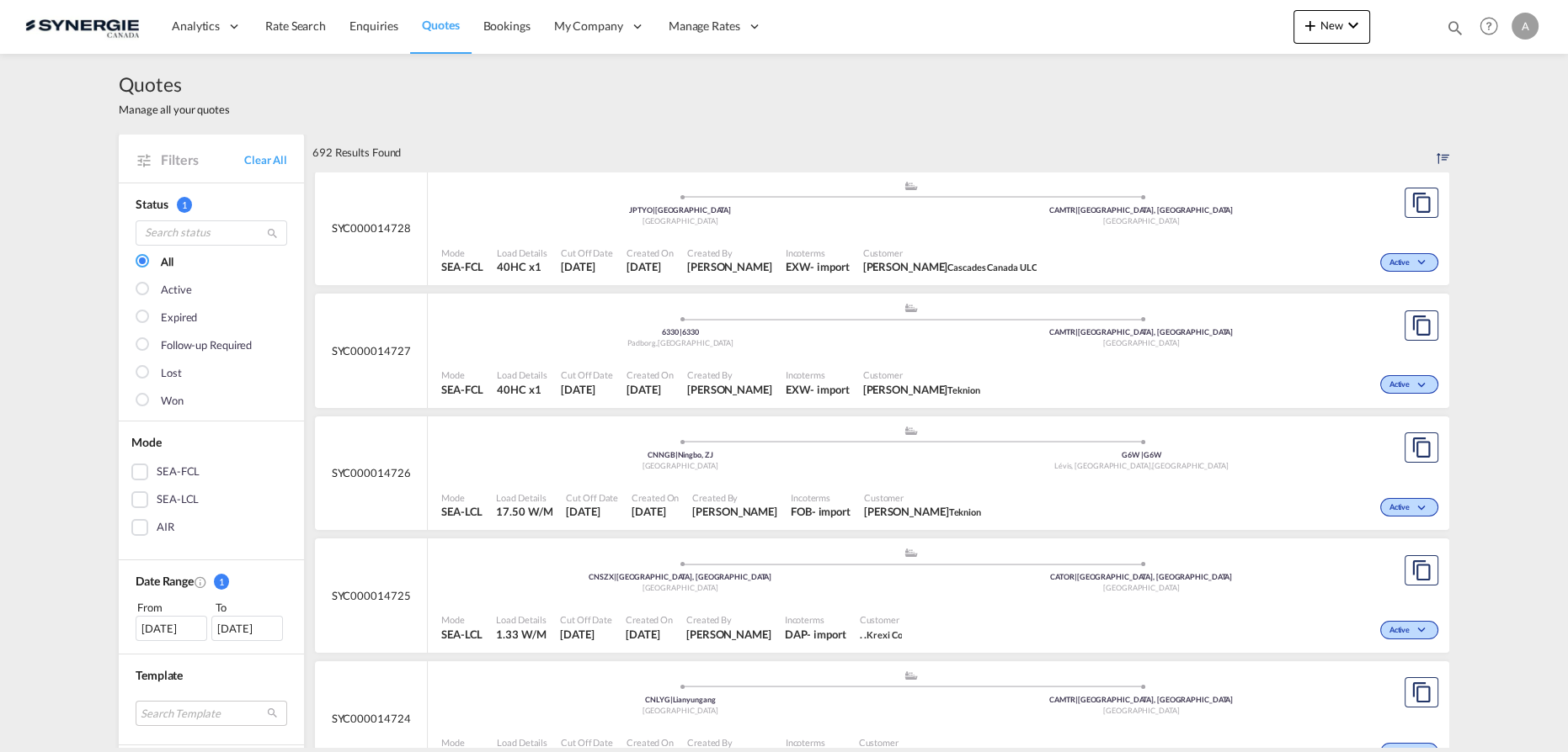
click at [1450, 27] on md-icon "icon-magnify" at bounding box center [1455, 28] width 19 height 19
click at [1183, 28] on select "Bookings Quotes Enquiries" at bounding box center [1187, 28] width 80 height 31
select select "Quotes"
click at [1147, 13] on select "Bookings Quotes Enquiries" at bounding box center [1187, 28] width 80 height 31
click at [1262, 35] on input at bounding box center [1328, 27] width 210 height 30
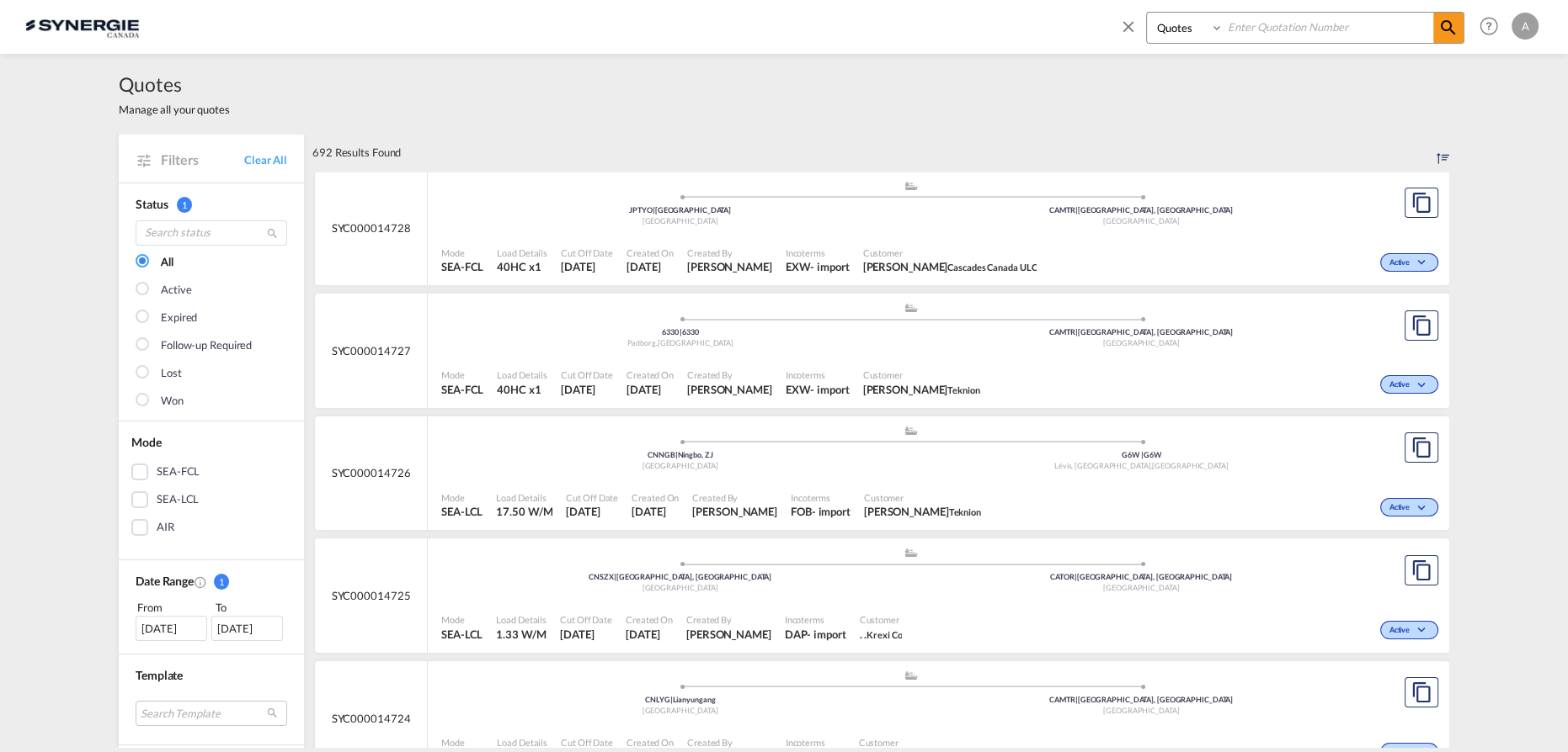
paste input "SYC000014710"
type input "SYC000014710"
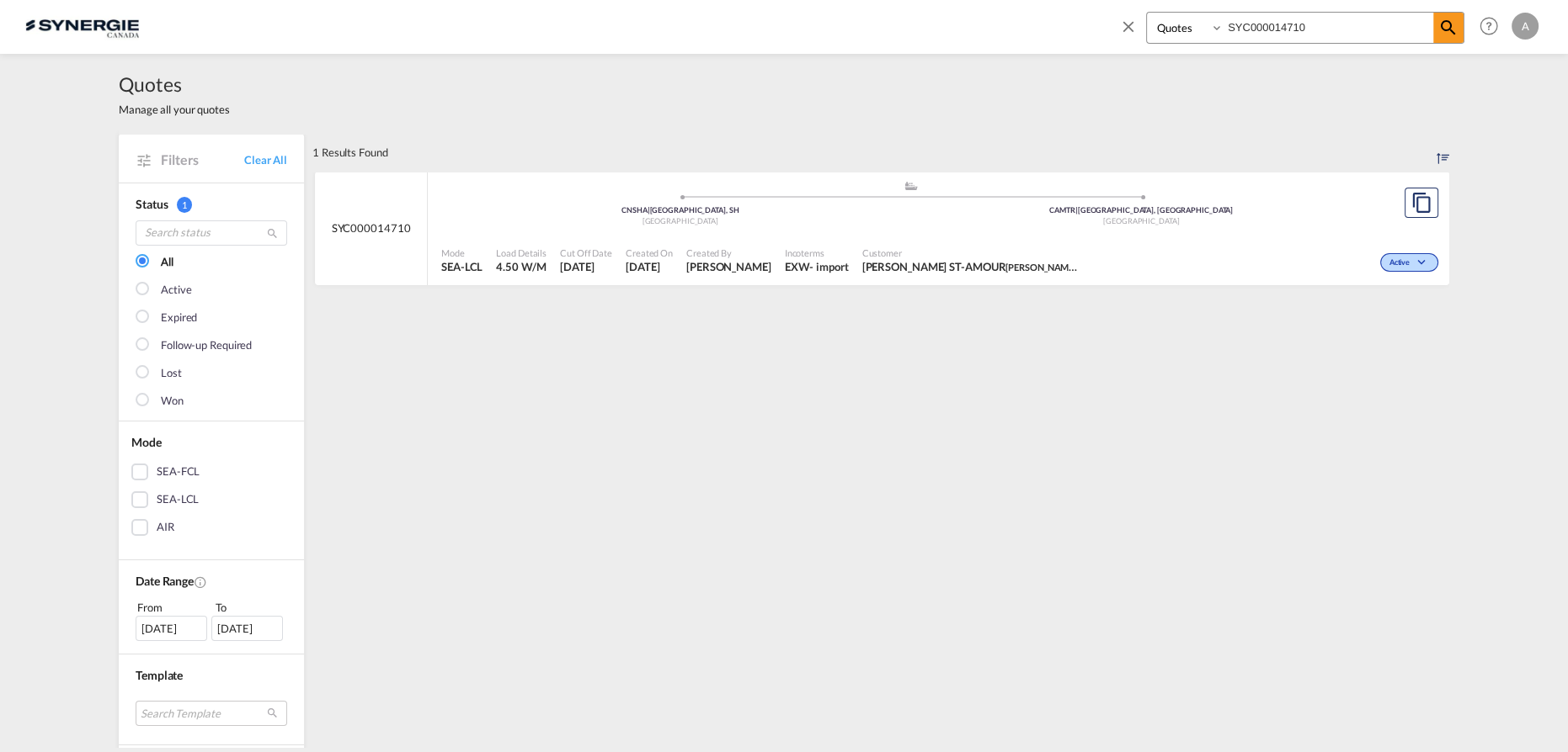
click at [896, 244] on div "Customer [PERSON_NAME] ST-AMOUR [PERSON_NAME] BEARINGS" at bounding box center [972, 260] width 232 height 42
click at [1088, 262] on div "Active" at bounding box center [1265, 260] width 355 height 42
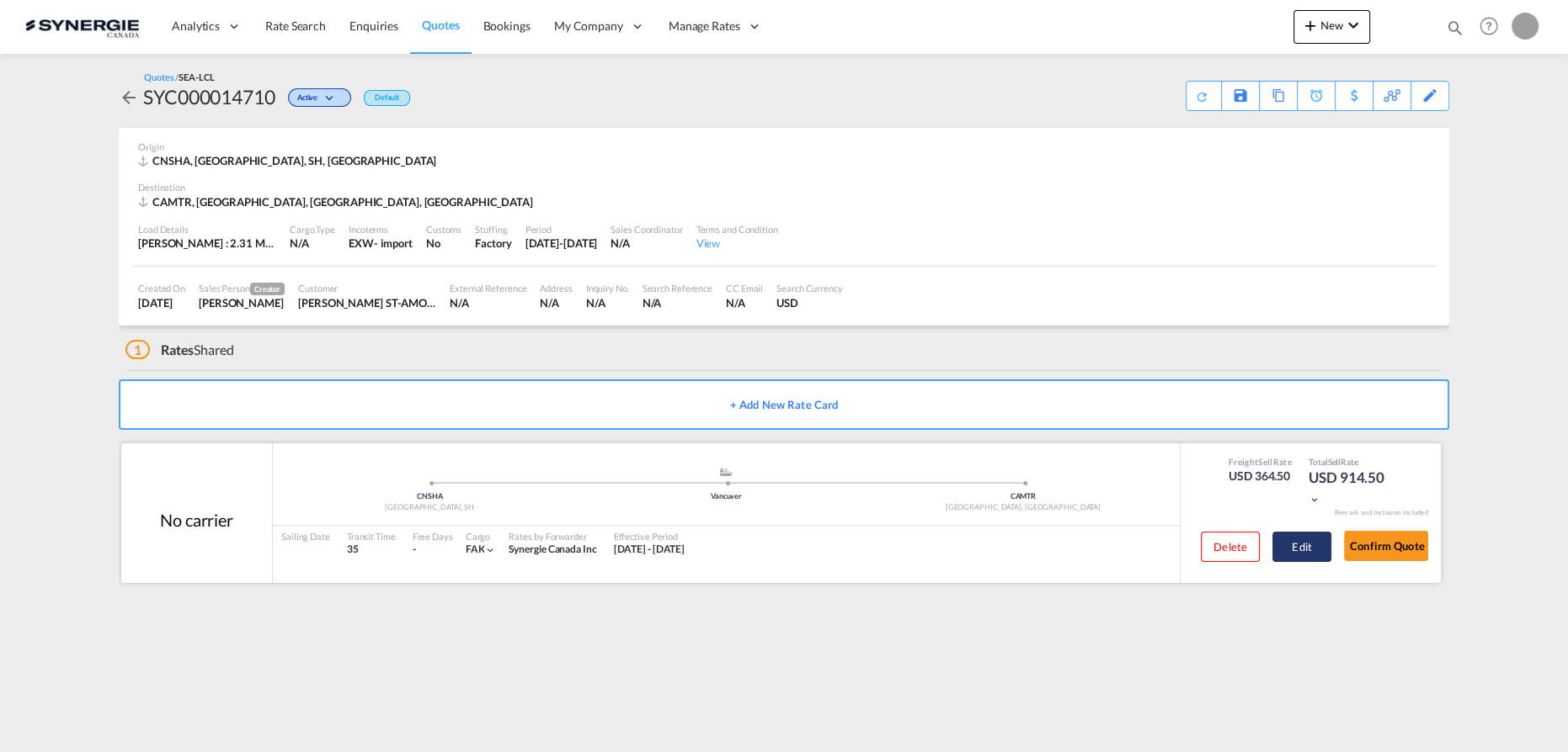
click at [1295, 541] on button "Edit" at bounding box center [1301, 547] width 59 height 31
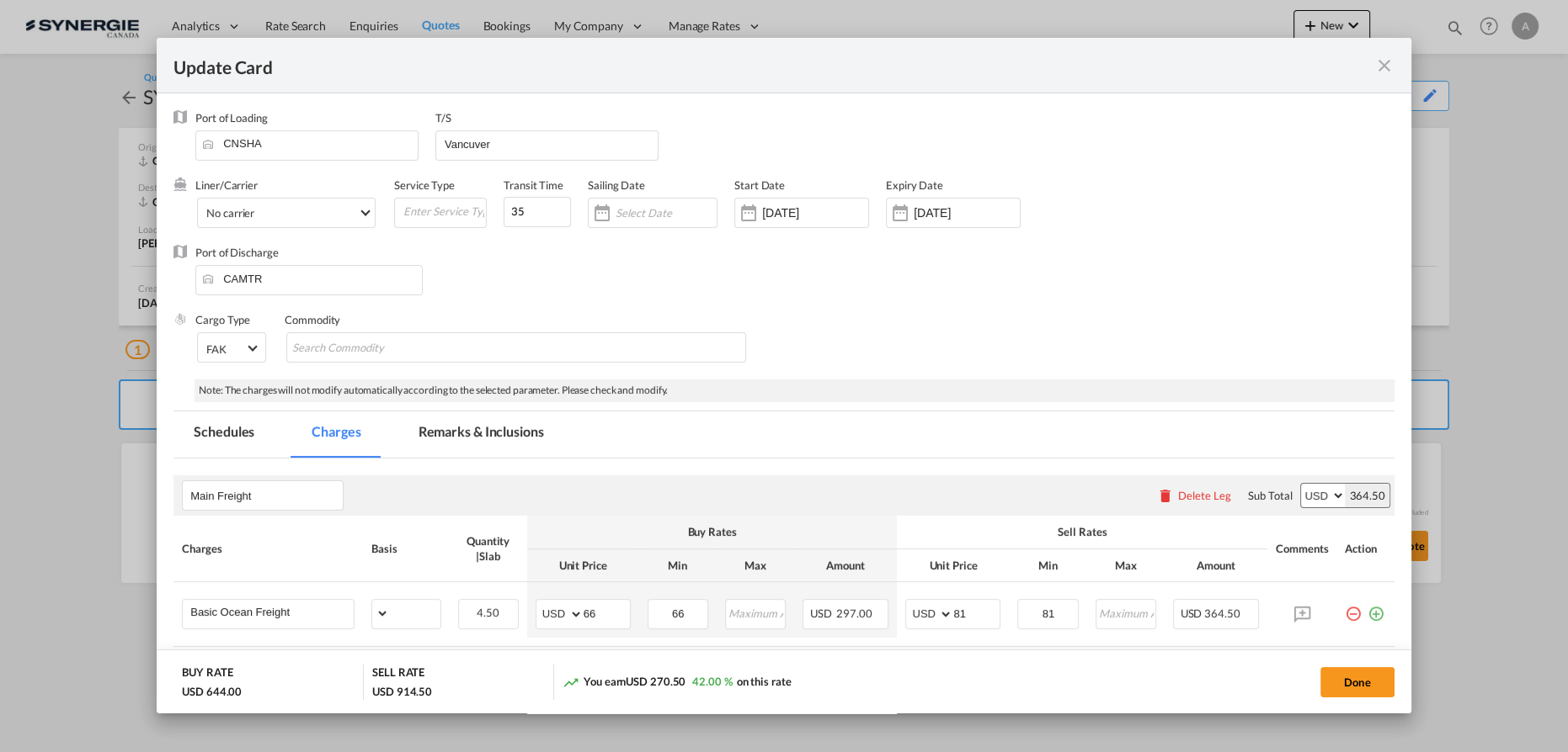
click at [450, 431] on md-tab-item "Remarks & Inclusions" at bounding box center [481, 435] width 166 height 46
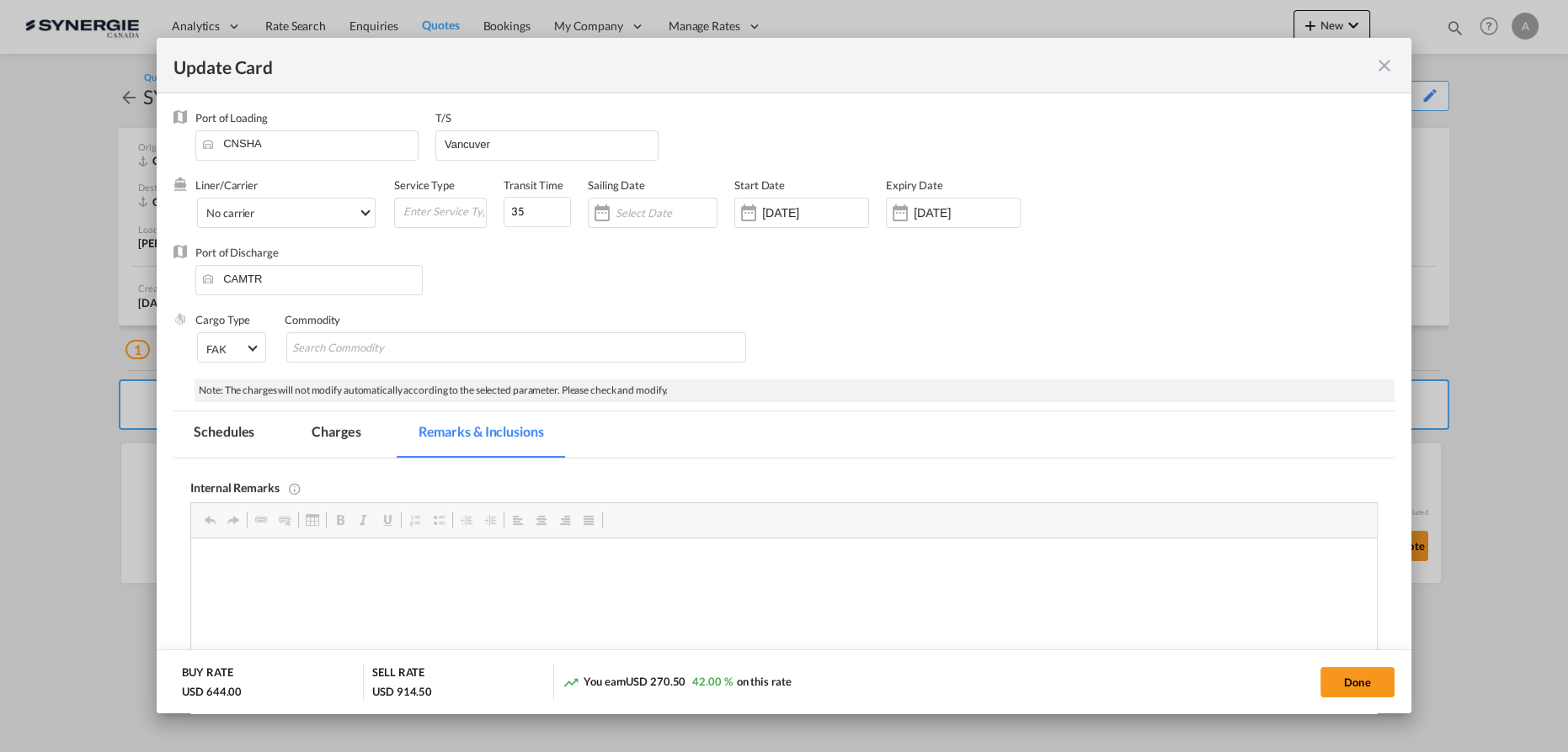
scroll to position [136, 0]
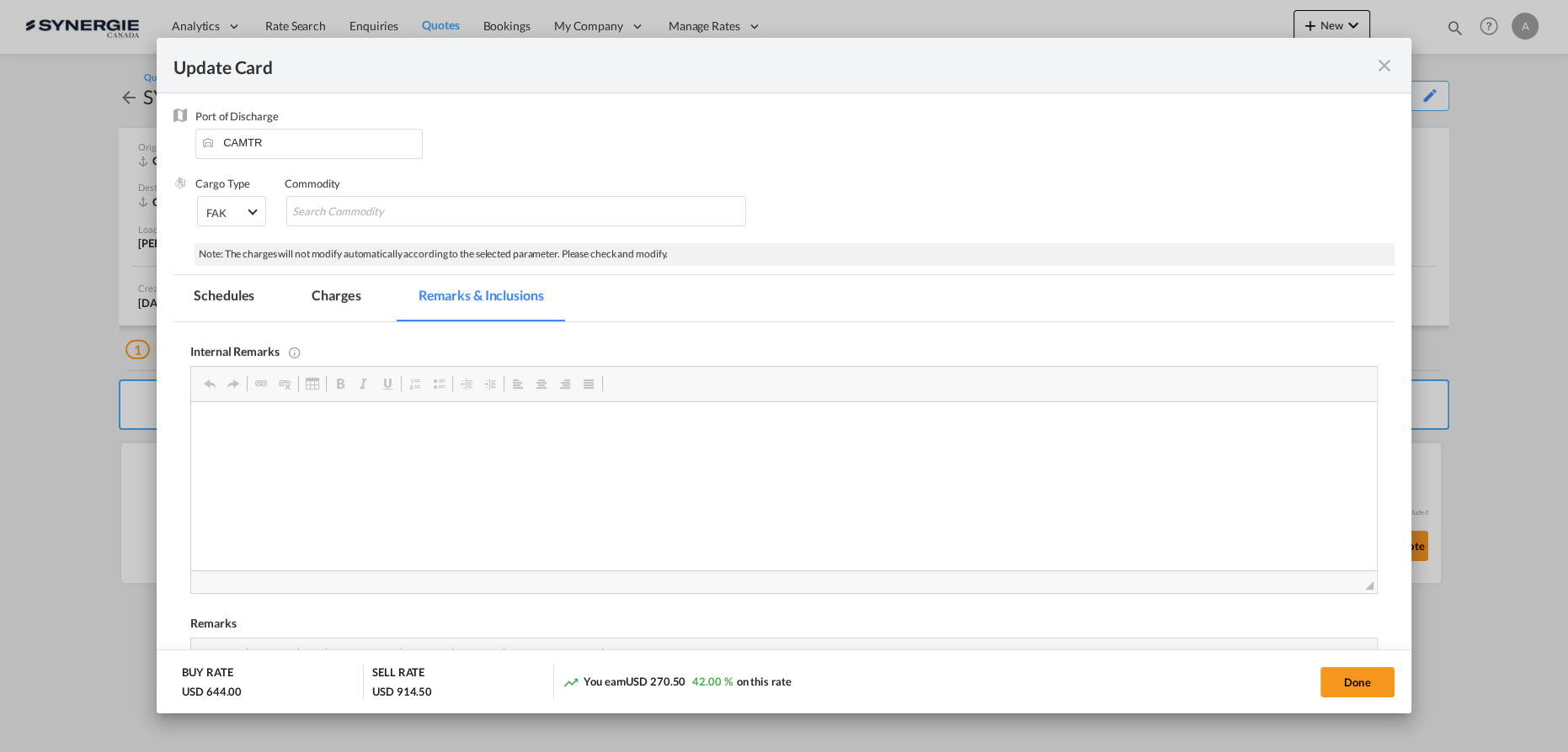
select select "per_w/m"
select select "per_hbl"
select select "per_bl"
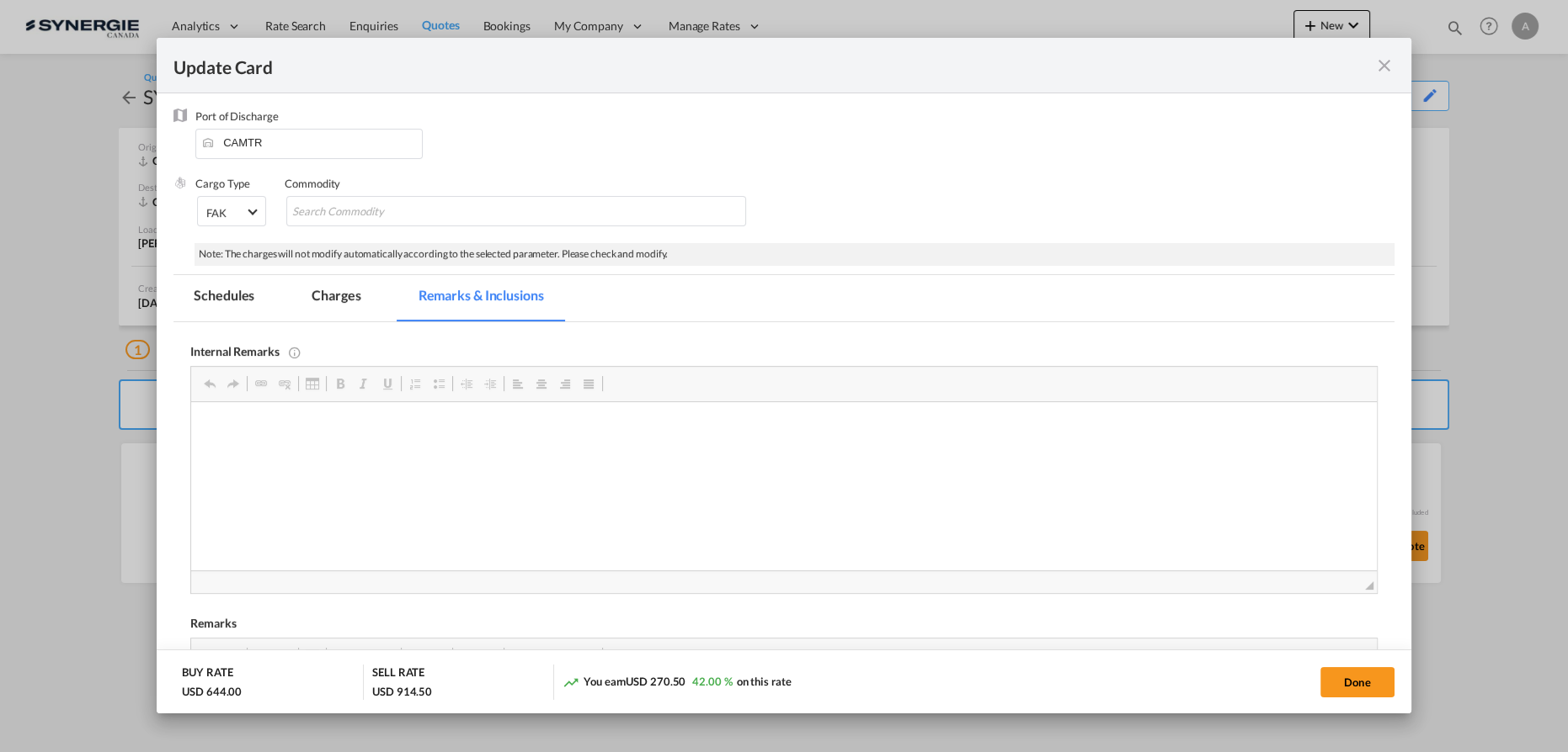
select select "per_bl"
select select "per_shipment"
click at [321, 429] on p "Back-up [PERSON_NAME] -" at bounding box center [784, 428] width 1152 height 18
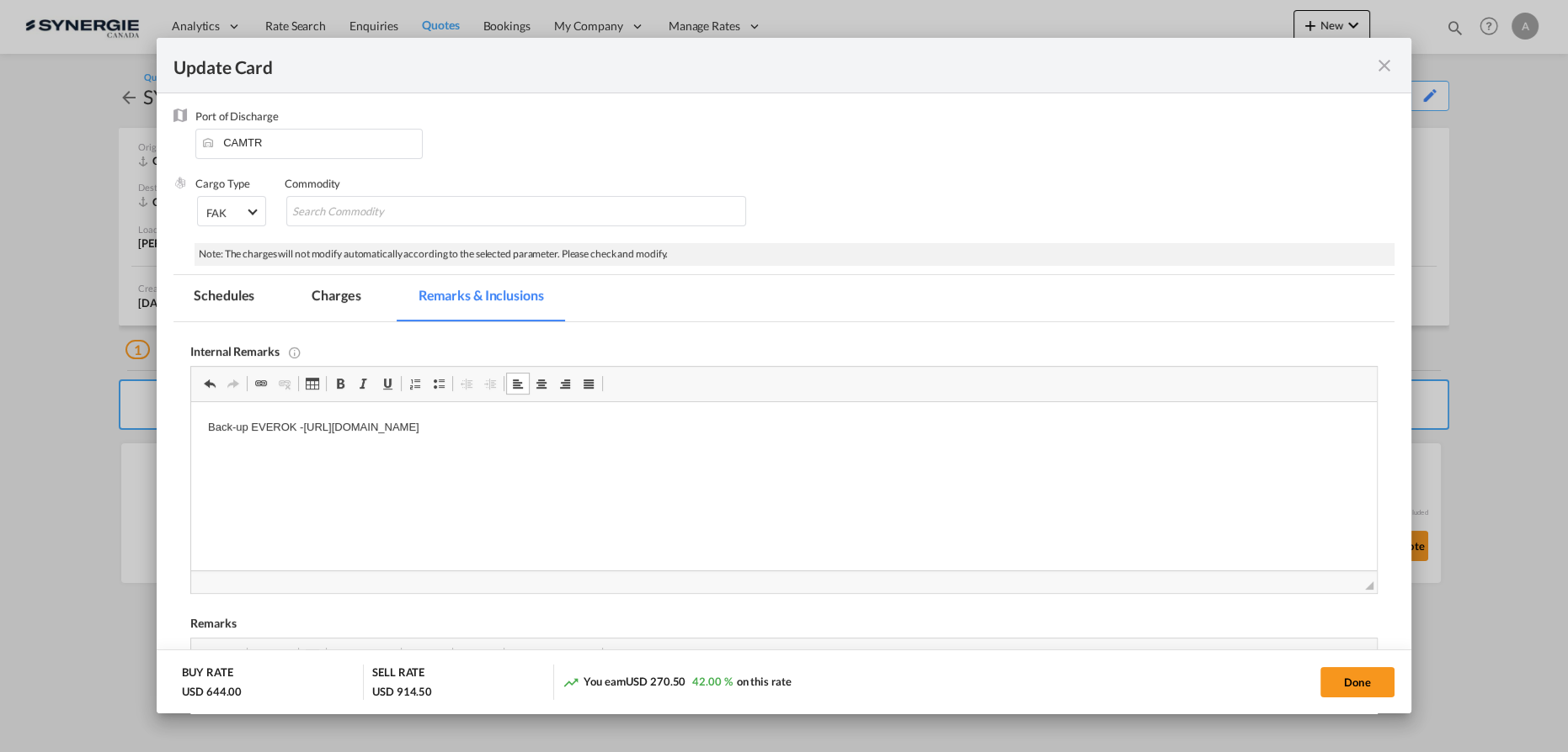
drag, startPoint x: 333, startPoint y: 307, endPoint x: 363, endPoint y: 321, distance: 33.1
click at [333, 307] on md-tab-item "Charges" at bounding box center [335, 298] width 90 height 46
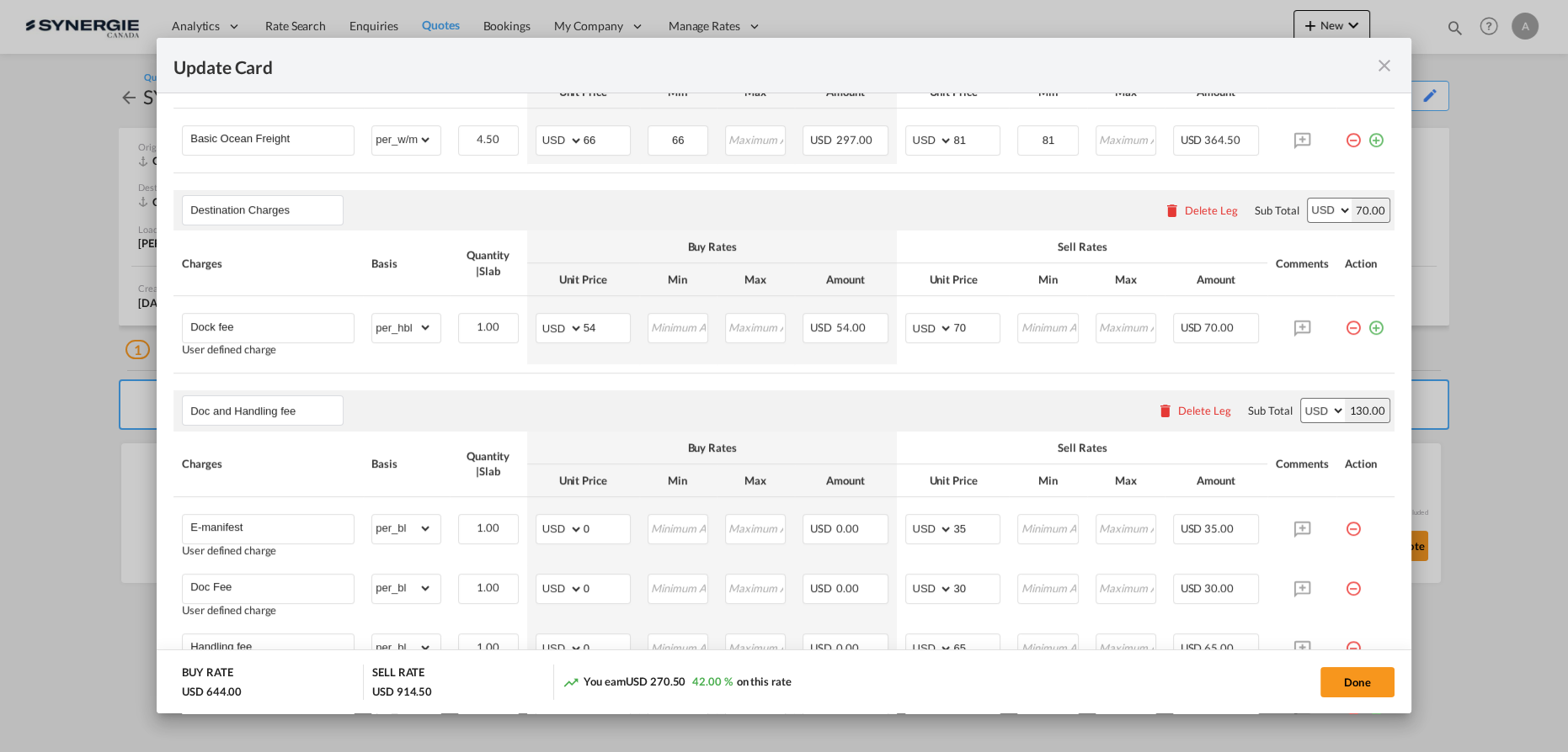
scroll to position [473, 0]
click at [609, 327] on input "54" at bounding box center [607, 327] width 46 height 26
drag, startPoint x: 609, startPoint y: 327, endPoint x: 333, endPoint y: 309, distance: 276.6
click at [418, 325] on tr "Dock fee User defined charge Please Enter Already Exists gross_weight volumetri…" at bounding box center [783, 331] width 1221 height 68
type input "70"
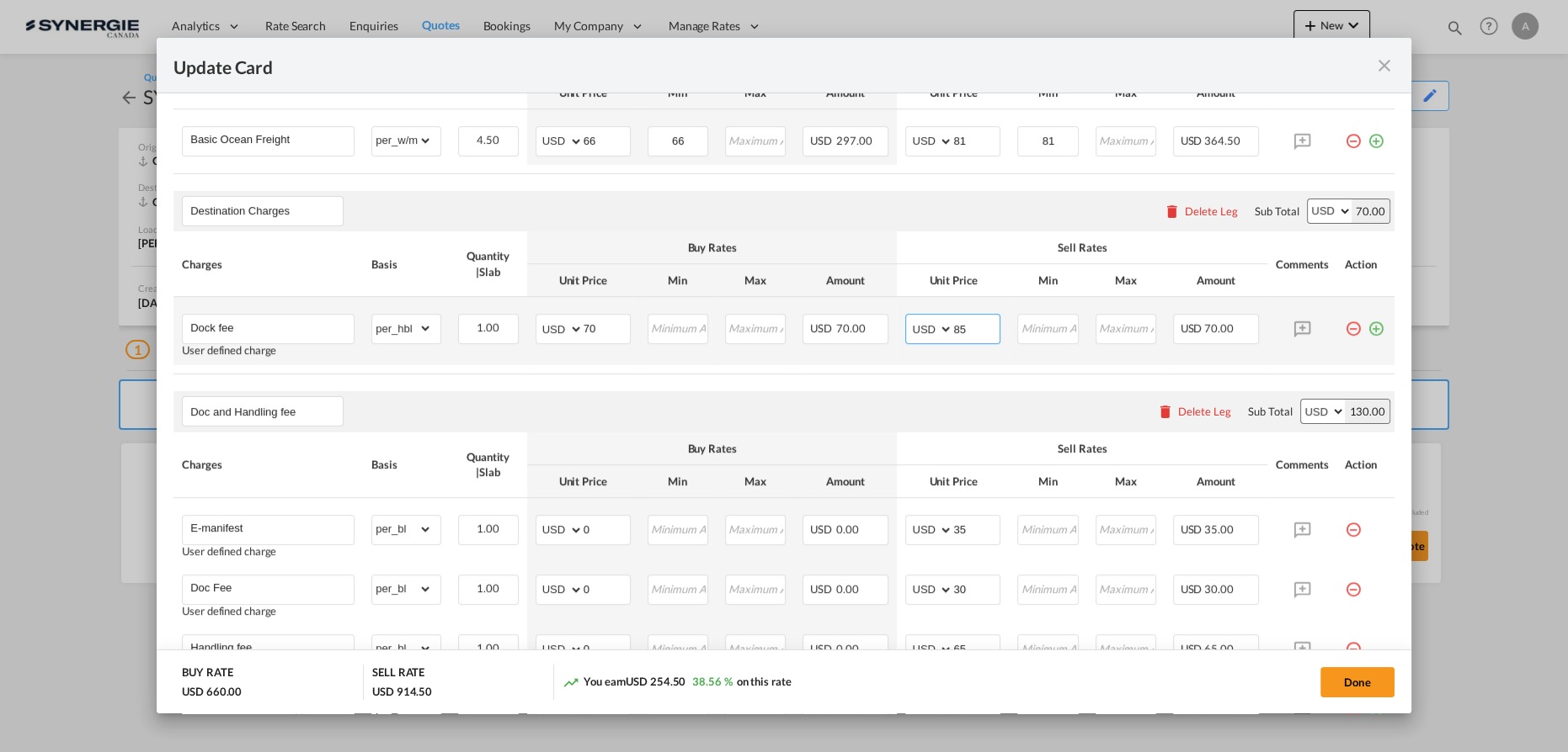
type input "85"
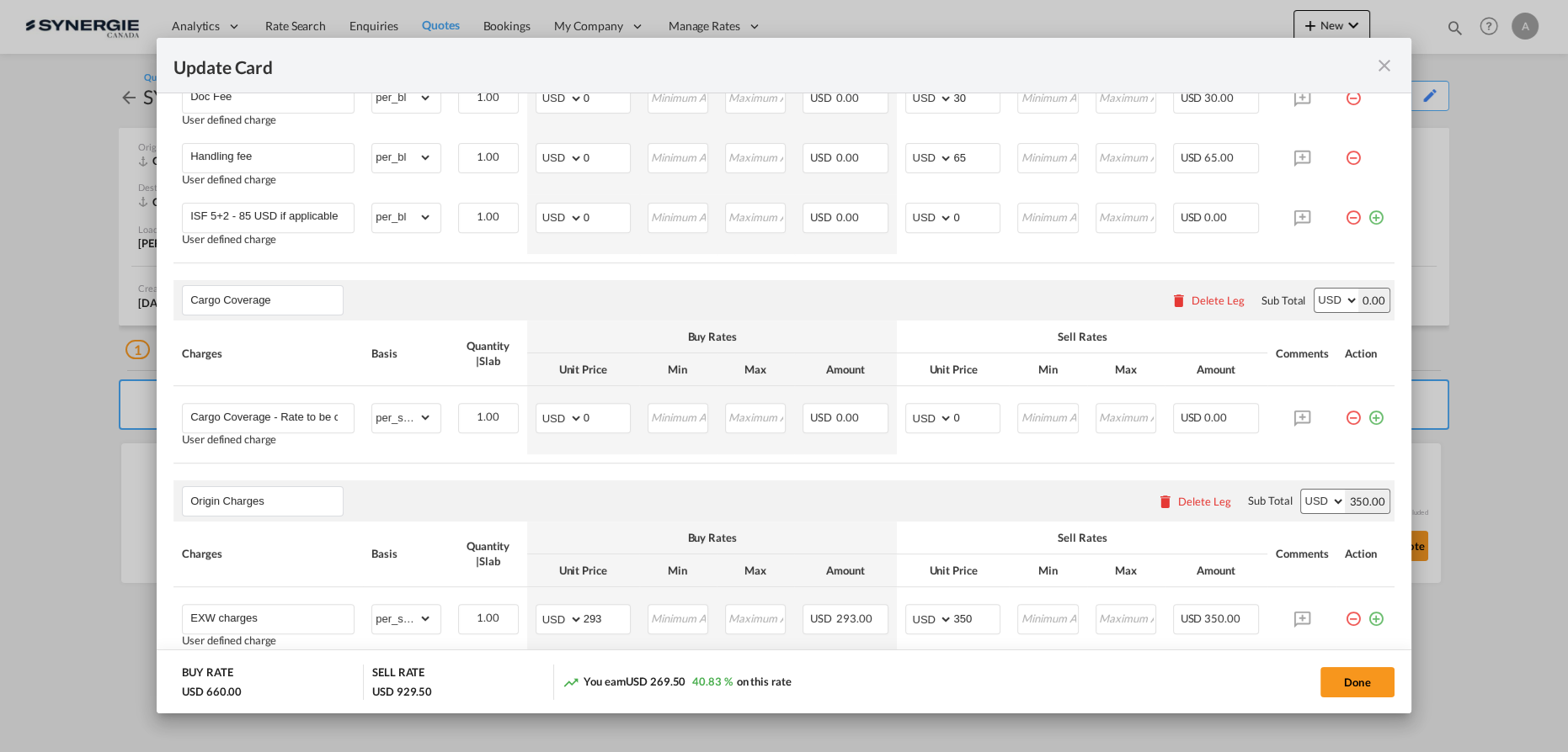
scroll to position [1085, 0]
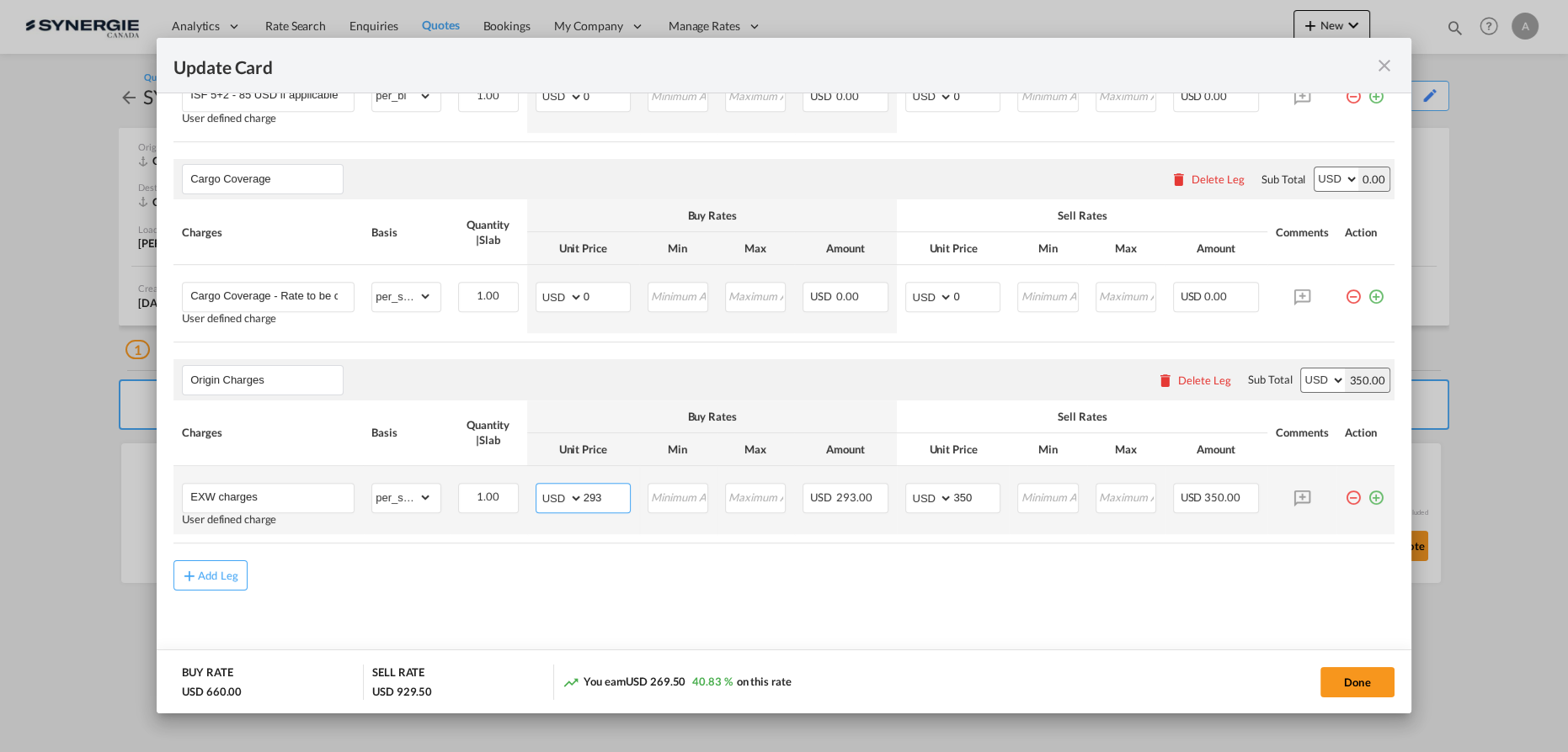
drag, startPoint x: 600, startPoint y: 489, endPoint x: 439, endPoint y: 486, distance: 161.0
click at [467, 488] on tr "EXW charges User defined charge Please Enter Already Exists gross_weight volume…" at bounding box center [783, 500] width 1221 height 68
type input "331"
type input "390"
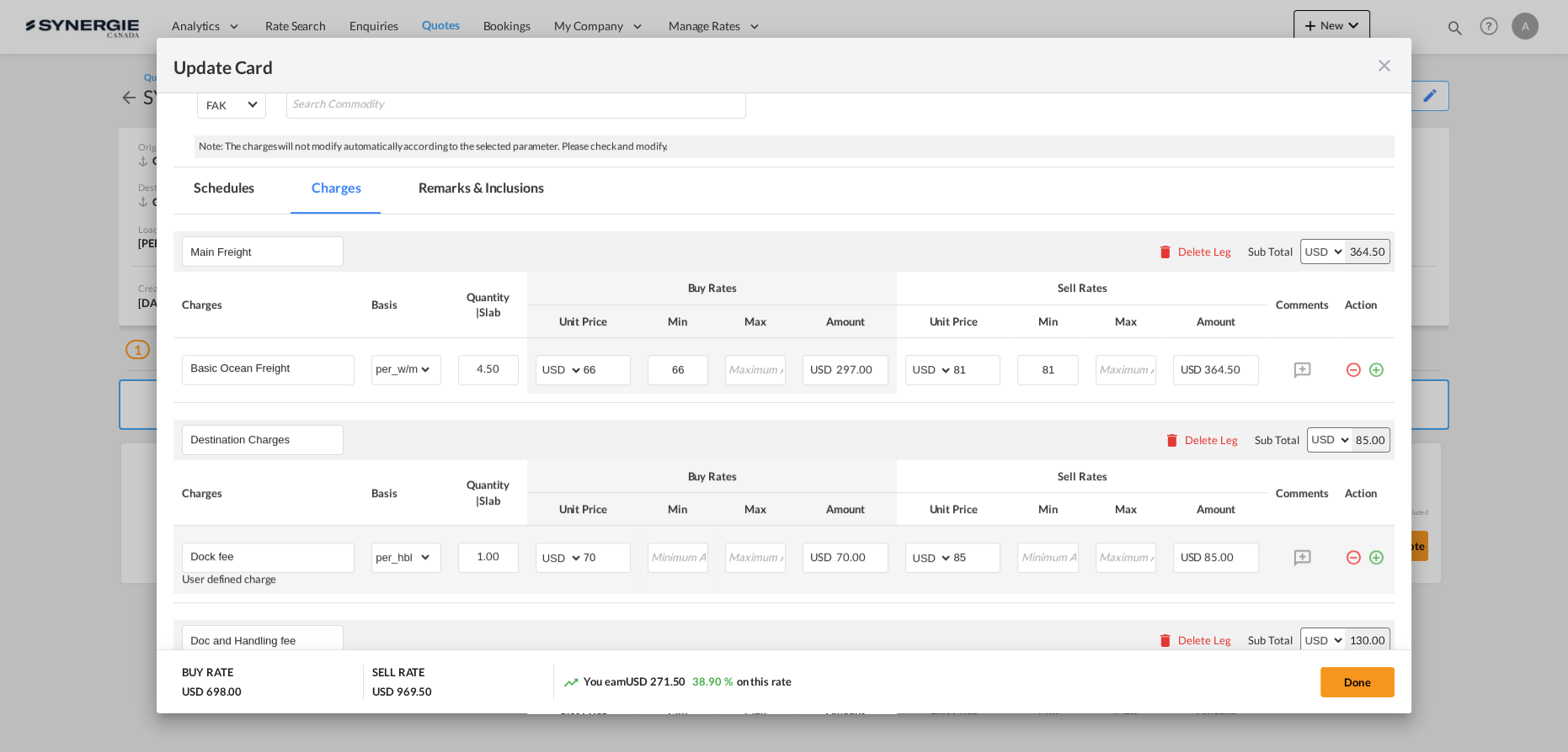
scroll to position [167, 0]
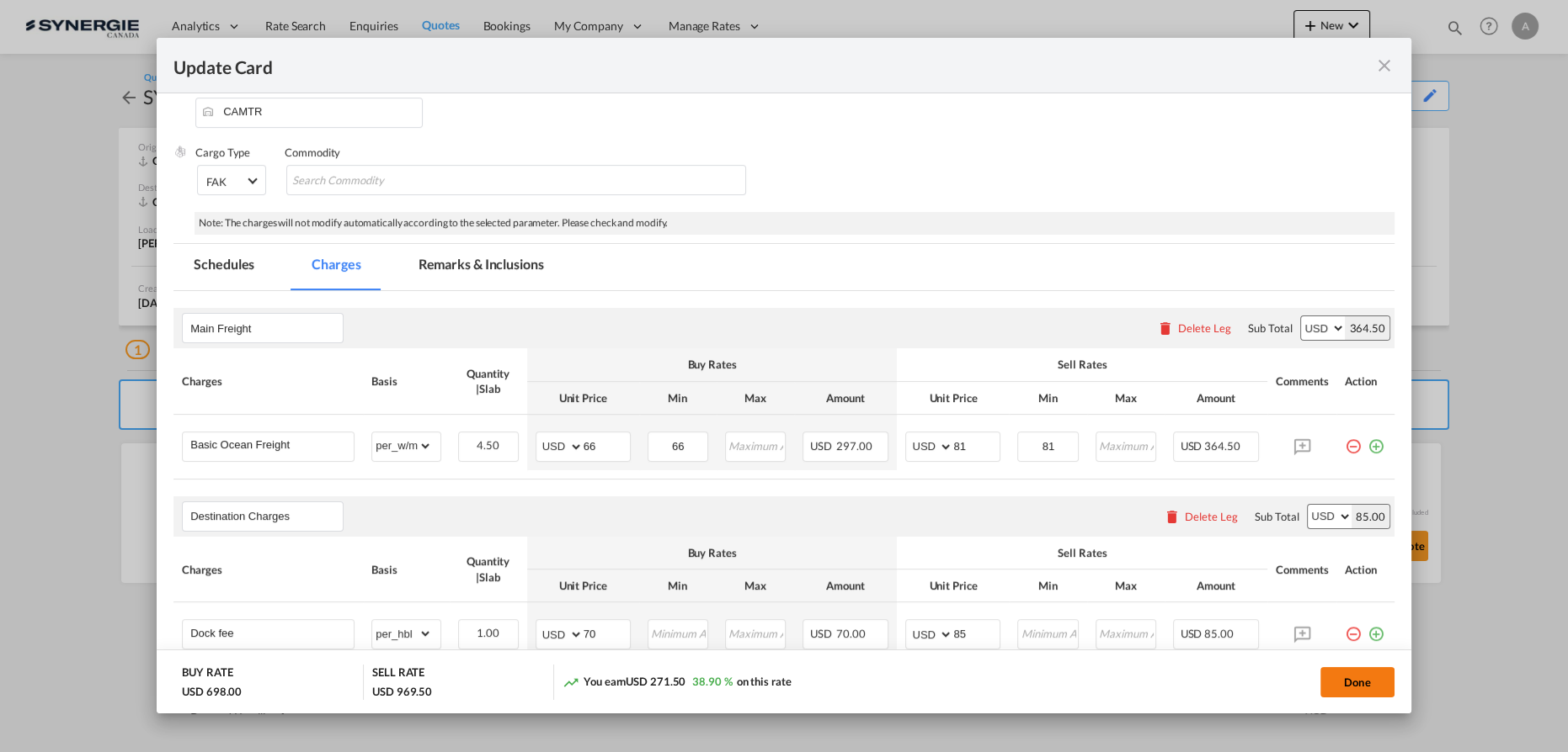
click at [1356, 677] on button "Done" at bounding box center [1357, 683] width 74 height 31
type input "[DATE]"
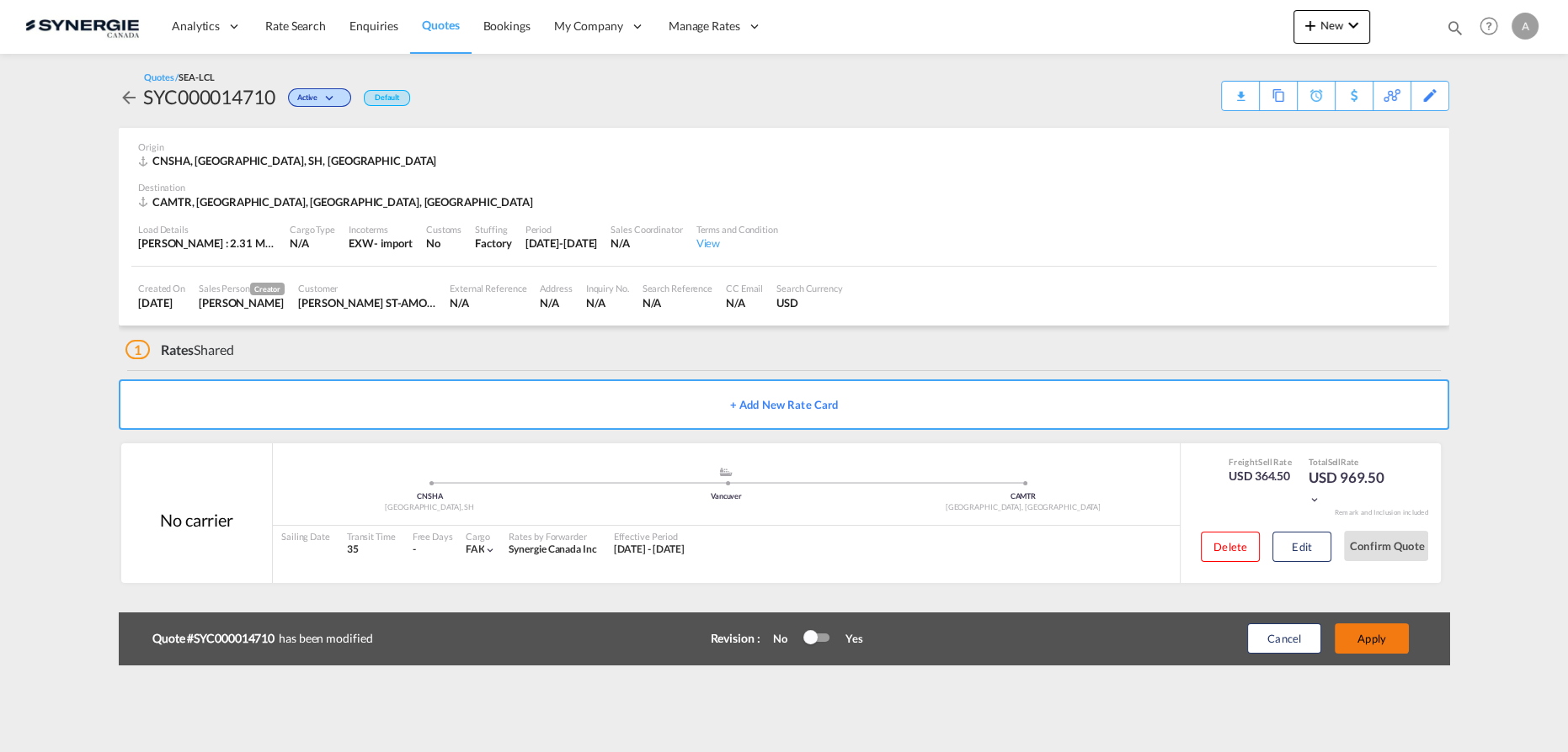
click at [1379, 634] on button "Apply" at bounding box center [1371, 639] width 74 height 31
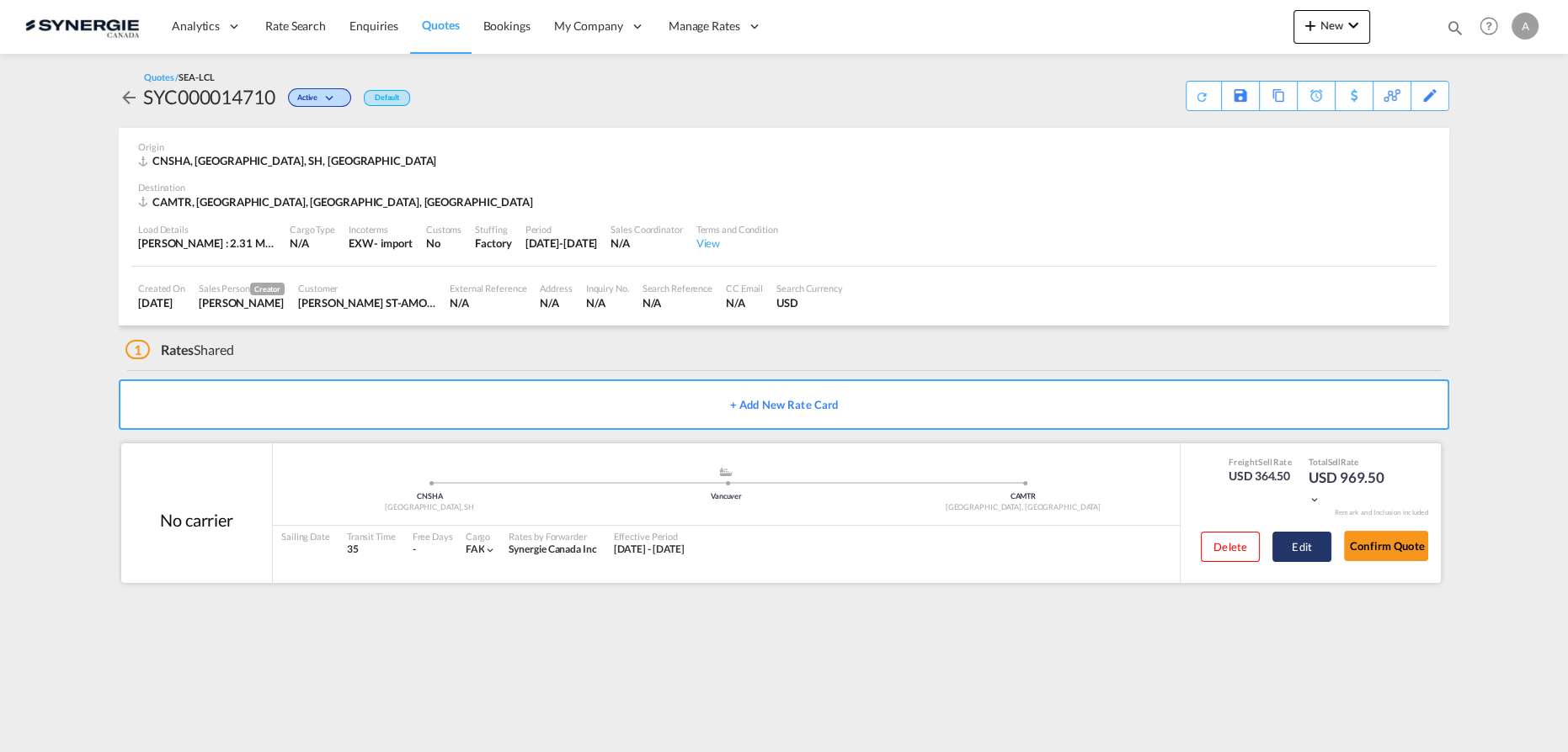
click at [1321, 538] on button "Edit" at bounding box center [1301, 547] width 59 height 31
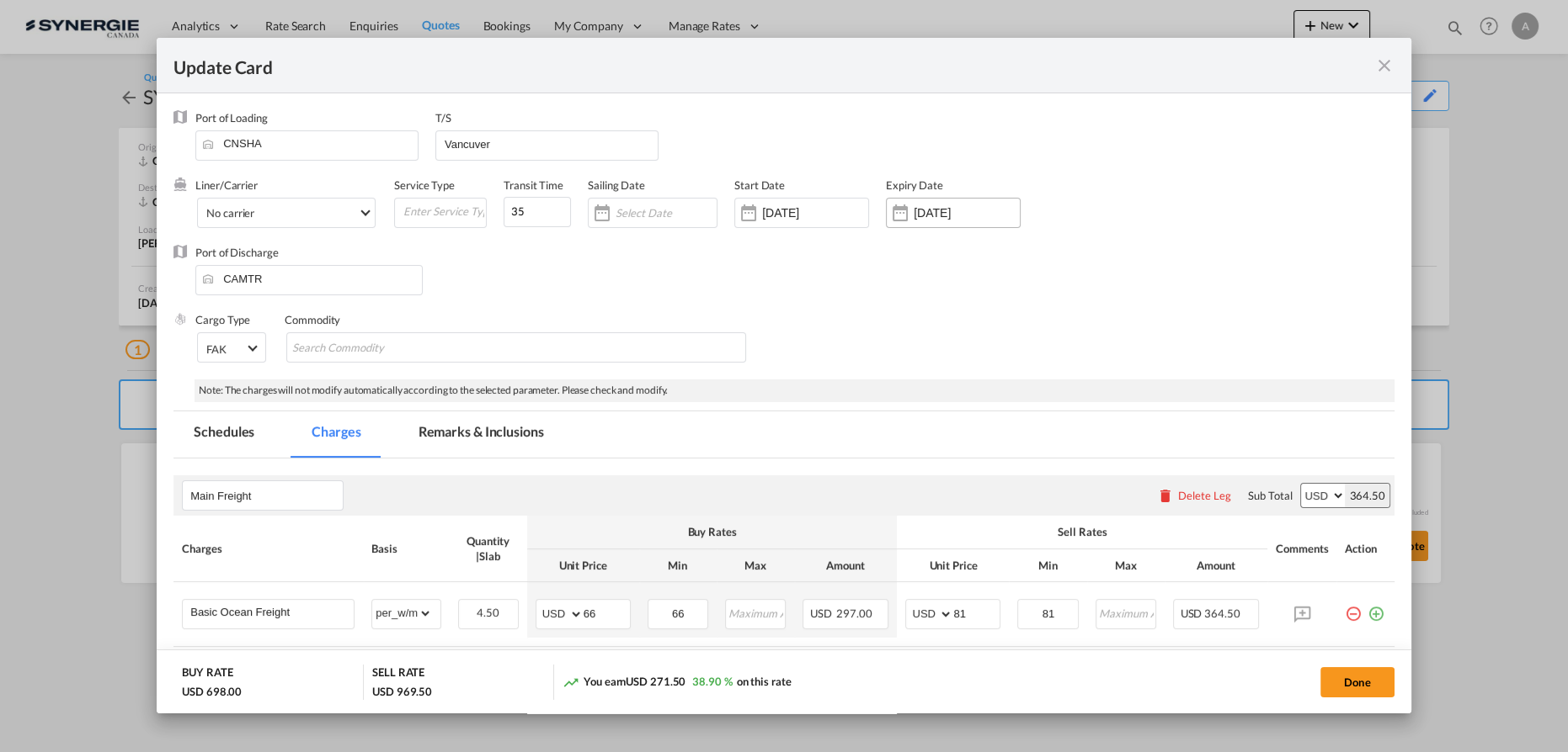
click at [947, 214] on input "[DATE]" at bounding box center [967, 213] width 106 height 14
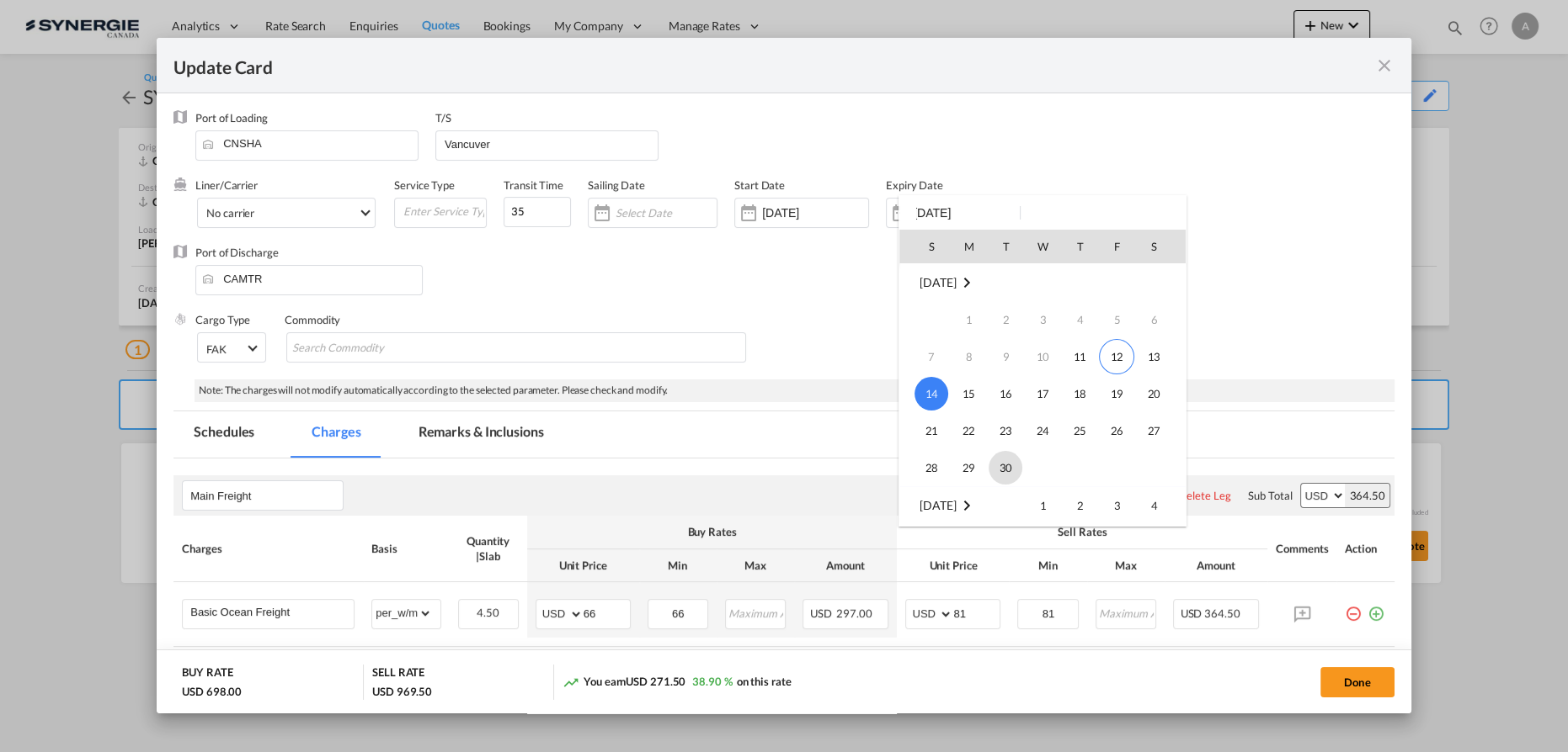
click at [1001, 474] on span "30" at bounding box center [1005, 467] width 33 height 33
type input "[DATE]"
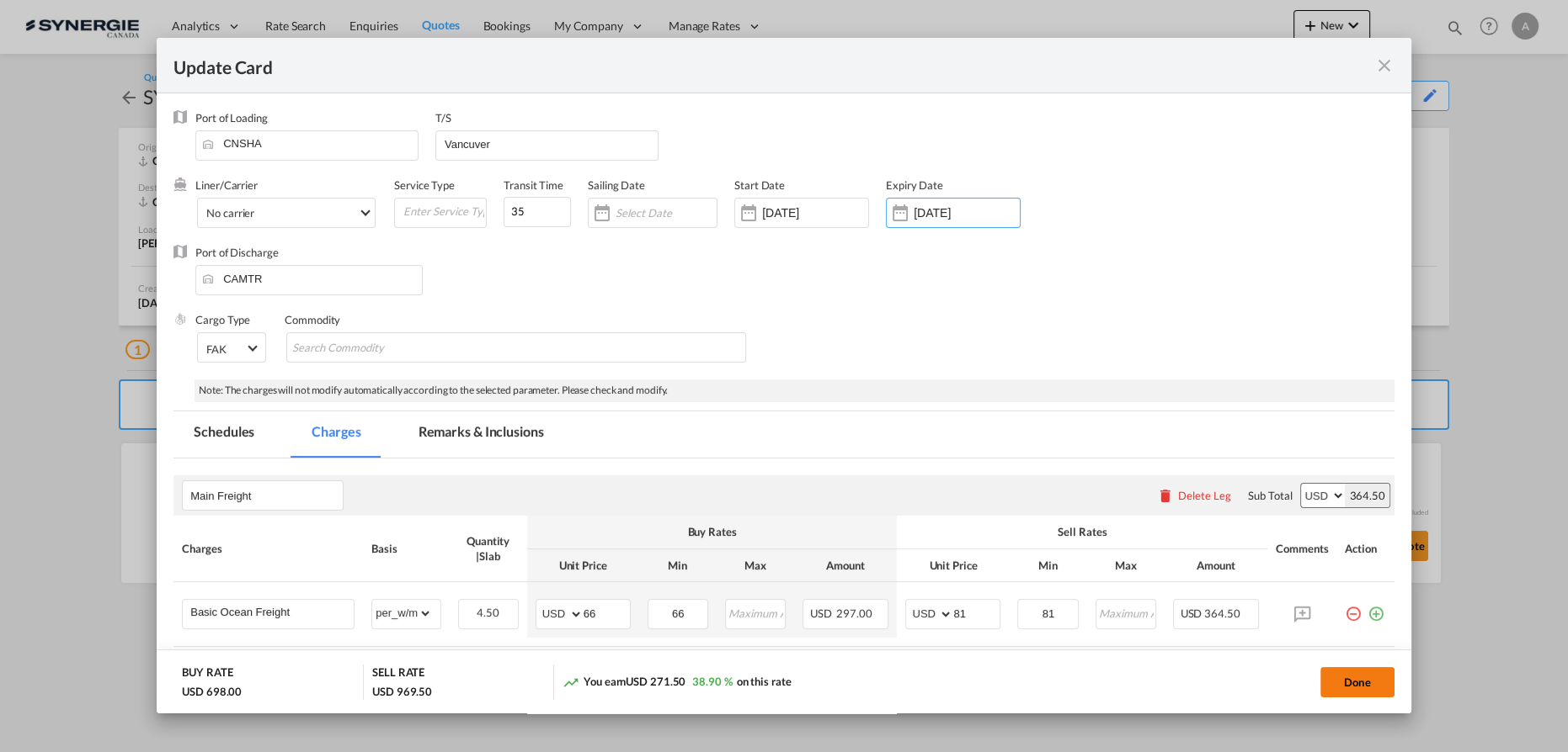
click at [1330, 681] on button "Done" at bounding box center [1357, 683] width 74 height 31
type input "[DATE]"
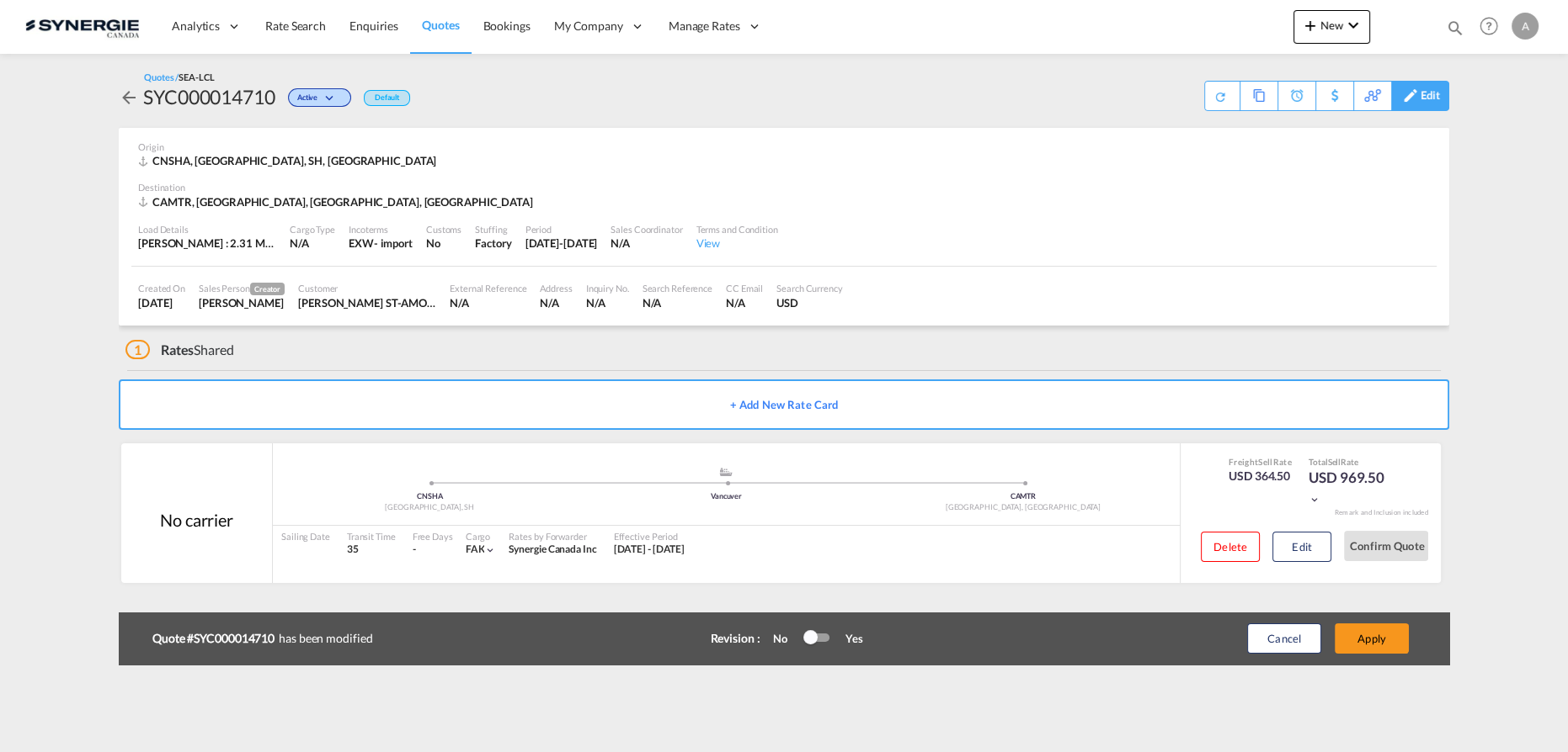
click at [1420, 97] on div "Edit" at bounding box center [1430, 96] width 20 height 29
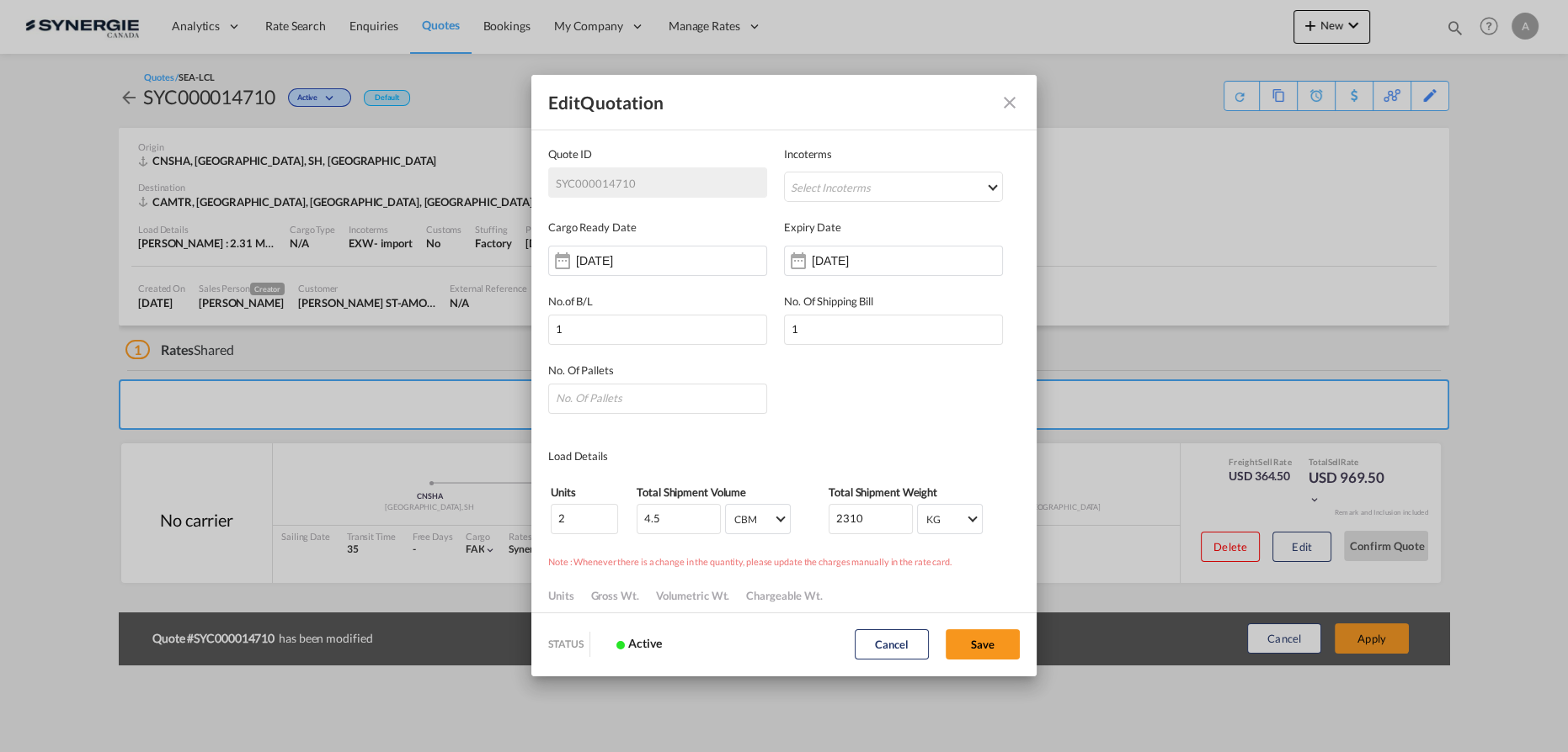
scroll to position [0, 0]
click at [888, 259] on input "[DATE]" at bounding box center [864, 261] width 106 height 14
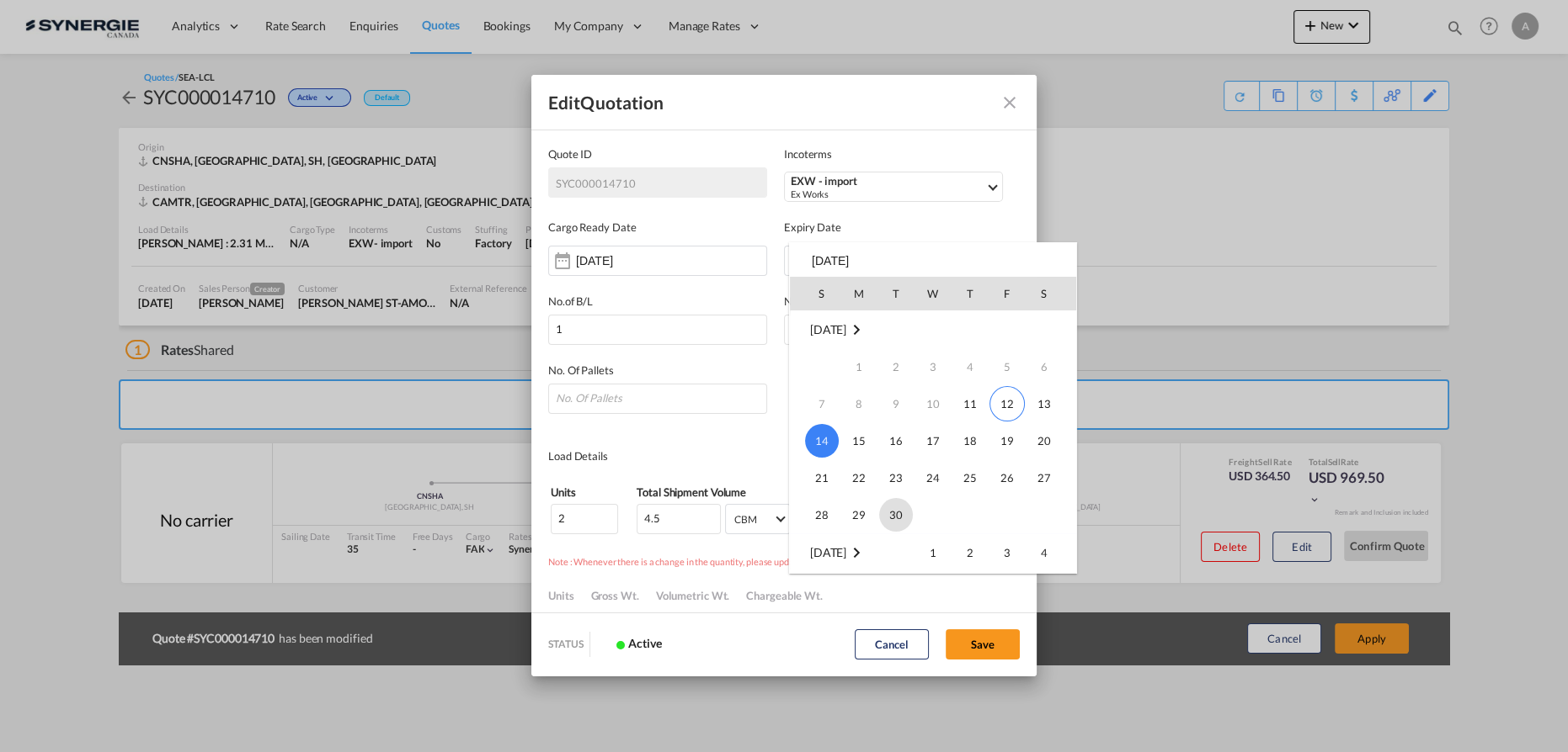
click at [889, 515] on span "30" at bounding box center [895, 514] width 33 height 33
type input "[DATE]"
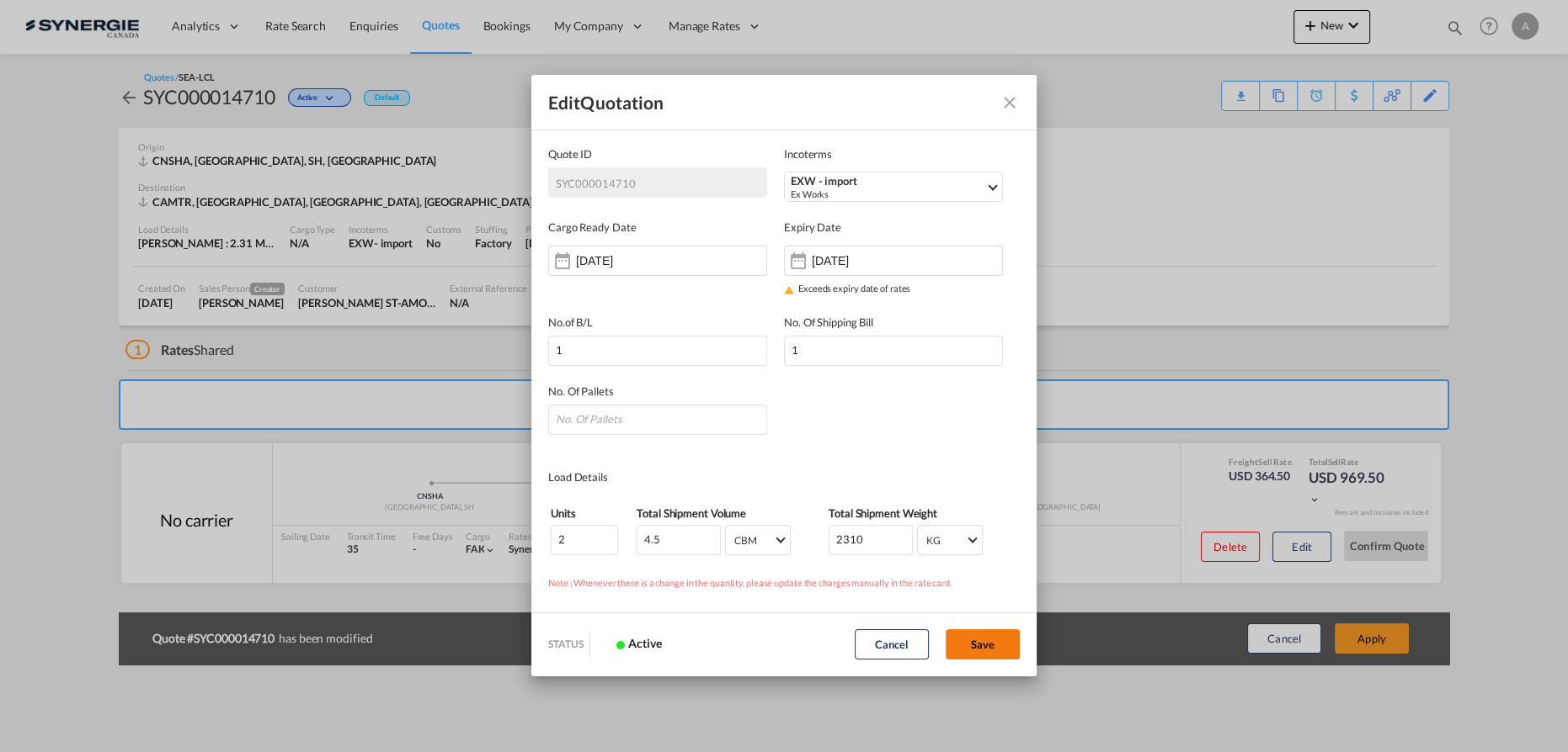
click at [972, 639] on button "Save" at bounding box center [982, 645] width 74 height 31
click at [708, 417] on input "Quote ID IncotermsSelect ..." at bounding box center [658, 420] width 219 height 31
type input "2"
click at [1002, 631] on button "Save" at bounding box center [982, 645] width 74 height 31
type input "[DATE]"
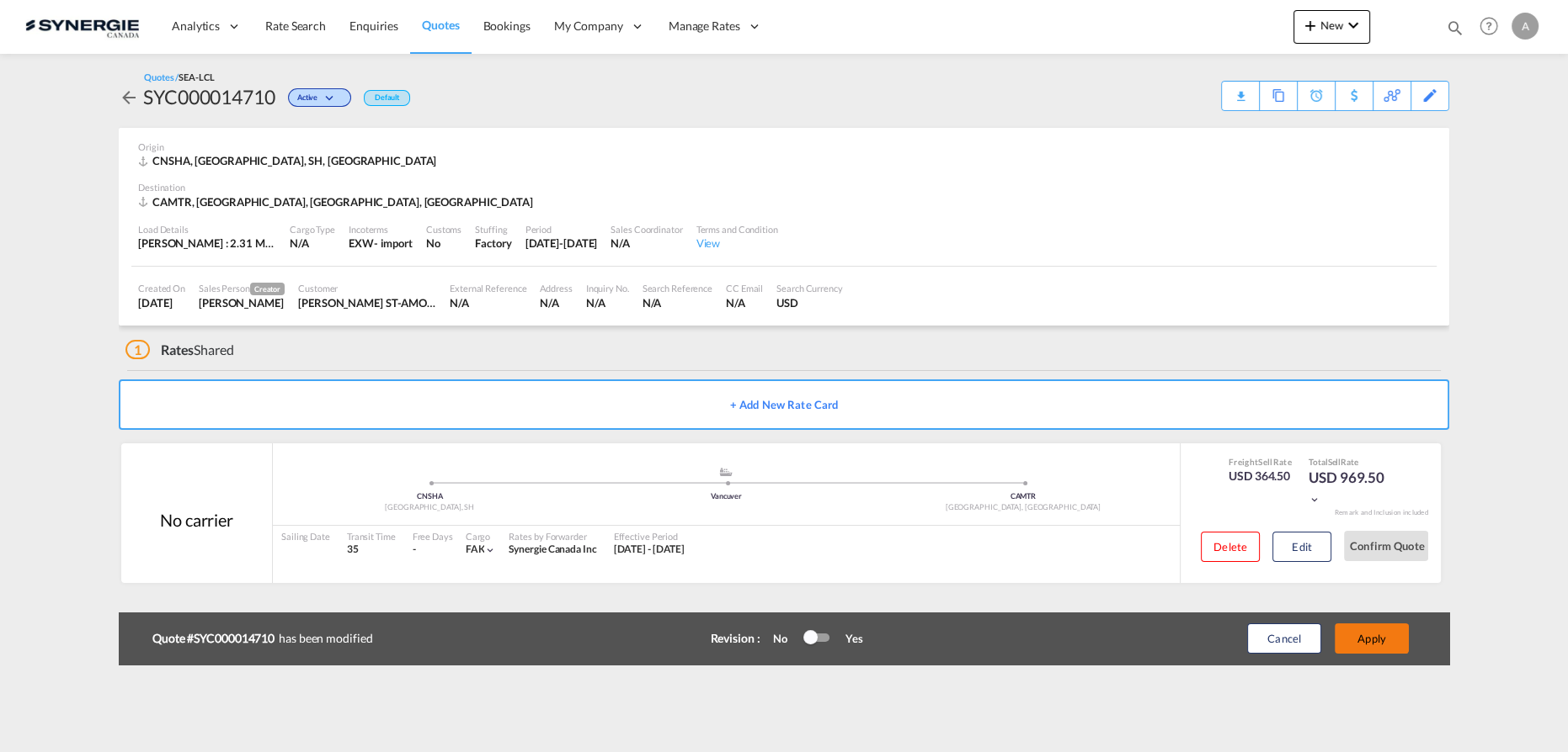
click at [1367, 639] on button "Apply" at bounding box center [1371, 639] width 74 height 31
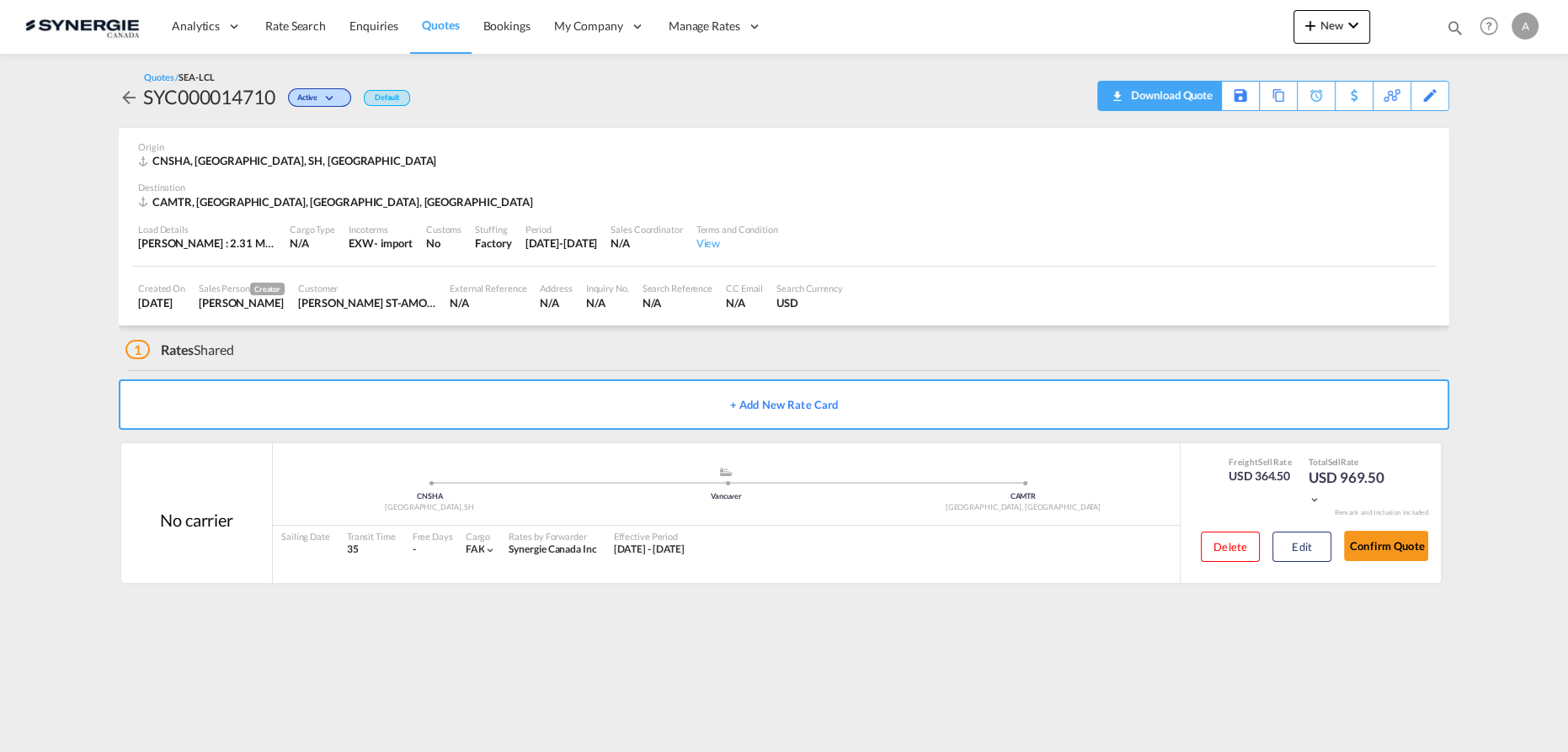
click at [1193, 98] on div "Download Quote" at bounding box center [1170, 95] width 86 height 27
click at [1190, 103] on div "Download Quote" at bounding box center [1170, 95] width 86 height 27
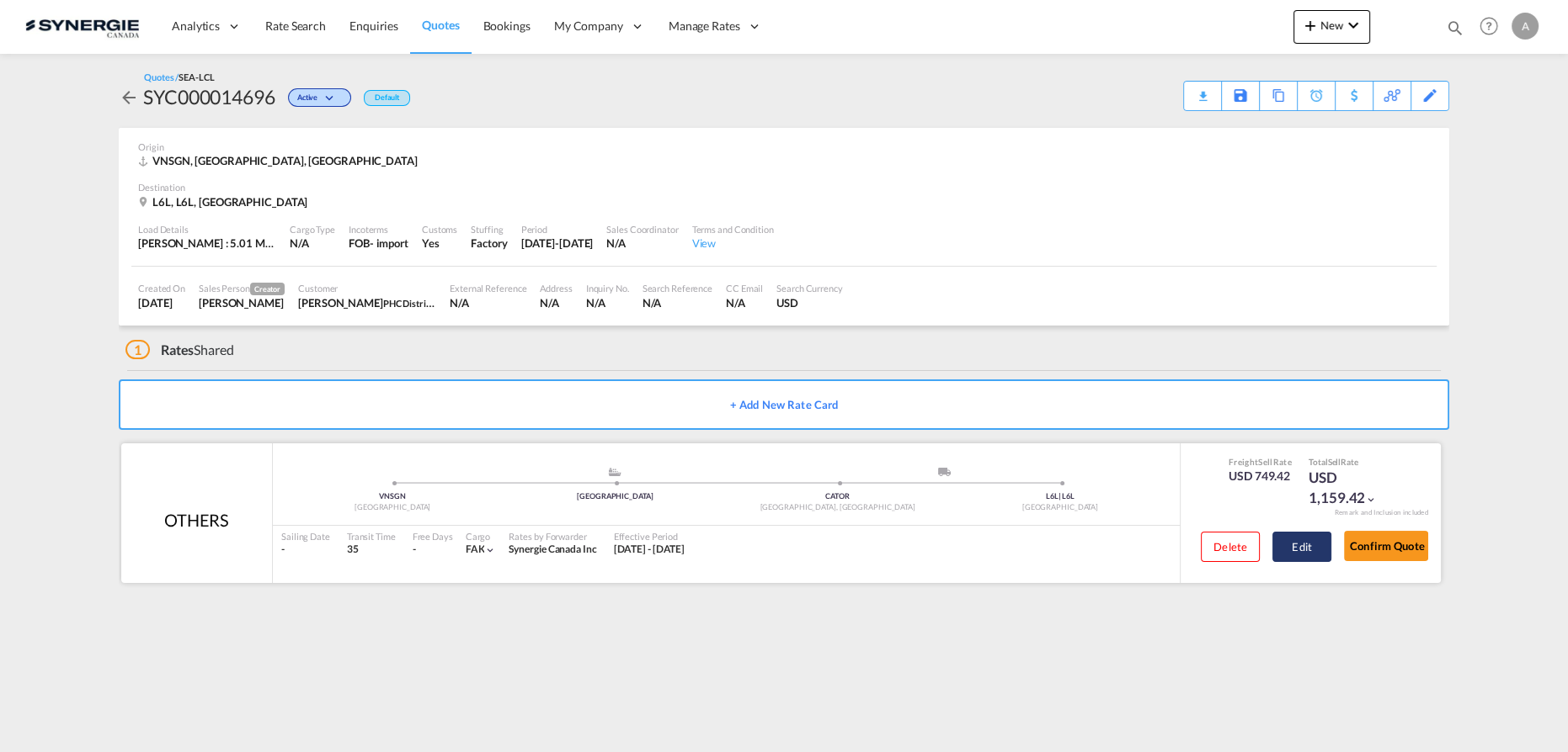
click at [1309, 558] on button "Edit" at bounding box center [1301, 547] width 59 height 31
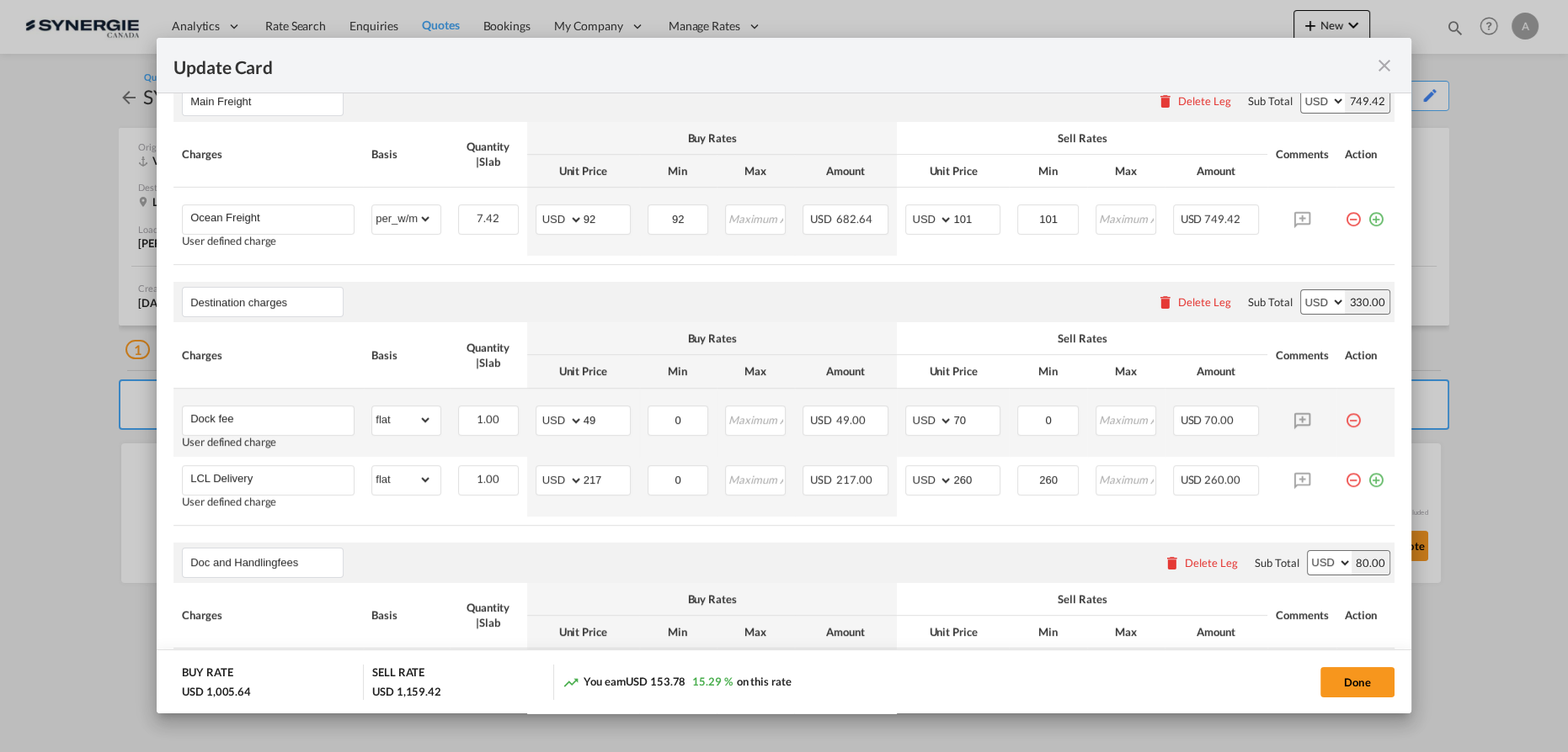
scroll to position [459, 0]
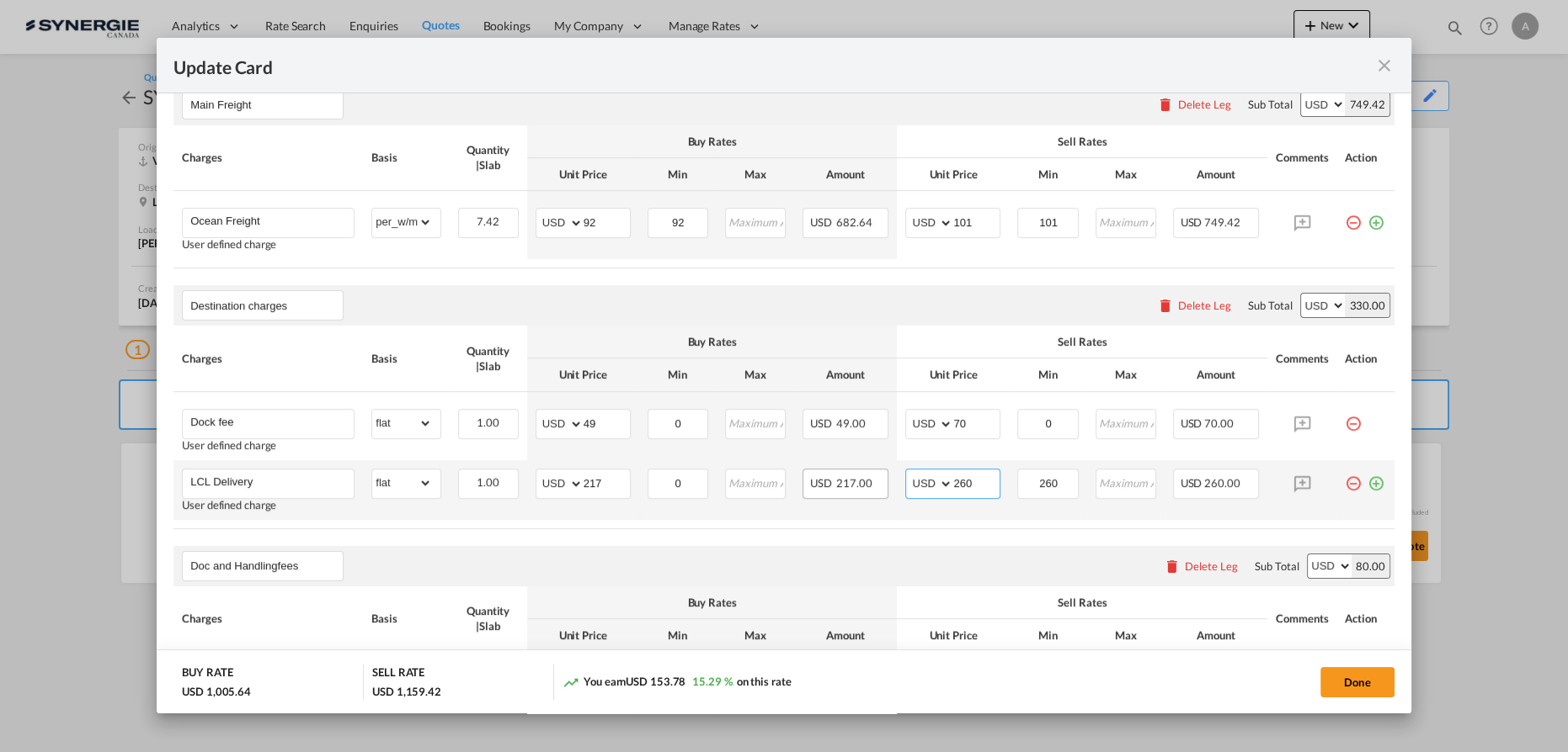
drag, startPoint x: 937, startPoint y: 482, endPoint x: 868, endPoint y: 481, distance: 69.0
click at [880, 482] on tr "LCL Delivery User defined charge Please Enter Already Exists gross_weight volum…" at bounding box center [783, 490] width 1221 height 60
type input "265"
click at [1345, 683] on button "Done" at bounding box center [1357, 683] width 74 height 31
type input "09 Sep 2025"
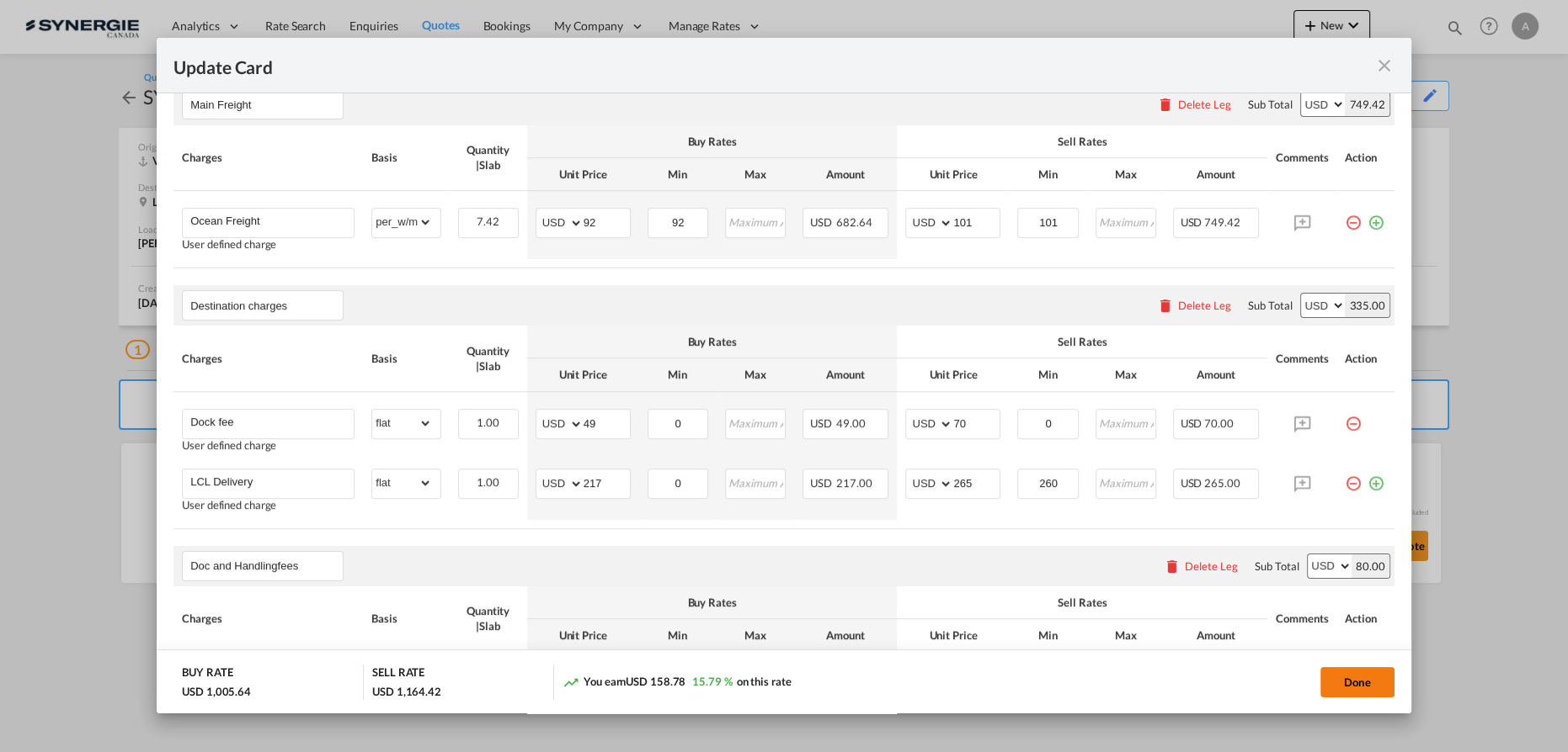
type input "[DATE]"
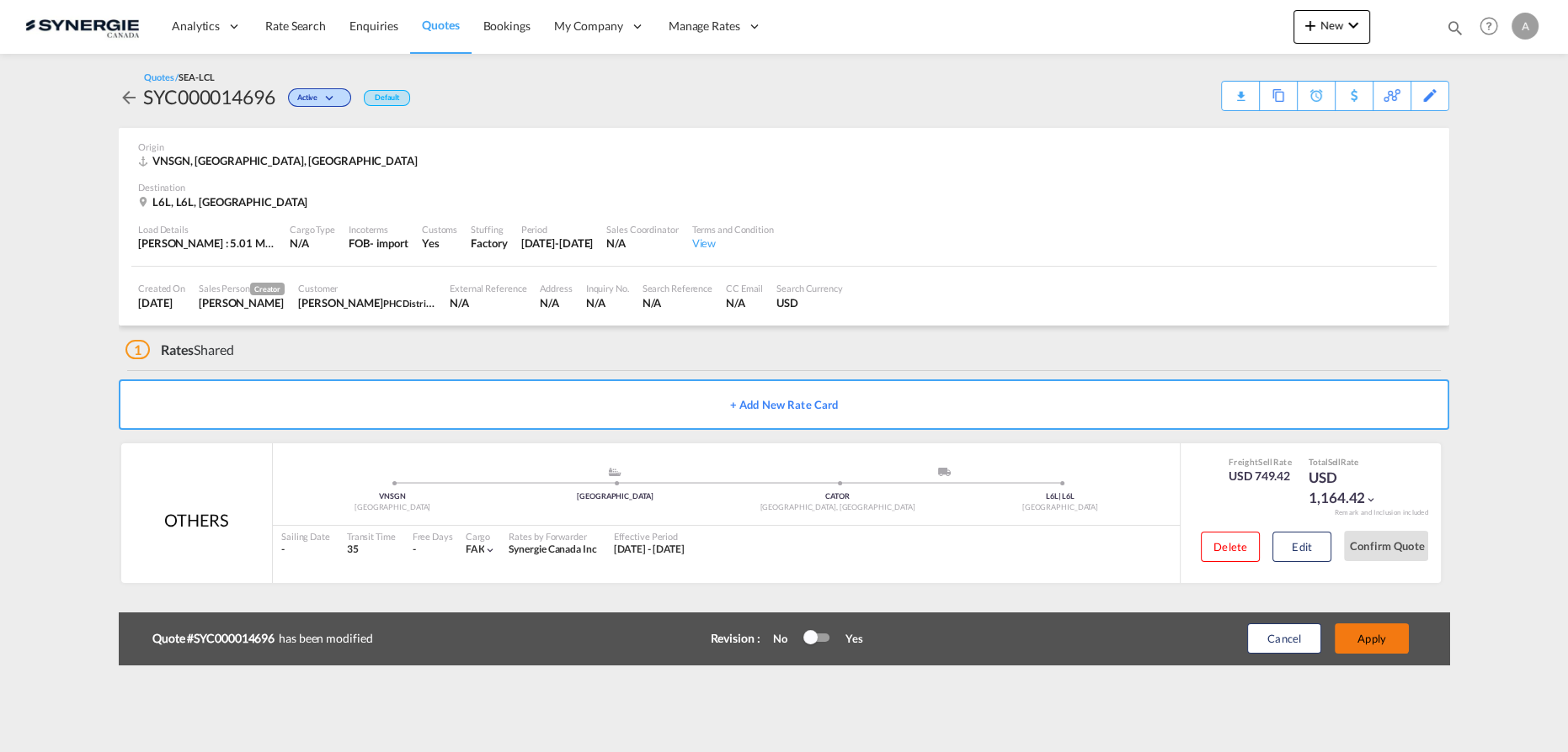
click at [1356, 641] on button "Apply" at bounding box center [1371, 639] width 74 height 31
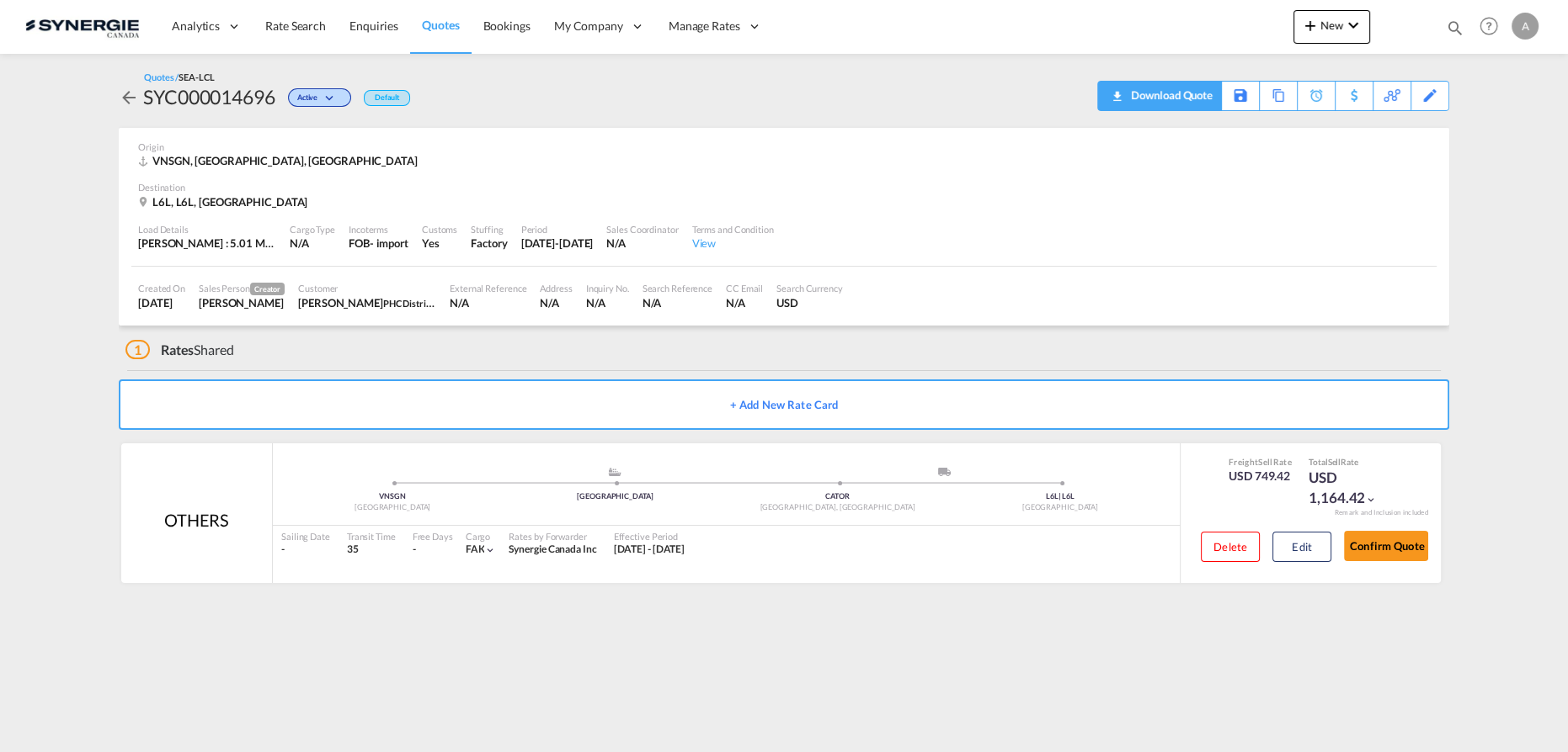
click at [1194, 84] on div "Download Quote" at bounding box center [1170, 95] width 86 height 27
